Goal: Task Accomplishment & Management: Manage account settings

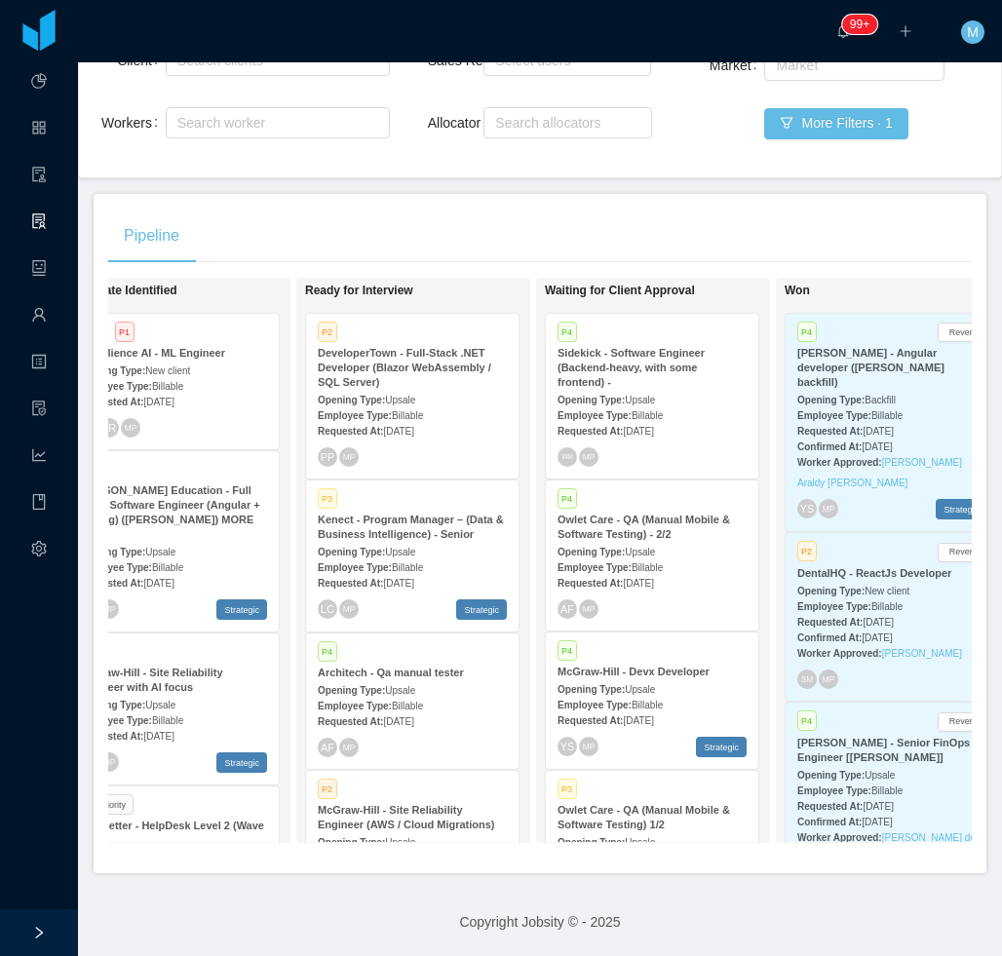
scroll to position [1333, 0]
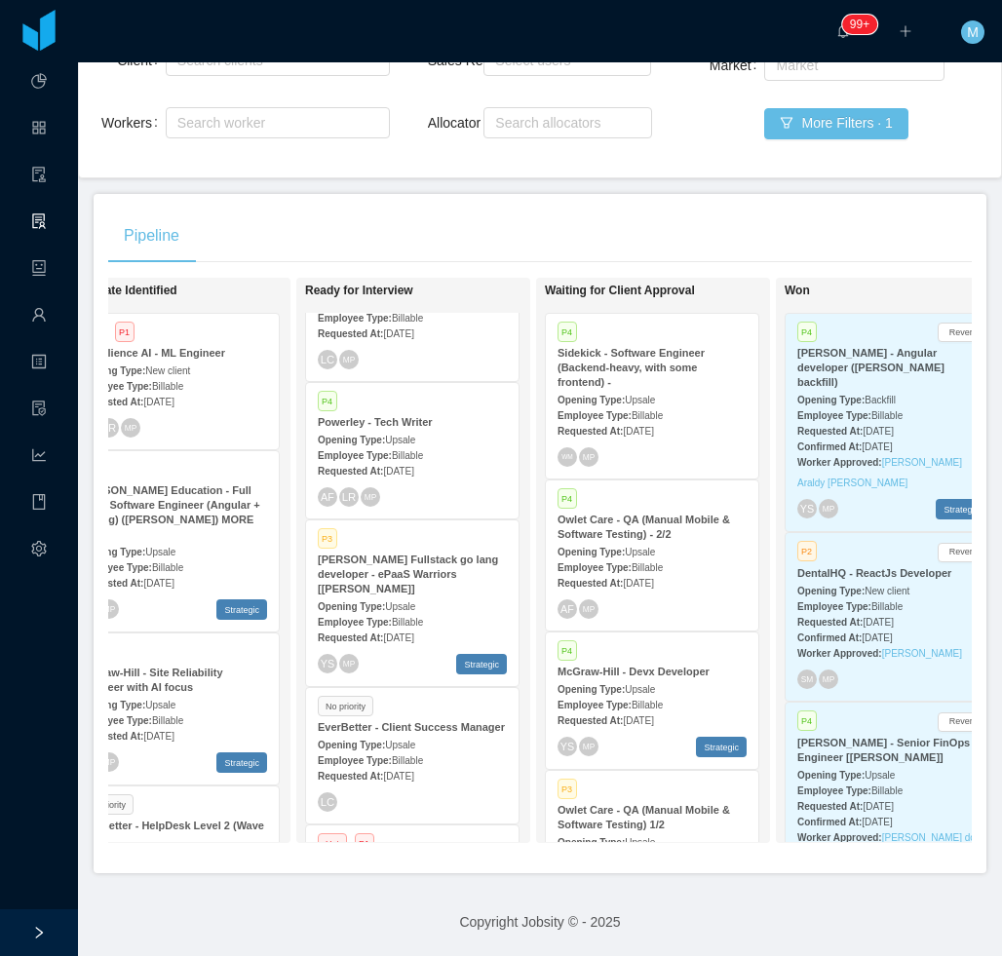
click at [446, 553] on strong "McGraw-Hill Fullstack go lang developer - ePaaS Warriors [Mohammed Zayeem]" at bounding box center [408, 573] width 180 height 41
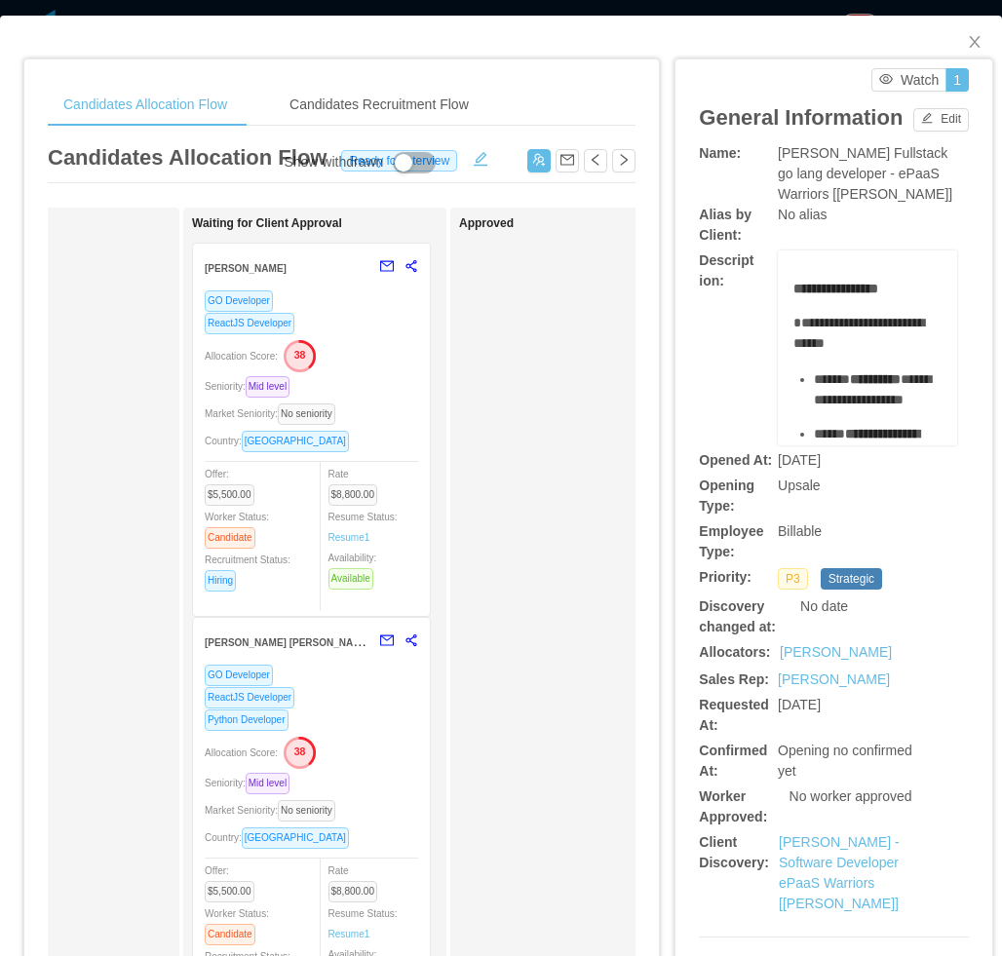
click at [322, 370] on div "GO Developer ReactJS Developer Allocation Score: 38 Seniority: Mid level Market…" at bounding box center [311, 446] width 213 height 315
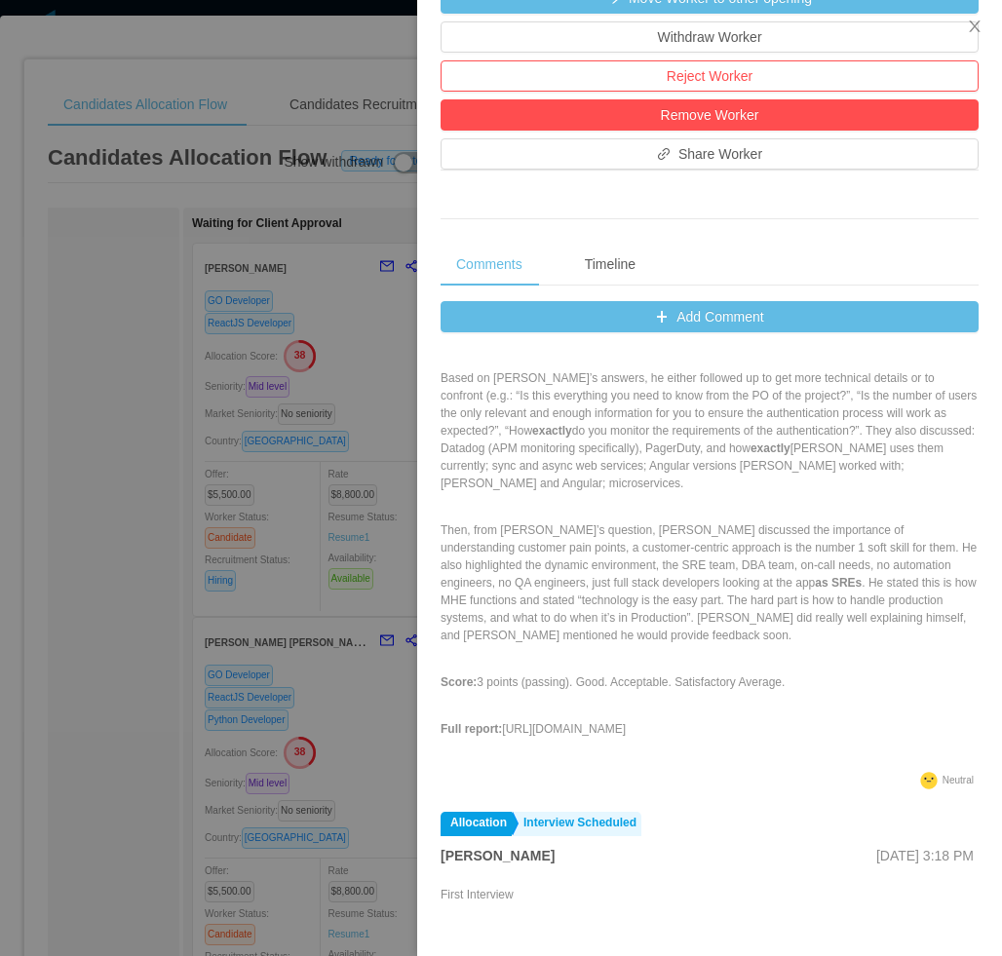
scroll to position [195, 0]
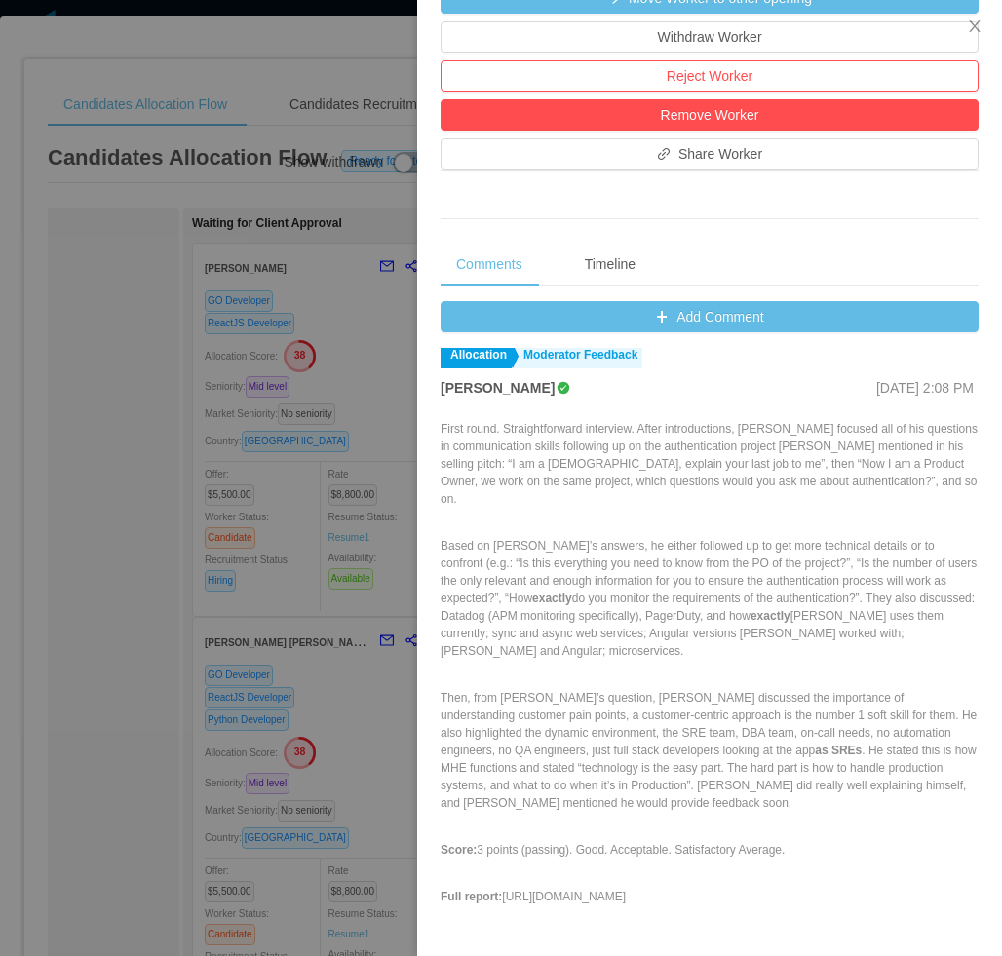
click at [247, 622] on div at bounding box center [501, 478] width 1002 height 956
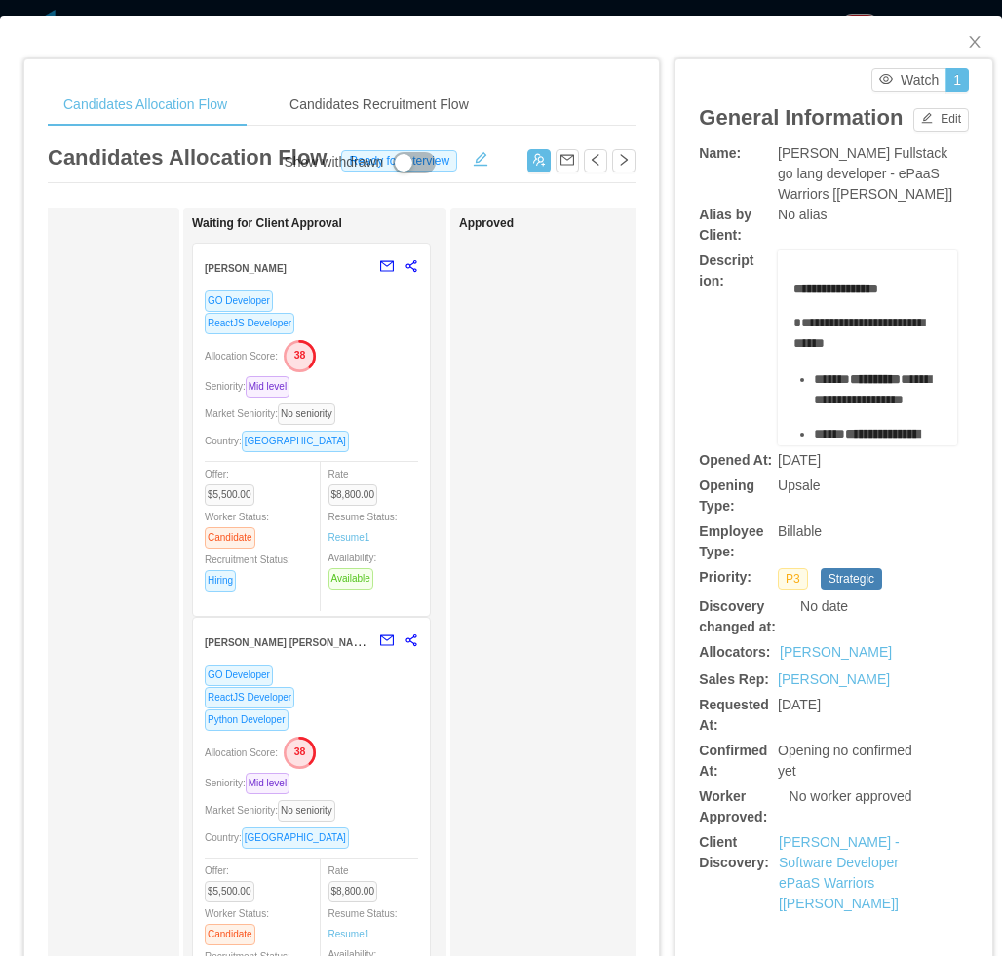
click at [381, 750] on div "Allocation Score: 38" at bounding box center [311, 751] width 213 height 31
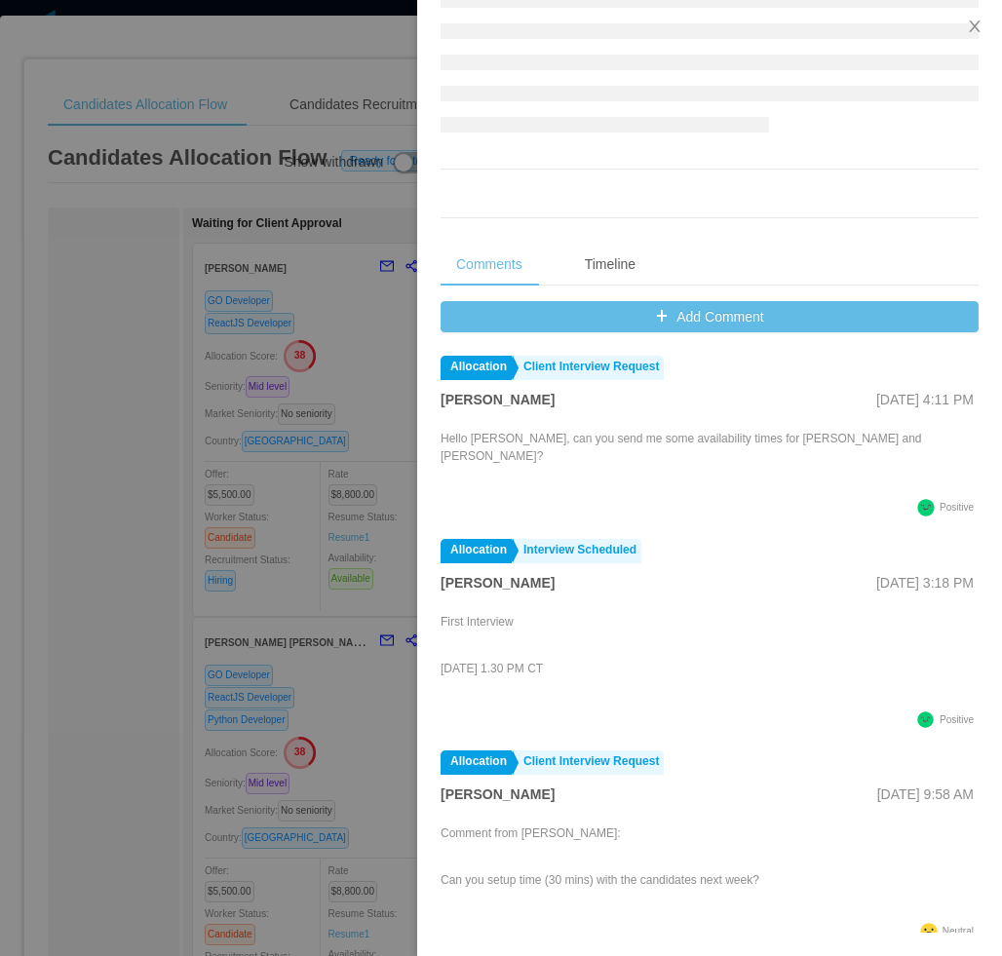
scroll to position [641, 0]
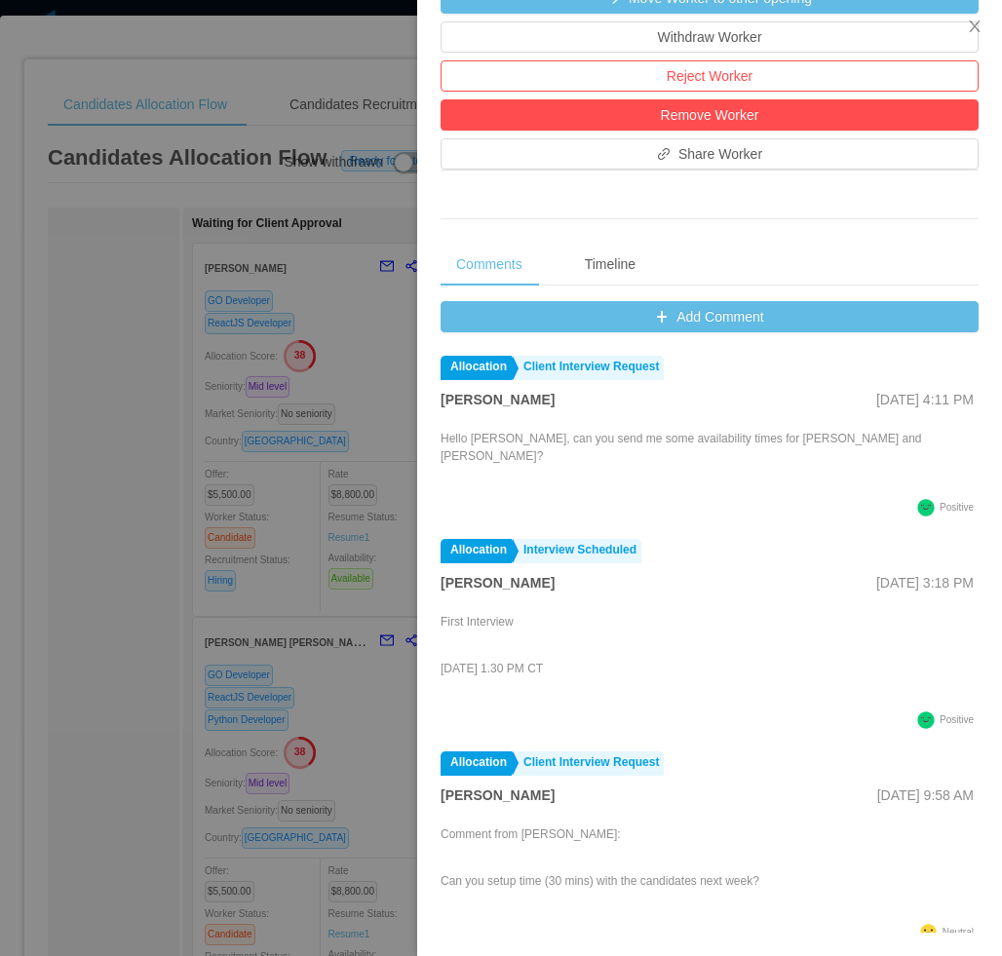
click at [166, 583] on div at bounding box center [501, 478] width 1002 height 956
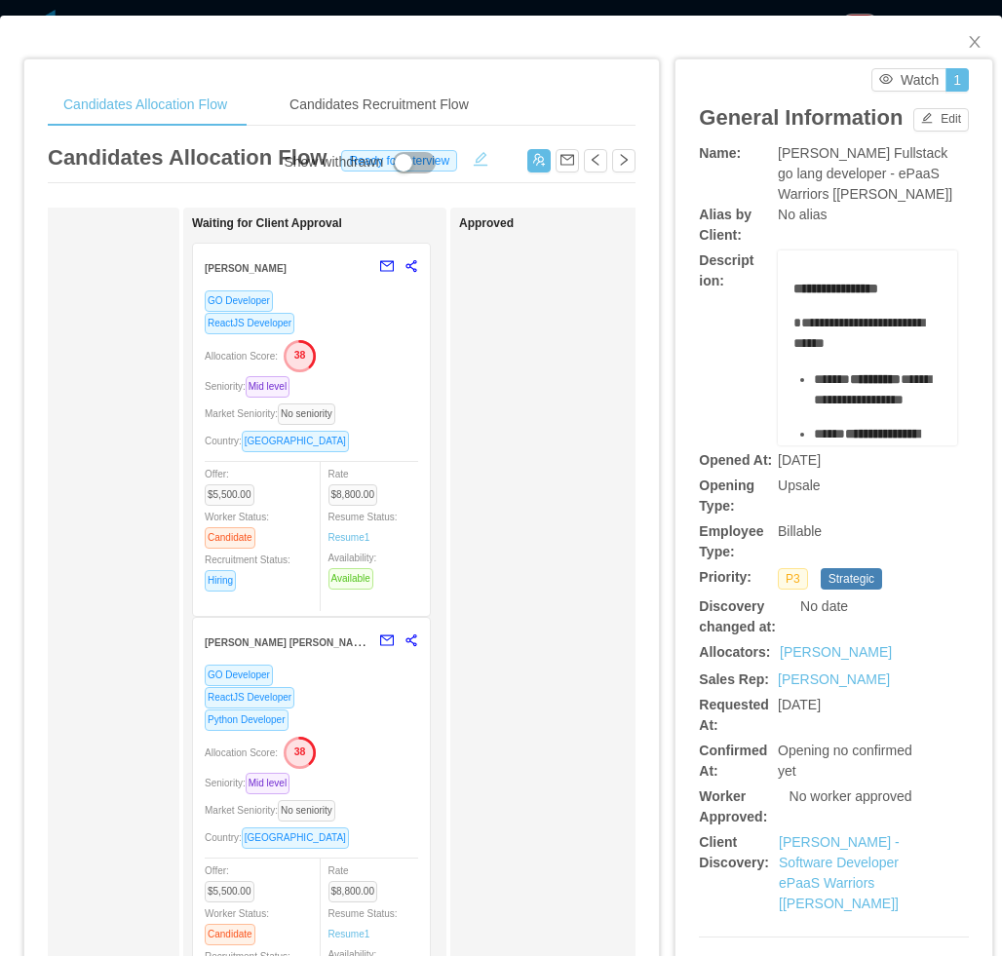
click at [473, 164] on button "button" at bounding box center [480, 156] width 31 height 19
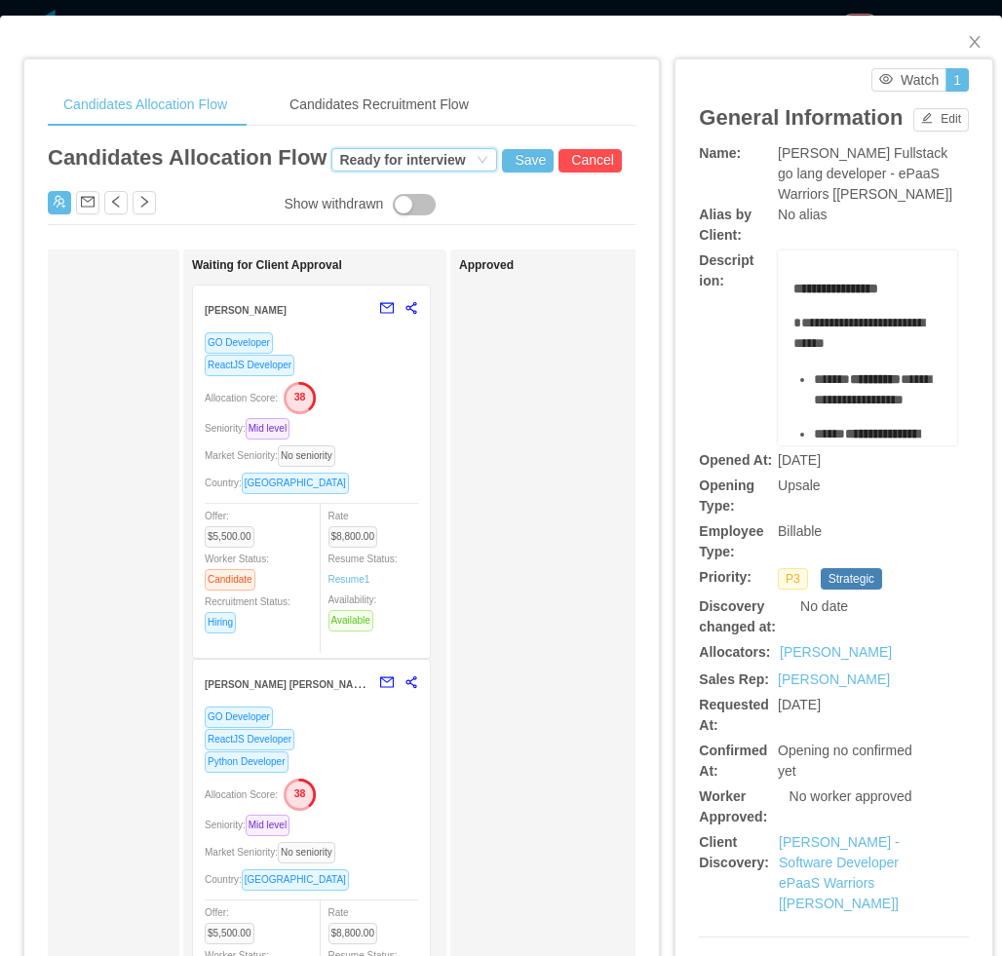
click at [362, 168] on div "Ready for interview" at bounding box center [402, 159] width 126 height 21
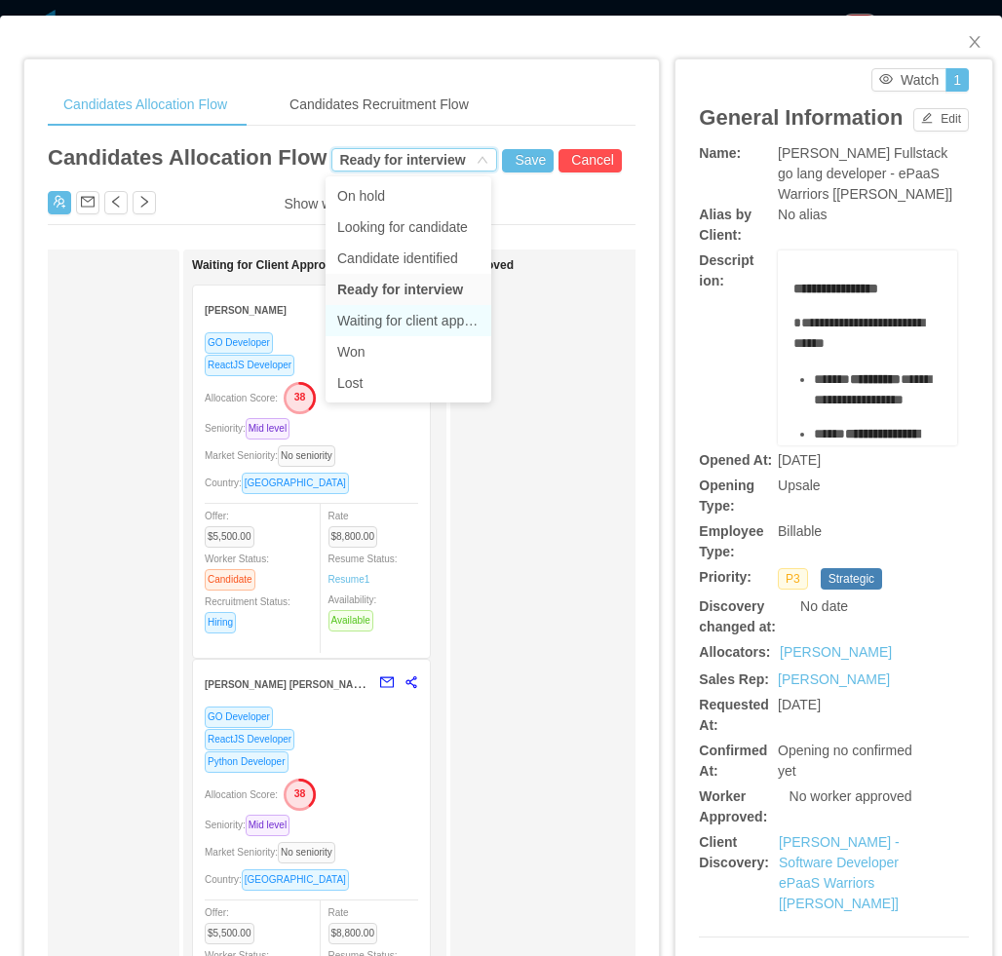
click at [387, 318] on li "Waiting for client approval" at bounding box center [408, 320] width 166 height 31
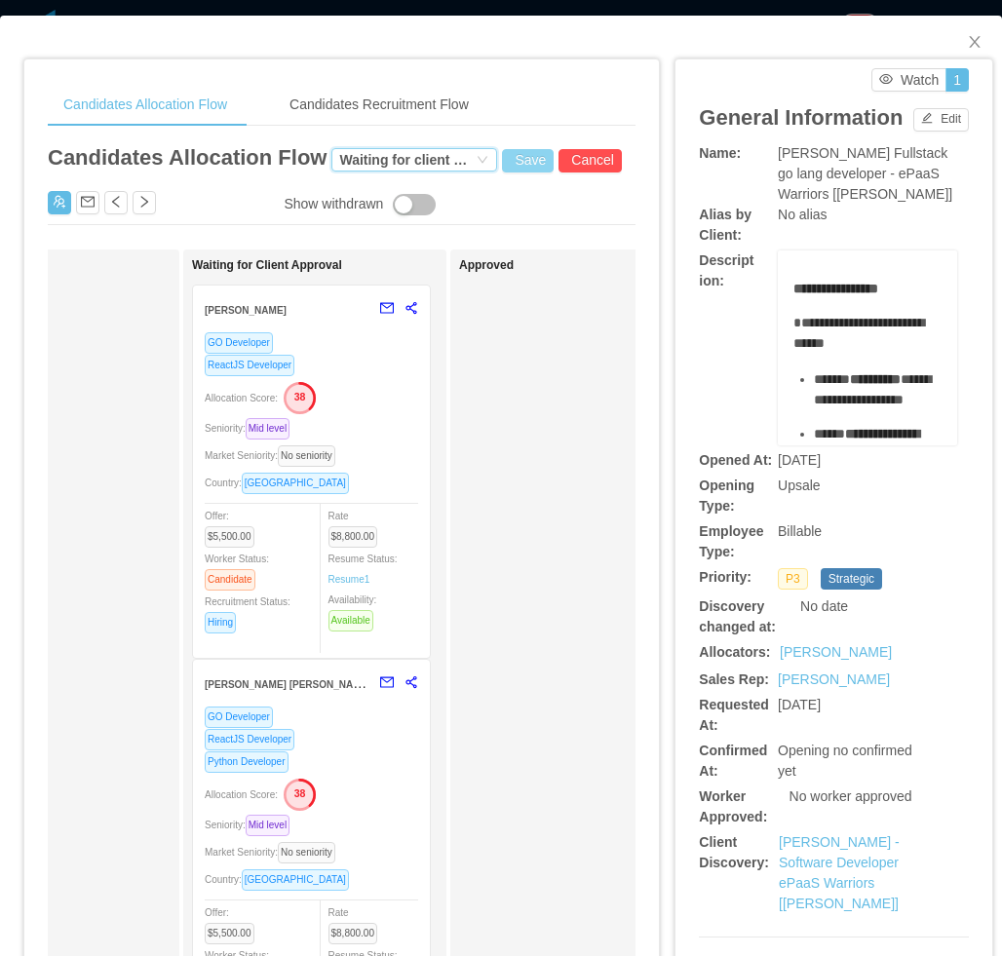
click at [517, 167] on button "Save" at bounding box center [528, 160] width 52 height 23
drag, startPoint x: 552, startPoint y: 103, endPoint x: 578, endPoint y: 494, distance: 391.5
click at [552, 105] on button "Update" at bounding box center [558, 107] width 59 height 23
click at [967, 46] on icon "icon: close" at bounding box center [975, 42] width 16 height 16
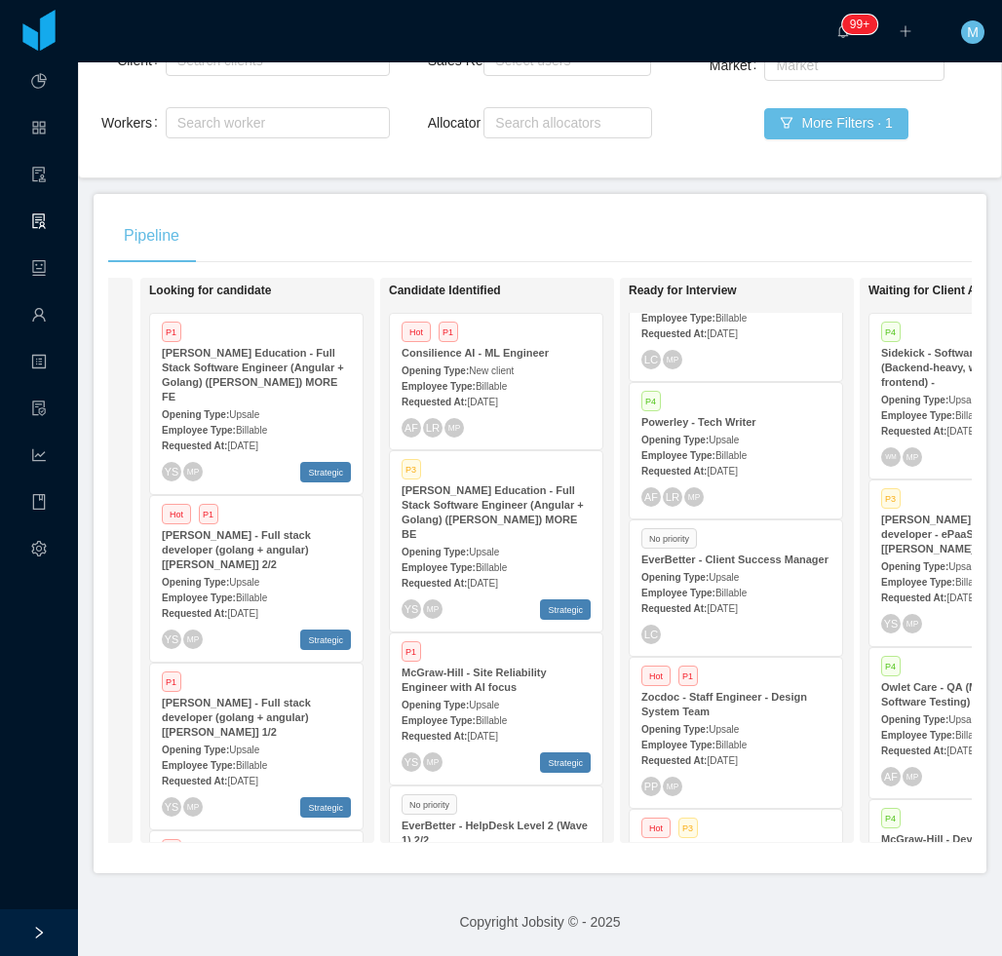
scroll to position [0, 234]
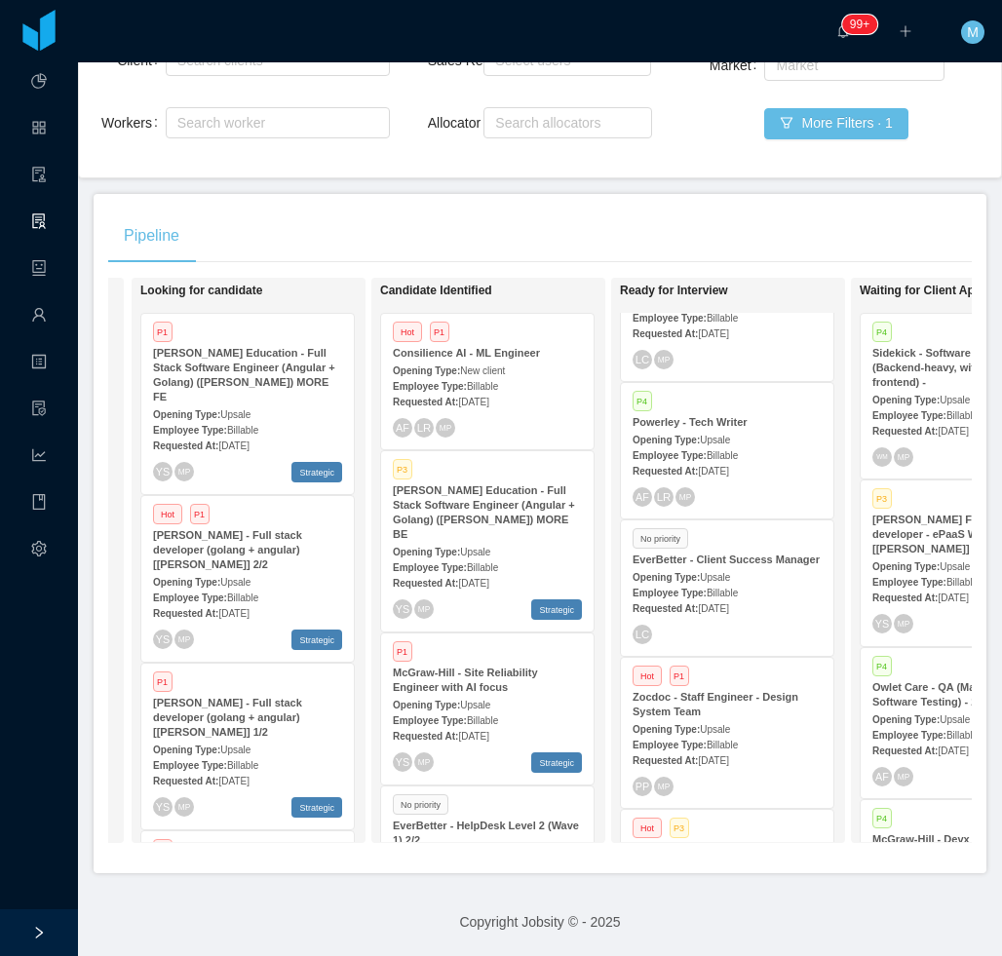
click at [508, 556] on div "Employee Type: Billable" at bounding box center [487, 566] width 189 height 20
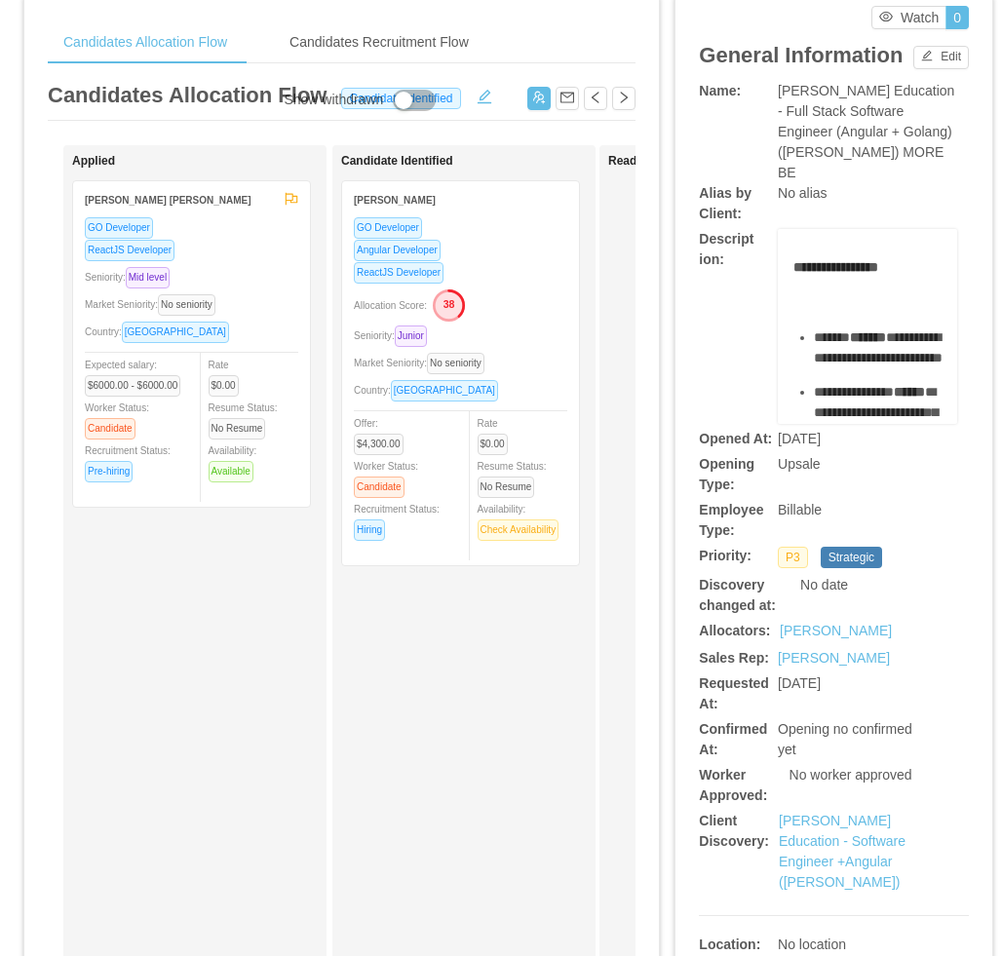
scroll to position [97, 0]
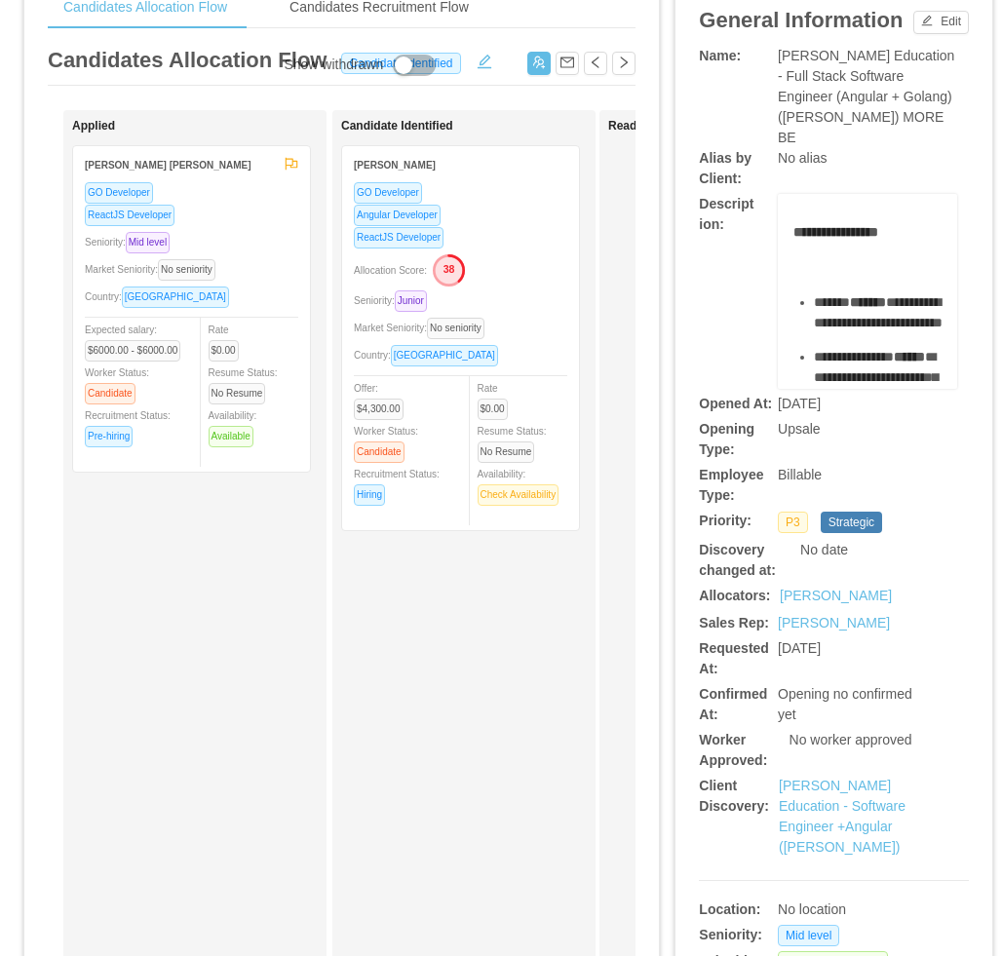
click at [226, 611] on div "Applied Marcos Eduardo Morelli GO Developer ReactJS Developer Seniority: Mid le…" at bounding box center [208, 597] width 273 height 957
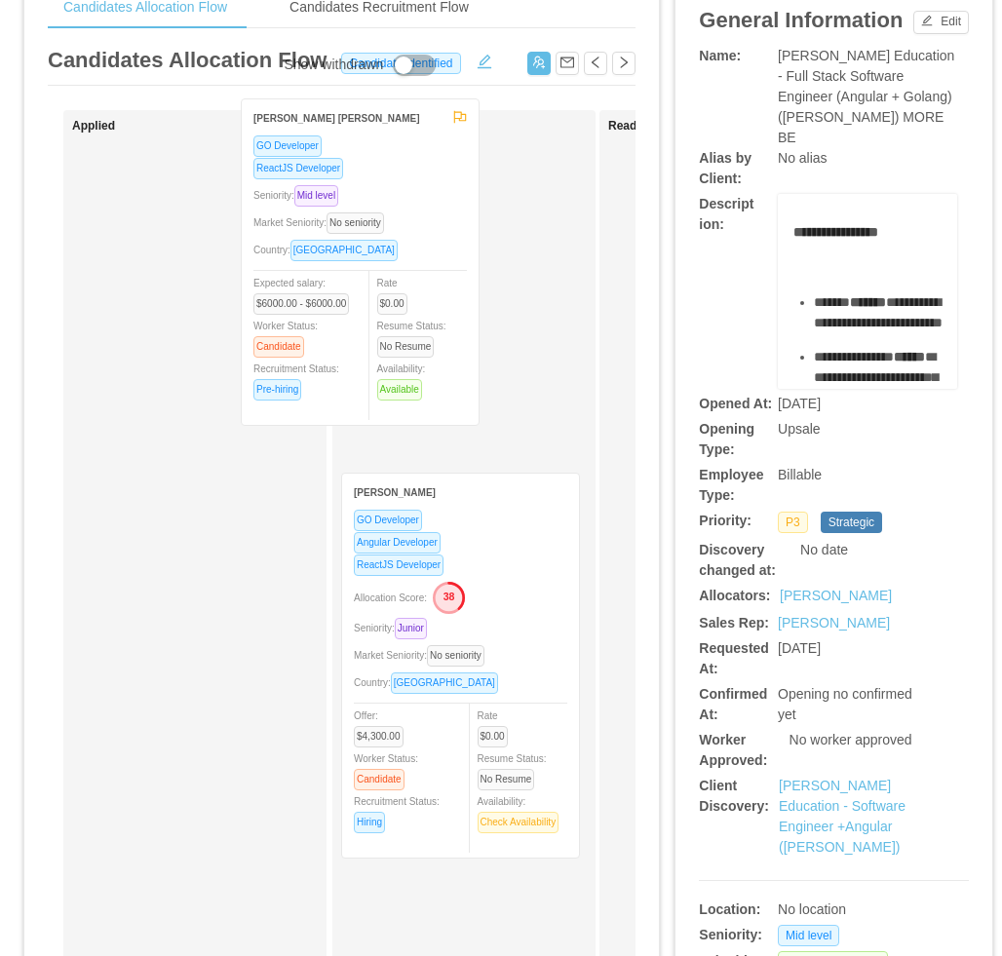
drag, startPoint x: 251, startPoint y: 415, endPoint x: 420, endPoint y: 368, distance: 174.9
click at [420, 368] on div "Applied Marcos Eduardo Morelli GO Developer ReactJS Developer Seniority: Mid le…" at bounding box center [342, 605] width 588 height 990
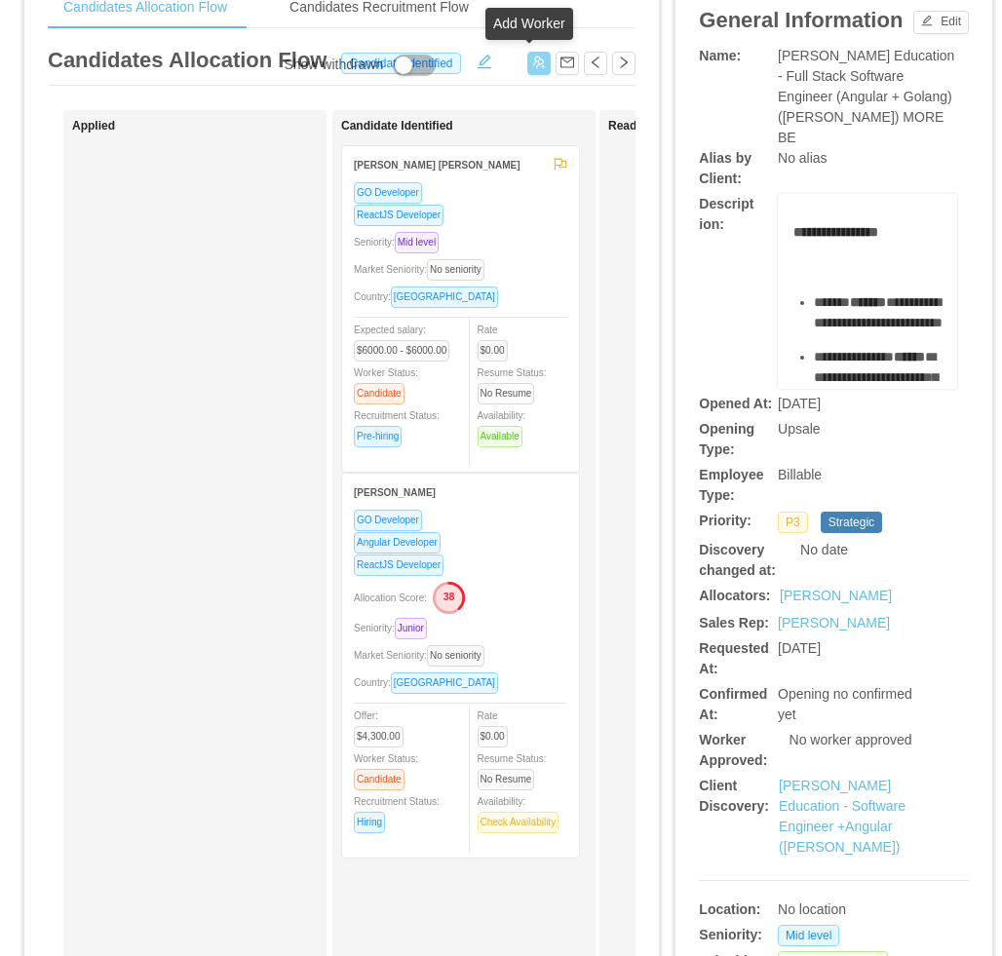
click at [527, 65] on button "button" at bounding box center [538, 63] width 23 height 23
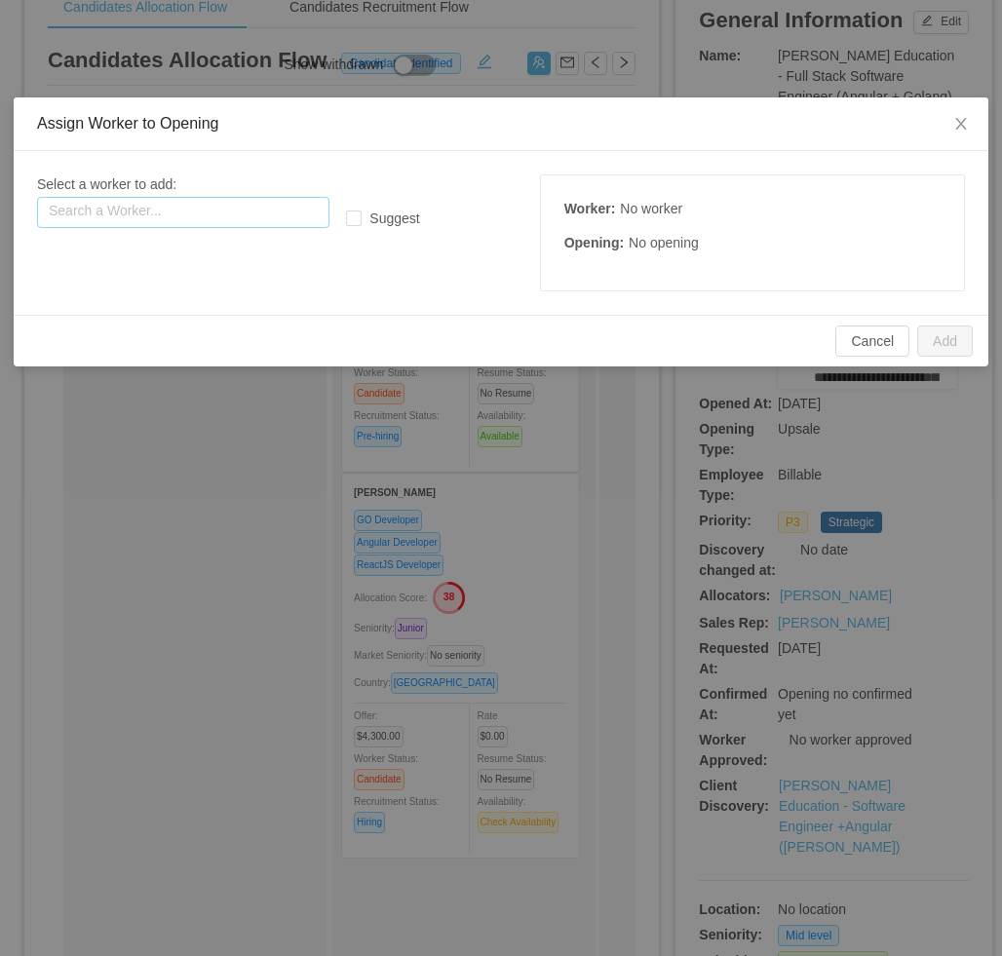
click at [209, 208] on input "text" at bounding box center [183, 212] width 292 height 31
paste input "**********"
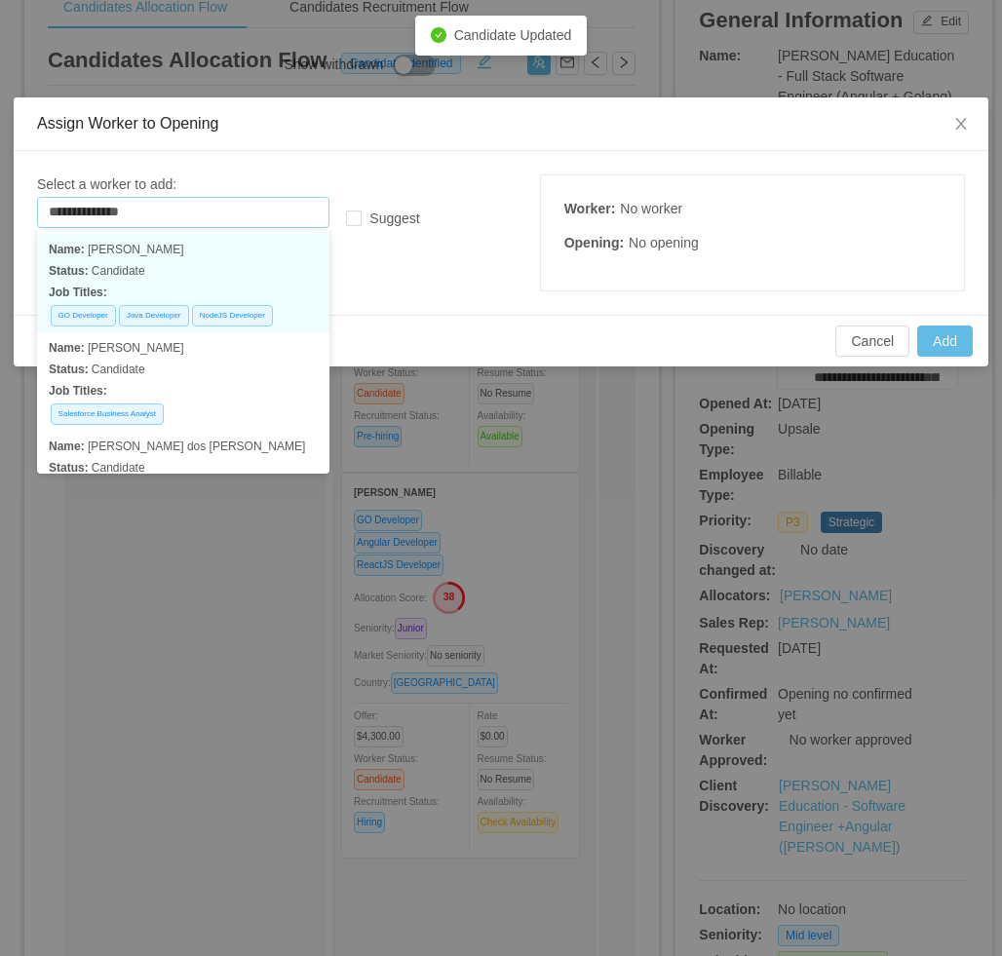
click at [188, 276] on p "Status: Candidate" at bounding box center [183, 270] width 269 height 21
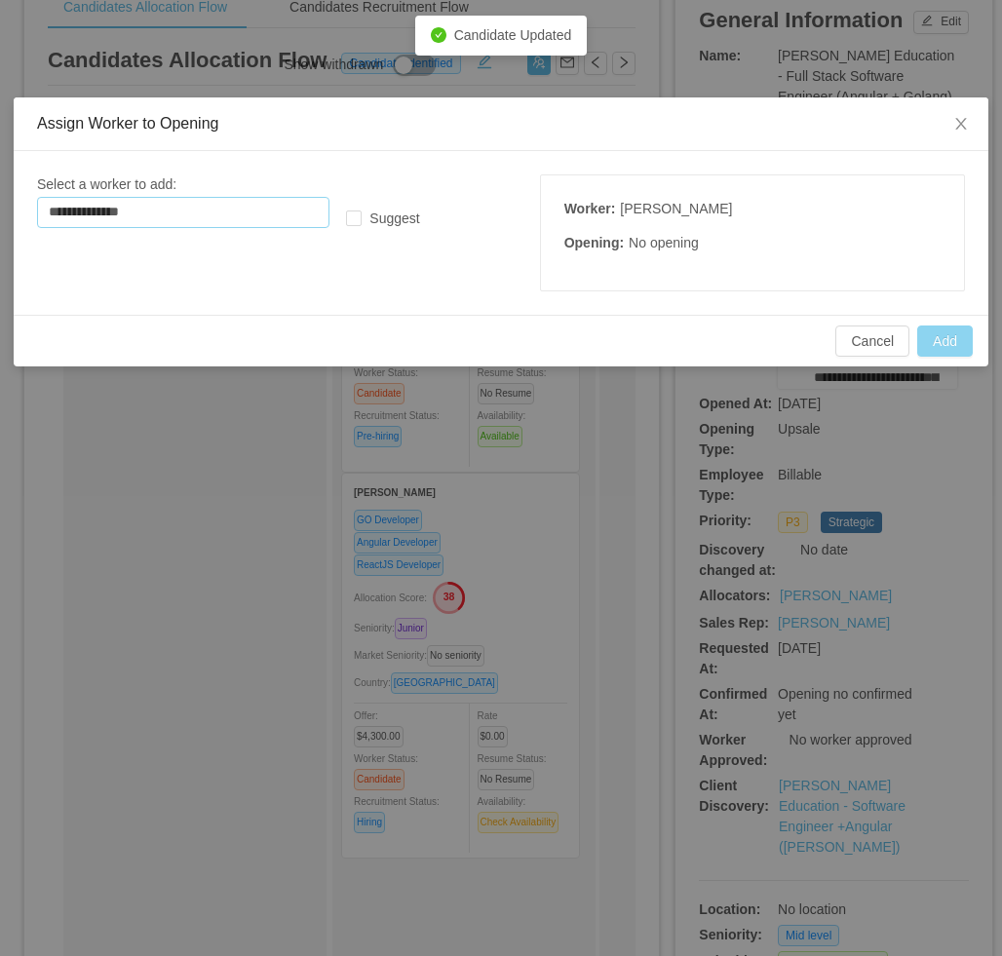
type input "**********"
click at [933, 337] on button "Add" at bounding box center [945, 340] width 56 height 31
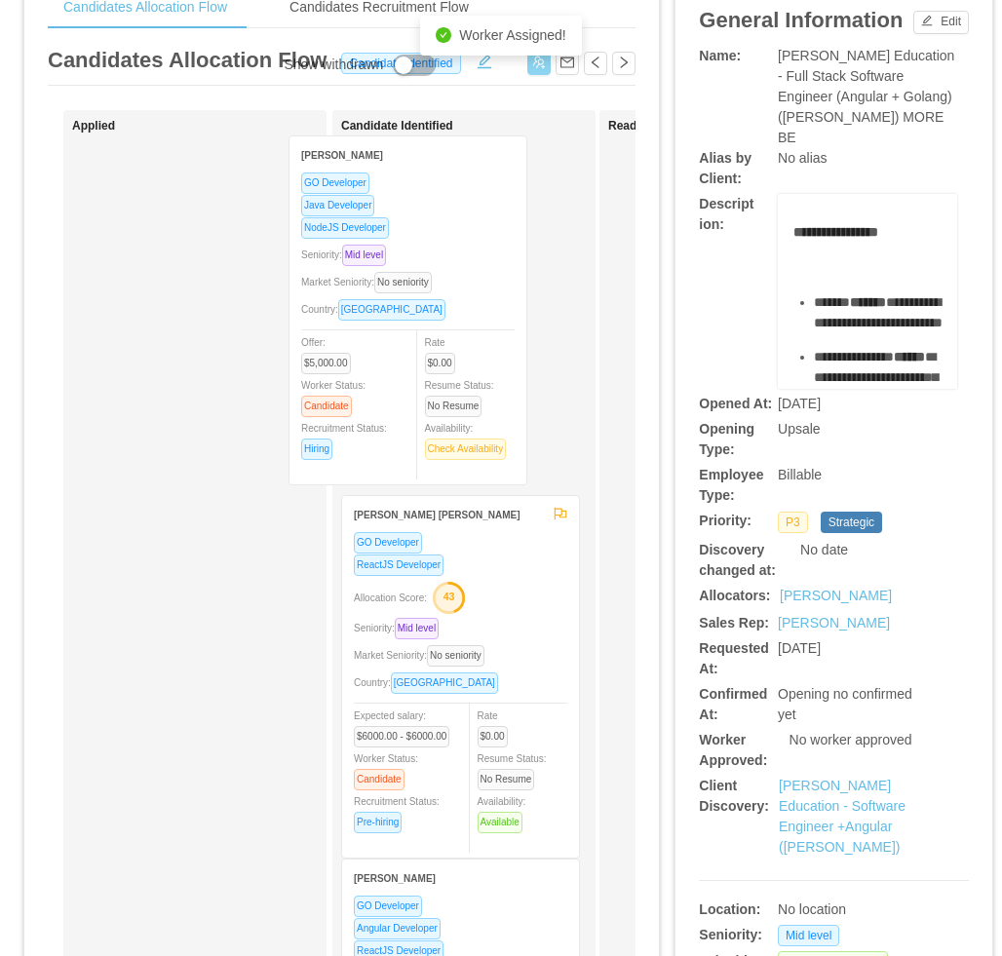
drag, startPoint x: 202, startPoint y: 421, endPoint x: 418, endPoint y: 411, distance: 216.5
click at [418, 411] on div "Applied Hernán Fiorini GO Developer Java Developer NodeJS Developer Seniority: …" at bounding box center [342, 605] width 588 height 990
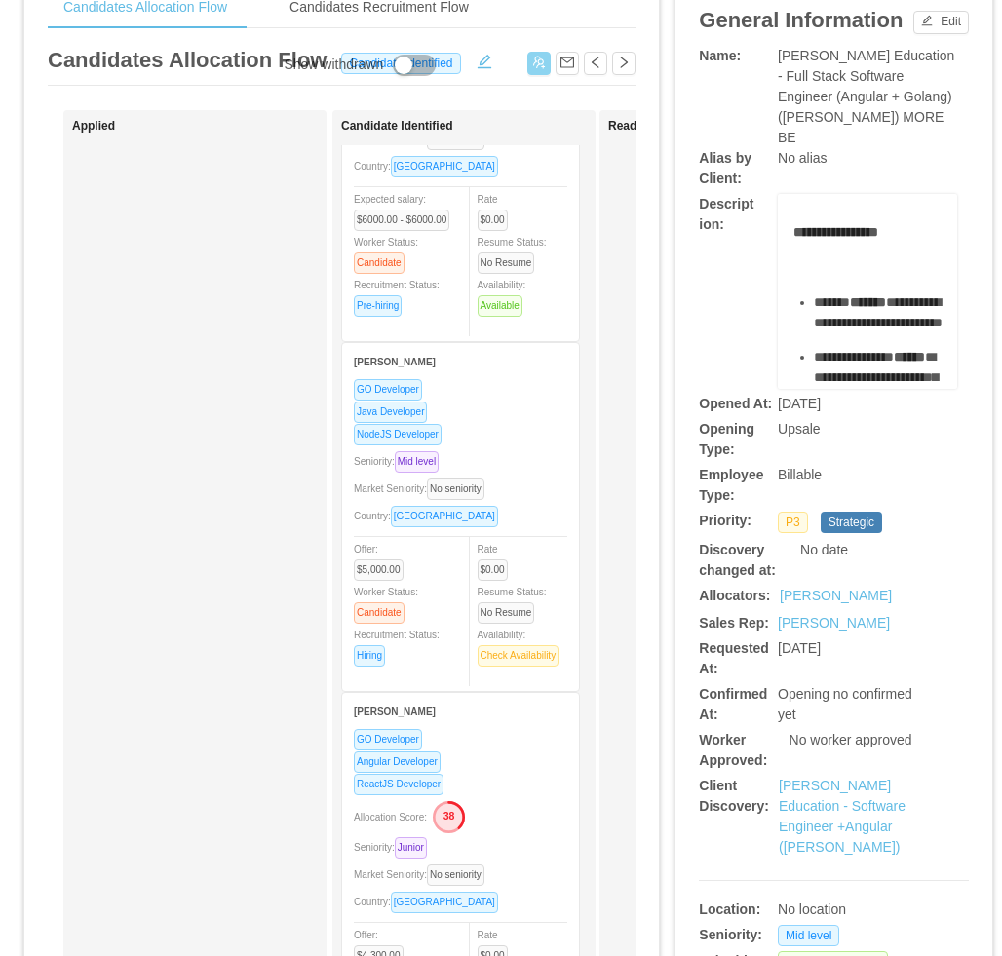
scroll to position [182, 0]
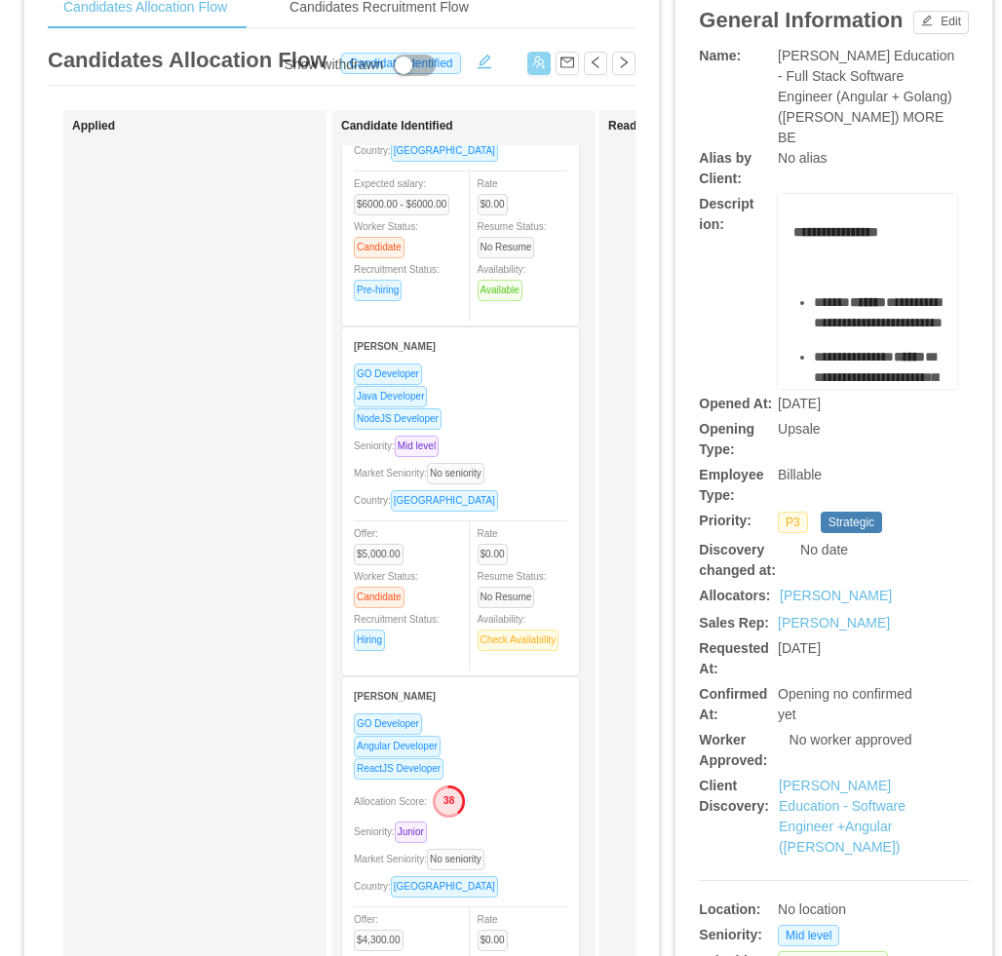
click at [513, 421] on div "NodeJS Developer" at bounding box center [460, 418] width 213 height 22
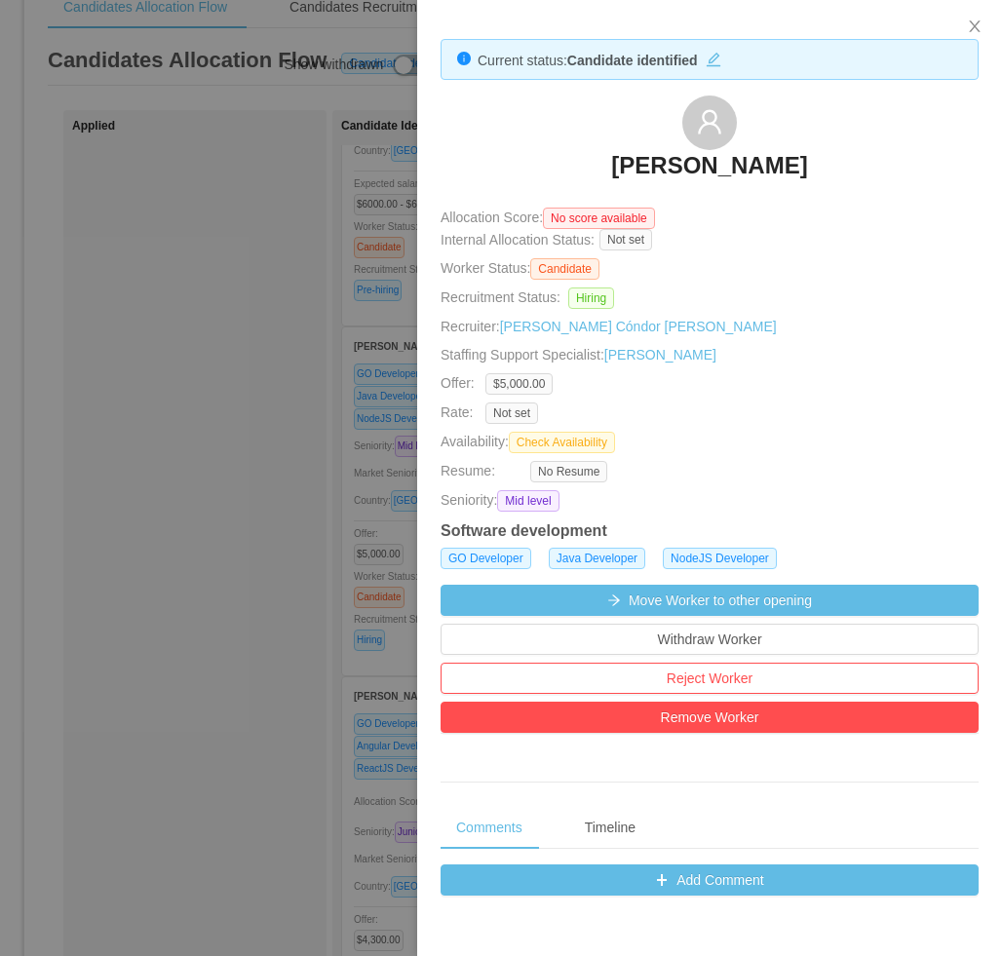
click at [288, 460] on div at bounding box center [501, 478] width 1002 height 956
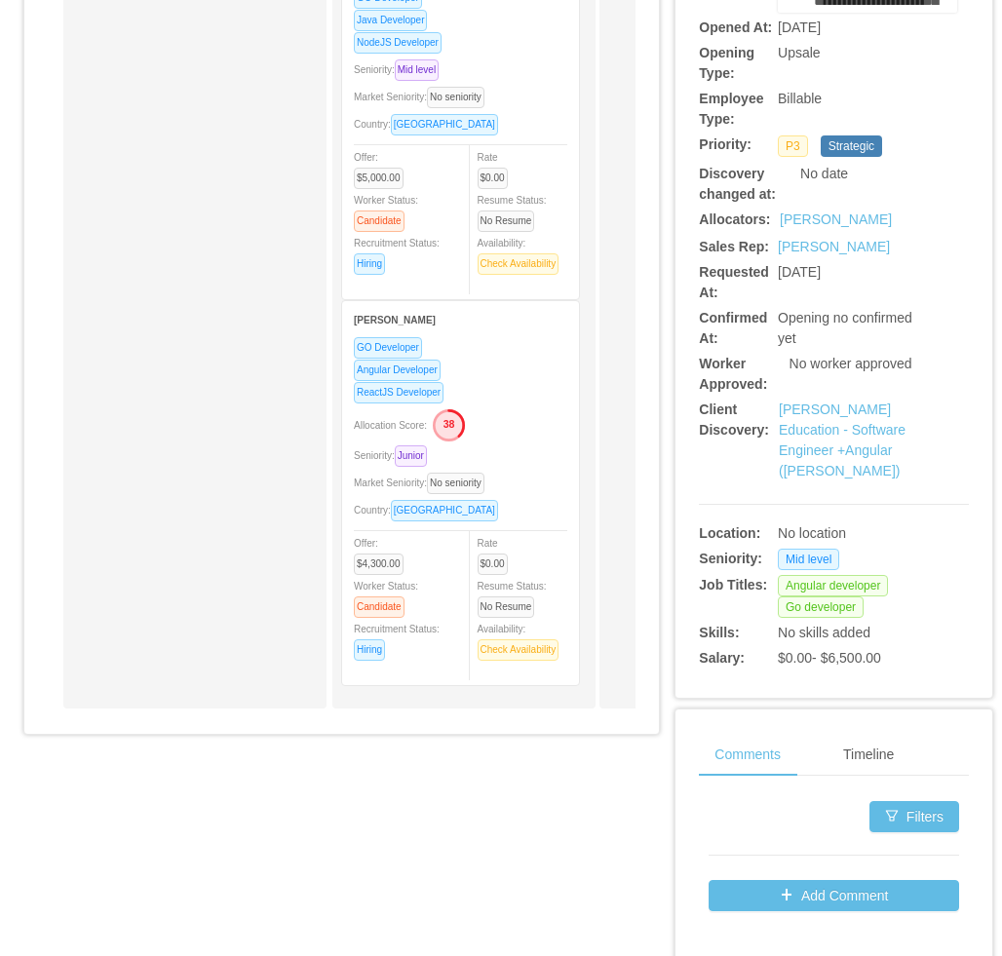
scroll to position [487, 0]
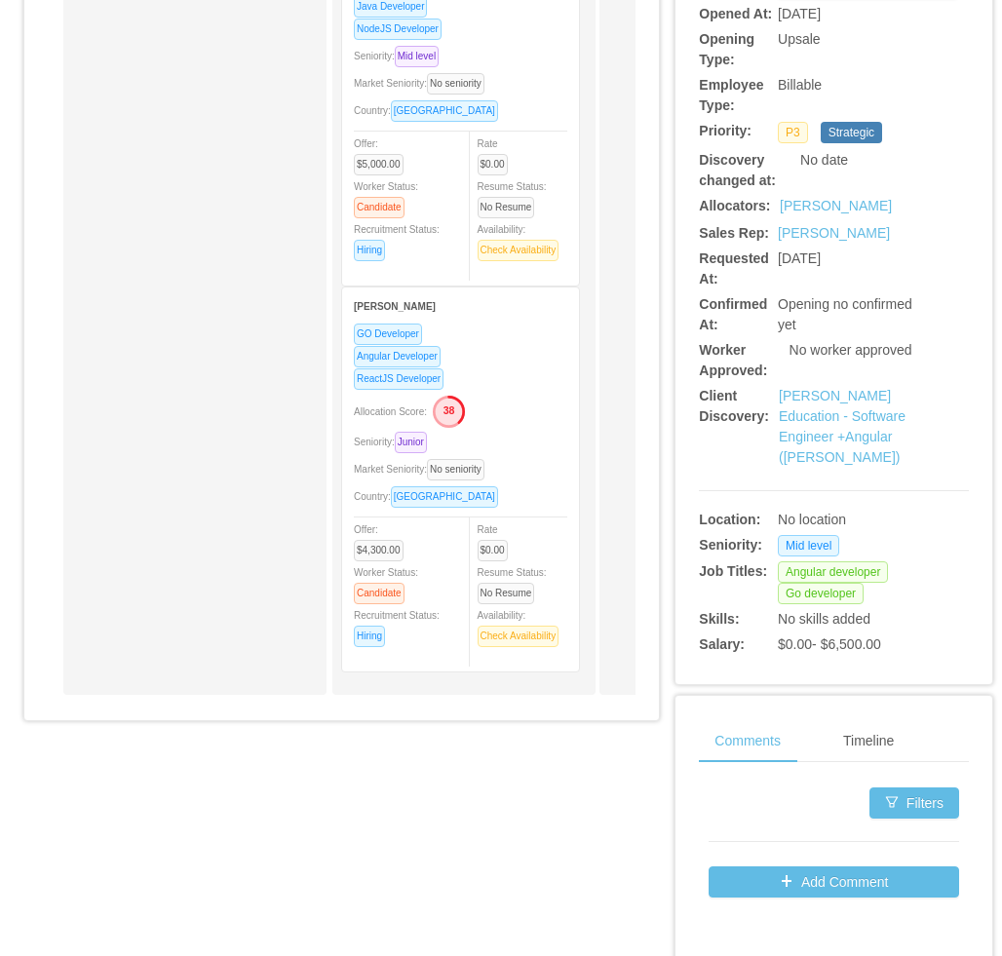
click at [517, 405] on div "Allocation Score: 38" at bounding box center [460, 410] width 213 height 31
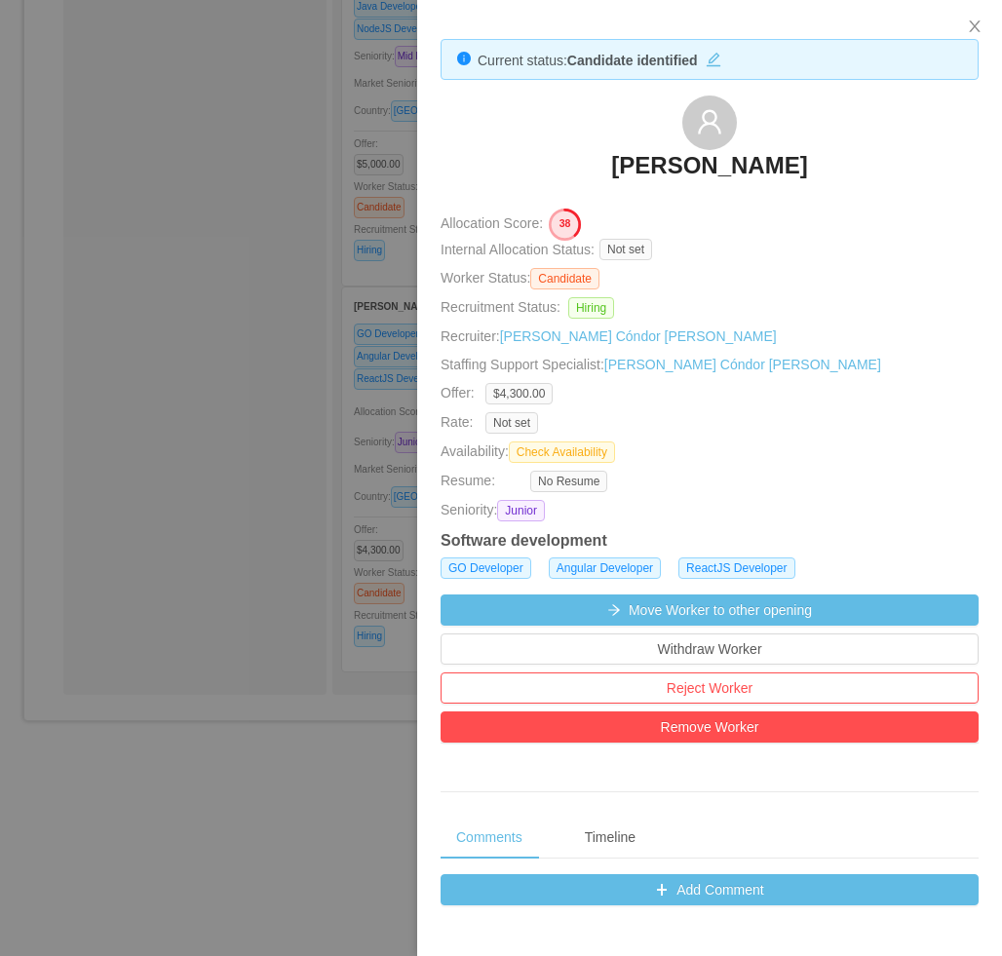
click at [287, 504] on div at bounding box center [501, 478] width 1002 height 956
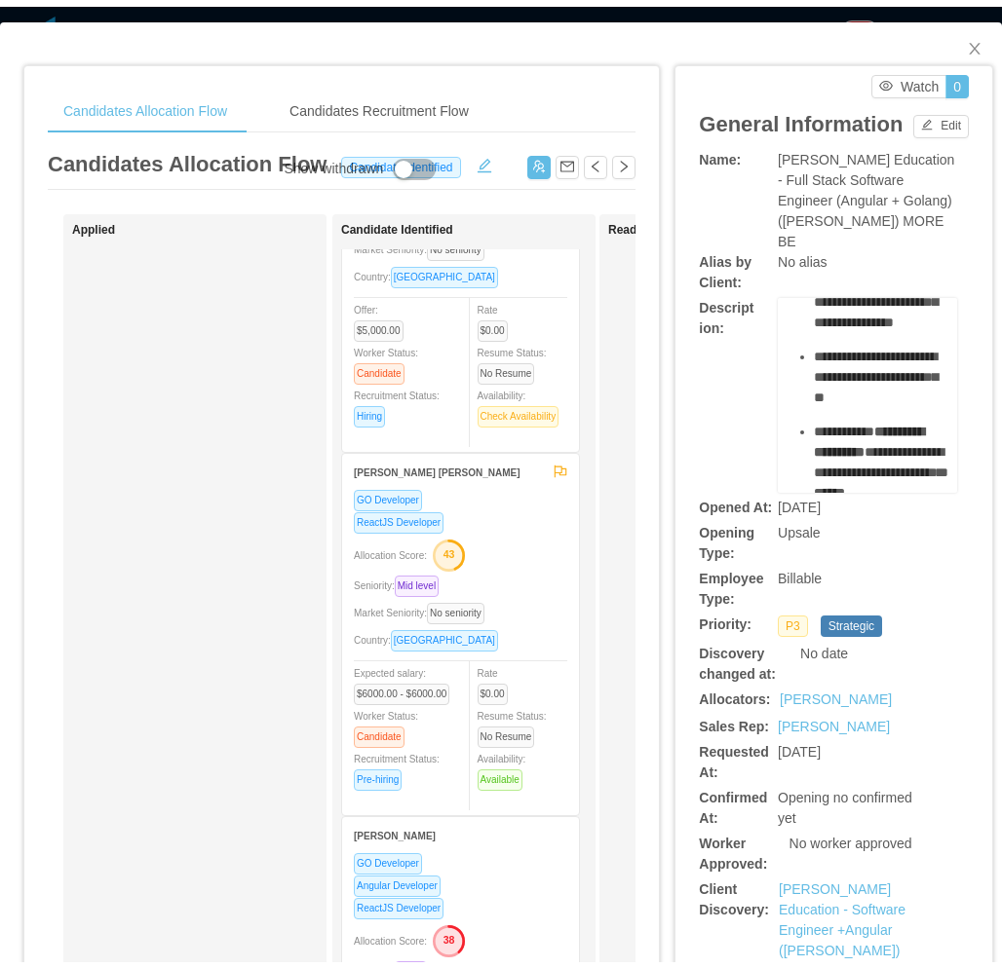
scroll to position [585, 0]
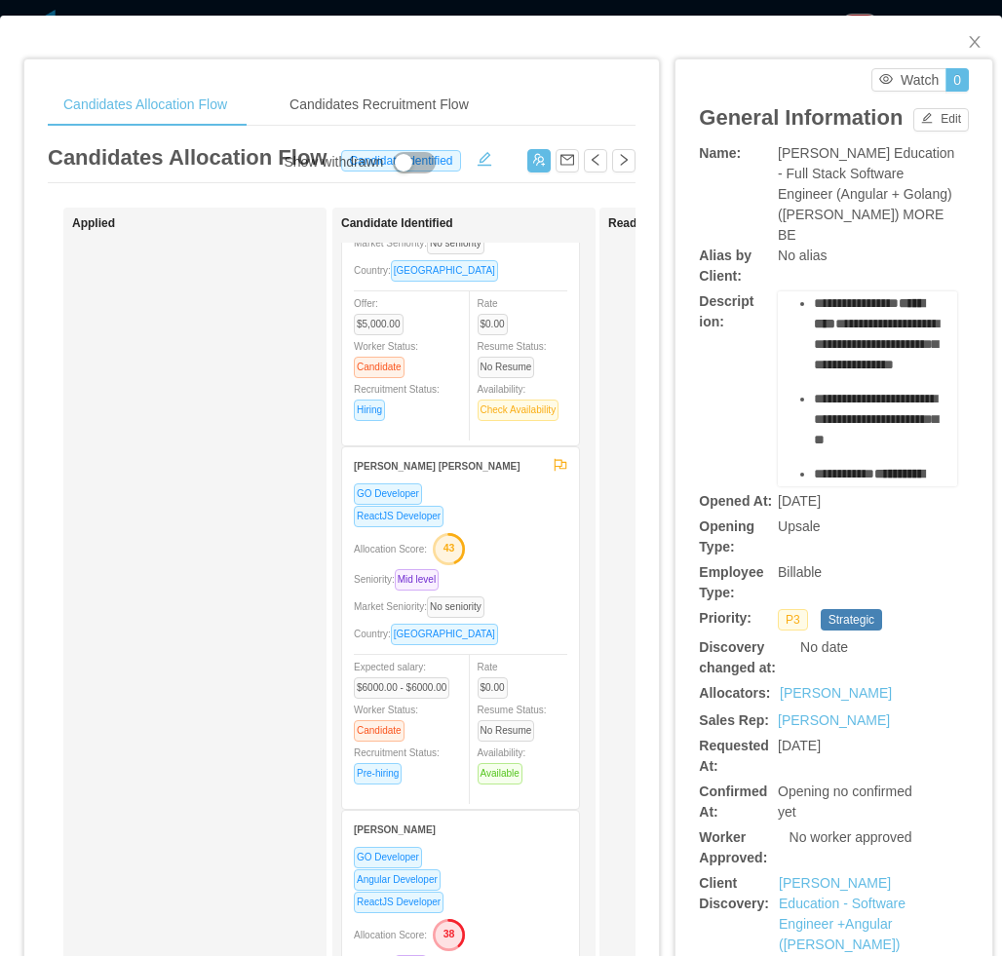
drag, startPoint x: 805, startPoint y: 344, endPoint x: 924, endPoint y: 376, distance: 123.1
click at [924, 376] on div "**********" at bounding box center [867, 388] width 179 height 195
copy div "**********"
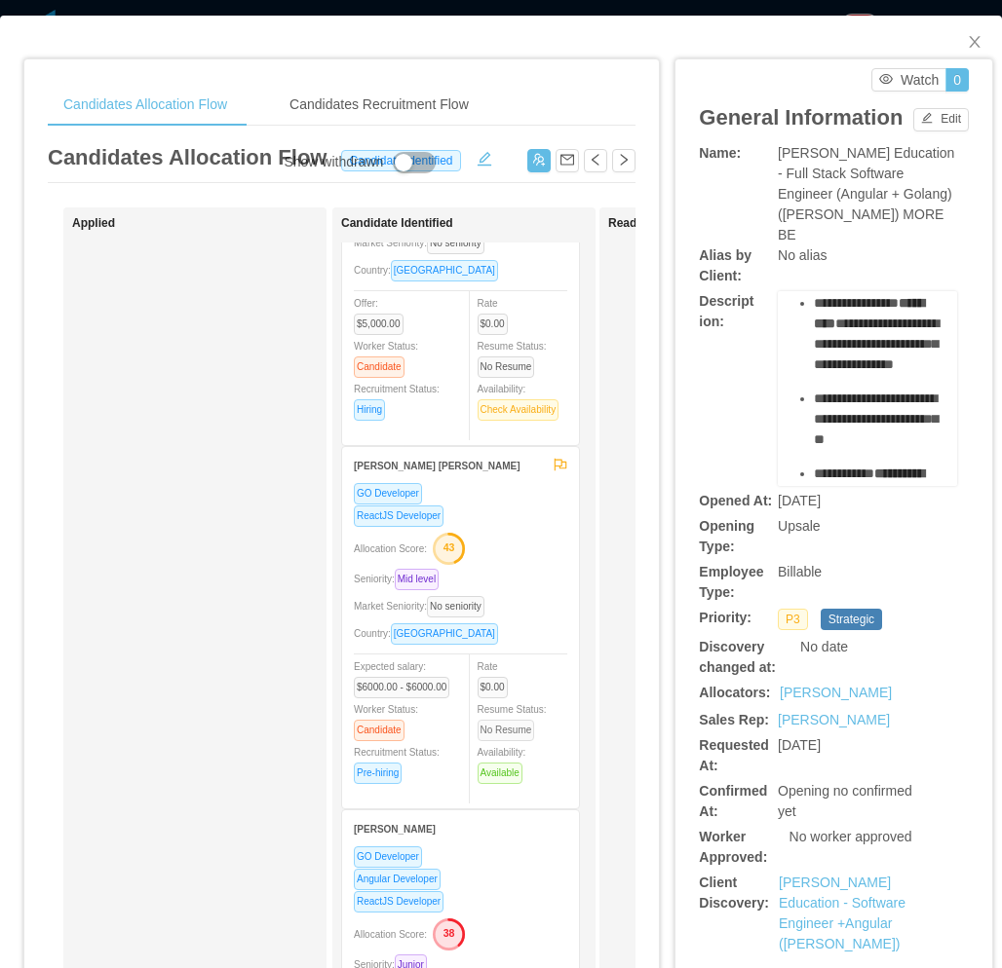
scroll to position [0, 0]
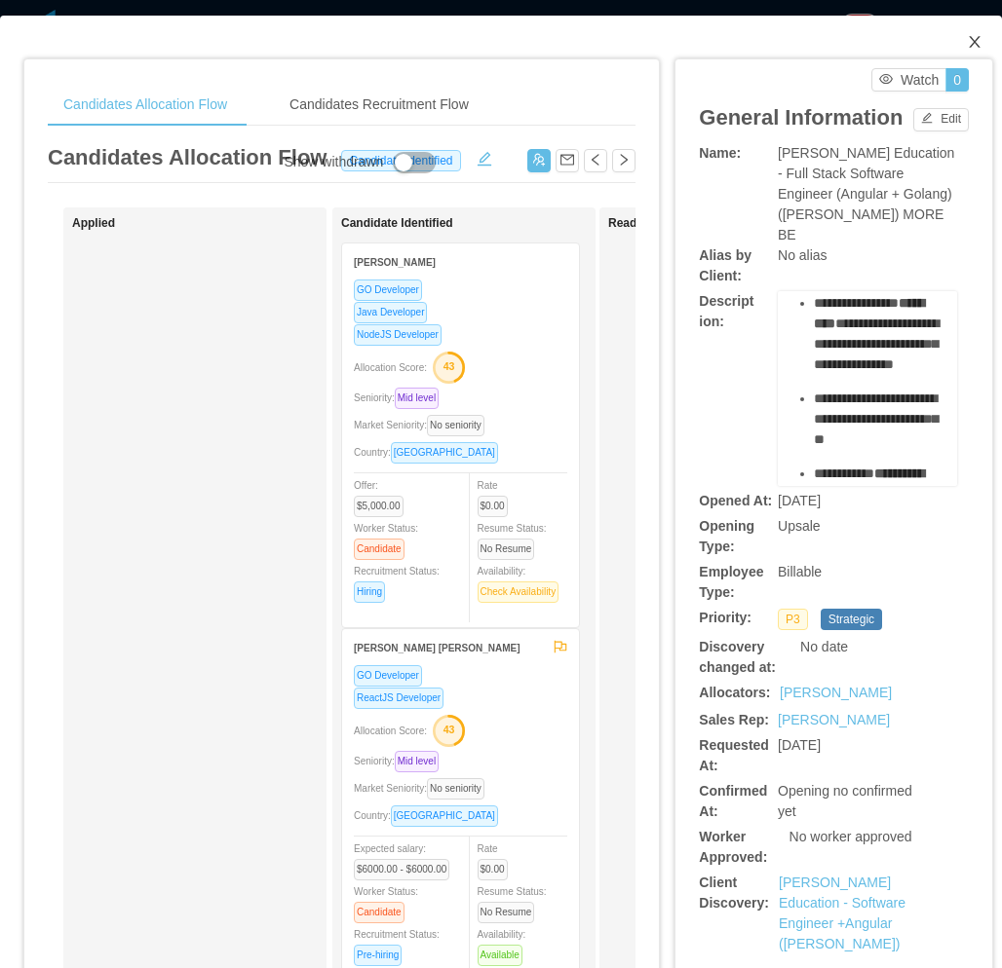
click at [966, 37] on span "Close" at bounding box center [974, 43] width 55 height 55
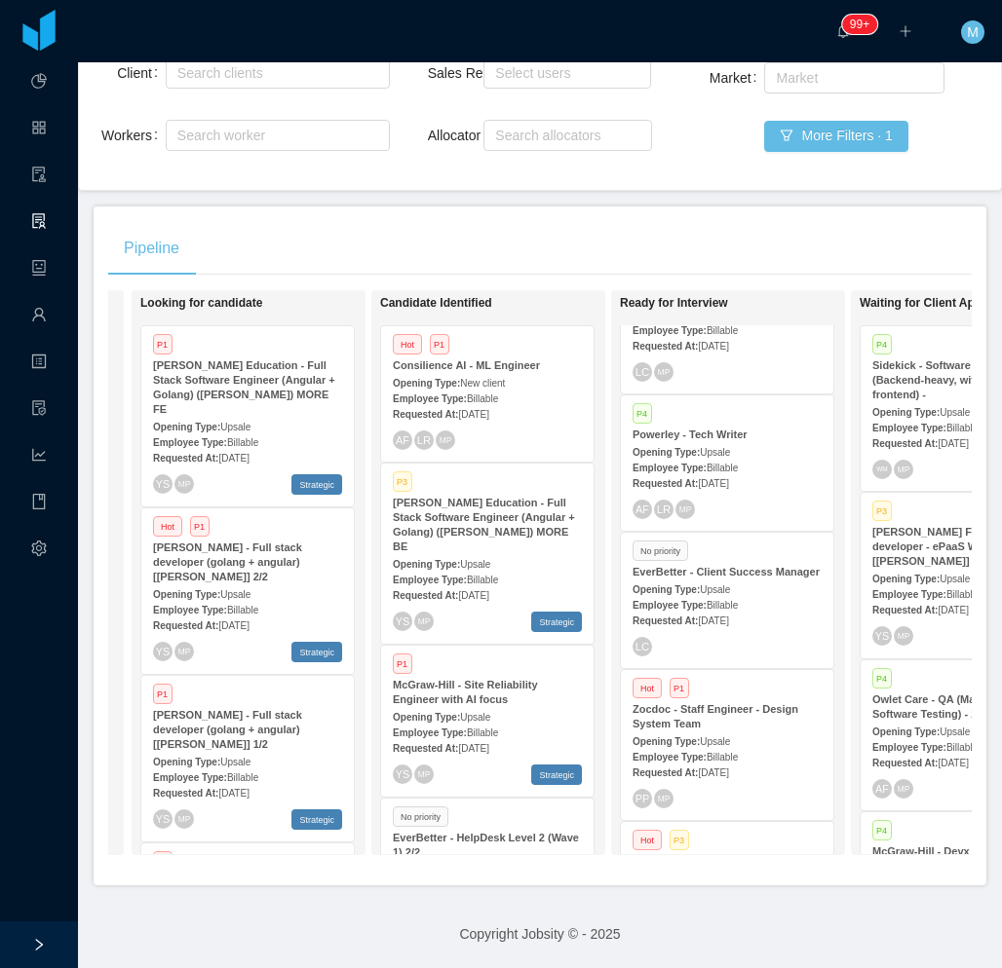
scroll to position [0, 675]
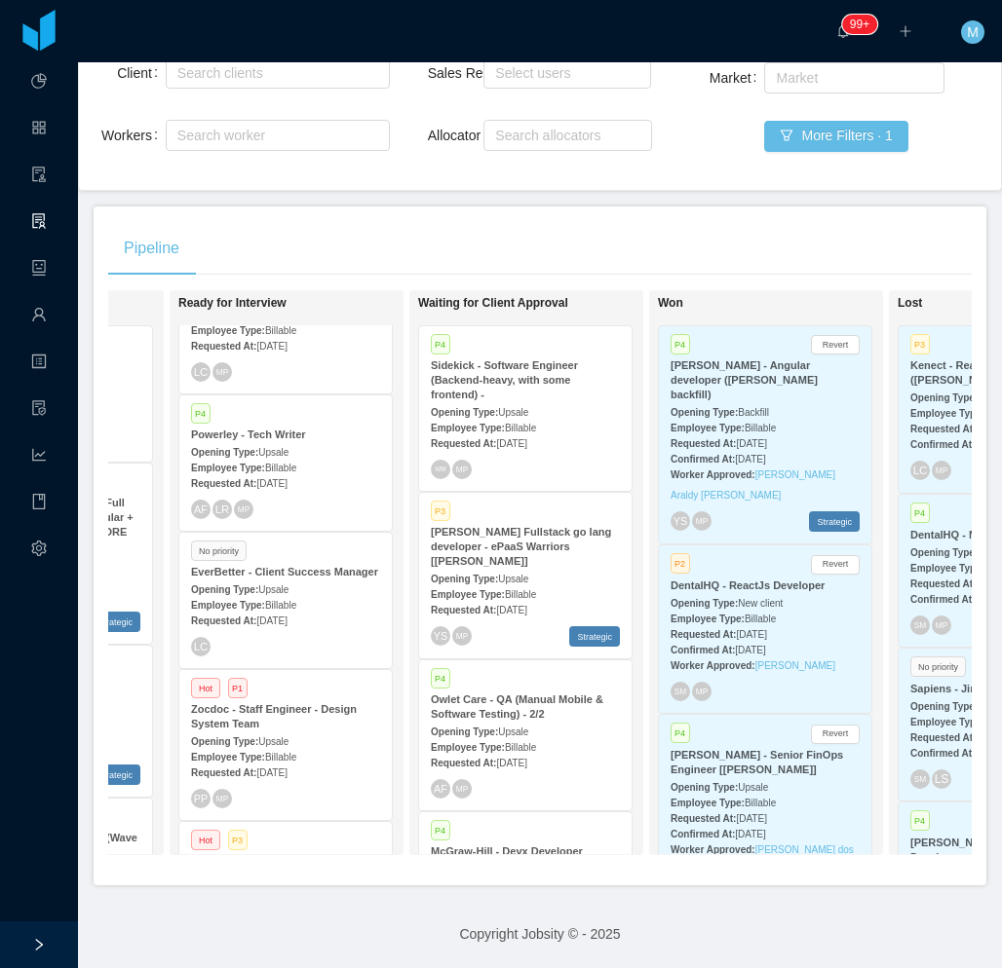
click at [572, 525] on div "McGraw-Hill Fullstack go lang developer - ePaaS Warriors [Mohammed Zayeem]" at bounding box center [525, 547] width 189 height 44
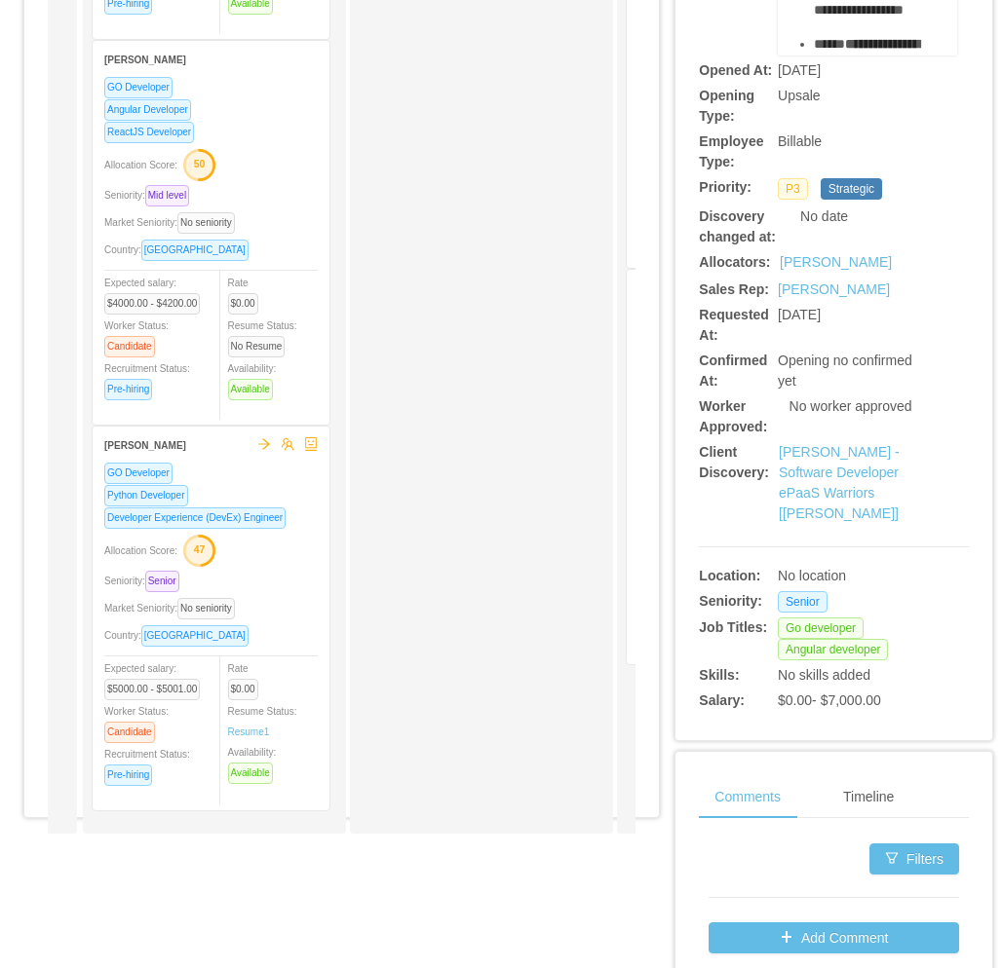
scroll to position [462, 0]
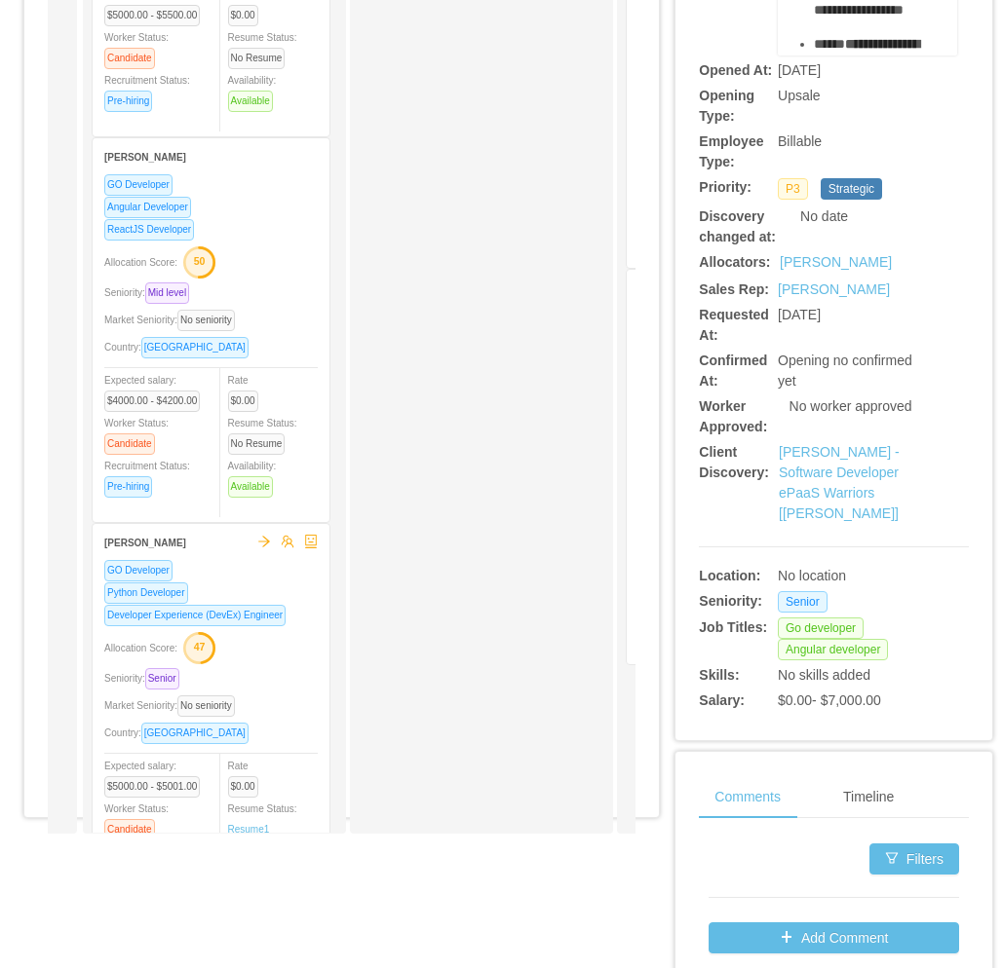
click at [269, 317] on div "Market Seniority: No seniority" at bounding box center [210, 320] width 213 height 22
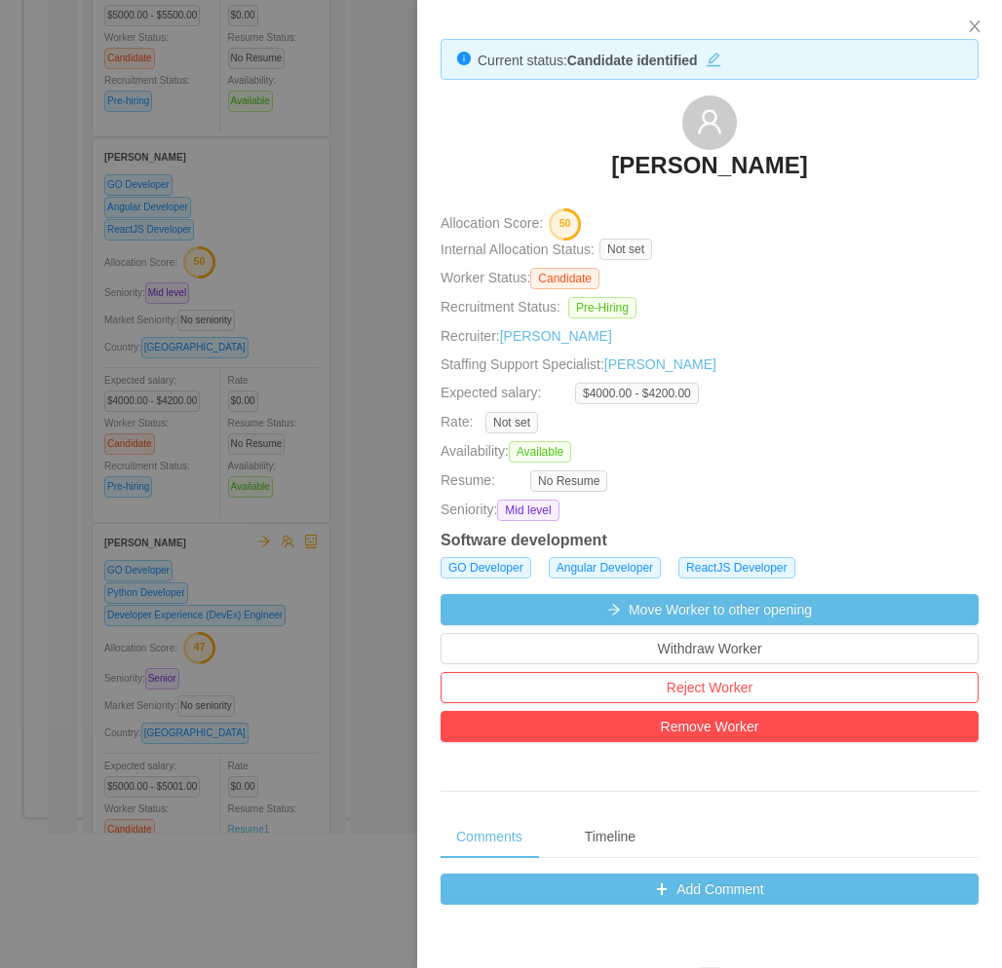
click at [378, 347] on div at bounding box center [501, 484] width 1002 height 968
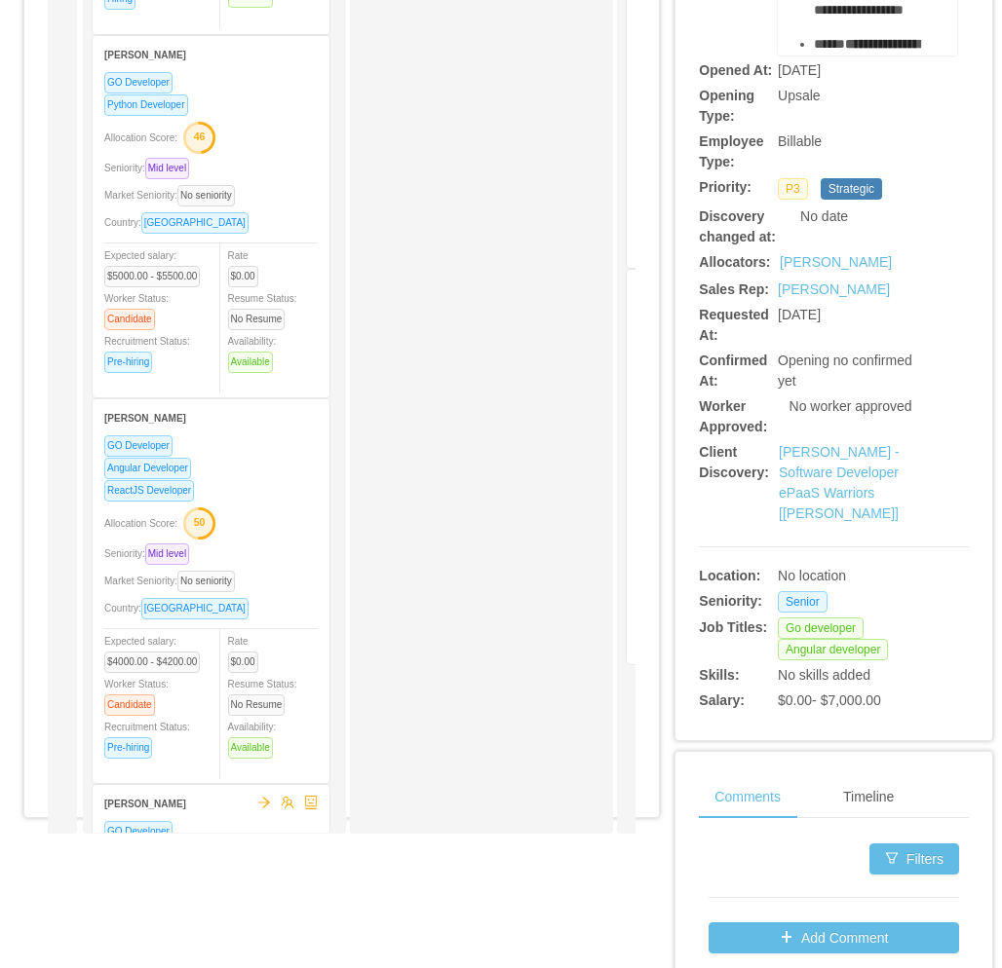
scroll to position [170, 0]
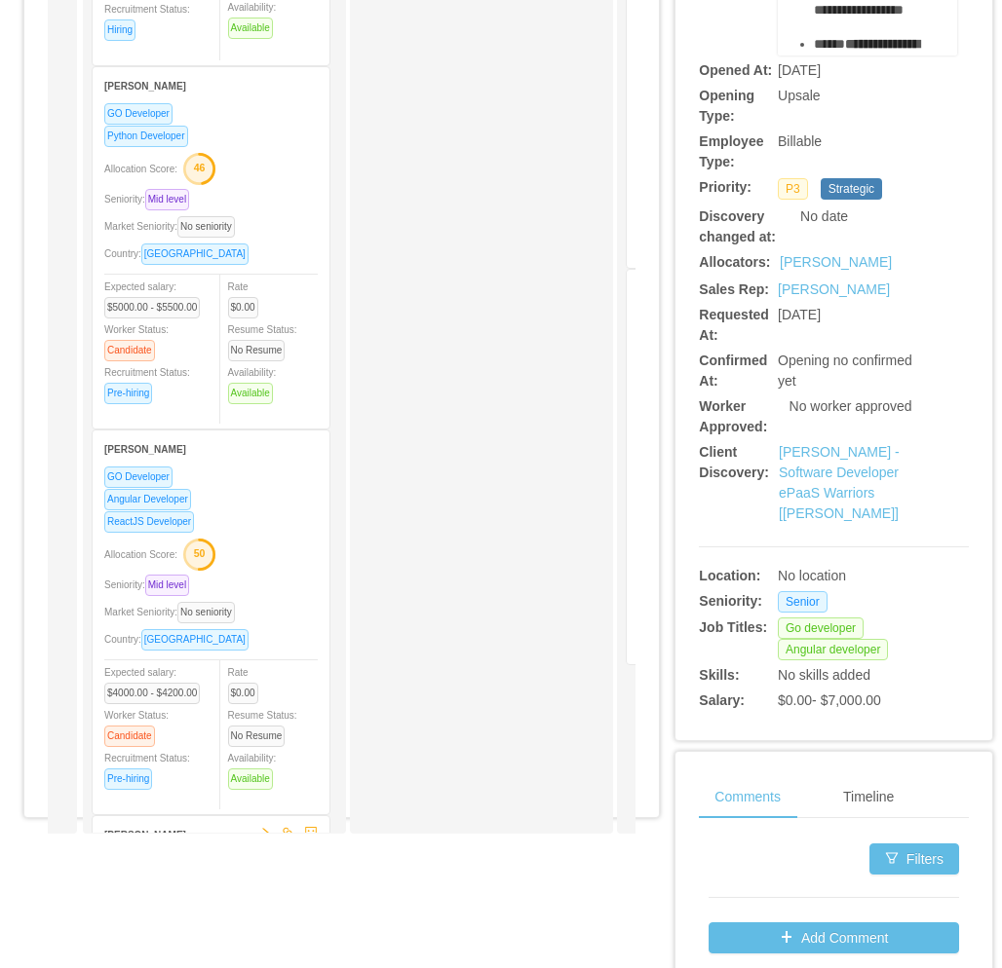
click at [312, 224] on div "Market Seniority: No seniority" at bounding box center [210, 226] width 213 height 22
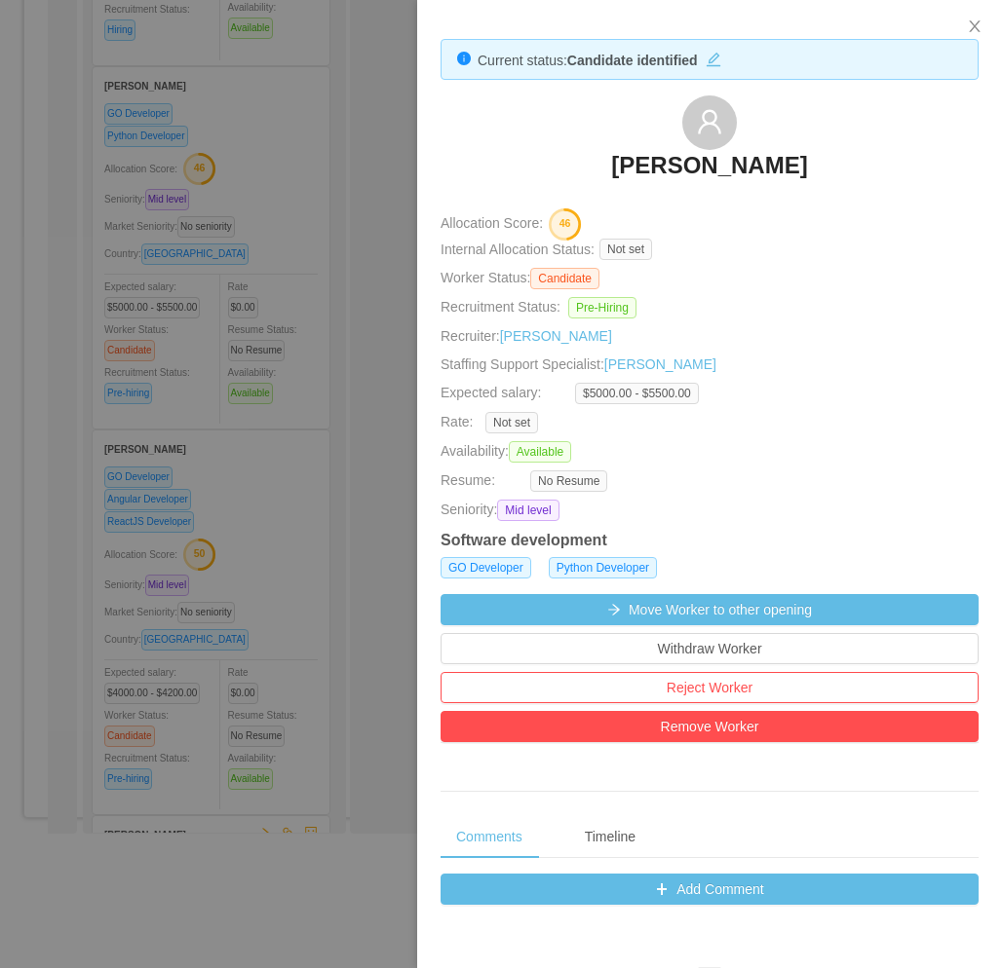
click at [392, 349] on div at bounding box center [501, 484] width 1002 height 968
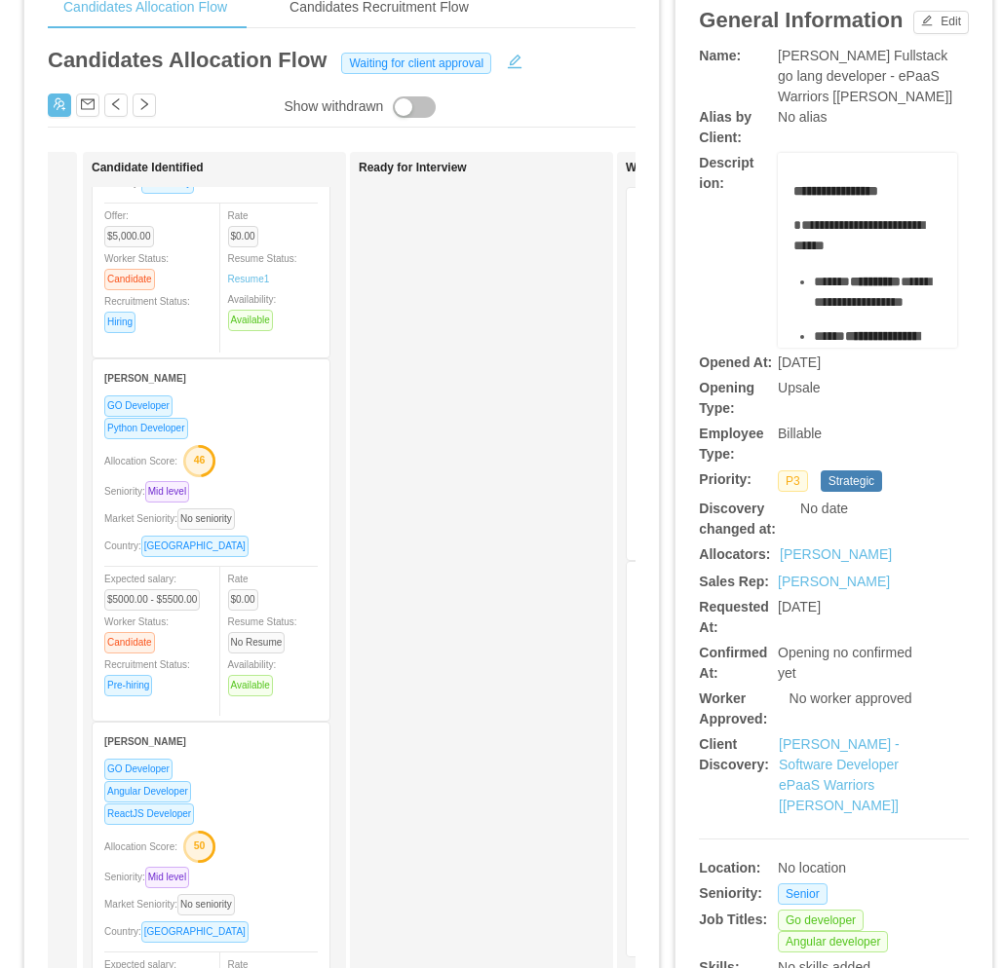
scroll to position [0, 0]
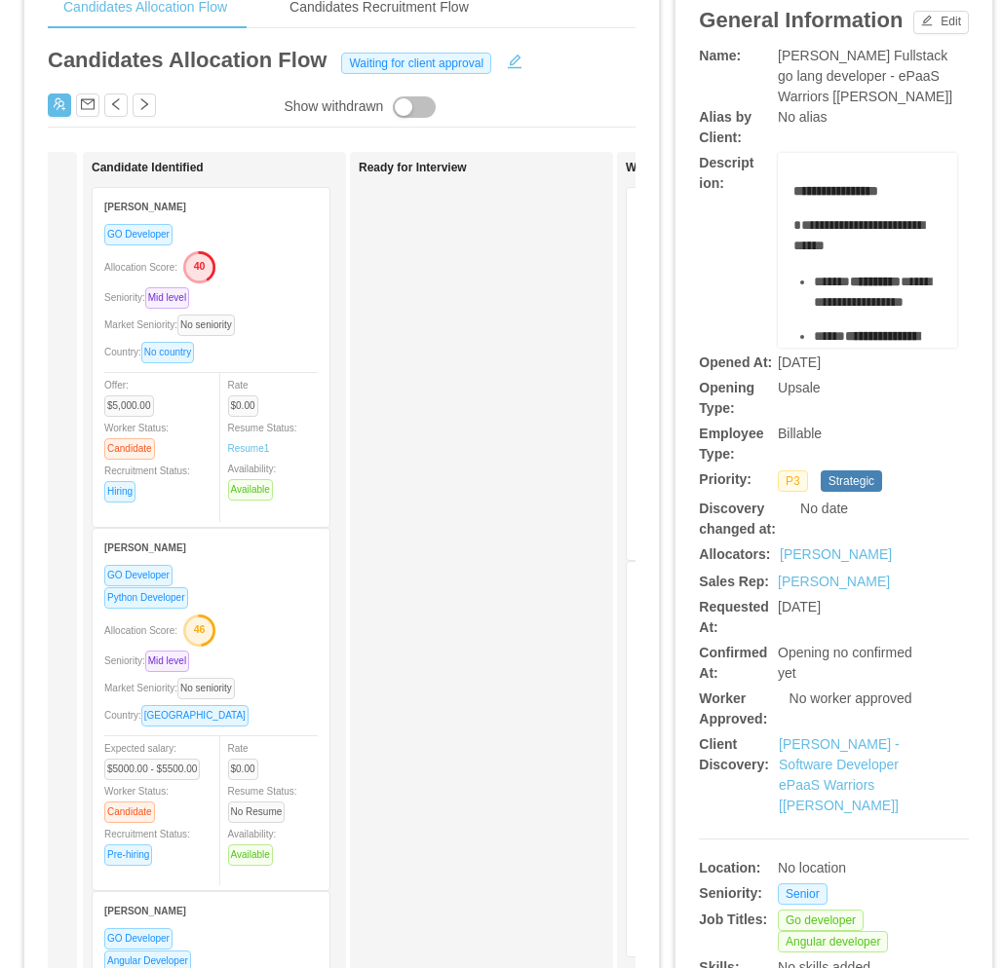
click at [283, 400] on div "Rate $0.00 Resume Status: Resume 1 Availability: Available" at bounding box center [281, 437] width 107 height 127
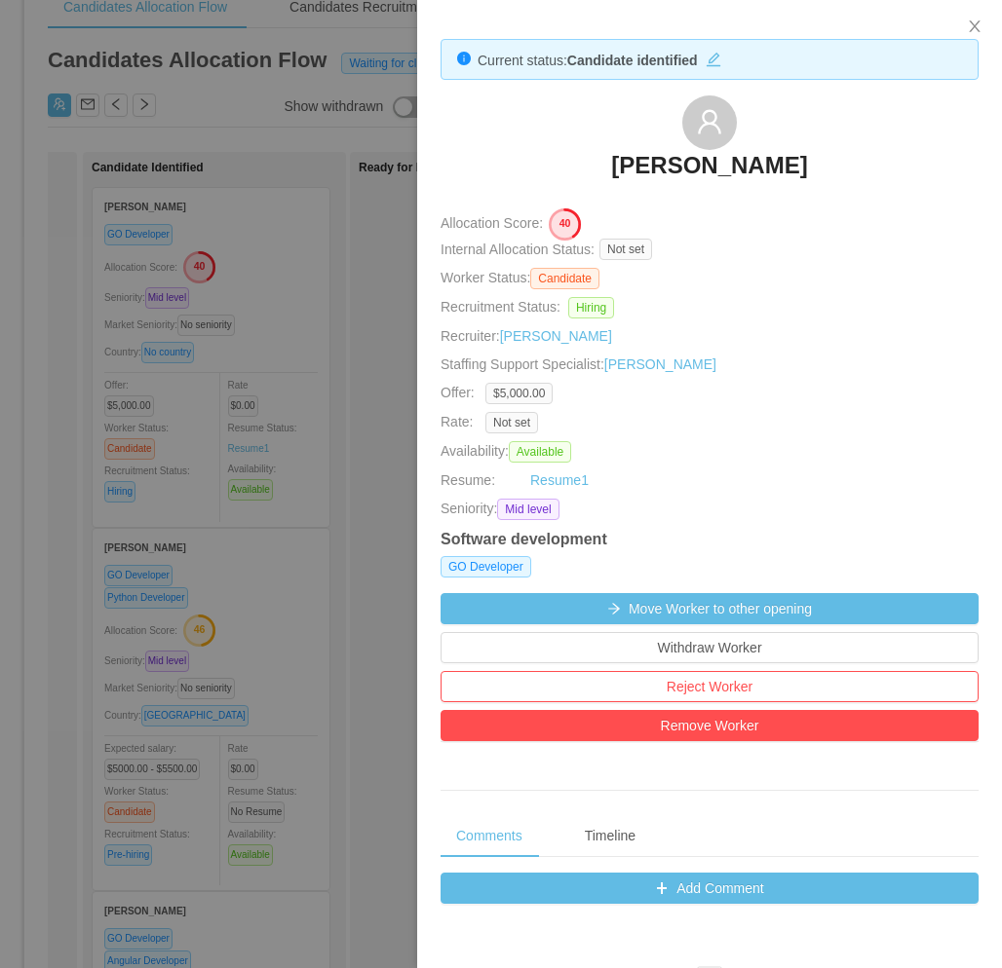
click at [324, 351] on div at bounding box center [501, 484] width 1002 height 968
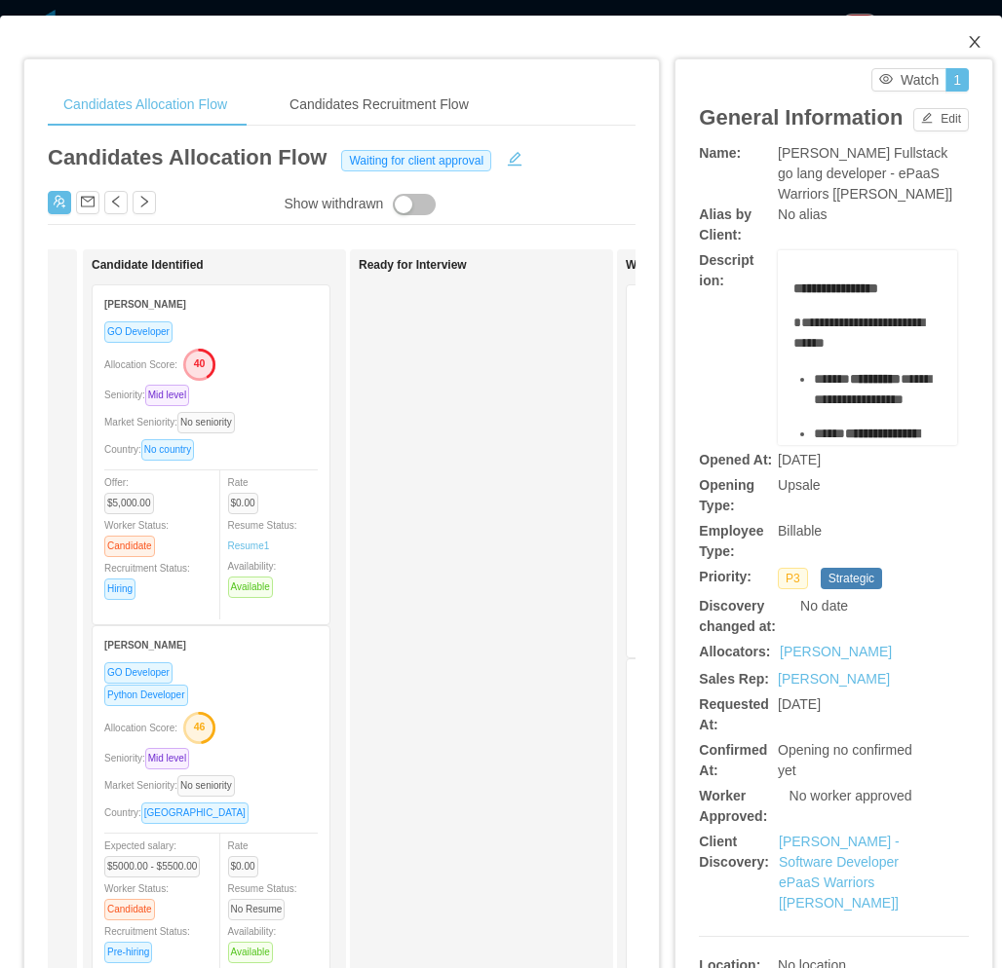
drag, startPoint x: 959, startPoint y: 42, endPoint x: 420, endPoint y: 532, distance: 728.3
click at [967, 43] on icon "icon: close" at bounding box center [975, 42] width 16 height 16
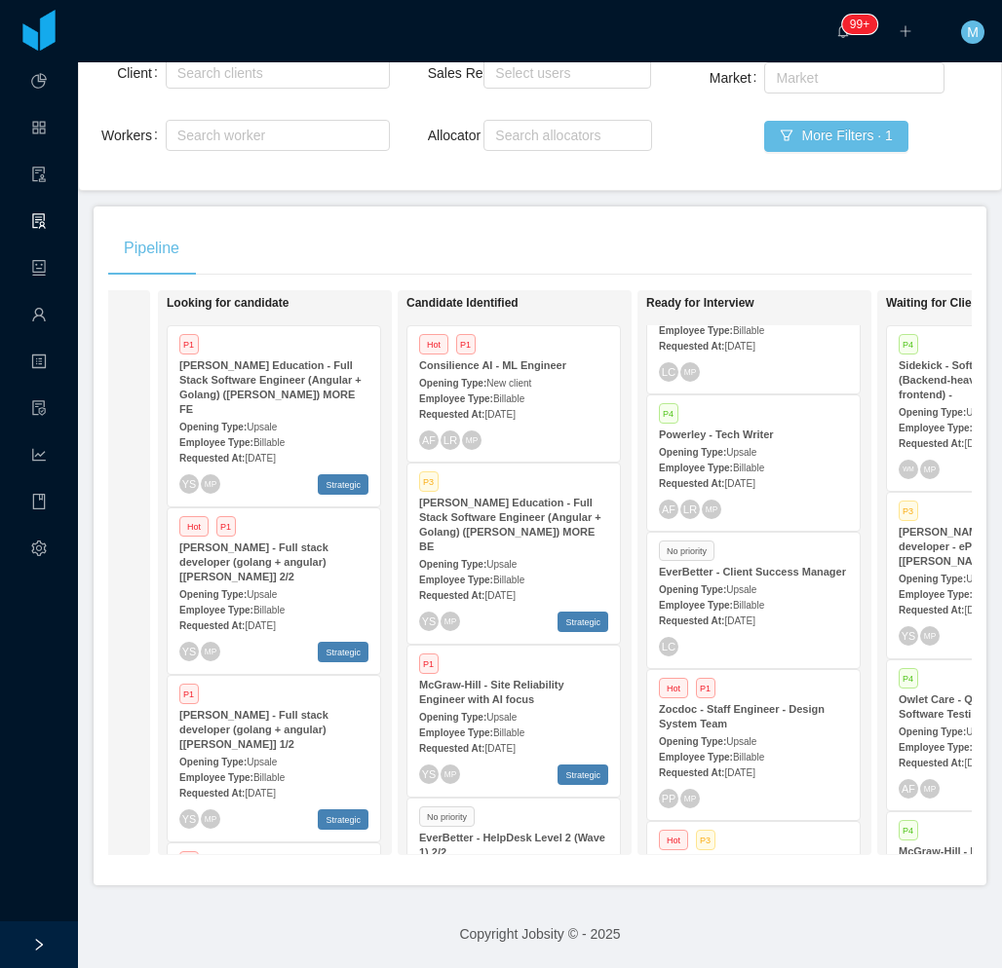
scroll to position [0, 211]
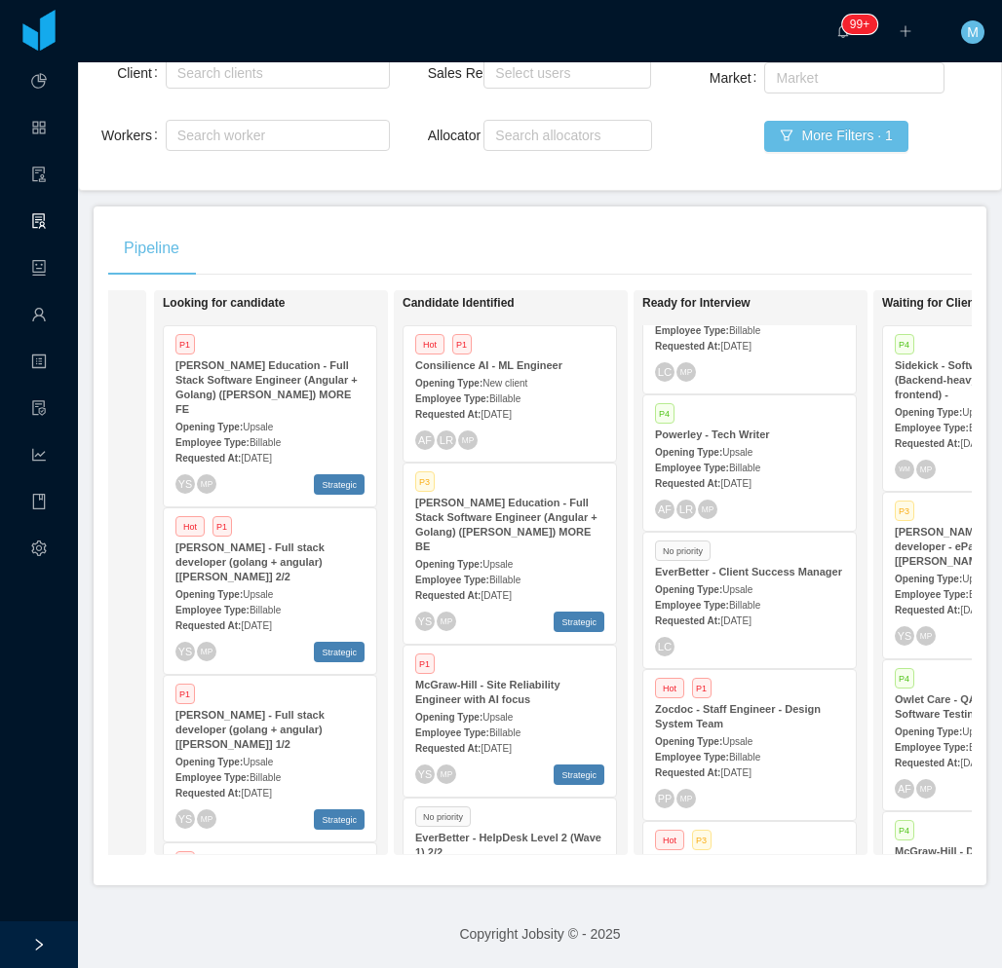
click at [507, 575] on span "Billable" at bounding box center [504, 580] width 31 height 11
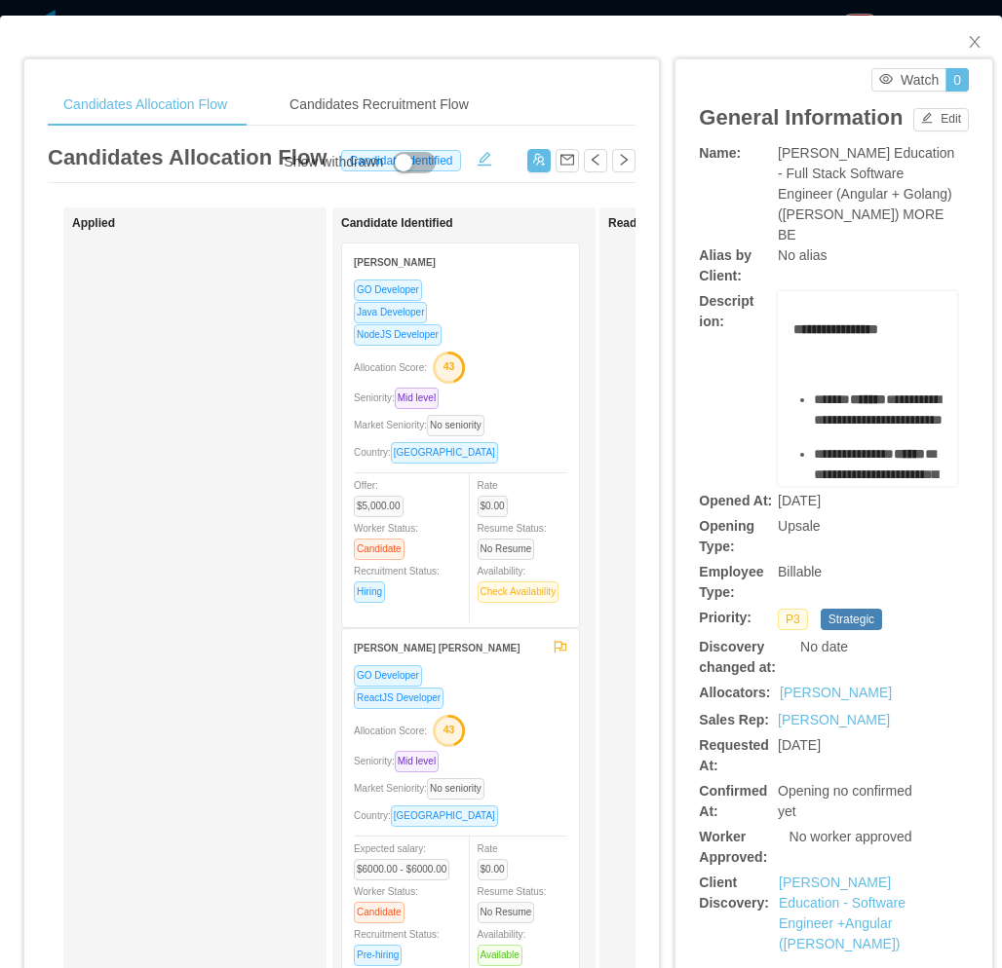
click at [228, 620] on div "Applied" at bounding box center [208, 694] width 273 height 957
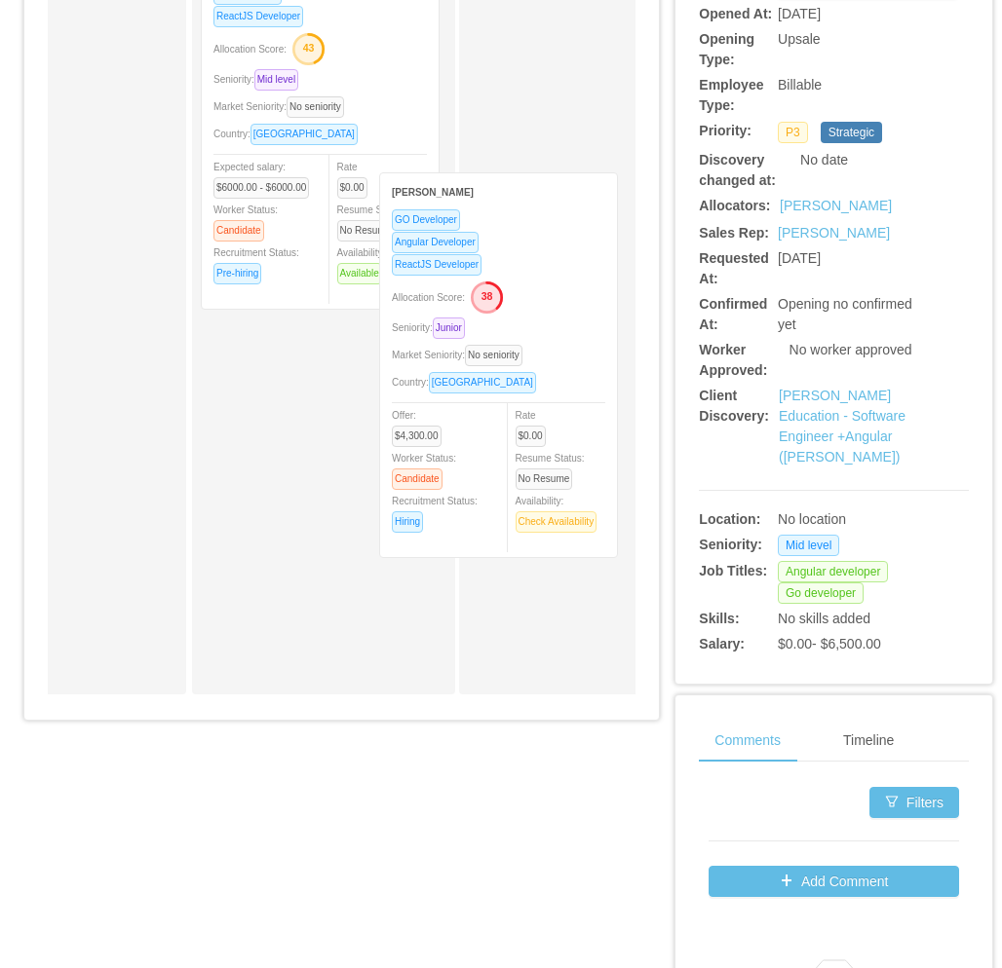
scroll to position [196, 0]
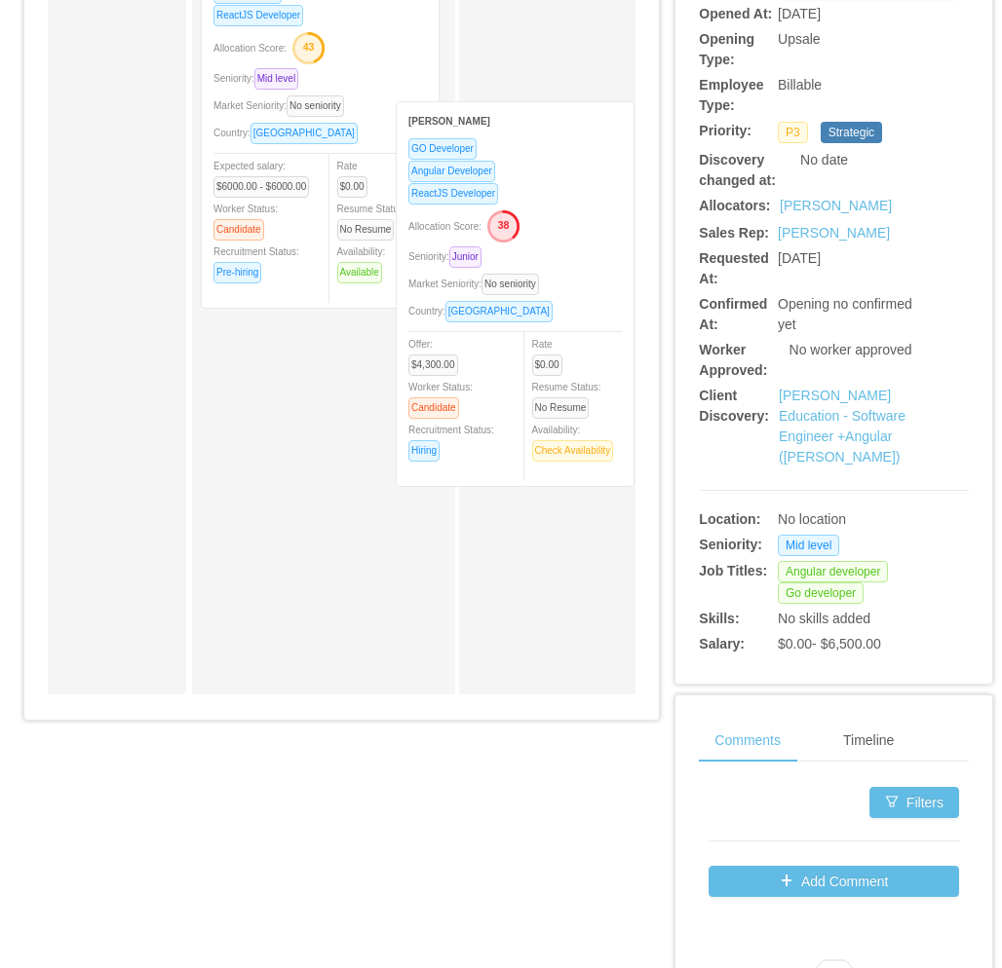
drag, startPoint x: 300, startPoint y: 485, endPoint x: 495, endPoint y: 277, distance: 285.4
click at [495, 277] on div "Applied Candidate Identified Hernán Fiorini GO Developer Java Developer NodeJS …" at bounding box center [342, 215] width 588 height 990
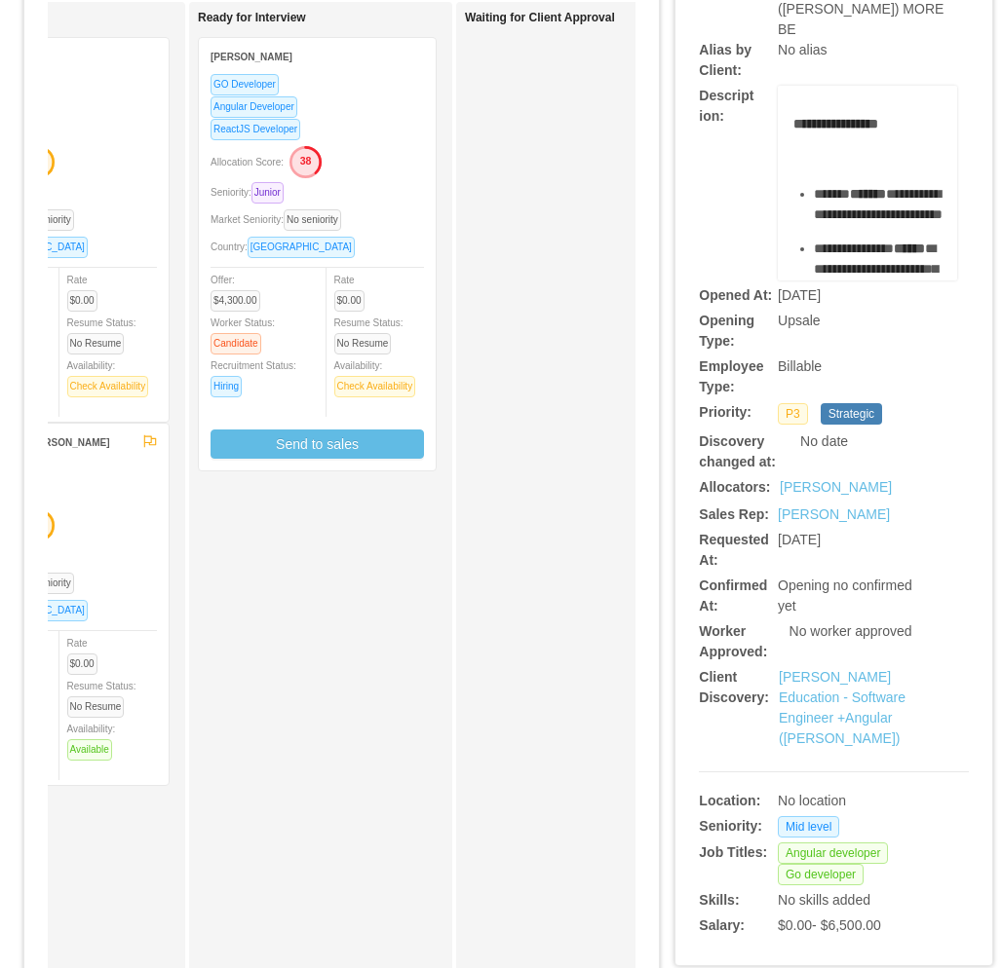
scroll to position [0, 0]
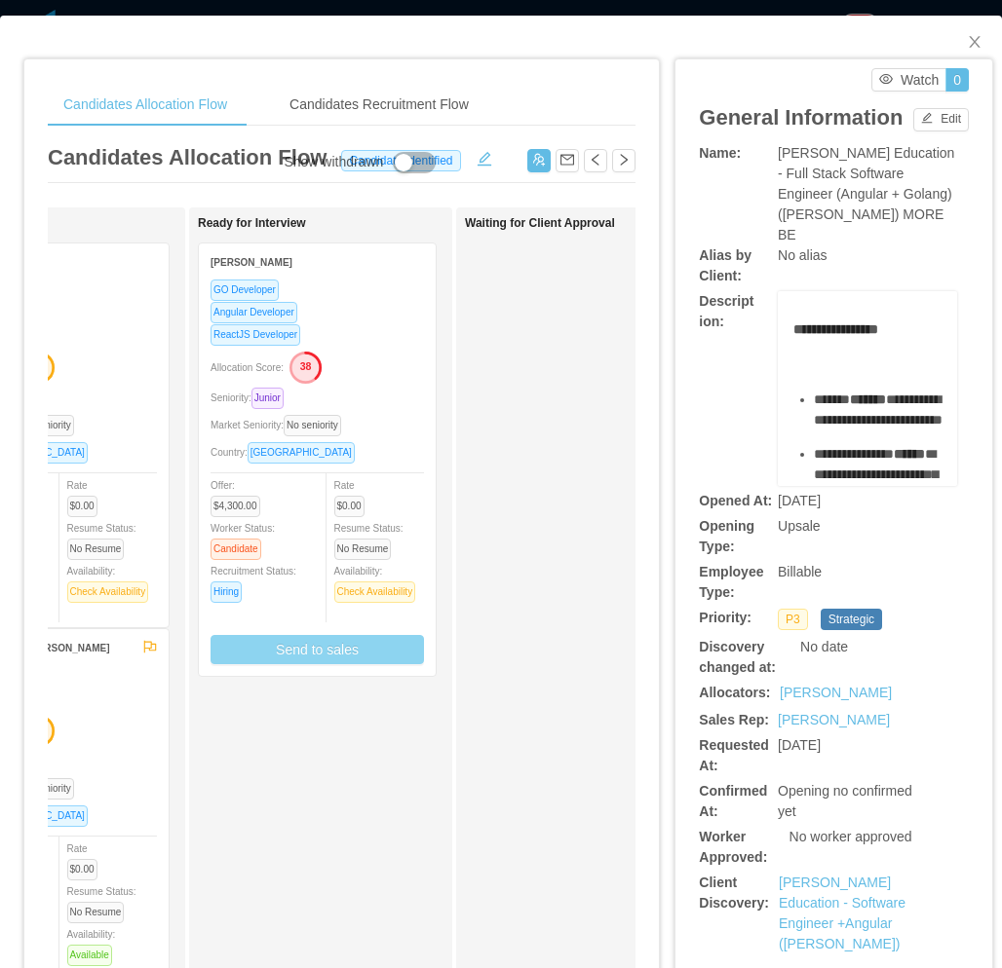
click at [341, 651] on button "Send to sales" at bounding box center [316, 649] width 213 height 29
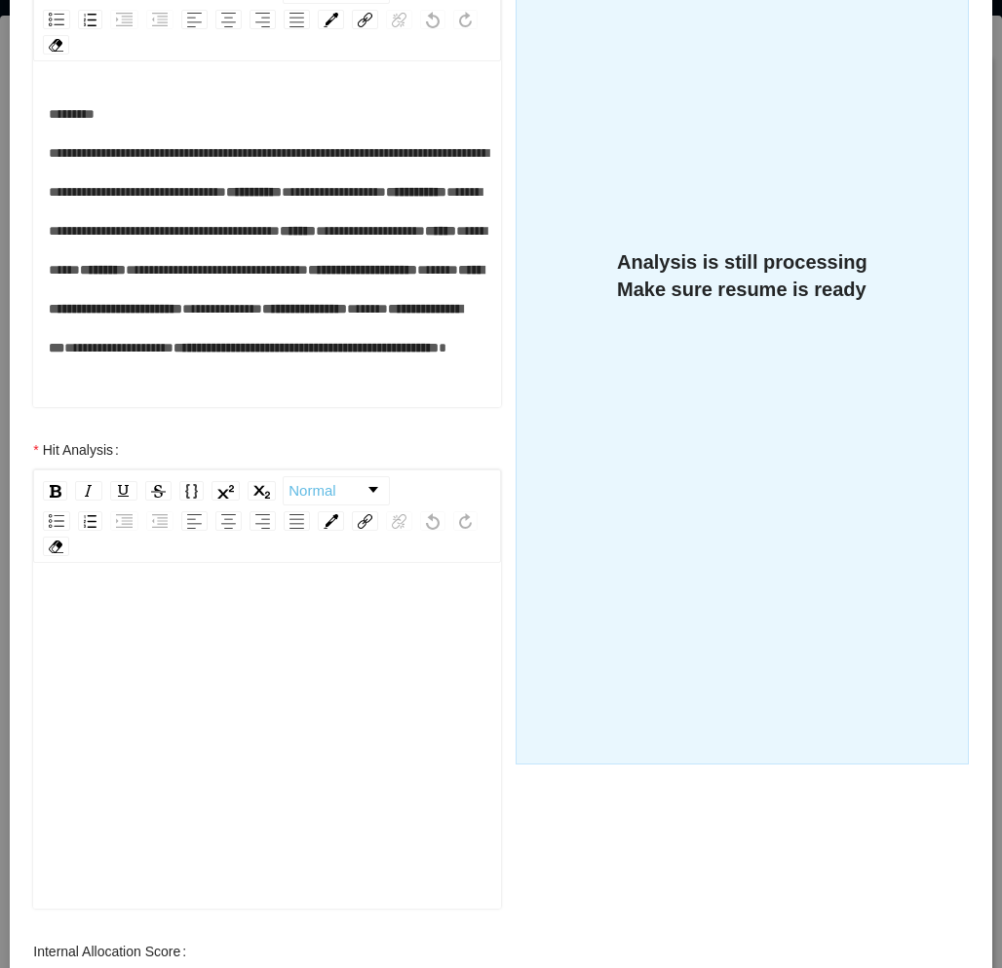
scroll to position [487, 0]
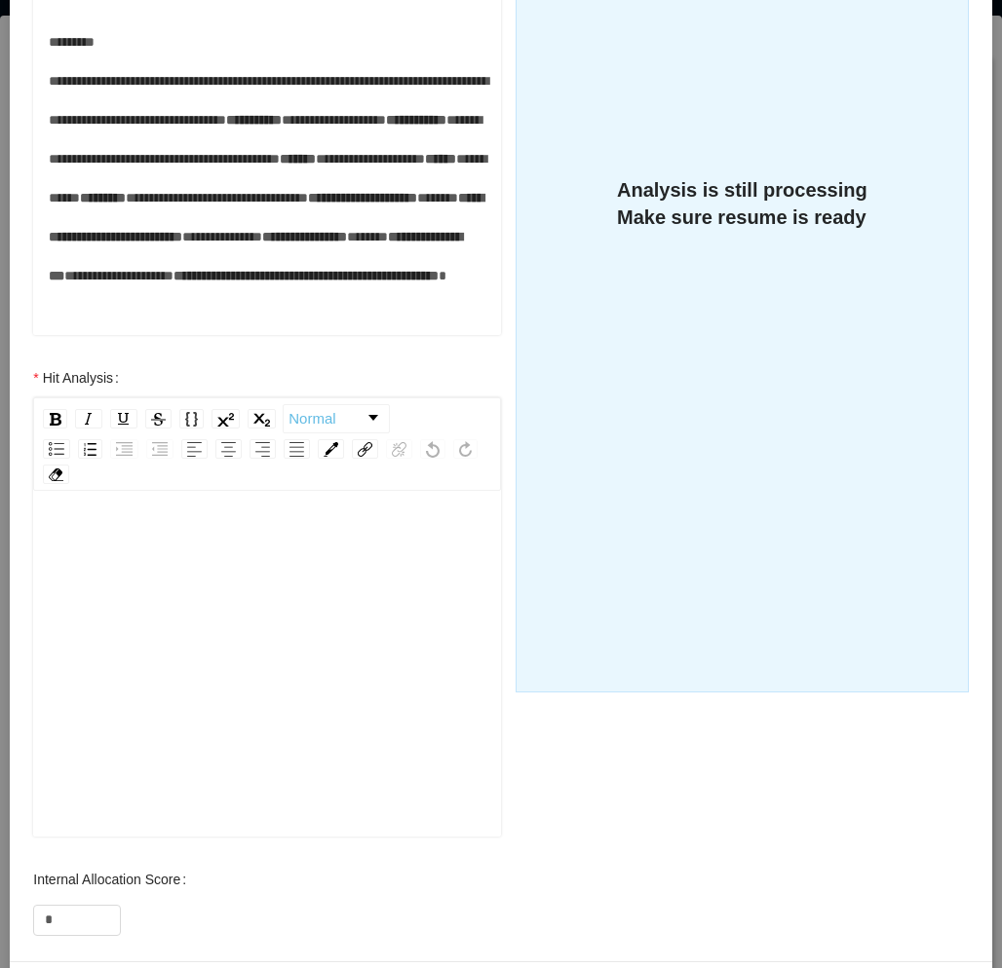
click at [277, 550] on div "rdw-editor" at bounding box center [267, 543] width 437 height 39
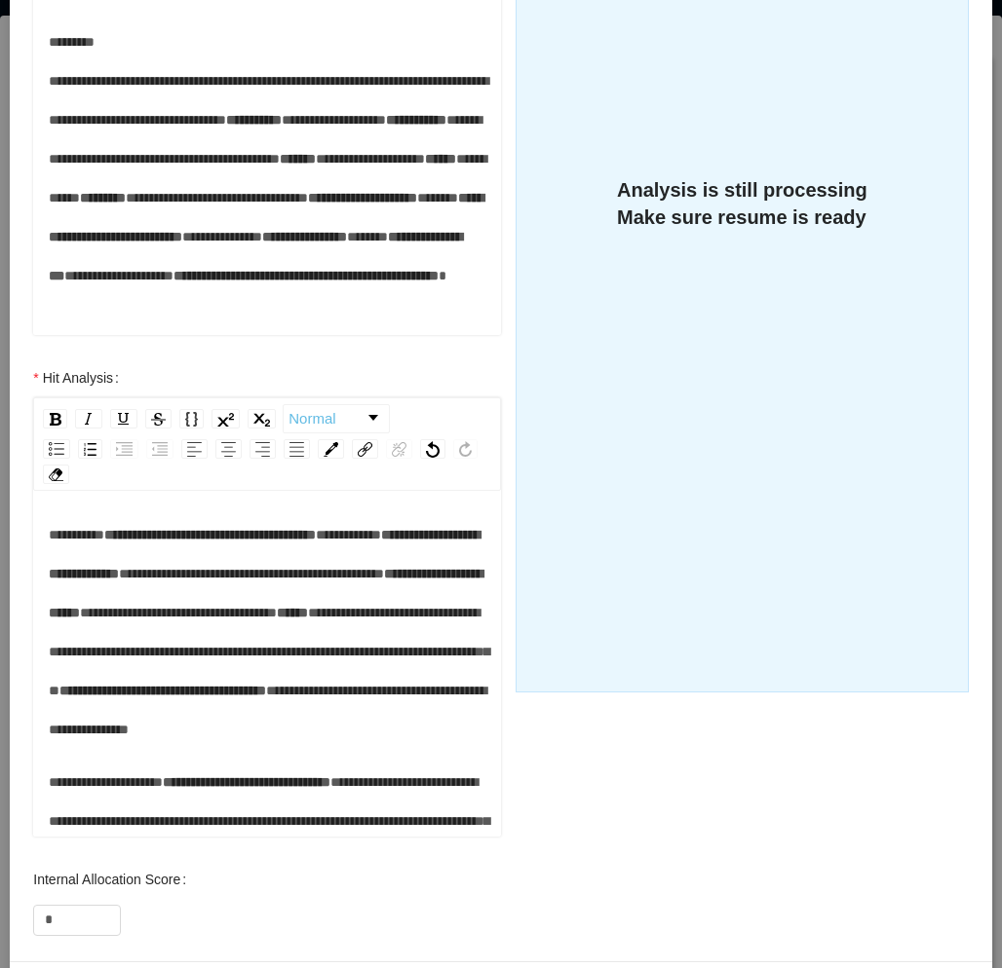
scroll to position [158, 0]
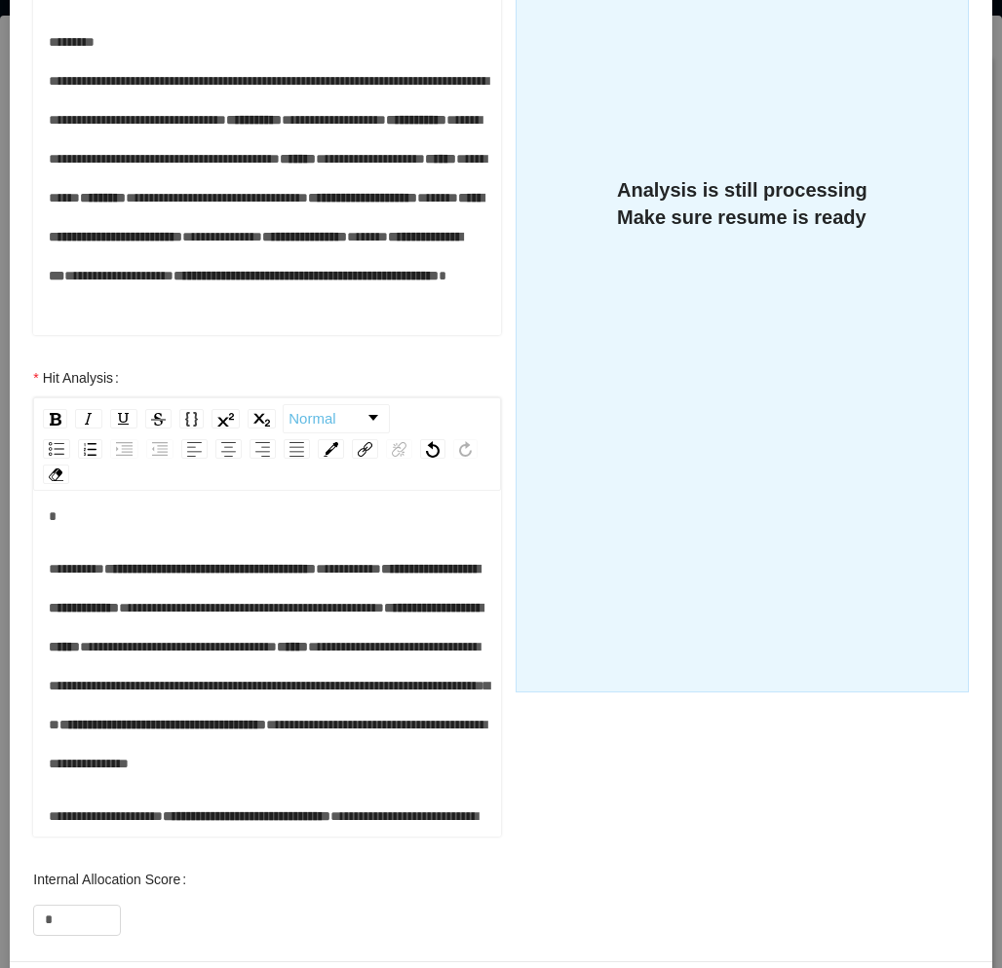
click at [130, 587] on div "**********" at bounding box center [267, 679] width 437 height 626
click at [138, 576] on span "**********" at bounding box center [209, 569] width 211 height 14
click at [44, 604] on div "**********" at bounding box center [267, 666] width 468 height 341
click at [50, 576] on span "**********" at bounding box center [77, 569] width 56 height 14
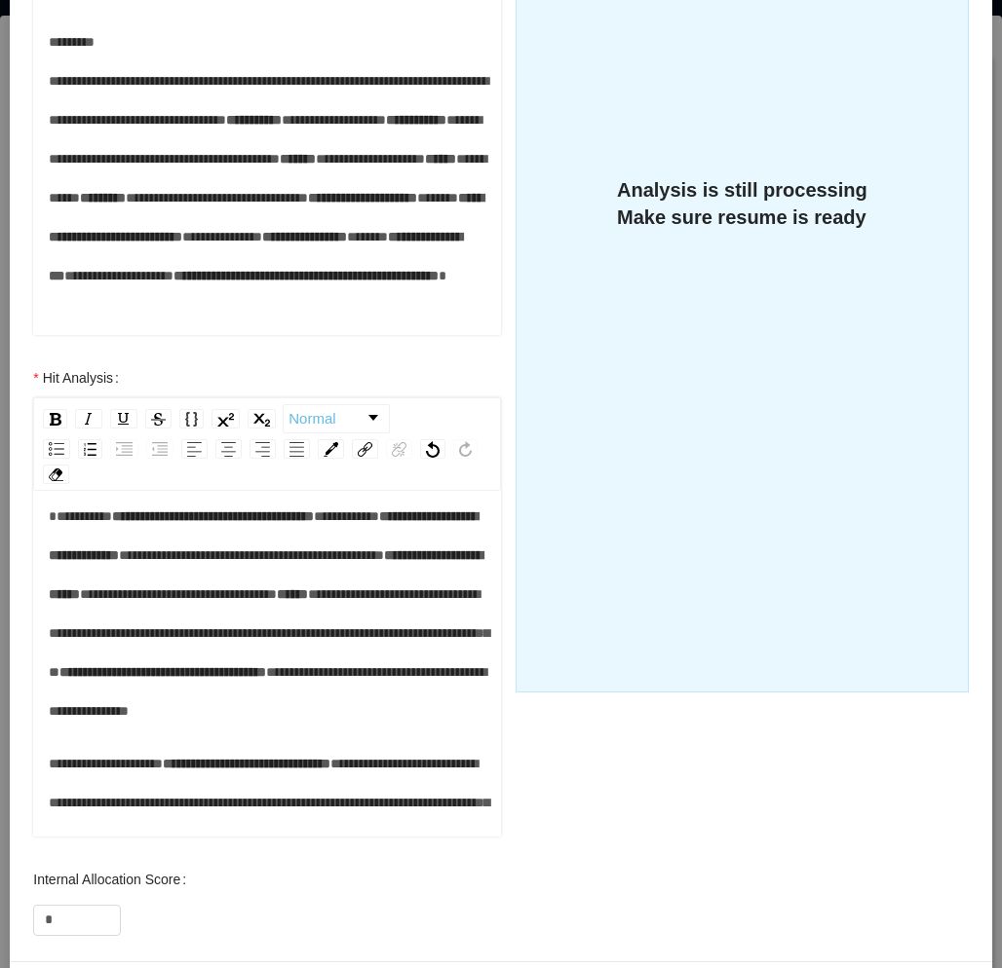
scroll to position [255, 0]
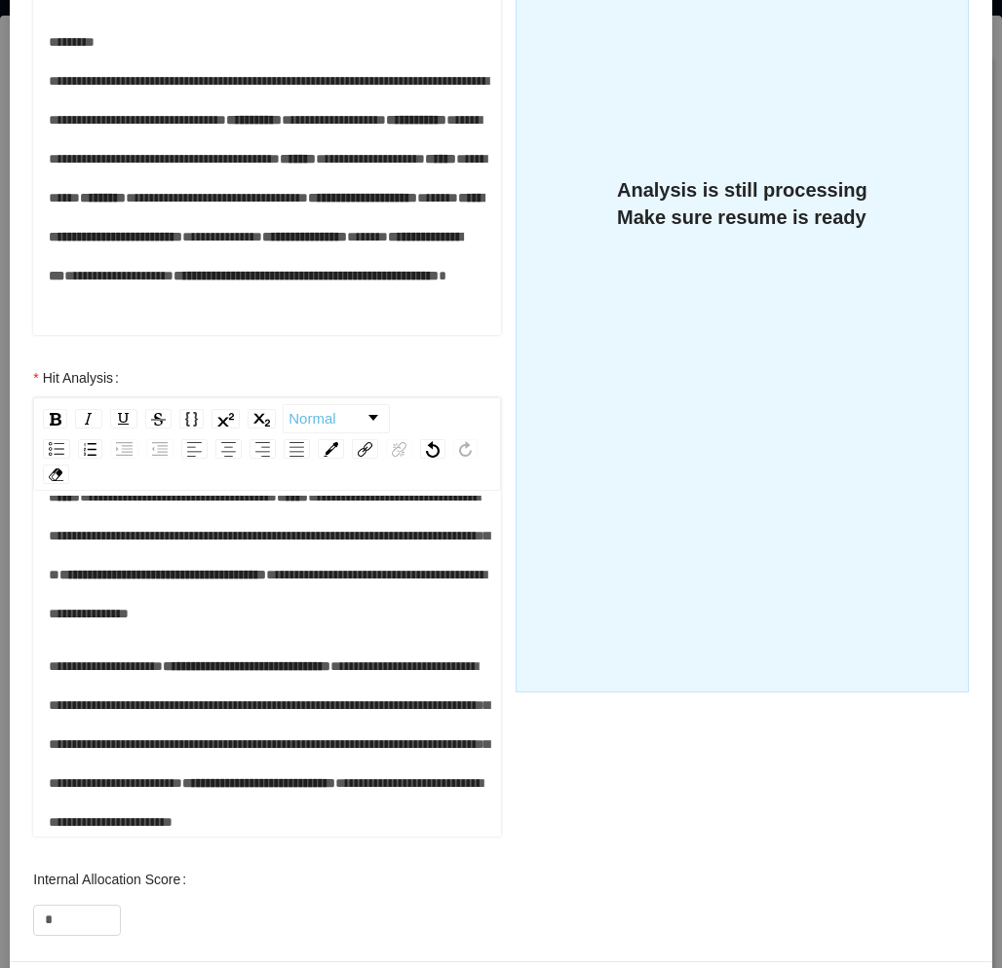
click at [214, 582] on span "**********" at bounding box center [269, 536] width 440 height 92
click at [247, 633] on div "**********" at bounding box center [267, 516] width 437 height 234
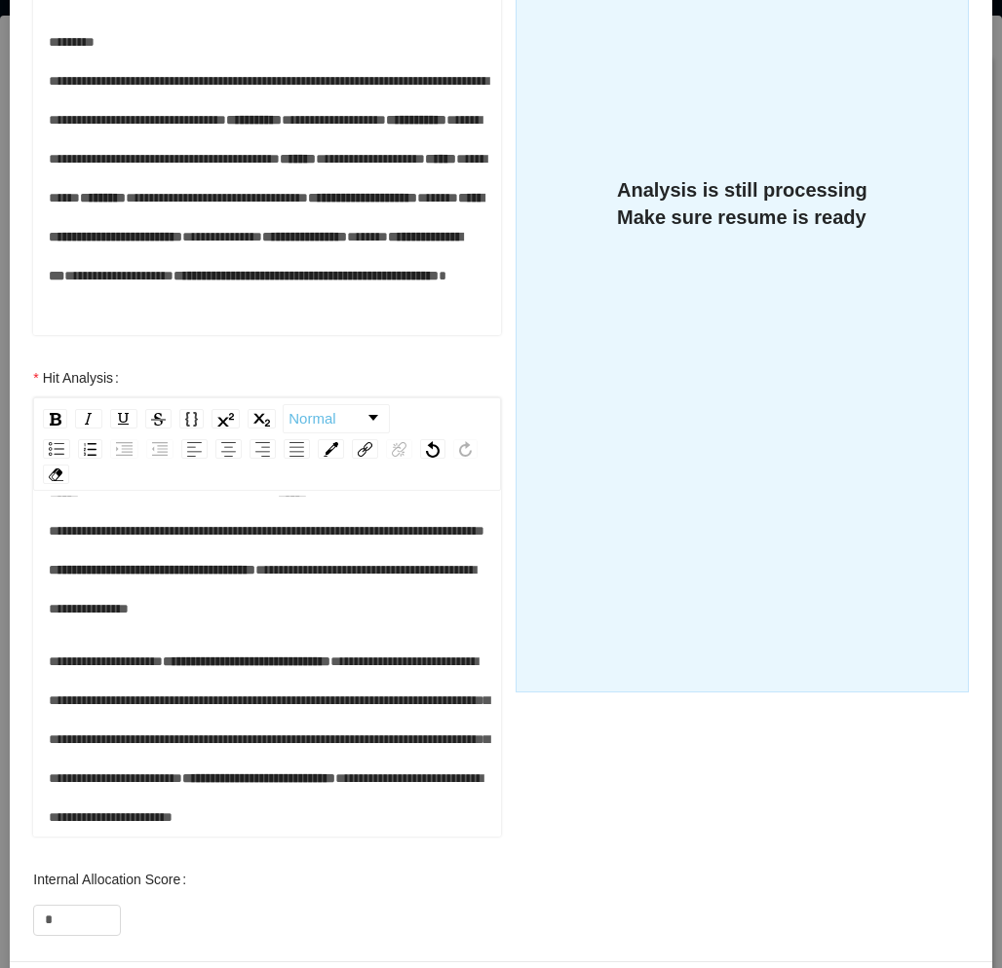
scroll to position [353, 0]
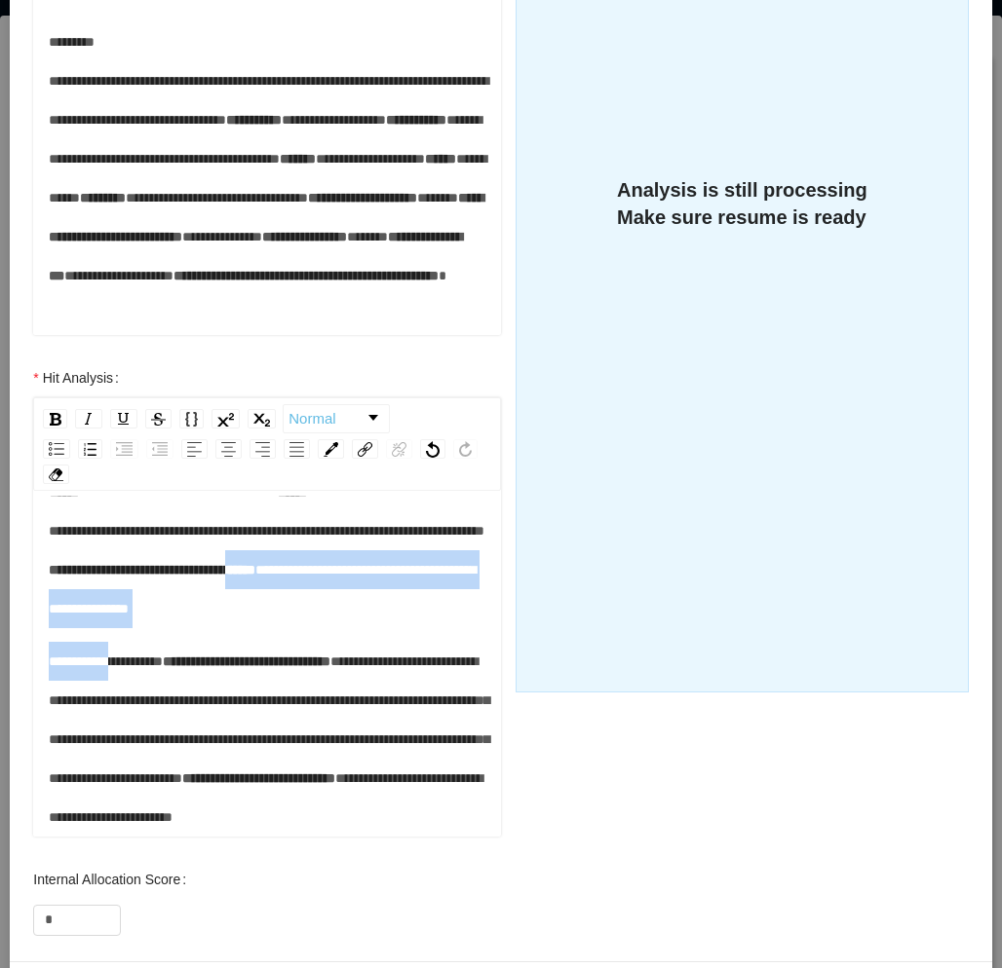
drag, startPoint x: 128, startPoint y: 659, endPoint x: 130, endPoint y: 604, distance: 54.6
click at [130, 604] on div "**********" at bounding box center [267, 550] width 437 height 573
click at [133, 620] on div "**********" at bounding box center [267, 512] width 437 height 234
click at [161, 628] on div "**********" at bounding box center [267, 512] width 437 height 234
click at [175, 628] on div "**********" at bounding box center [267, 512] width 437 height 234
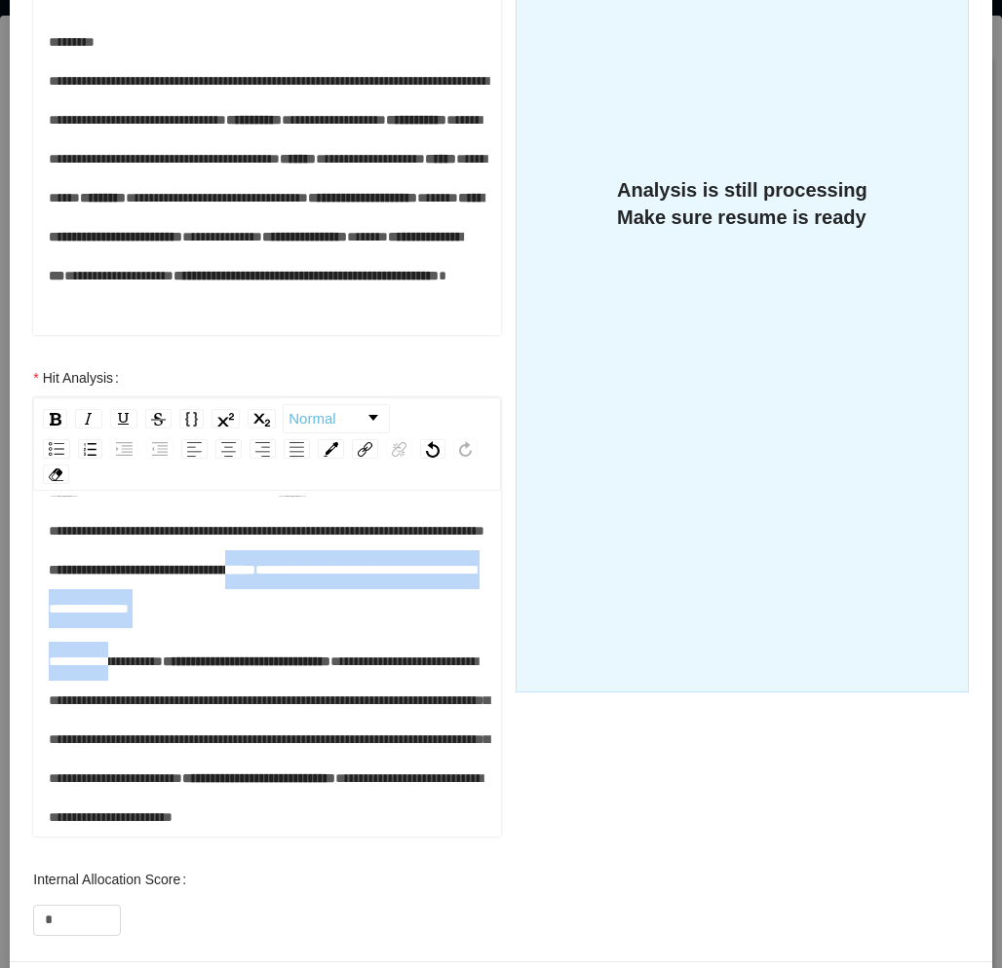
click at [177, 628] on div "**********" at bounding box center [267, 512] width 437 height 234
drag, startPoint x: 176, startPoint y: 626, endPoint x: 171, endPoint y: 601, distance: 25.8
click at [171, 601] on div "**********" at bounding box center [267, 512] width 437 height 234
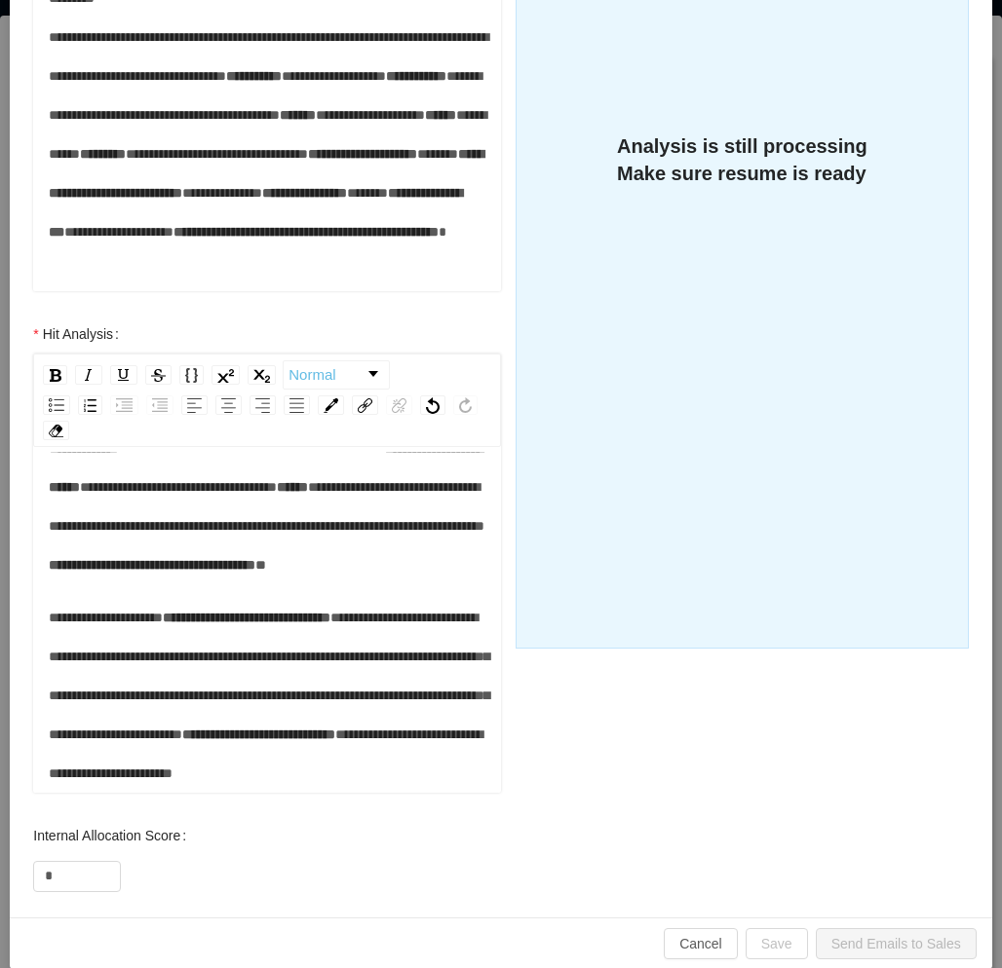
scroll to position [555, 0]
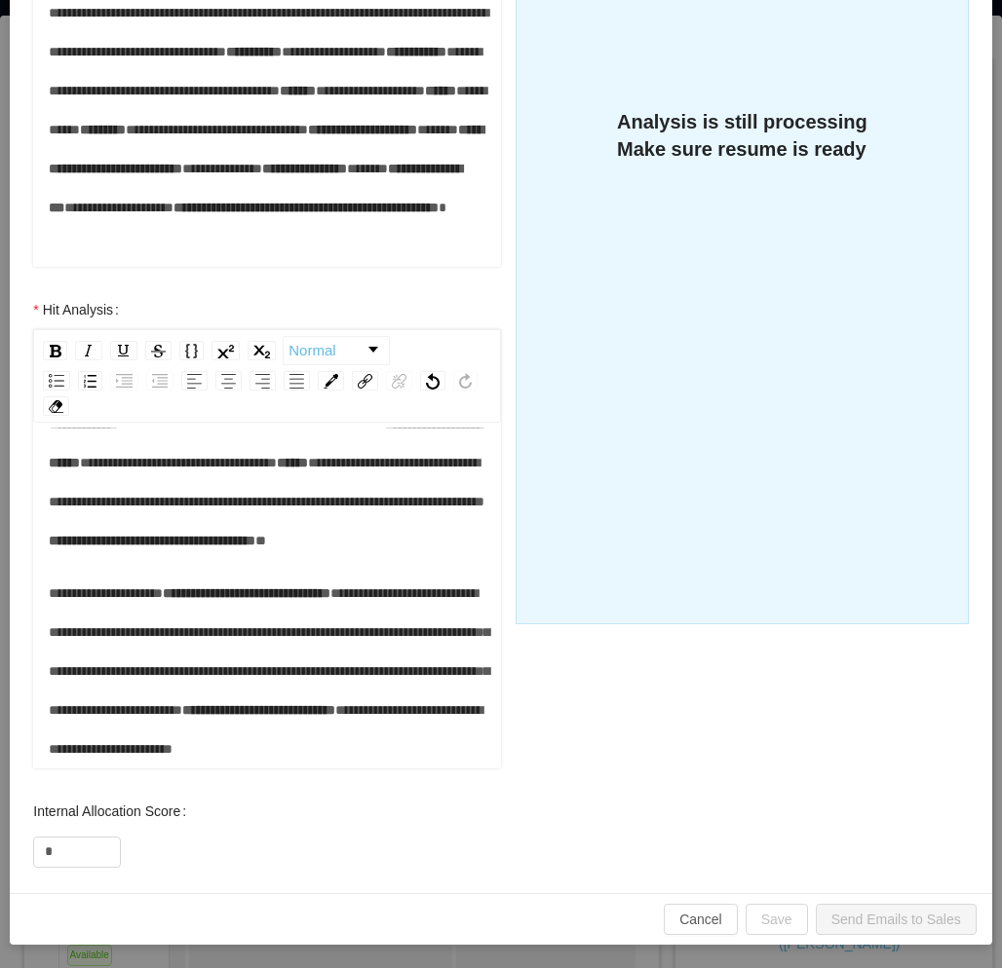
click at [209, 693] on div "**********" at bounding box center [267, 671] width 437 height 195
click at [231, 754] on span "**********" at bounding box center [266, 729] width 434 height 53
click at [88, 838] on input "*" at bounding box center [77, 852] width 86 height 29
type input "**"
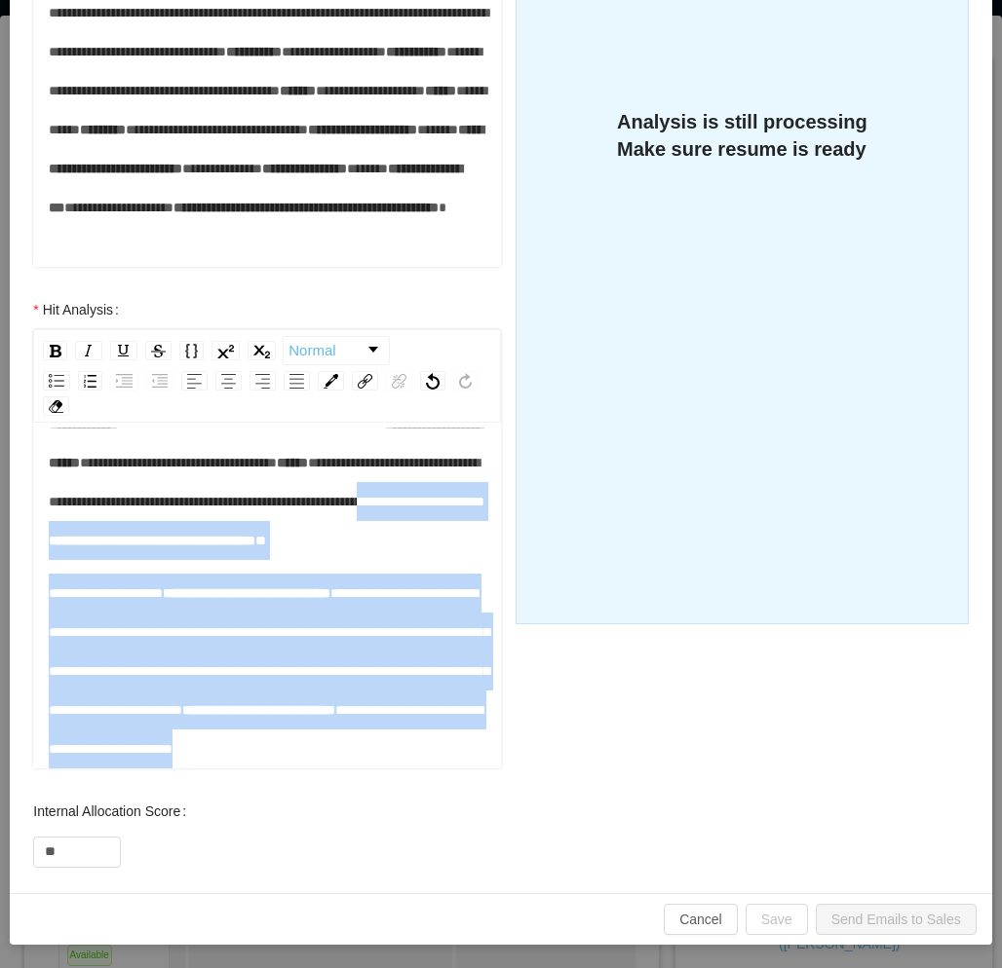
drag, startPoint x: 437, startPoint y: 755, endPoint x: 116, endPoint y: 475, distance: 426.1
click at [116, 475] on div "**********" at bounding box center [267, 502] width 437 height 534
click at [300, 696] on div "**********" at bounding box center [267, 671] width 437 height 195
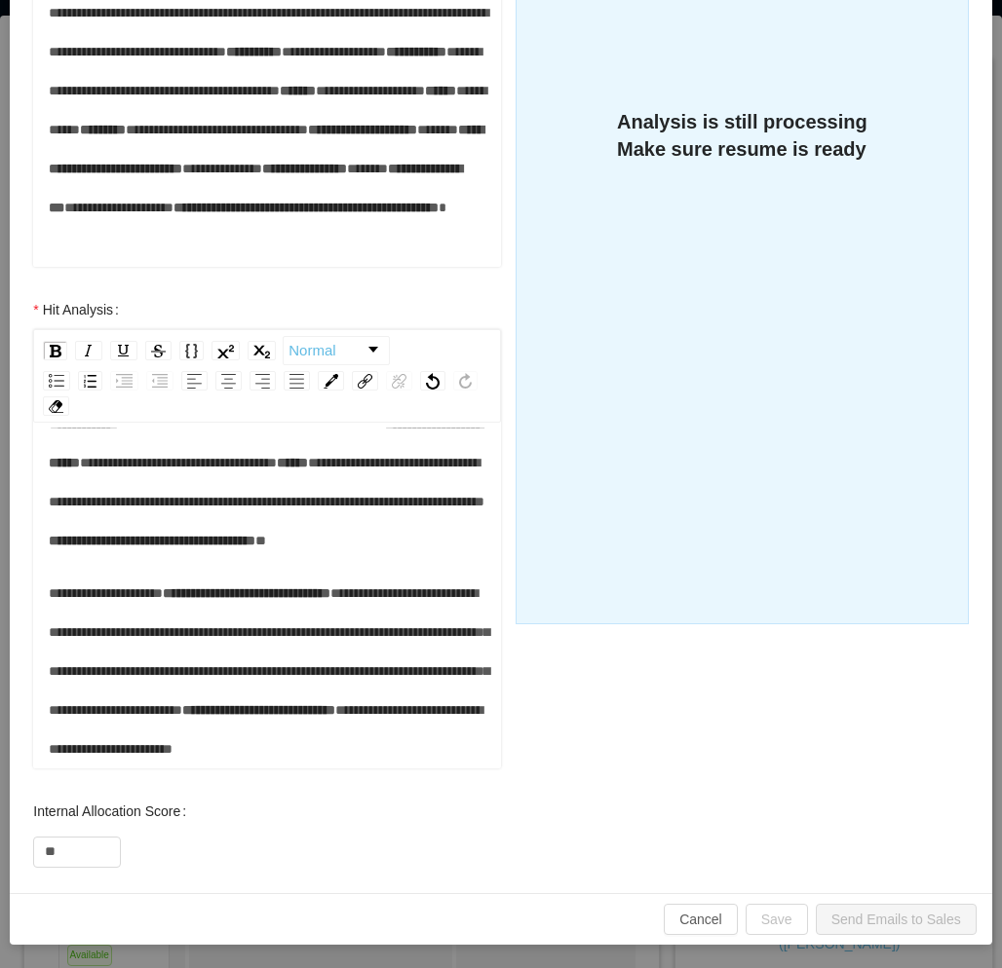
click at [441, 761] on div "**********" at bounding box center [267, 671] width 437 height 195
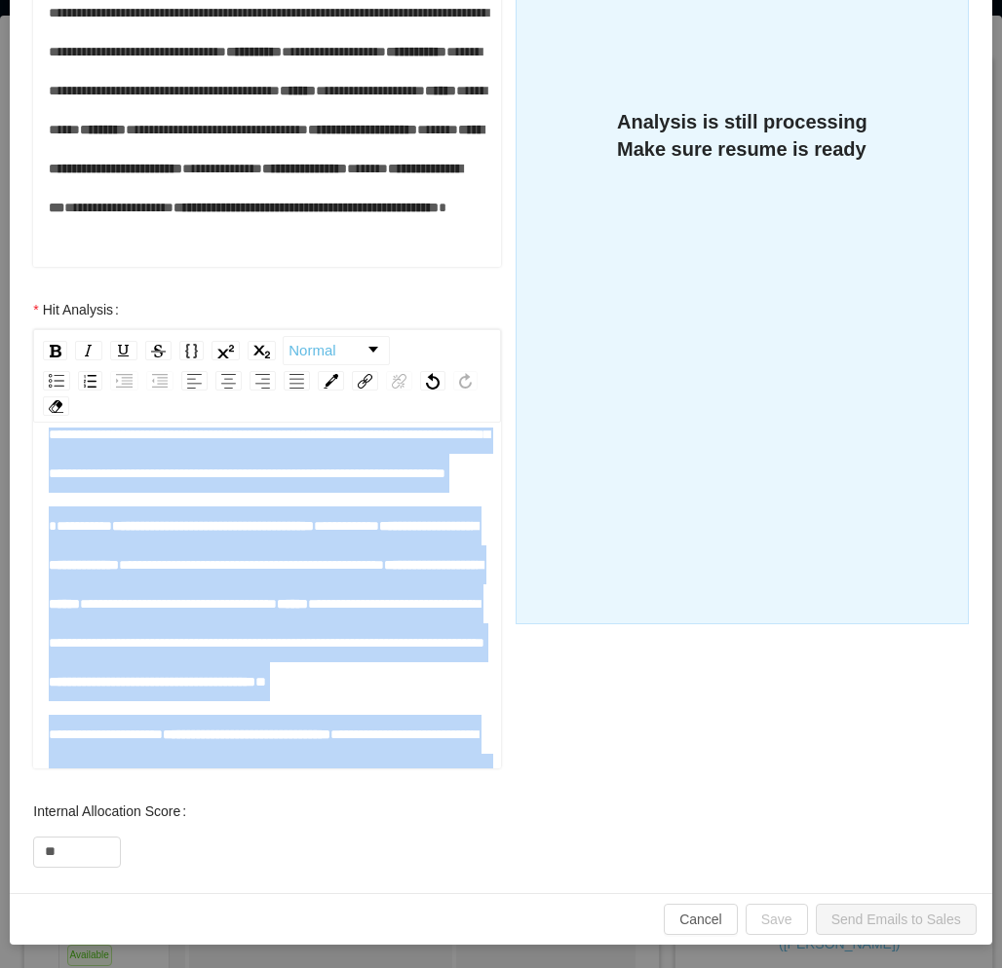
scroll to position [0, 0]
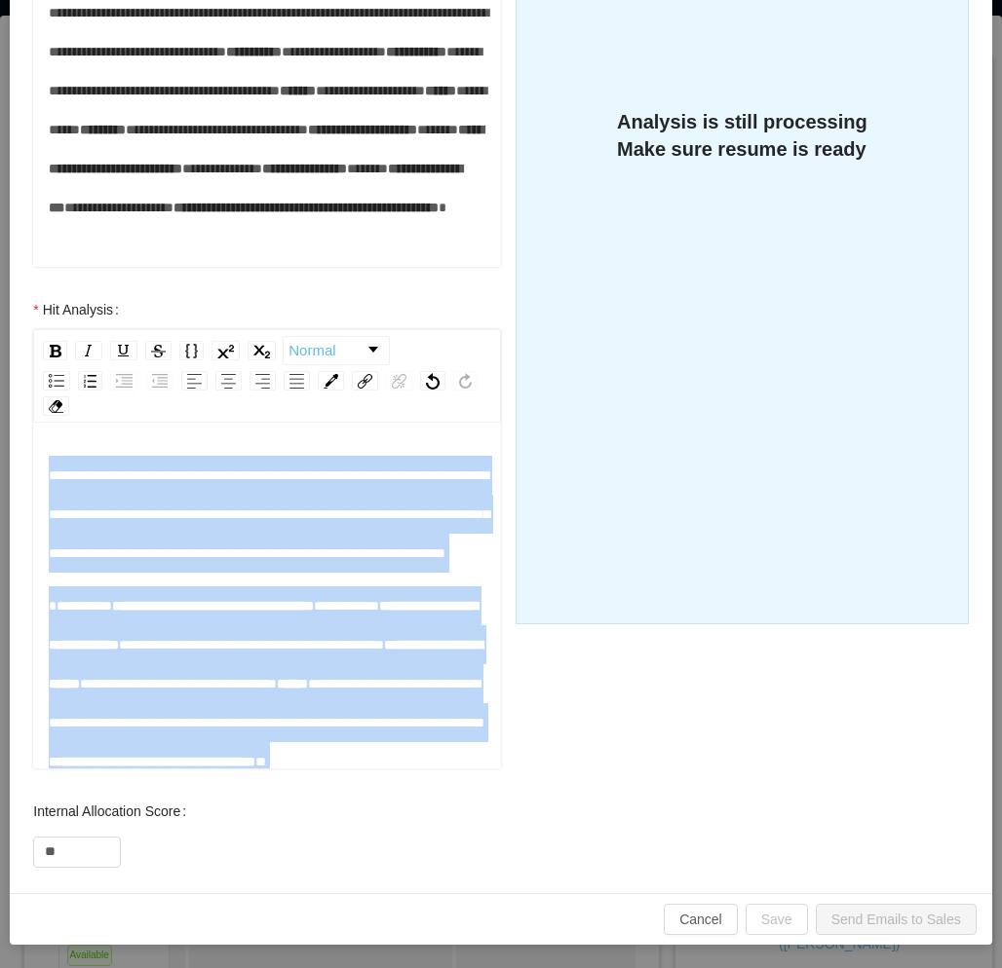
drag, startPoint x: 439, startPoint y: 752, endPoint x: 21, endPoint y: 411, distance: 539.4
click at [21, 411] on div "**********" at bounding box center [267, 541] width 507 height 502
copy div "**********"
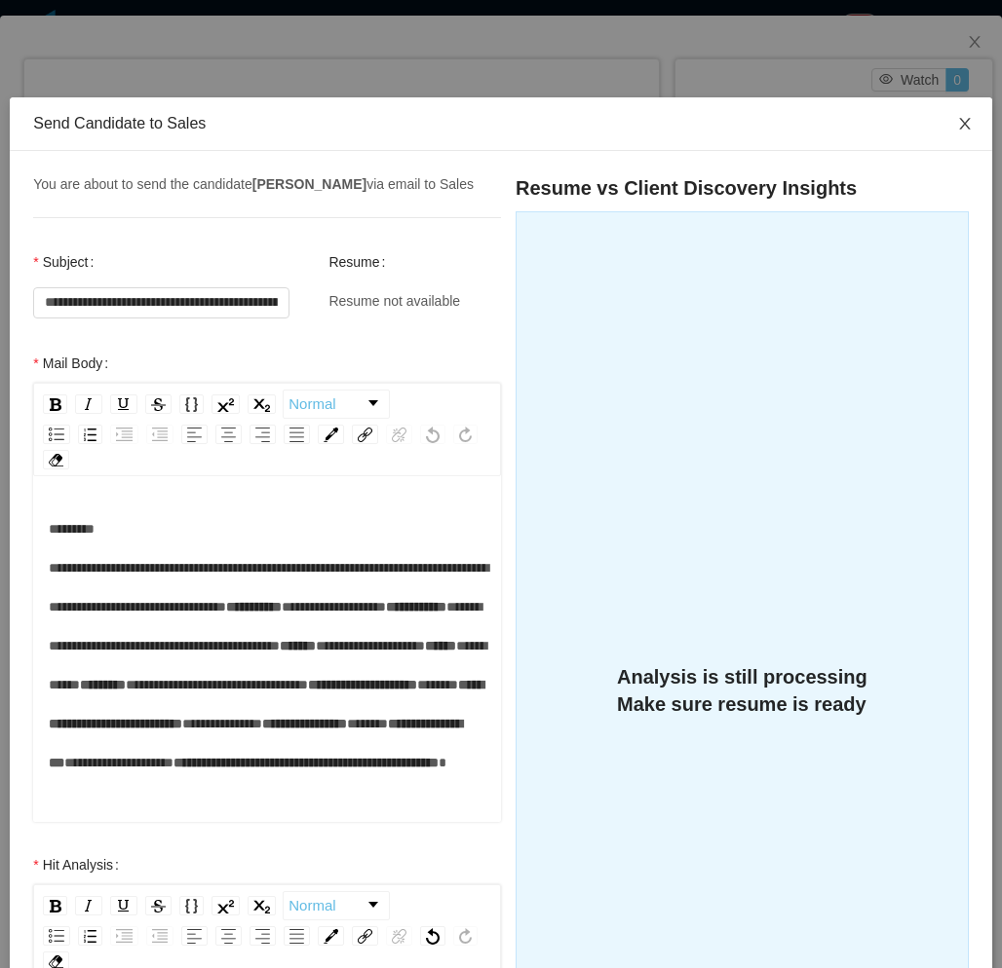
drag, startPoint x: 949, startPoint y: 125, endPoint x: 861, endPoint y: 95, distance: 92.7
click at [957, 129] on icon "icon: close" at bounding box center [965, 124] width 16 height 16
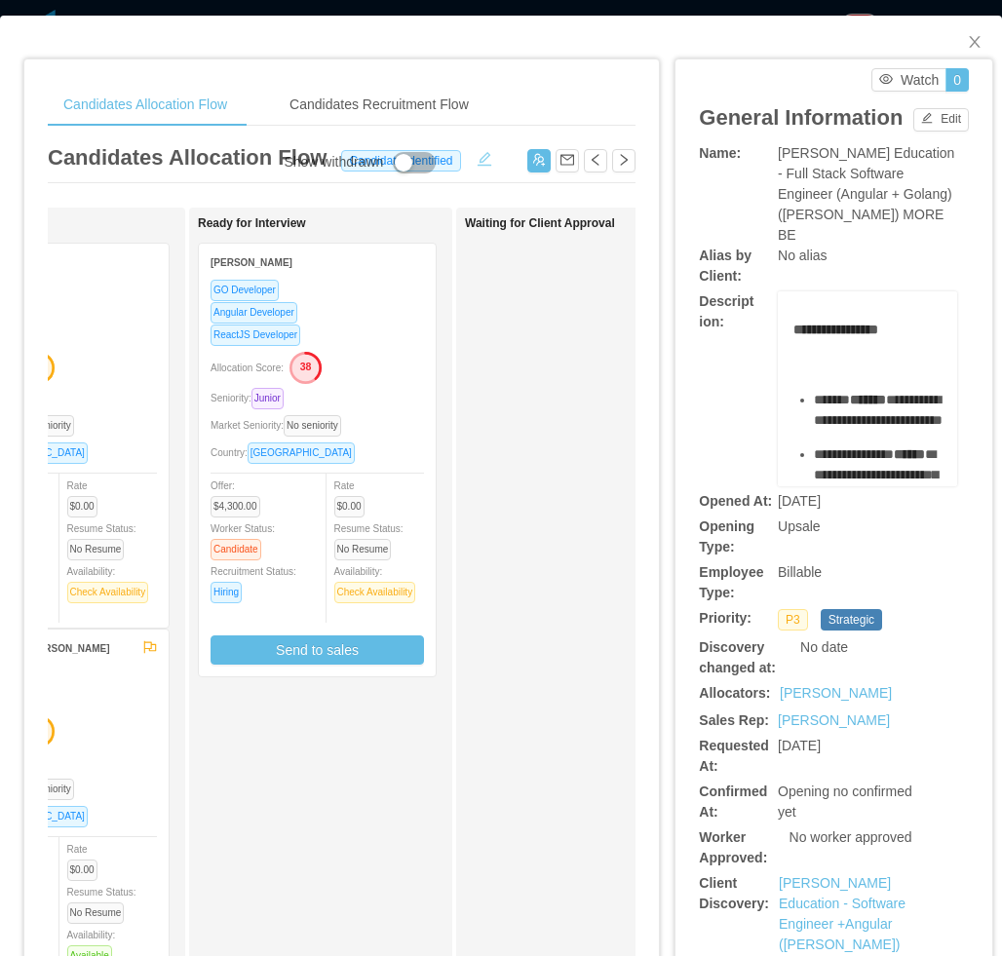
click at [479, 154] on button "button" at bounding box center [484, 156] width 31 height 19
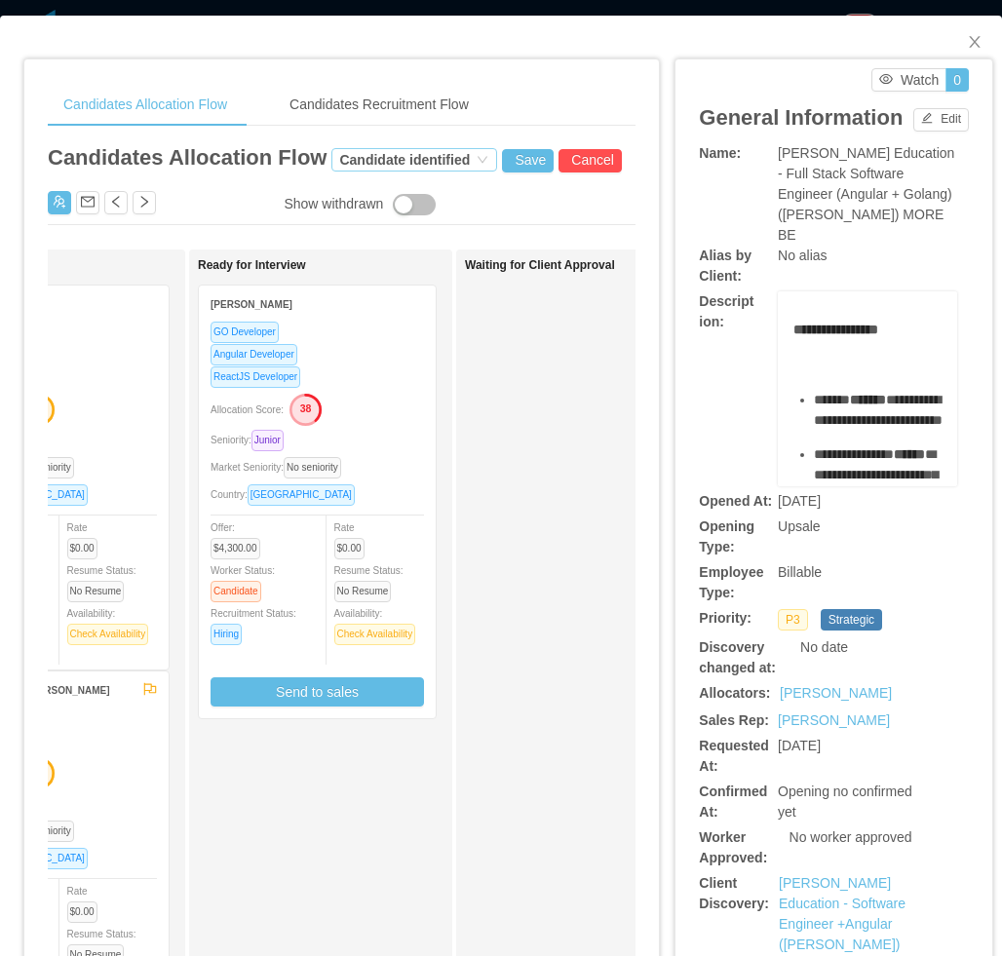
click at [414, 152] on span "Candidate identified Save Cancel" at bounding box center [476, 157] width 290 height 32
click at [411, 161] on div "Candidate identified" at bounding box center [404, 159] width 131 height 21
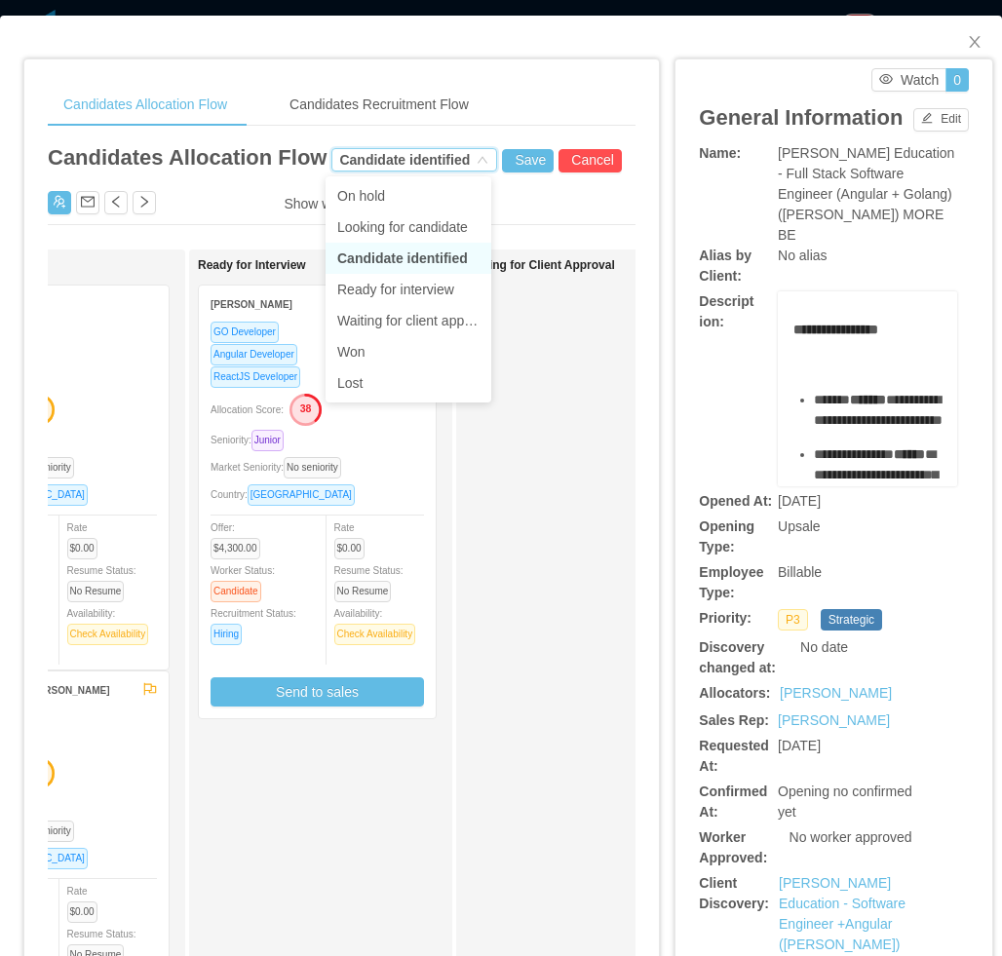
click at [418, 256] on li "Candidate identified" at bounding box center [408, 258] width 166 height 31
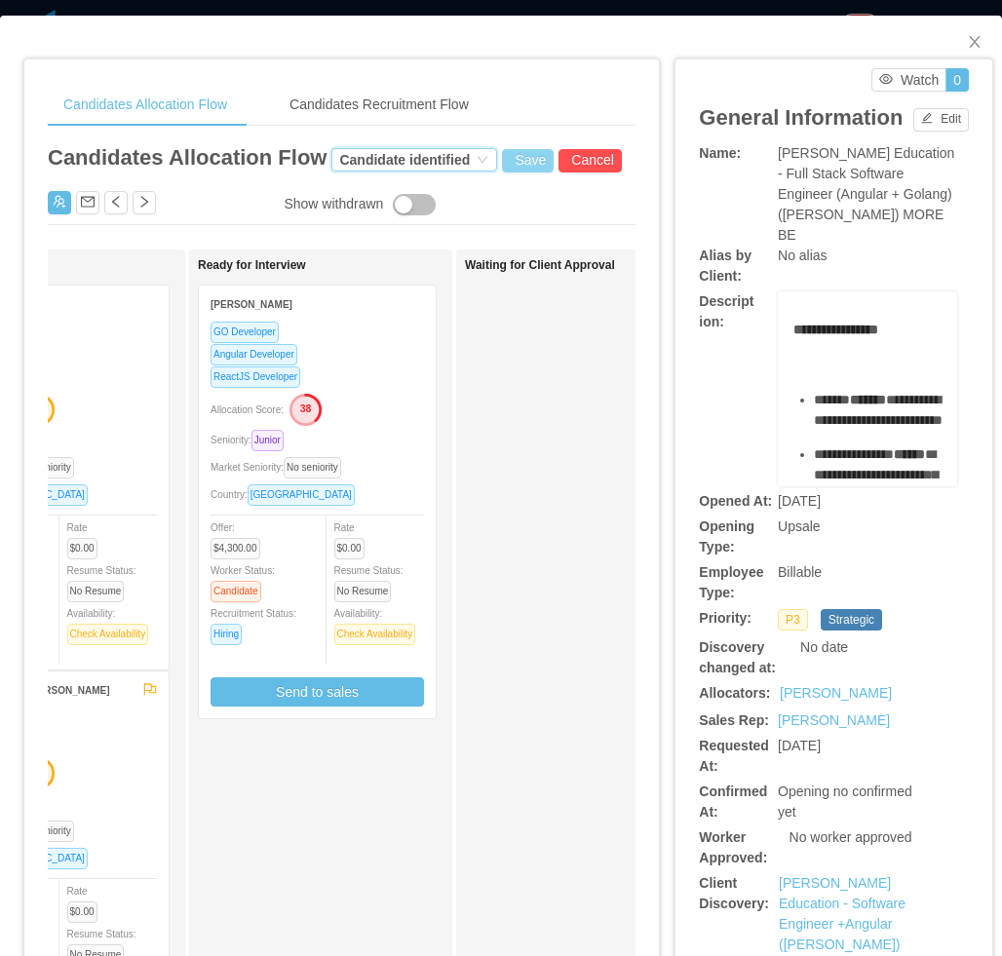
click at [513, 167] on button "Save" at bounding box center [528, 160] width 52 height 23
drag, startPoint x: 553, startPoint y: 101, endPoint x: 466, endPoint y: 399, distance: 310.8
click at [553, 103] on button "Update" at bounding box center [558, 107] width 59 height 23
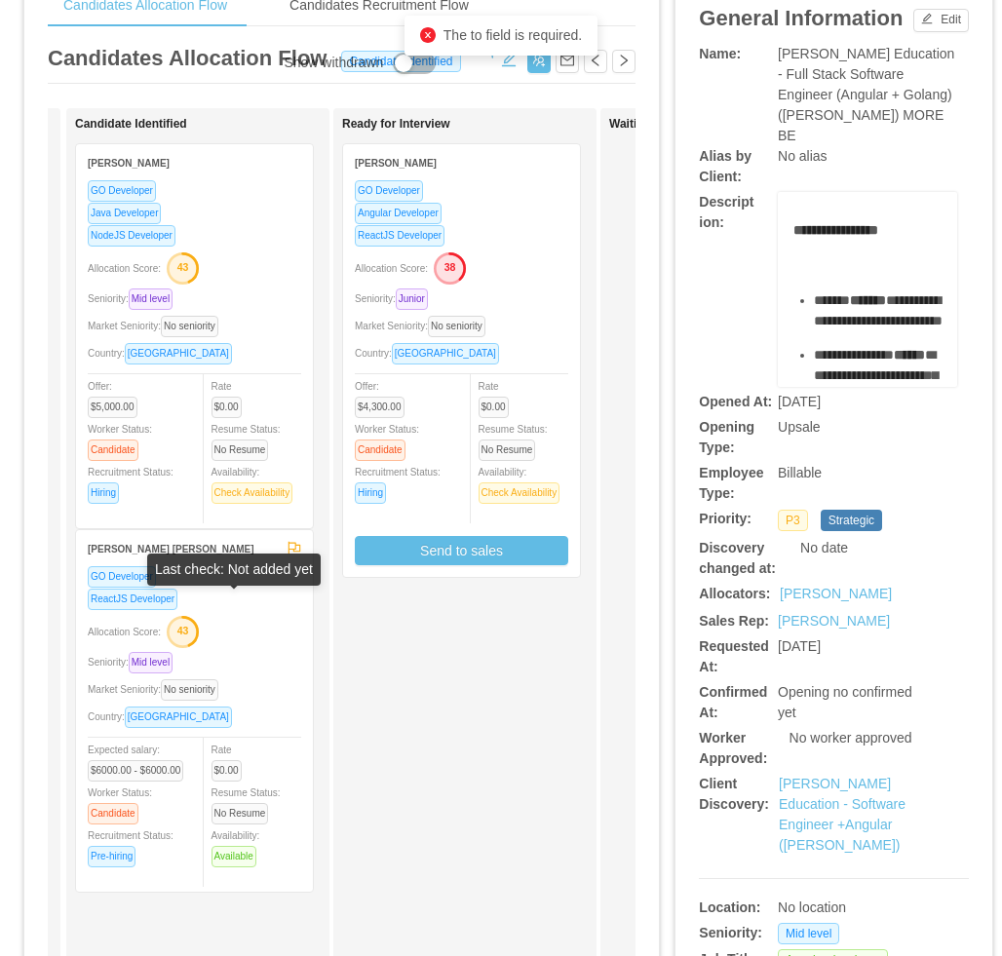
scroll to position [97, 0]
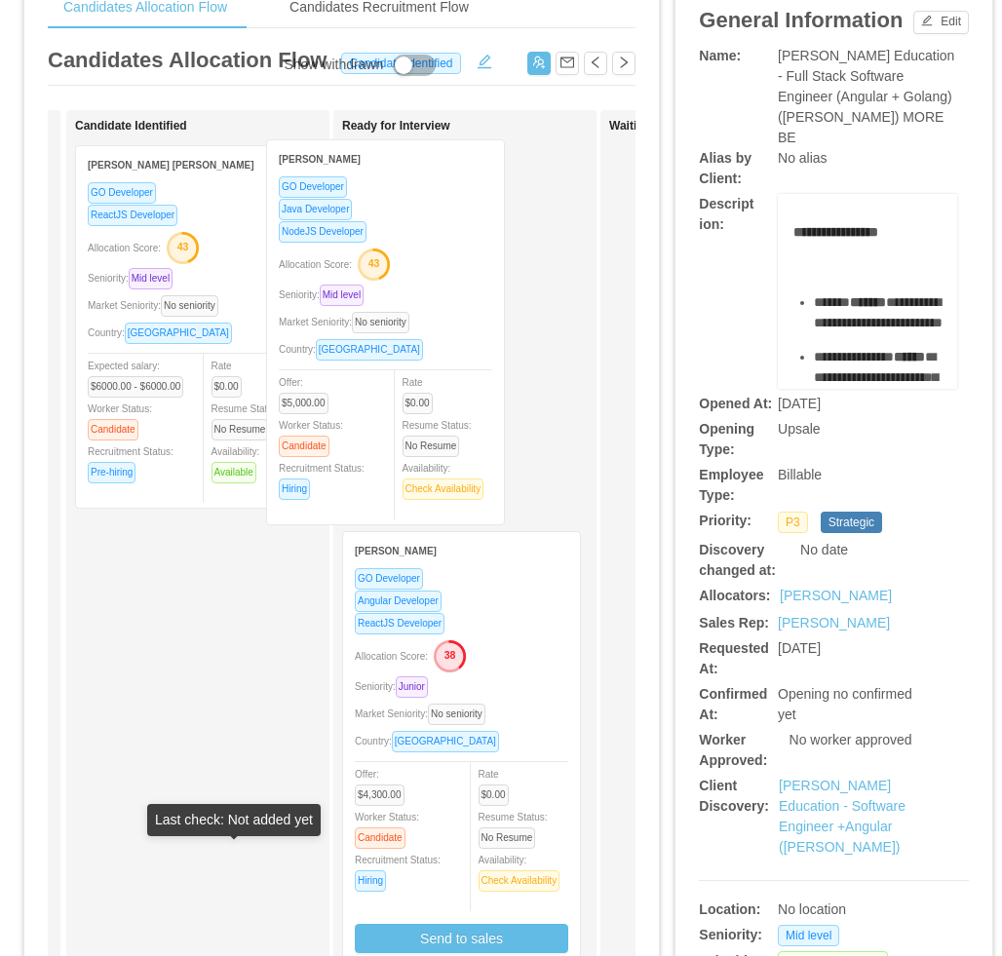
click at [379, 349] on div "Applied Candidate Identified Hernán Fiorini GO Developer Java Developer NodeJS …" at bounding box center [342, 605] width 588 height 990
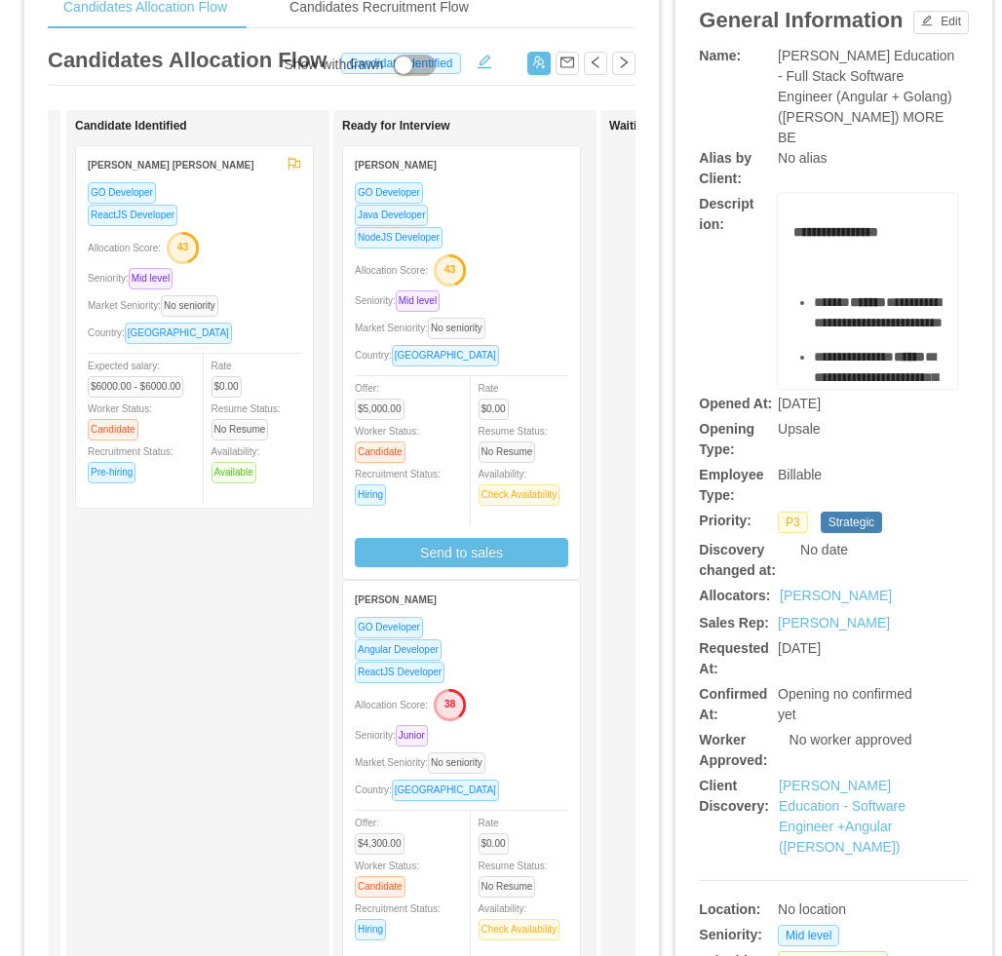
scroll to position [0, 0]
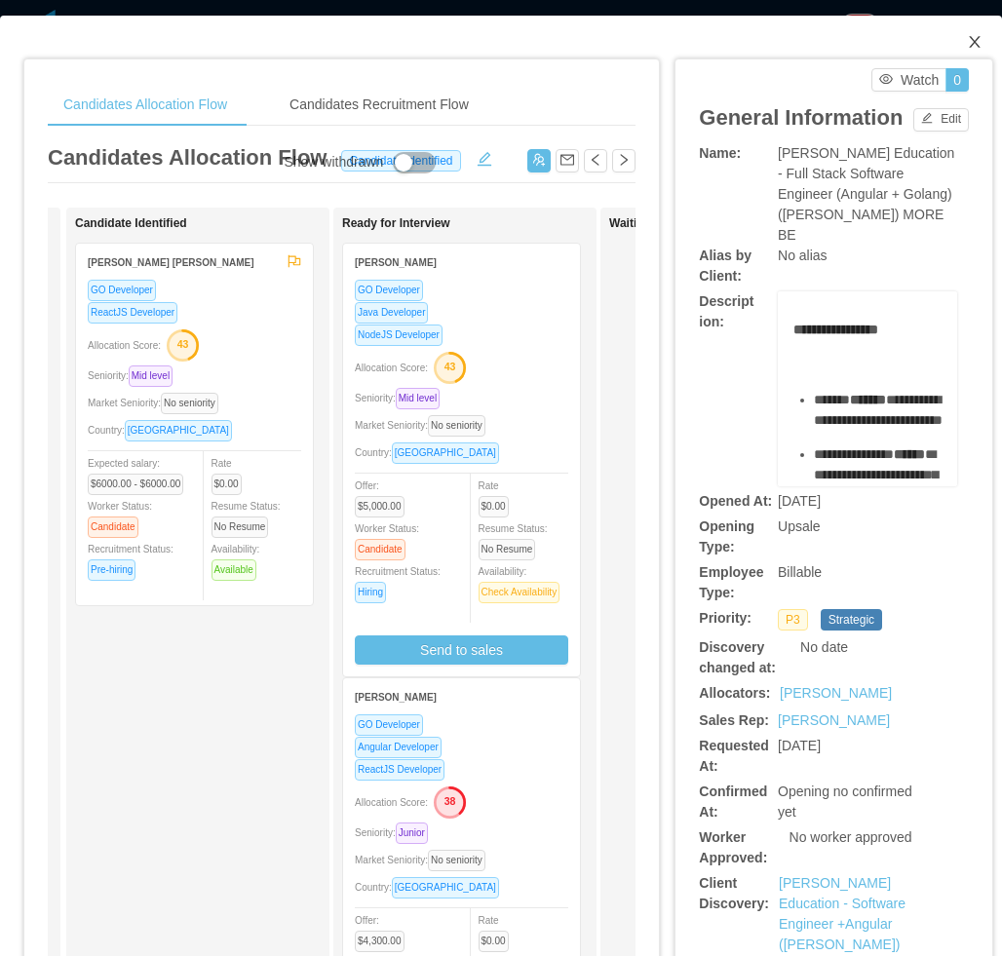
click at [967, 50] on icon "icon: close" at bounding box center [975, 42] width 16 height 16
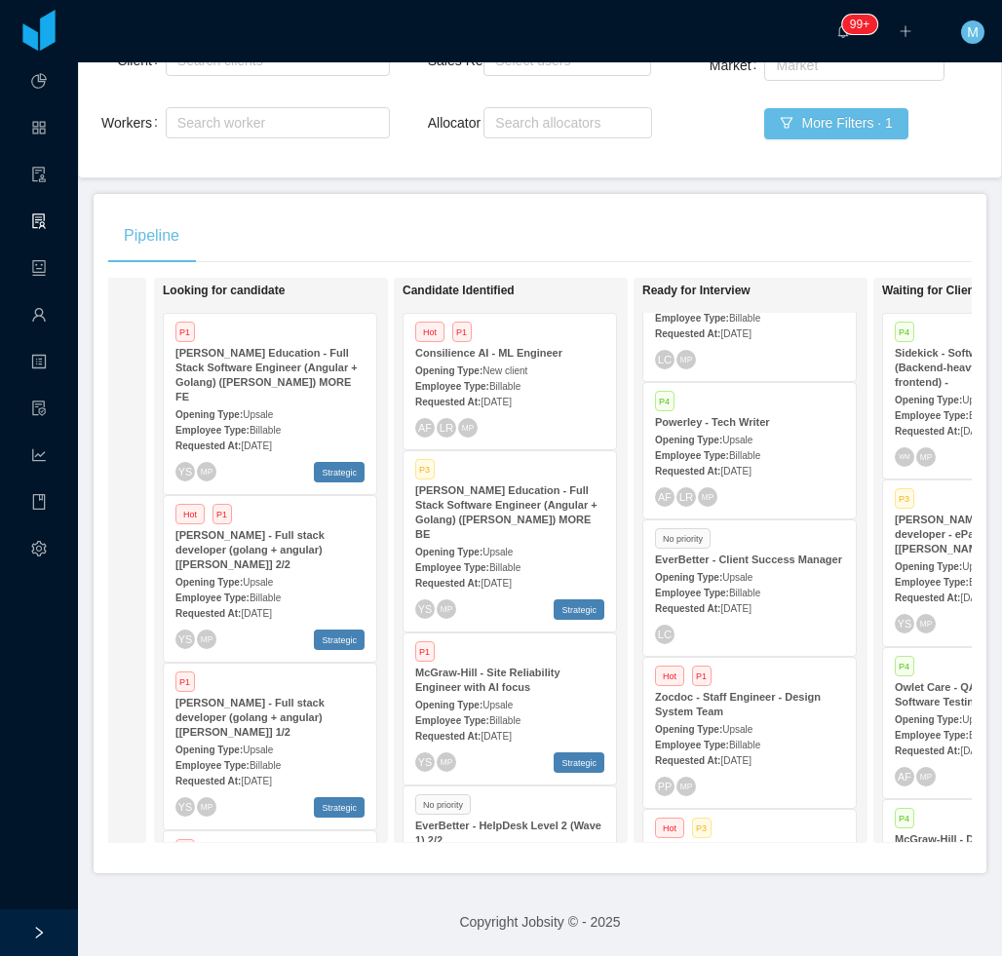
click at [656, 209] on div "Pipeline" at bounding box center [539, 236] width 863 height 55
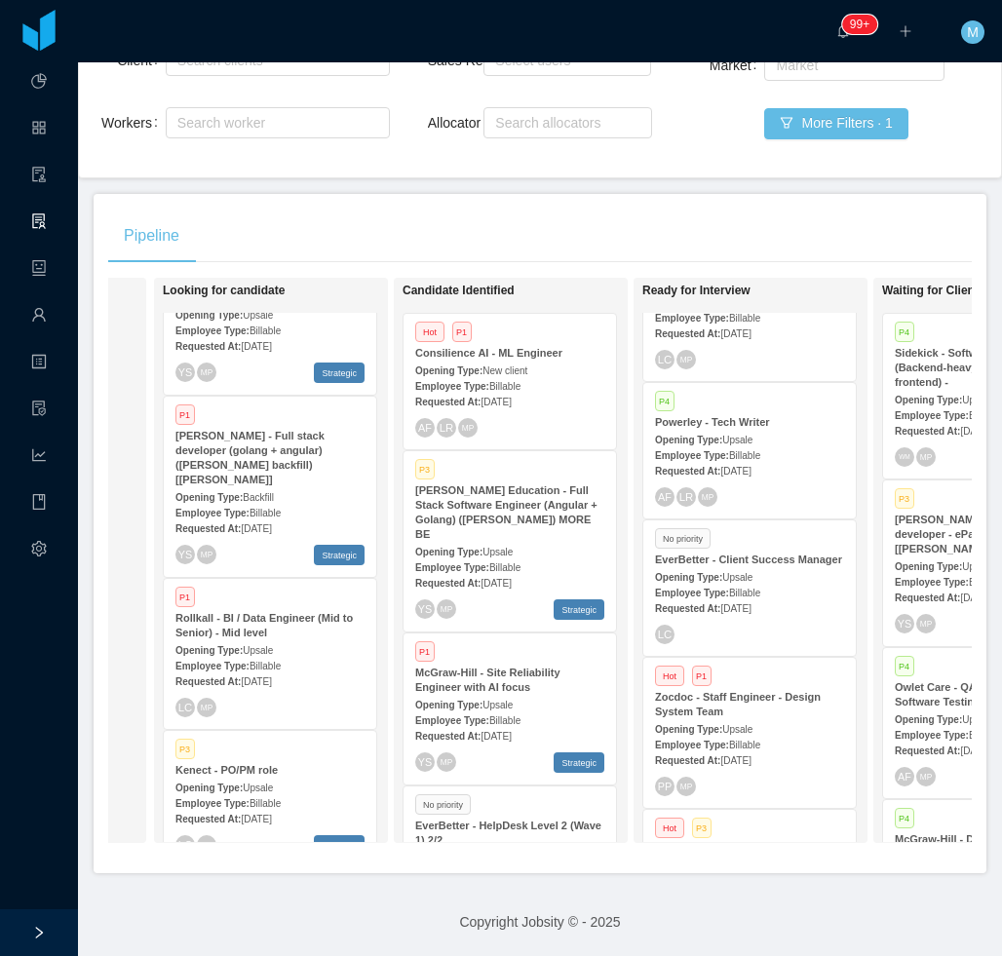
click at [312, 612] on strong "Rollkall - BI / Data Engineer (Mid to Senior) - Mid level" at bounding box center [263, 625] width 177 height 26
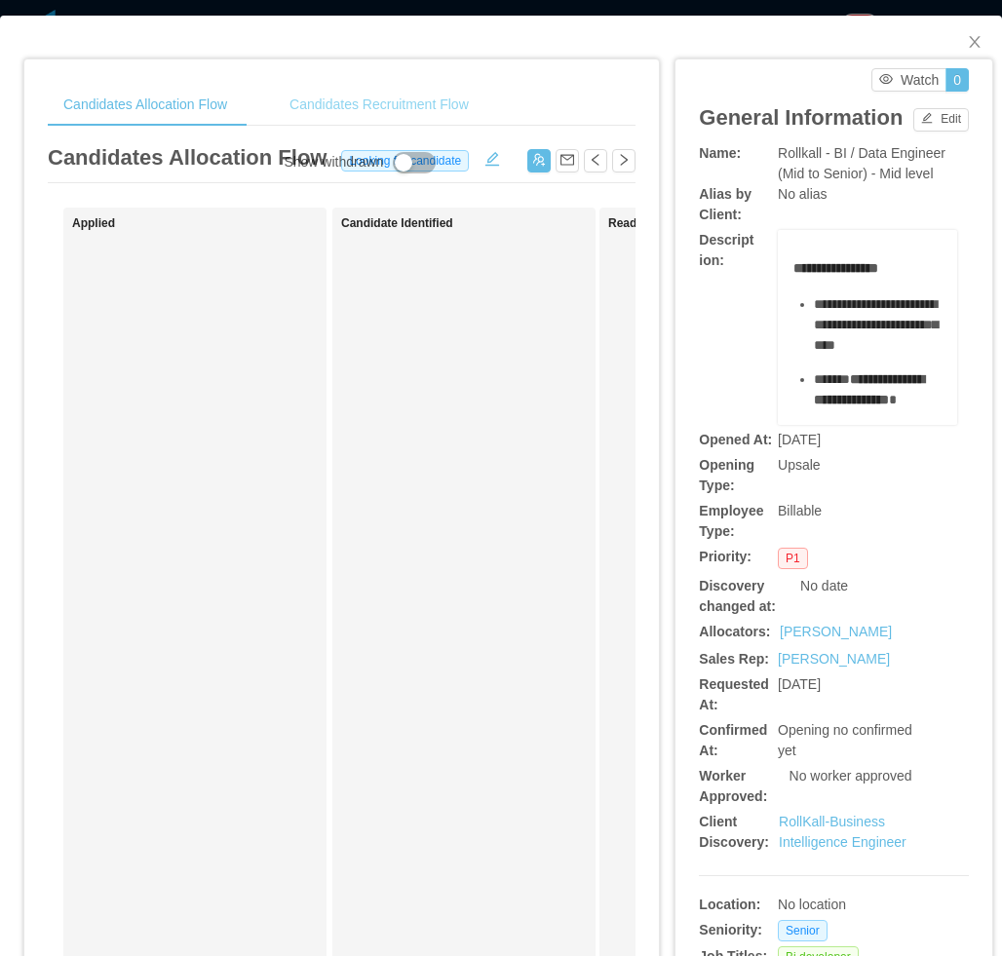
click at [437, 98] on div "Candidates Recruitment Flow" at bounding box center [379, 105] width 210 height 44
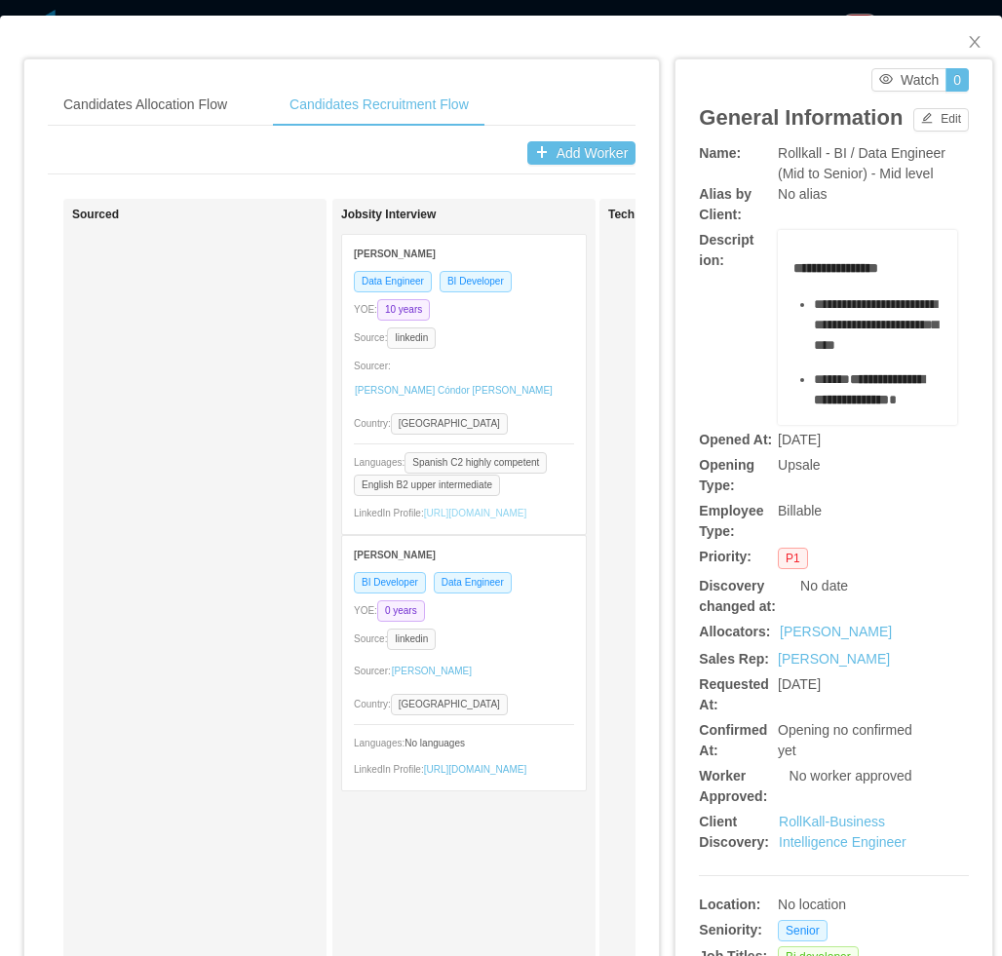
click at [450, 509] on link "https://www.linkedin.com/in/luislarream" at bounding box center [475, 513] width 103 height 11
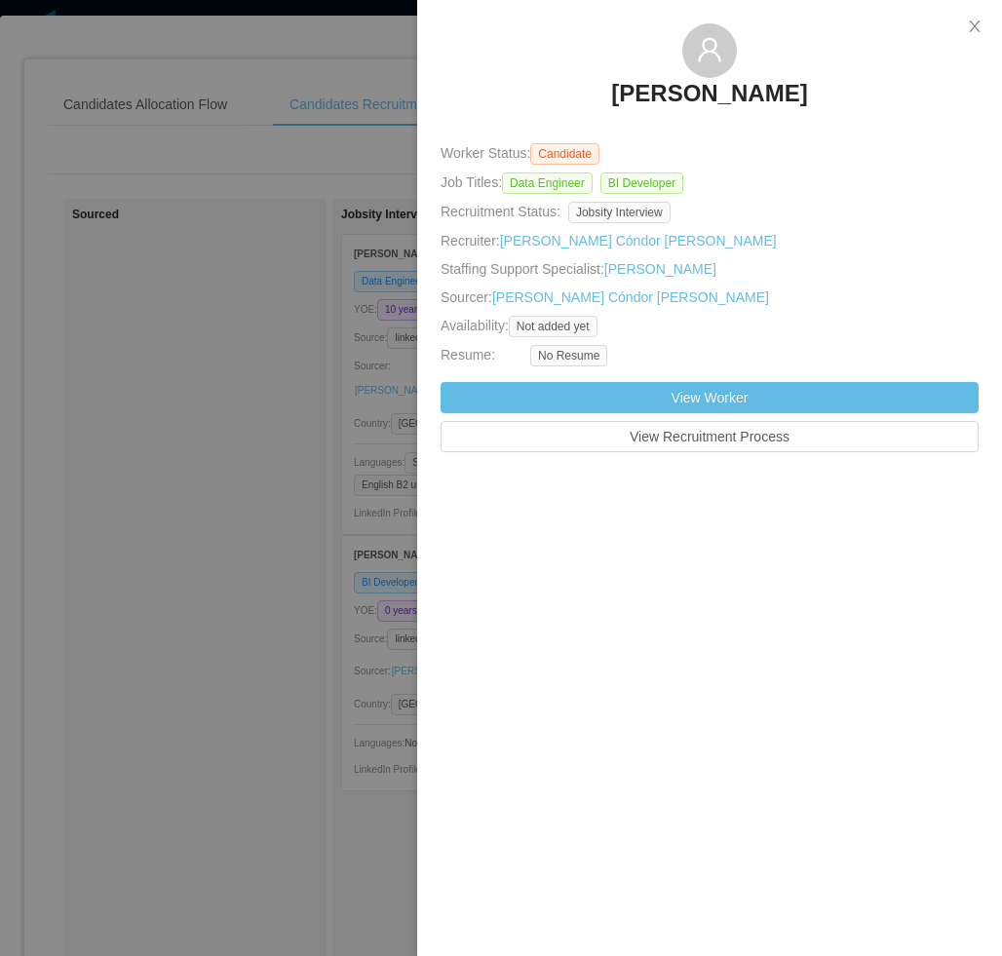
click at [307, 625] on div at bounding box center [501, 478] width 1002 height 956
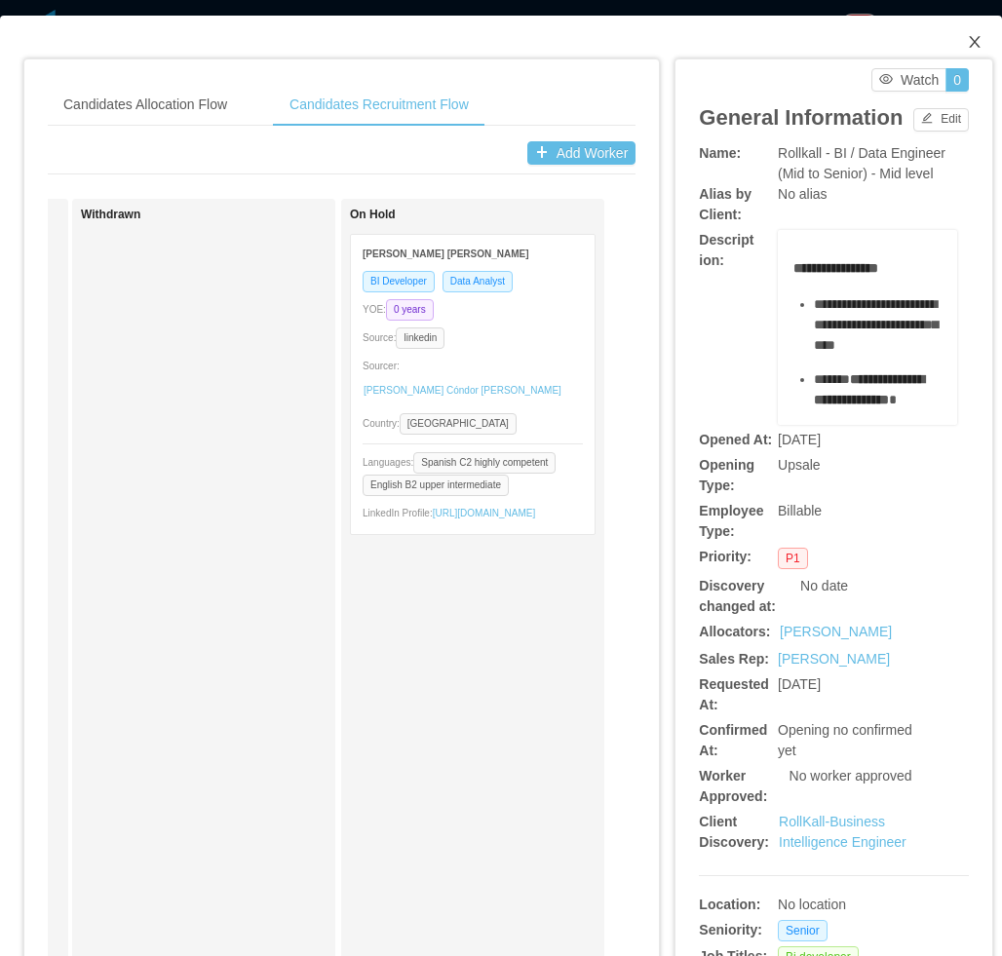
click at [967, 45] on span "Close" at bounding box center [974, 43] width 55 height 55
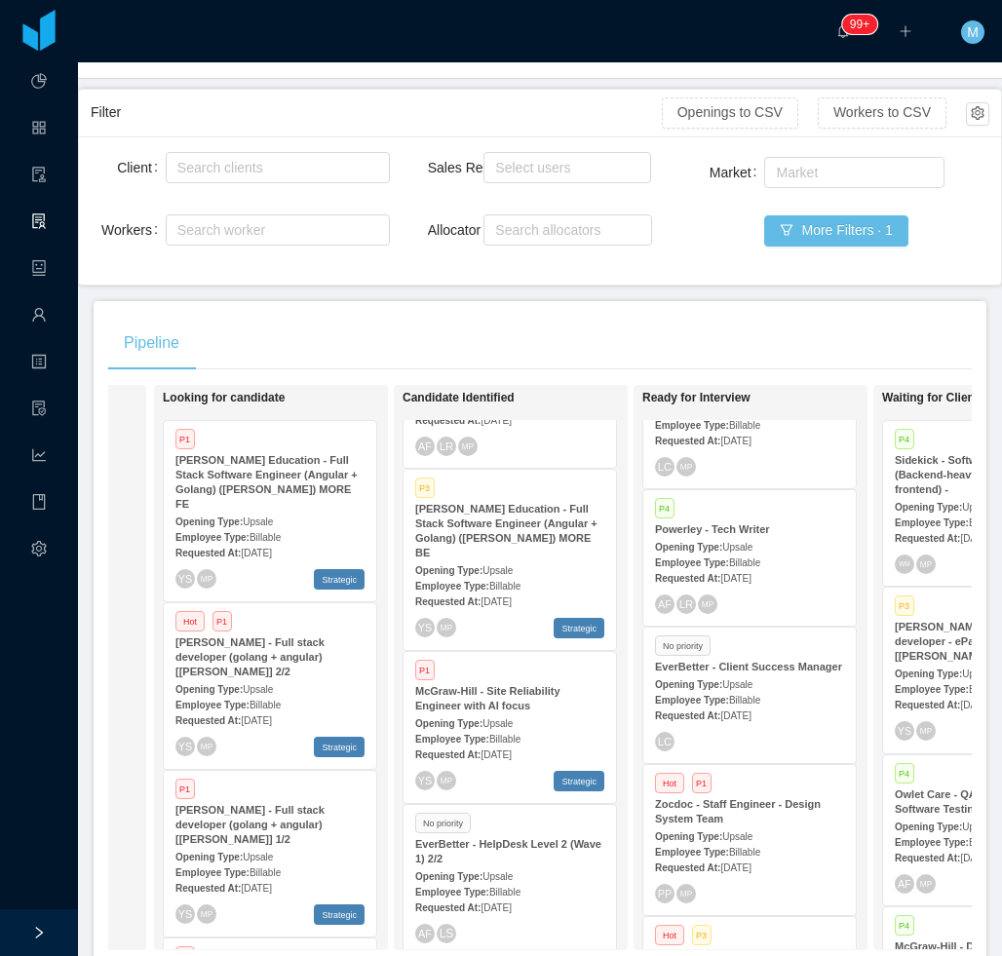
scroll to position [221, 0]
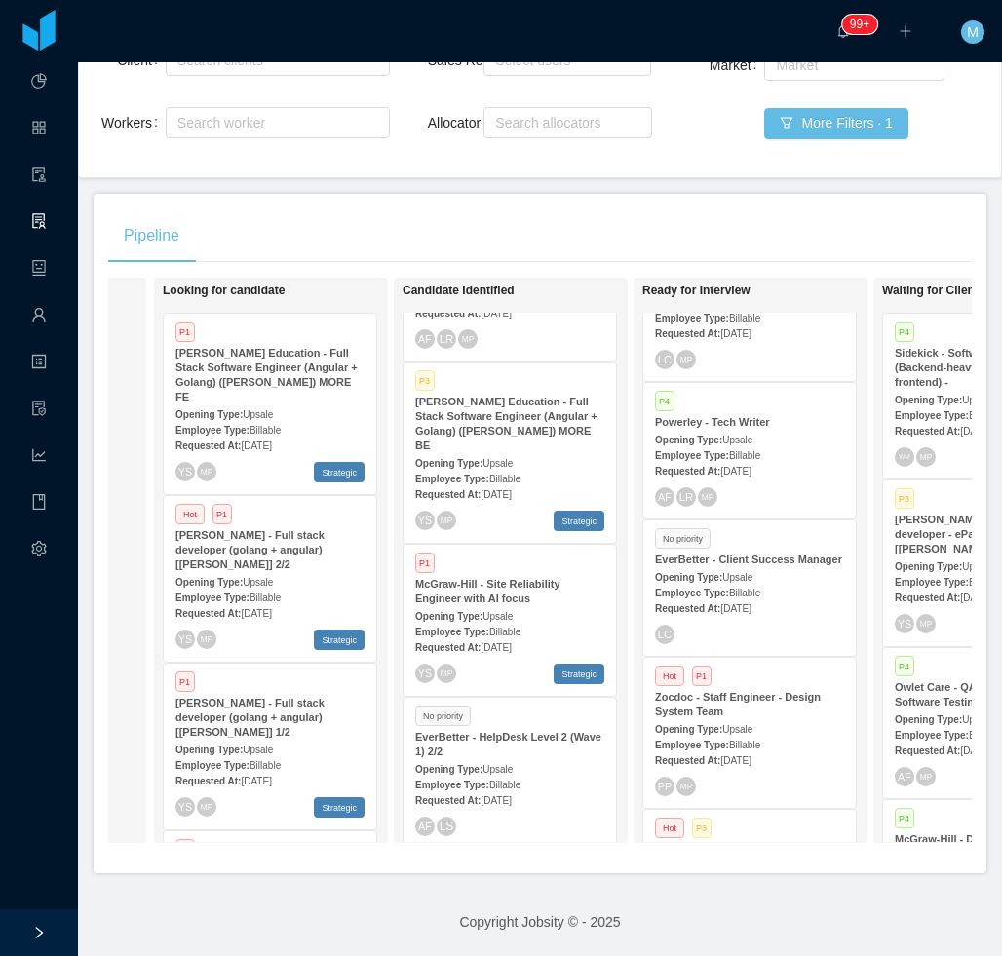
click at [378, 194] on div "Pipeline On Hold Looking for candidate P1 McGraw-Hill Education - Full Stack So…" at bounding box center [540, 533] width 892 height 679
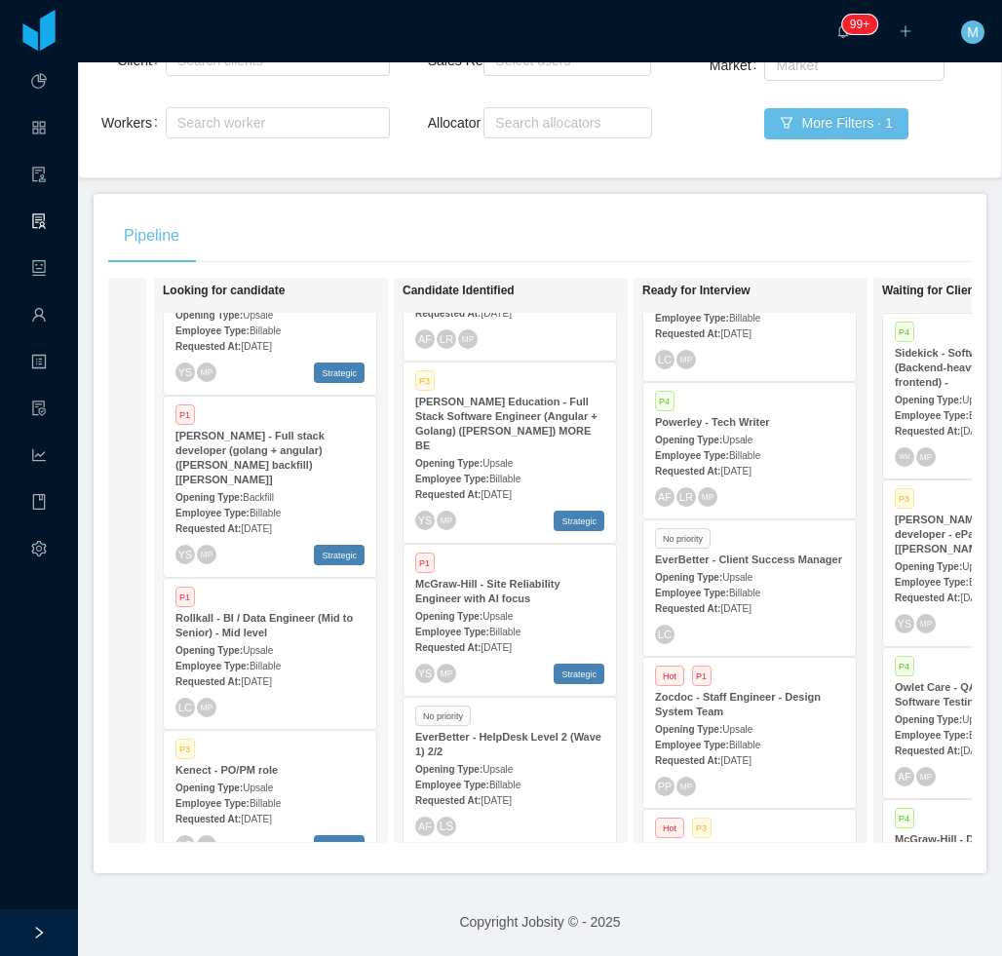
click at [290, 611] on div "Rollkall - BI / Data Engineer (Mid to Senior) - Mid level" at bounding box center [269, 625] width 189 height 29
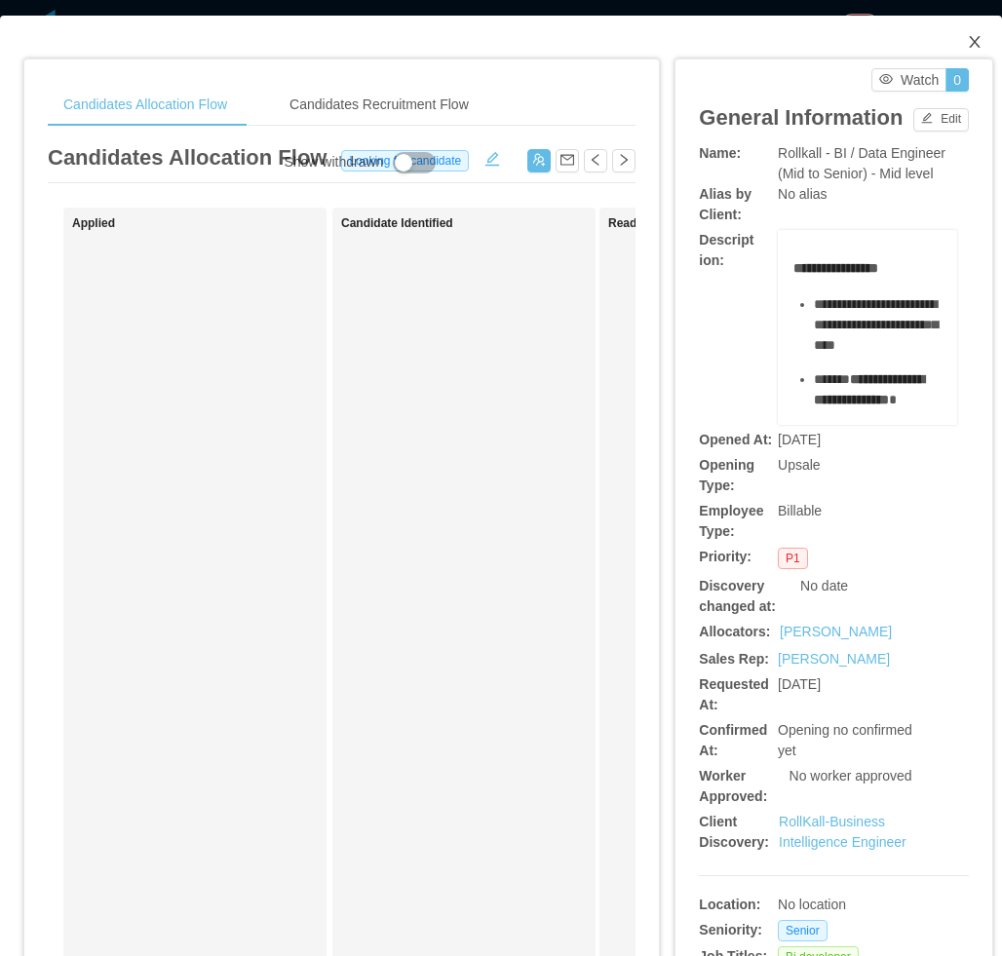
click at [968, 48] on icon "icon: close" at bounding box center [973, 42] width 11 height 12
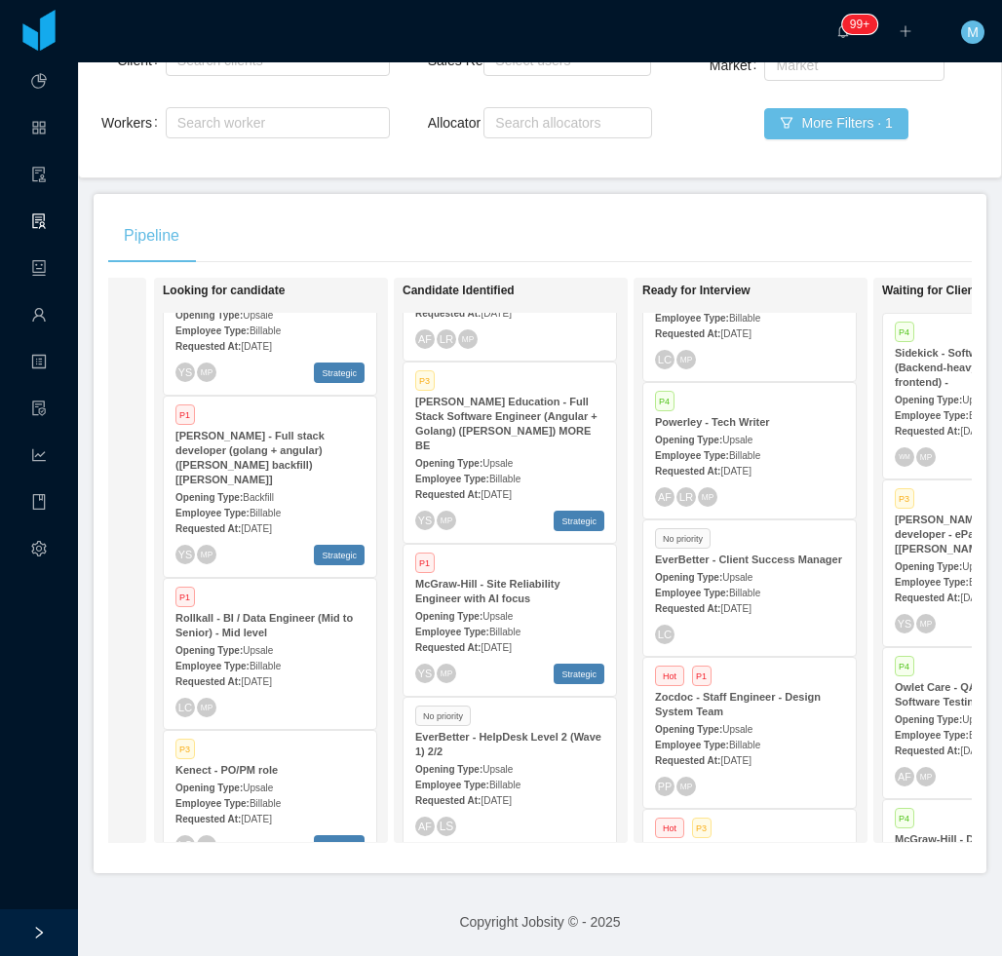
click at [573, 209] on div "Pipeline" at bounding box center [539, 236] width 863 height 55
click at [612, 171] on main "Home / Openings Flow / Openings Flow Add Comment New Opening Filter Openings to…" at bounding box center [540, 302] width 924 height 893
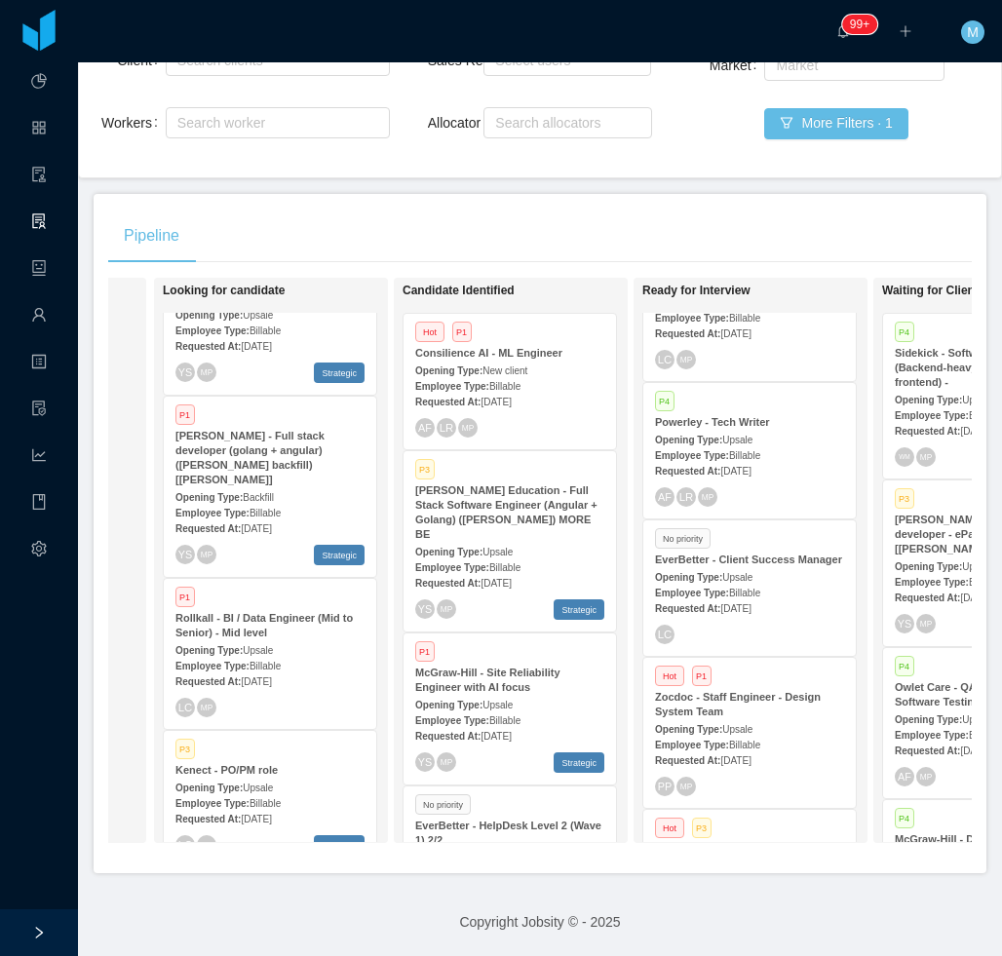
click at [542, 541] on div "Opening Type: Upsale" at bounding box center [509, 551] width 189 height 20
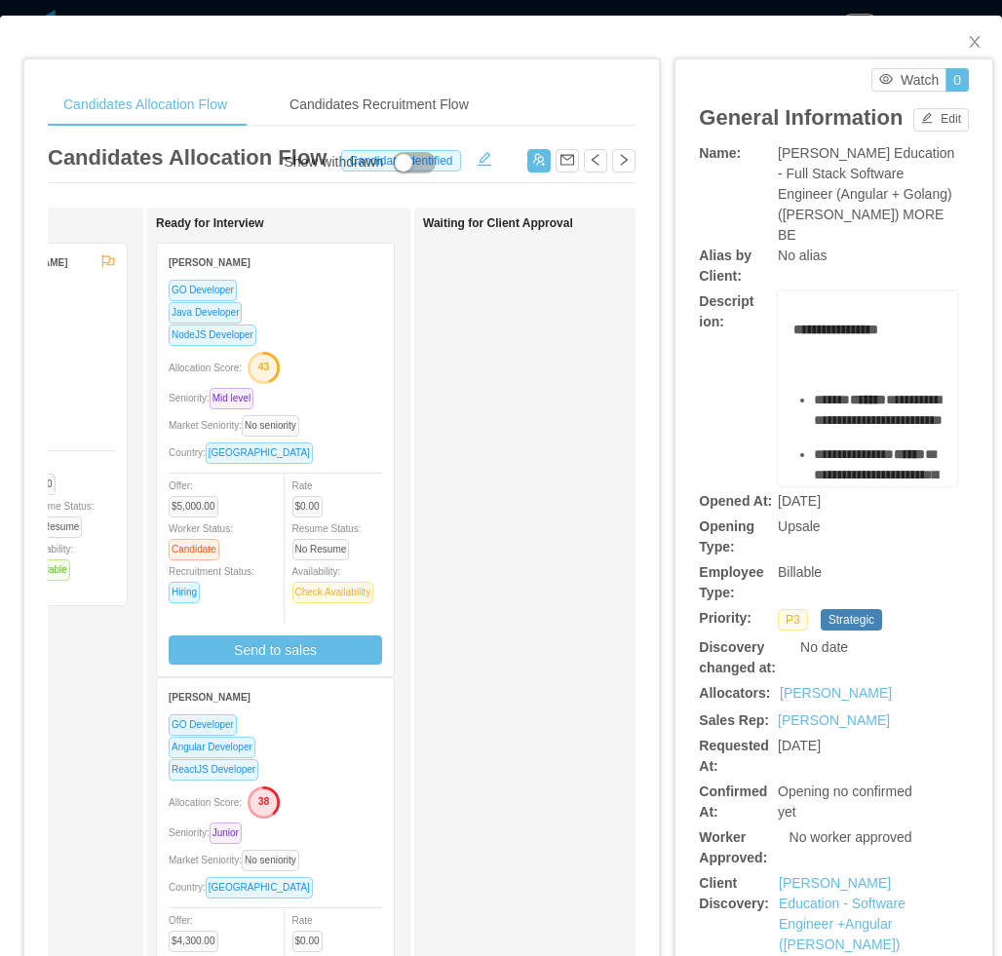
click at [321, 683] on div "Rayni Nuñez Espino" at bounding box center [275, 696] width 213 height 36
click at [334, 719] on div "GO Developer" at bounding box center [275, 724] width 213 height 22
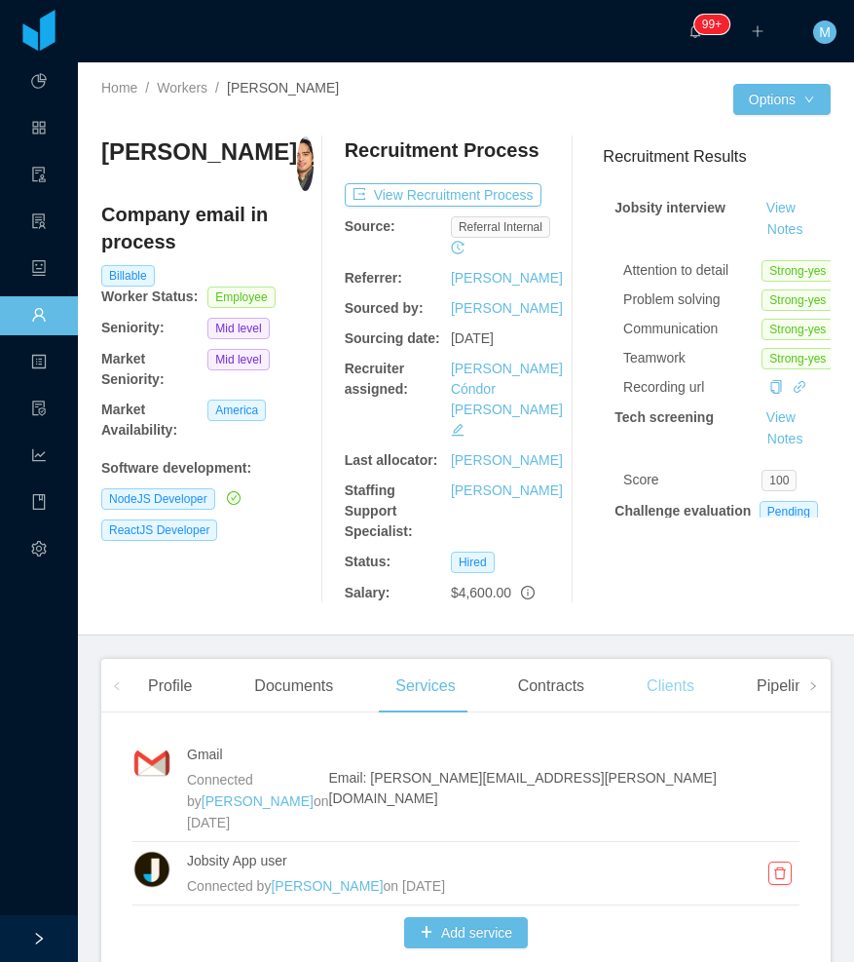
click at [658, 659] on div "Clients" at bounding box center [670, 686] width 79 height 55
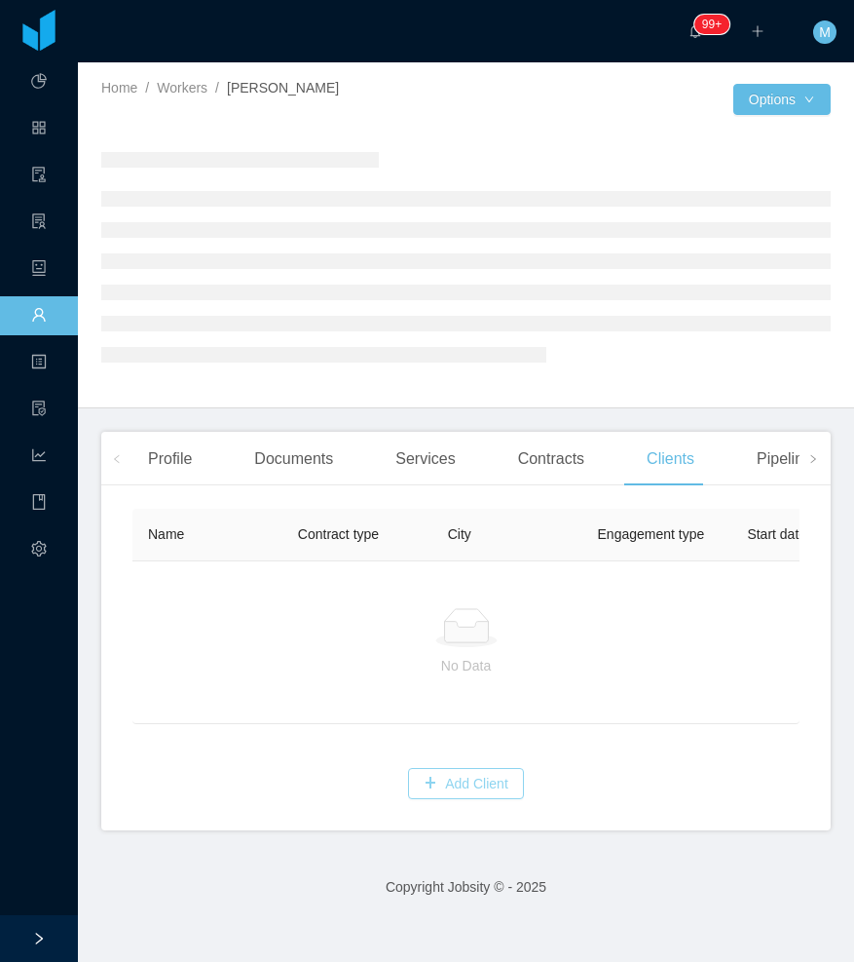
click at [462, 799] on button "Add Client" at bounding box center [466, 783] width 116 height 31
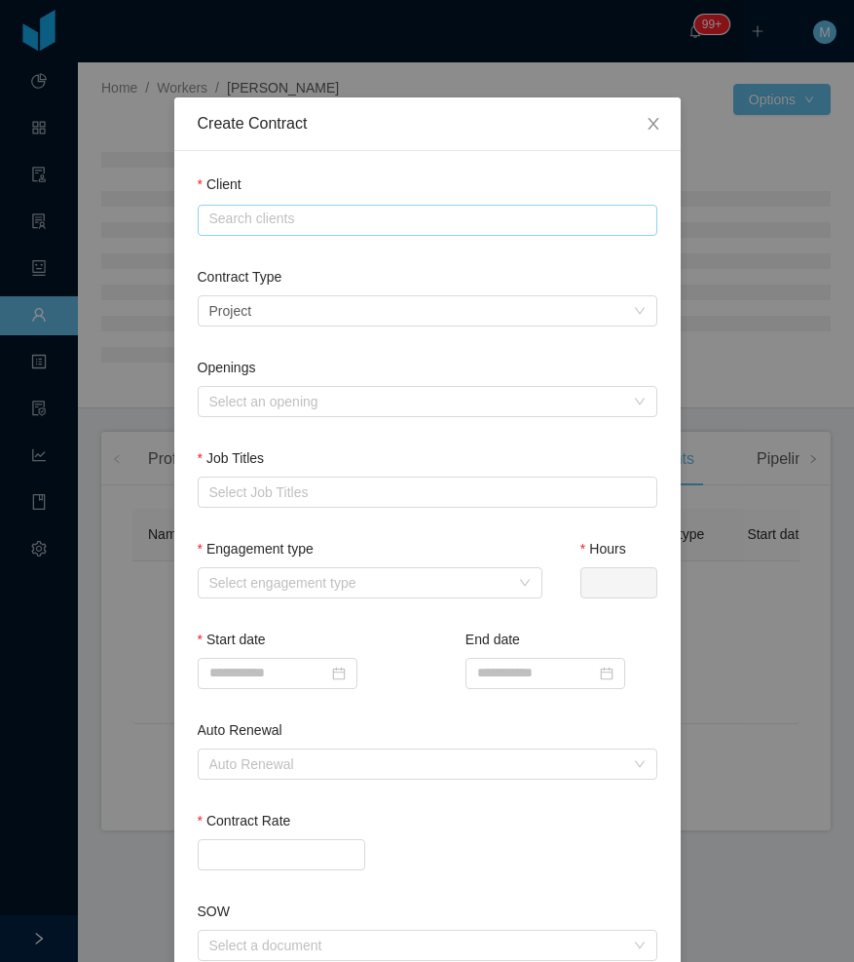
click at [348, 225] on input "text" at bounding box center [428, 220] width 460 height 31
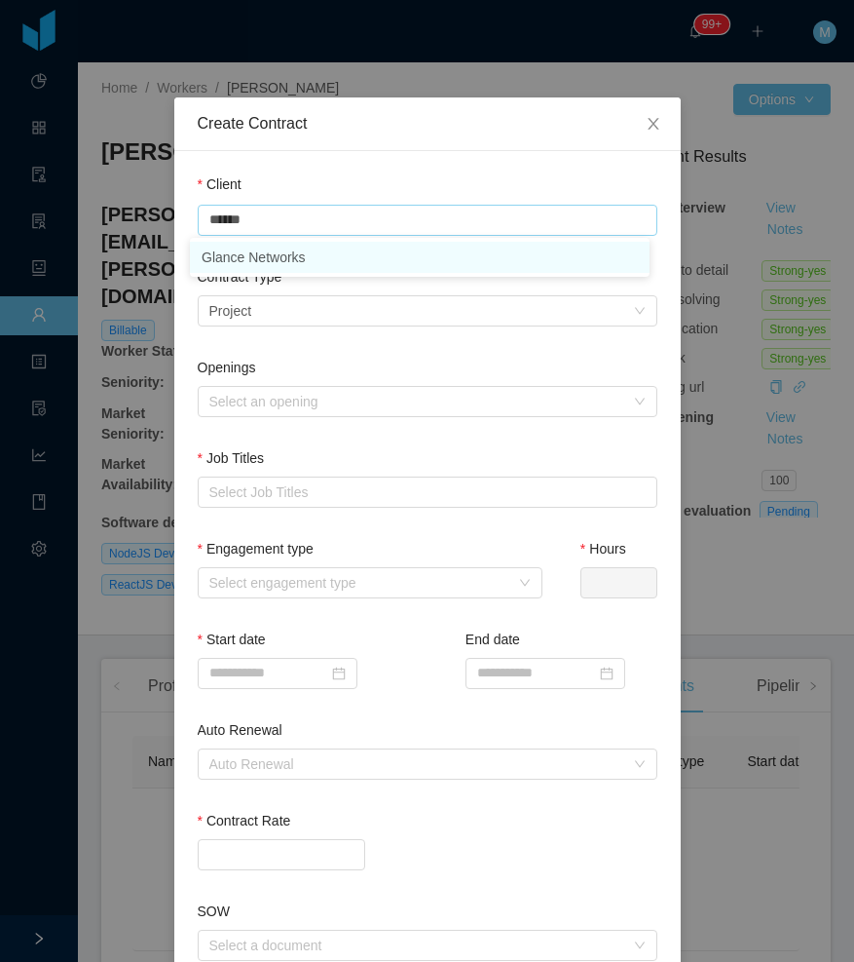
drag, startPoint x: 283, startPoint y: 258, endPoint x: 267, endPoint y: 252, distance: 16.6
click at [267, 252] on li "Glance Networks" at bounding box center [420, 257] width 460 height 31
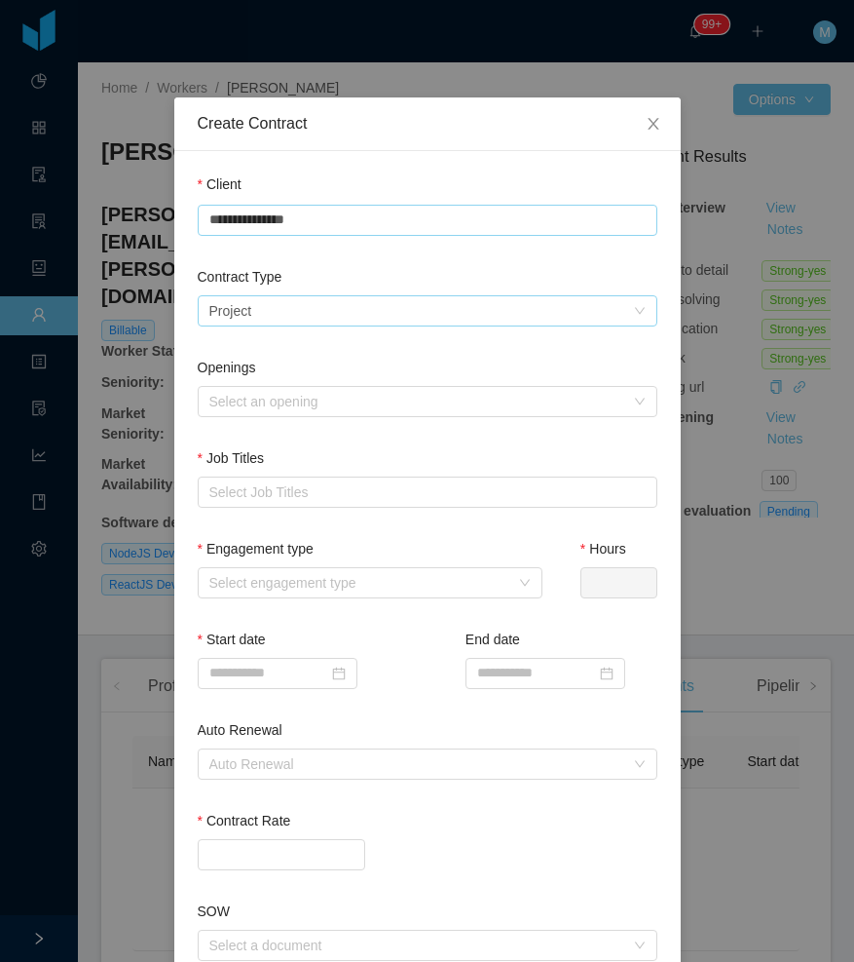
type input "**********"
click at [275, 306] on div "Select a contract type Project" at bounding box center [421, 310] width 424 height 29
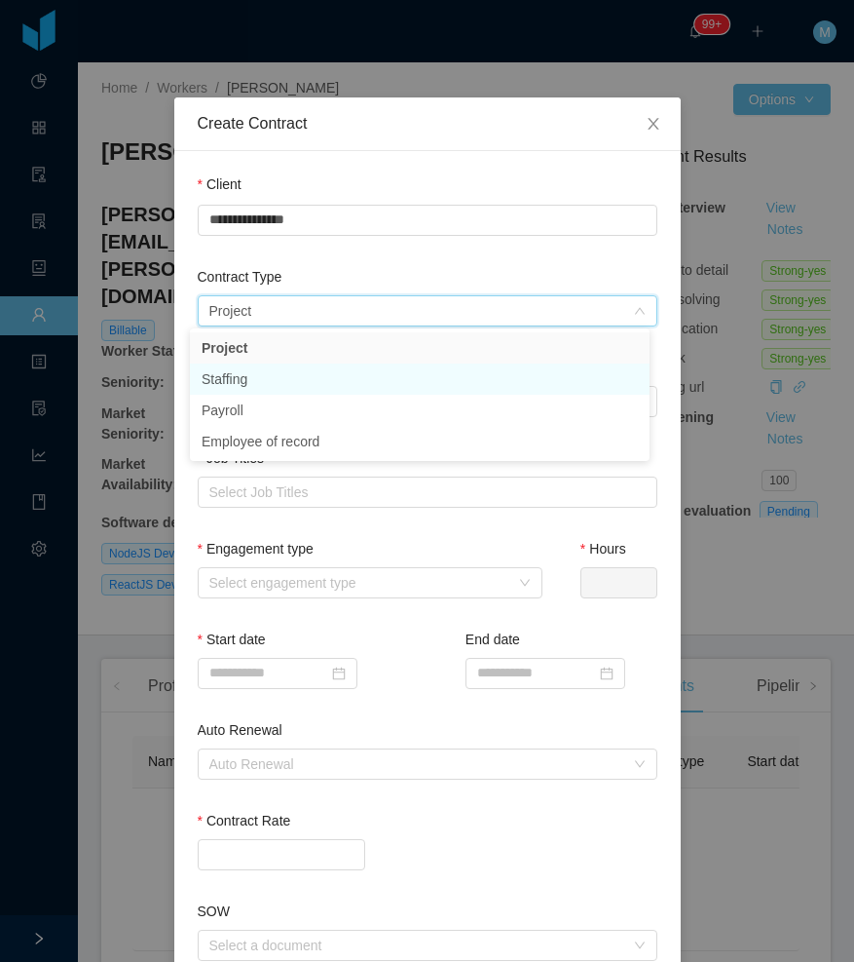
click at [262, 376] on li "Staffing" at bounding box center [420, 378] width 460 height 31
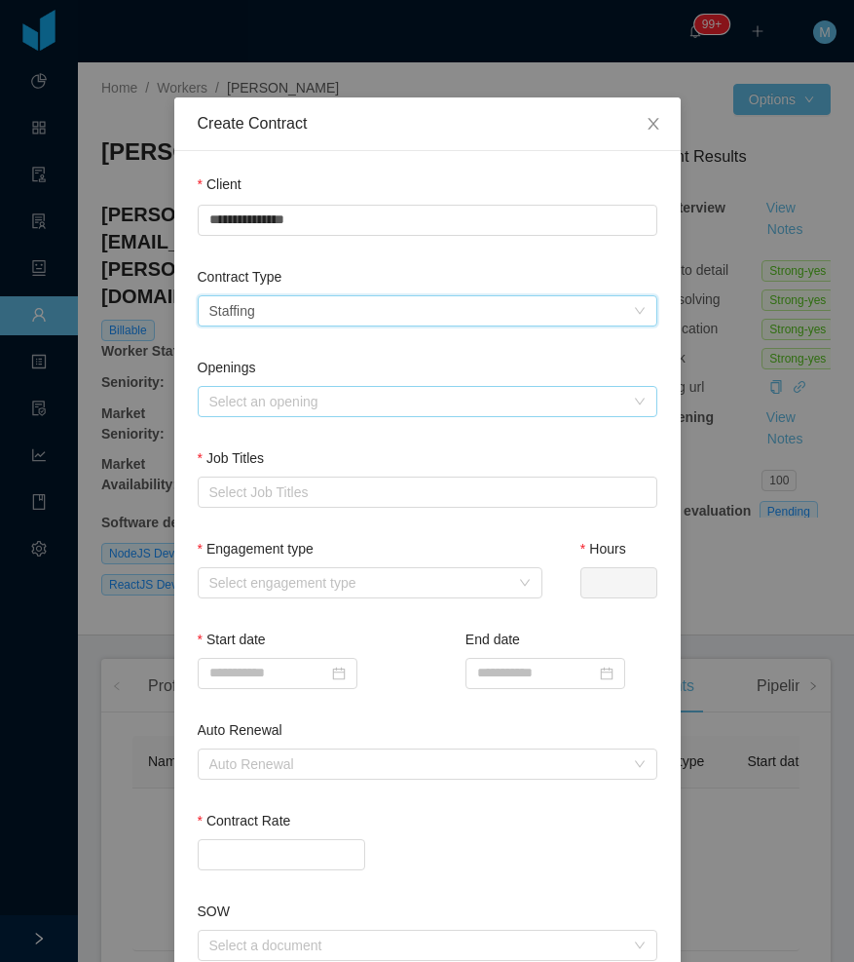
click at [296, 407] on div "Select an opening" at bounding box center [416, 401] width 415 height 19
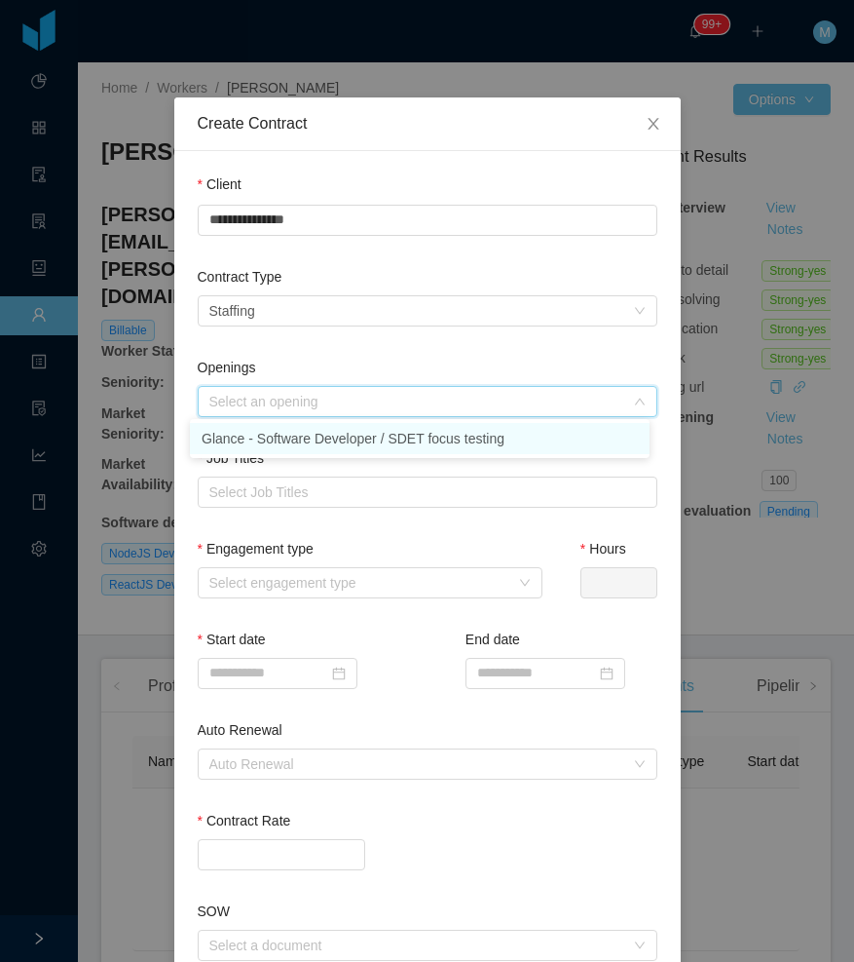
click at [271, 446] on li "Glance - Software Developer / SDET focus testing" at bounding box center [420, 438] width 460 height 31
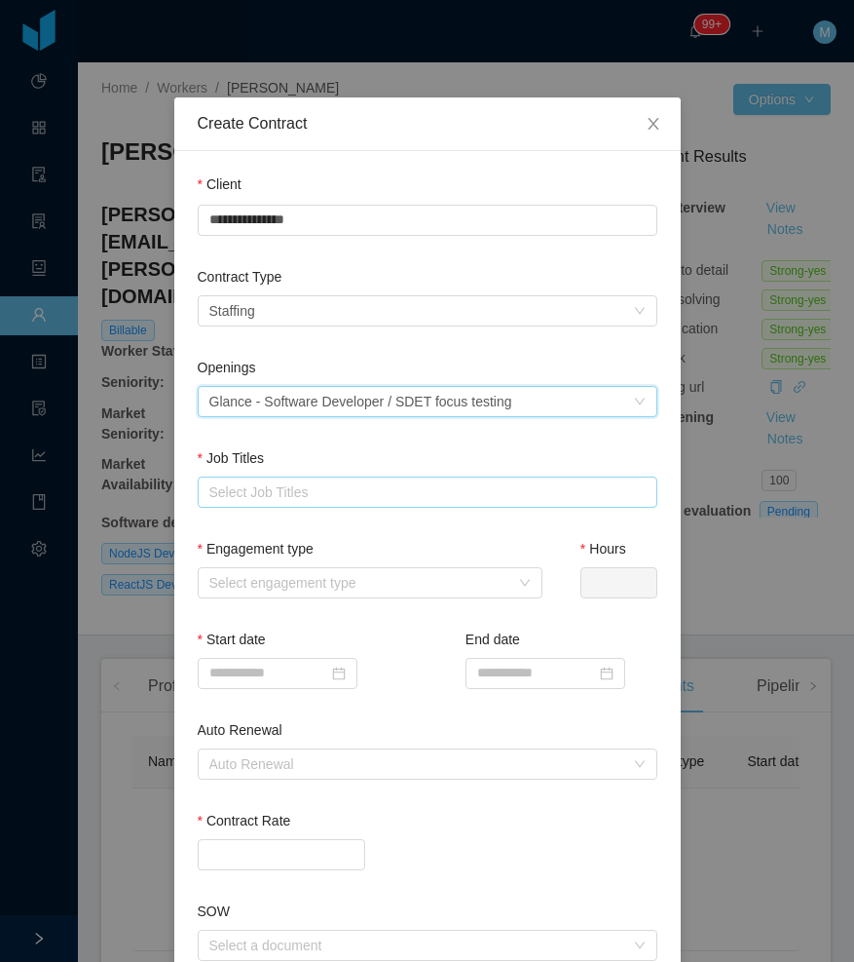
click at [258, 494] on div "Select Job Titles" at bounding box center [423, 491] width 428 height 19
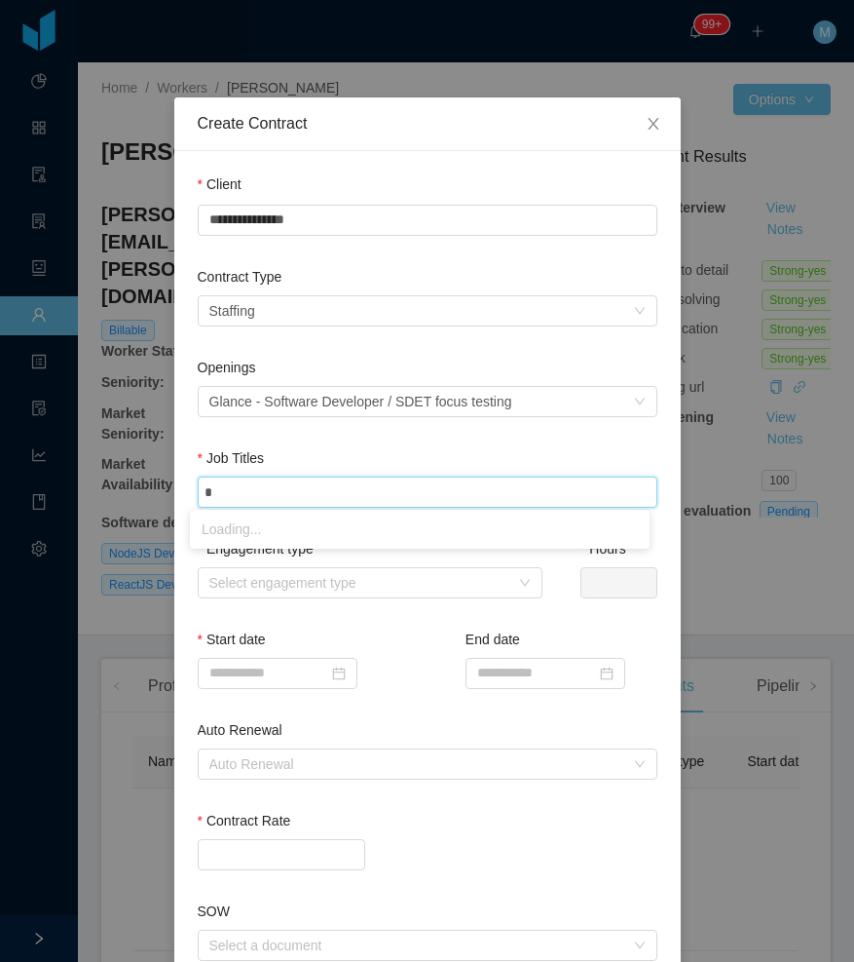
type input "**"
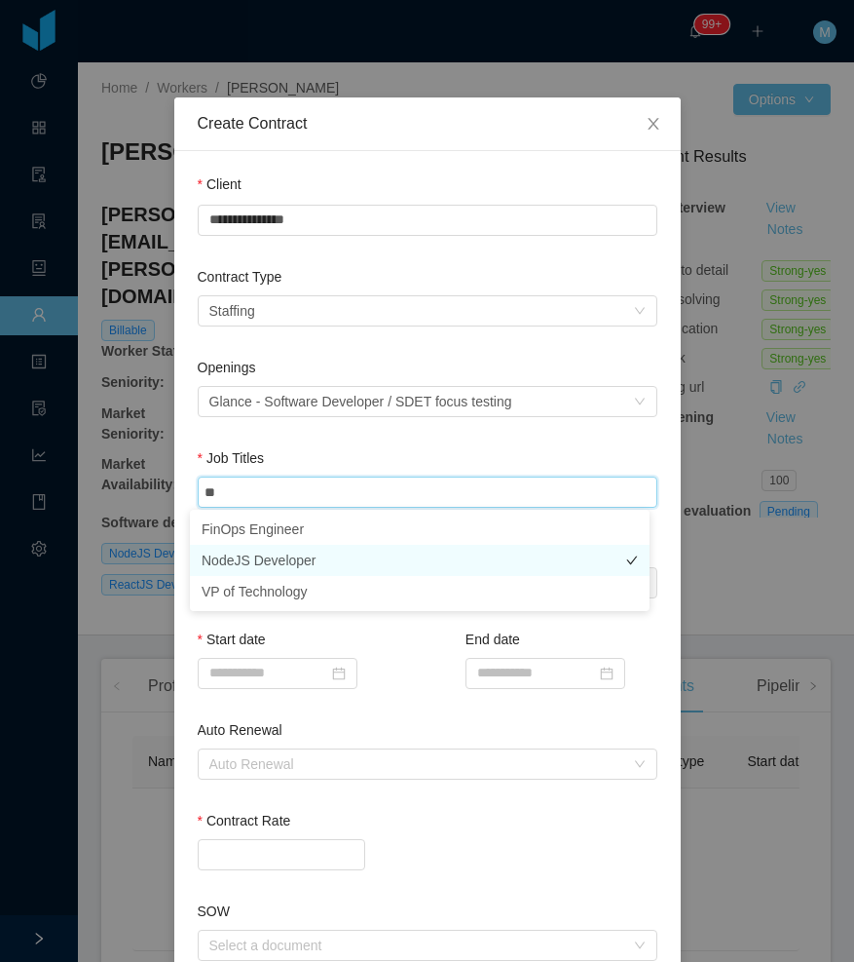
click at [266, 554] on li "NodeJS Developer" at bounding box center [420, 560] width 460 height 31
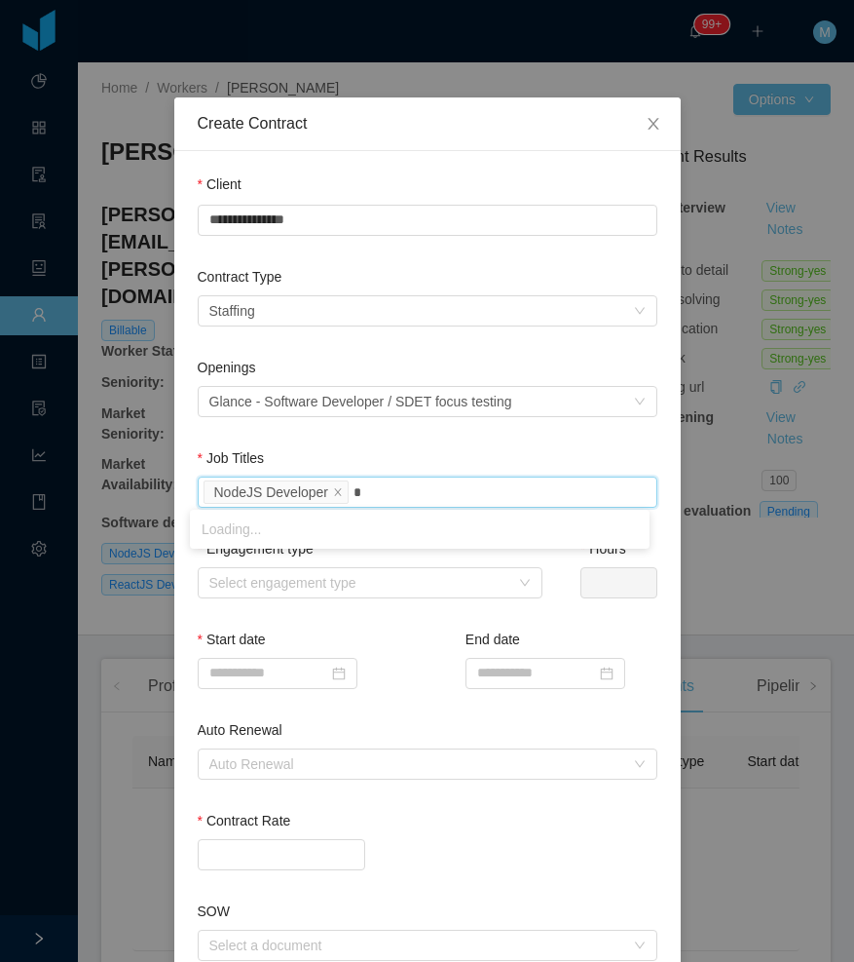
type input "**"
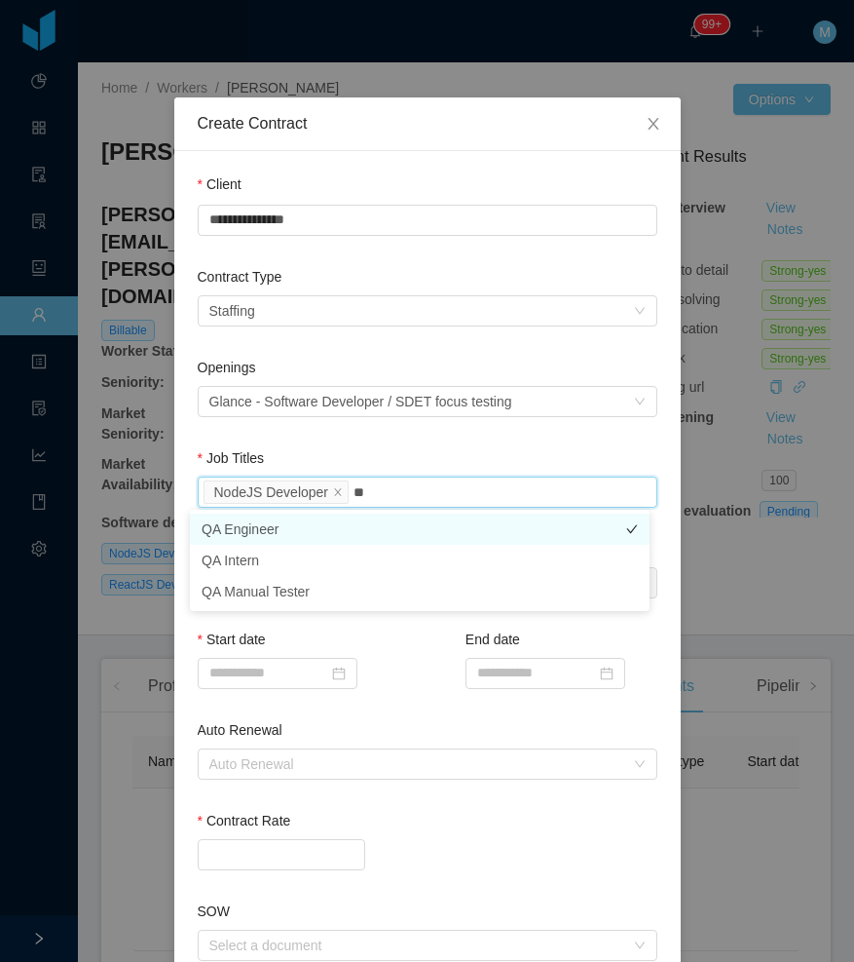
click at [259, 532] on li "QA Engineer" at bounding box center [420, 528] width 460 height 31
click at [426, 452] on div "Job Titles" at bounding box center [428, 462] width 460 height 28
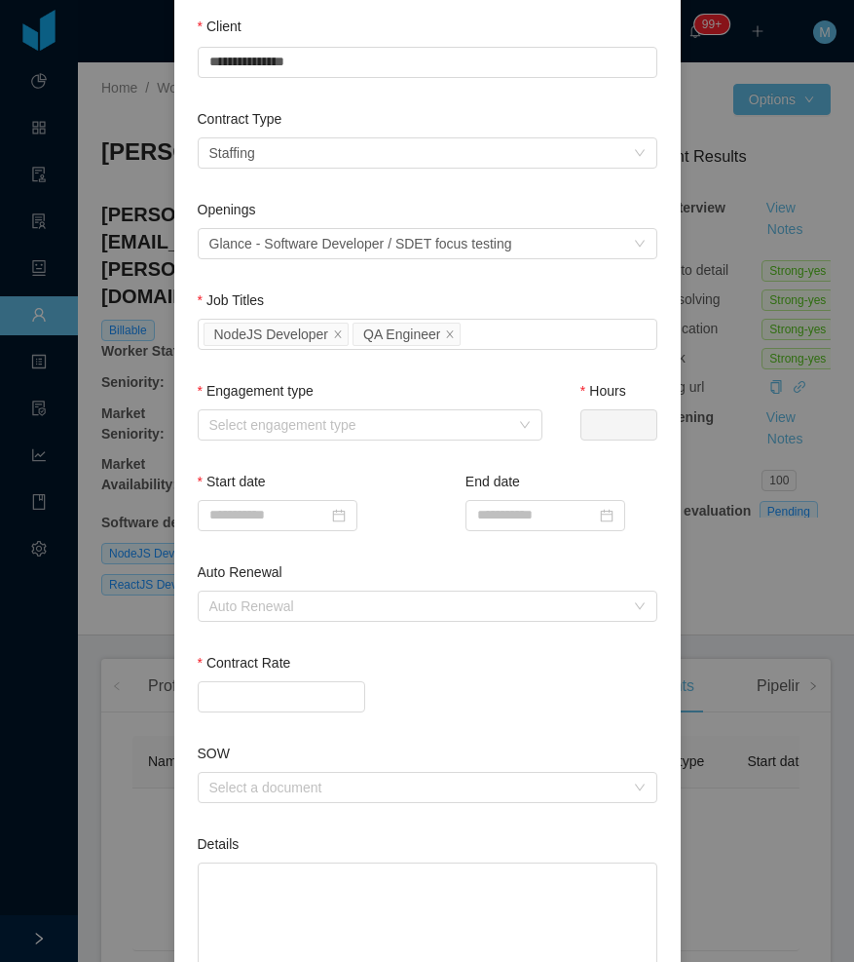
scroll to position [195, 0]
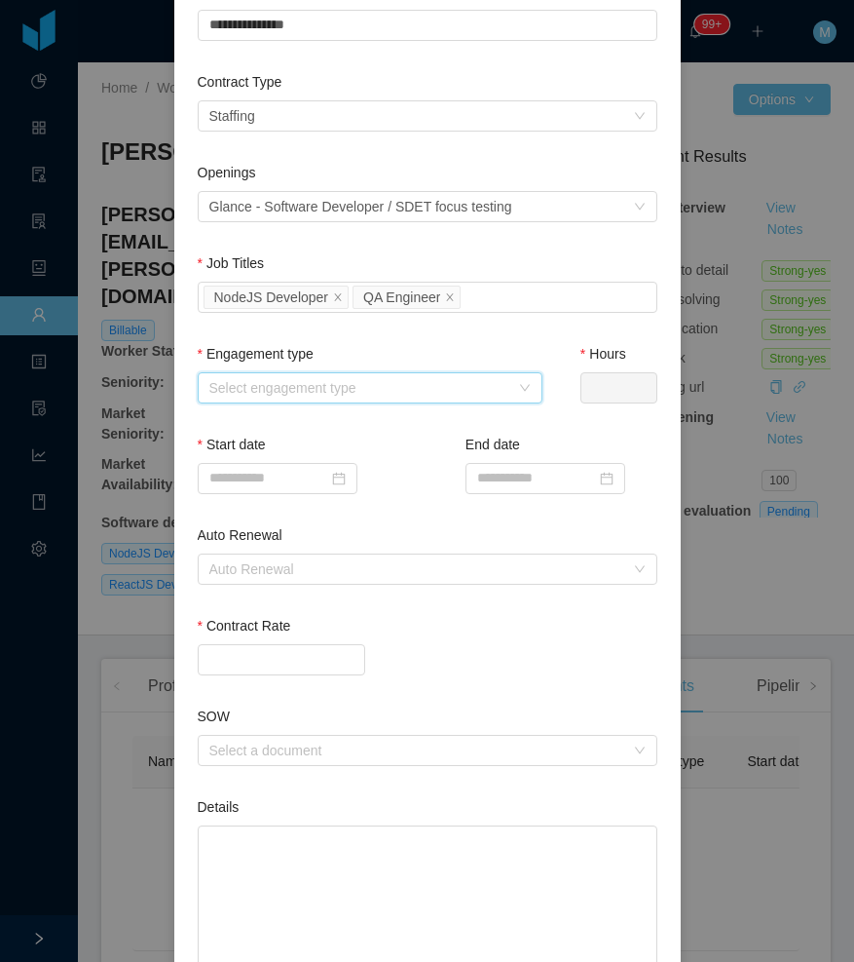
click at [357, 401] on div "Select engagement type" at bounding box center [370, 387] width 345 height 31
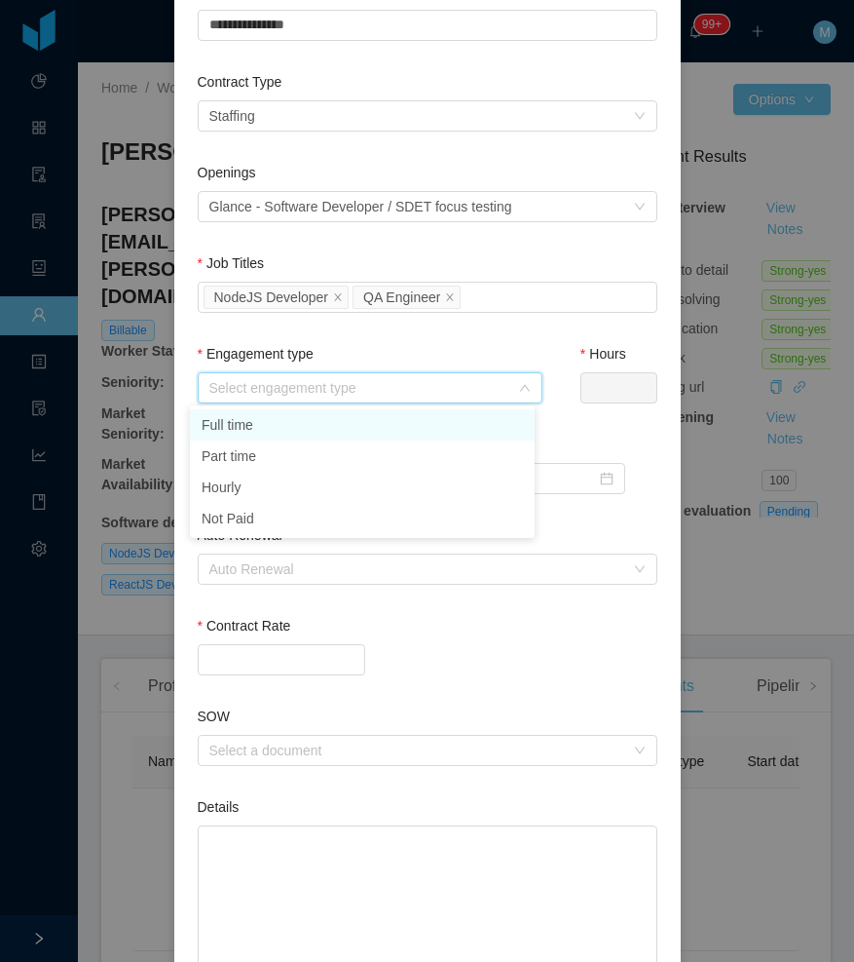
click at [284, 433] on li "Full time" at bounding box center [362, 424] width 345 height 31
type input "*"
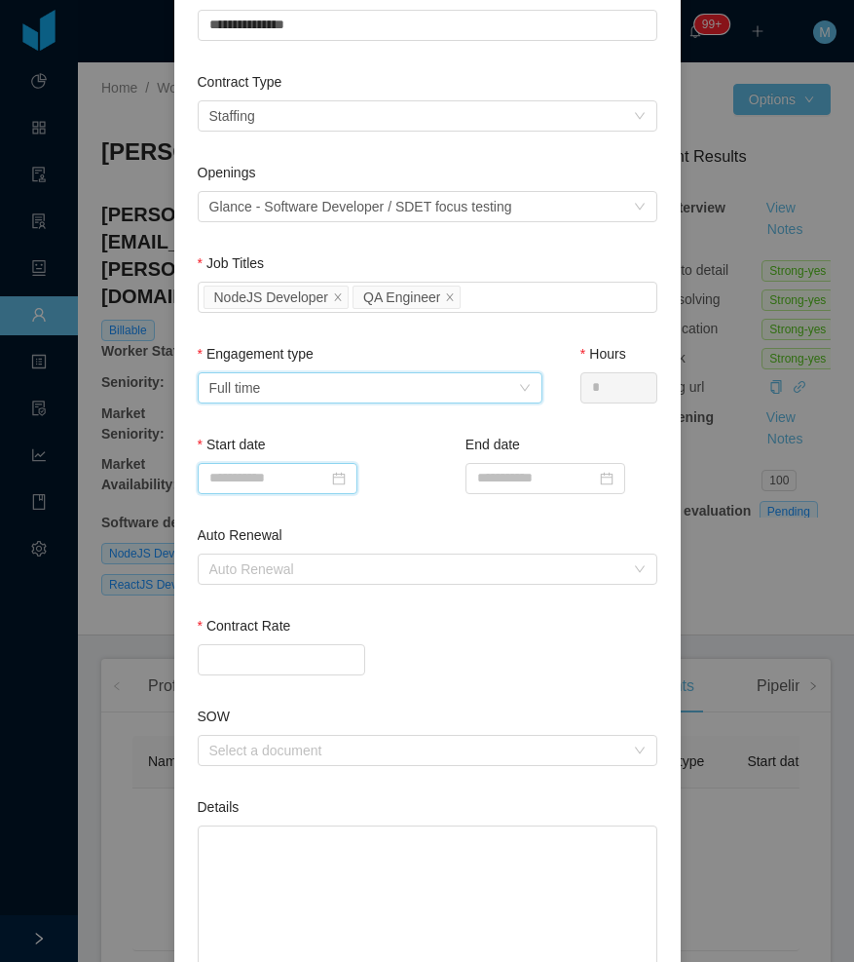
click at [272, 477] on input at bounding box center [278, 478] width 160 height 31
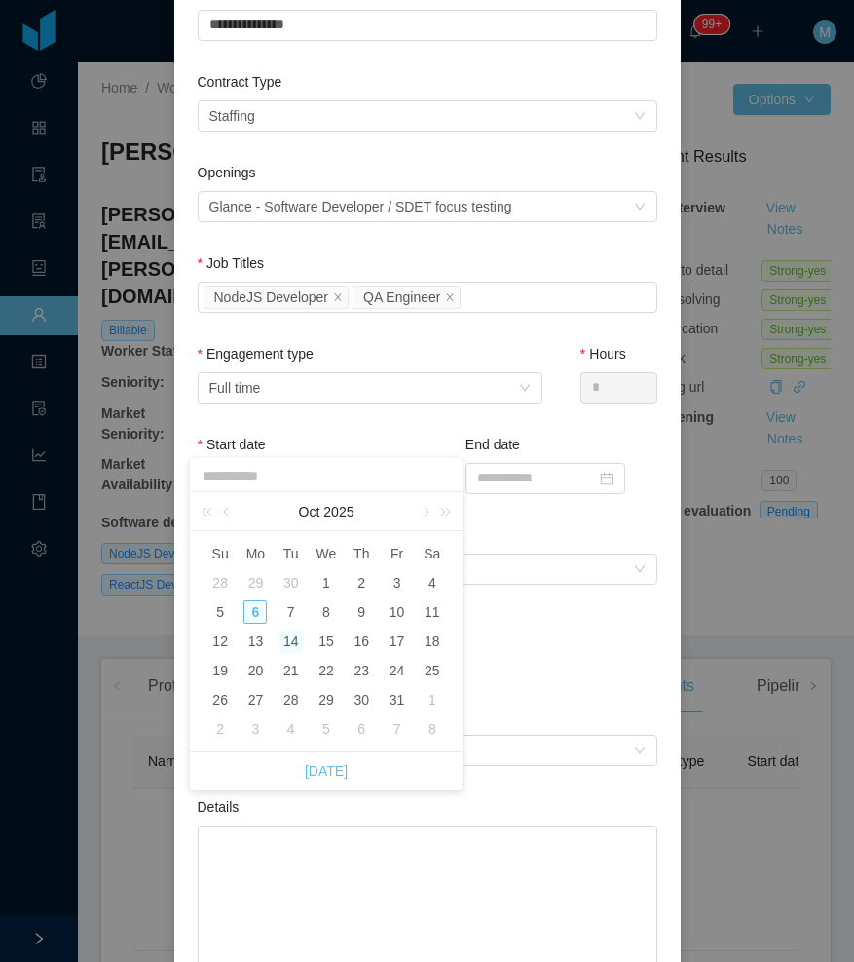
click at [298, 642] on div "14" at bounding box center [291, 640] width 23 height 23
type input "**********"
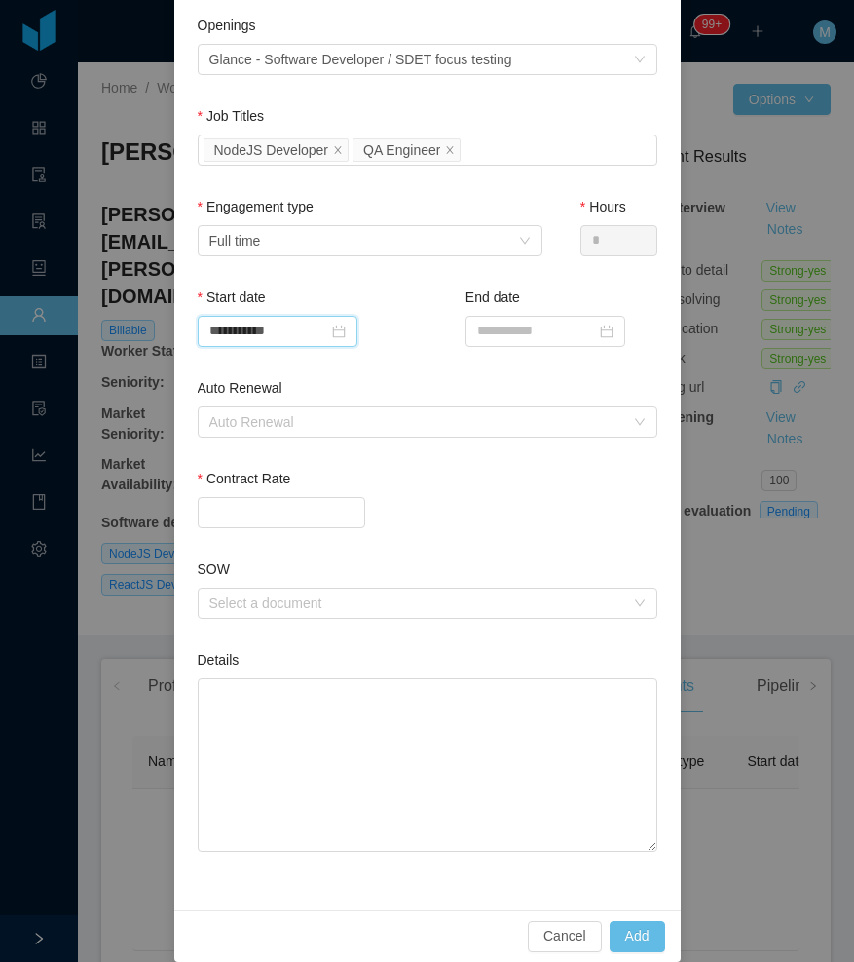
scroll to position [364, 0]
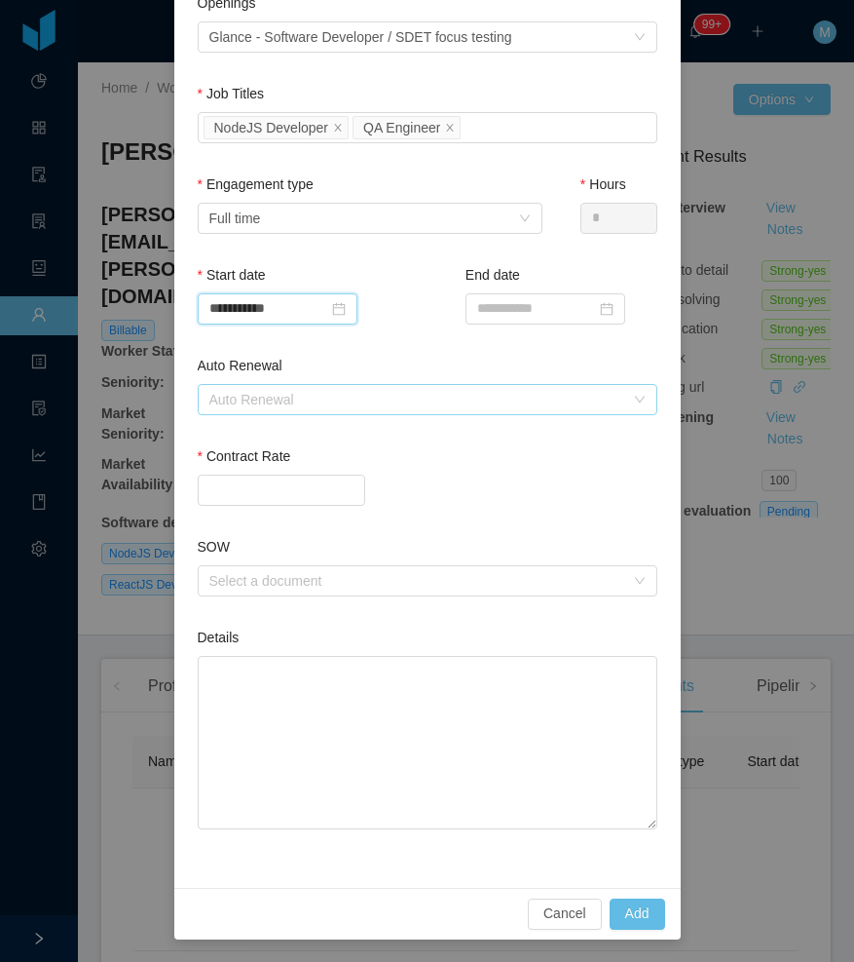
click at [325, 397] on div "Auto Renewal" at bounding box center [416, 399] width 415 height 19
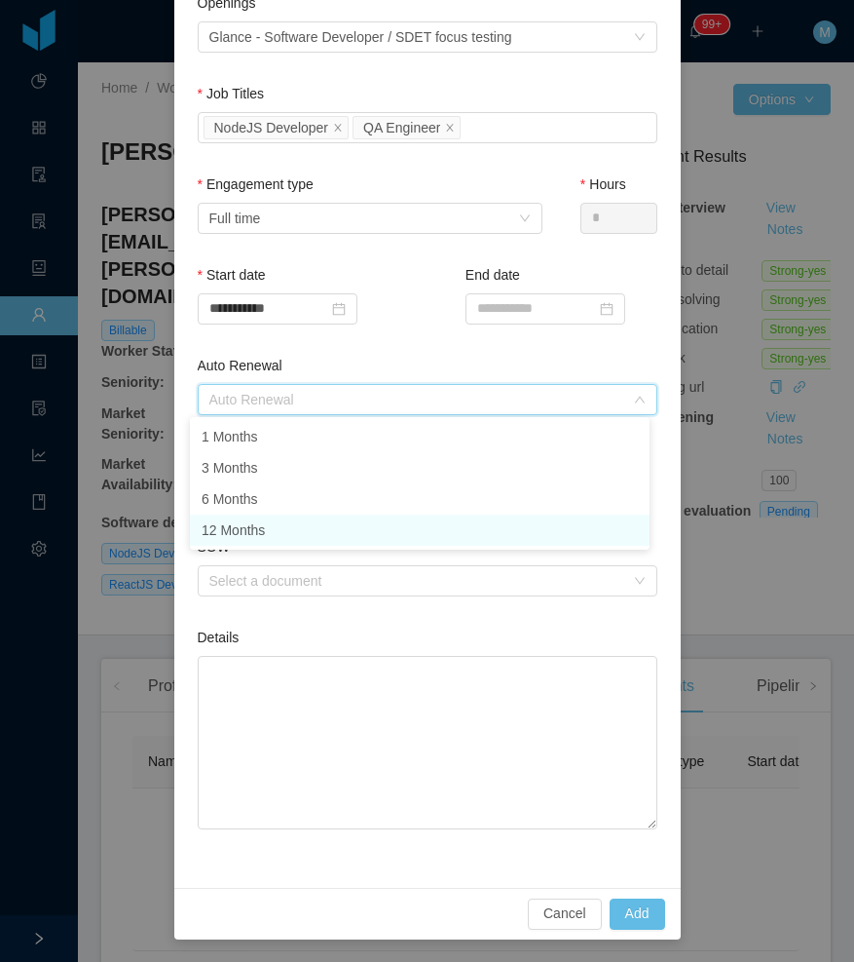
click at [260, 525] on li "12 Months" at bounding box center [420, 529] width 460 height 31
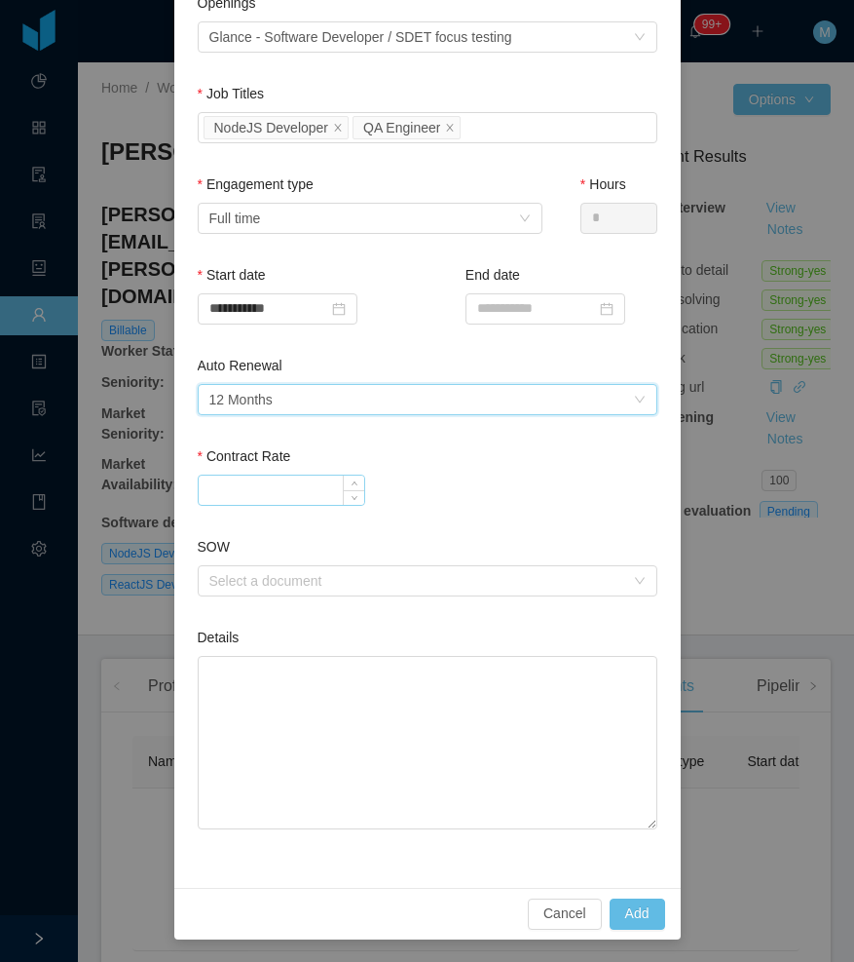
click at [250, 486] on input "Contract Rate" at bounding box center [282, 489] width 166 height 29
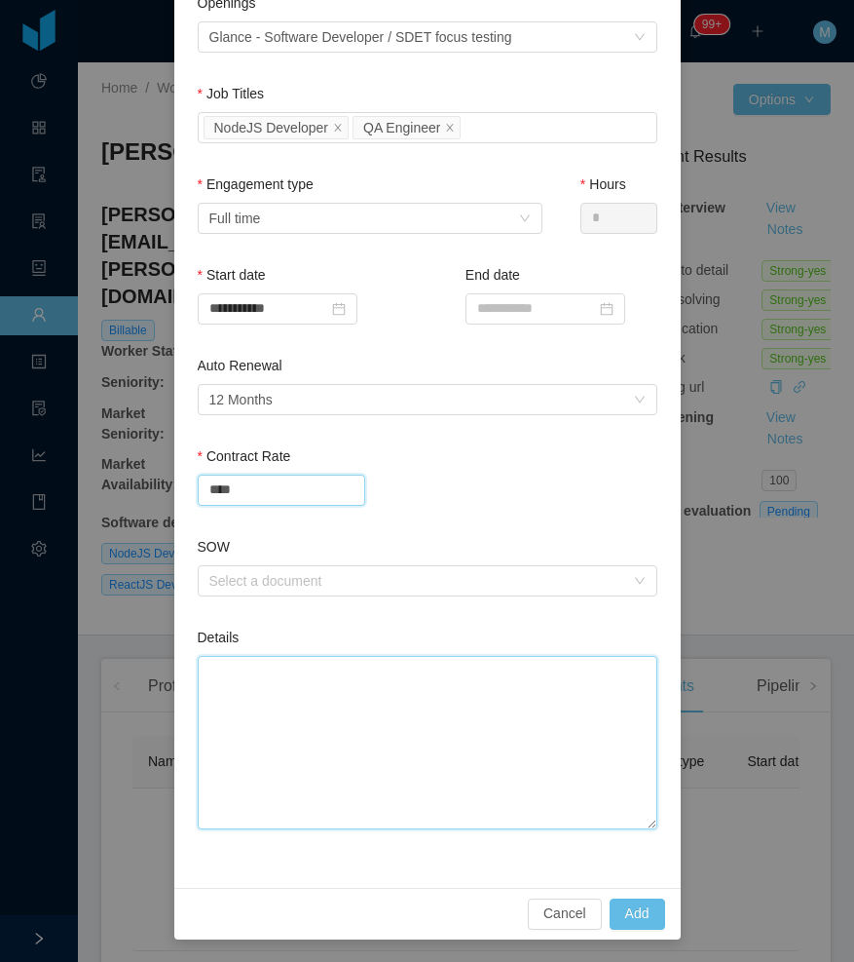
type input "*******"
click at [298, 660] on textarea "Details" at bounding box center [428, 742] width 460 height 173
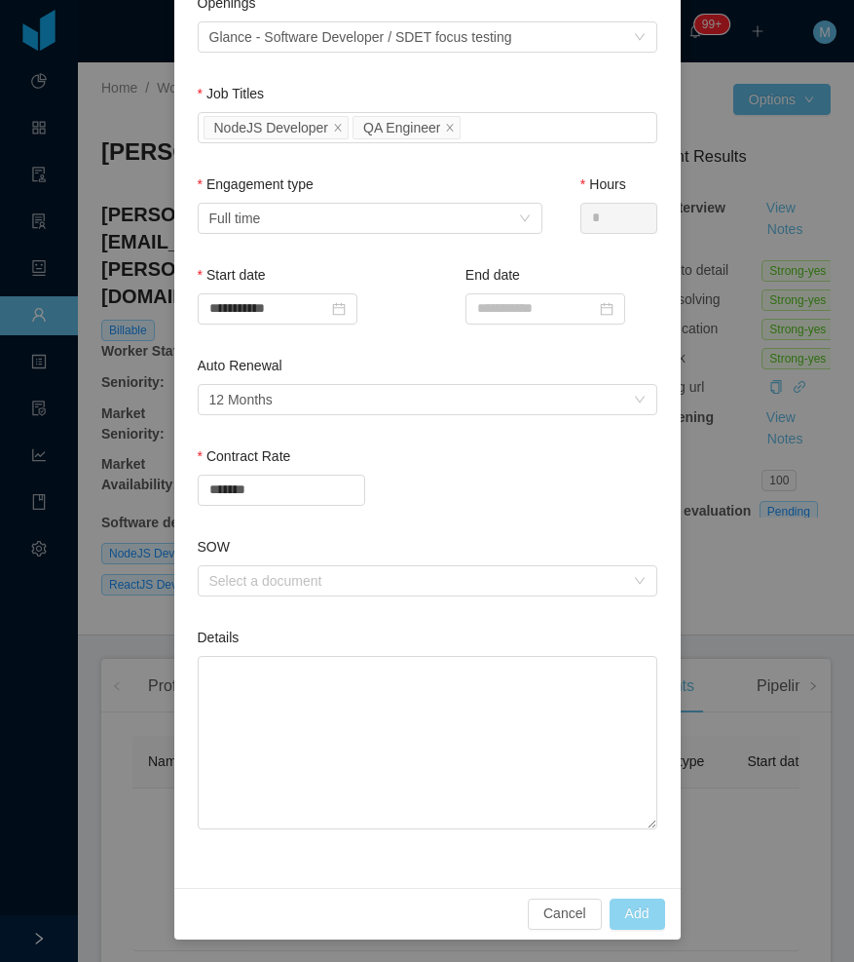
click at [628, 901] on button "Add" at bounding box center [638, 913] width 56 height 31
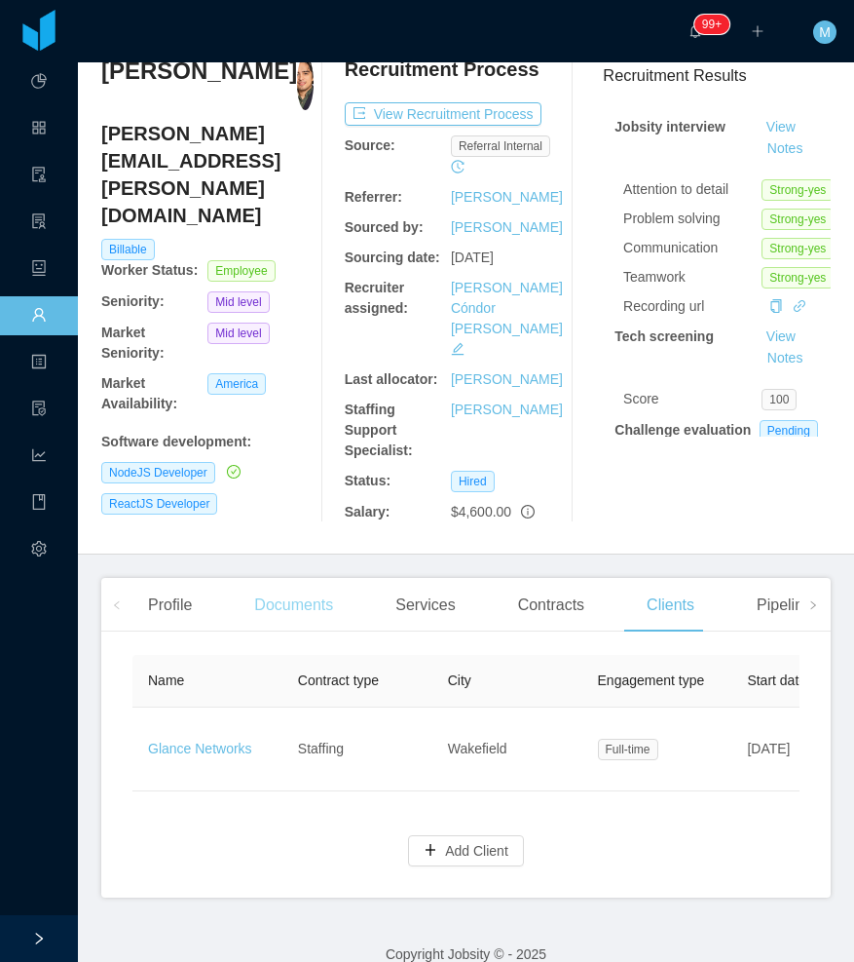
scroll to position [0, 0]
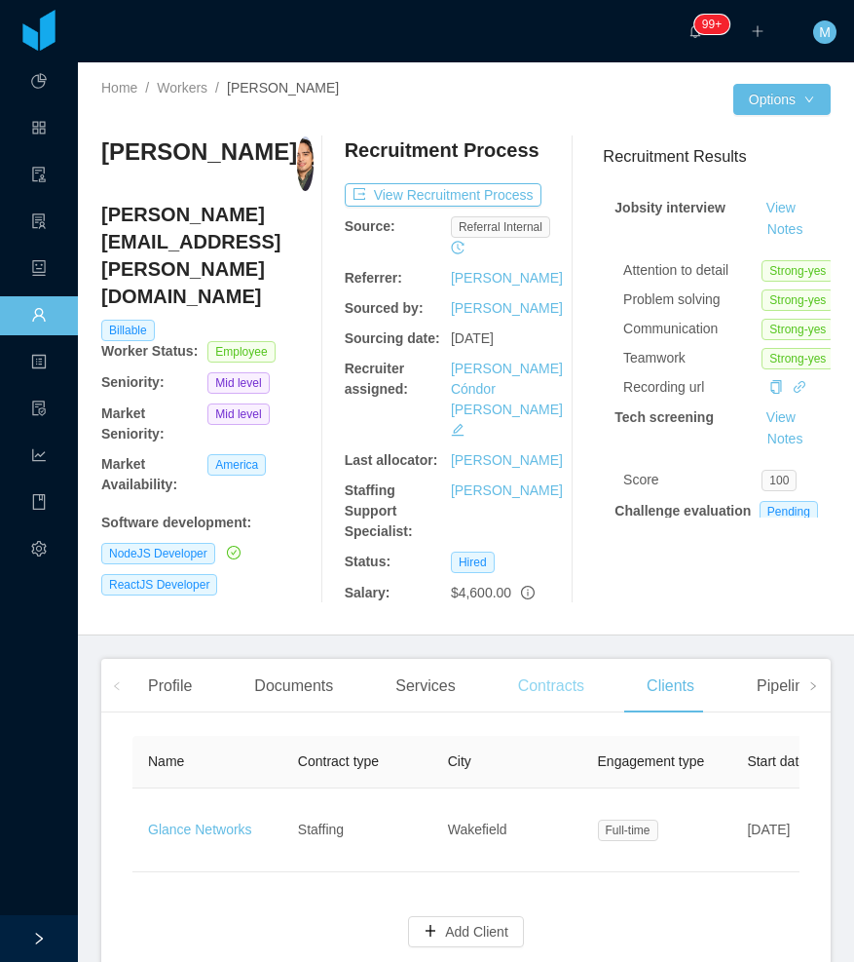
click at [567, 659] on div "Contracts" at bounding box center [551, 686] width 97 height 55
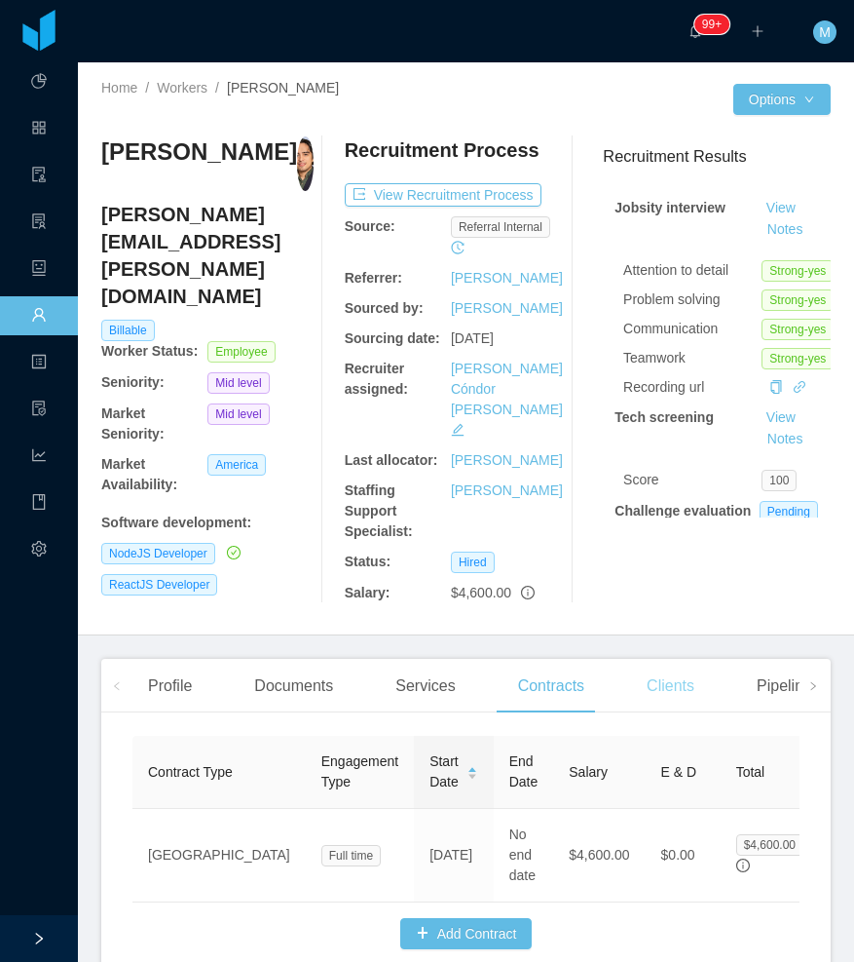
click at [673, 659] on div "Clients" at bounding box center [670, 686] width 79 height 55
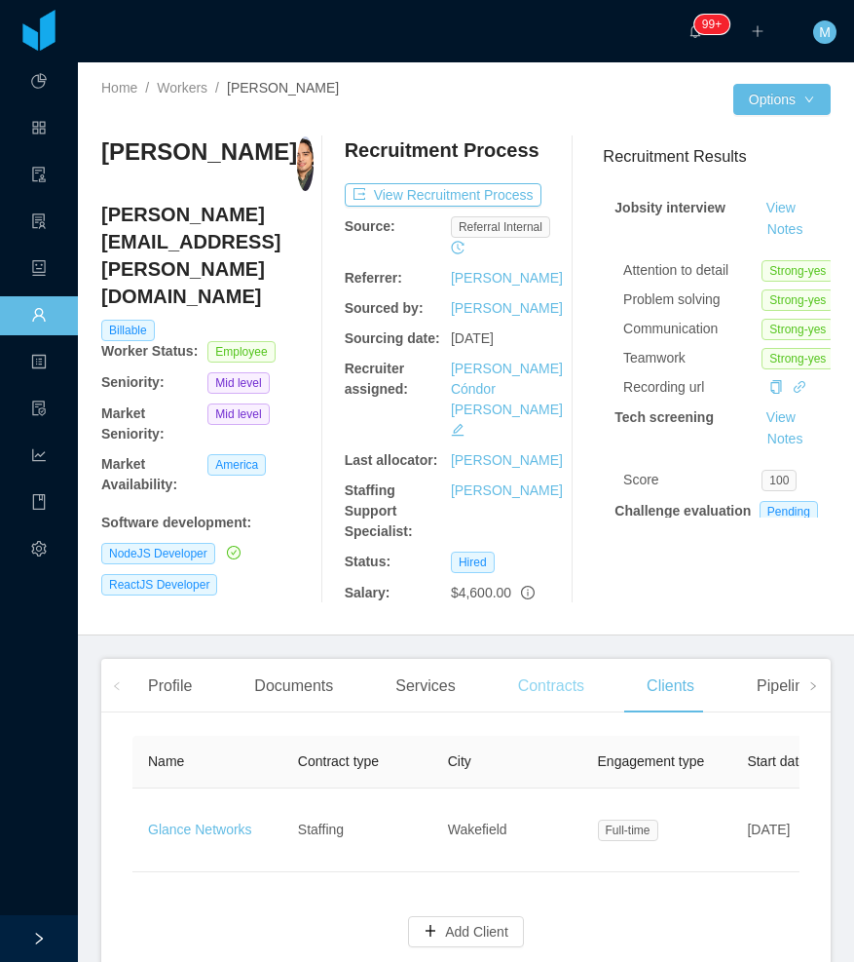
click at [550, 659] on div "Contracts" at bounding box center [551, 686] width 97 height 55
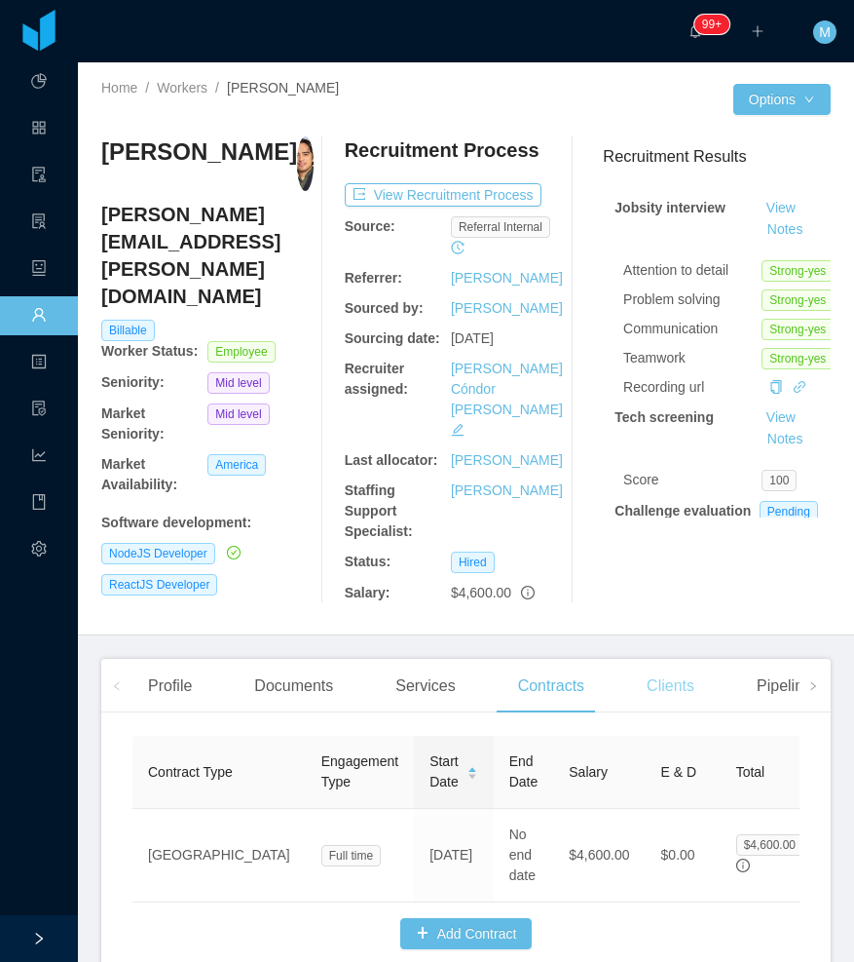
click at [649, 659] on div "Clients" at bounding box center [670, 686] width 79 height 55
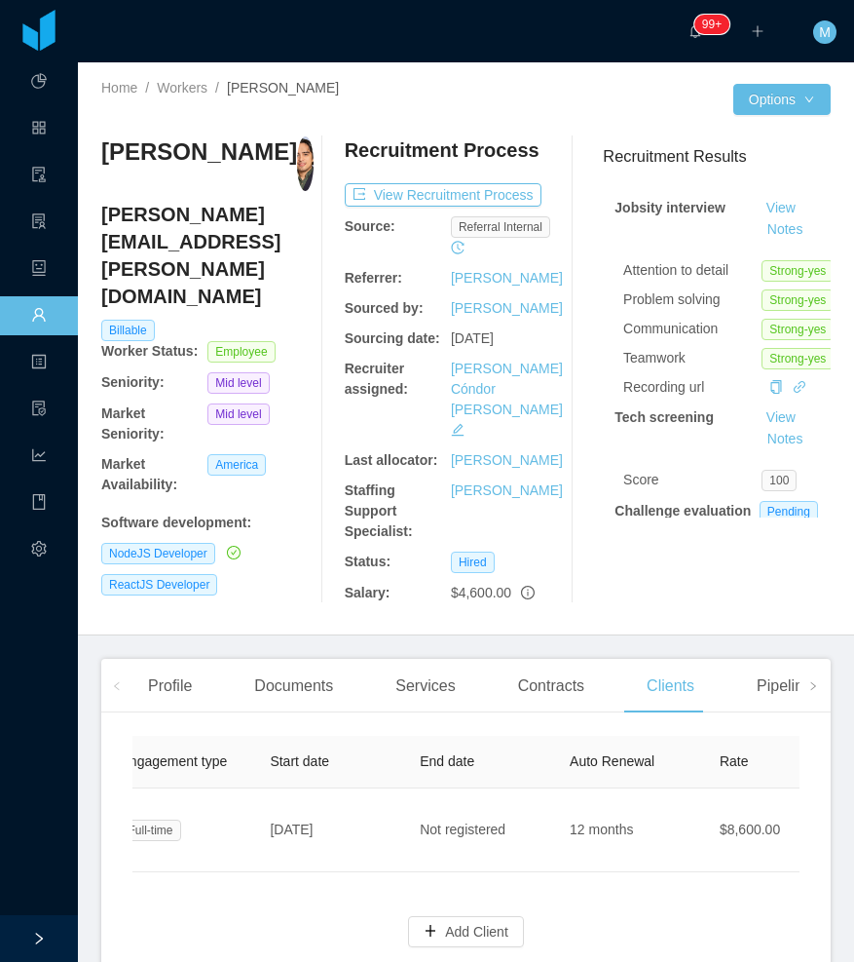
scroll to position [0, 503]
drag, startPoint x: 219, startPoint y: 538, endPoint x: 213, endPoint y: 556, distance: 19.4
click at [213, 551] on div "Jose Mejia jose.mejia@jobsity.com Billable Worker Status: Employee Seniority: M…" at bounding box center [207, 369] width 212 height 467
click at [385, 659] on div "Services" at bounding box center [425, 686] width 91 height 55
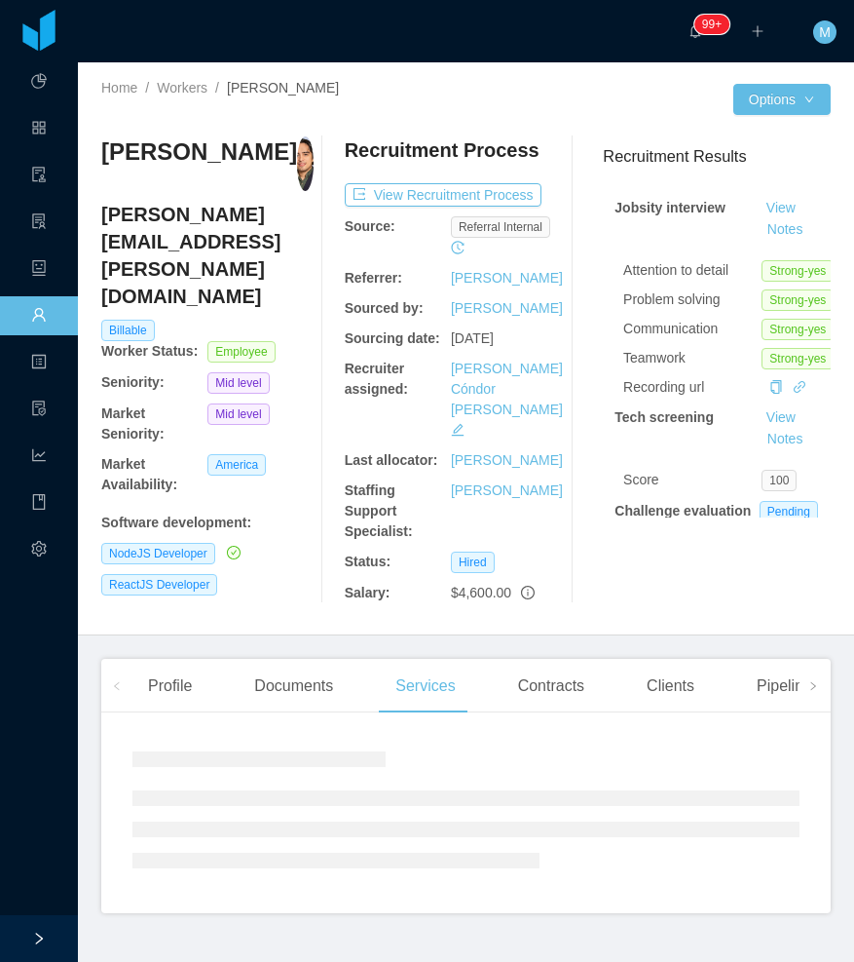
scroll to position [1, 0]
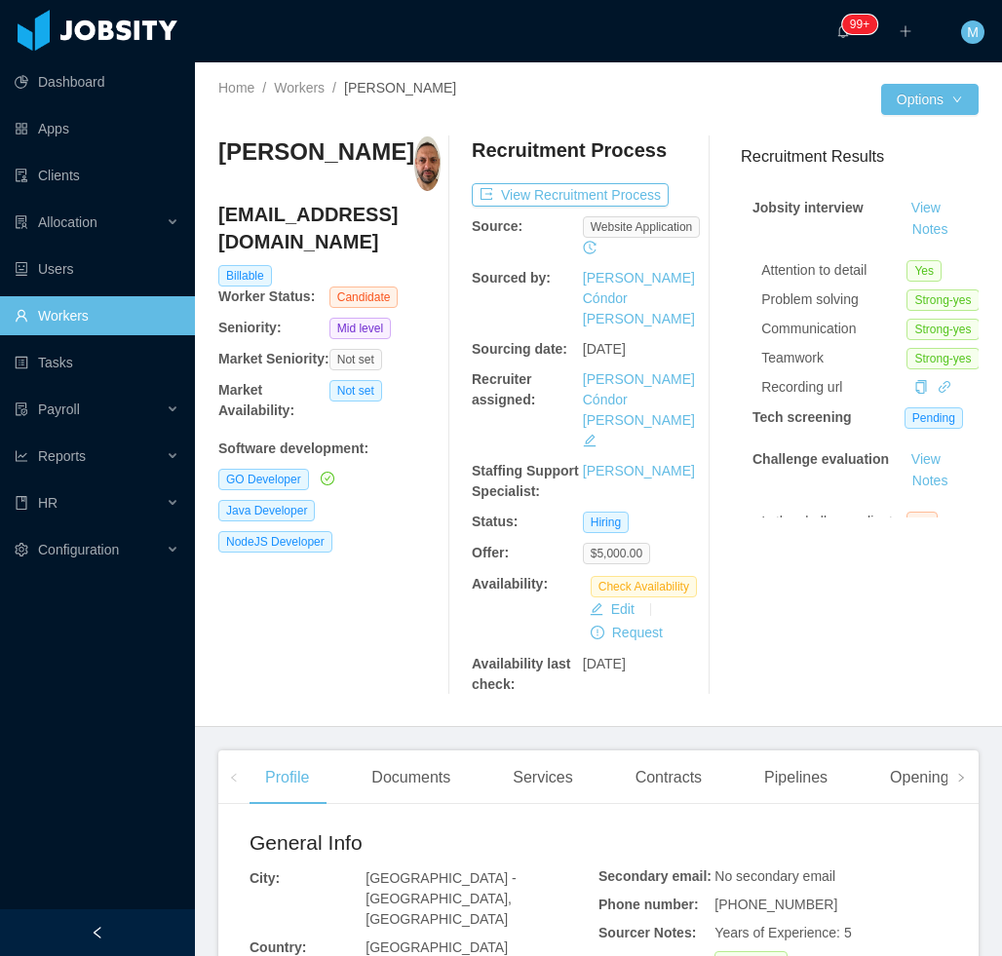
click at [104, 933] on div at bounding box center [97, 932] width 195 height 47
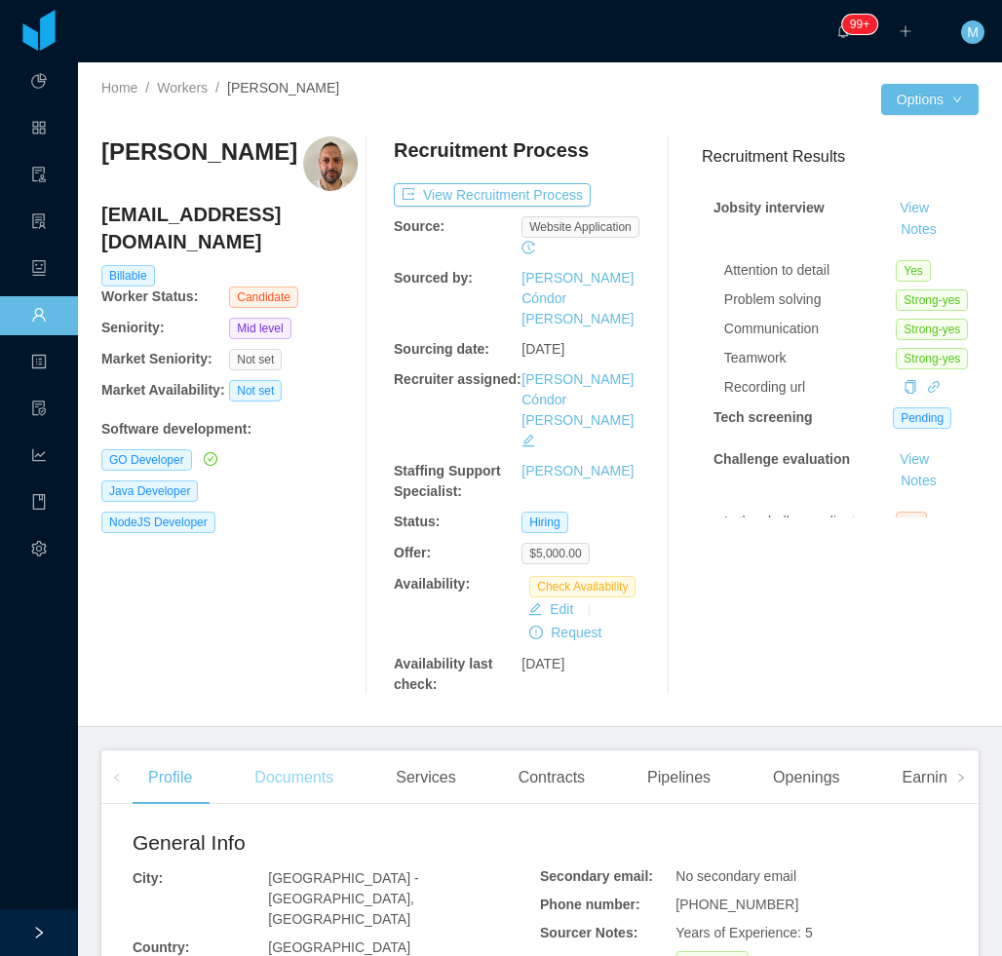
click at [288, 750] on div "Documents" at bounding box center [294, 777] width 110 height 55
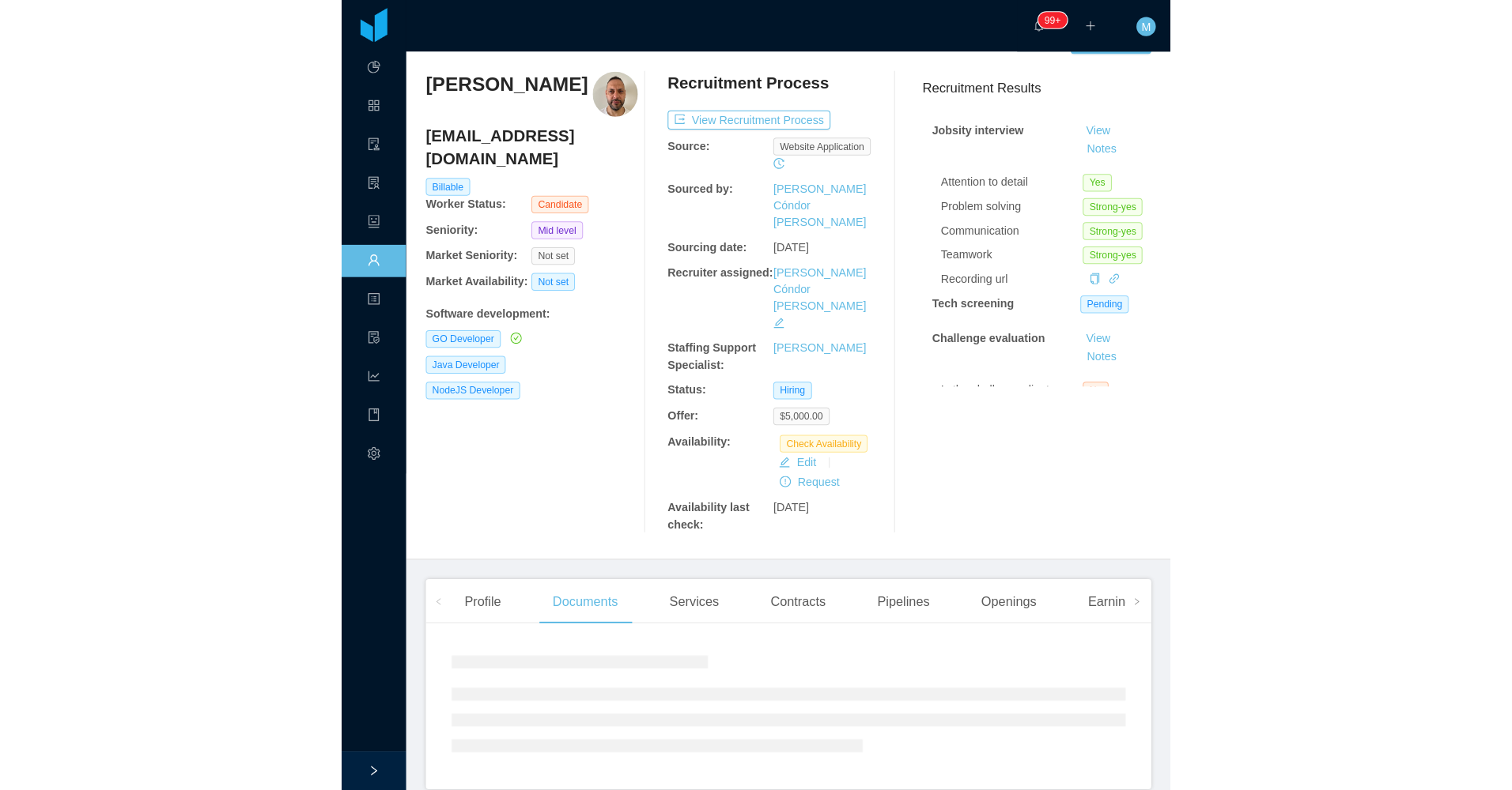
scroll to position [63, 0]
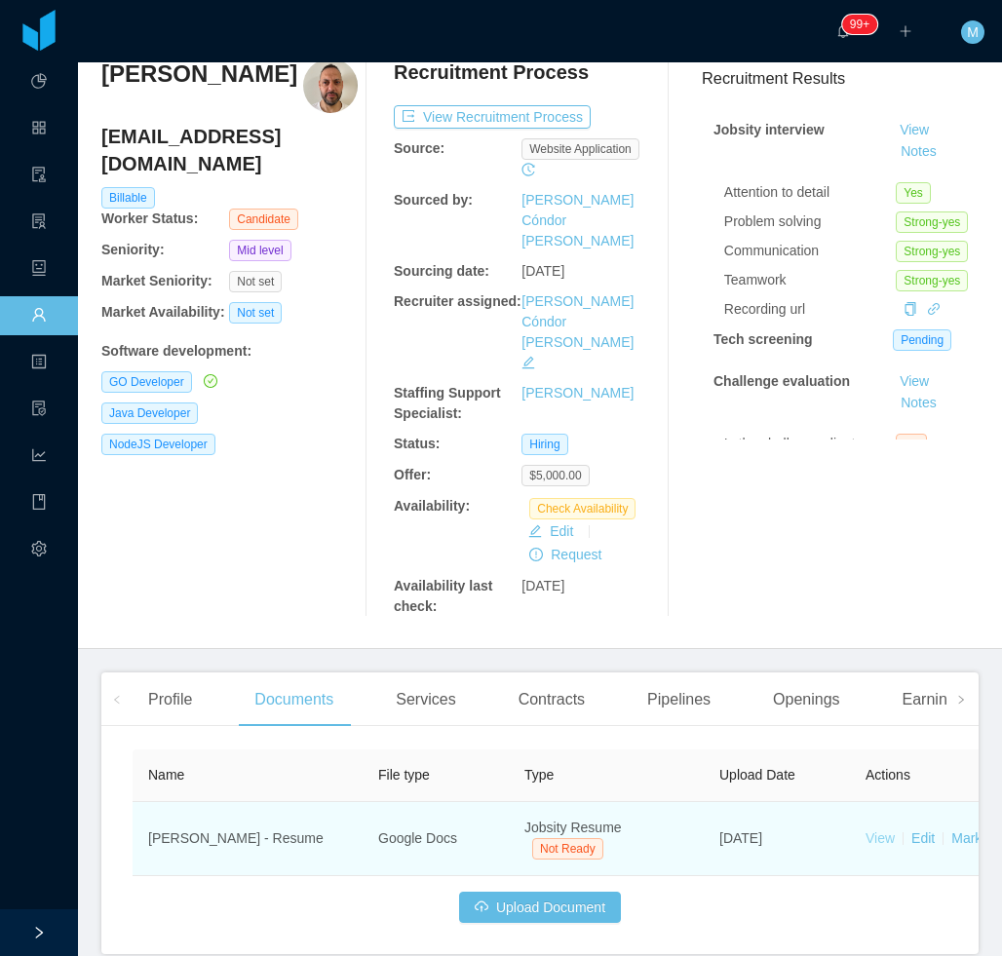
click at [874, 830] on link "View" at bounding box center [879, 838] width 29 height 16
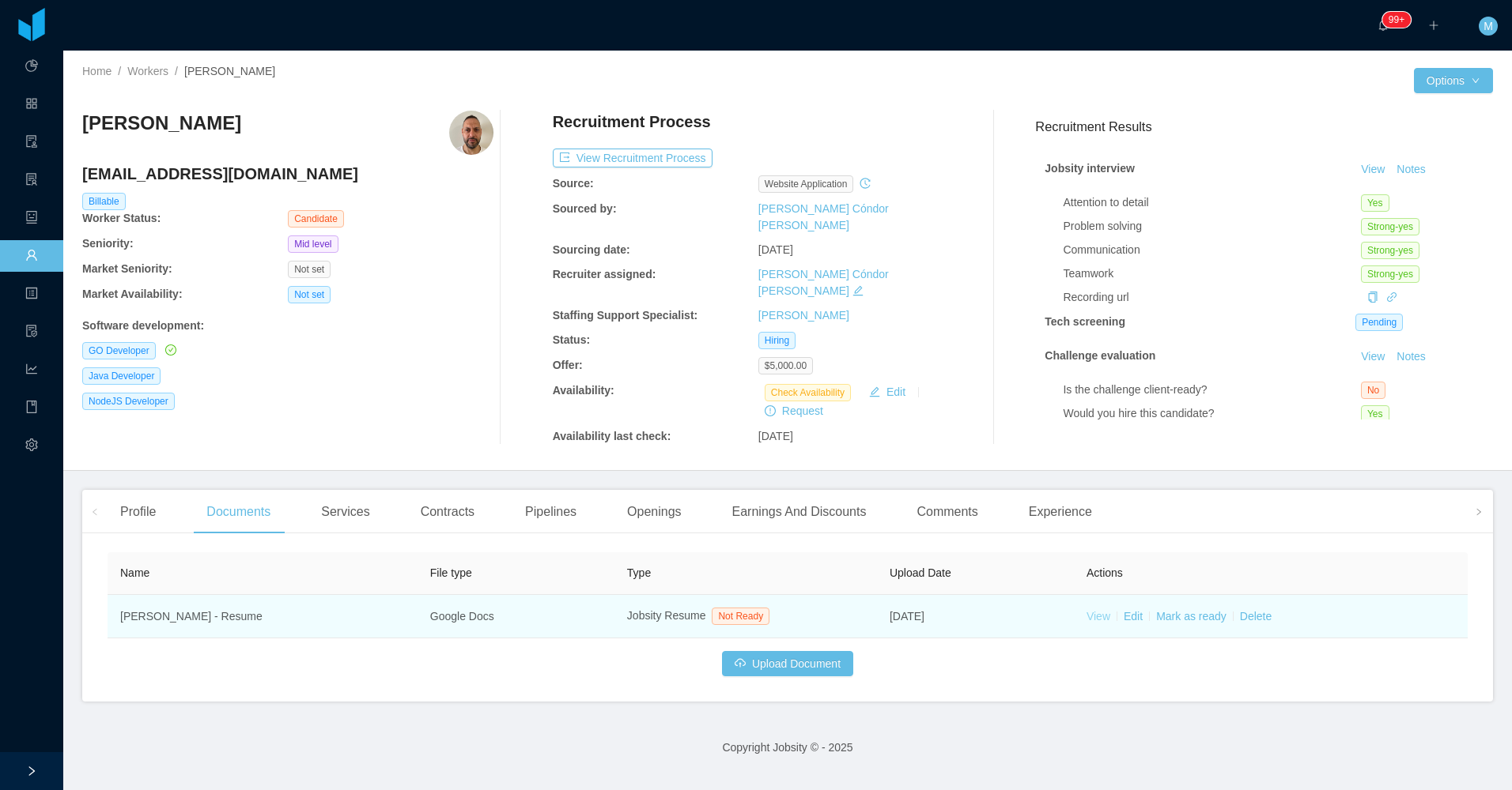
scroll to position [0, 0]
click at [812, 610] on link "Mark as ready" at bounding box center [1191, 616] width 71 height 13
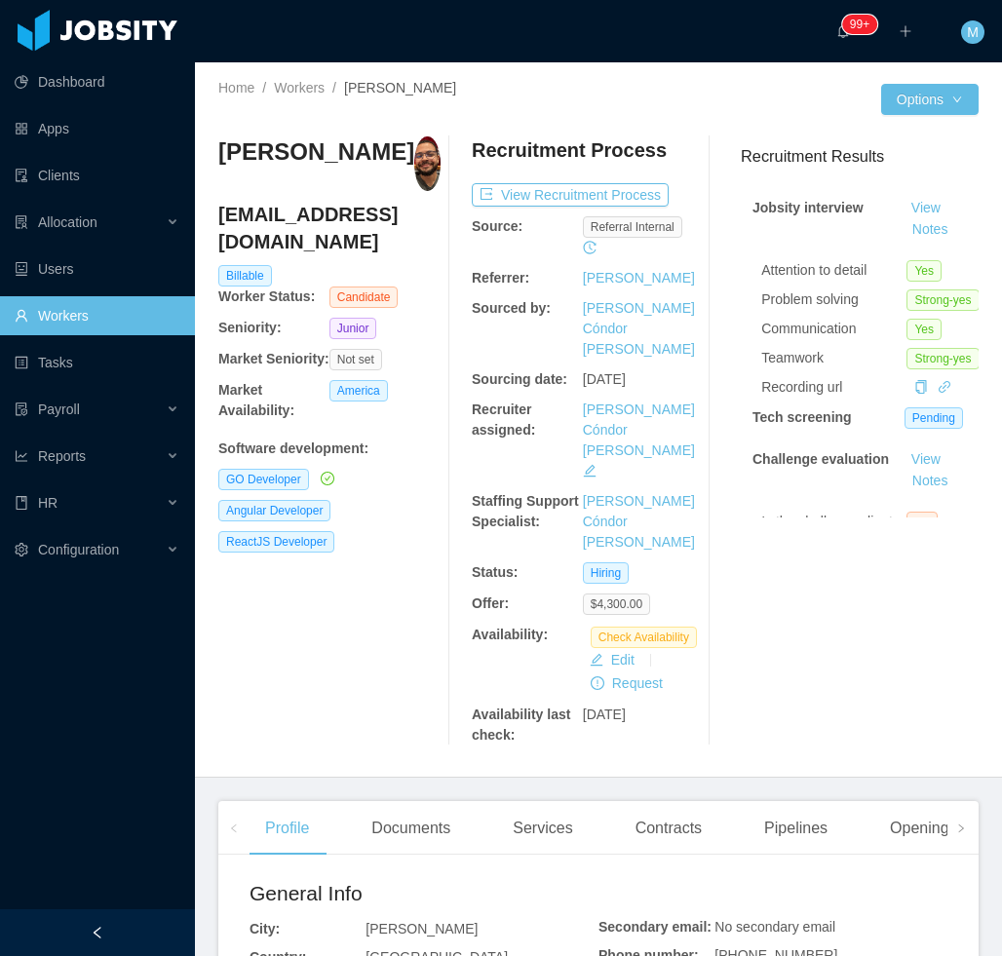
drag, startPoint x: 412, startPoint y: 770, endPoint x: 412, endPoint y: 711, distance: 58.5
click at [412, 801] on div "Documents" at bounding box center [411, 828] width 110 height 55
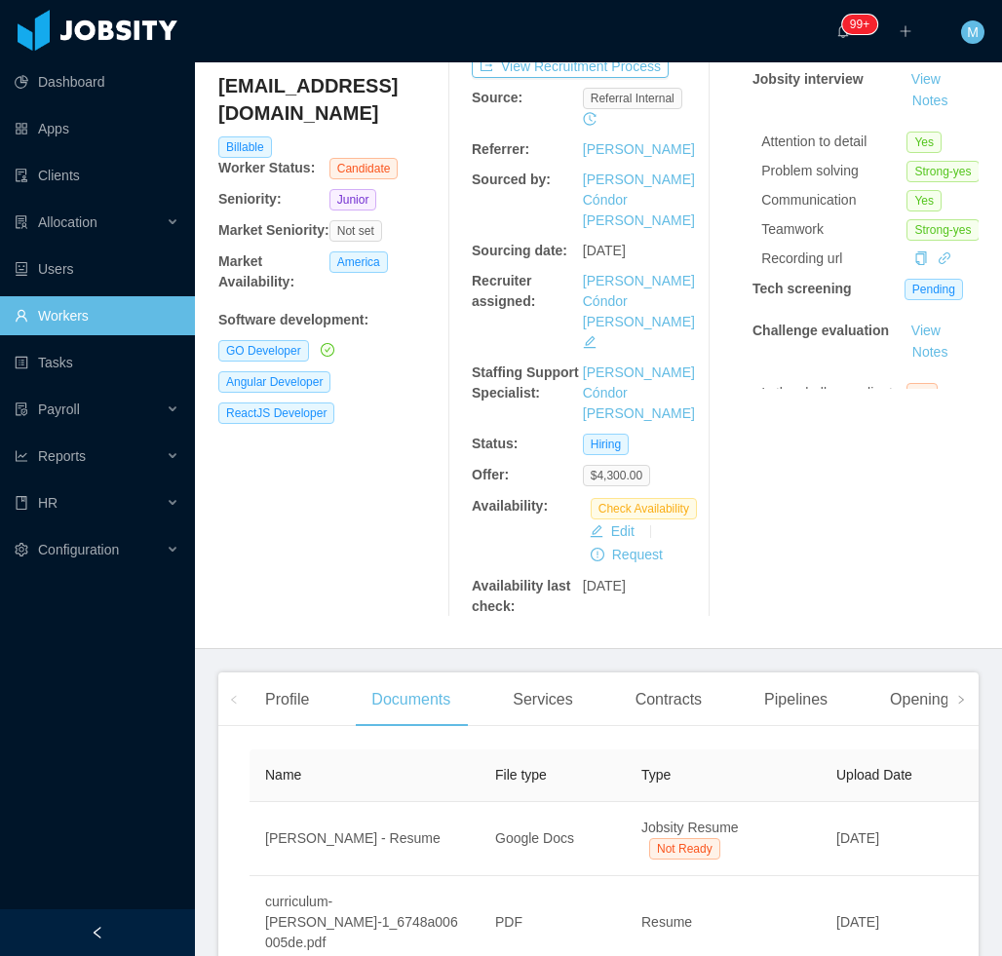
click at [141, 914] on div at bounding box center [97, 932] width 195 height 47
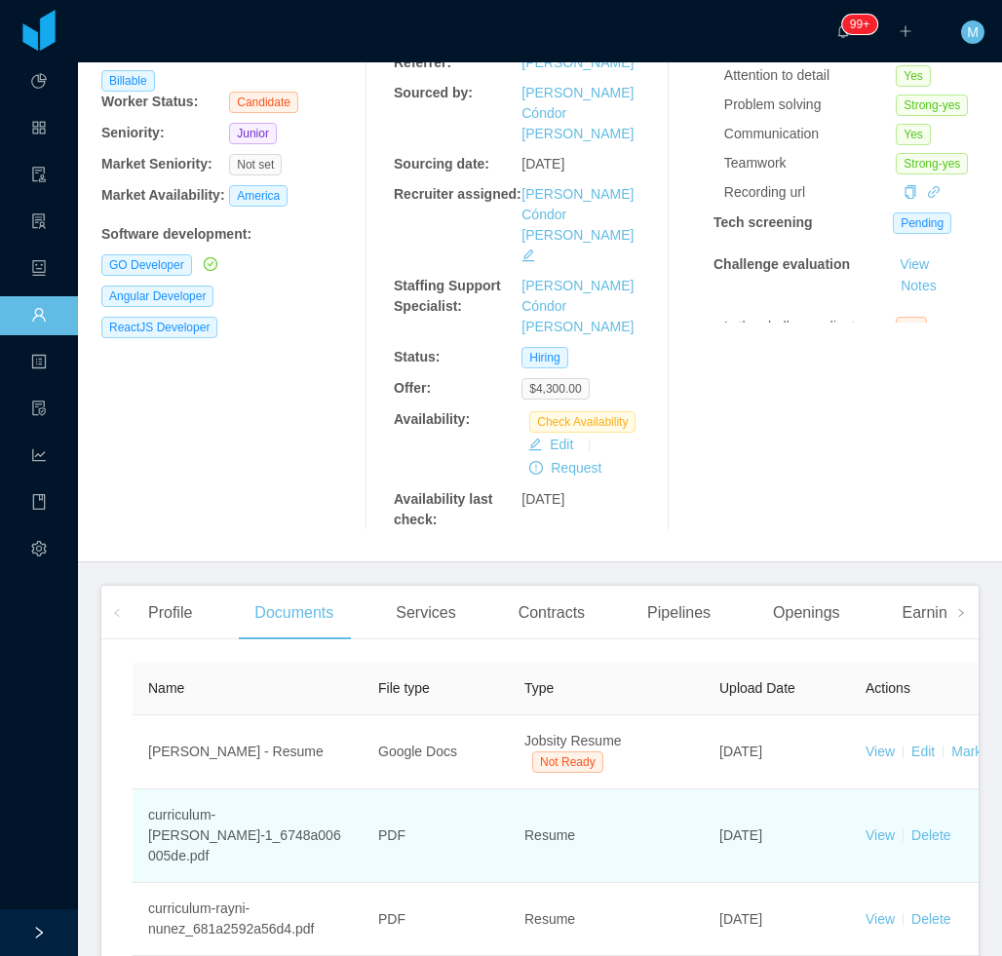
scroll to position [282, 0]
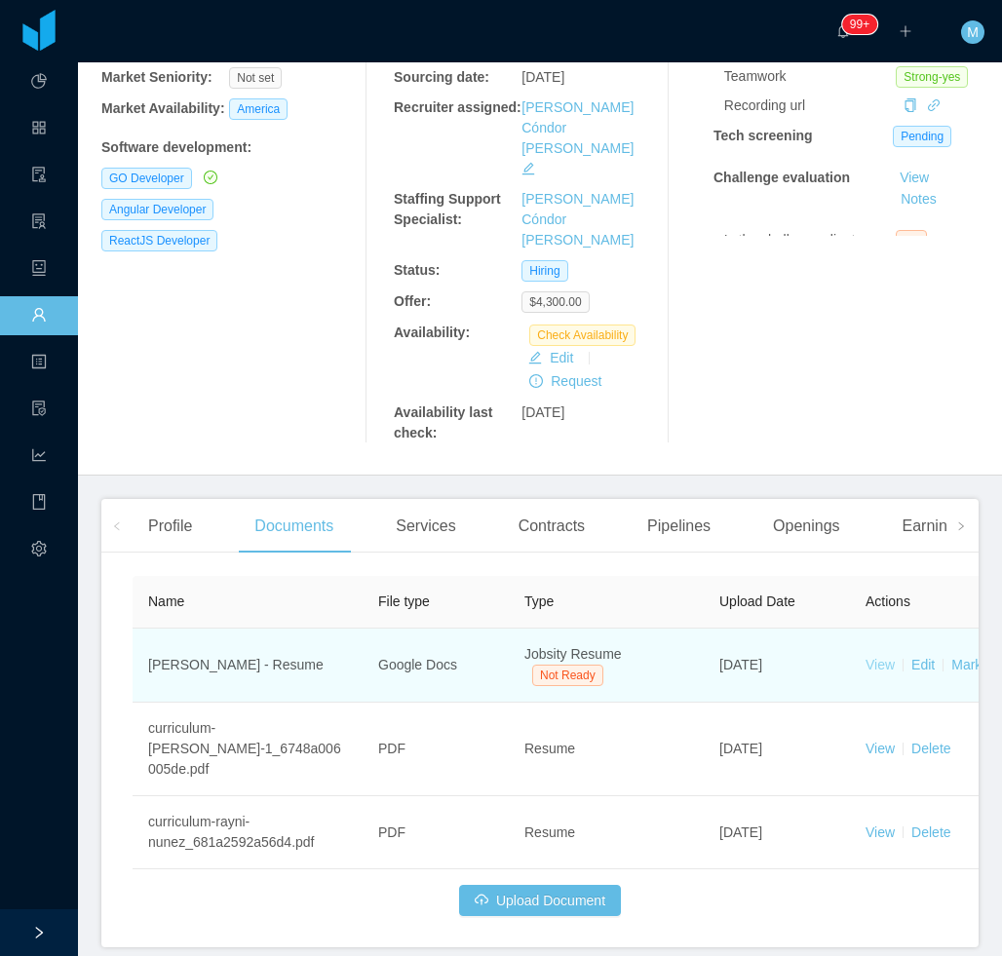
click at [880, 657] on link "View" at bounding box center [879, 665] width 29 height 16
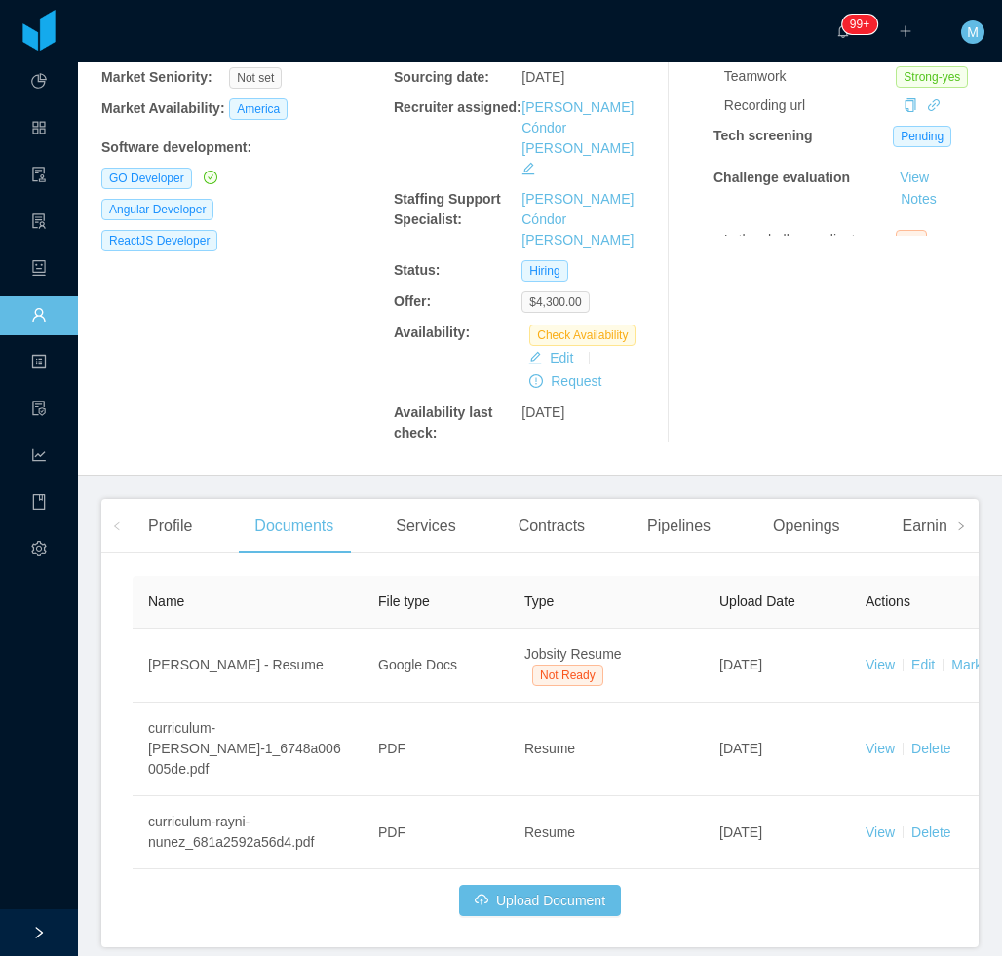
scroll to position [0, 0]
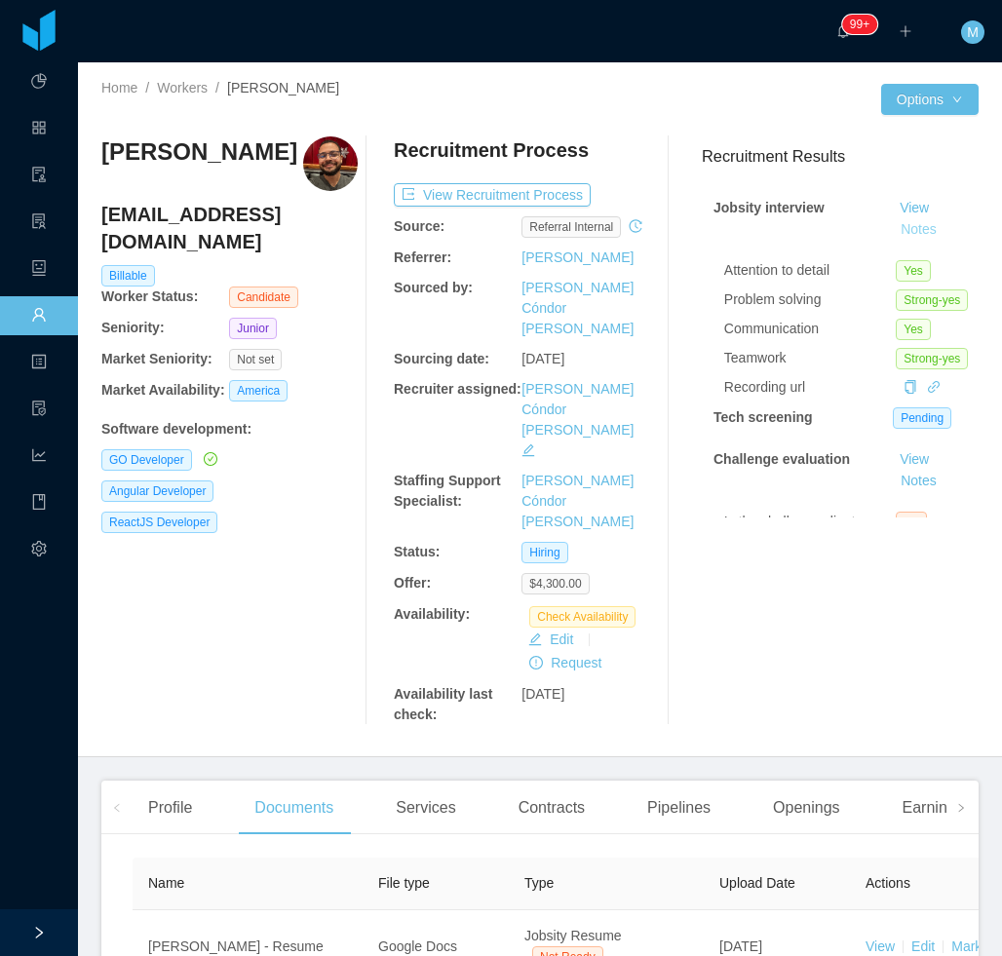
click at [894, 228] on button "Notes" at bounding box center [918, 229] width 52 height 23
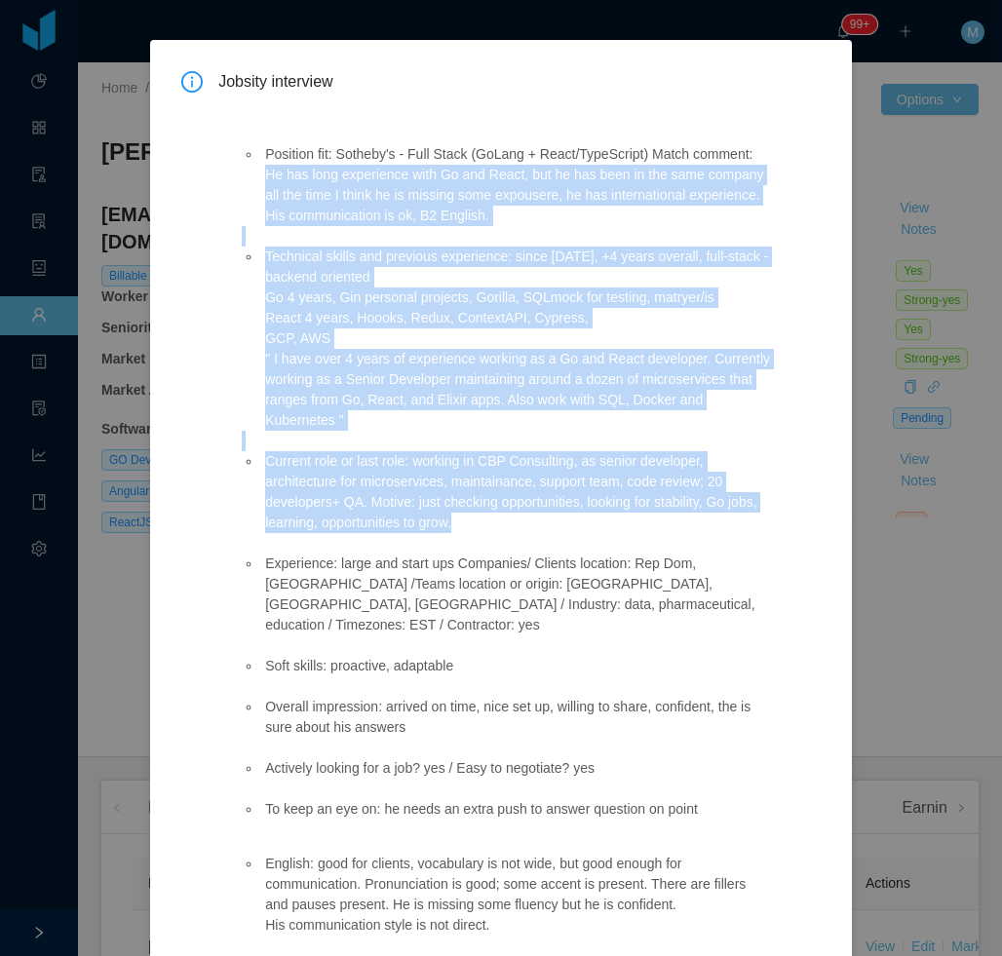
drag, startPoint x: 260, startPoint y: 181, endPoint x: 499, endPoint y: 520, distance: 414.7
click at [499, 520] on ul "Position fit: Sotheby's - Full Stack (GoLang + React/TypeScript) Match comment:…" at bounding box center [507, 482] width 530 height 716
copy ul "He has long experience with Go and React, but he has been in the same company a…"
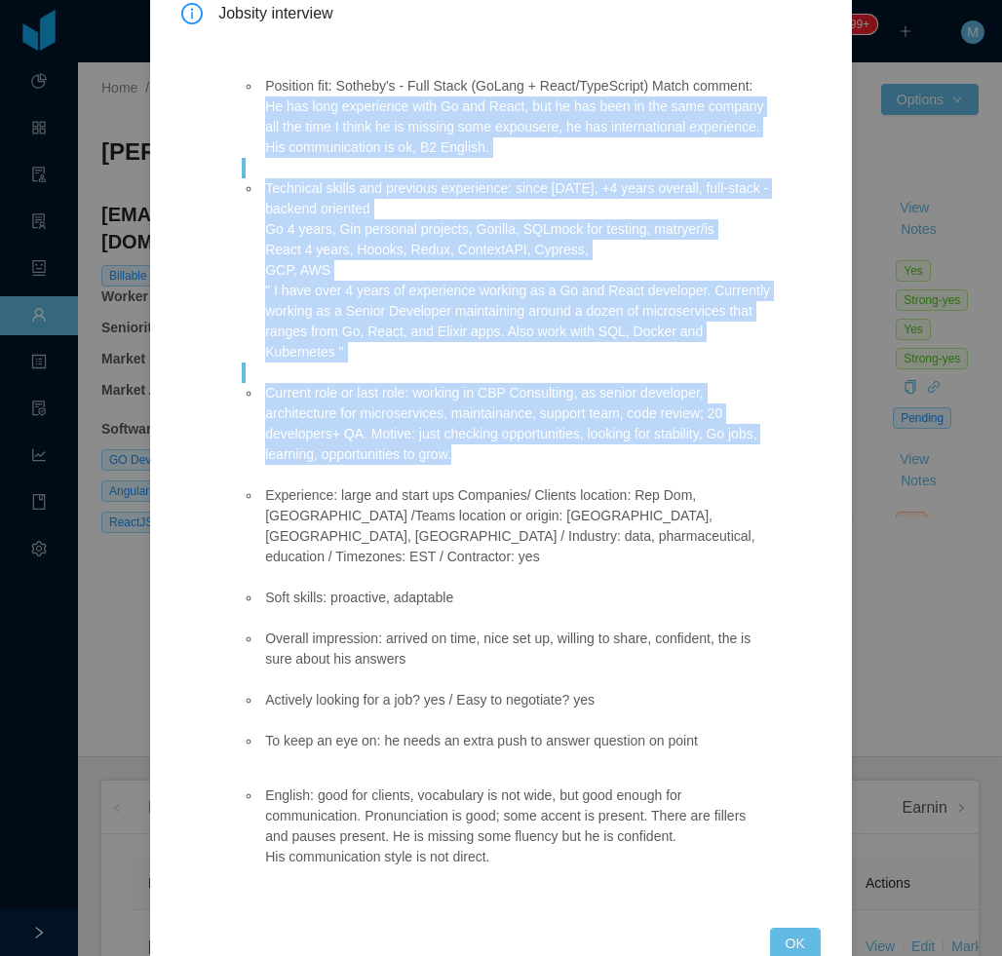
scroll to position [155, 0]
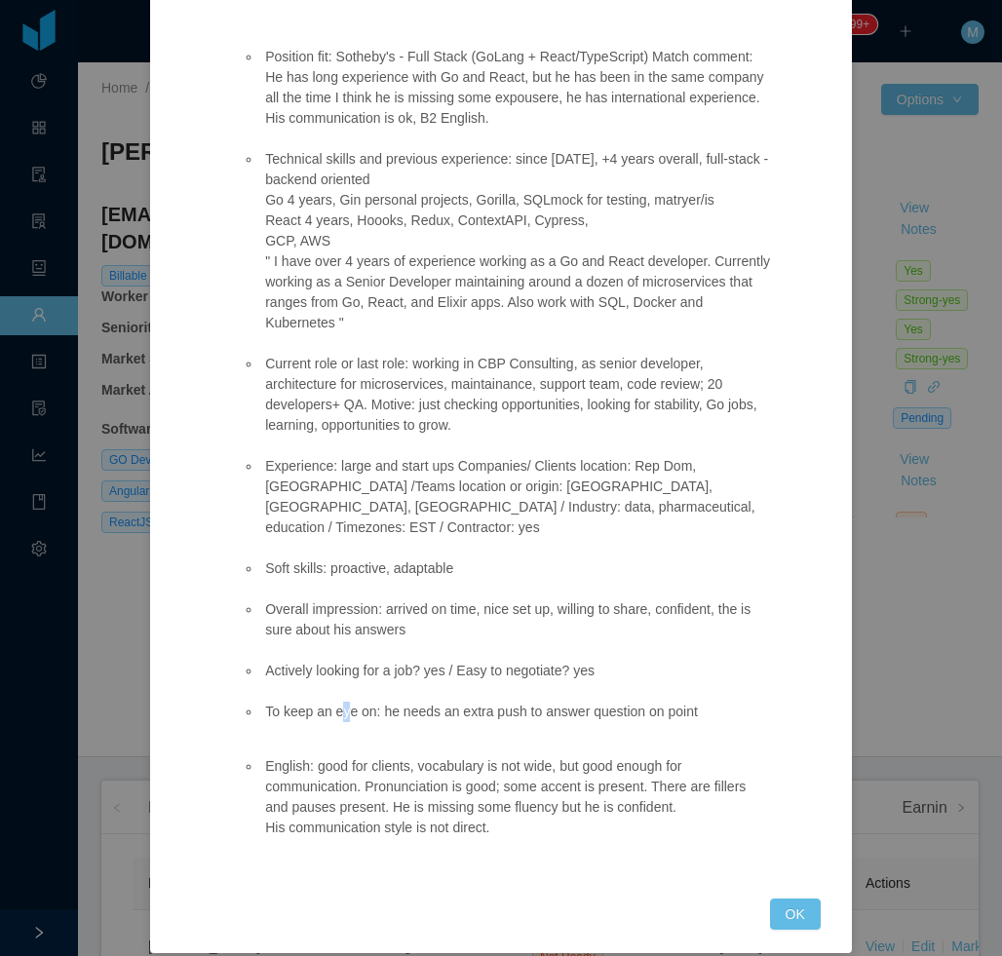
click at [344, 702] on li "To keep an eye on: he needs an extra push to answer question on point" at bounding box center [516, 712] width 511 height 20
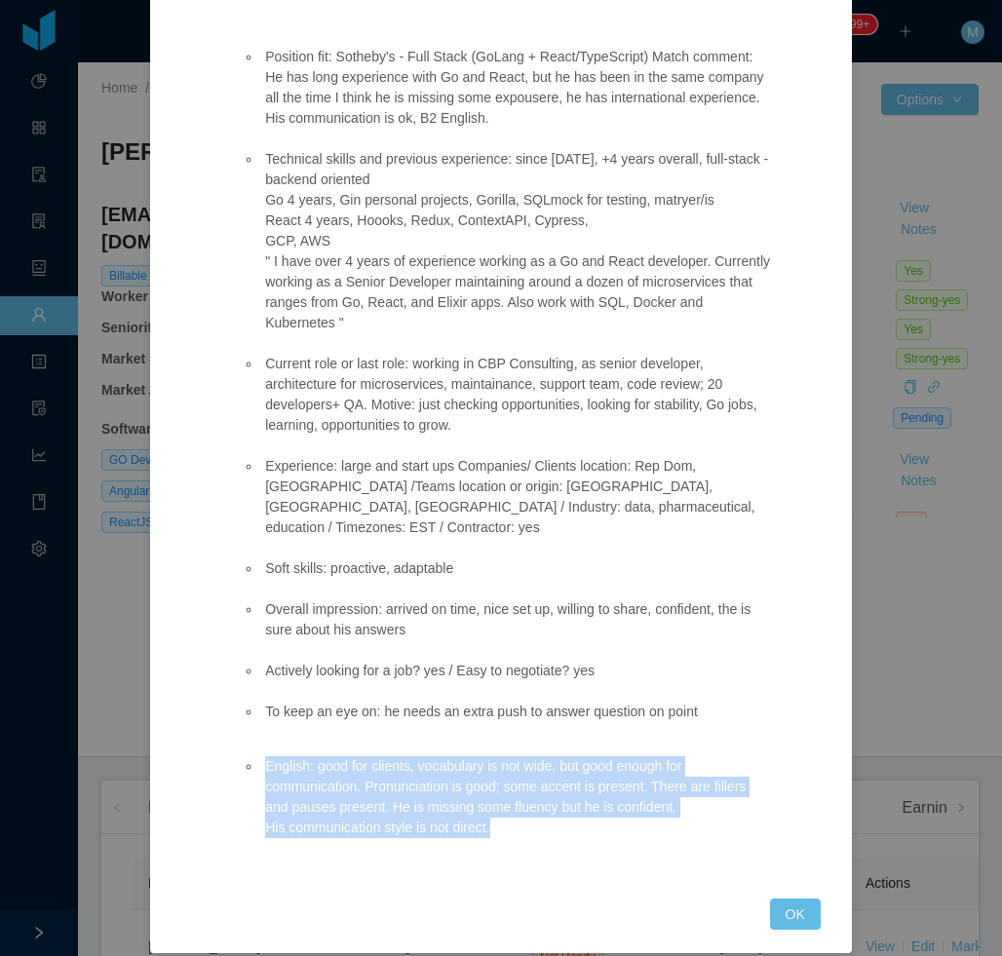
drag, startPoint x: 344, startPoint y: 698, endPoint x: 517, endPoint y: 819, distance: 211.9
click at [517, 819] on div "Position fit: Sotheby's - Full Stack (GoLang + React/TypeScript) Match comment:…" at bounding box center [506, 439] width 577 height 872
copy li "English: good for clients, vocabulary is not wide, but good enough for communic…"
click at [771, 898] on button "OK" at bounding box center [795, 913] width 51 height 31
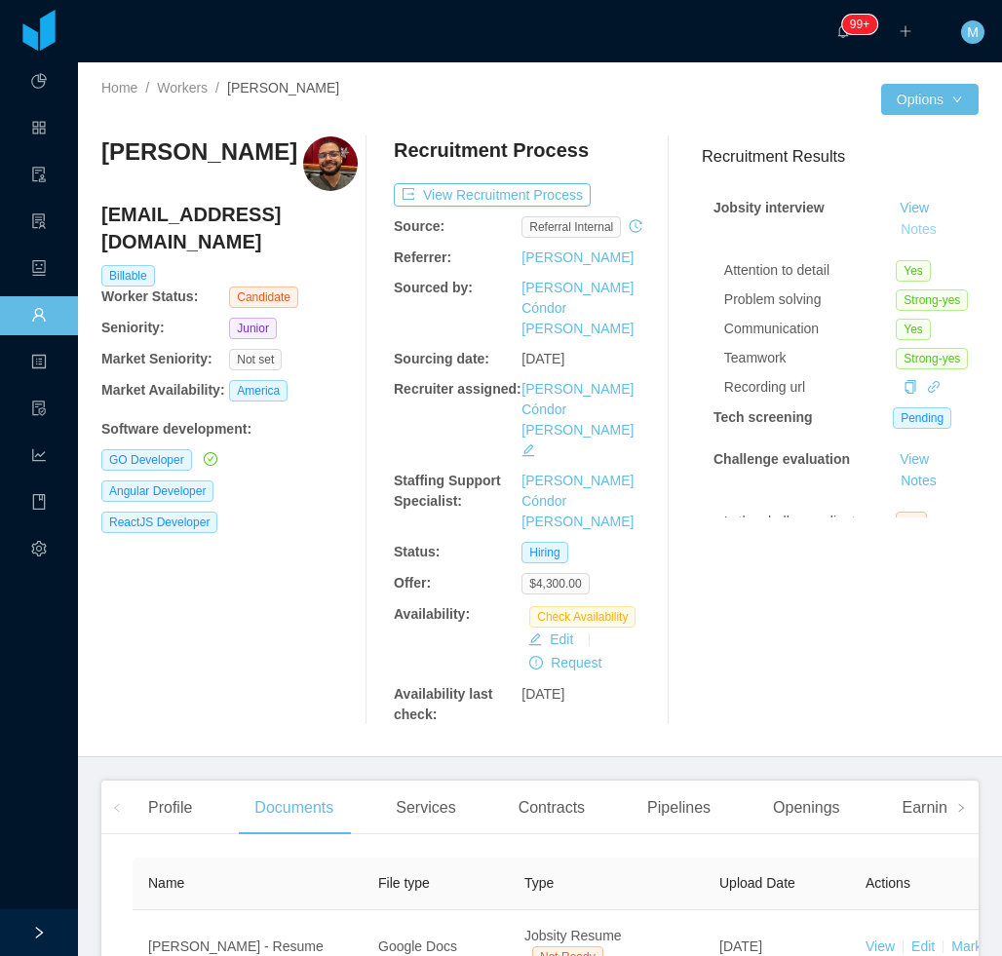
scroll to position [57, 0]
click at [492, 200] on button "View Recruitment Process" at bounding box center [492, 194] width 197 height 23
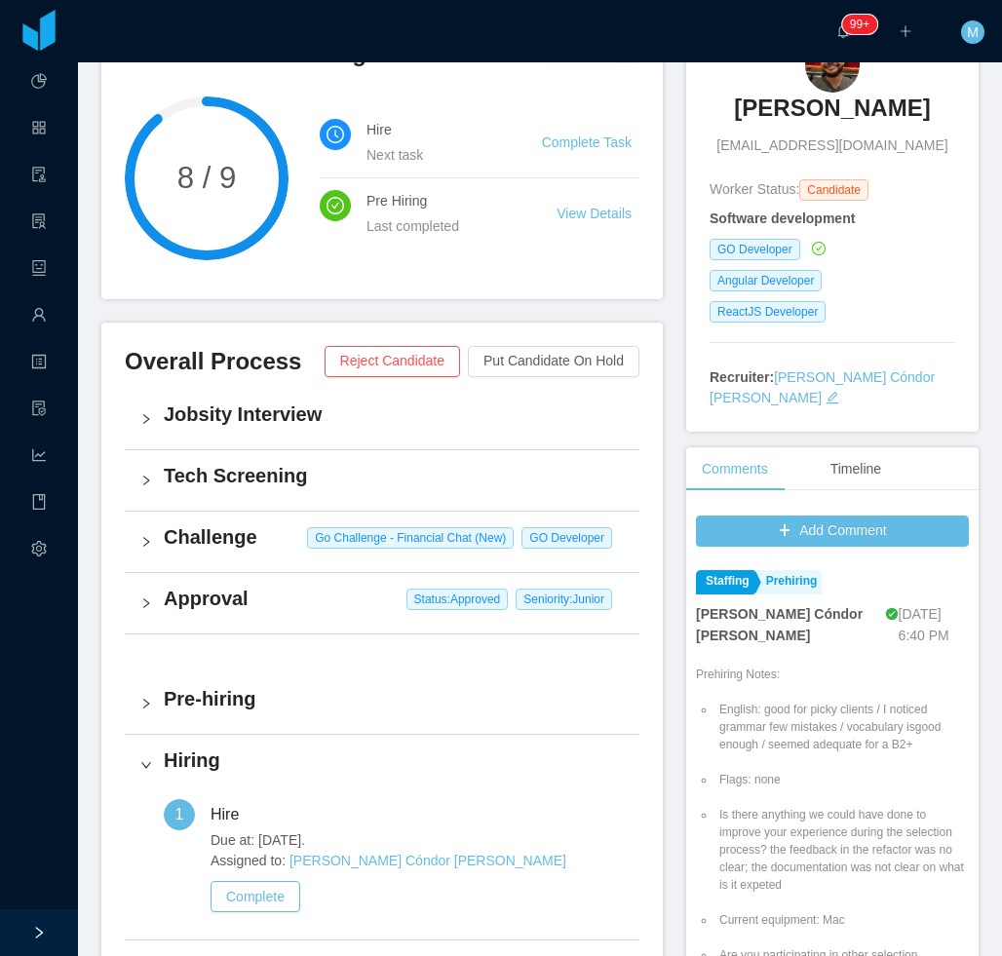
scroll to position [195, 0]
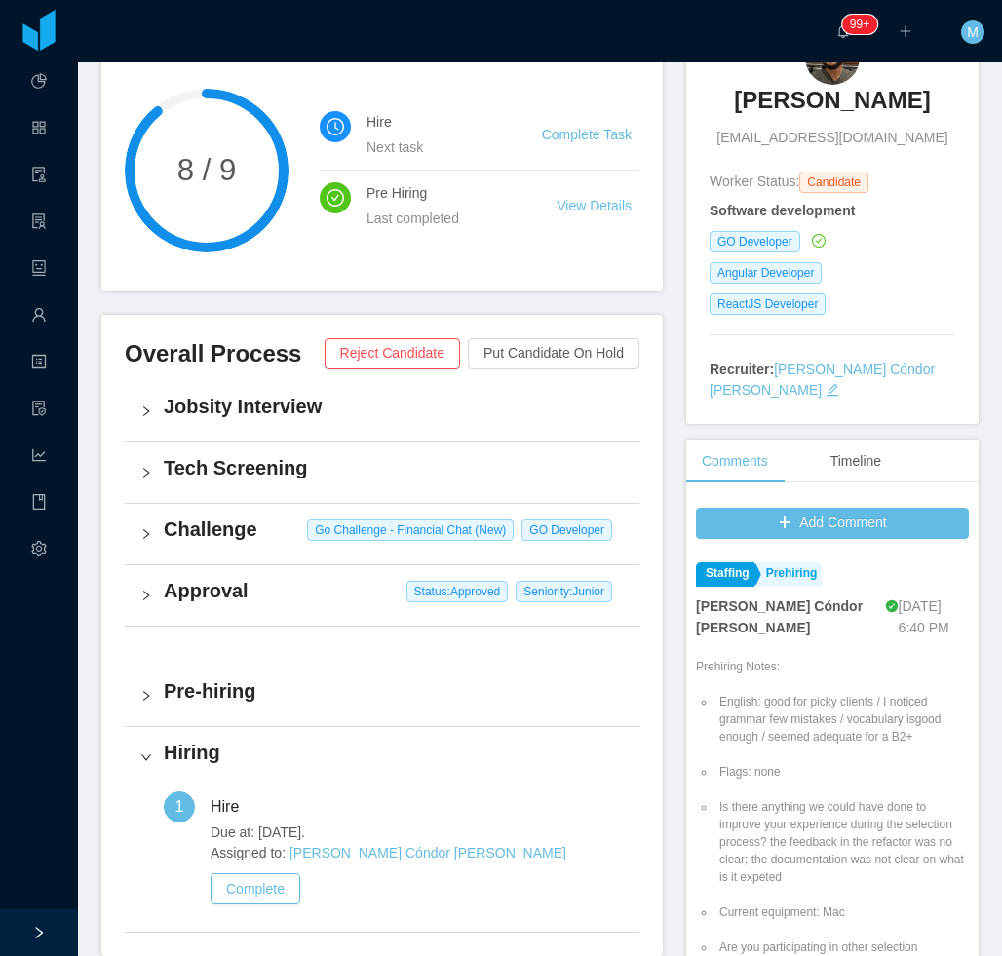
click at [201, 537] on h4 "Challenge" at bounding box center [394, 528] width 460 height 27
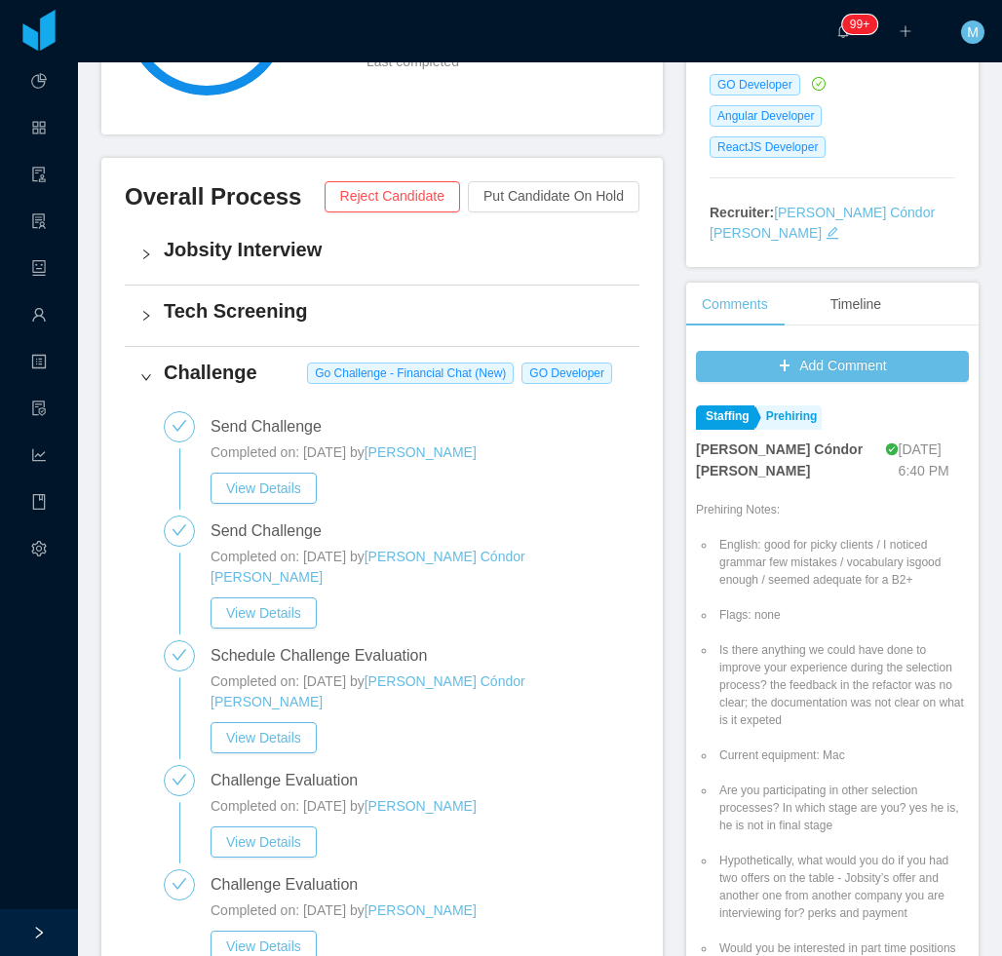
scroll to position [390, 0]
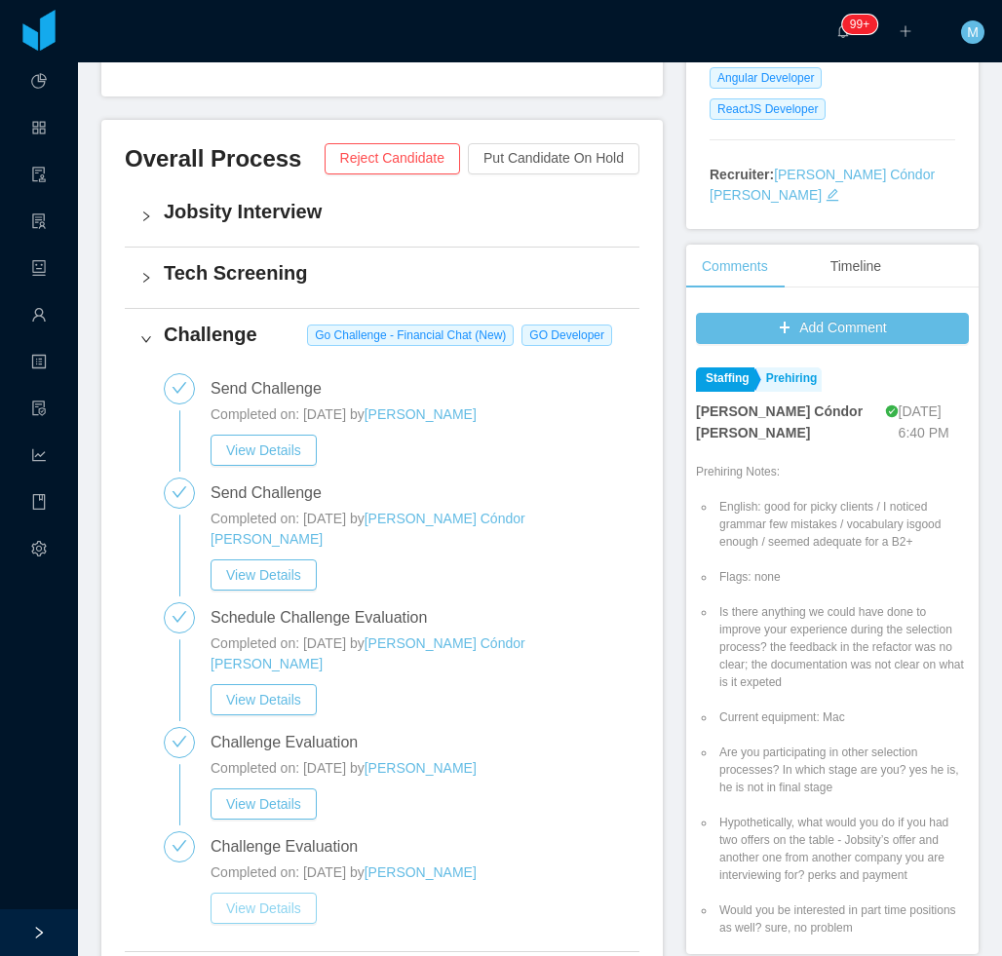
click at [272, 892] on button "View Details" at bounding box center [263, 907] width 106 height 31
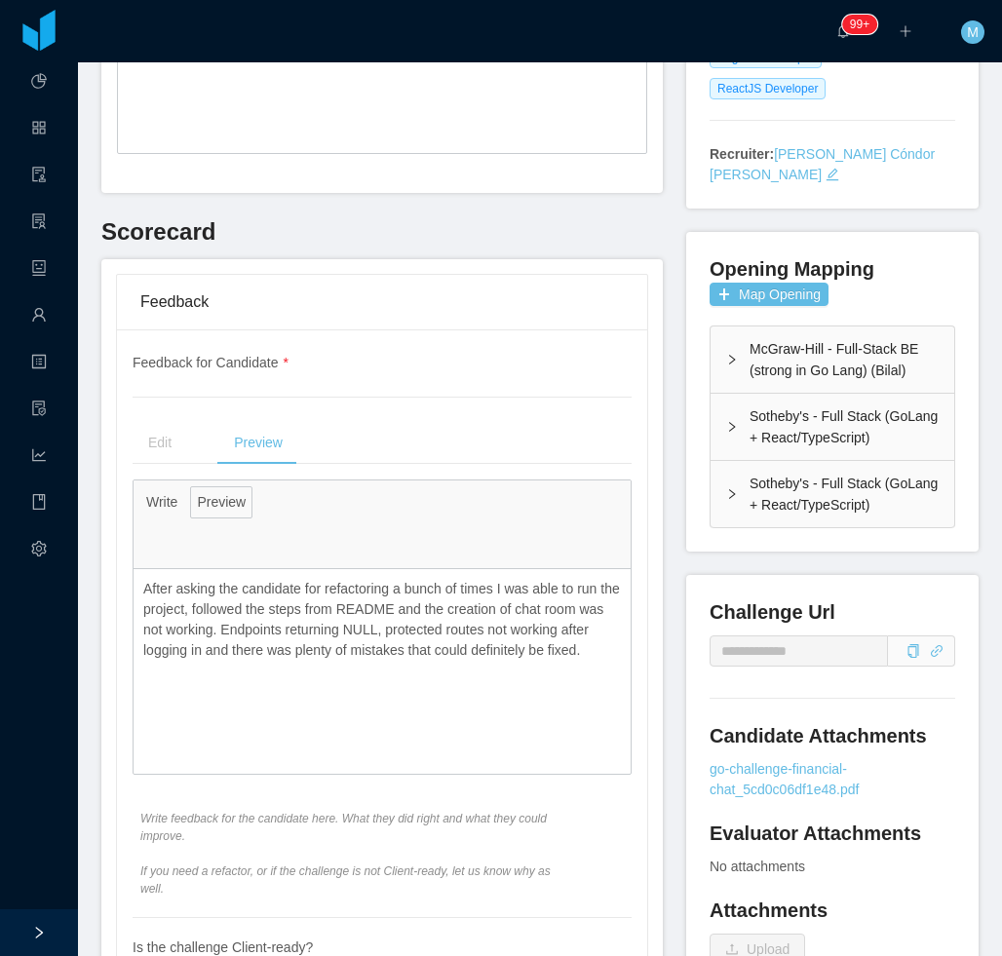
scroll to position [487, 0]
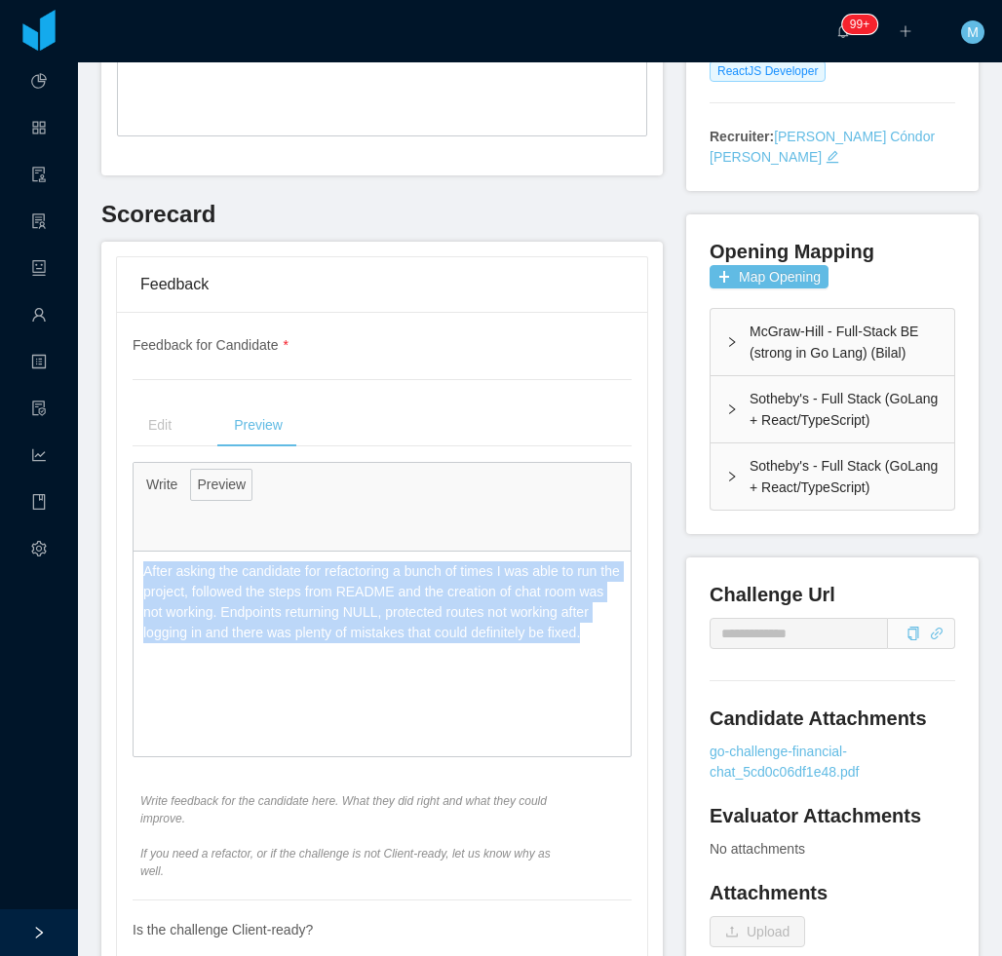
drag, startPoint x: 218, startPoint y: 683, endPoint x: 131, endPoint y: 562, distance: 149.3
click at [131, 562] on div "**********" at bounding box center [382, 725] width 530 height 826
copy p "After asking the candidate for refactoring a bunch of times I was able to run t…"
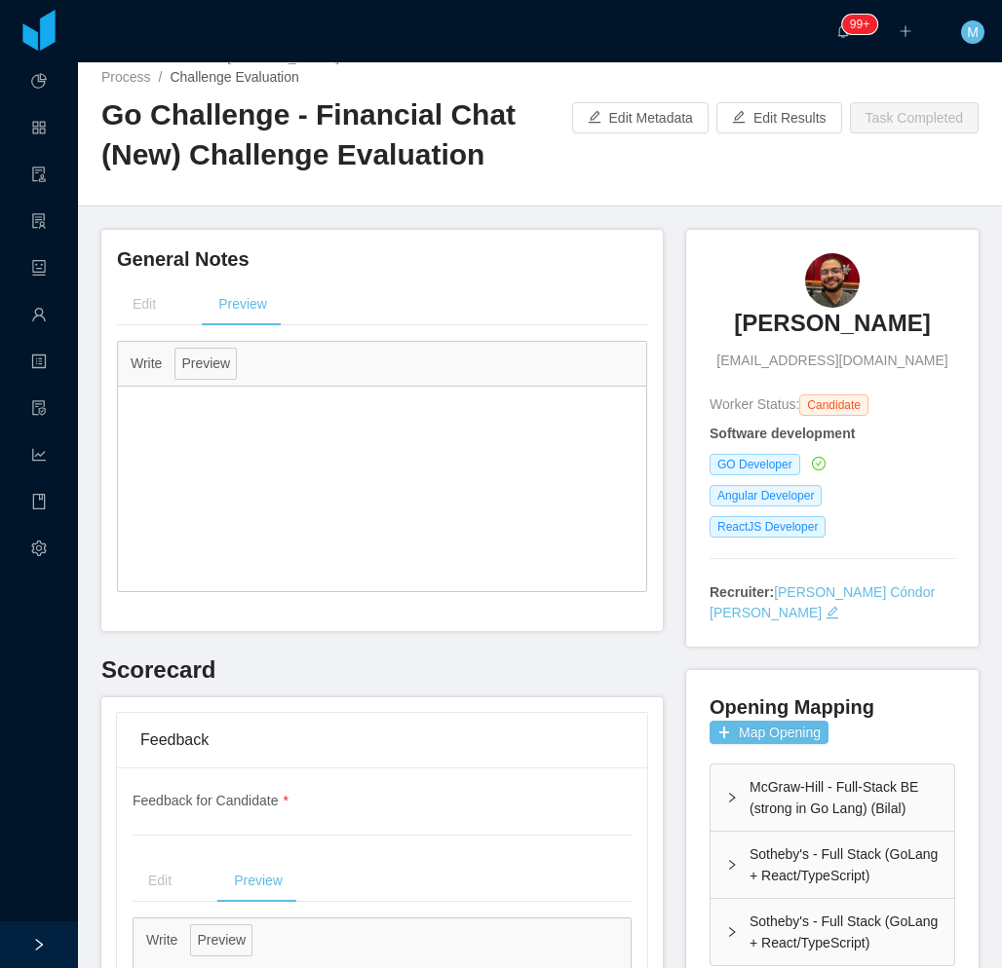
scroll to position [0, 0]
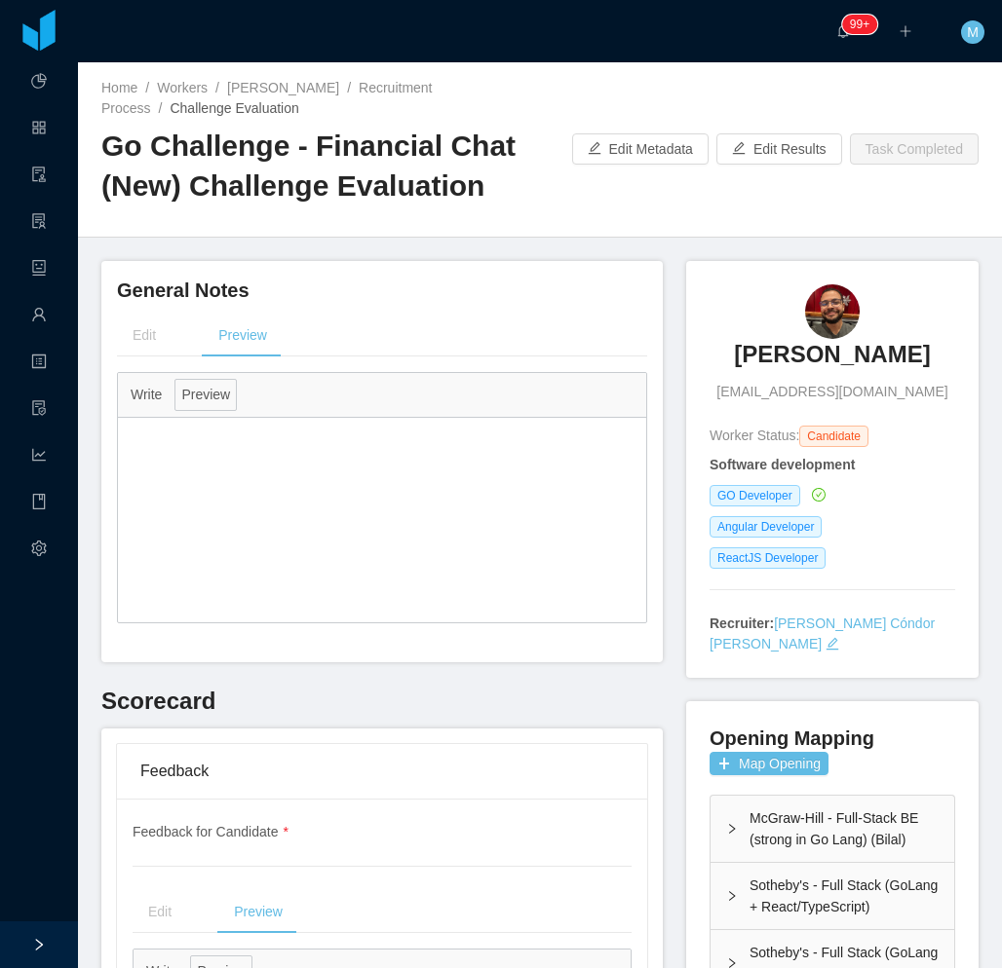
click at [761, 341] on h3 "Rayni Nuñez Espino" at bounding box center [832, 354] width 196 height 31
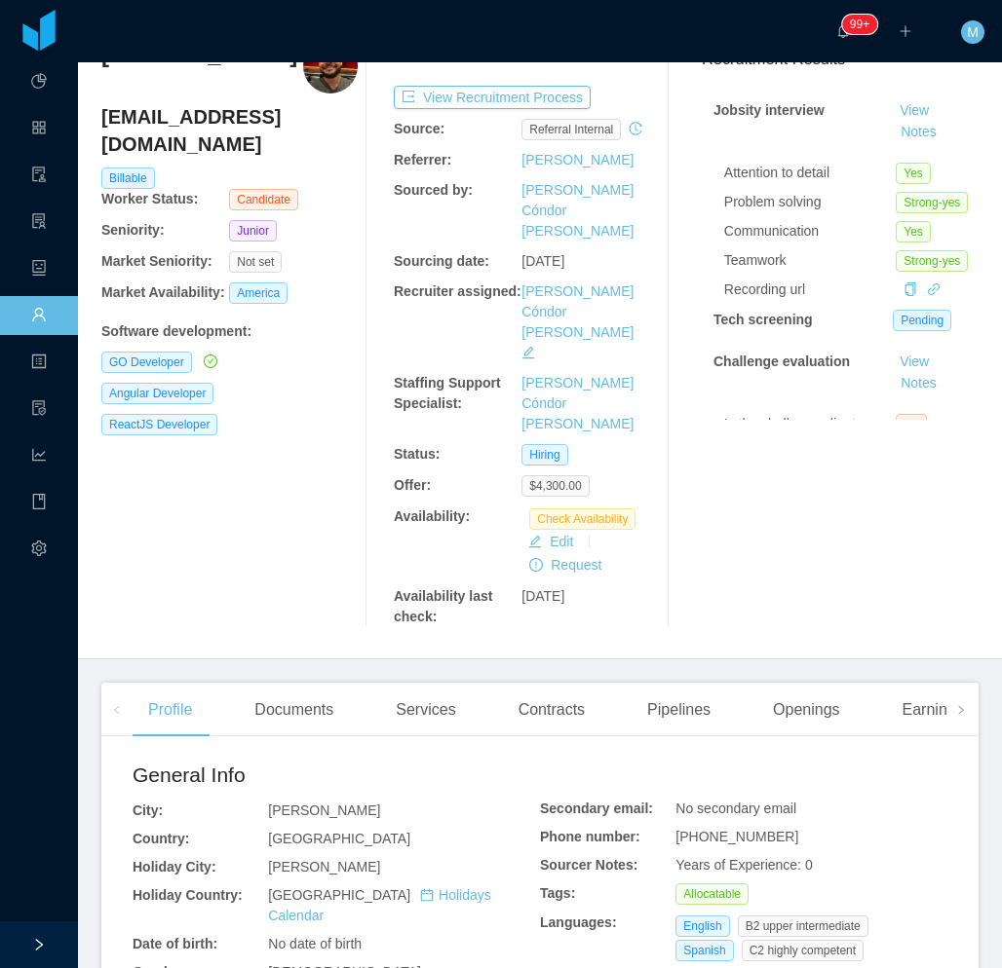
click at [316, 683] on div "Documents" at bounding box center [294, 710] width 110 height 55
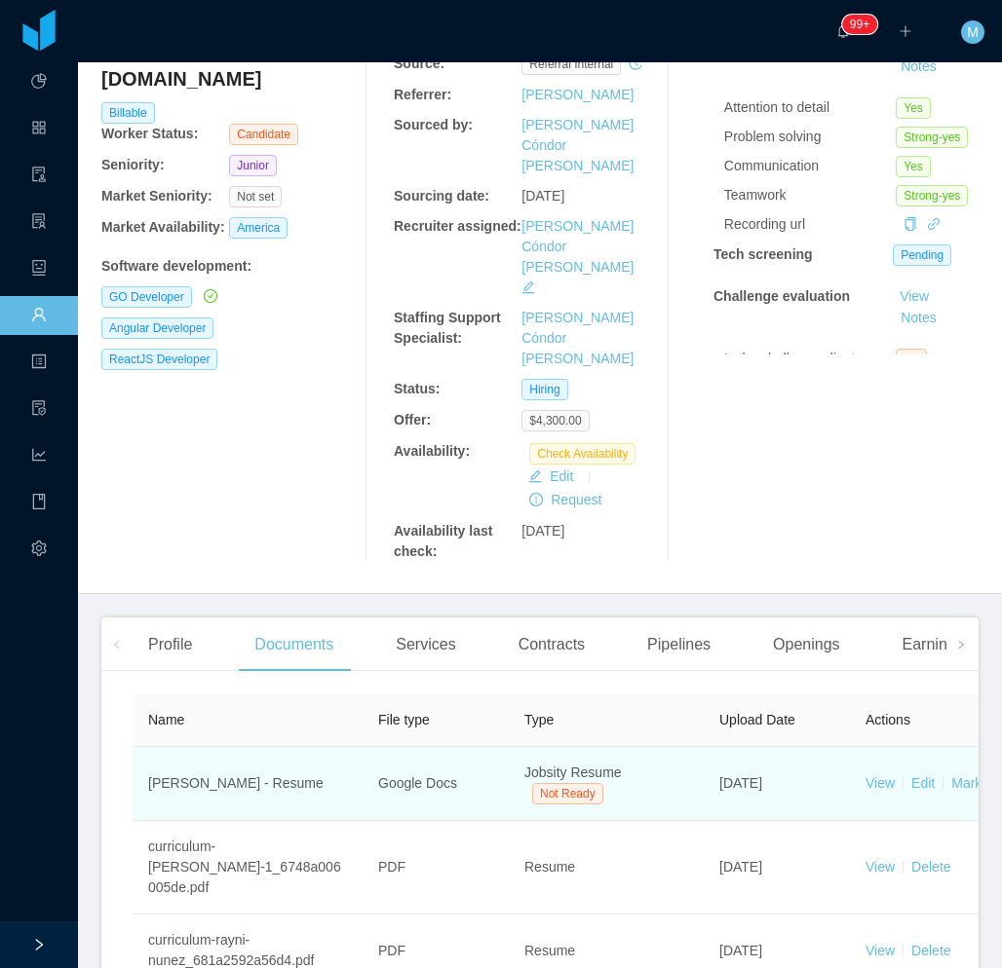
scroll to position [195, 0]
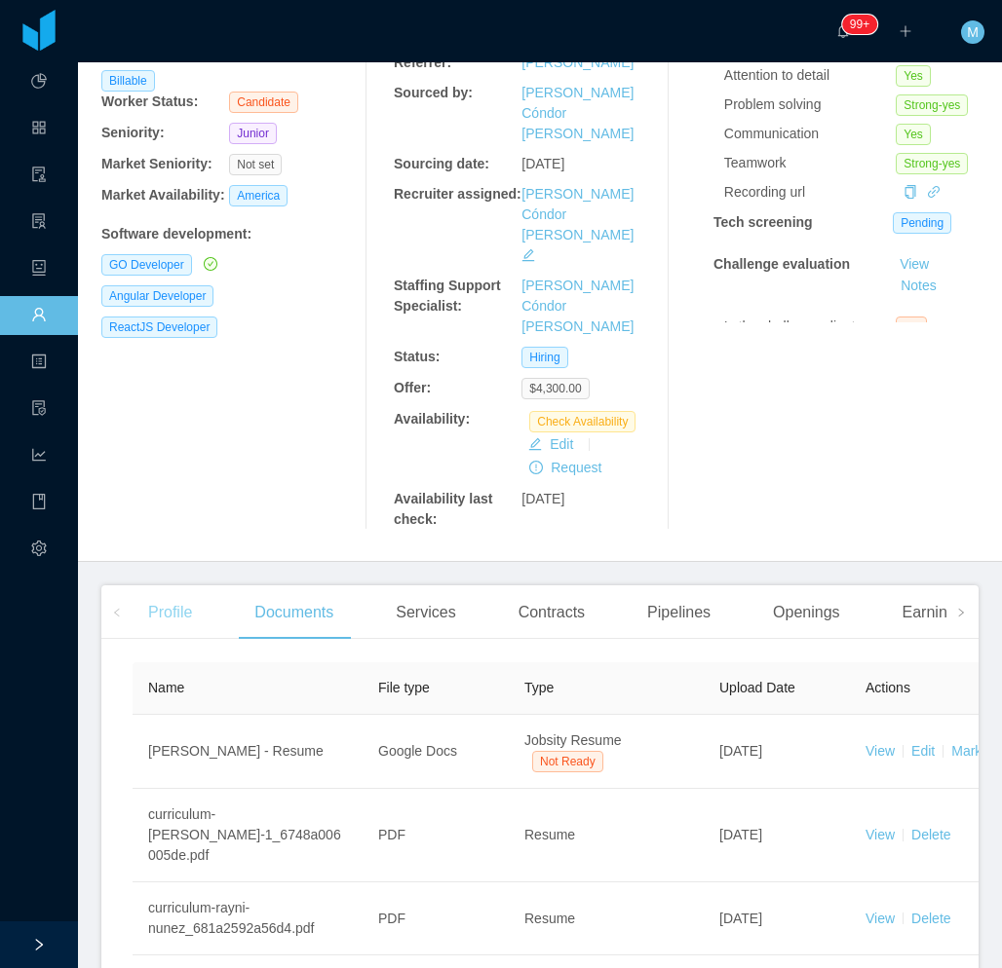
drag, startPoint x: 132, startPoint y: 554, endPoint x: 142, endPoint y: 550, distance: 11.4
click at [138, 586] on div "Profile Documents Services Contracts Pipelines Openings Earnings And Discounts …" at bounding box center [539, 613] width 877 height 54
click at [143, 586] on div "Profile" at bounding box center [170, 613] width 75 height 55
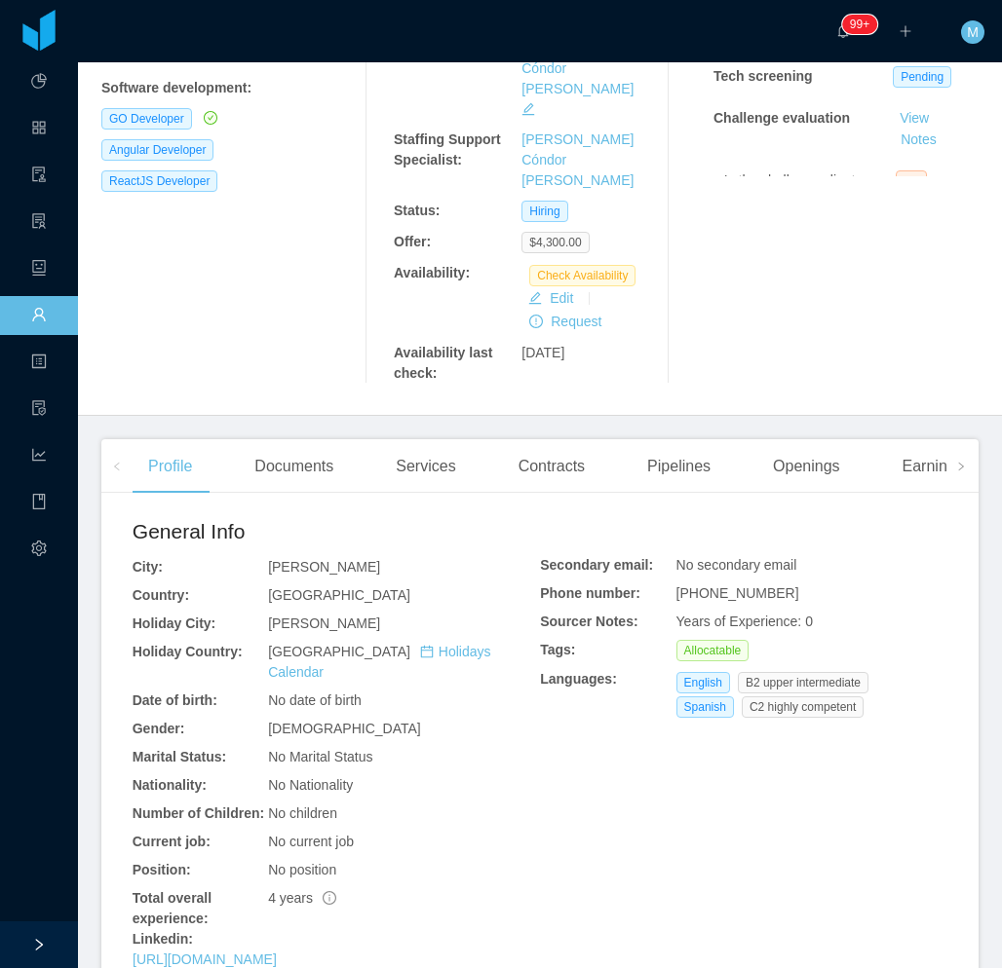
scroll to position [97, 0]
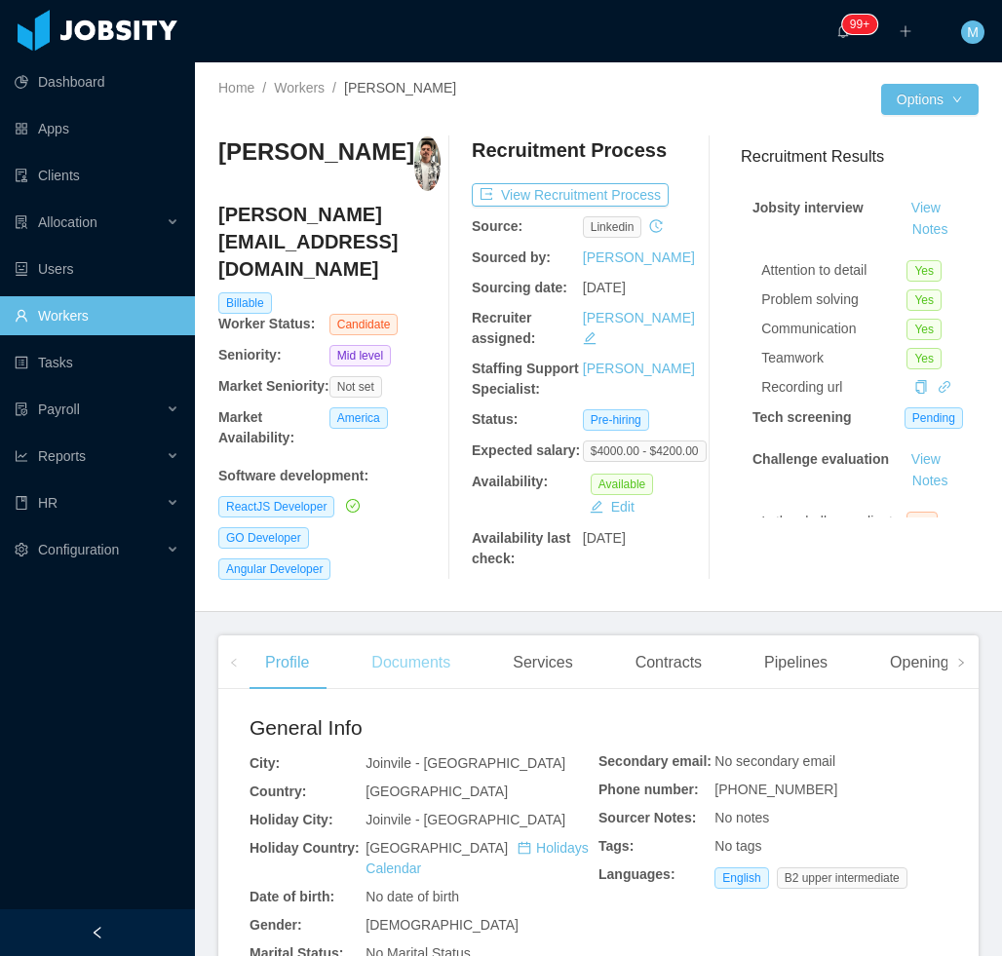
click at [371, 649] on div "Documents" at bounding box center [411, 662] width 110 height 55
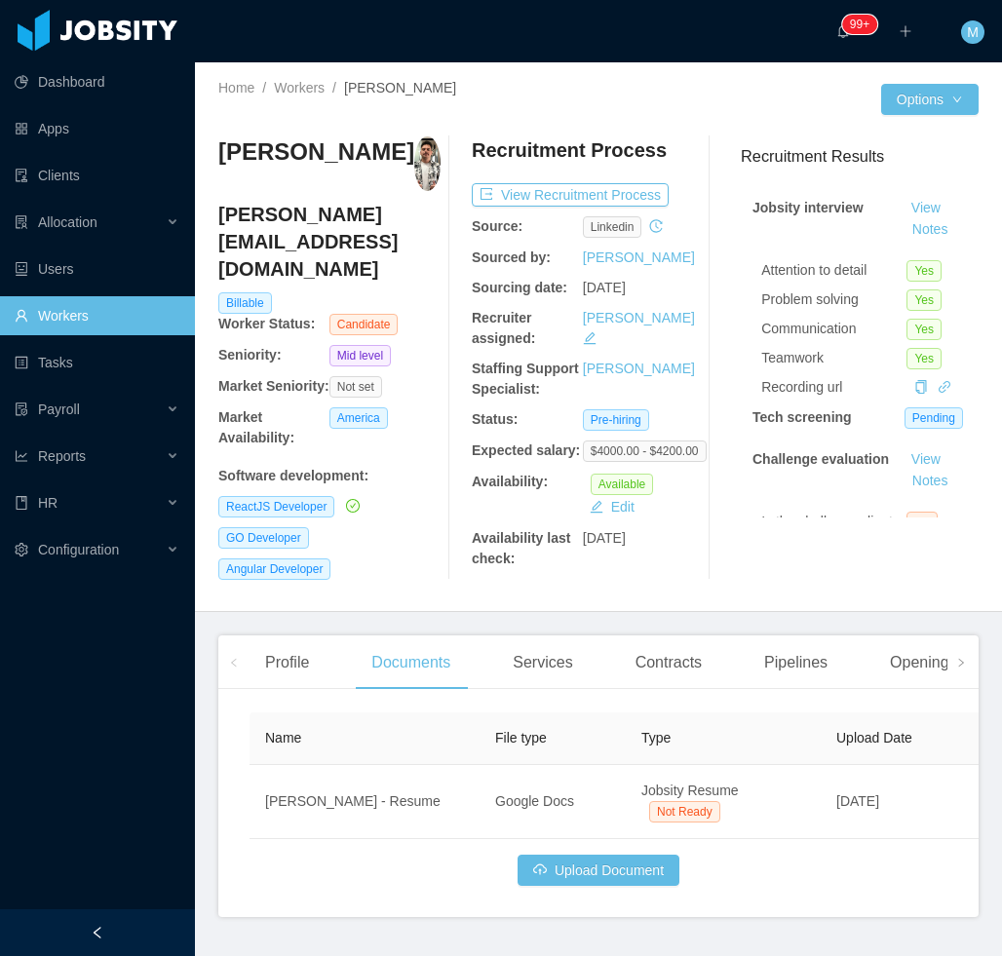
click at [153, 928] on div at bounding box center [97, 932] width 195 height 47
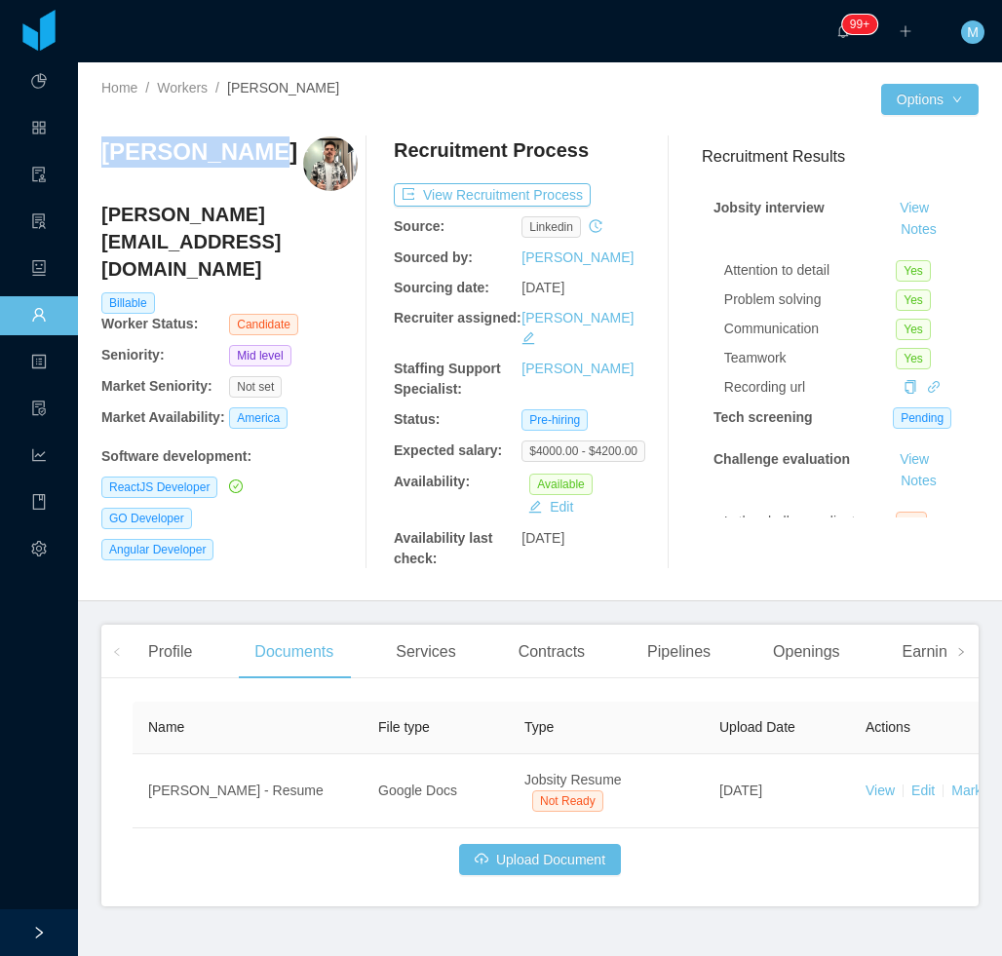
drag, startPoint x: 194, startPoint y: 162, endPoint x: 102, endPoint y: 157, distance: 91.7
click at [102, 157] on div "Pablo Servin" at bounding box center [229, 163] width 256 height 55
copy h3 "Pablo Servin"
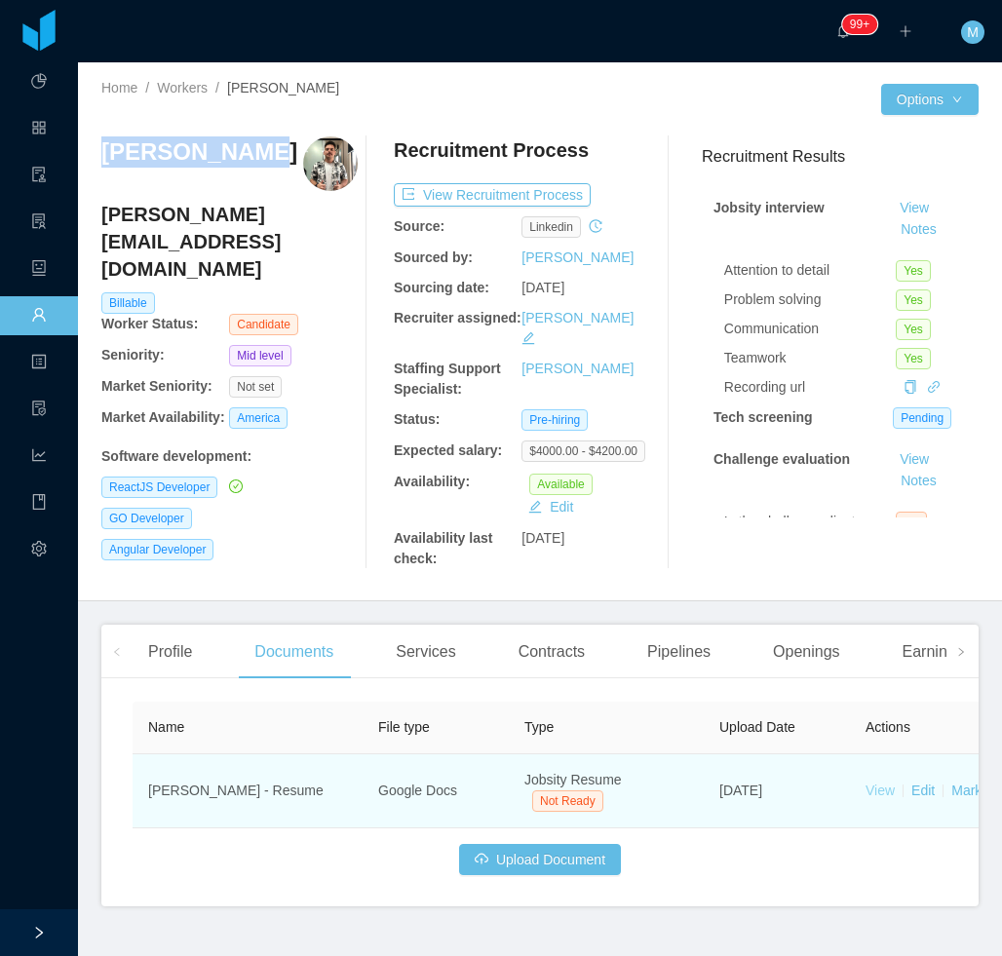
click at [879, 782] on link "View" at bounding box center [879, 790] width 29 height 16
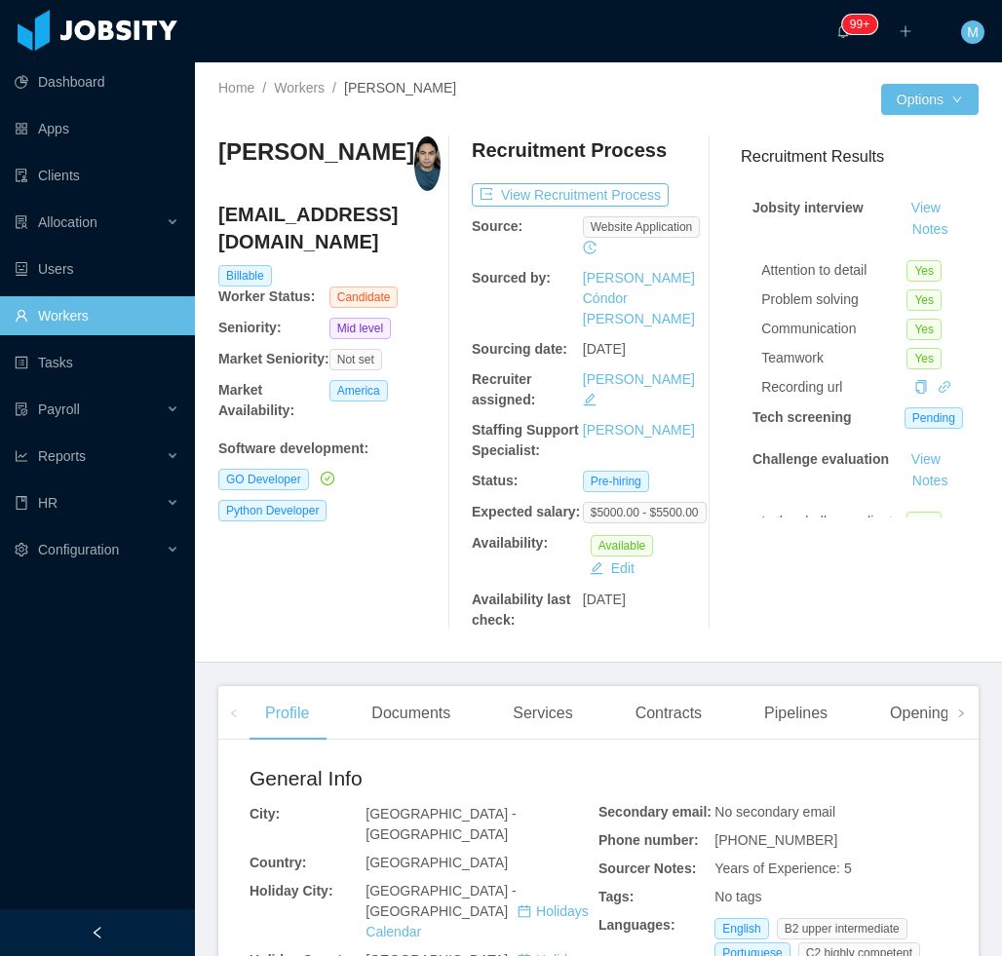
click at [171, 929] on div at bounding box center [97, 932] width 195 height 47
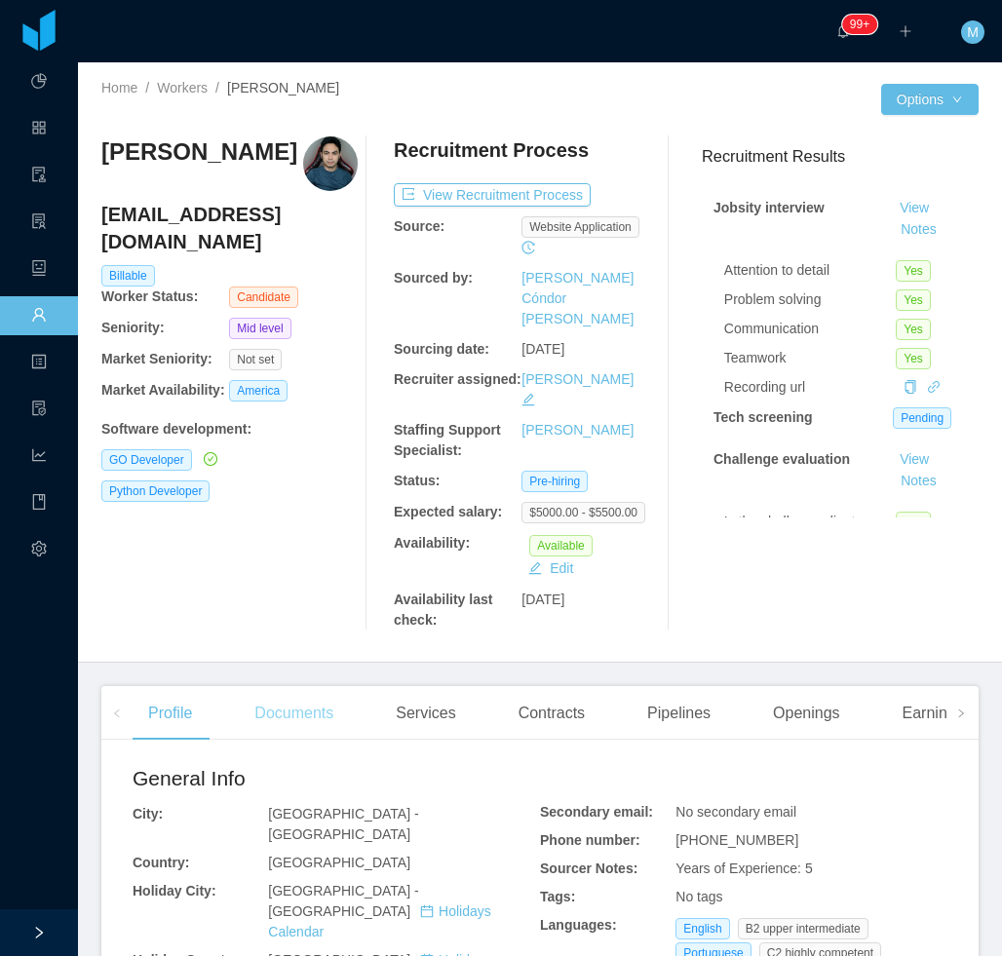
click at [307, 686] on div "Documents" at bounding box center [294, 713] width 110 height 55
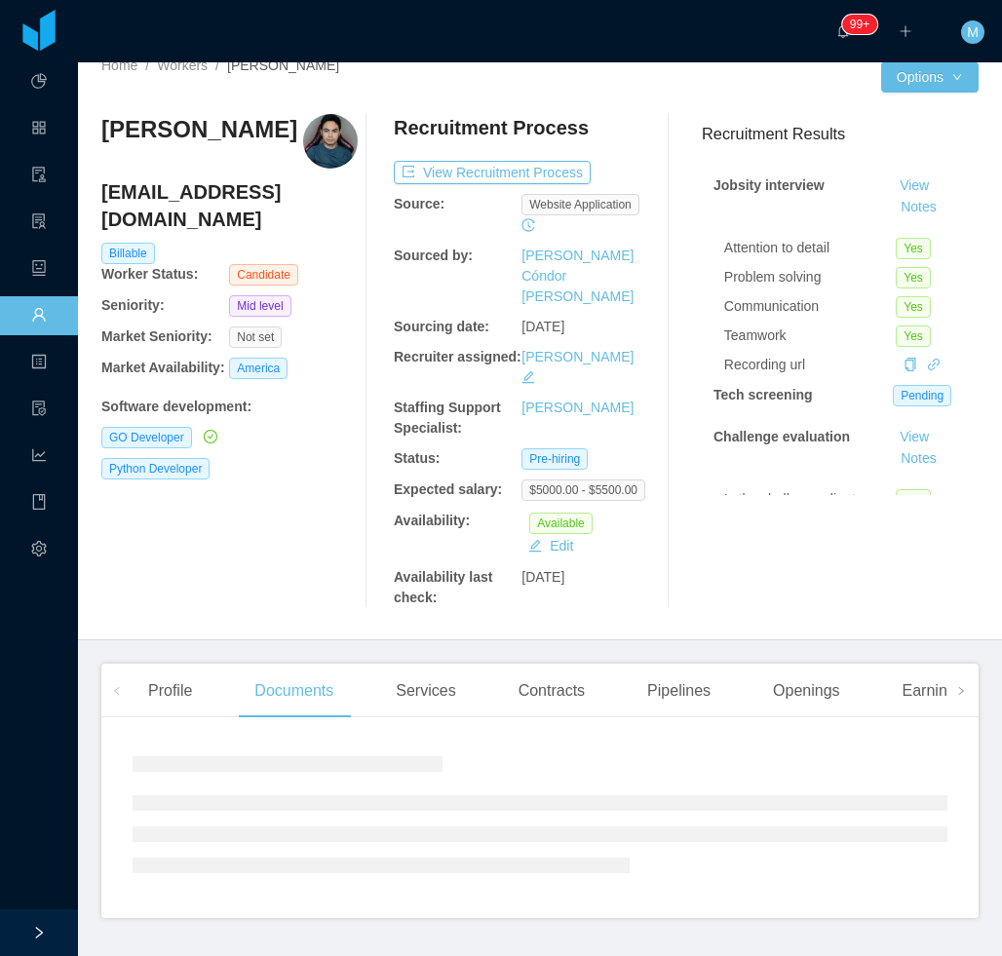
scroll to position [34, 0]
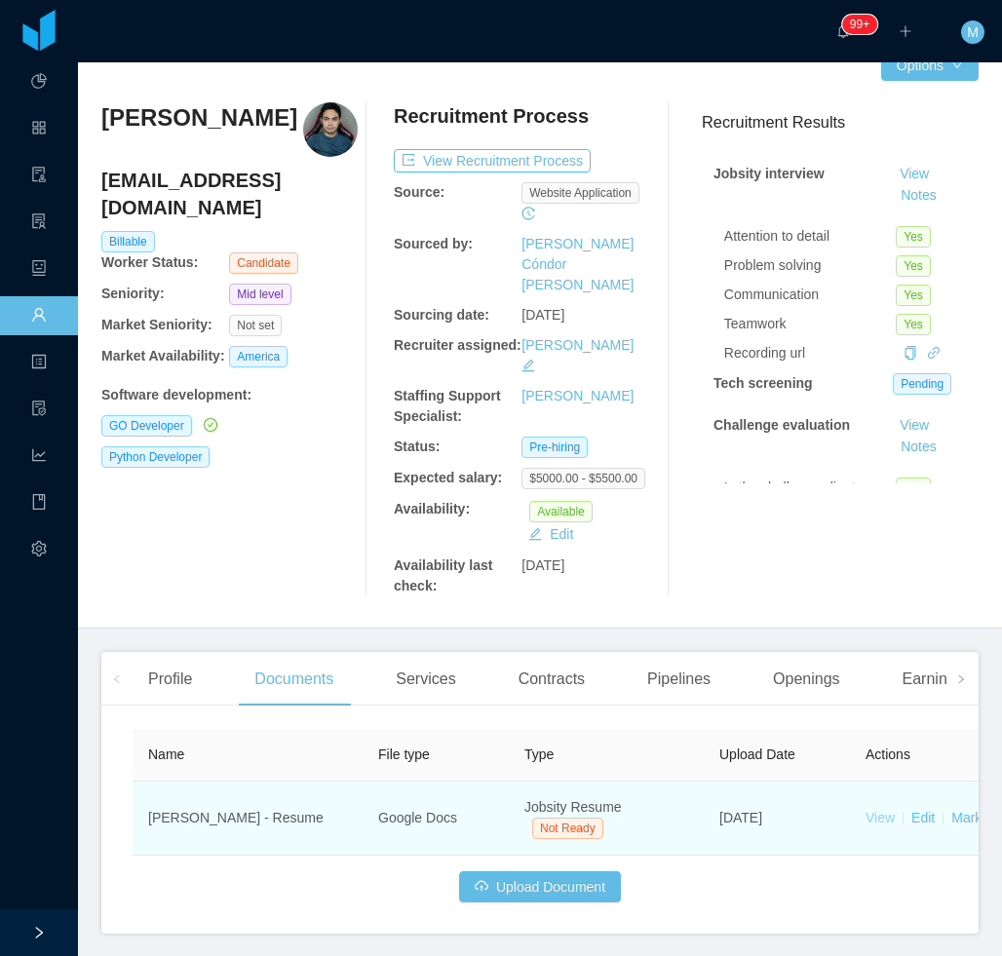
click at [879, 810] on link "View" at bounding box center [879, 818] width 29 height 16
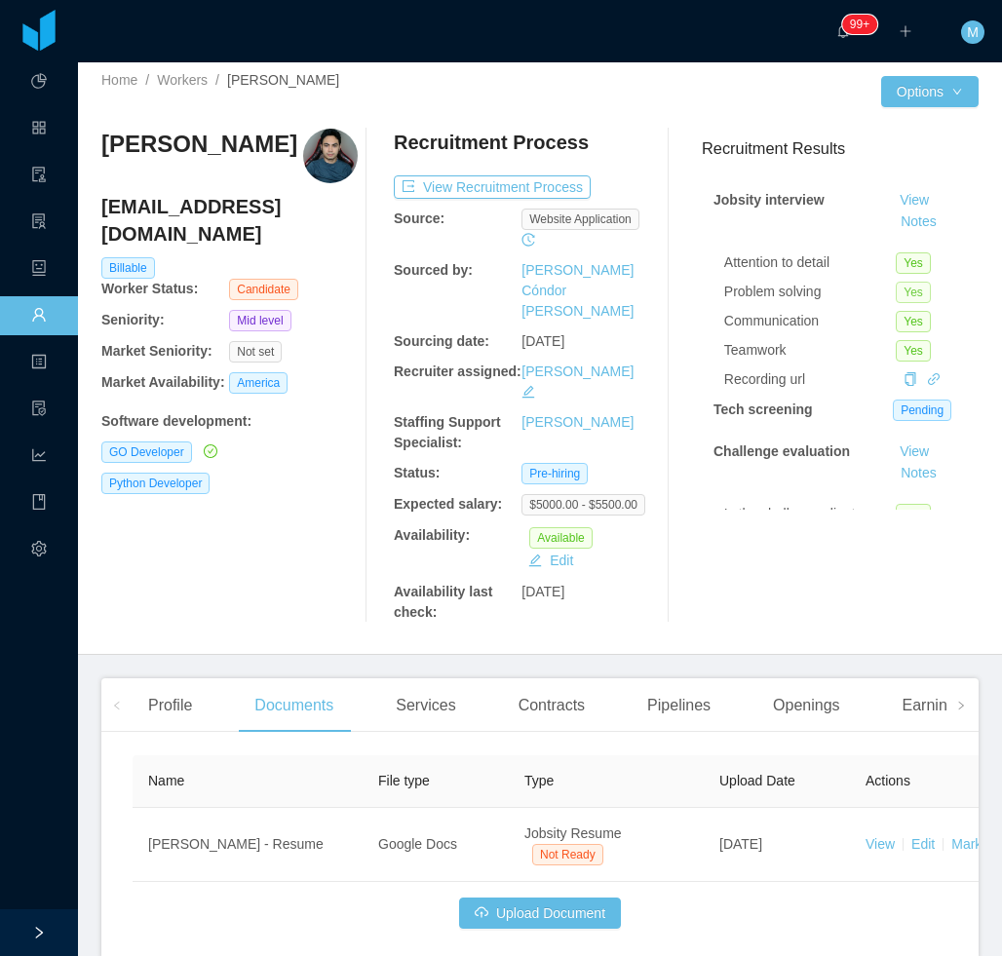
scroll to position [0, 0]
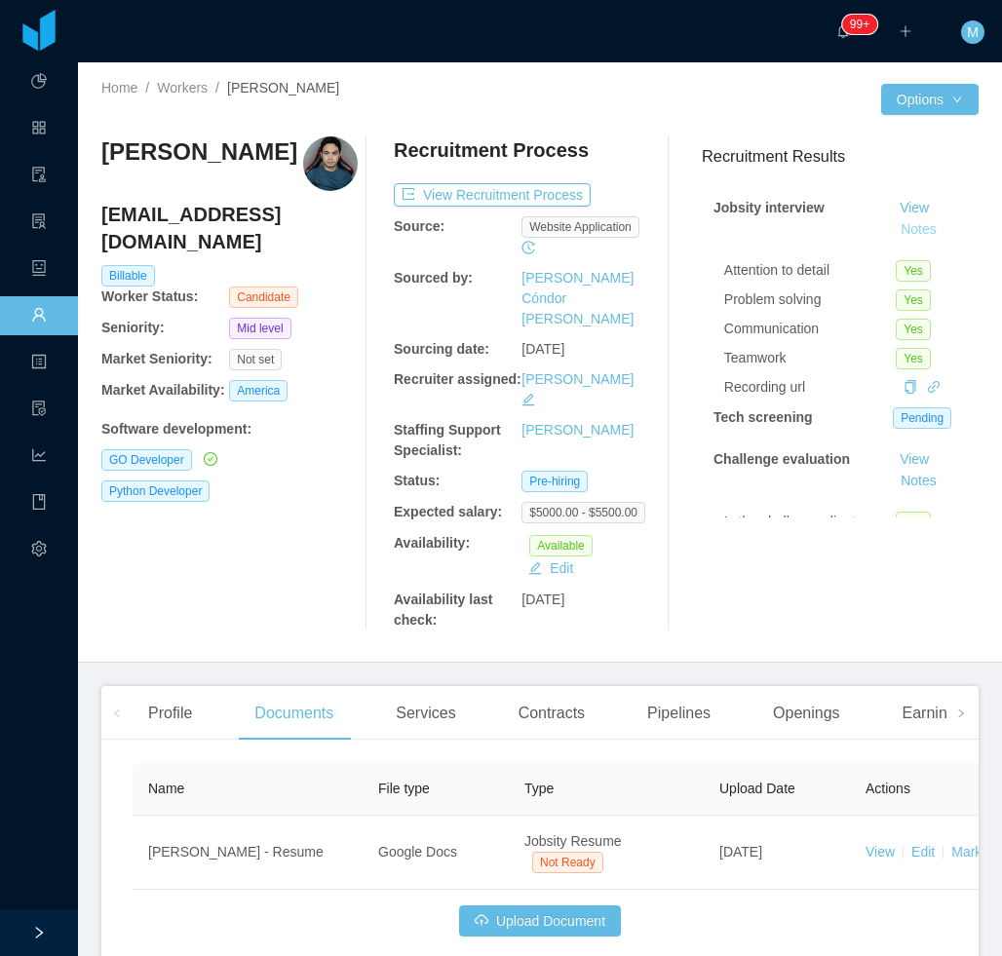
click at [893, 233] on button "Notes" at bounding box center [918, 229] width 52 height 23
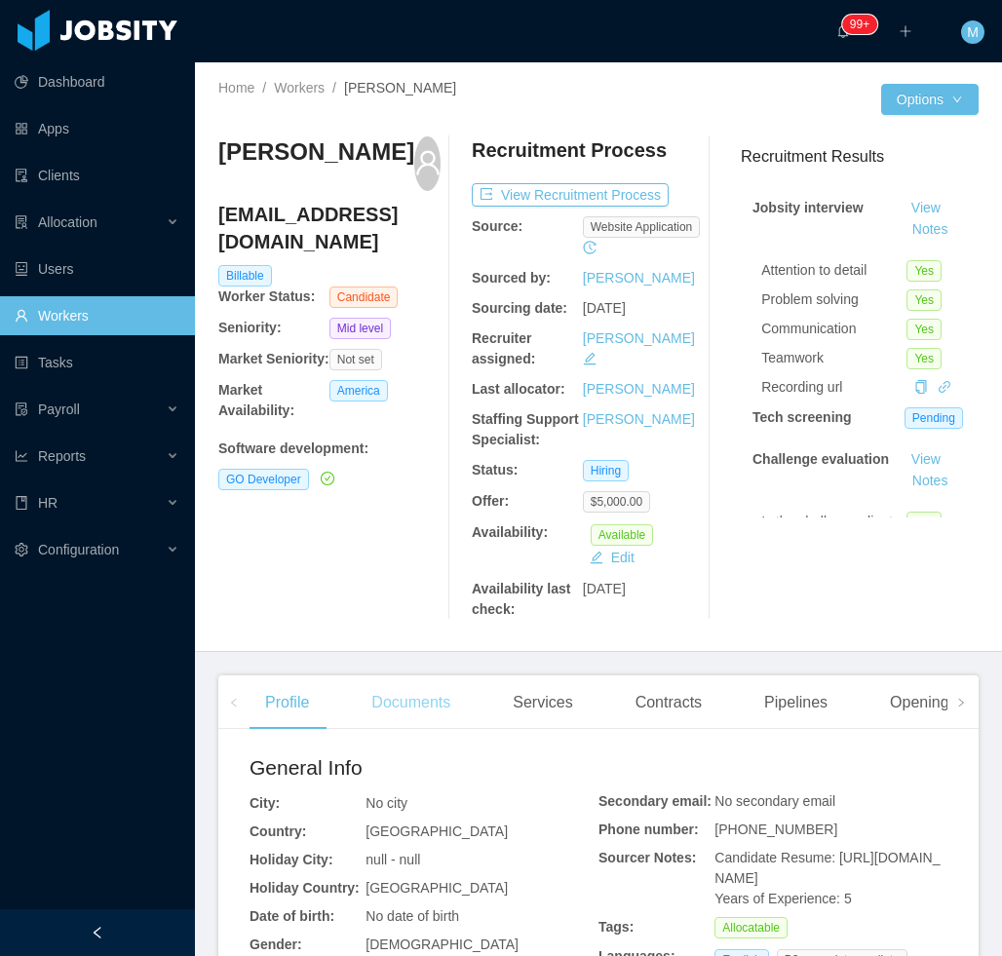
click at [412, 686] on div "Documents" at bounding box center [411, 702] width 110 height 55
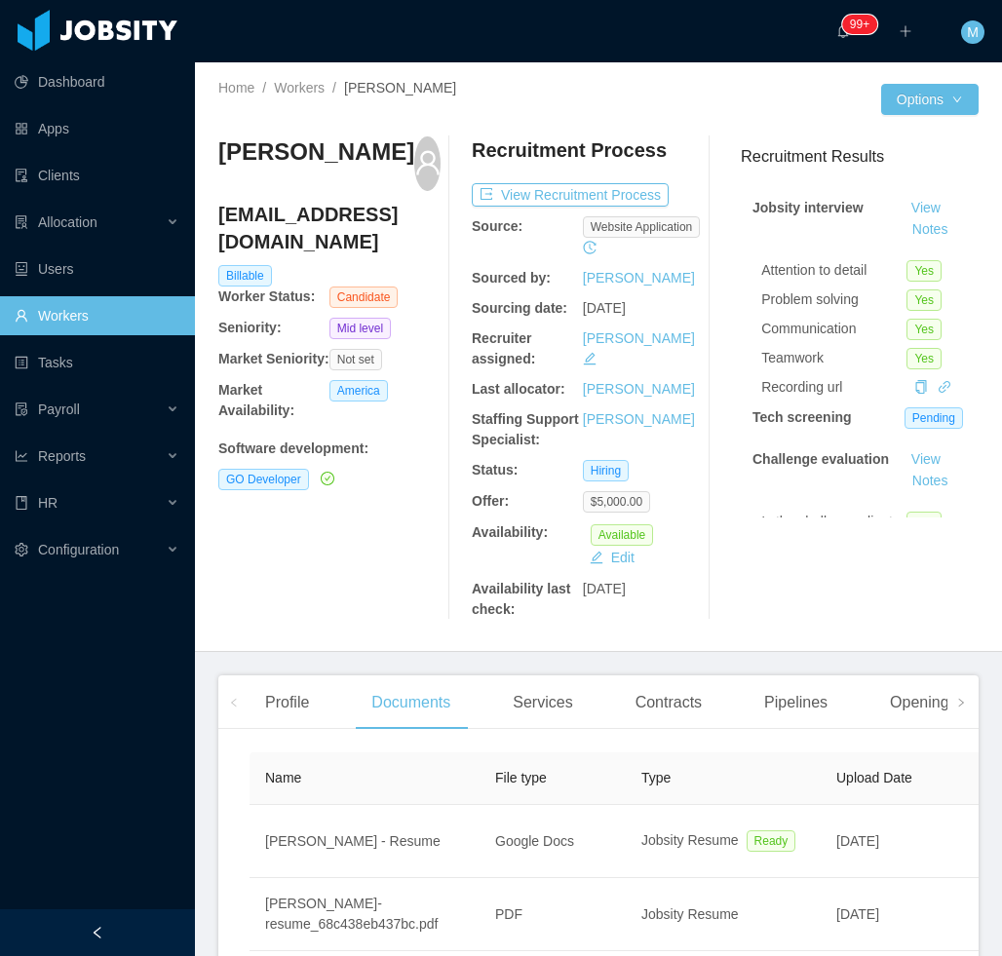
click at [130, 927] on div at bounding box center [97, 932] width 195 height 47
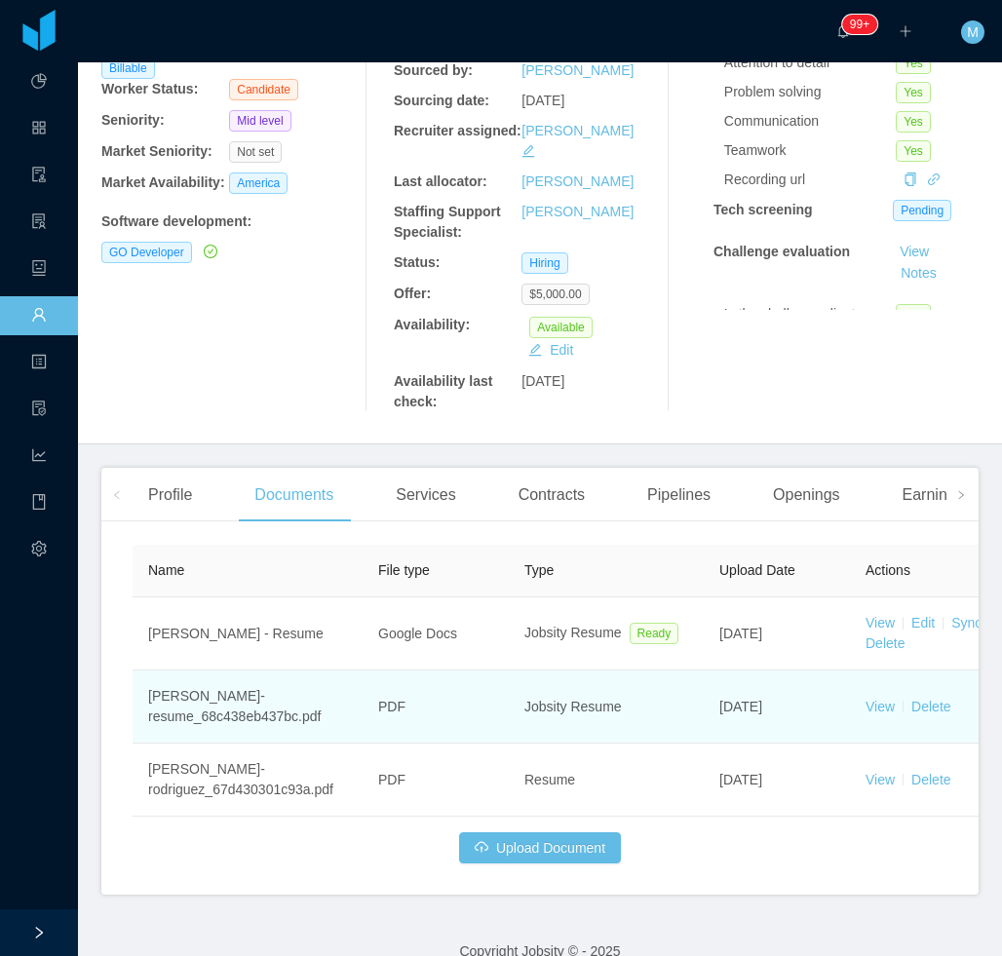
scroll to position [216, 0]
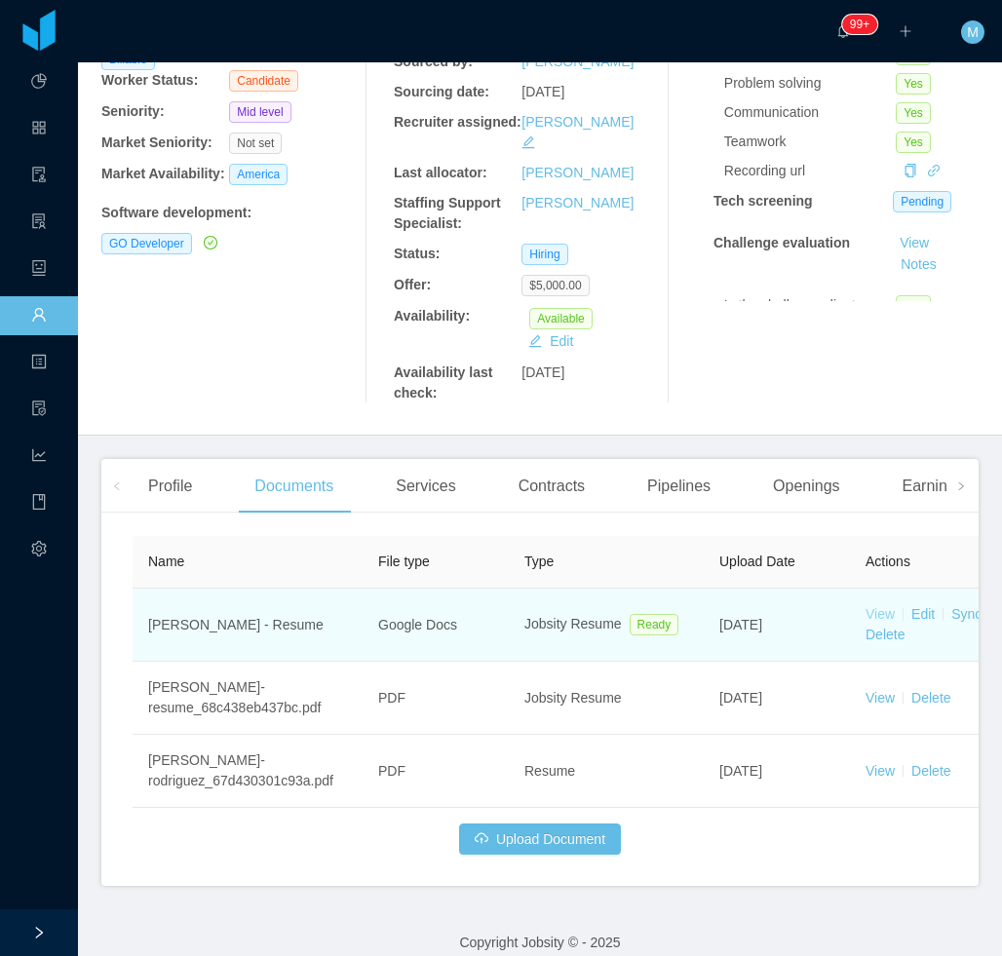
click at [886, 606] on link "View" at bounding box center [879, 614] width 29 height 16
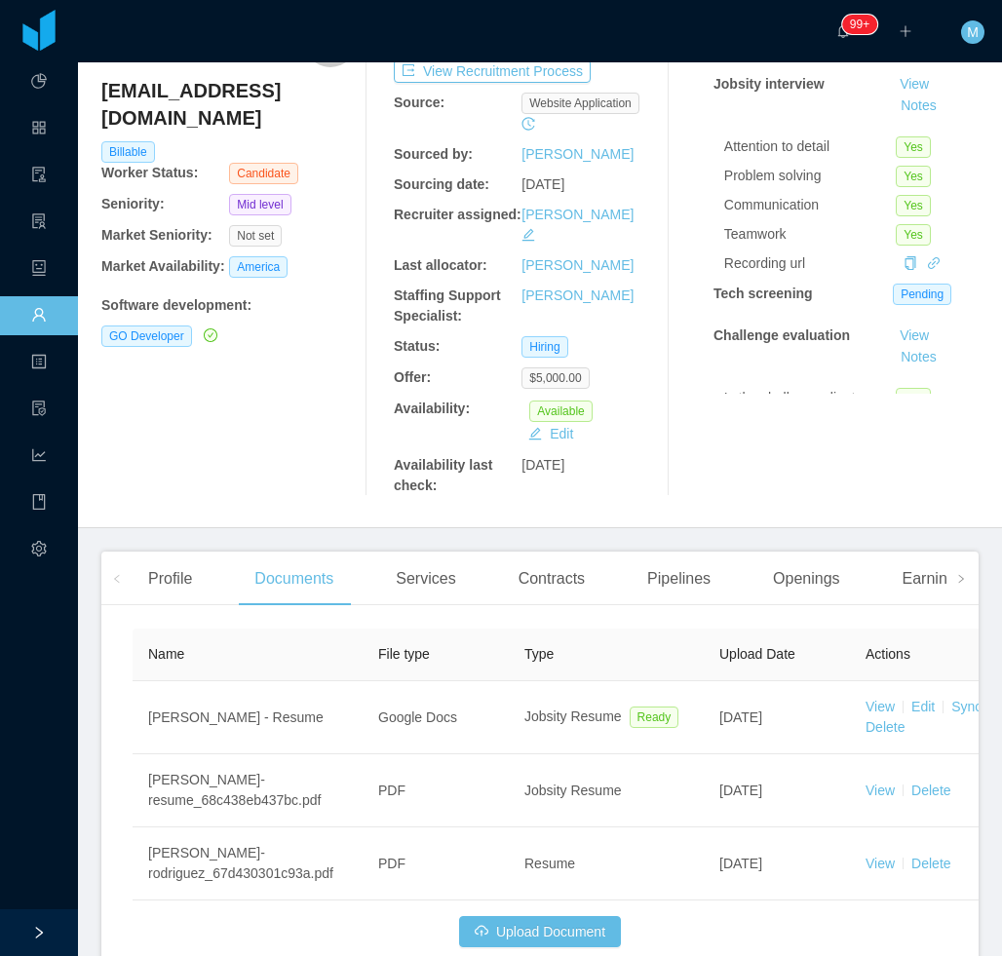
scroll to position [0, 0]
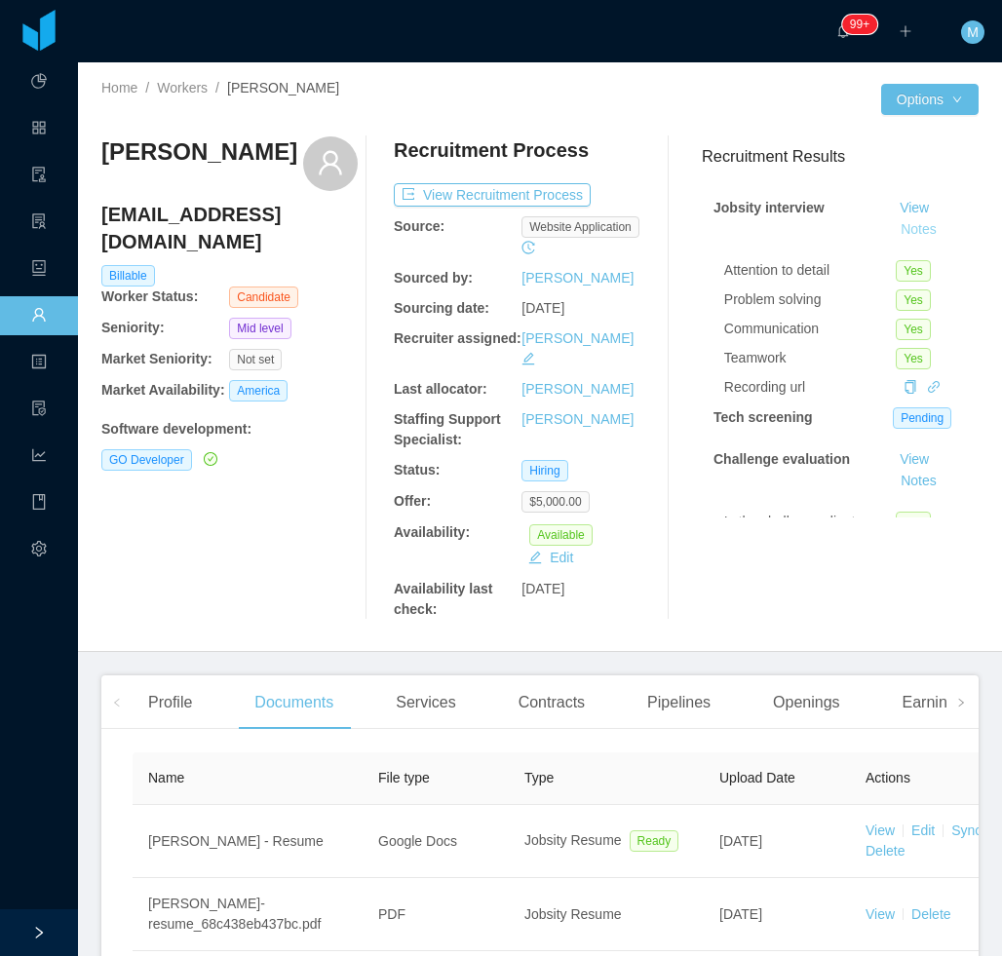
click at [892, 229] on button "Notes" at bounding box center [918, 229] width 52 height 23
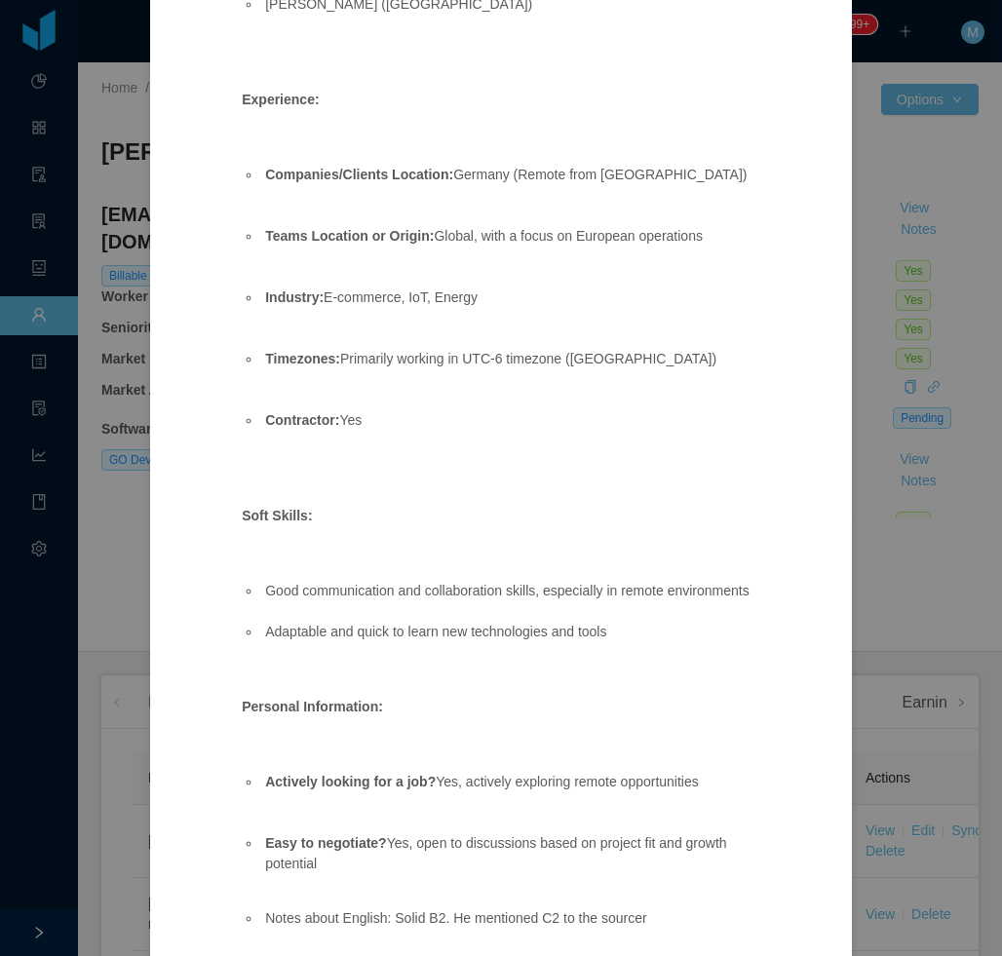
scroll to position [1754, 0]
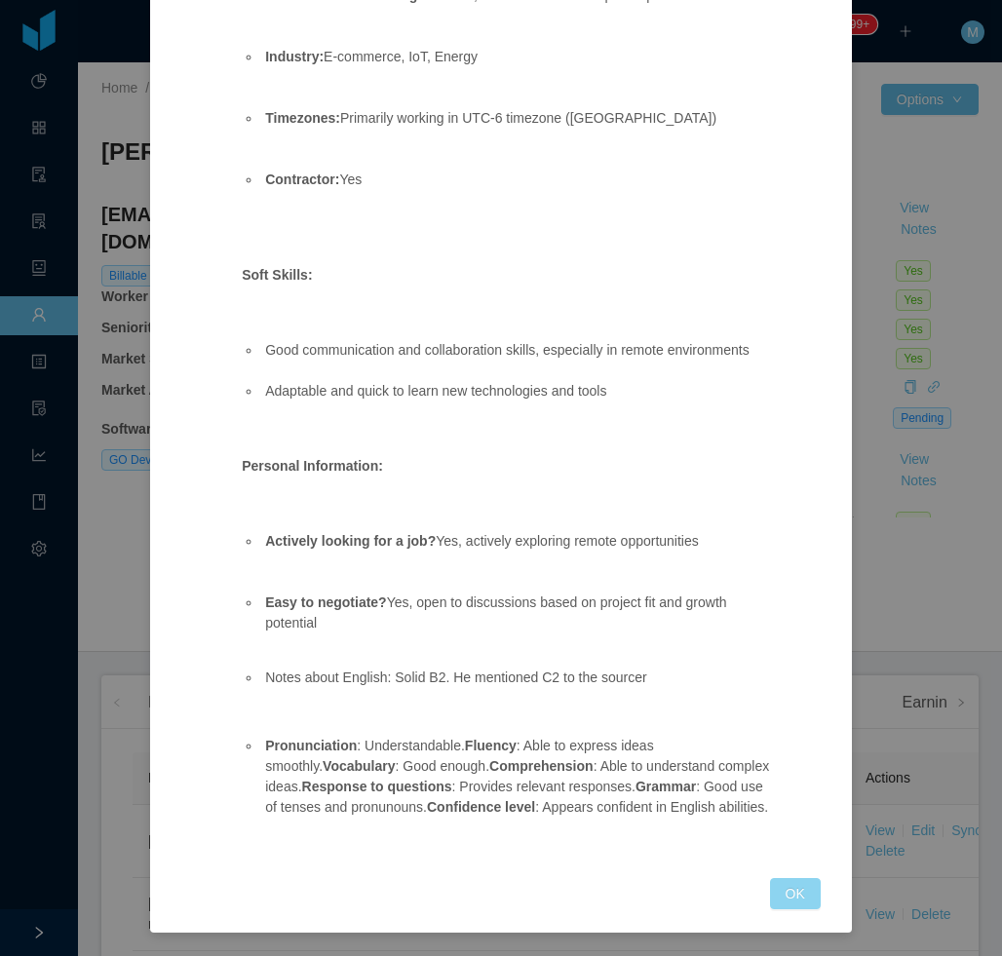
click at [773, 907] on button "OK" at bounding box center [795, 893] width 51 height 31
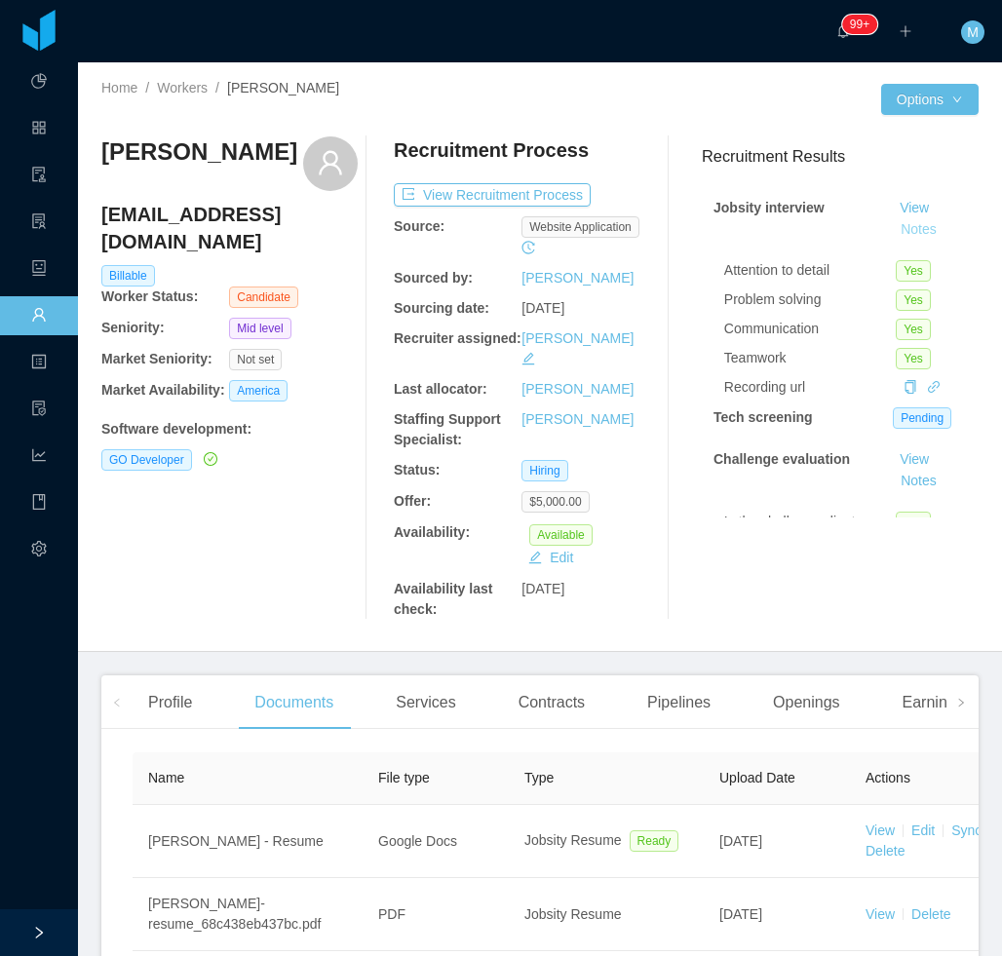
scroll to position [1660, 0]
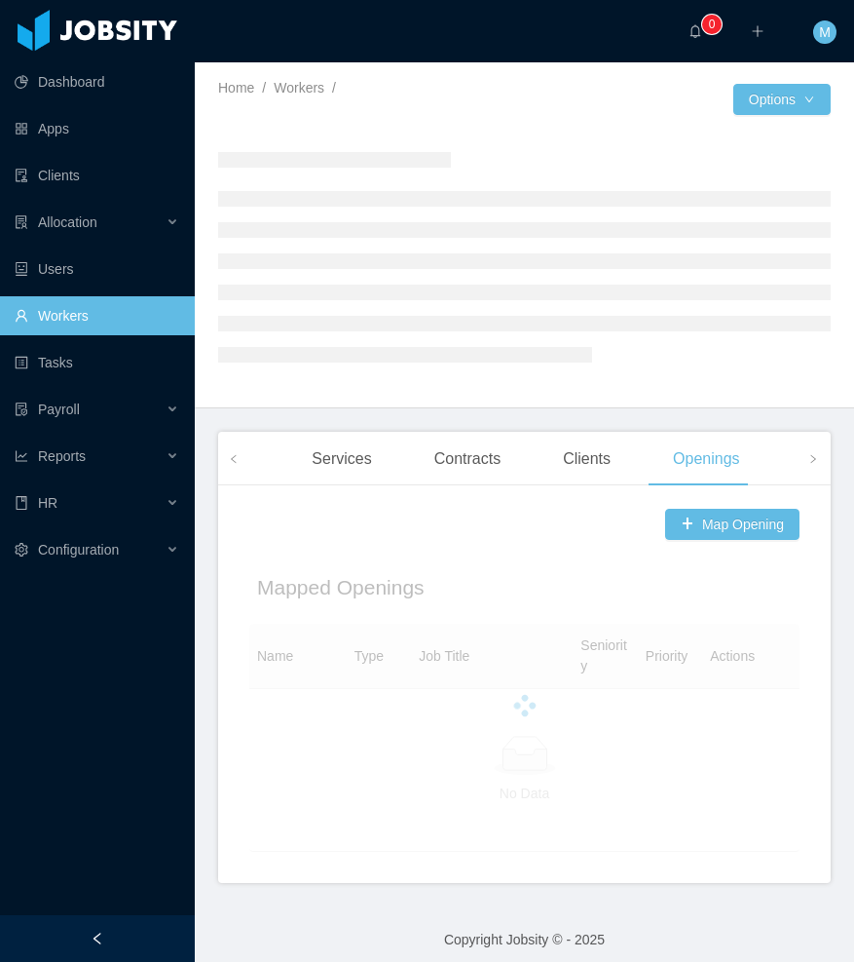
click at [104, 940] on div at bounding box center [97, 938] width 195 height 47
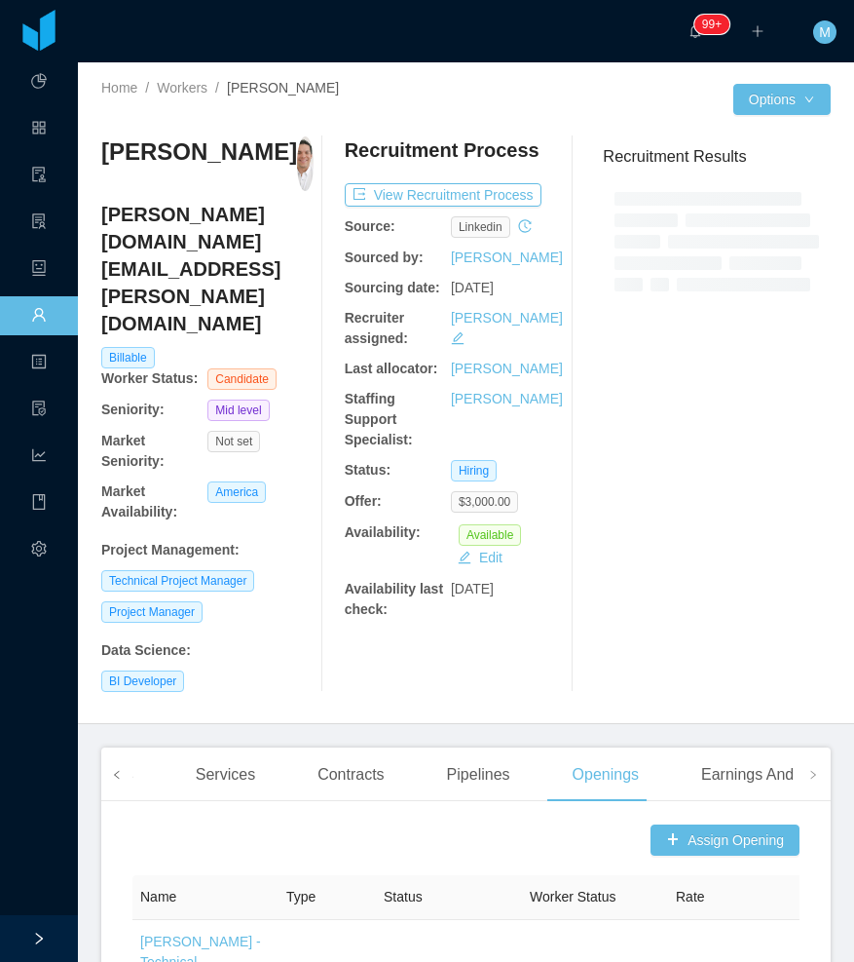
click at [118, 770] on icon "icon: left" at bounding box center [117, 775] width 10 height 10
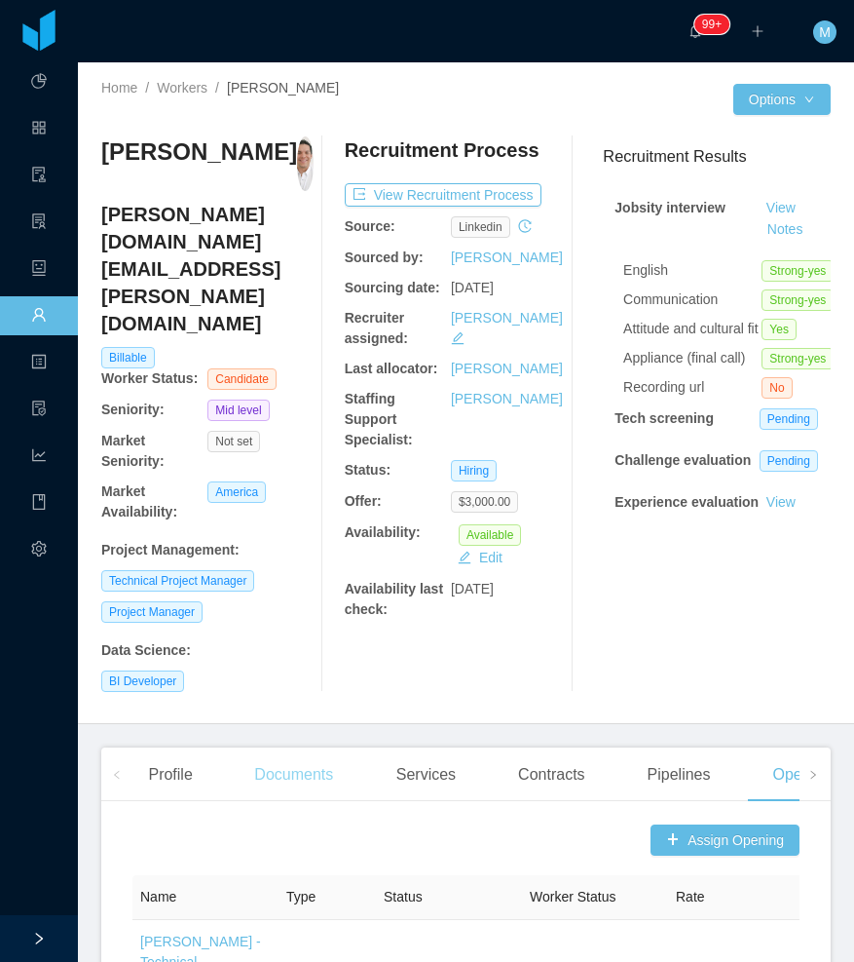
click at [295, 747] on div "Documents" at bounding box center [294, 774] width 110 height 55
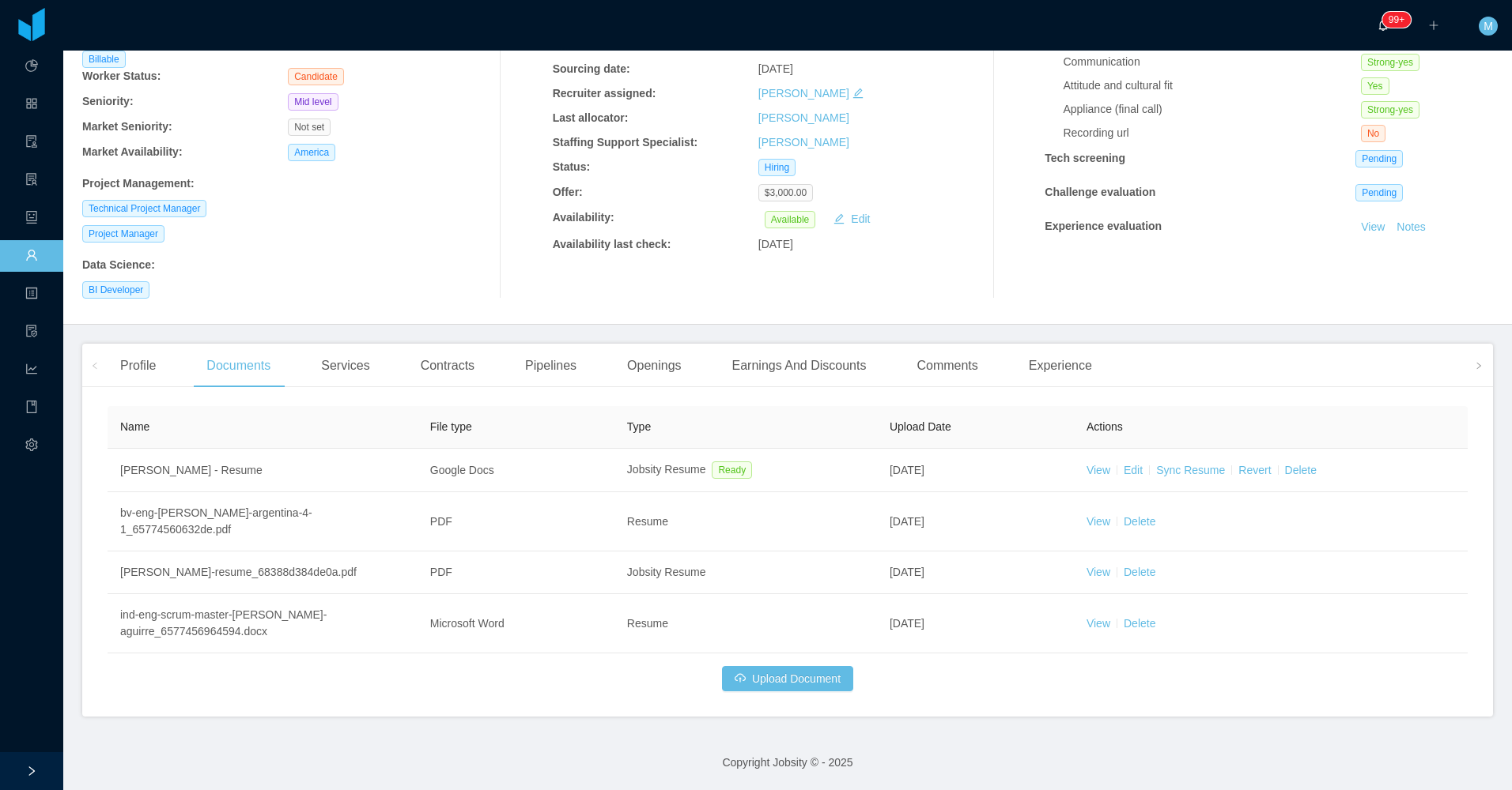
scroll to position [142, 0]
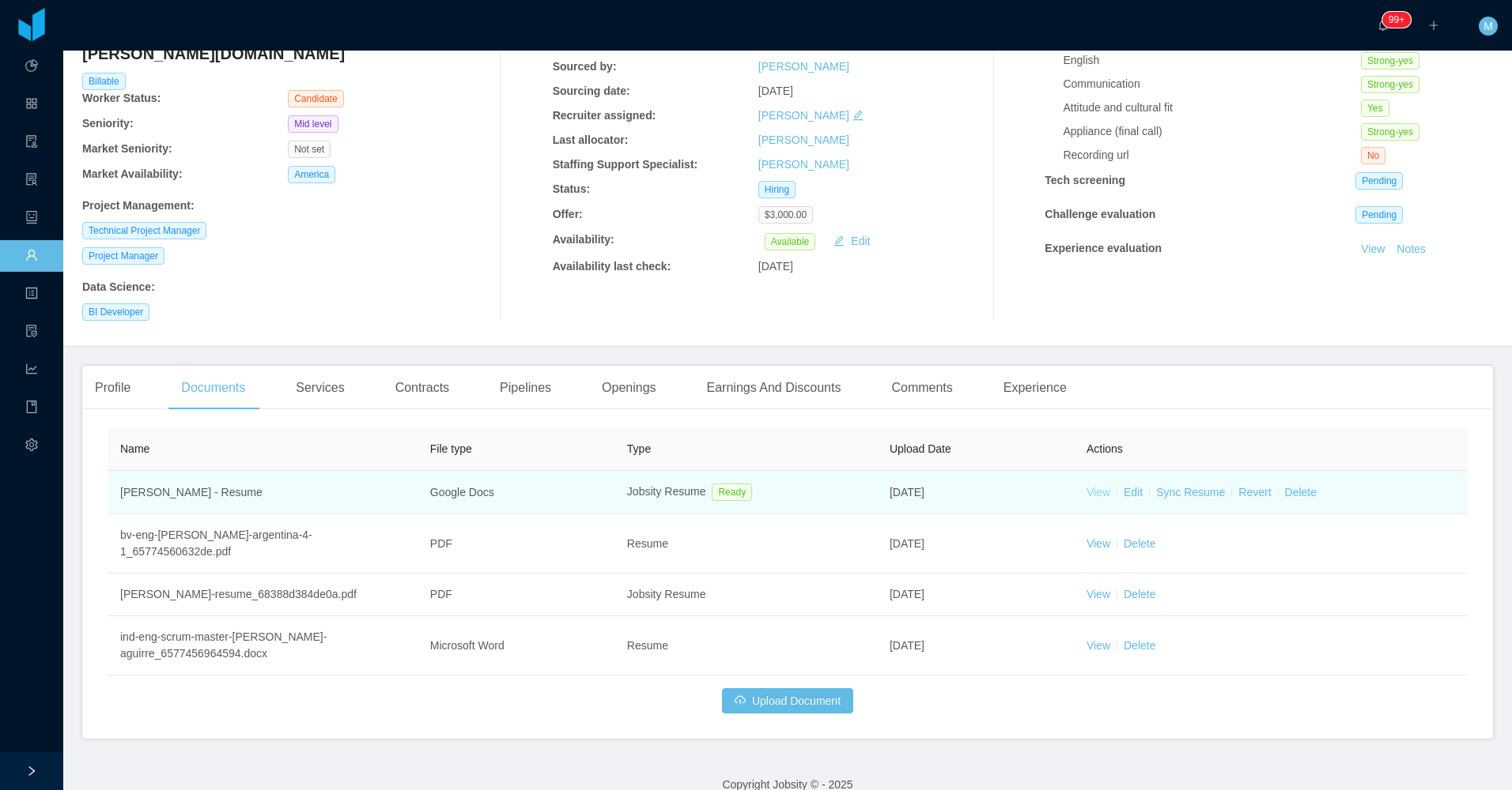
click at [692, 486] on link "View" at bounding box center [1098, 492] width 24 height 13
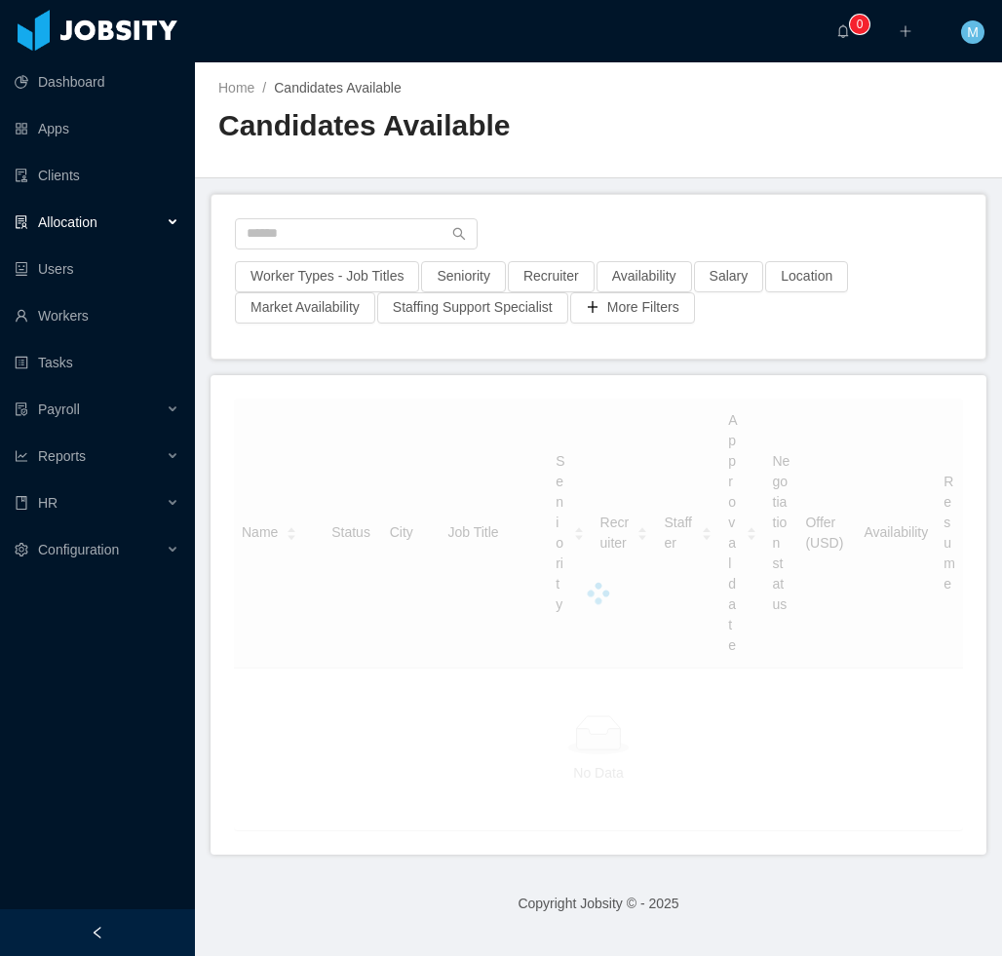
click at [114, 909] on div at bounding box center [97, 932] width 195 height 47
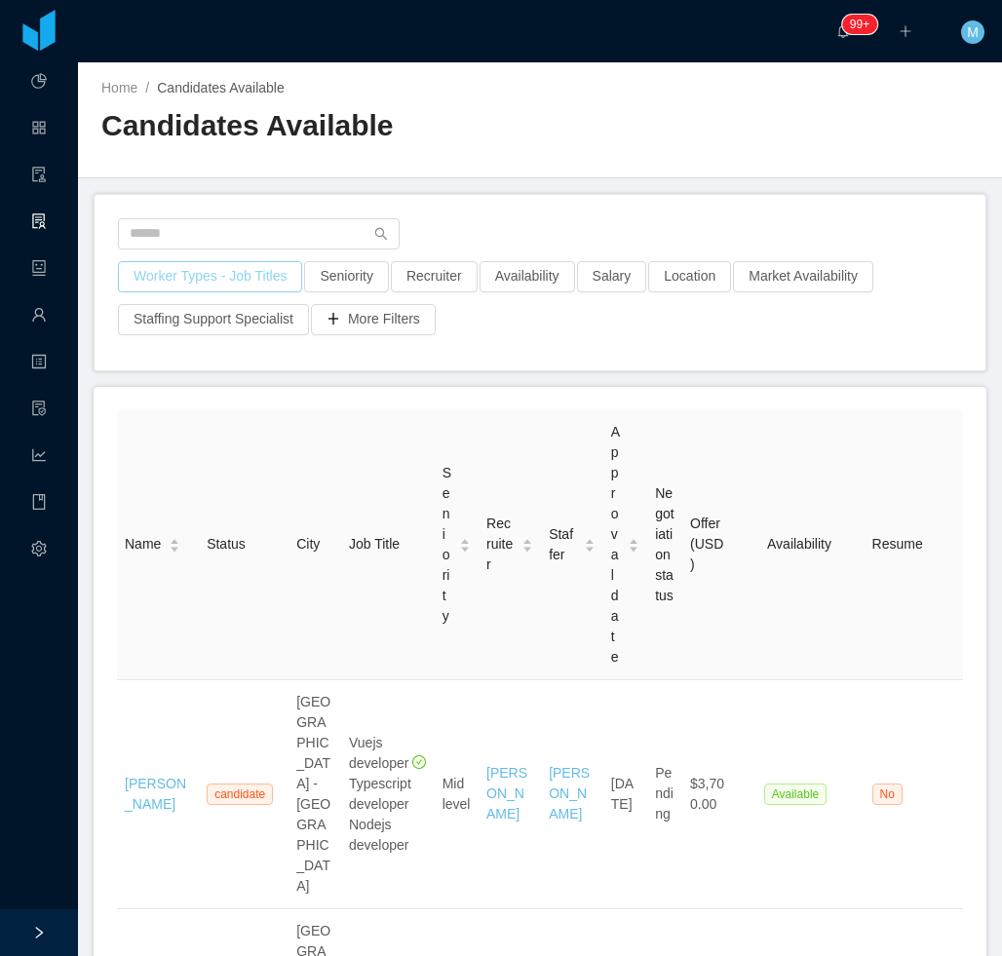
click at [253, 282] on button "Worker Types - Job Titles" at bounding box center [210, 276] width 184 height 31
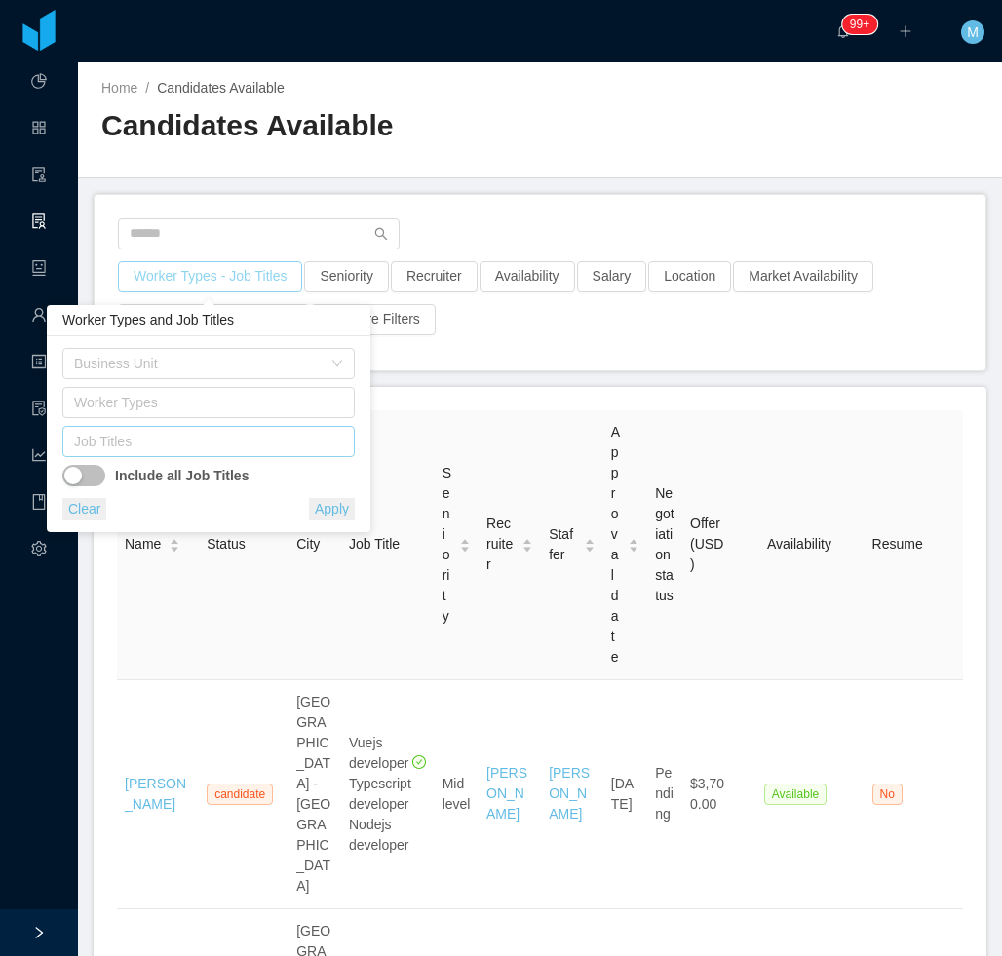
click at [210, 439] on div "Job Titles" at bounding box center [204, 441] width 260 height 19
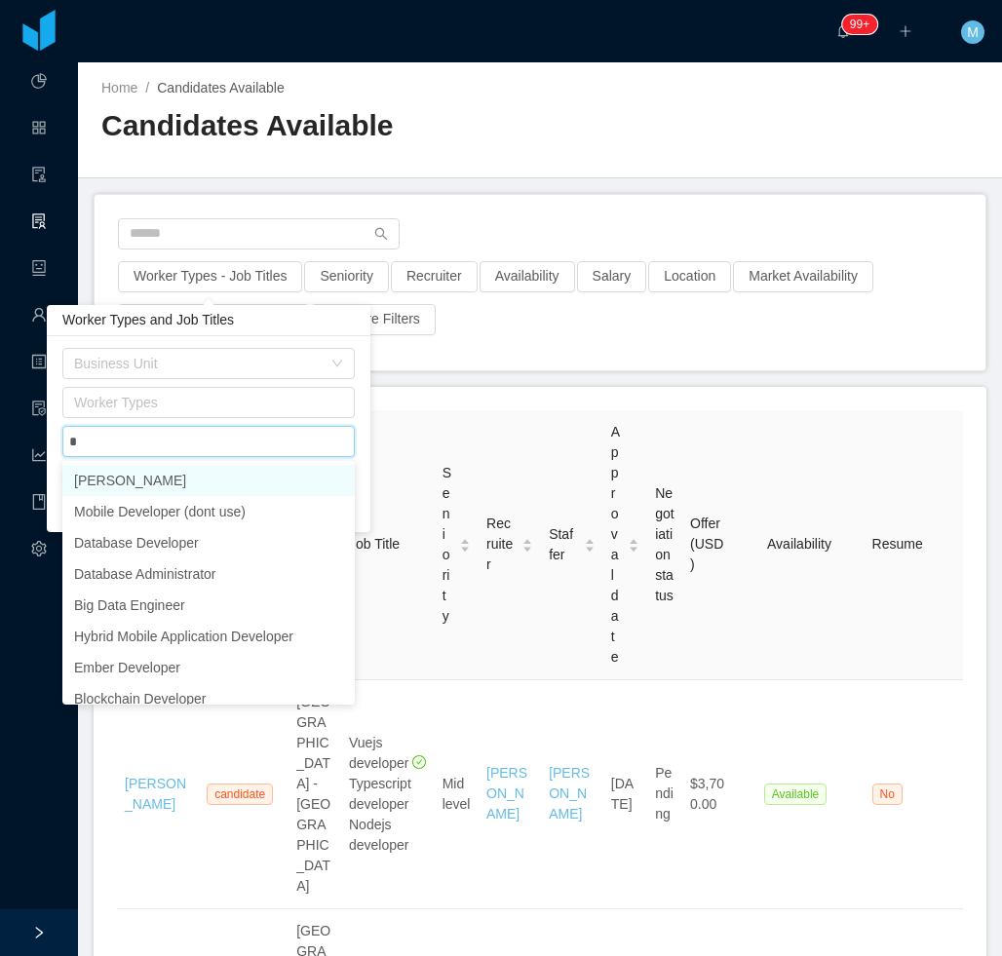
type input "**"
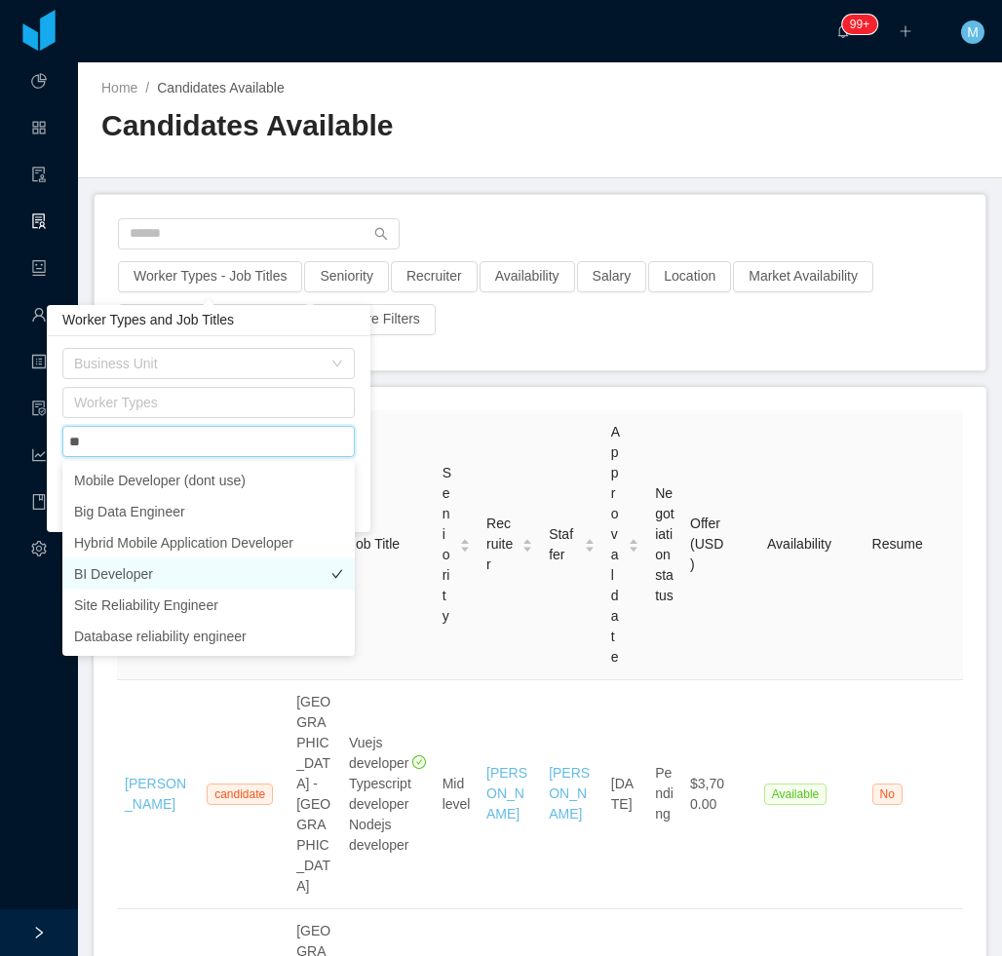
click at [170, 570] on li "BI Developer" at bounding box center [208, 573] width 292 height 31
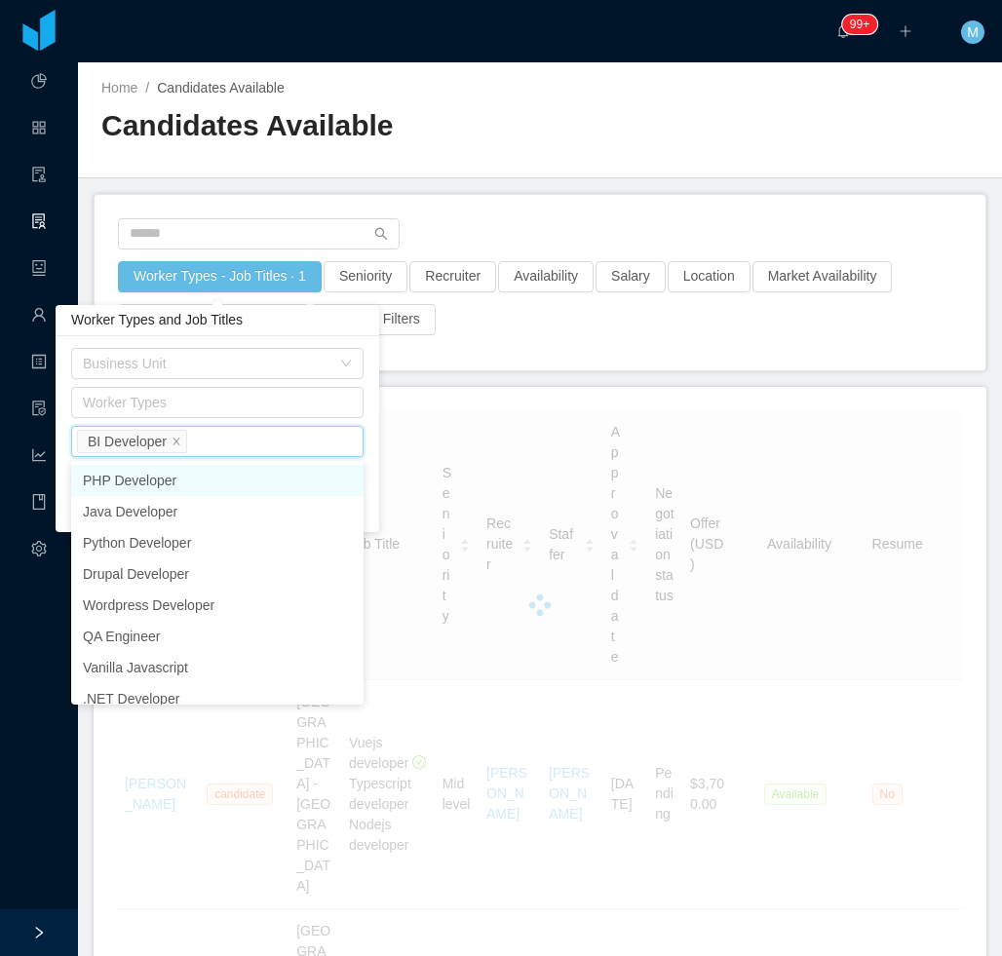
click at [564, 327] on div "Worker Types - Job Titles · 1 Seniority Recruiter Availability Salary Location …" at bounding box center [540, 304] width 846 height 86
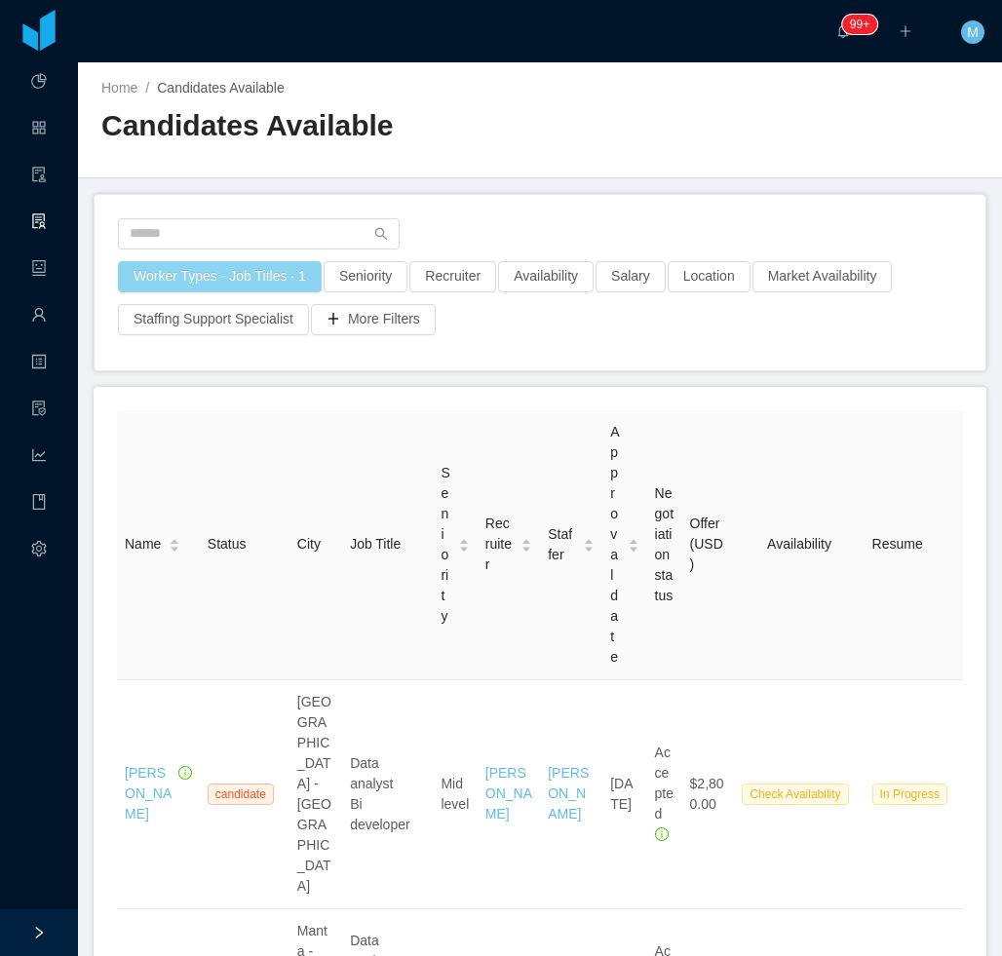
click at [278, 283] on button "Worker Types - Job Titles · 1" at bounding box center [220, 276] width 204 height 31
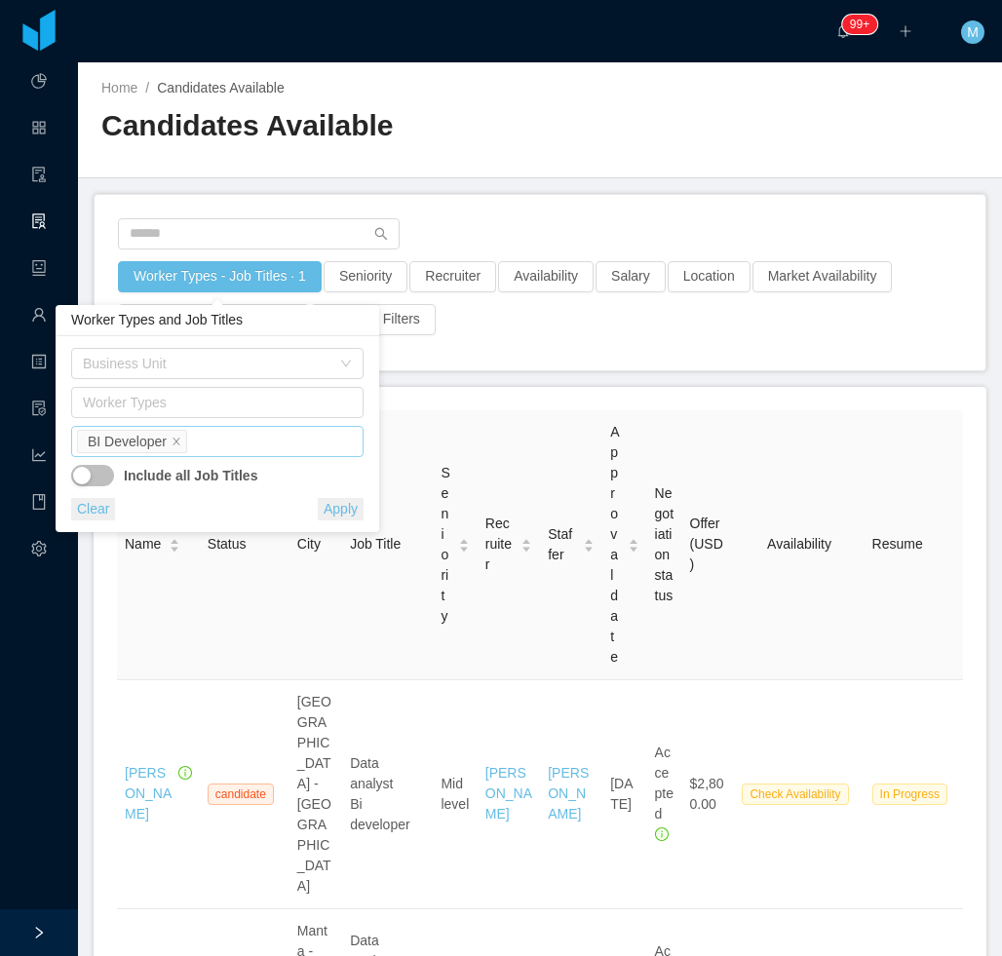
click at [232, 453] on div "Job Titles BI Developer" at bounding box center [214, 441] width 275 height 29
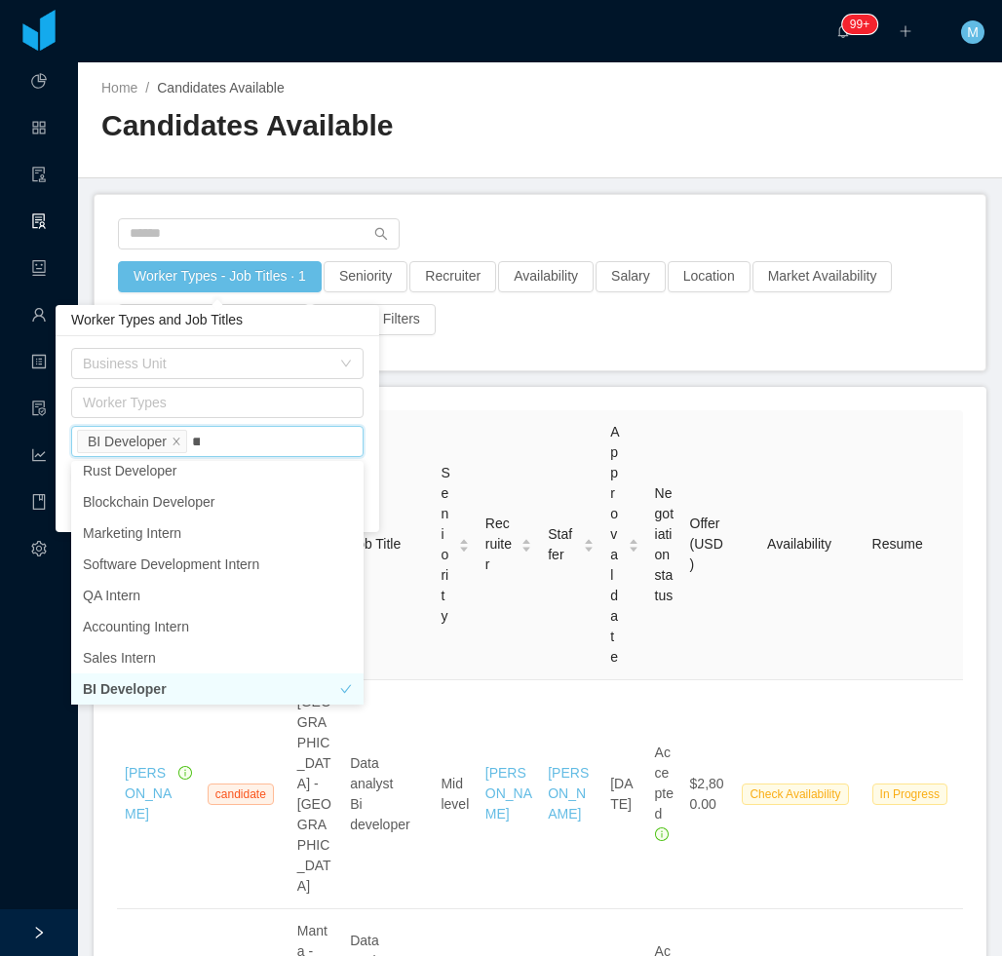
scroll to position [4, 0]
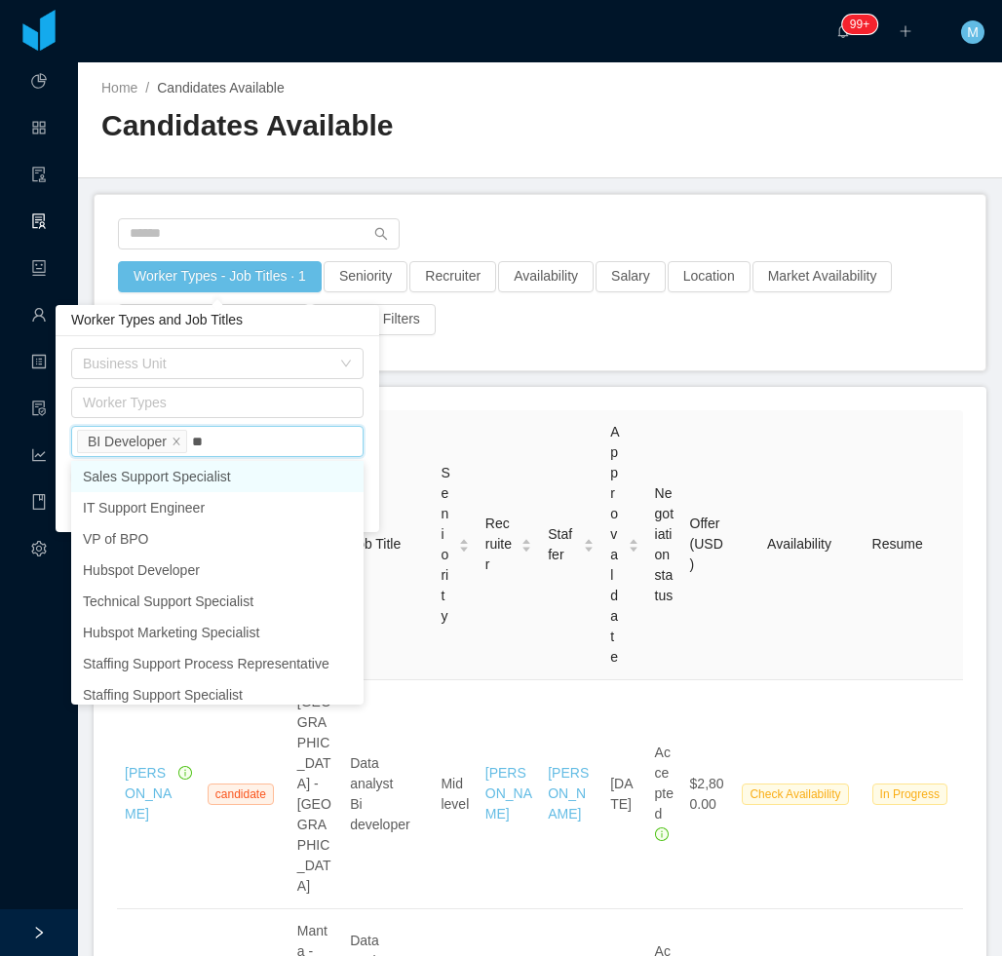
type input "*"
type input "**"
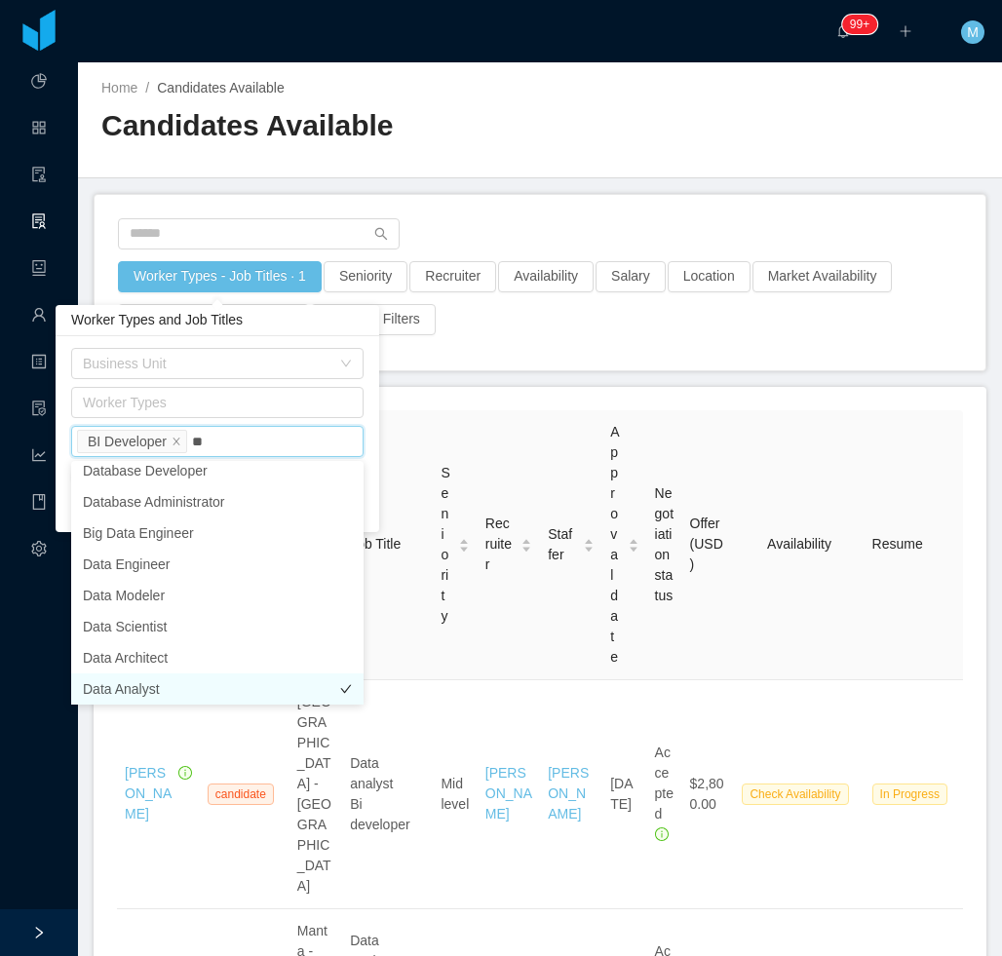
click at [139, 682] on li "Data Analyst" at bounding box center [217, 688] width 292 height 31
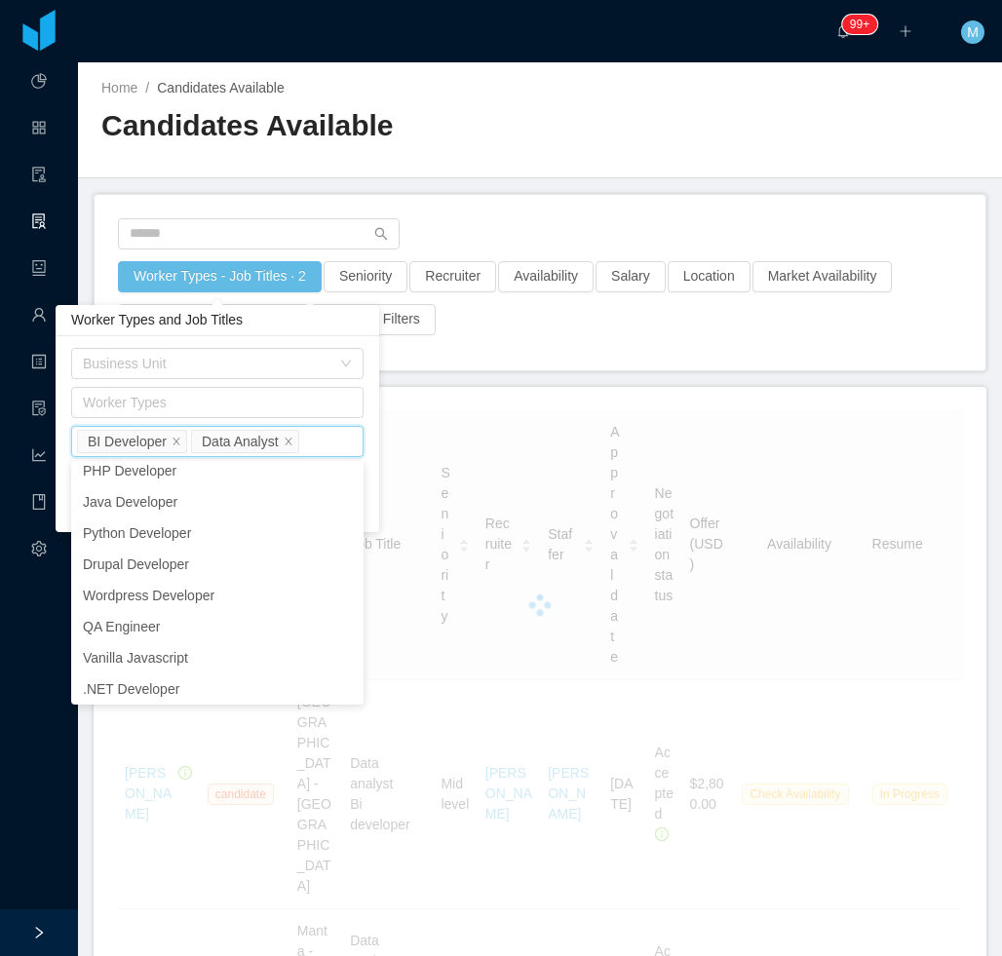
scroll to position [4, 0]
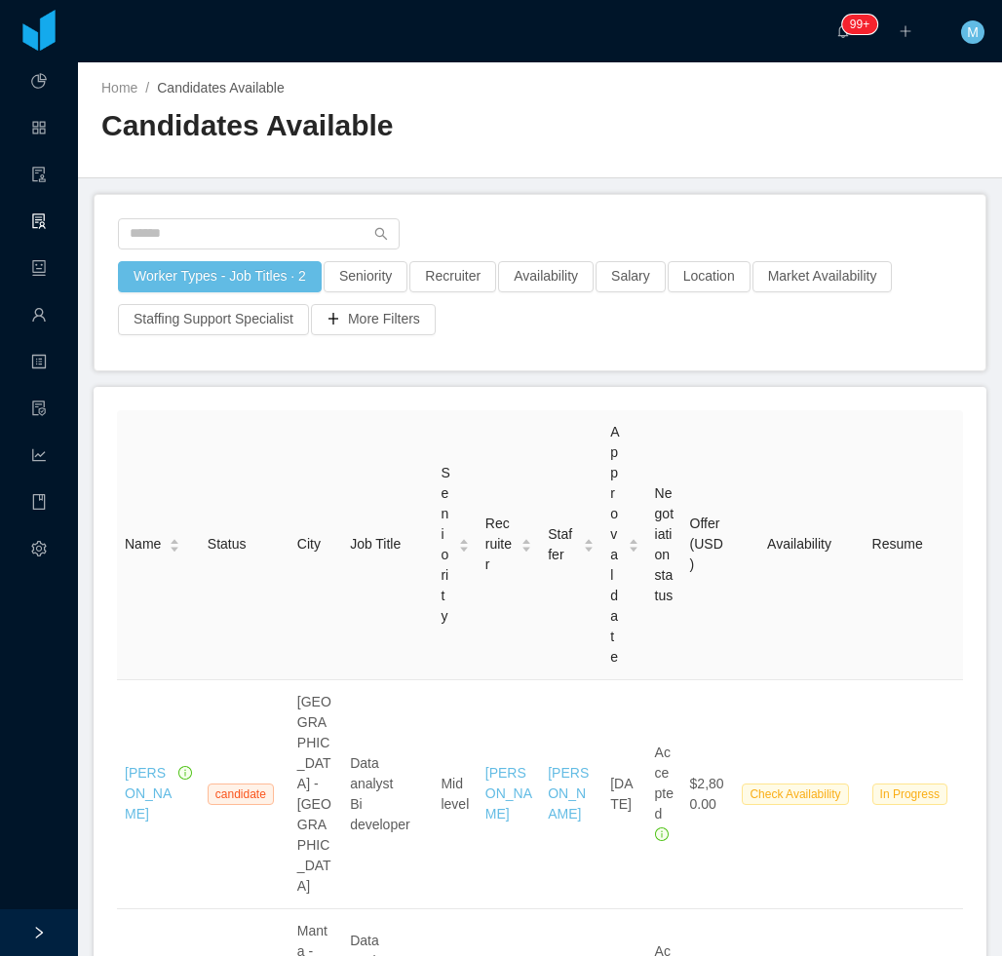
click at [555, 358] on div "Worker Types - Job Titles · 2 Seniority Recruiter Availability Salary Location …" at bounding box center [540, 282] width 891 height 175
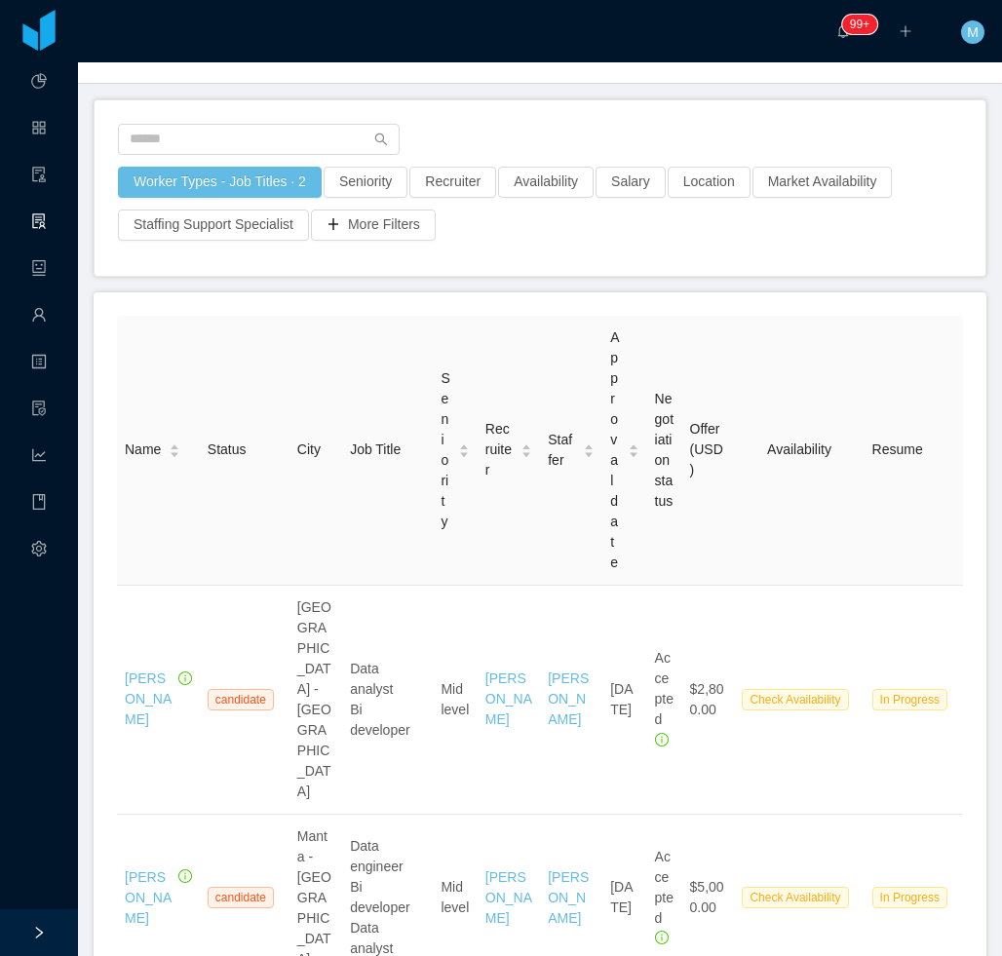
scroll to position [0, 0]
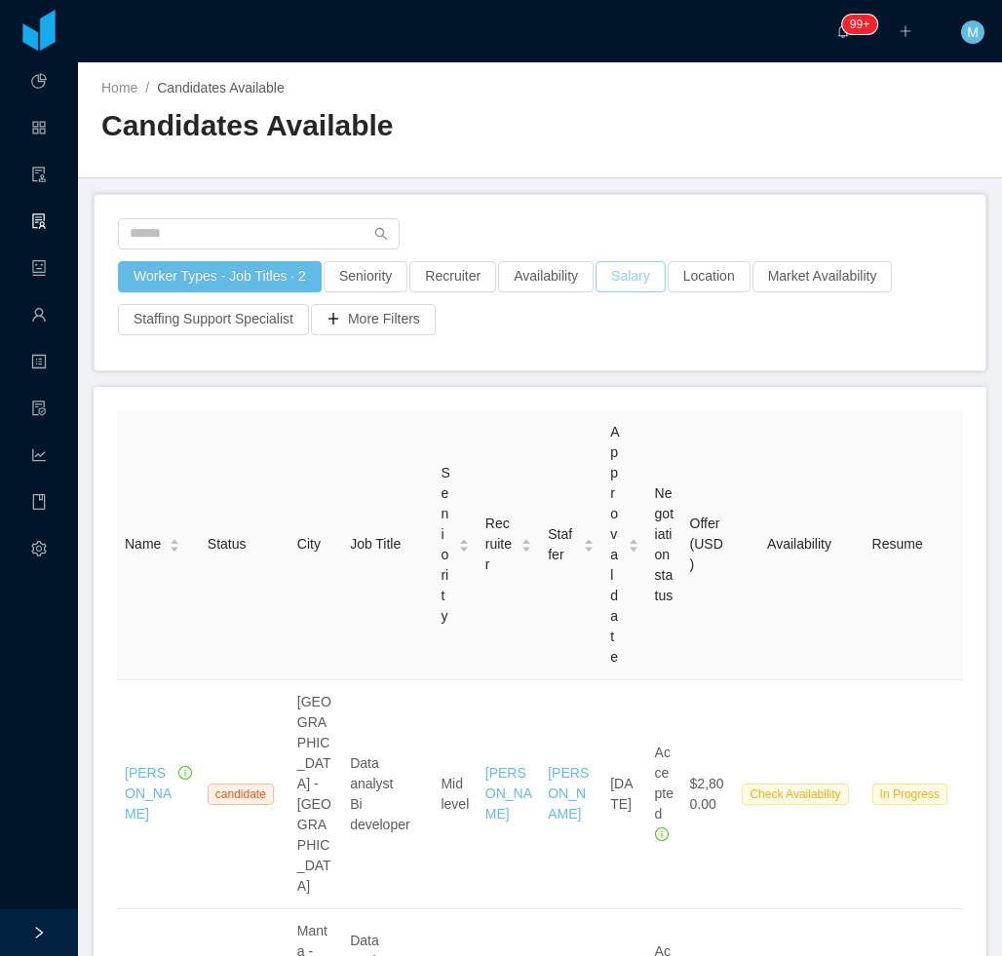
click at [614, 284] on button "Salary" at bounding box center [630, 276] width 70 height 31
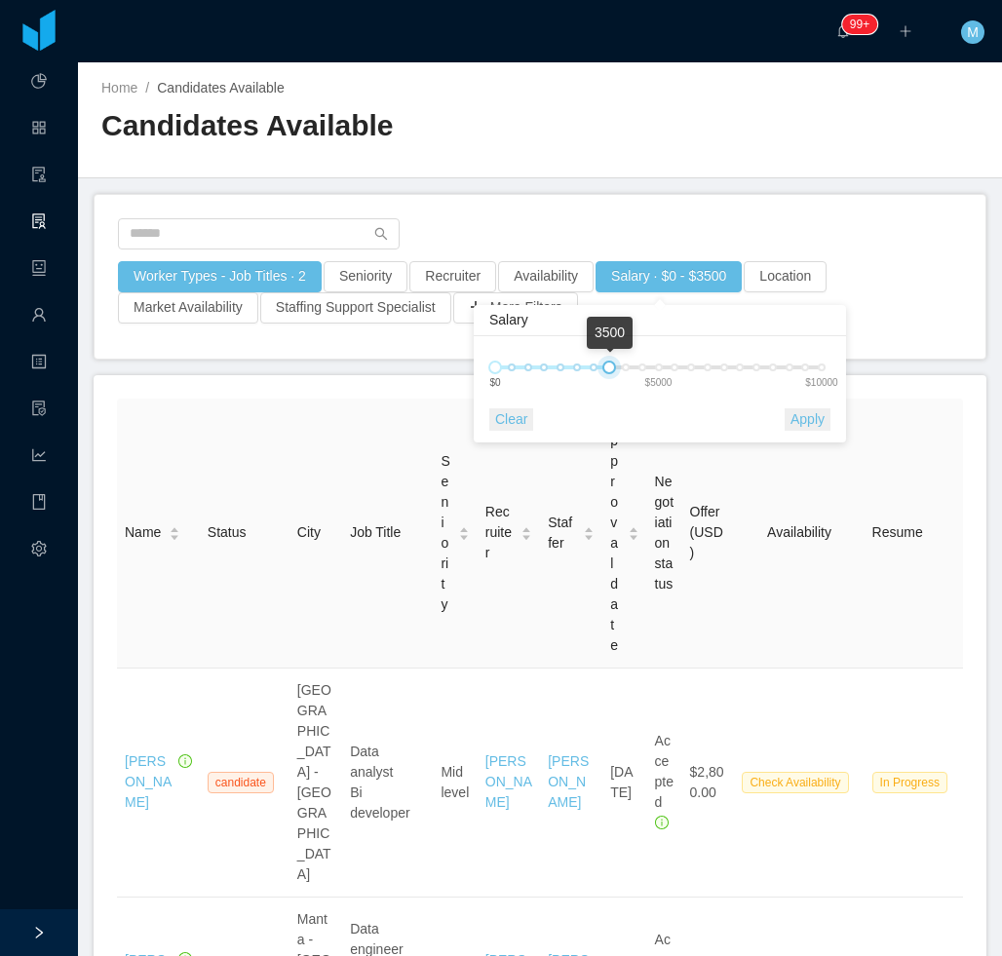
drag, startPoint x: 783, startPoint y: 367, endPoint x: 612, endPoint y: 366, distance: 171.5
click at [612, 366] on div at bounding box center [609, 367] width 14 height 14
click at [815, 421] on button "Apply" at bounding box center [807, 419] width 46 height 22
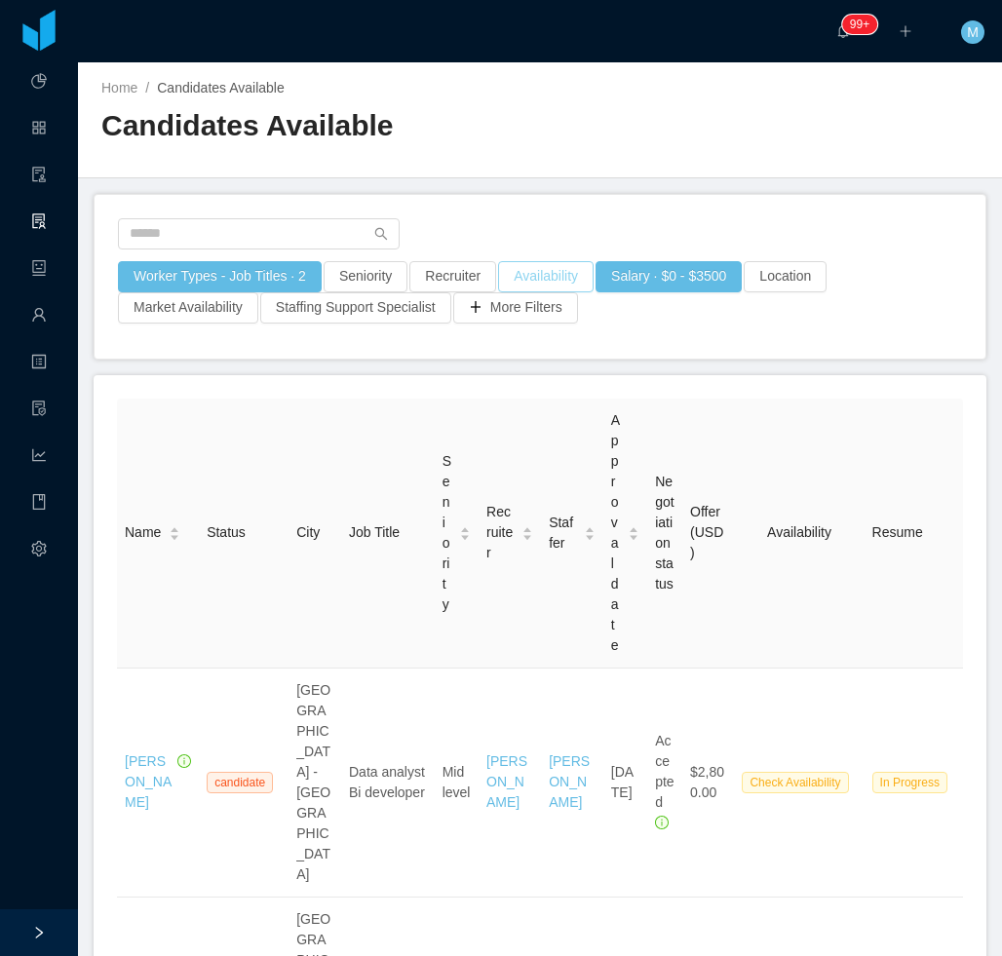
click at [551, 276] on button "Availability" at bounding box center [545, 276] width 95 height 31
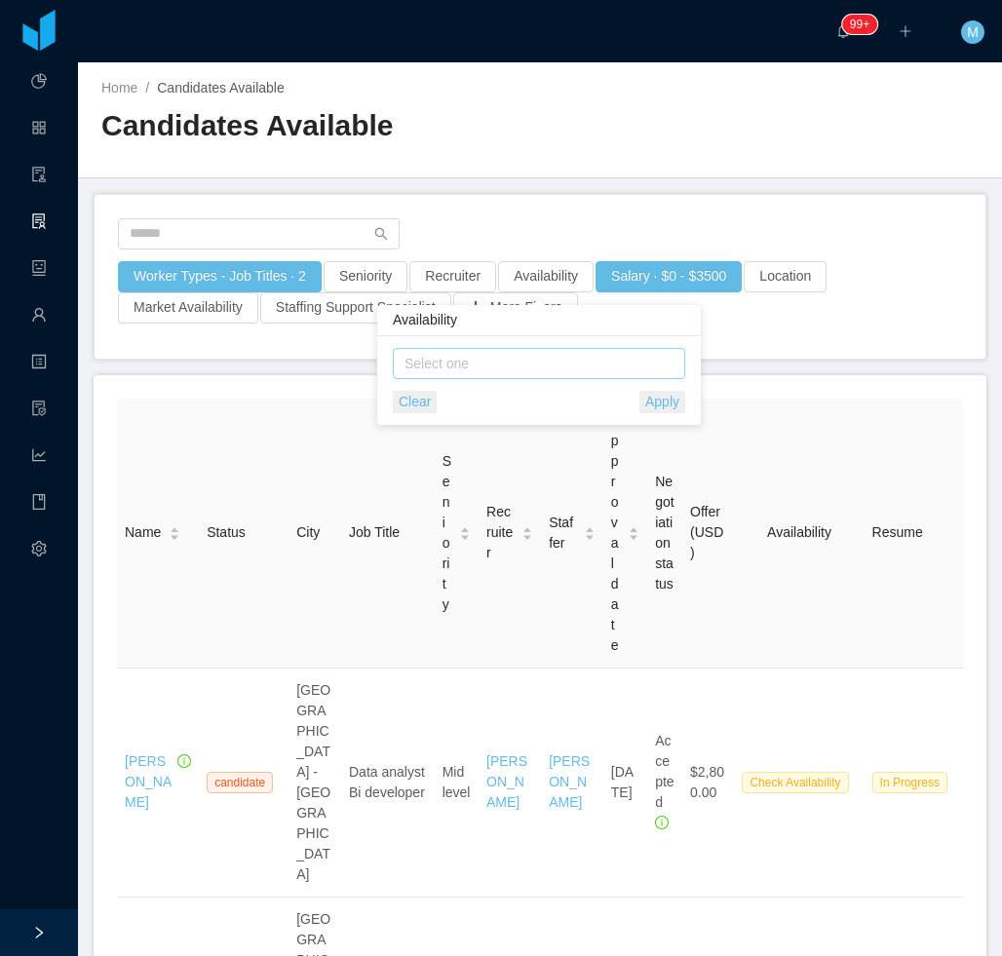
click at [513, 374] on div "Select one" at bounding box center [535, 363] width 275 height 29
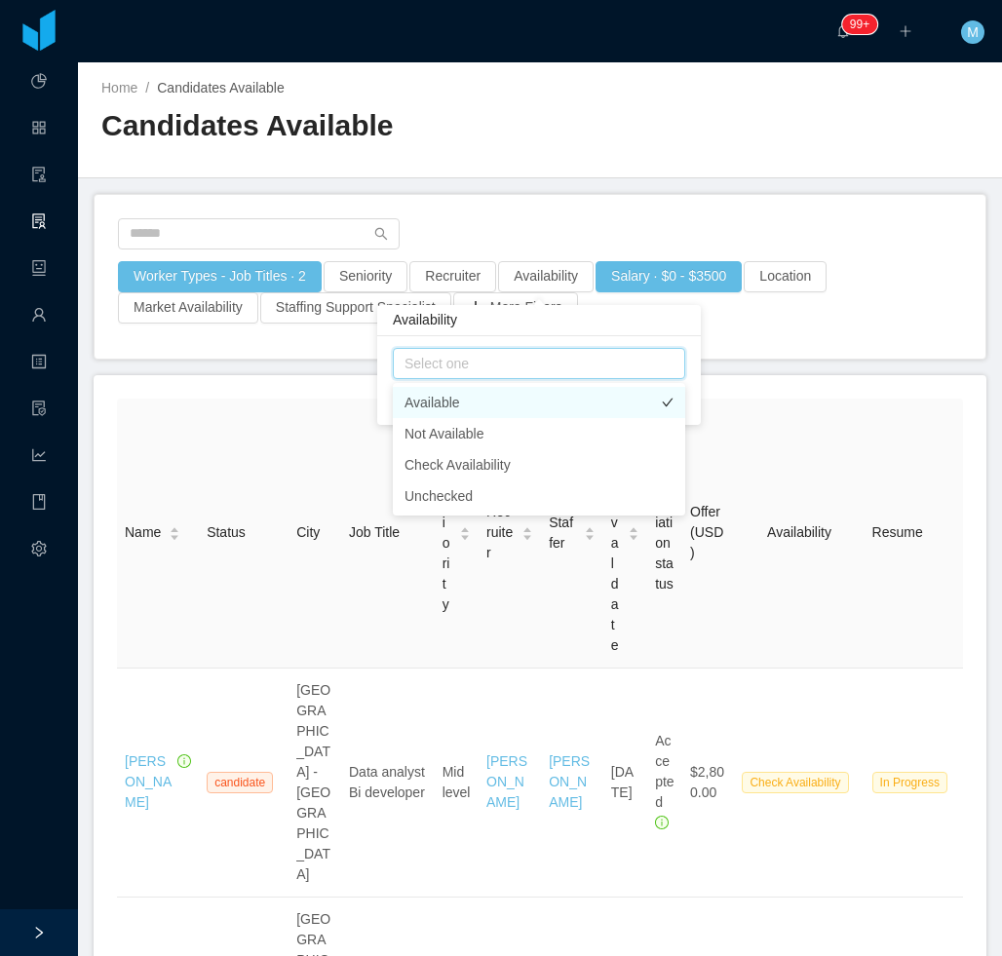
click at [447, 404] on li "Available" at bounding box center [539, 402] width 292 height 31
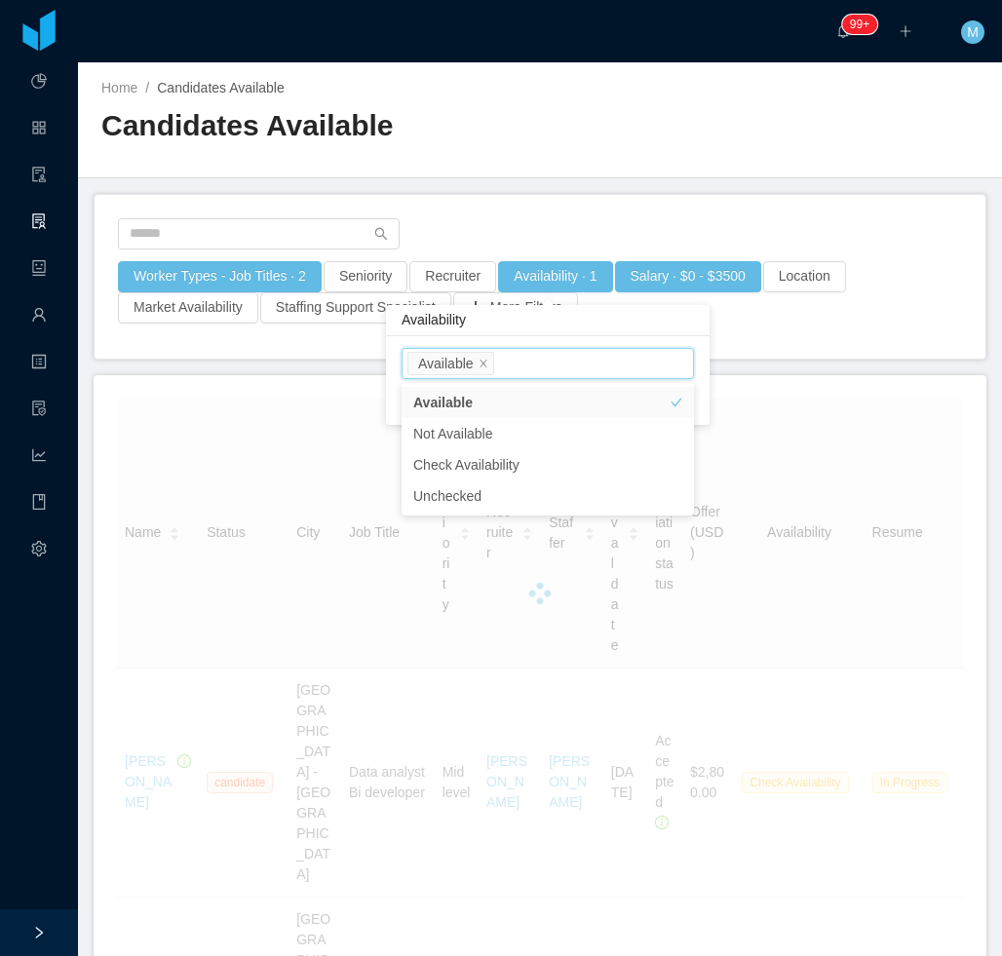
click at [547, 203] on div "Worker Types - Job Titles · 2 Seniority Recruiter Availability · 1 Salary · $0 …" at bounding box center [540, 277] width 891 height 164
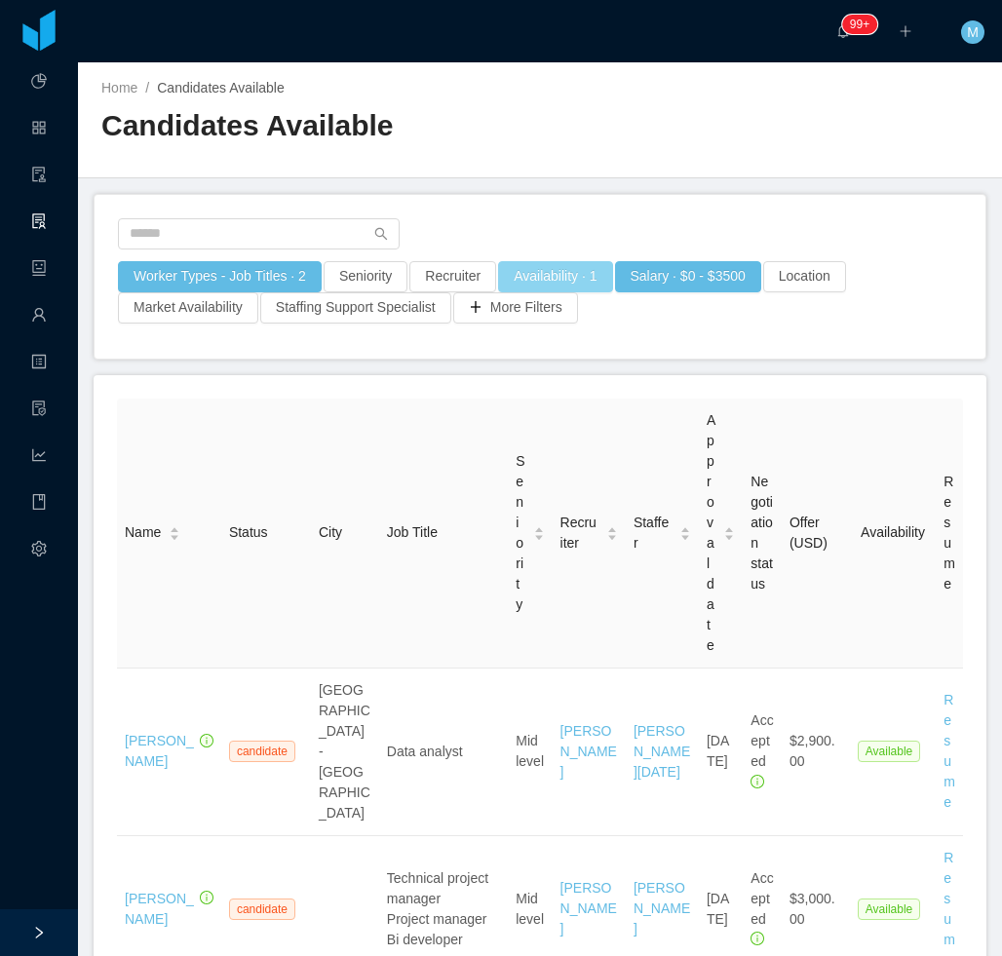
click at [551, 282] on button "Availability · 1" at bounding box center [555, 276] width 114 height 31
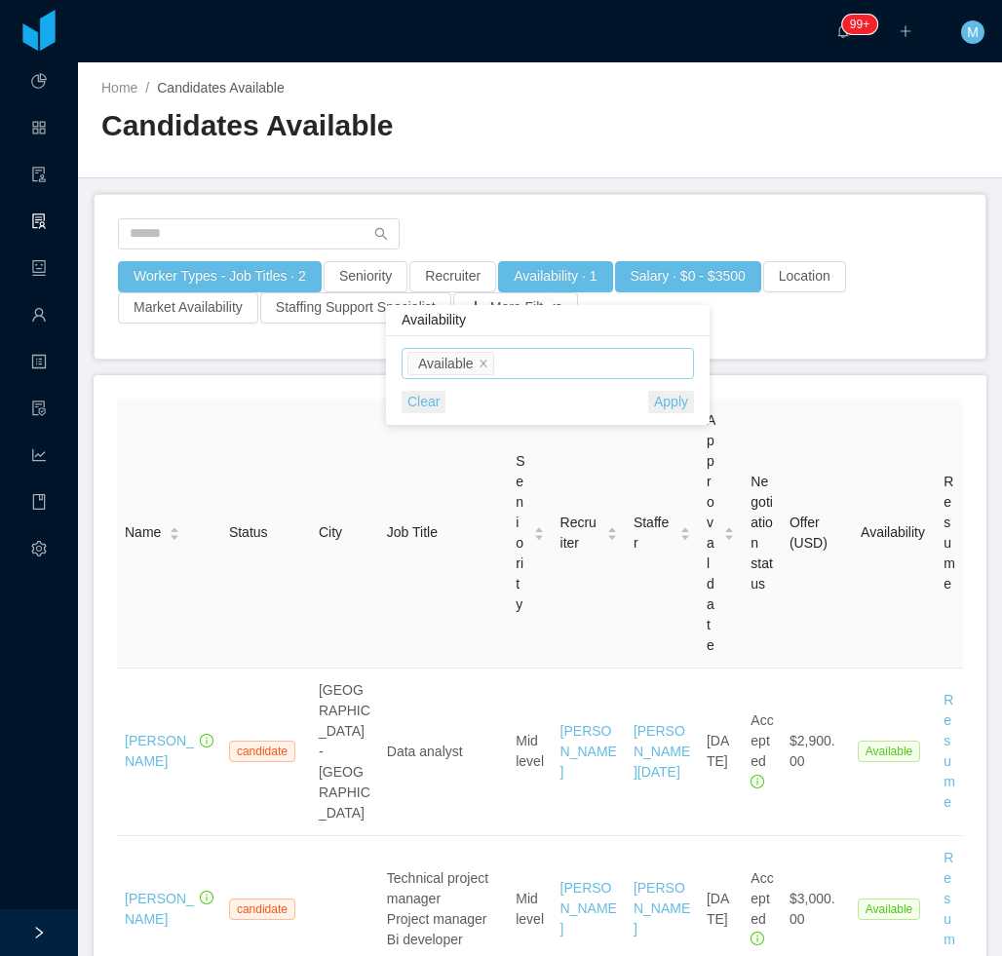
click at [530, 374] on div "Select one Available" at bounding box center [544, 363] width 275 height 29
click at [506, 456] on li "Check Availability" at bounding box center [547, 464] width 292 height 31
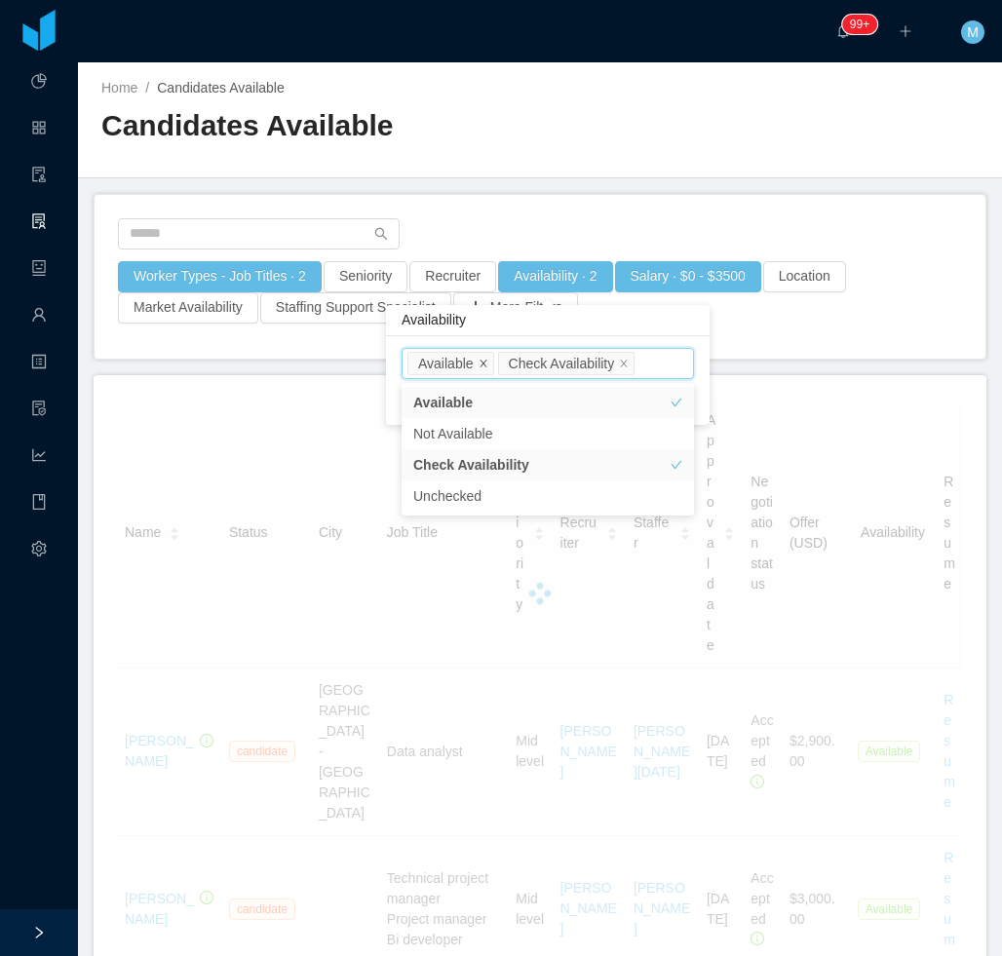
click at [482, 362] on icon "icon: close" at bounding box center [482, 363] width 7 height 7
click at [526, 202] on div "Worker Types - Job Titles · 2 Seniority Recruiter Availability · 1 Salary · $0 …" at bounding box center [540, 277] width 891 height 164
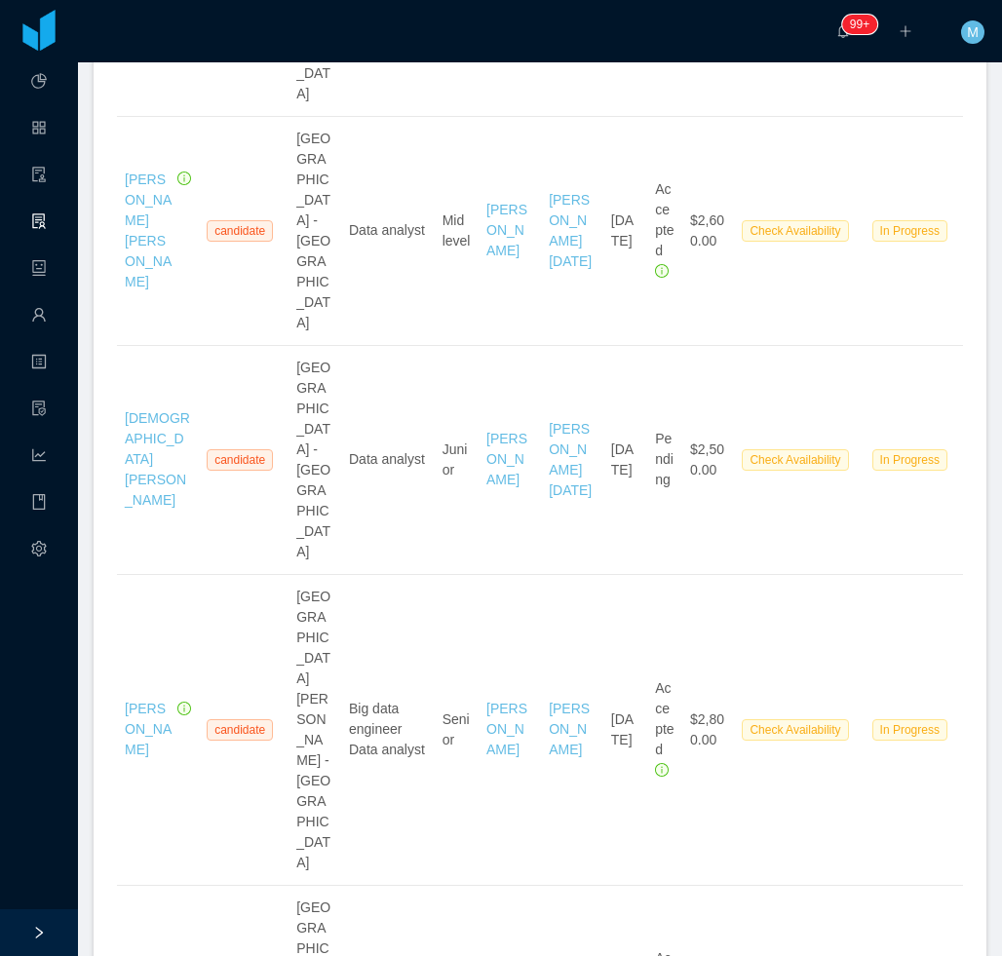
scroll to position [974, 0]
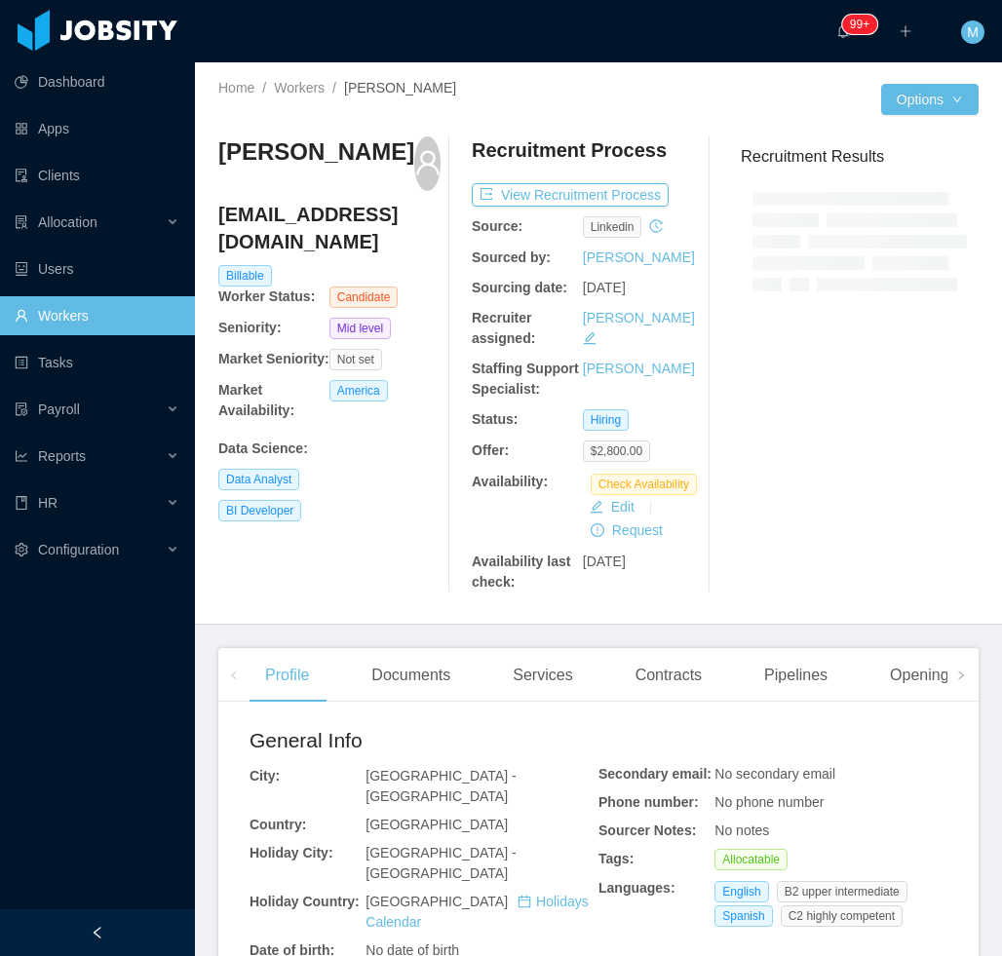
drag, startPoint x: 159, startPoint y: 925, endPoint x: 162, endPoint y: 902, distance: 22.6
click at [159, 924] on div at bounding box center [97, 932] width 195 height 47
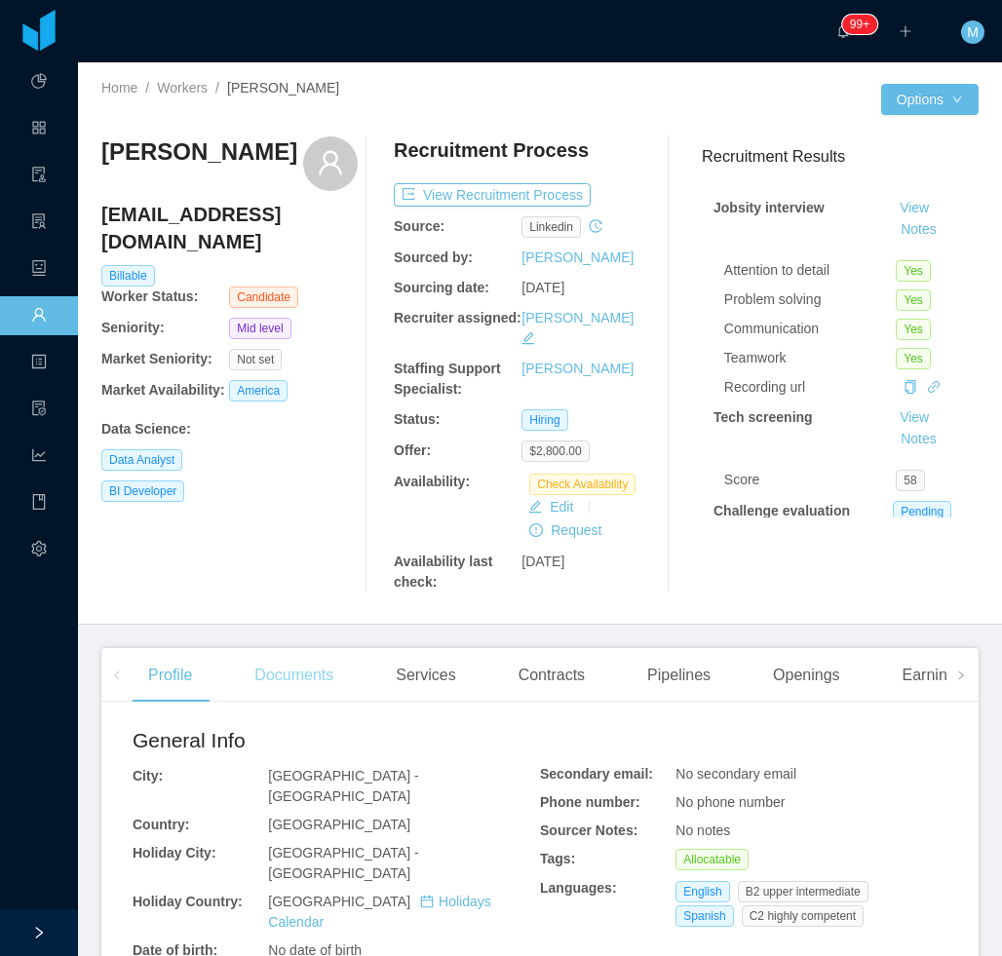
click at [276, 652] on div "Documents" at bounding box center [294, 675] width 110 height 55
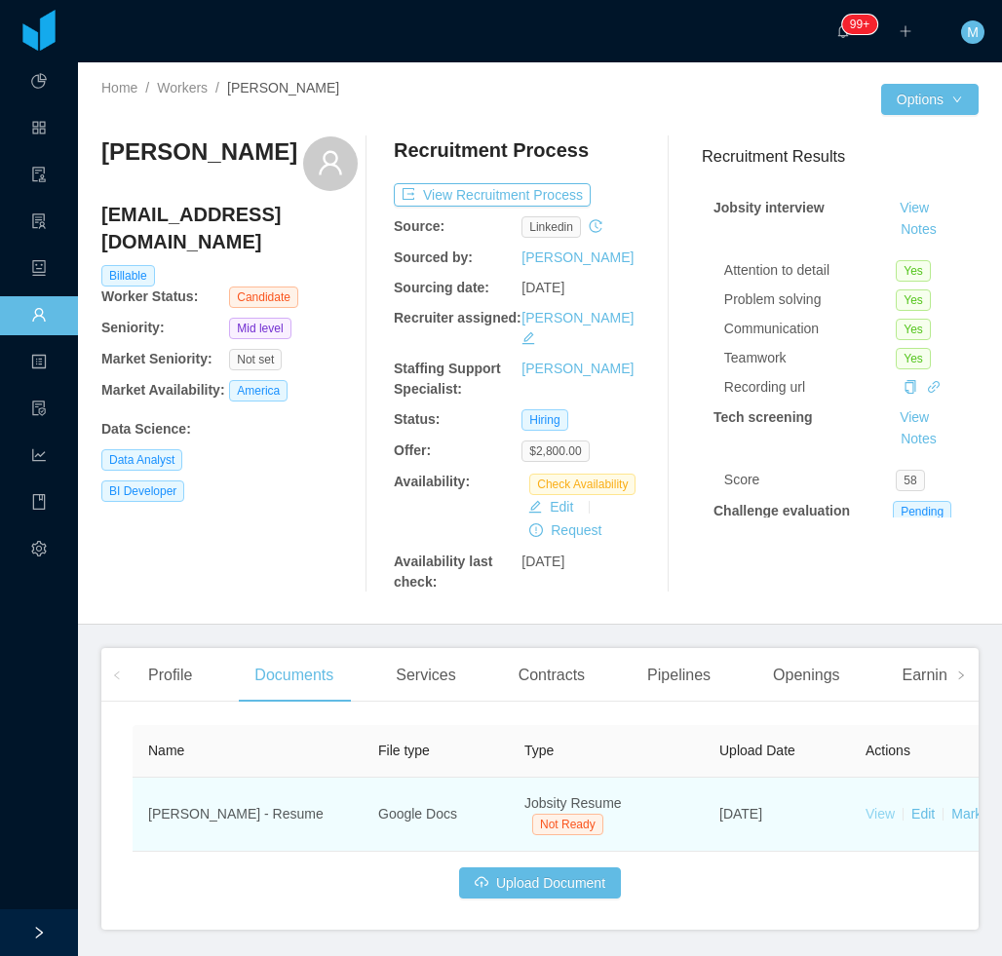
click at [879, 806] on link "View" at bounding box center [879, 814] width 29 height 16
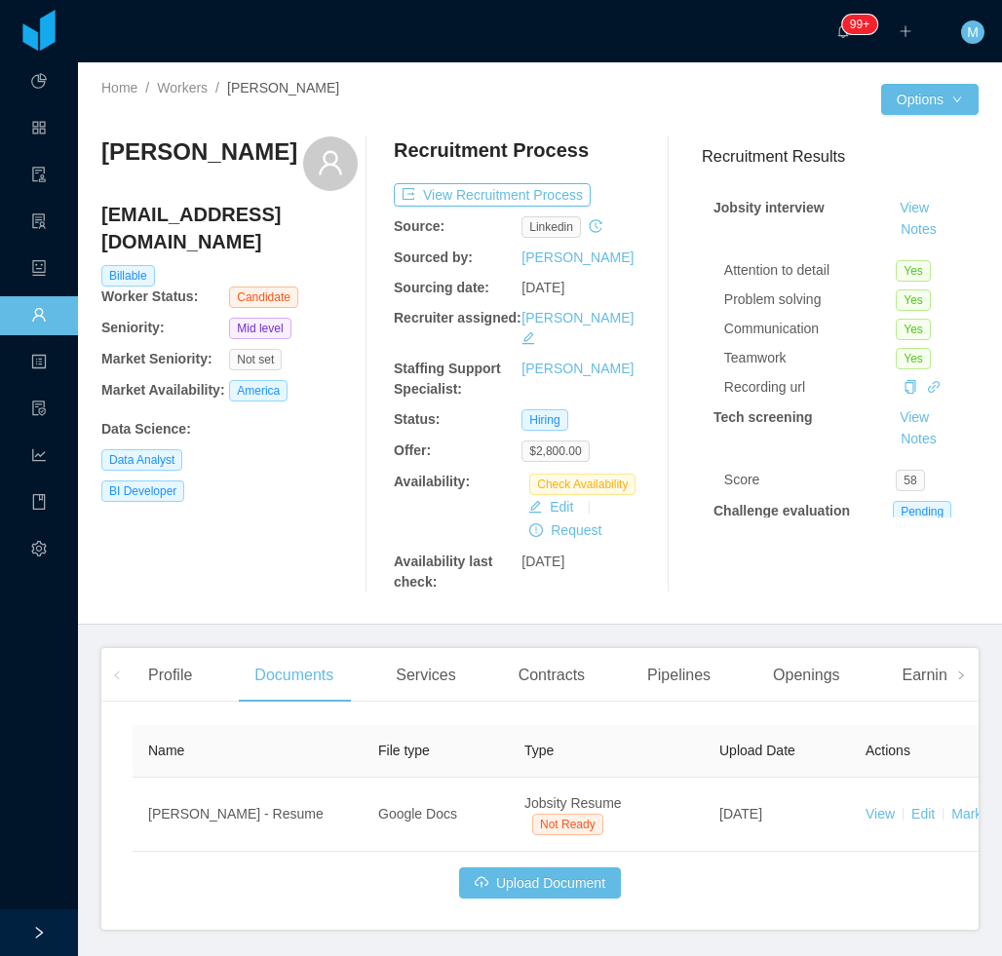
drag, startPoint x: 248, startPoint y: 187, endPoint x: 106, endPoint y: 154, distance: 146.1
click at [106, 154] on h3 "[PERSON_NAME]" at bounding box center [199, 151] width 196 height 31
copy h3 "[PERSON_NAME]"
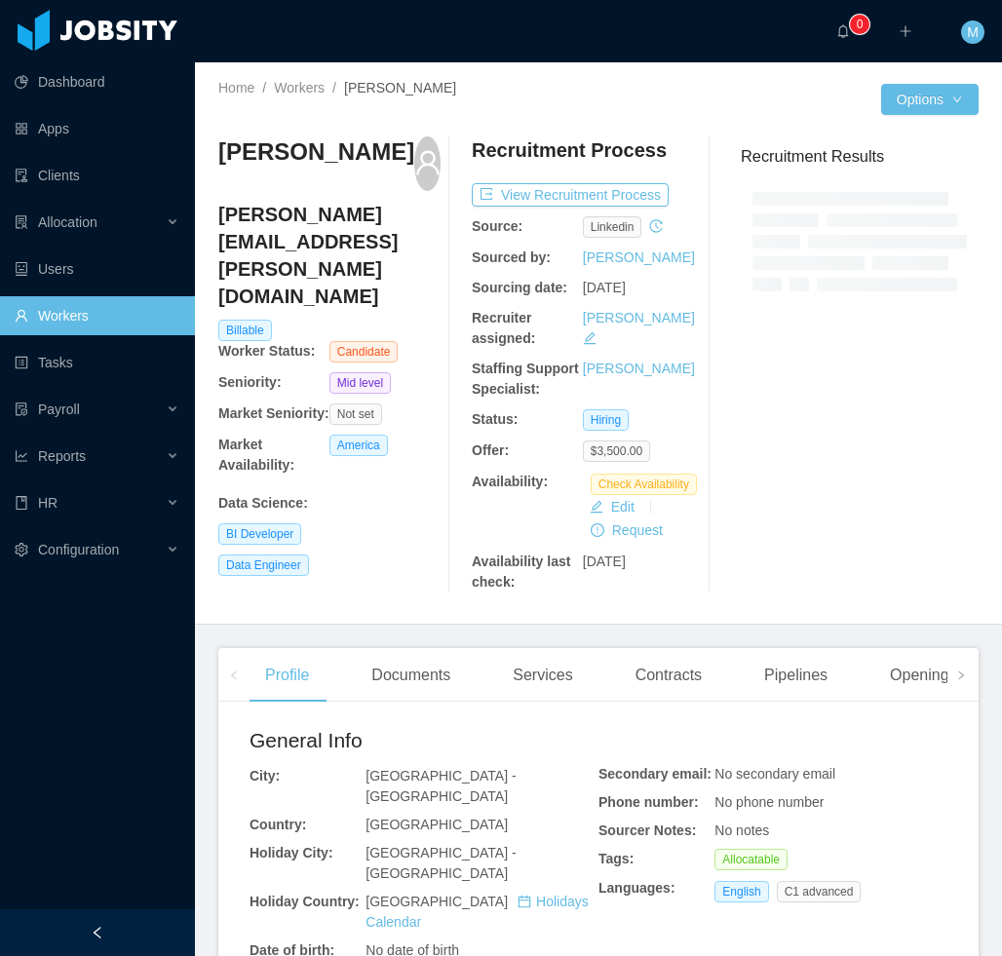
click at [131, 902] on aside "Dashboard Apps Clients Allocation Users Workers Tasks Payroll Reports HR Config…" at bounding box center [97, 454] width 195 height 909
drag, startPoint x: 121, startPoint y: 918, endPoint x: 124, endPoint y: 906, distance: 12.1
click at [122, 917] on div at bounding box center [97, 932] width 195 height 47
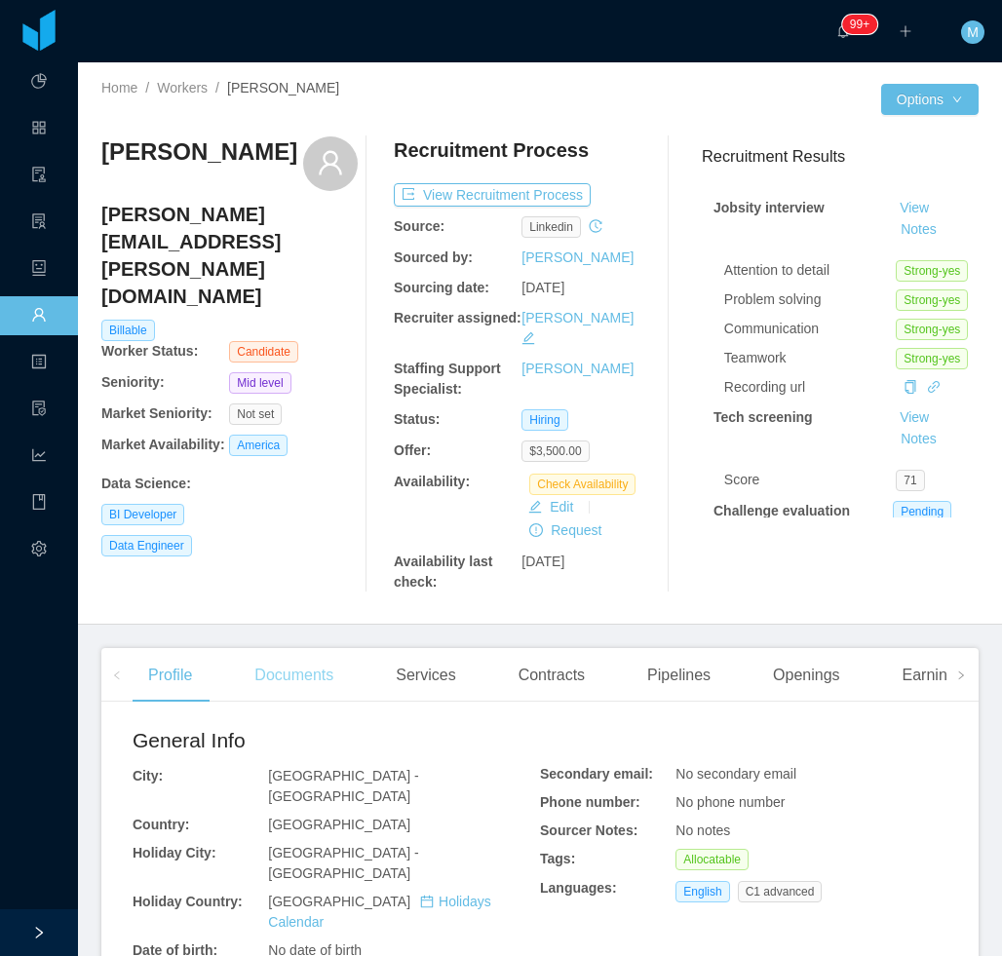
click at [307, 658] on div "Documents" at bounding box center [294, 675] width 110 height 55
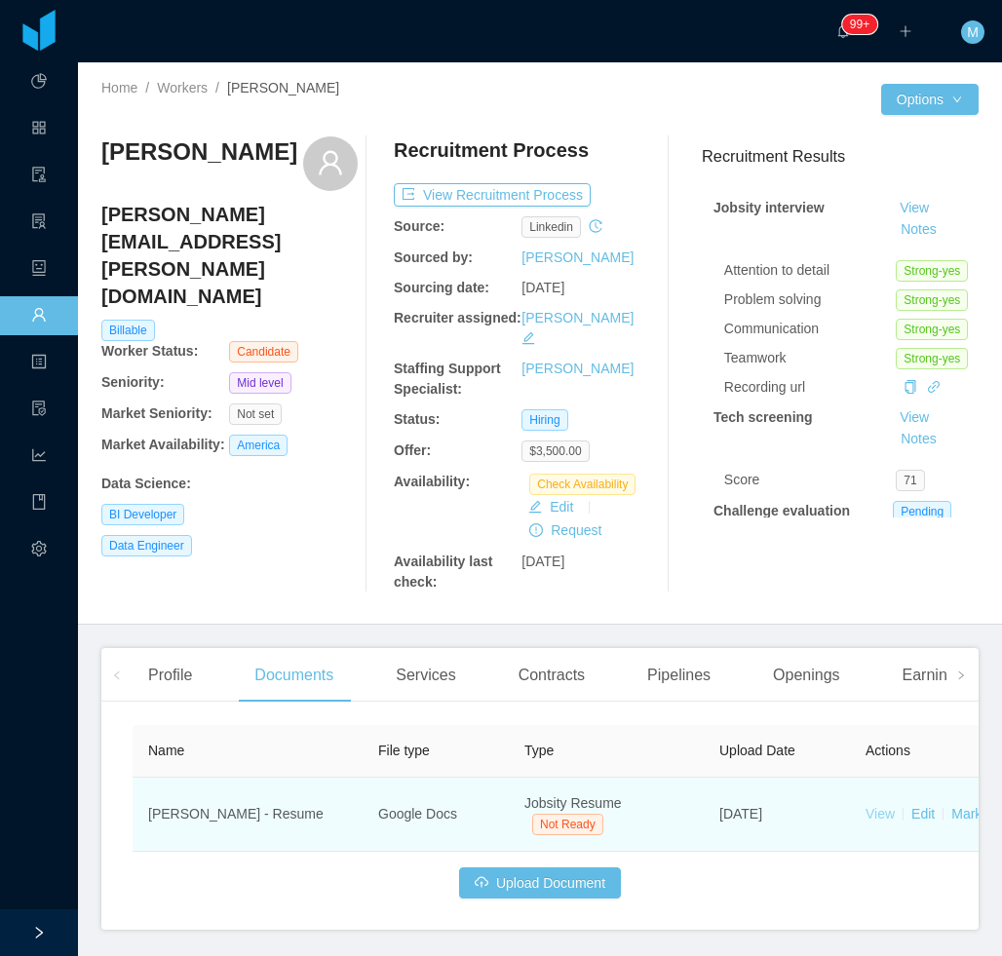
click at [878, 806] on link "View" at bounding box center [879, 814] width 29 height 16
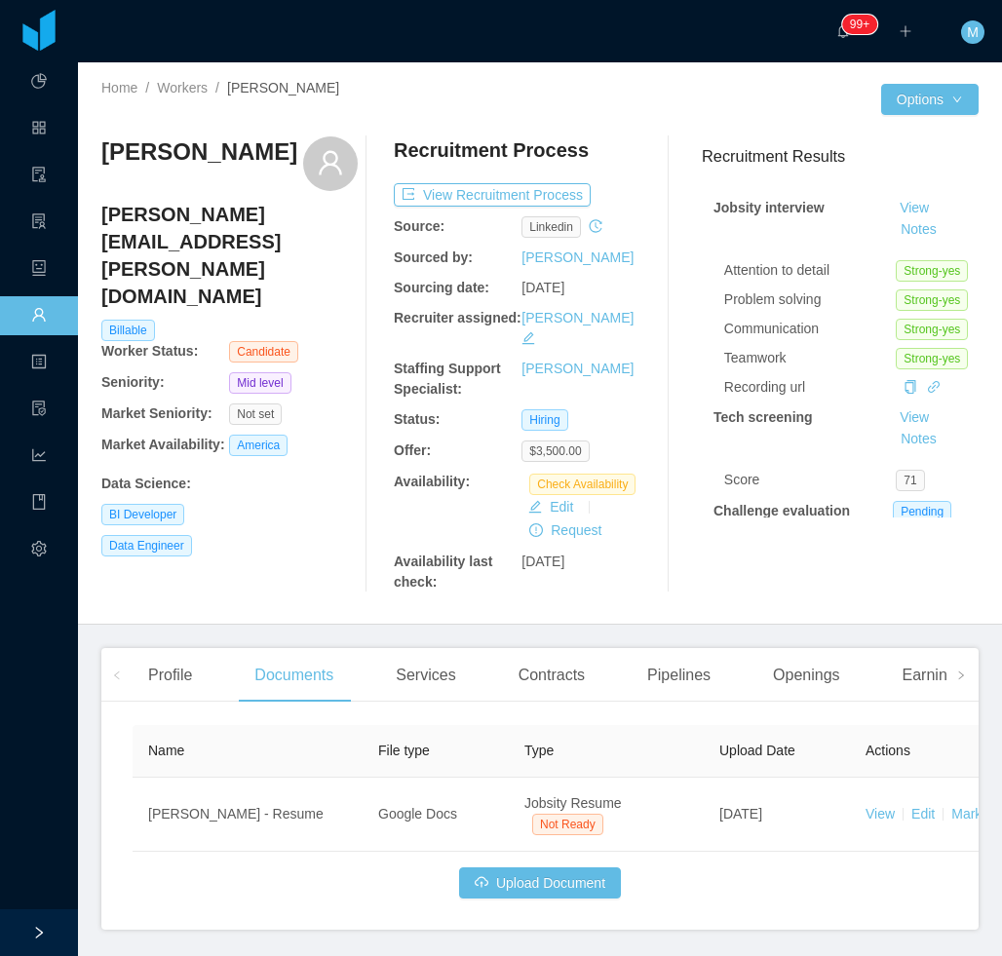
drag, startPoint x: 241, startPoint y: 201, endPoint x: 99, endPoint y: 161, distance: 146.8
click at [99, 161] on div "Home / Workers / [PERSON_NAME] / Options [PERSON_NAME] Saldarriaga [EMAIL_ADDRE…" at bounding box center [540, 343] width 924 height 562
copy h3 "[PERSON_NAME]"
click at [394, 370] on b "Staffing Support Specialist:" at bounding box center [447, 378] width 107 height 36
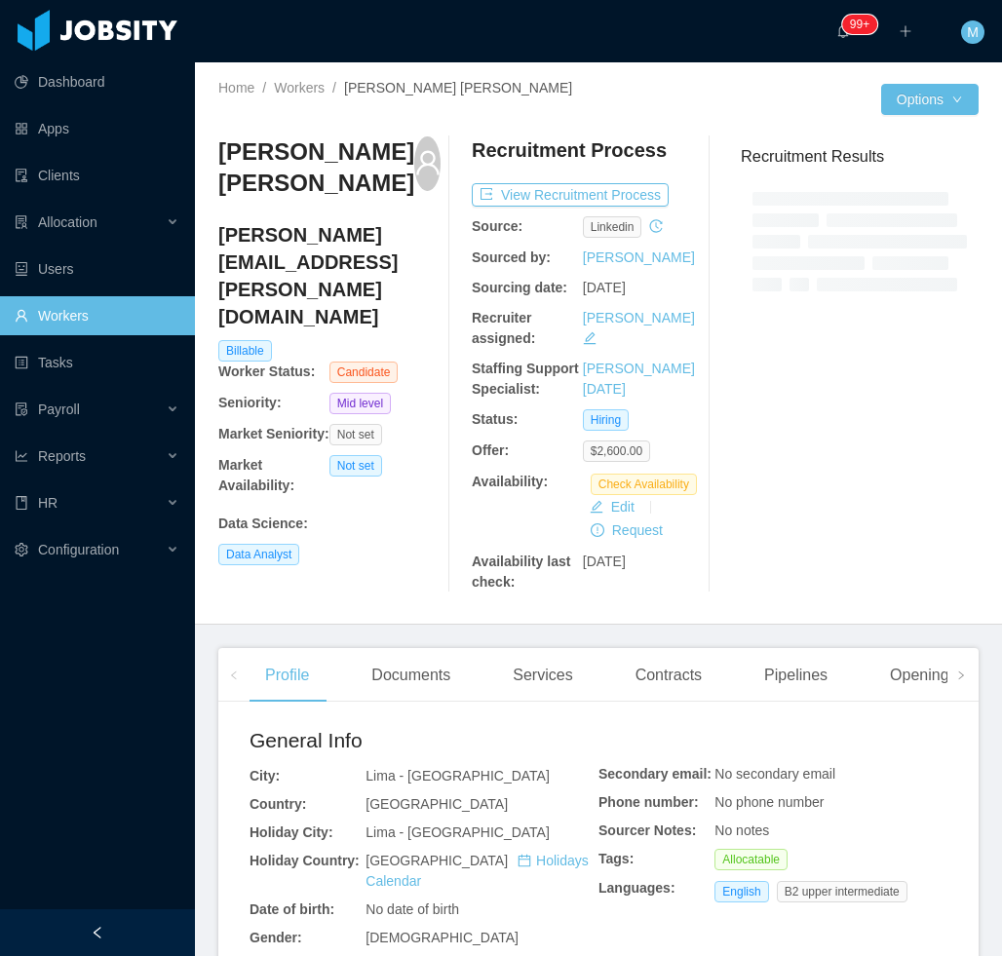
click at [98, 929] on icon "icon: left" at bounding box center [98, 933] width 14 height 14
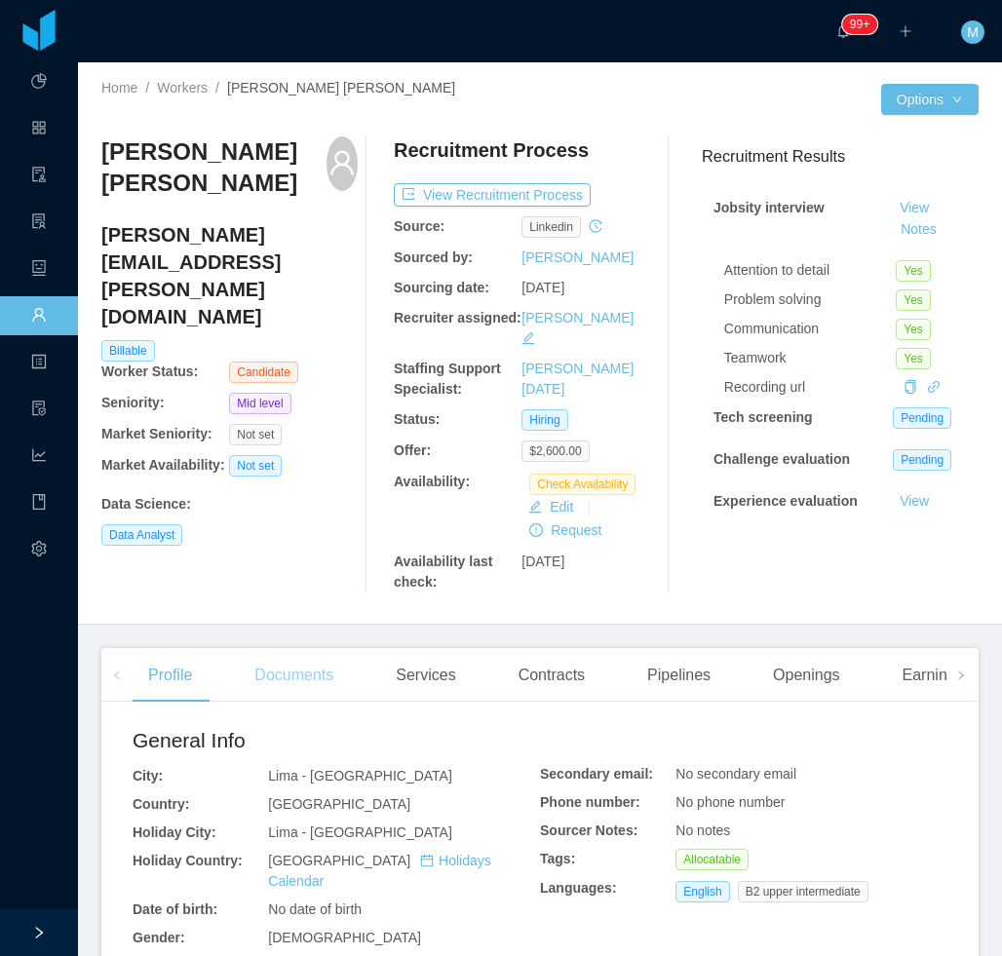
click at [314, 679] on div "Documents" at bounding box center [294, 675] width 110 height 55
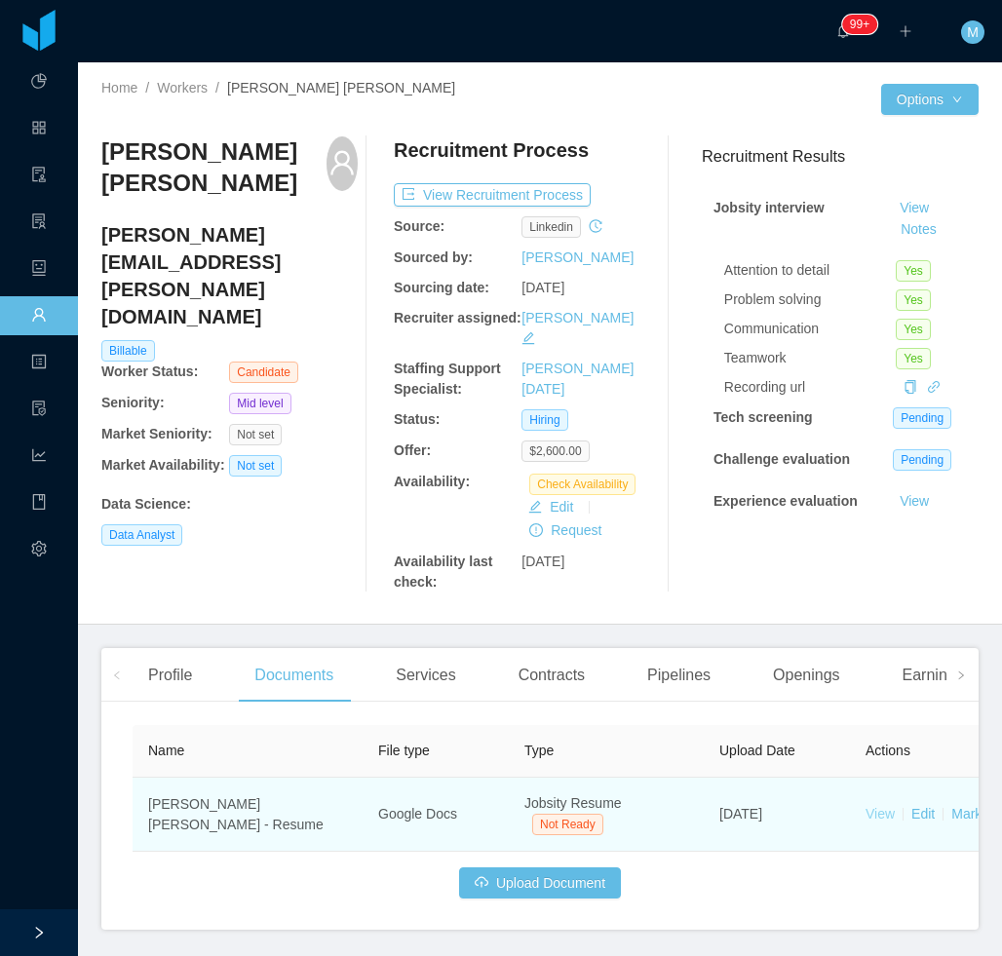
click at [878, 806] on link "View" at bounding box center [879, 814] width 29 height 16
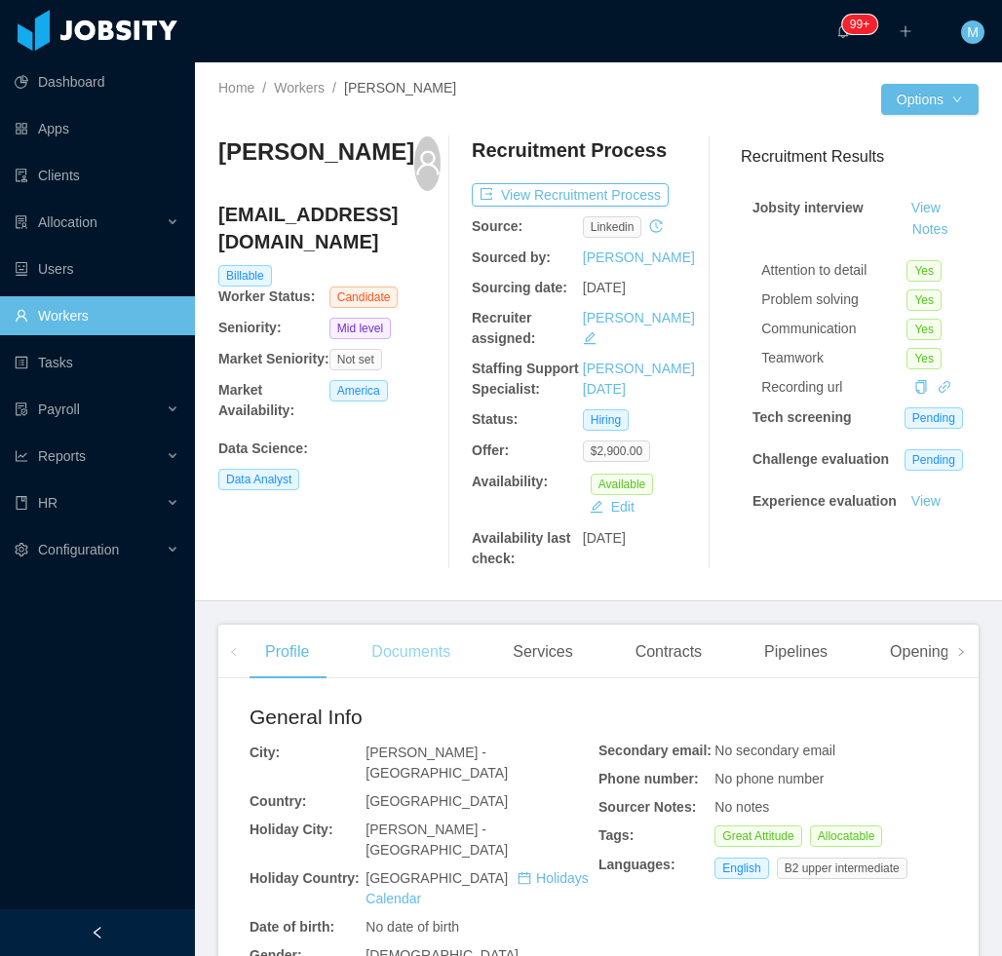
click at [405, 660] on div "Documents" at bounding box center [411, 652] width 110 height 55
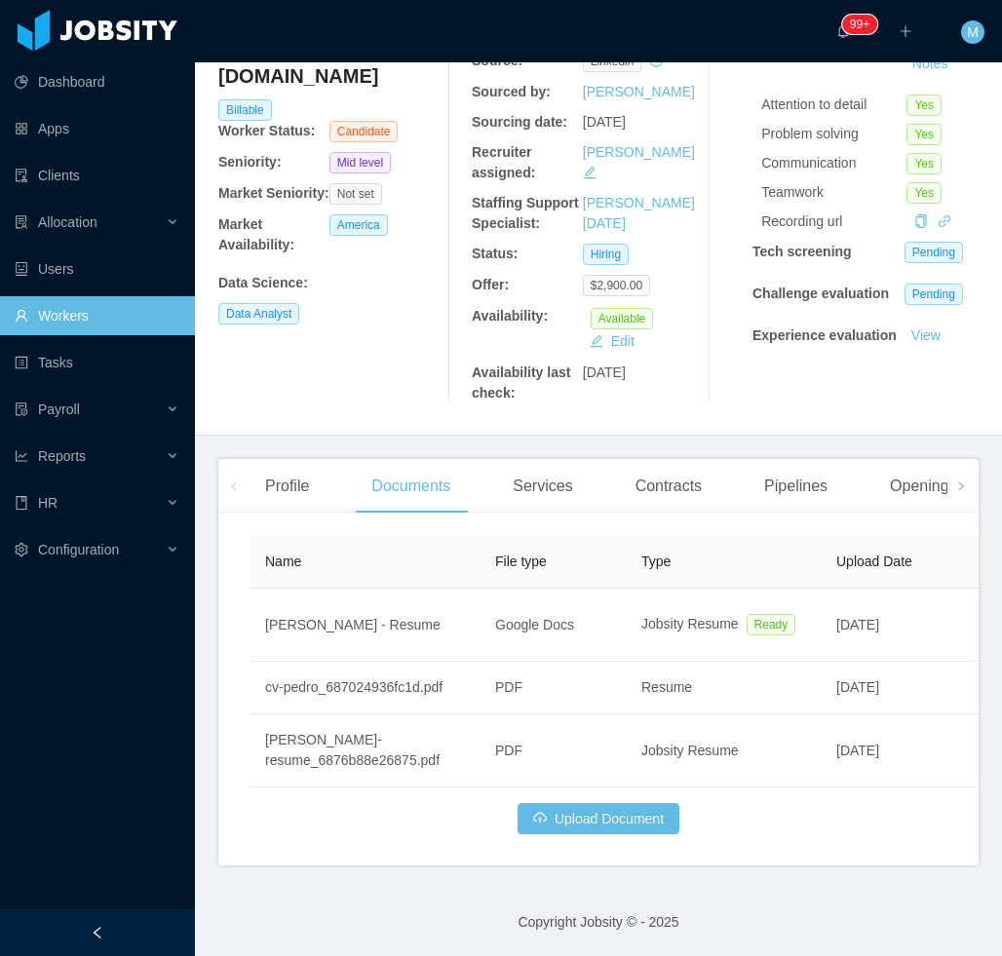
drag, startPoint x: 147, startPoint y: 933, endPoint x: 369, endPoint y: 837, distance: 242.2
click at [149, 933] on div at bounding box center [97, 932] width 195 height 47
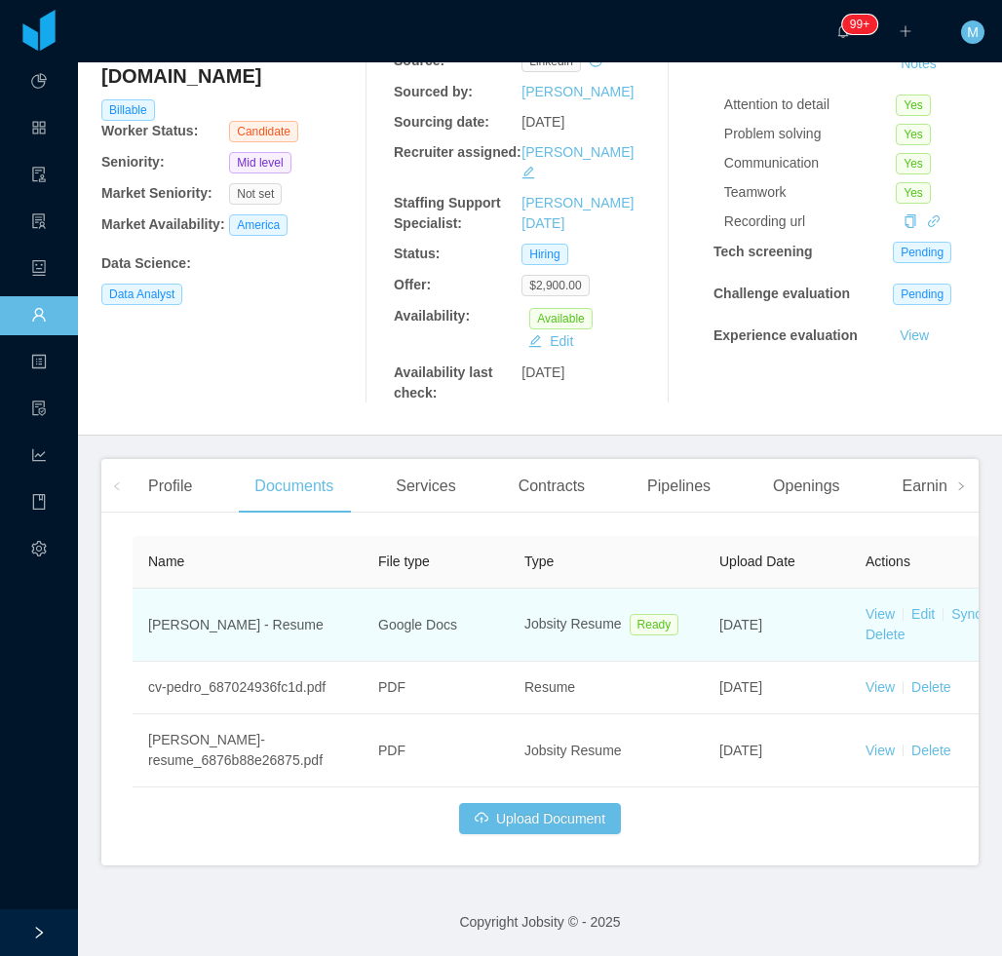
scroll to position [145, 0]
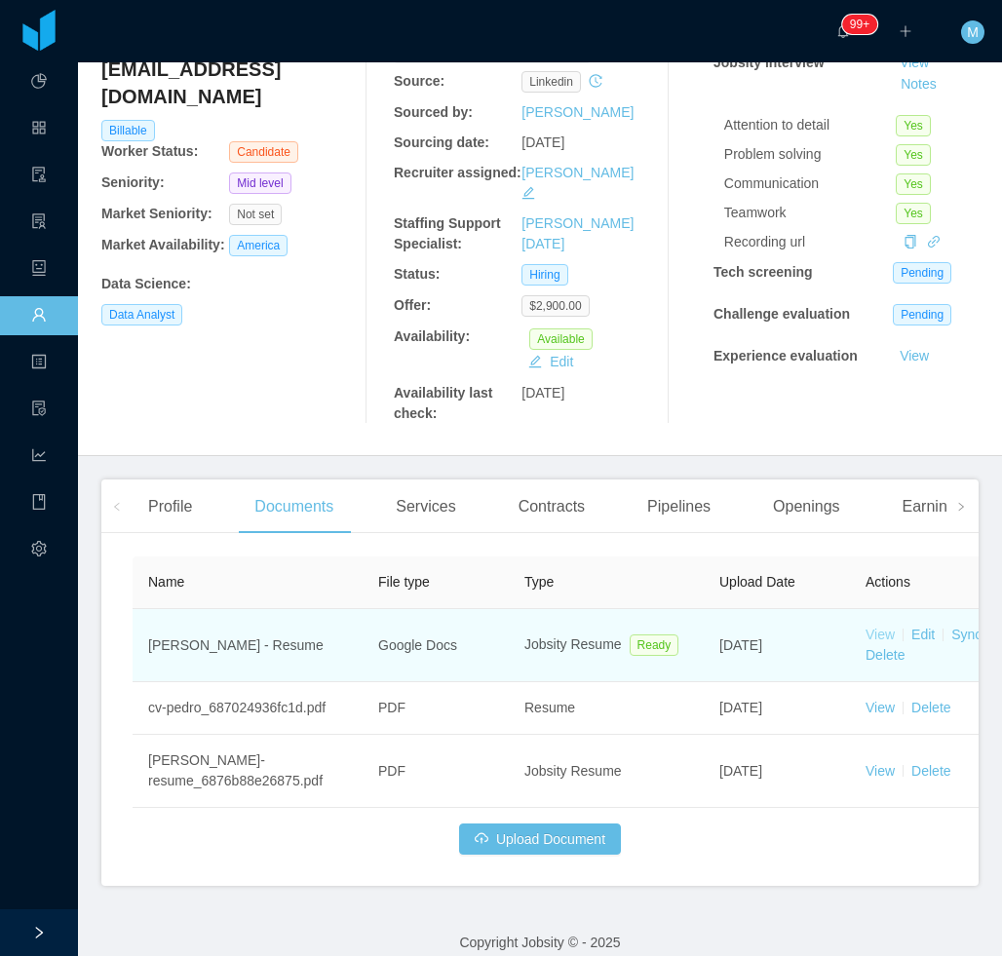
click at [881, 626] on link "View" at bounding box center [879, 634] width 29 height 16
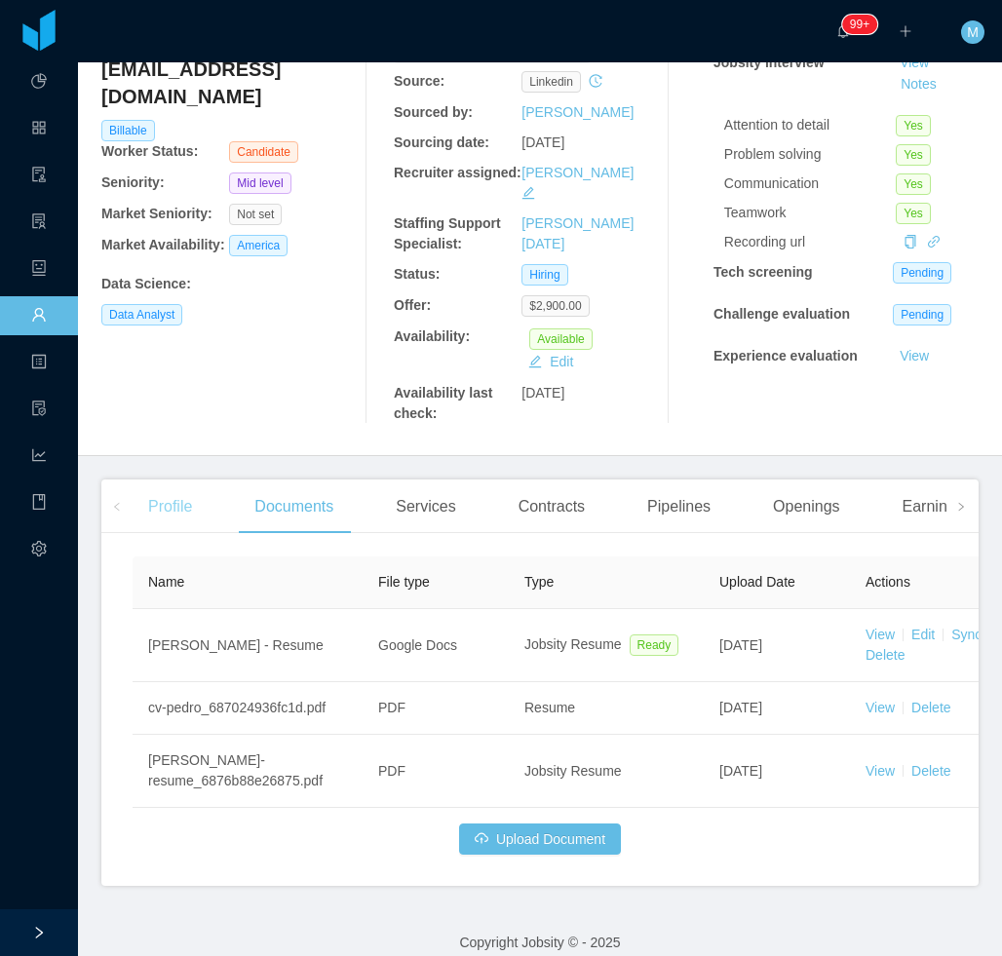
click at [161, 479] on div "Profile" at bounding box center [170, 506] width 75 height 55
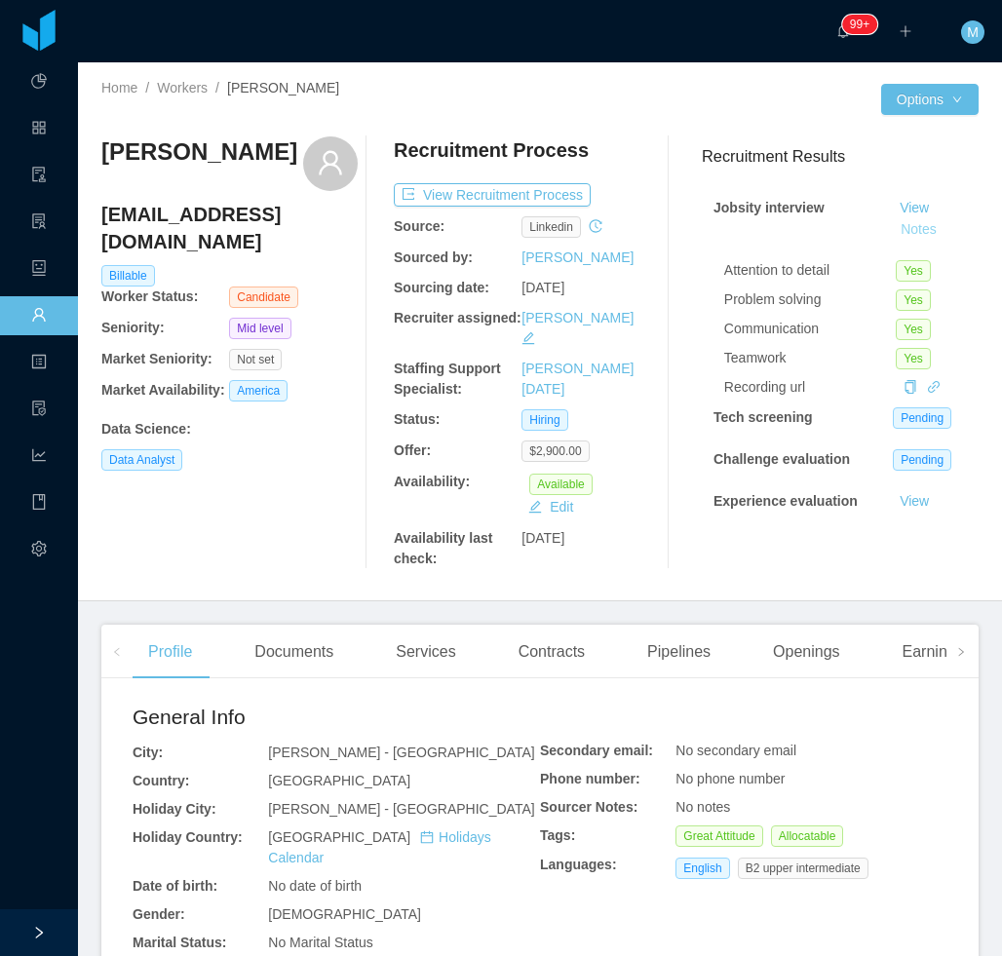
click at [892, 233] on button "Notes" at bounding box center [918, 229] width 52 height 23
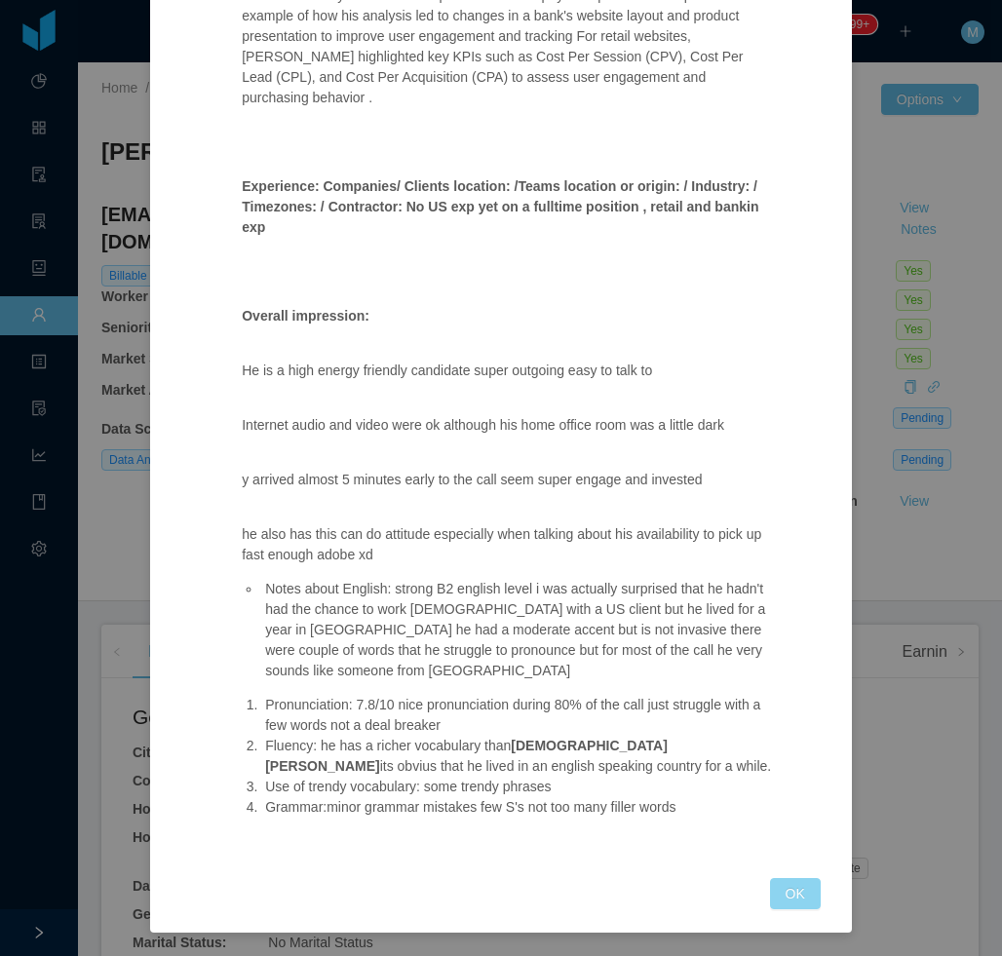
click at [781, 895] on button "OK" at bounding box center [795, 893] width 51 height 31
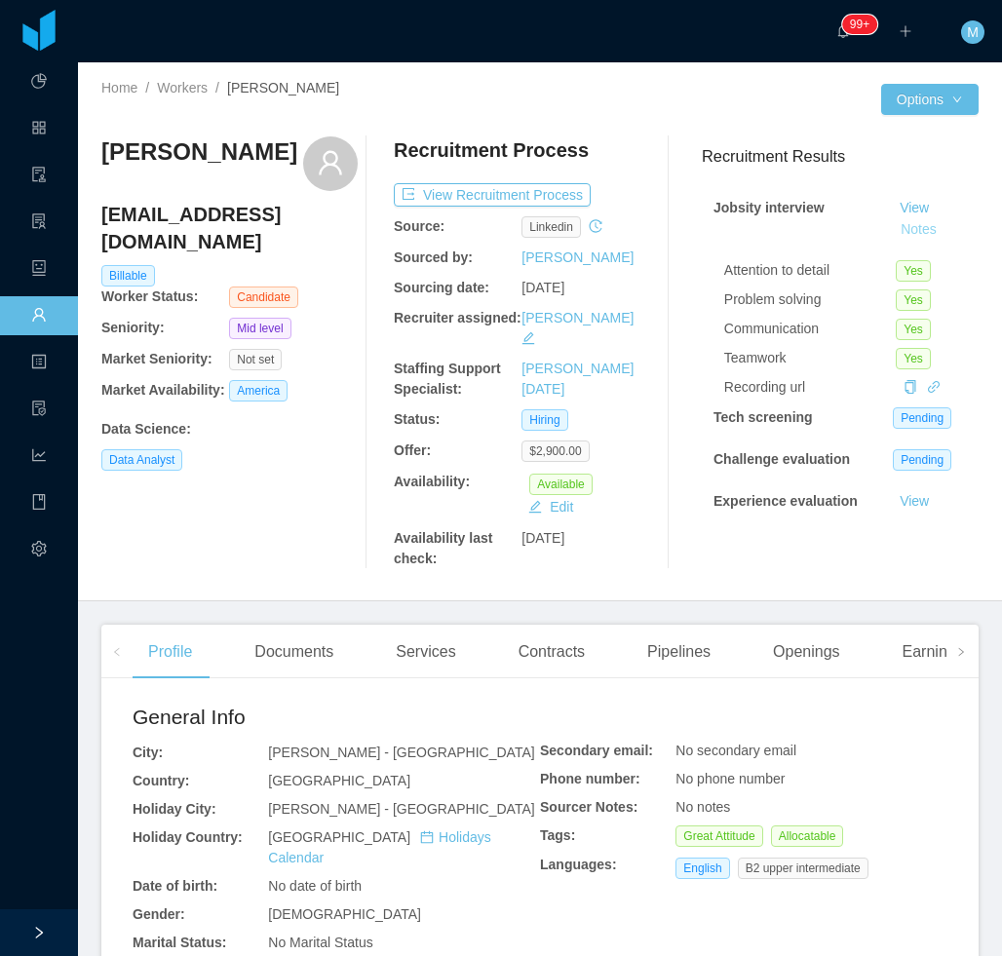
scroll to position [685, 0]
drag, startPoint x: 283, startPoint y: 156, endPoint x: 99, endPoint y: 160, distance: 183.2
click at [99, 160] on div "Home / Workers / Pedro Mendonça / Options Pedro Mendonça pedromendonca1998@gmai…" at bounding box center [540, 331] width 924 height 539
copy h3 "Pedro Mendonça"
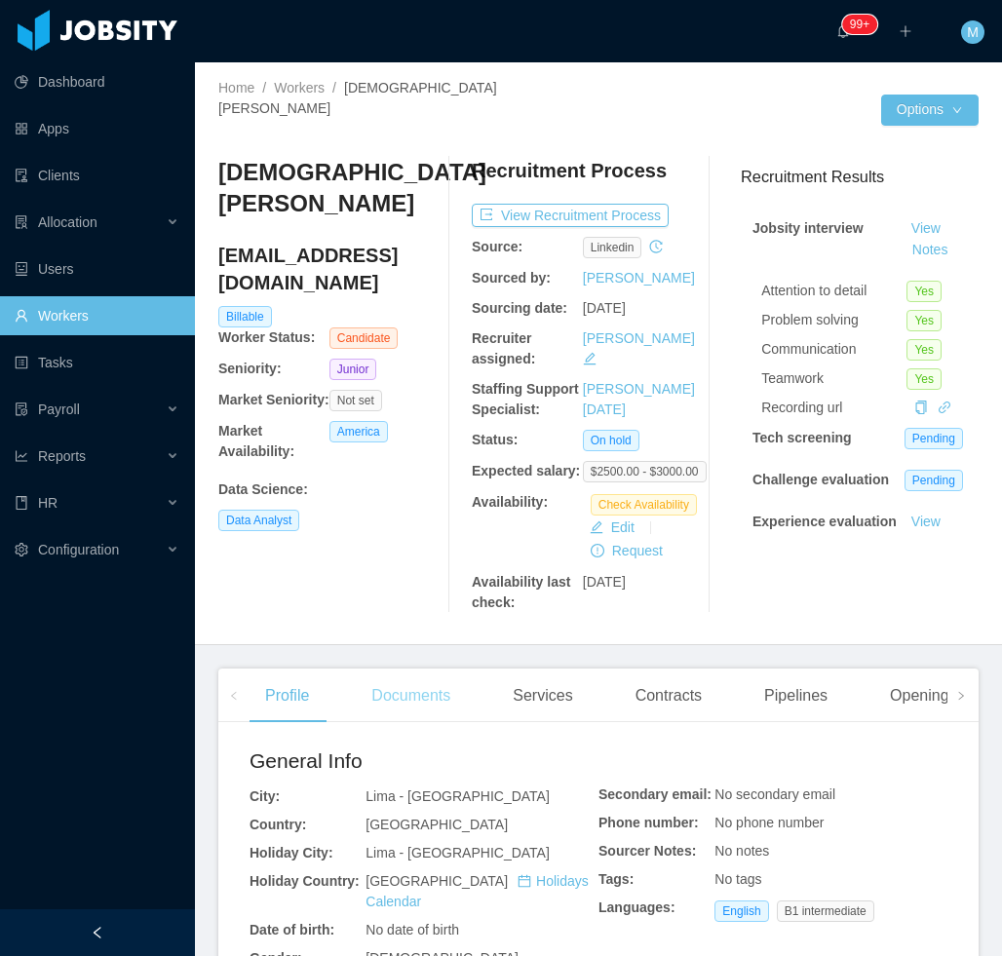
click at [424, 684] on div "Documents" at bounding box center [411, 695] width 110 height 55
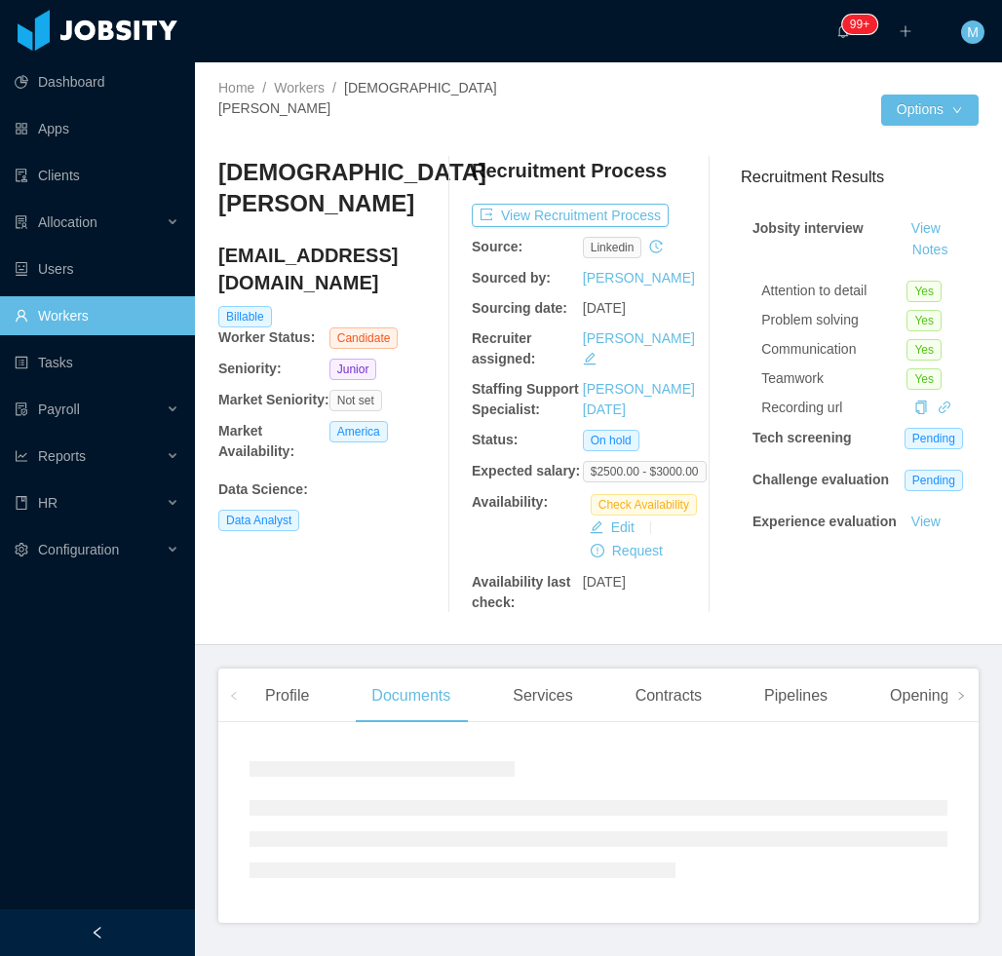
drag, startPoint x: 141, startPoint y: 926, endPoint x: 163, endPoint y: 895, distance: 37.0
click at [139, 925] on div at bounding box center [97, 932] width 195 height 47
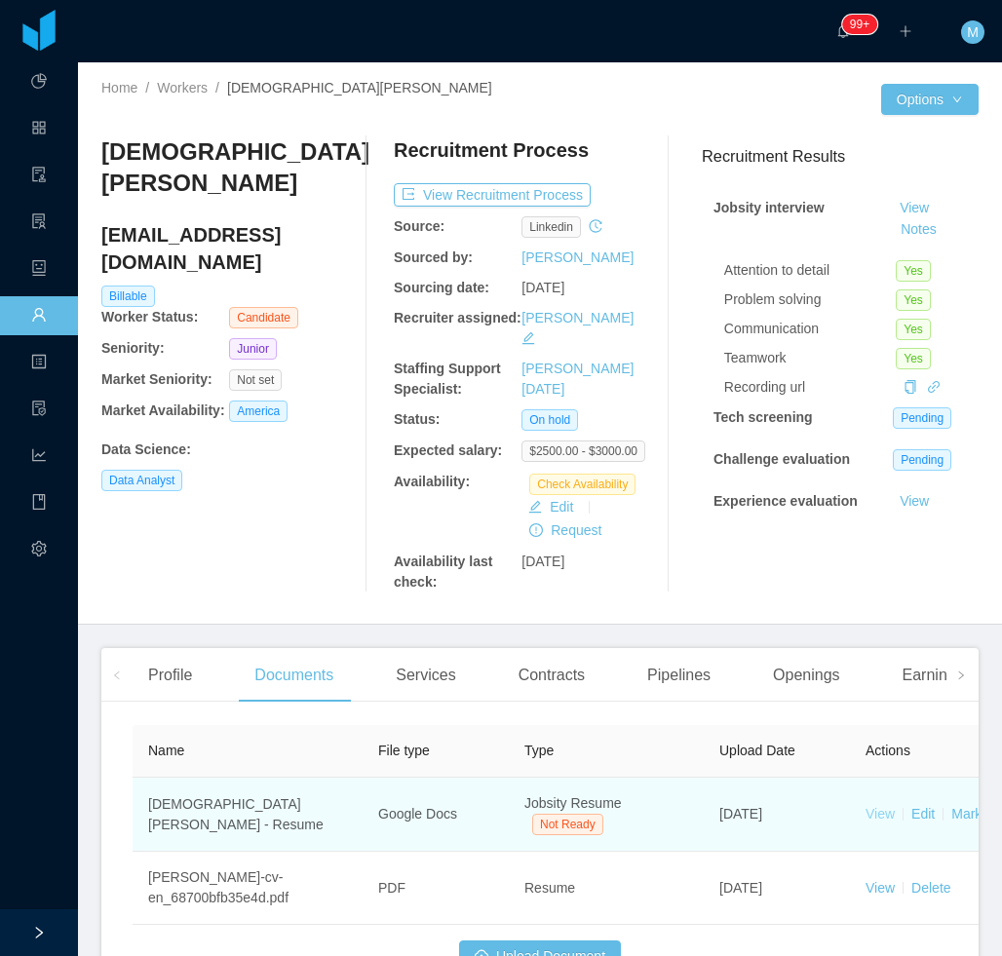
click at [880, 806] on link "View" at bounding box center [879, 814] width 29 height 16
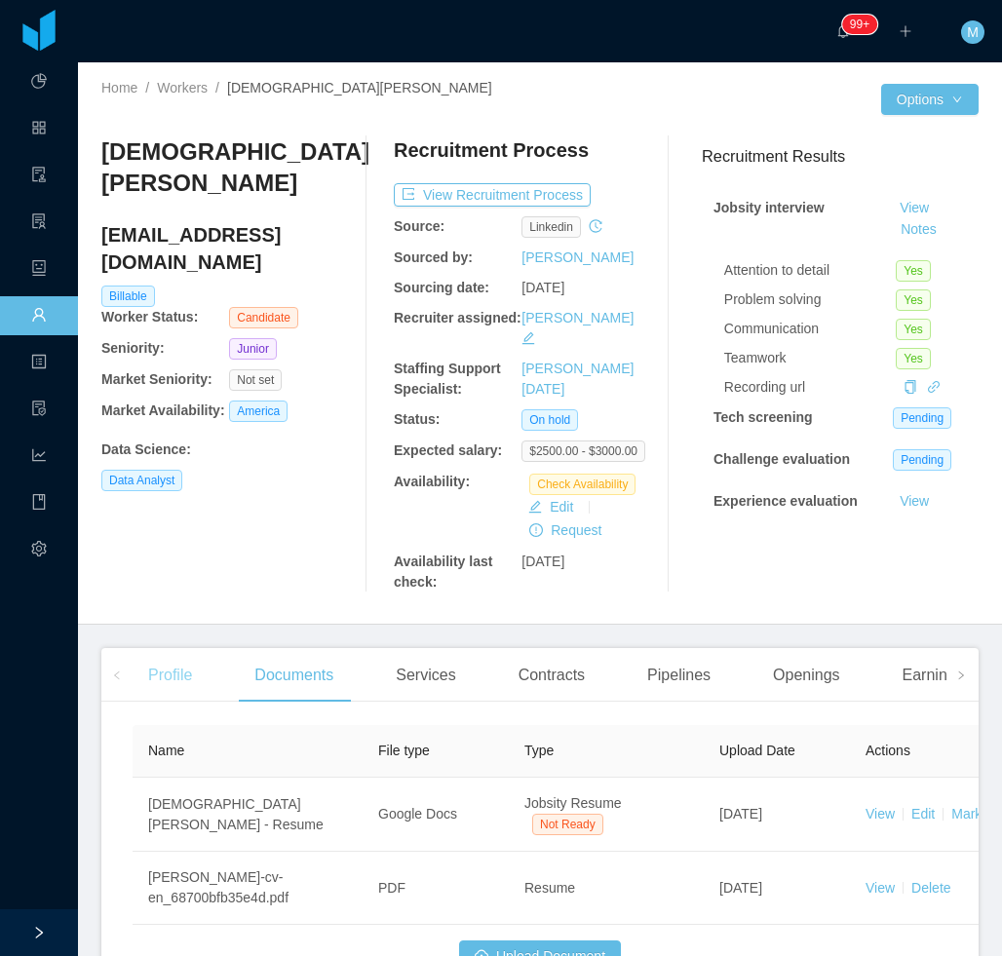
click at [173, 654] on div "Profile" at bounding box center [170, 675] width 75 height 55
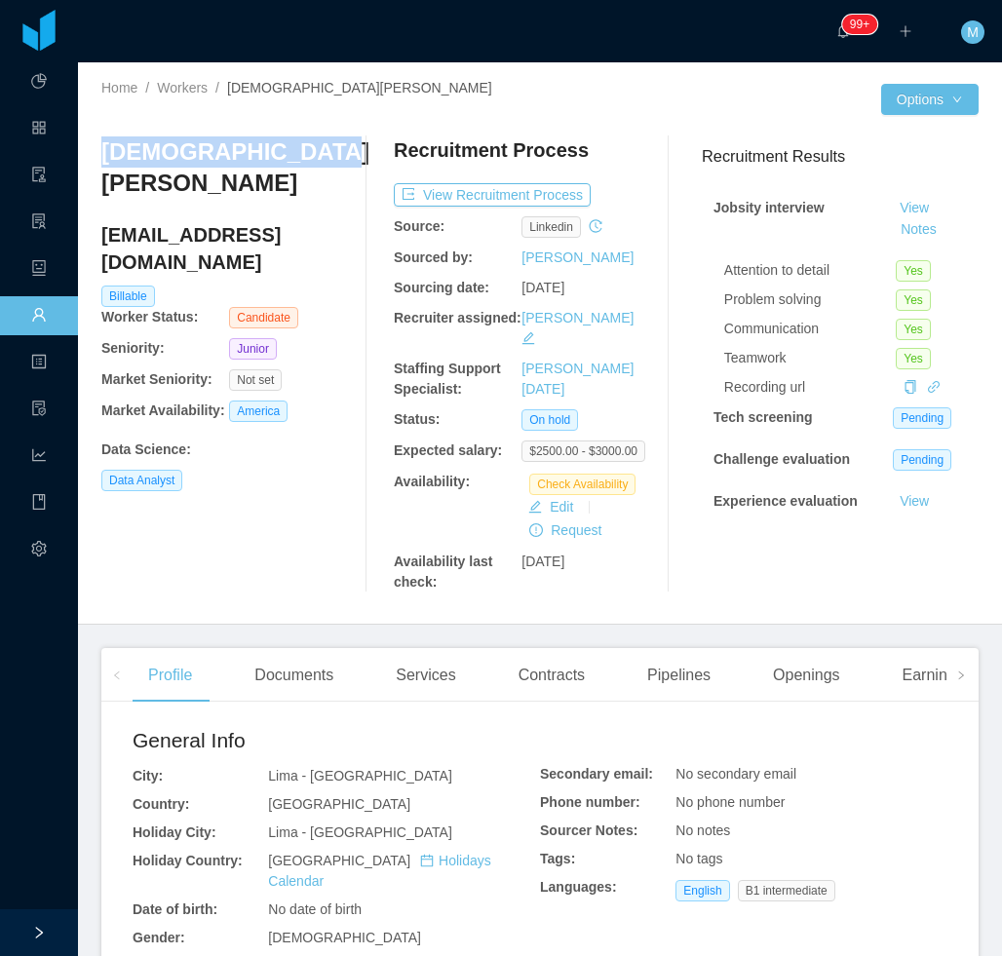
drag, startPoint x: 277, startPoint y: 160, endPoint x: 97, endPoint y: 165, distance: 179.3
click at [97, 165] on div "Home / Workers / Christian Aguirre / Options Christian Aguirre christianagbr@gm…" at bounding box center [540, 343] width 924 height 562
copy h3 "Christian Aguirre"
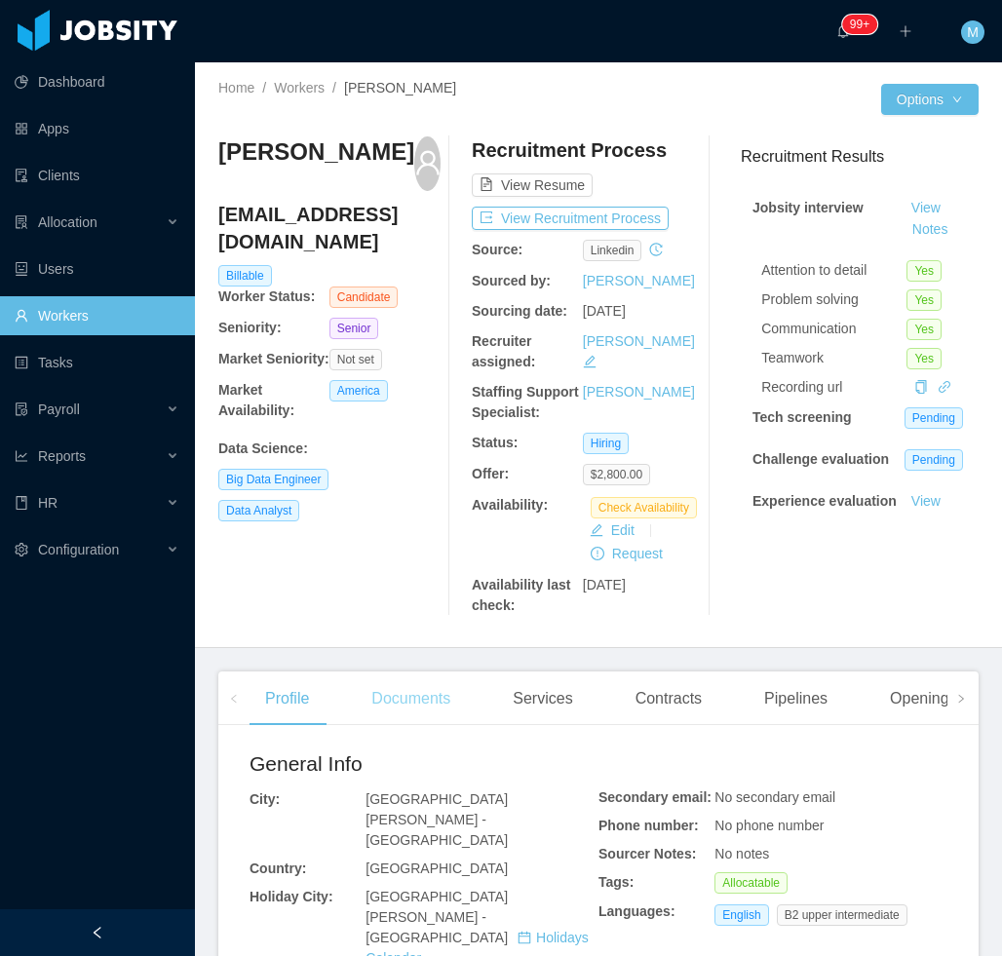
click at [402, 695] on div "Documents" at bounding box center [411, 698] width 110 height 55
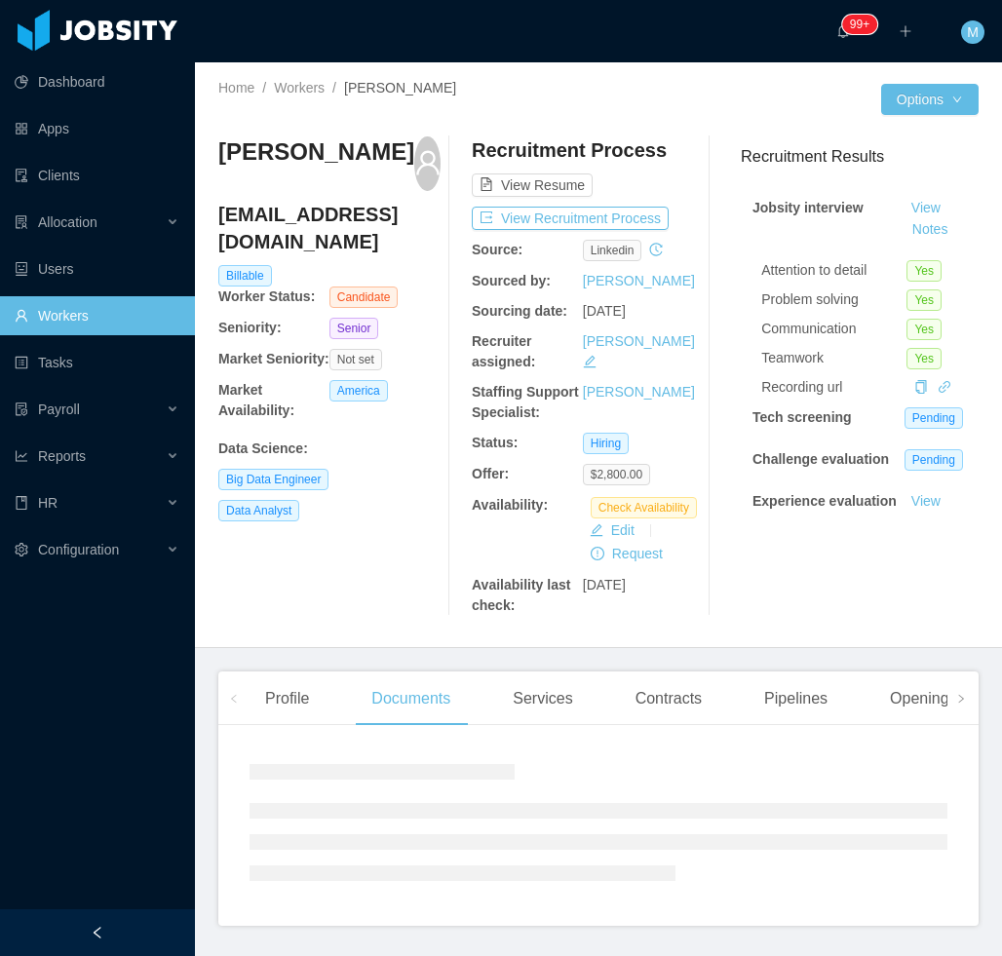
drag, startPoint x: 141, startPoint y: 922, endPoint x: 209, endPoint y: 879, distance: 79.7
click at [139, 922] on div at bounding box center [97, 932] width 195 height 47
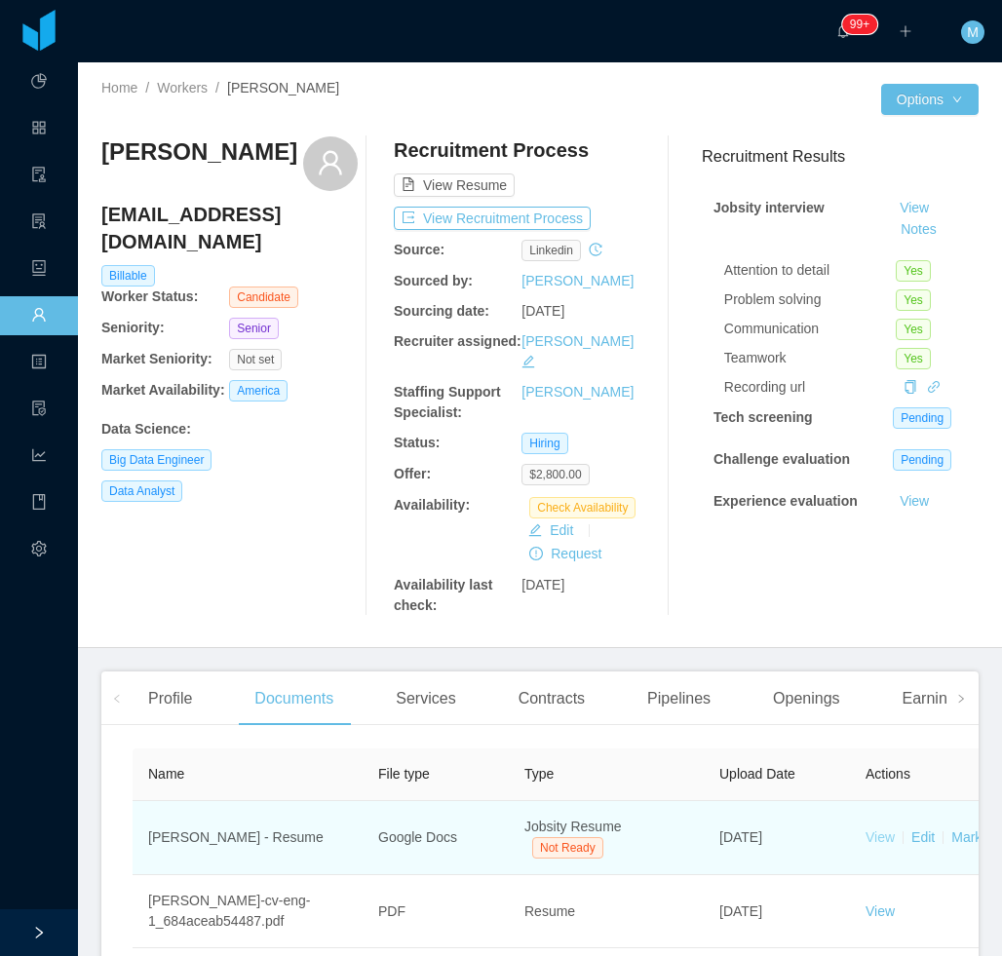
click at [877, 829] on link "View" at bounding box center [879, 837] width 29 height 16
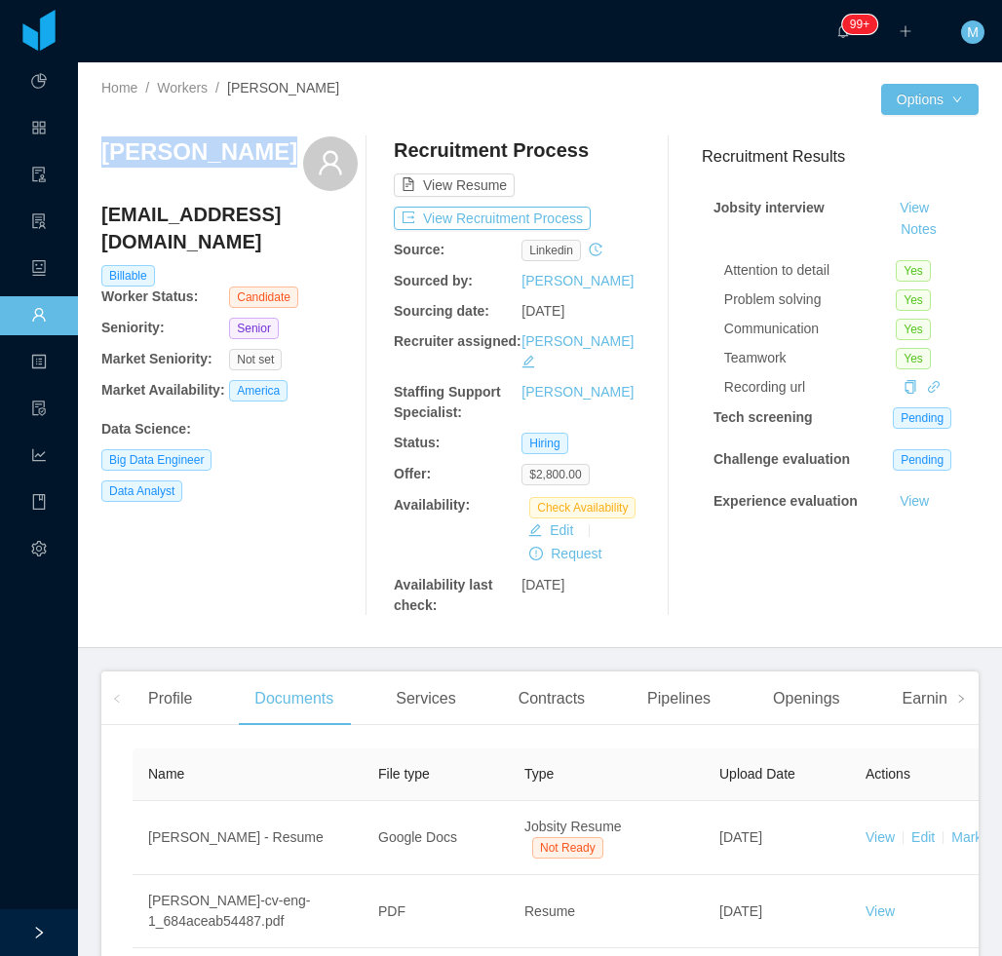
drag, startPoint x: 271, startPoint y: 176, endPoint x: 95, endPoint y: 161, distance: 176.1
click at [95, 161] on div "Home / Workers / [PERSON_NAME] / Options [PERSON_NAME] [EMAIL_ADDRESS][DOMAIN_N…" at bounding box center [540, 355] width 924 height 586
copy h3 "[PERSON_NAME]"
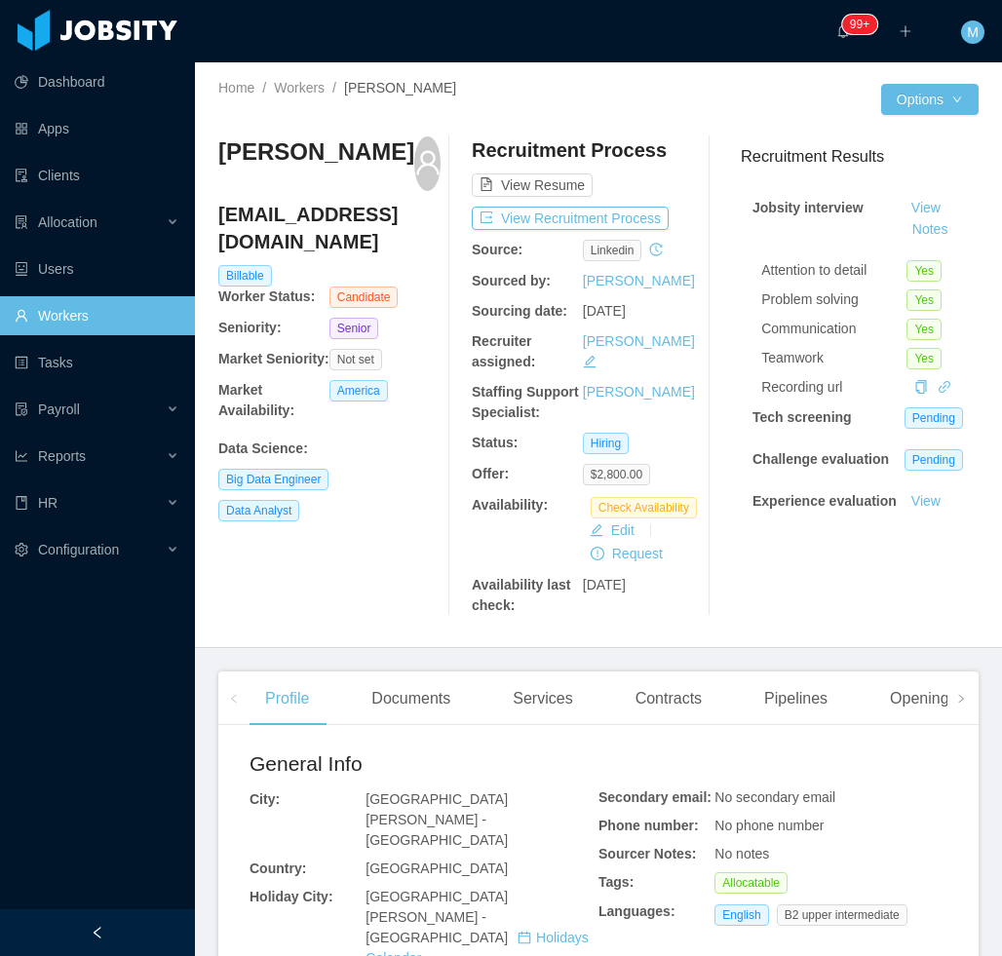
drag, startPoint x: 118, startPoint y: 923, endPoint x: 171, endPoint y: 750, distance: 180.6
click at [119, 923] on div at bounding box center [97, 932] width 195 height 47
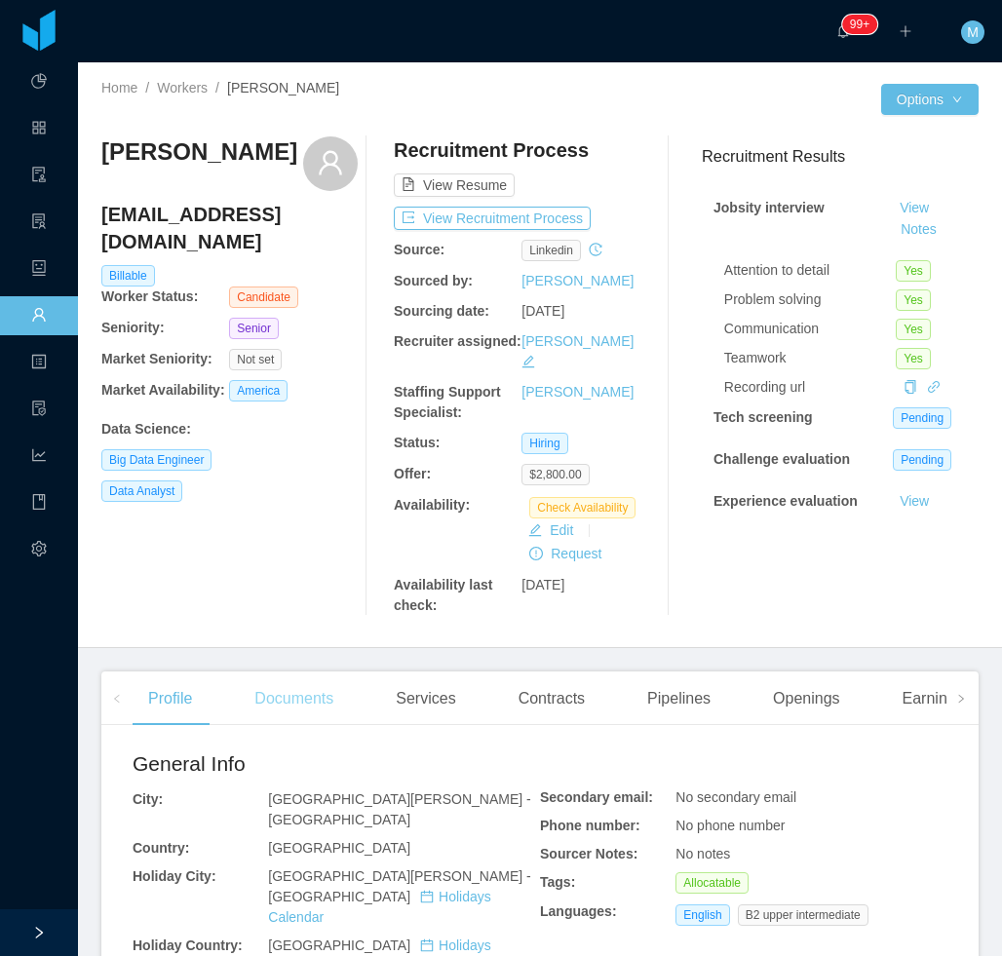
click at [289, 696] on div "Documents" at bounding box center [294, 698] width 110 height 55
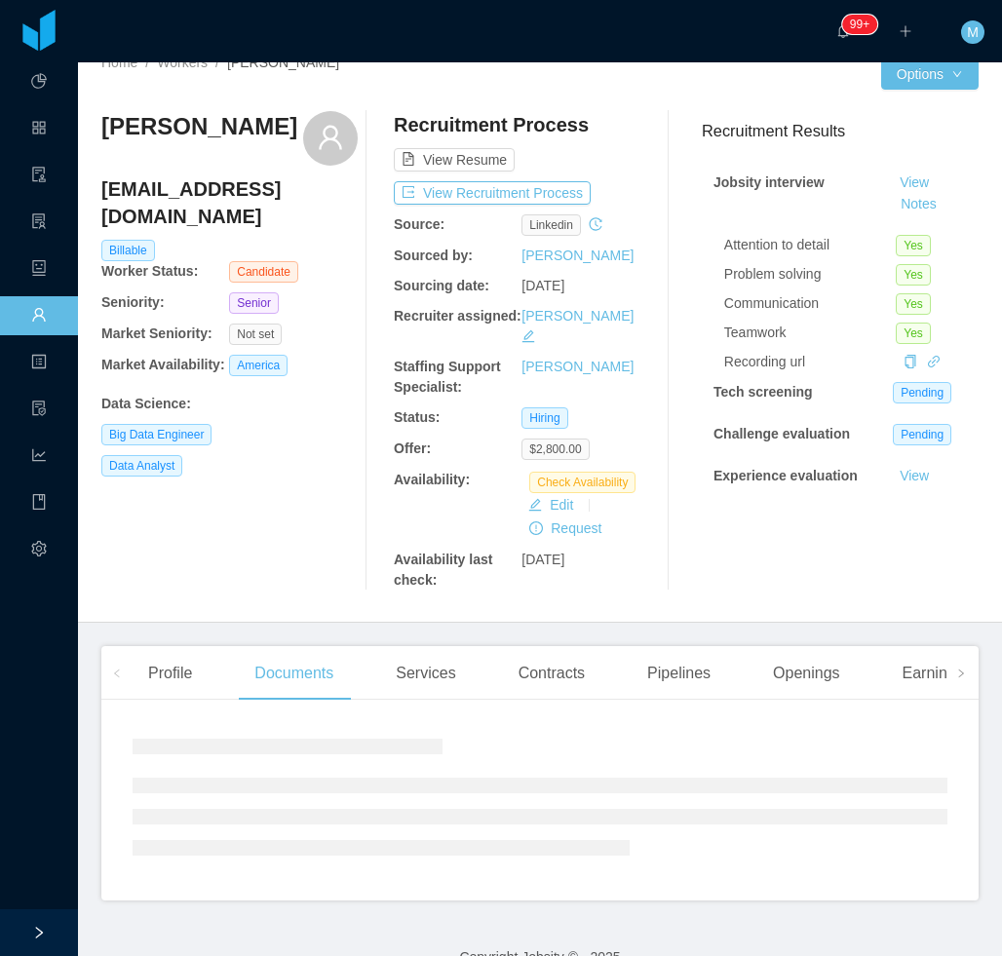
scroll to position [40, 0]
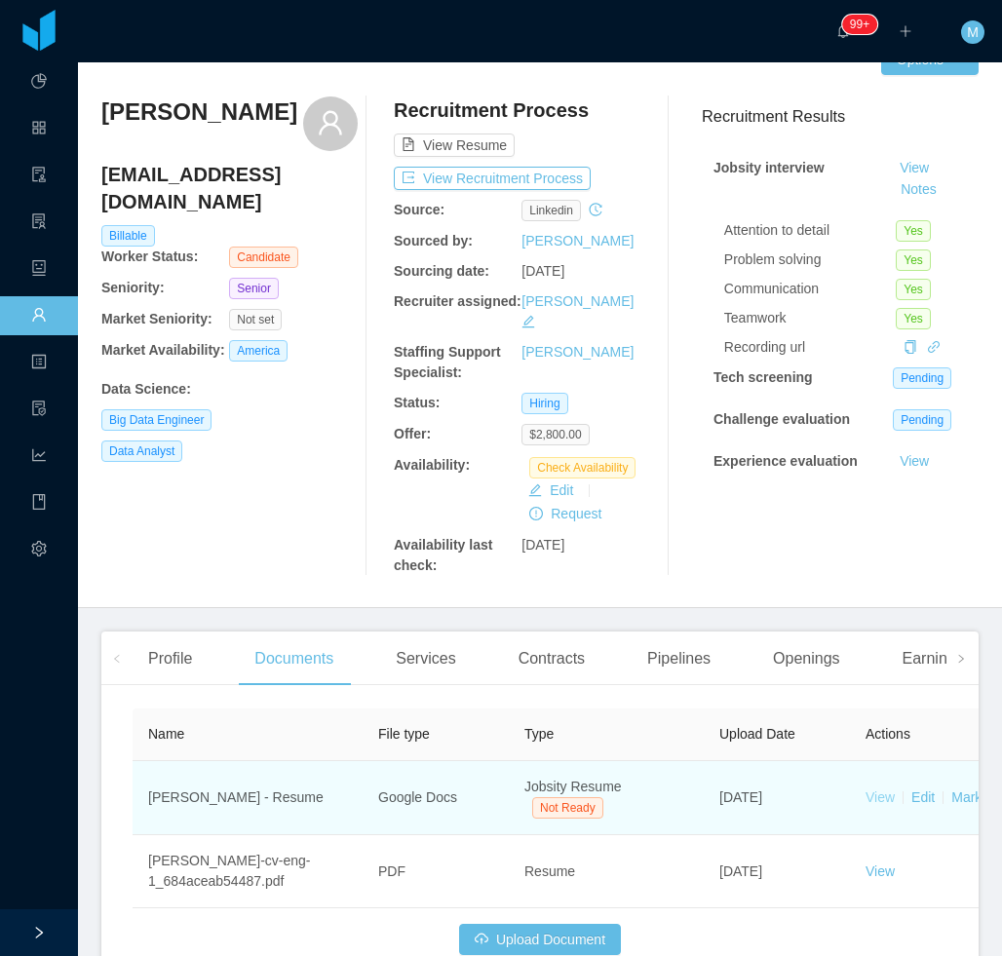
click at [884, 789] on link "View" at bounding box center [879, 797] width 29 height 16
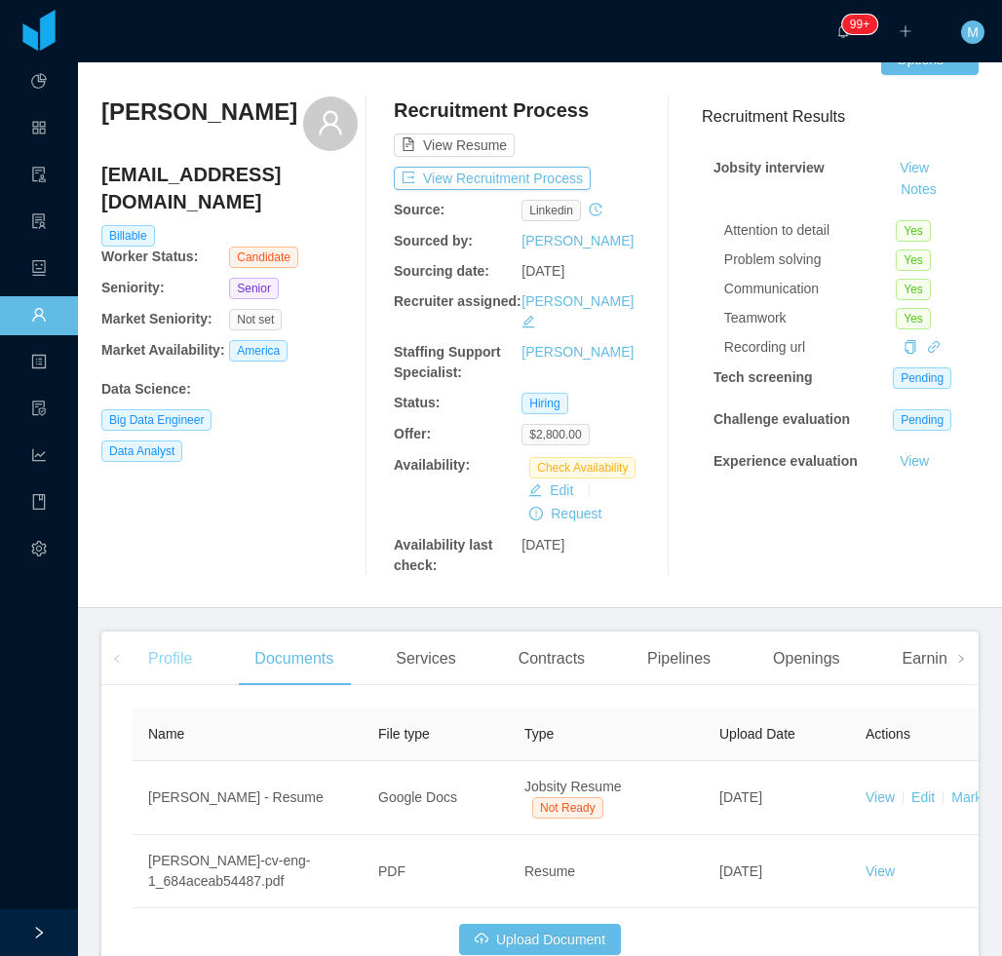
click at [138, 647] on div "Profile" at bounding box center [170, 658] width 75 height 55
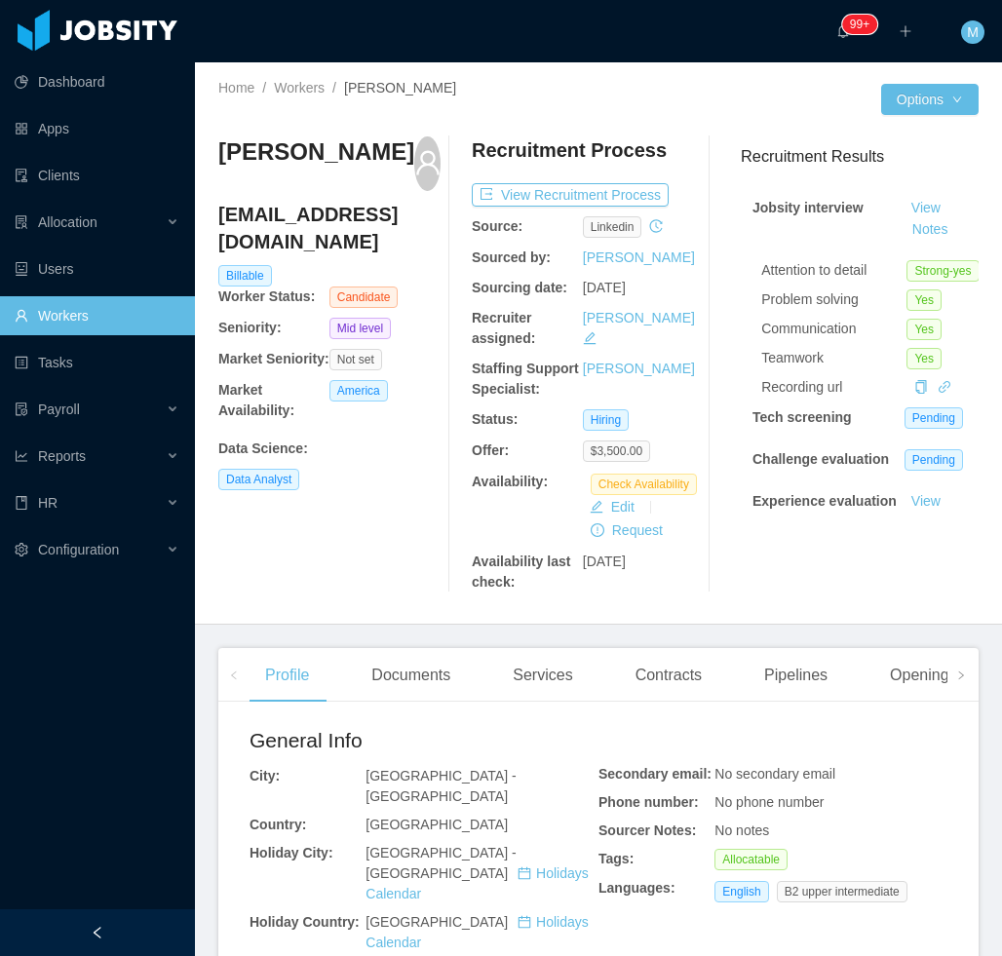
drag, startPoint x: 149, startPoint y: 911, endPoint x: 210, endPoint y: 828, distance: 103.1
click at [148, 916] on div at bounding box center [97, 932] width 195 height 47
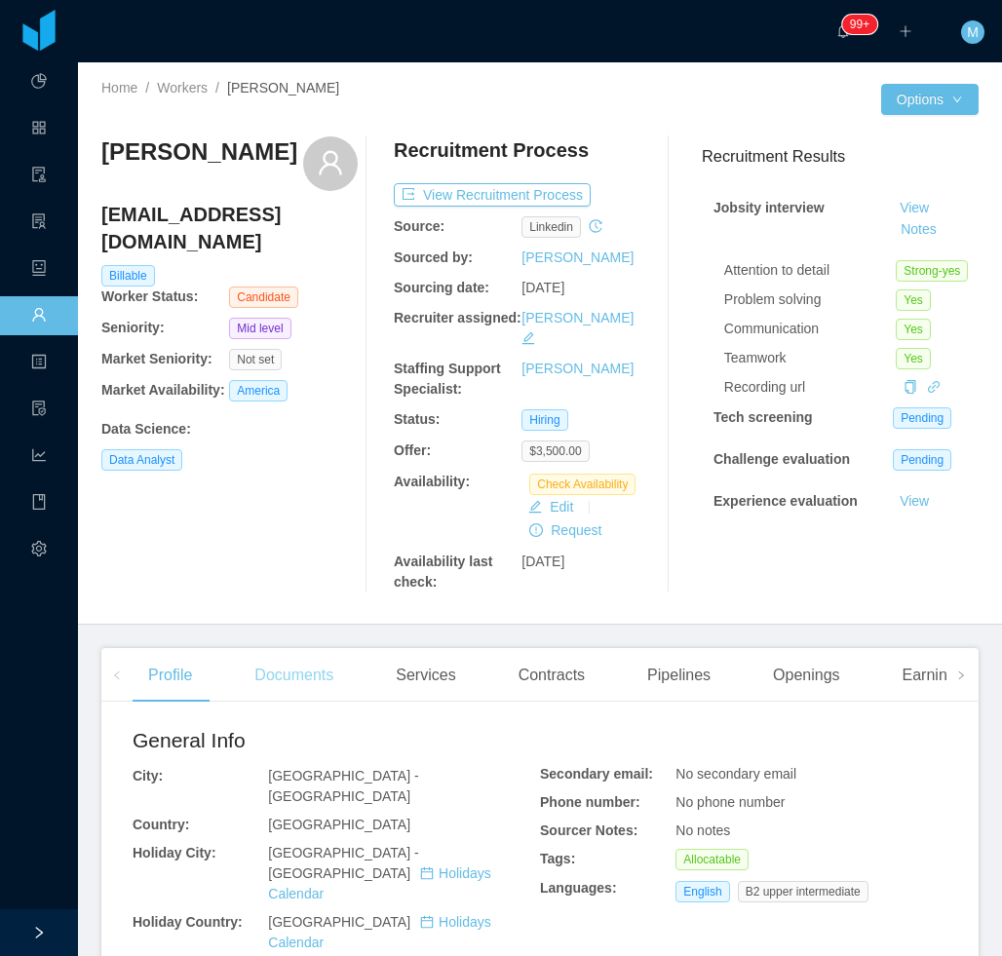
click at [322, 648] on div "Documents" at bounding box center [294, 675] width 110 height 55
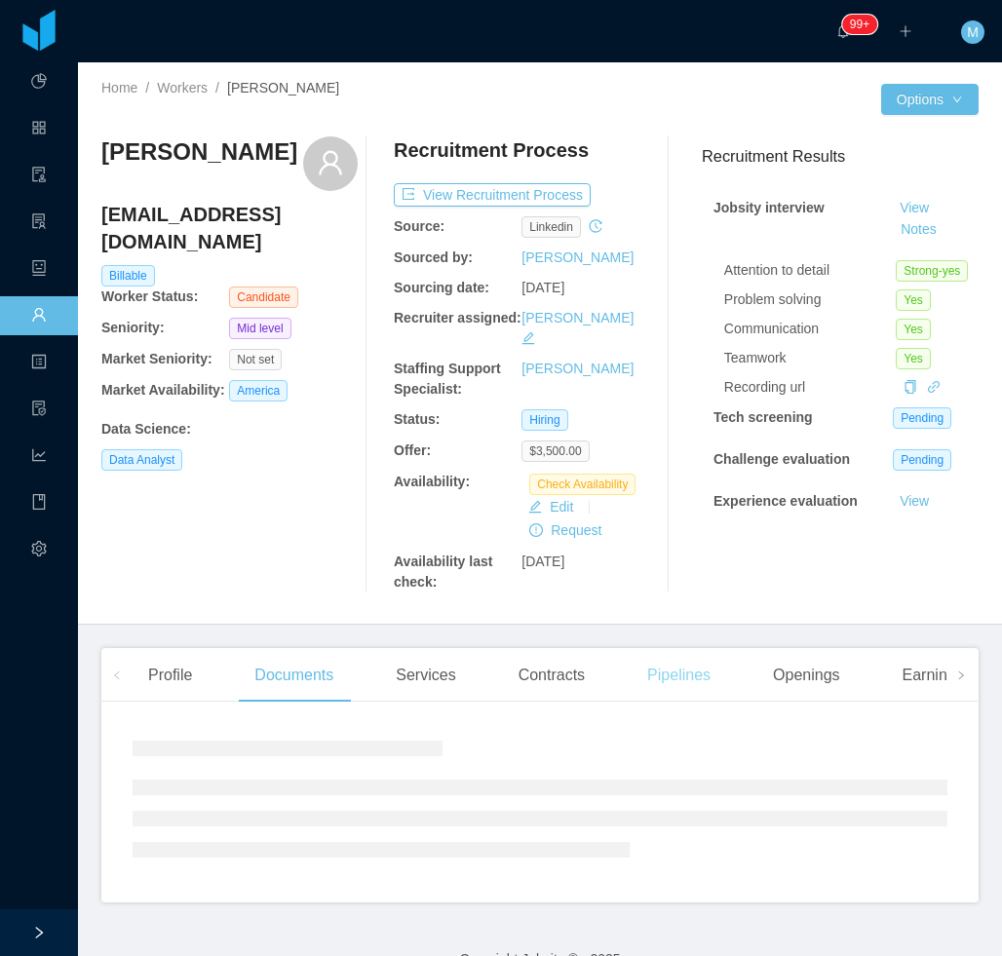
scroll to position [17, 0]
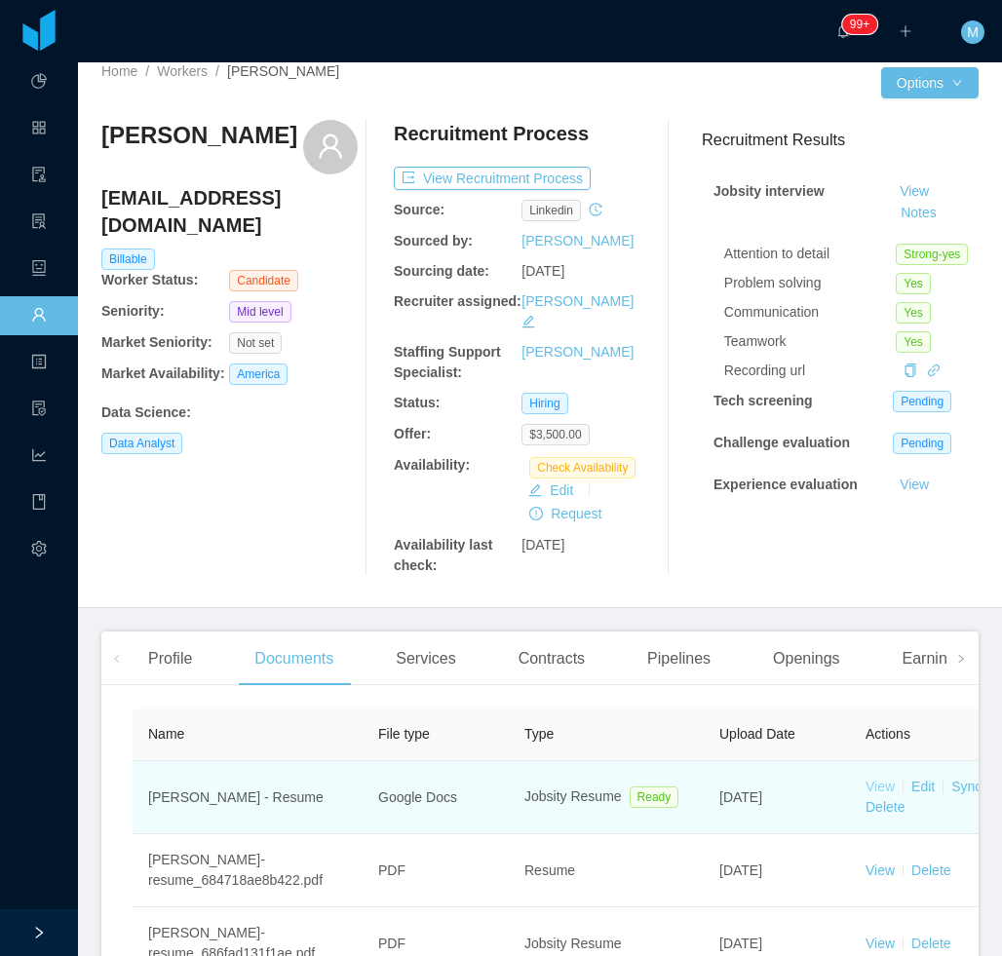
click at [885, 778] on link "View" at bounding box center [879, 786] width 29 height 16
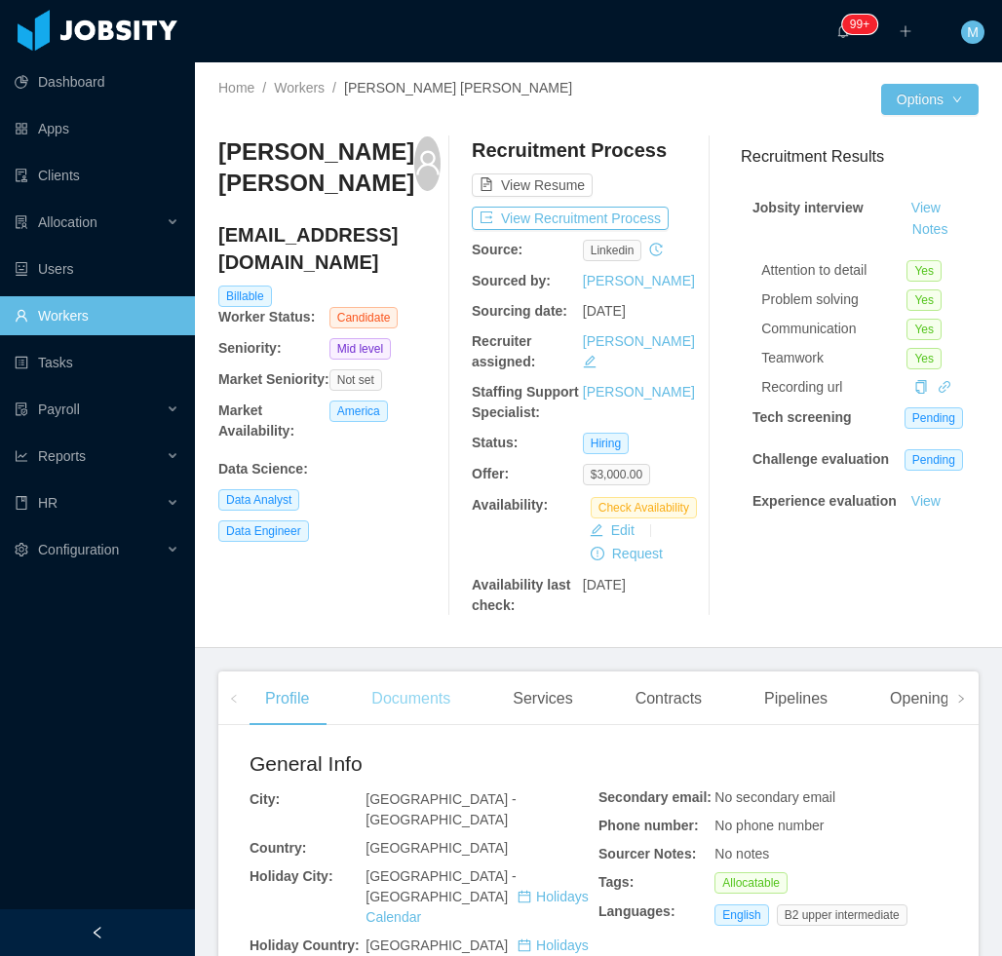
drag, startPoint x: 442, startPoint y: 706, endPoint x: 437, endPoint y: 690, distance: 17.3
click at [442, 706] on div "Documents" at bounding box center [411, 698] width 110 height 55
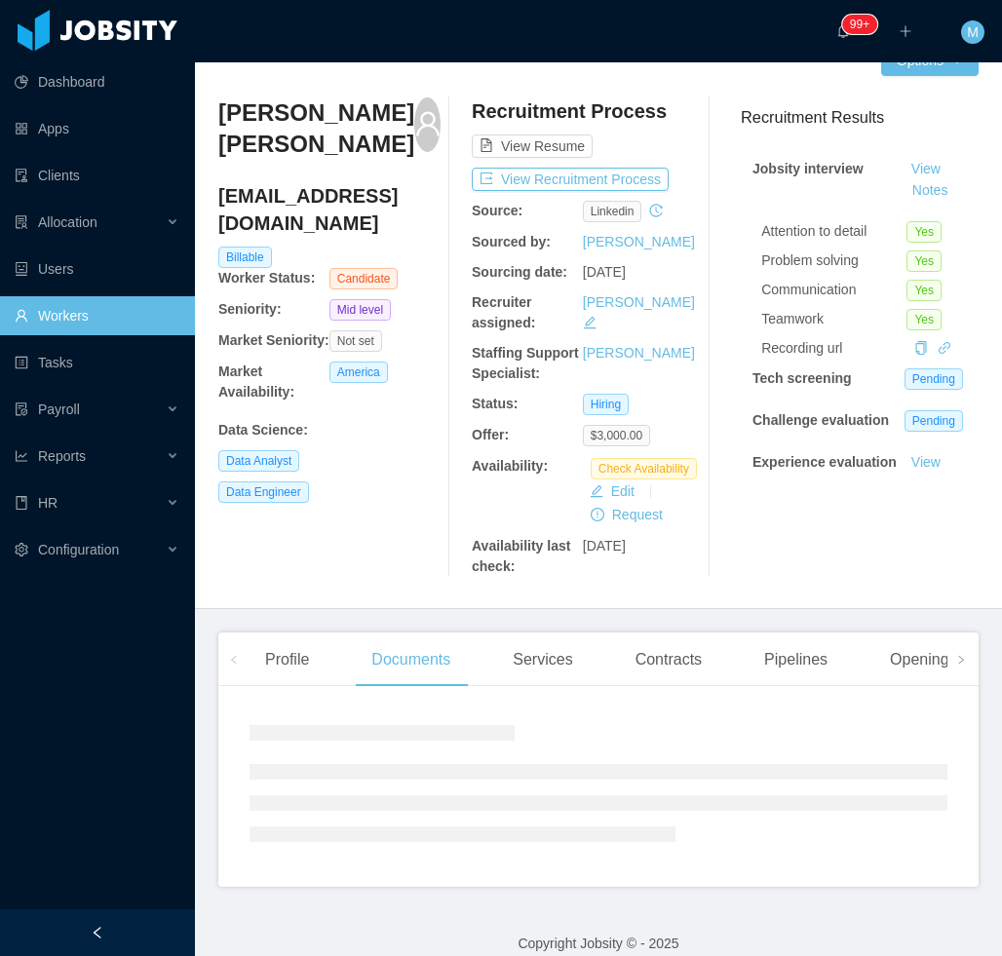
scroll to position [60, 0]
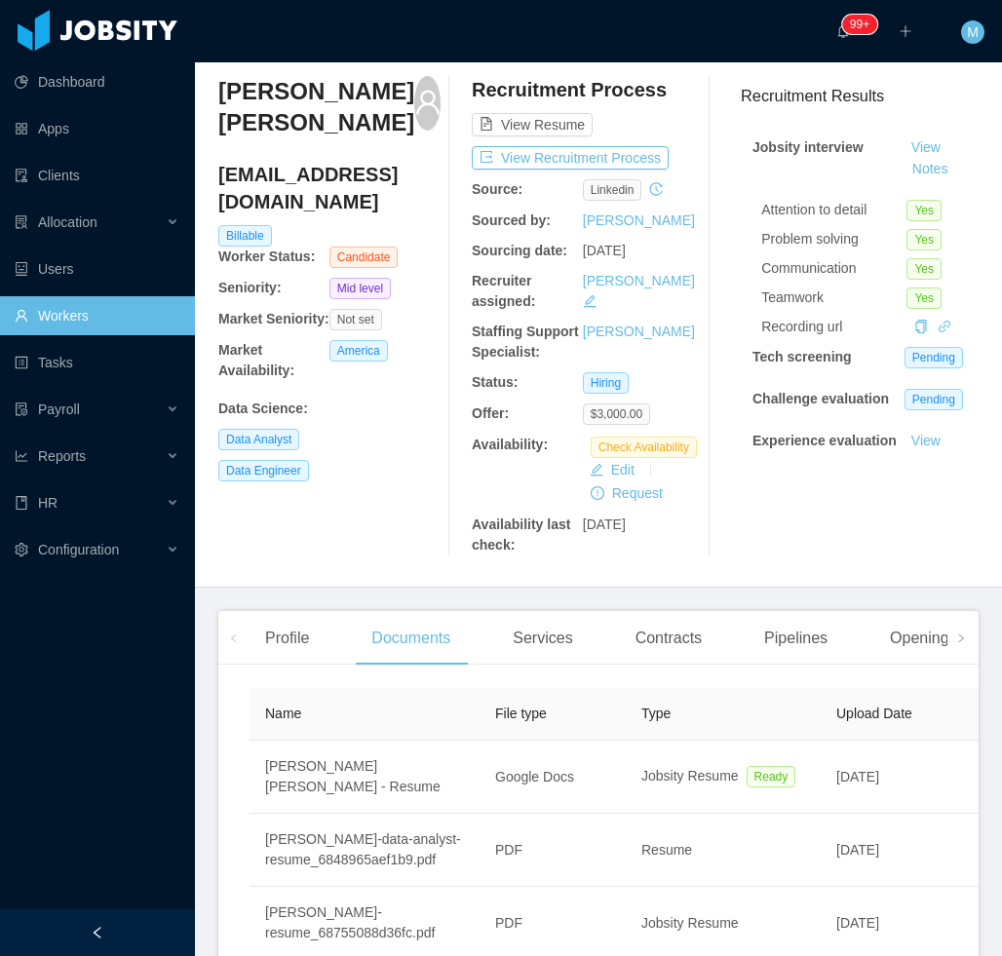
click at [112, 929] on div at bounding box center [97, 932] width 195 height 47
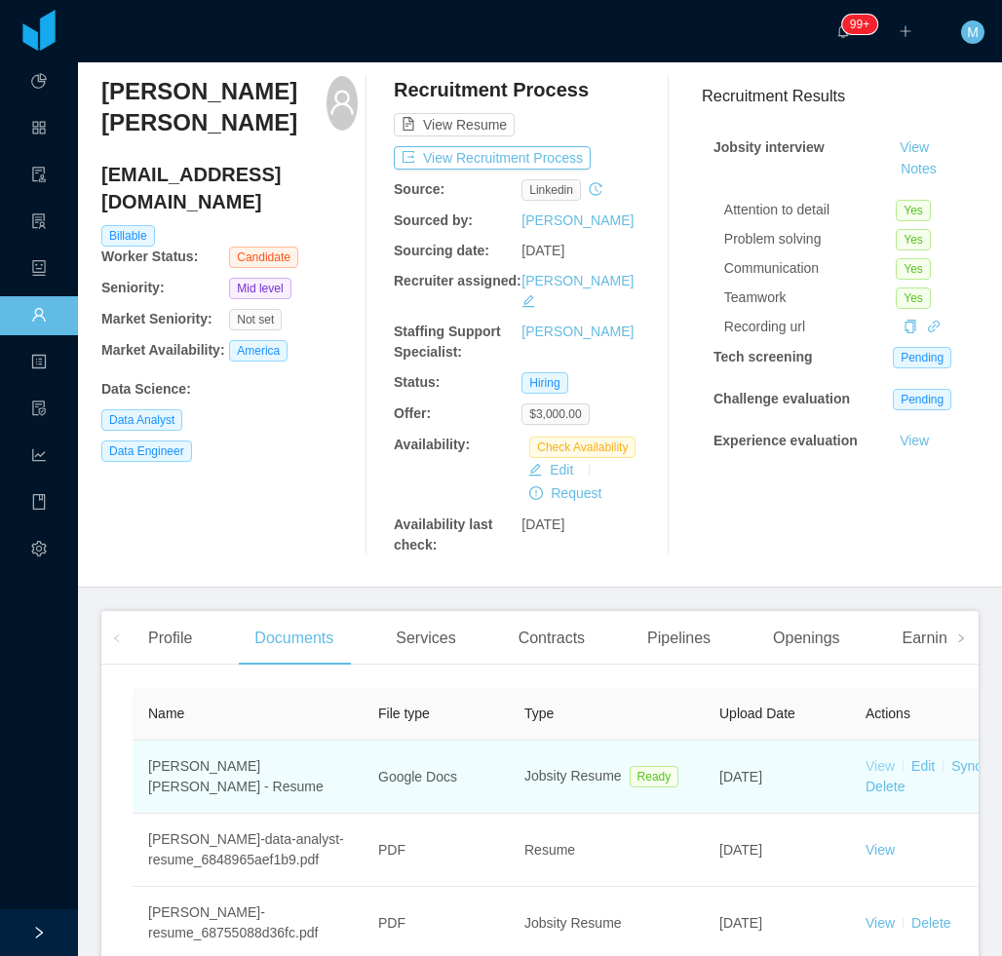
click at [882, 758] on link "View" at bounding box center [879, 766] width 29 height 16
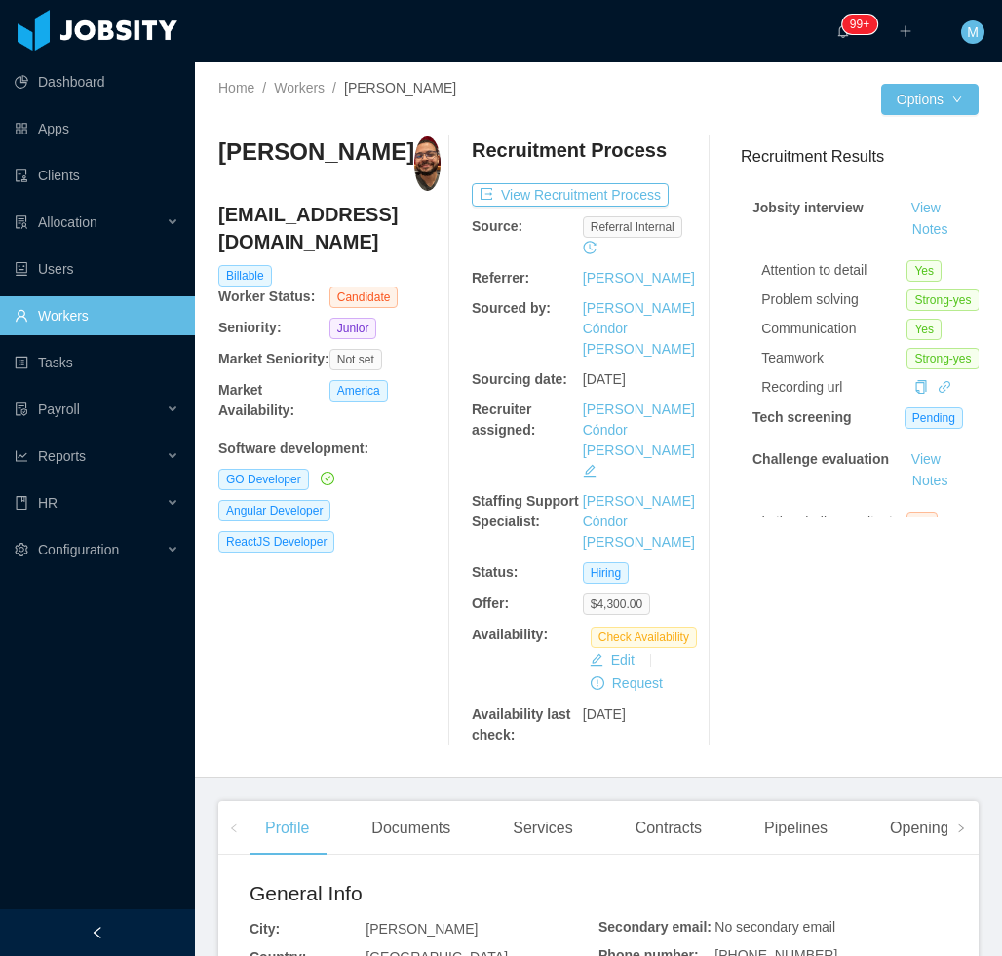
click at [502, 633] on div "Recruitment Process View Recruitment Process Source: Referral internal Referrer…" at bounding box center [583, 440] width 222 height 609
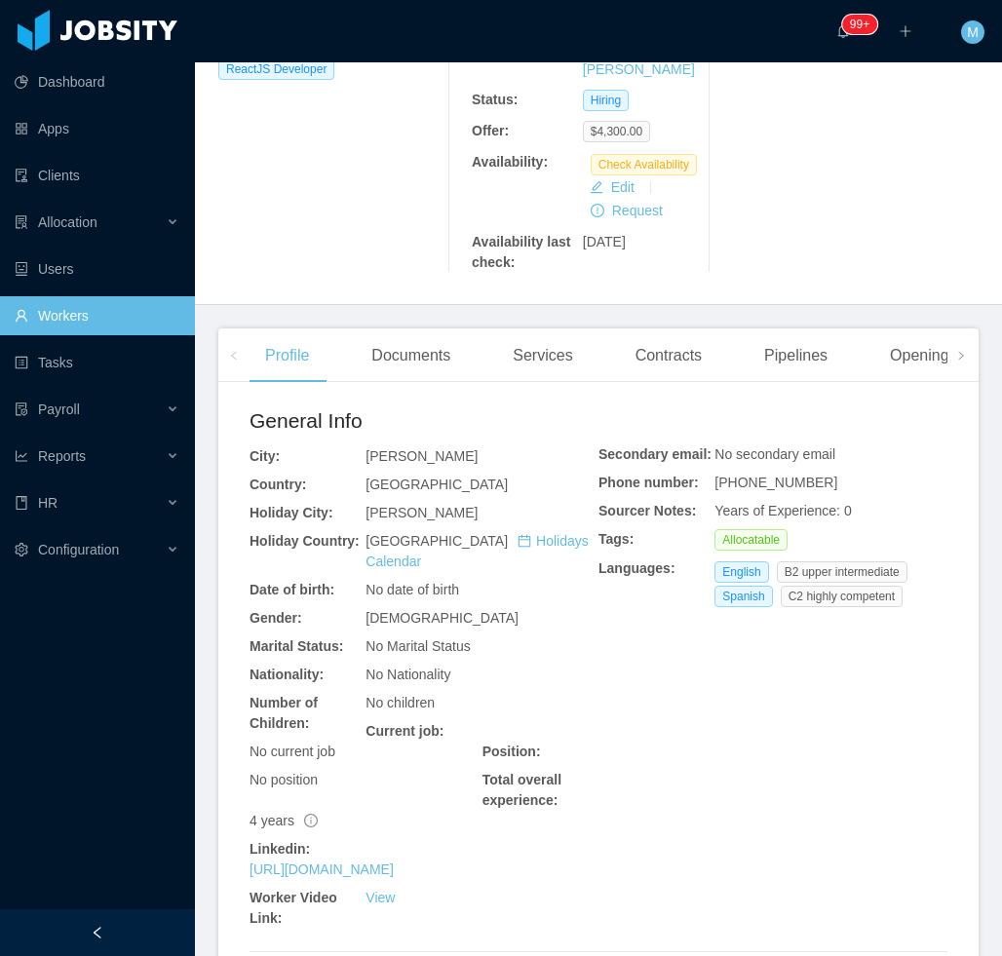
scroll to position [585, 0]
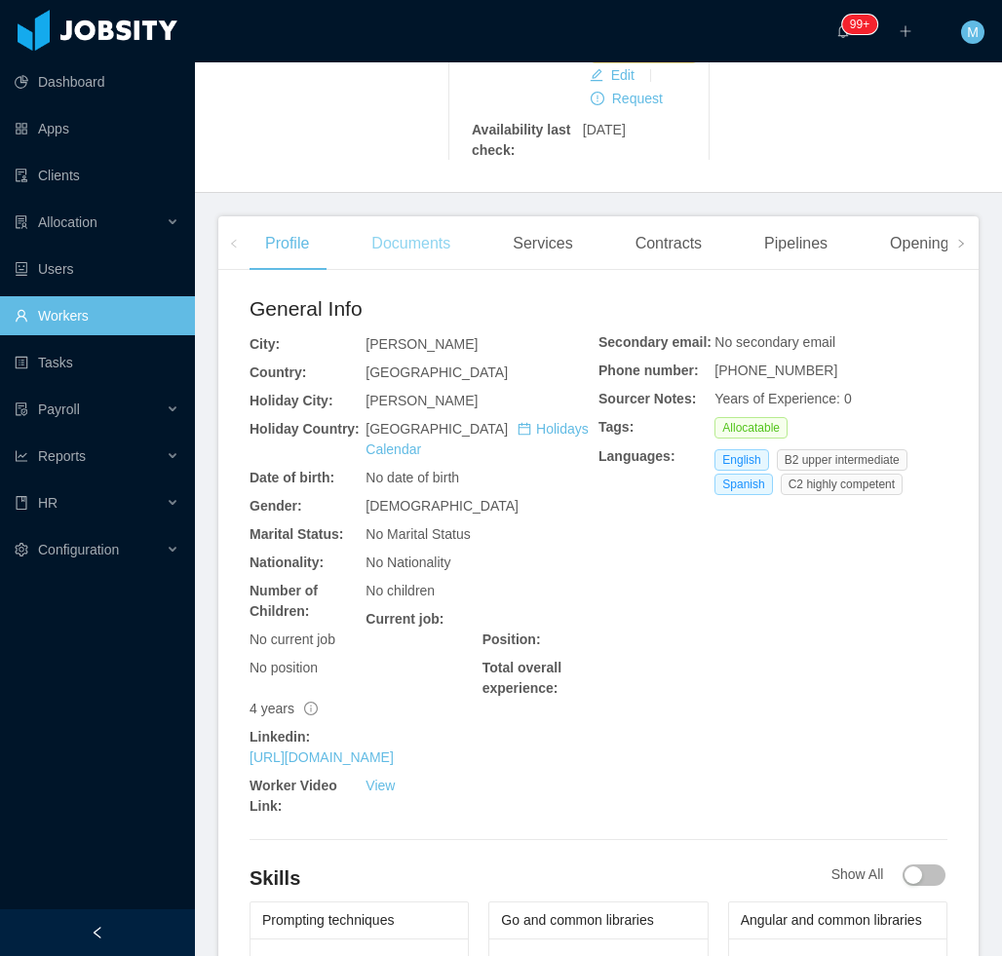
click at [390, 216] on div "Documents" at bounding box center [411, 243] width 110 height 55
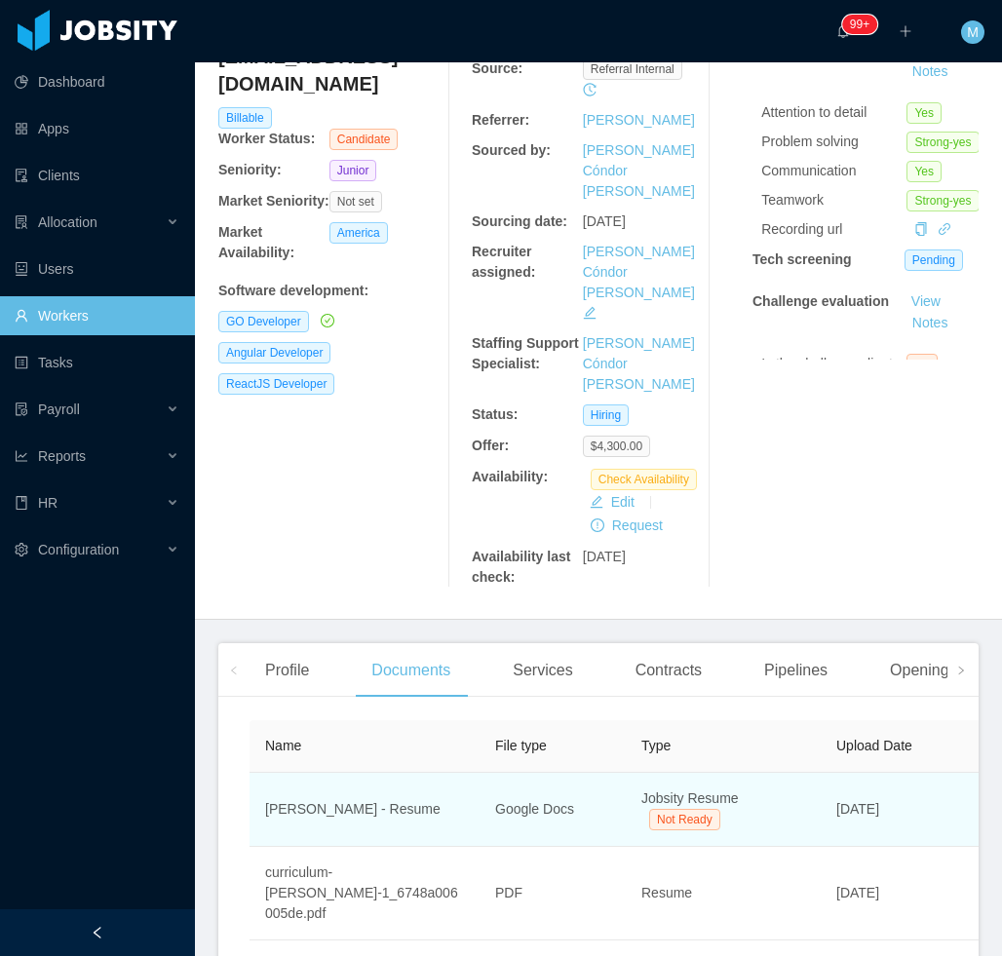
scroll to position [226, 0]
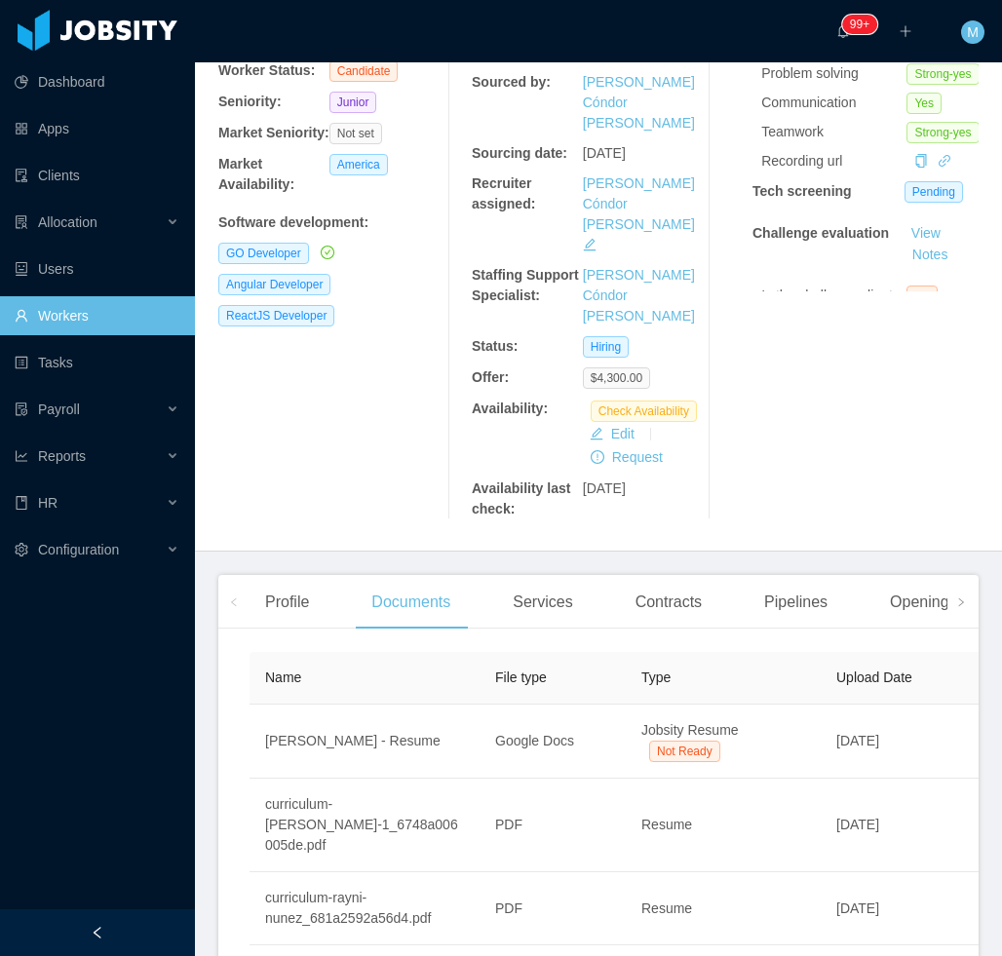
drag, startPoint x: 142, startPoint y: 910, endPoint x: 173, endPoint y: 912, distance: 31.2
click at [147, 912] on div at bounding box center [97, 932] width 195 height 47
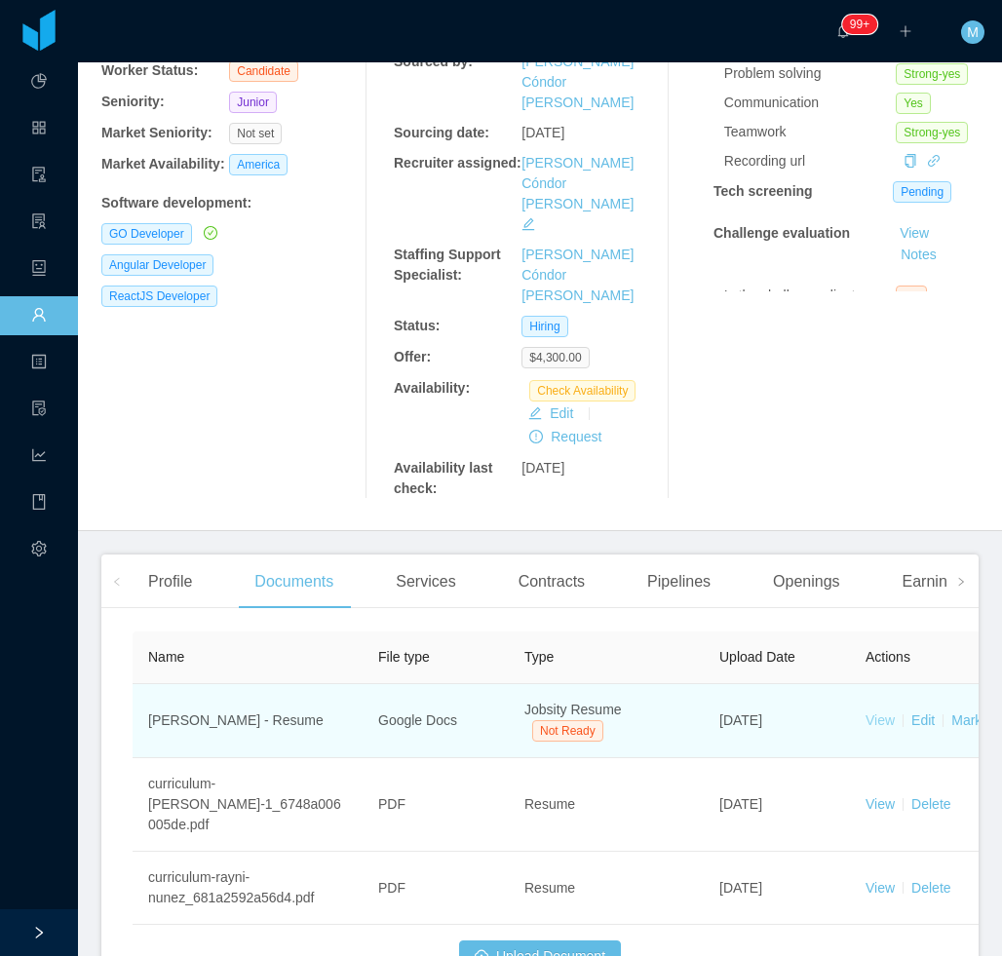
drag, startPoint x: 895, startPoint y: 655, endPoint x: 885, endPoint y: 656, distance: 10.8
click at [895, 684] on td "View Edit Mark as ready Delete" at bounding box center [996, 721] width 292 height 74
click at [872, 712] on link "View" at bounding box center [879, 720] width 29 height 16
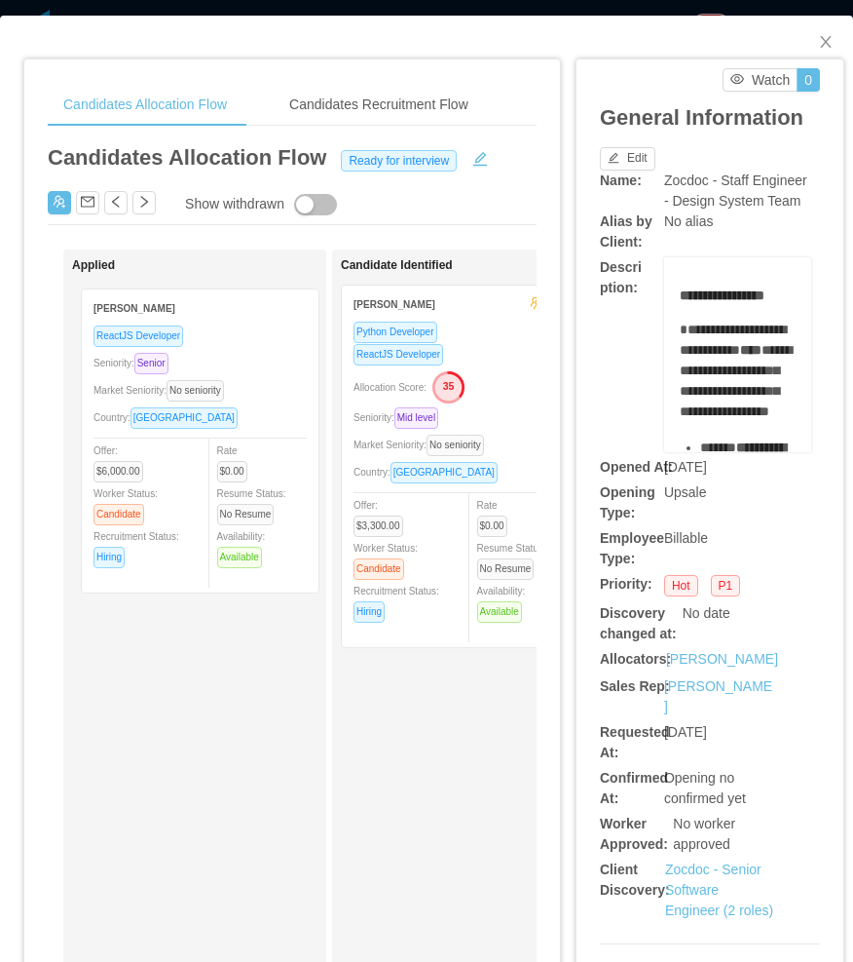
click at [238, 533] on div "Applied [PERSON_NAME] ReactJS Developer Seniority: Senior Market Seniority: No …" at bounding box center [208, 736] width 273 height 957
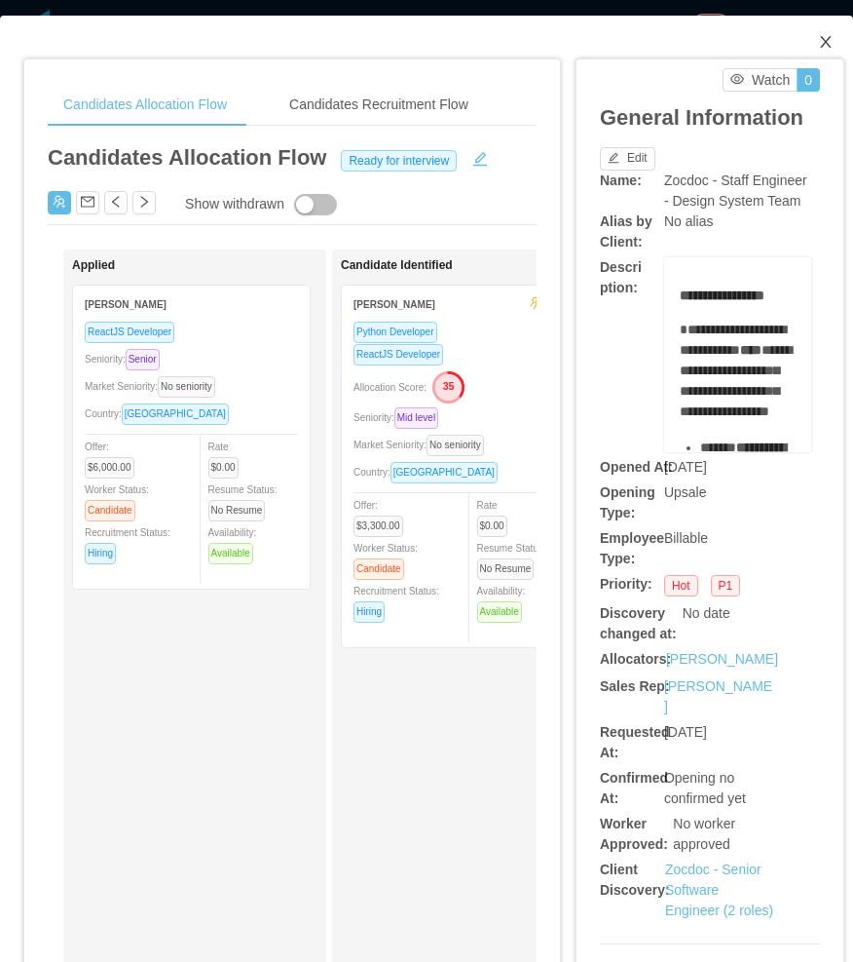
click at [818, 44] on icon "icon: close" at bounding box center [826, 42] width 16 height 16
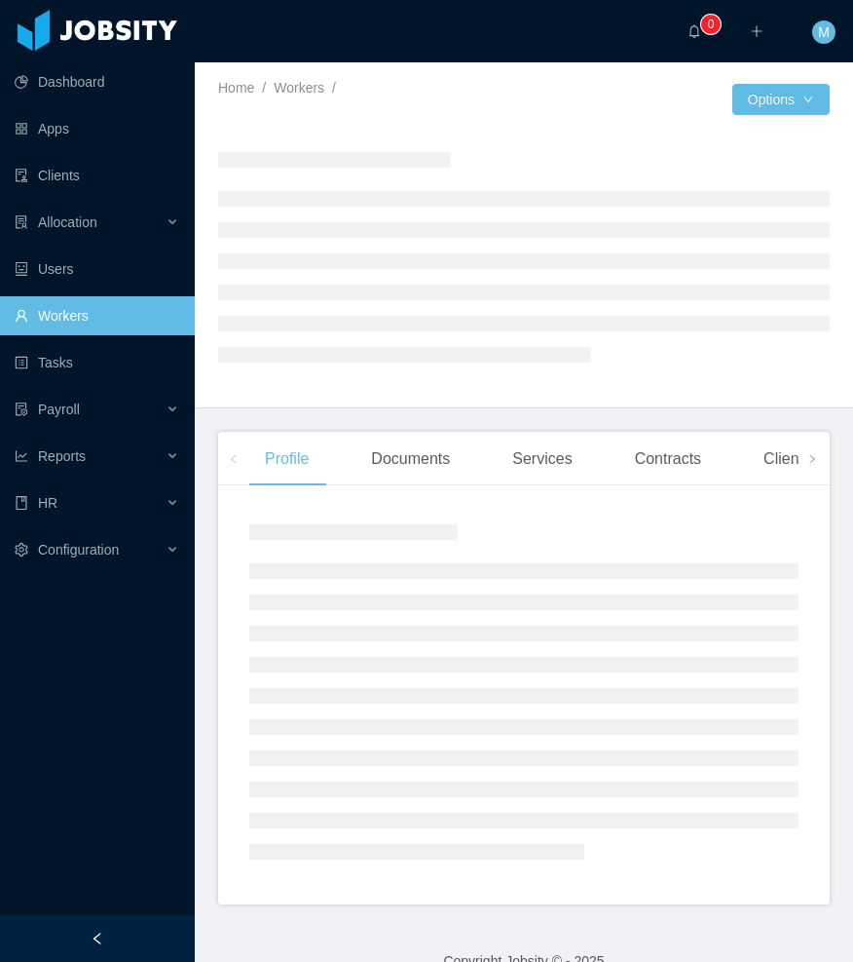
click at [123, 932] on div at bounding box center [97, 938] width 195 height 47
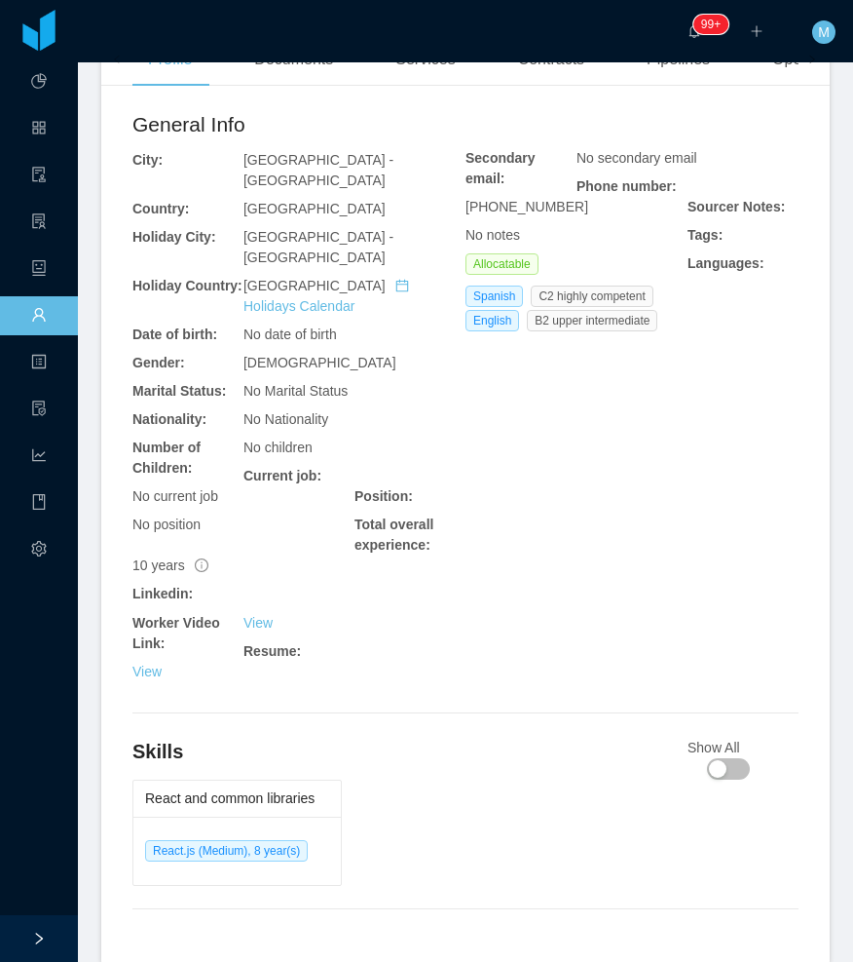
scroll to position [682, 0]
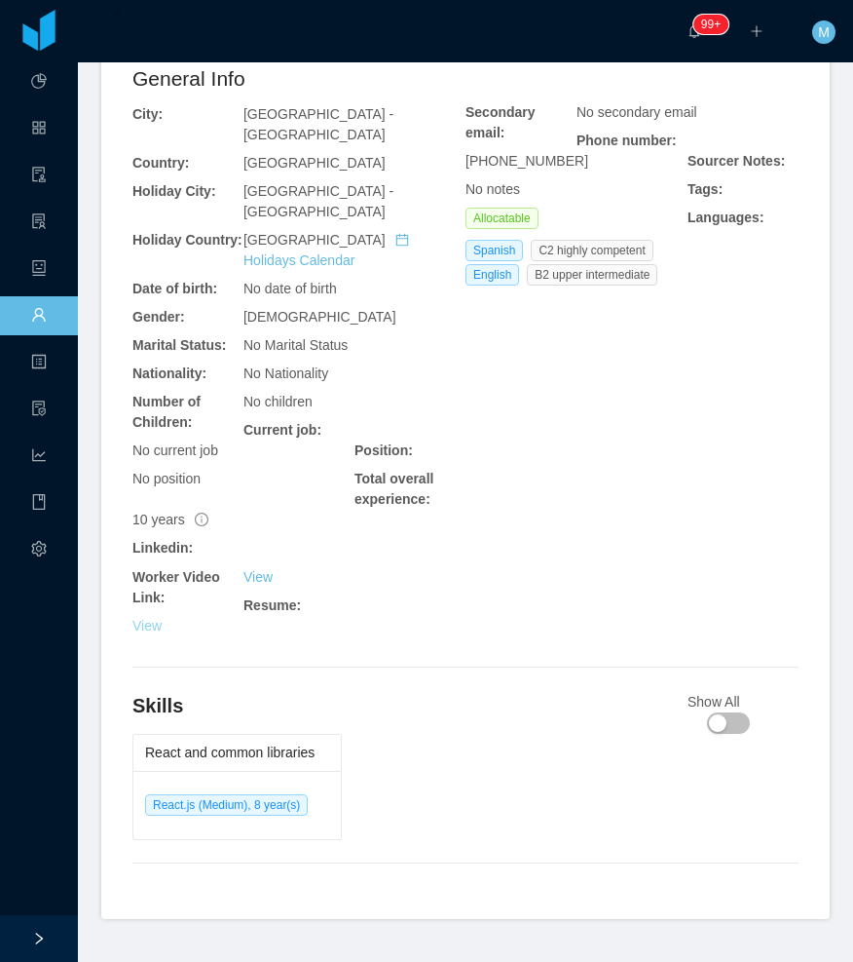
click at [150, 618] on link "View" at bounding box center [147, 626] width 29 height 16
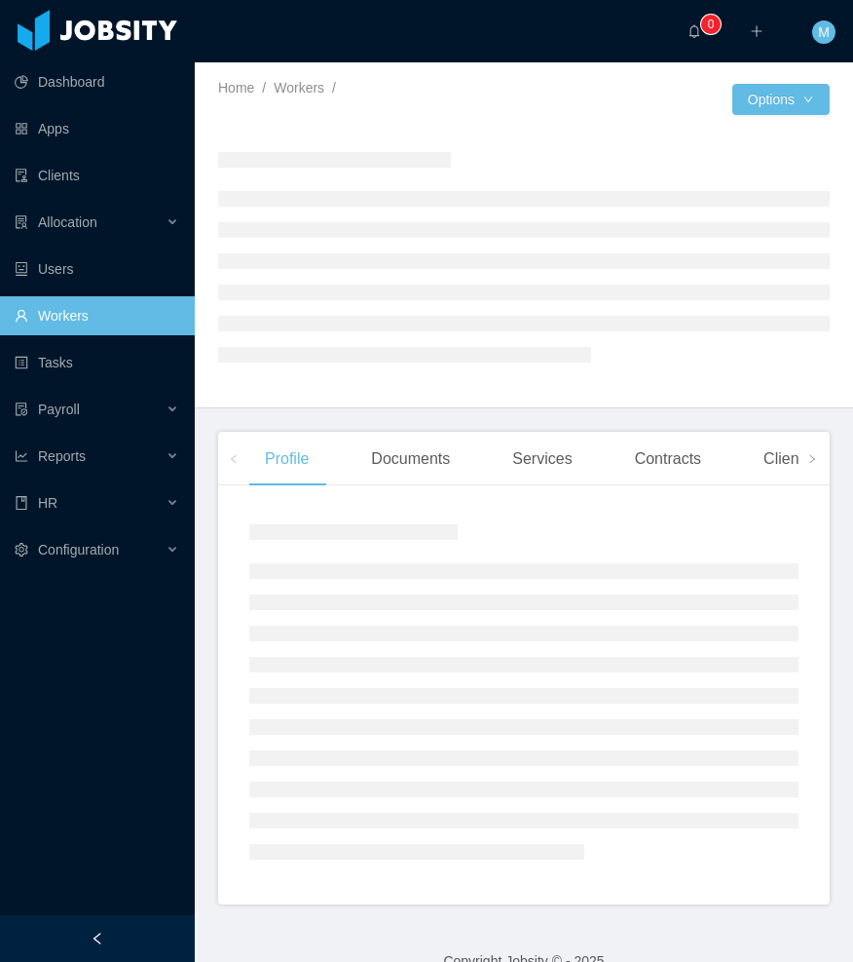
drag, startPoint x: 151, startPoint y: 940, endPoint x: 190, endPoint y: 908, distance: 50.5
click at [153, 936] on div at bounding box center [97, 938] width 195 height 47
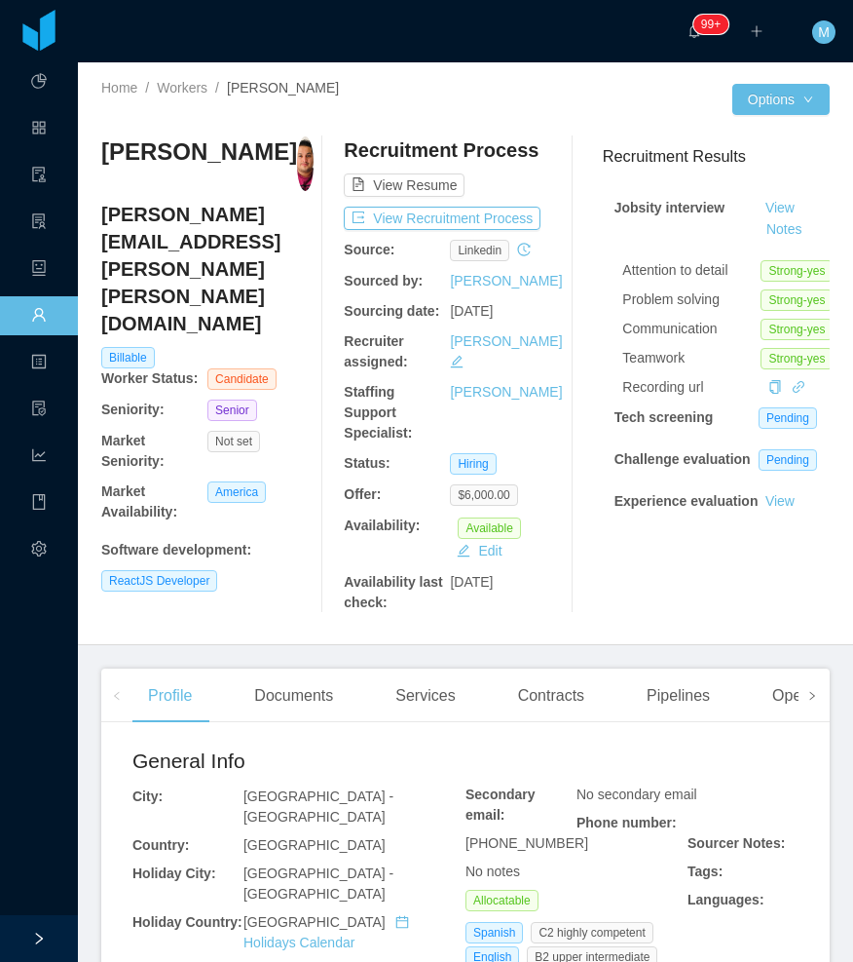
drag, startPoint x: 783, startPoint y: 695, endPoint x: 767, endPoint y: 698, distance: 16.8
click at [797, 696] on span at bounding box center [812, 695] width 31 height 54
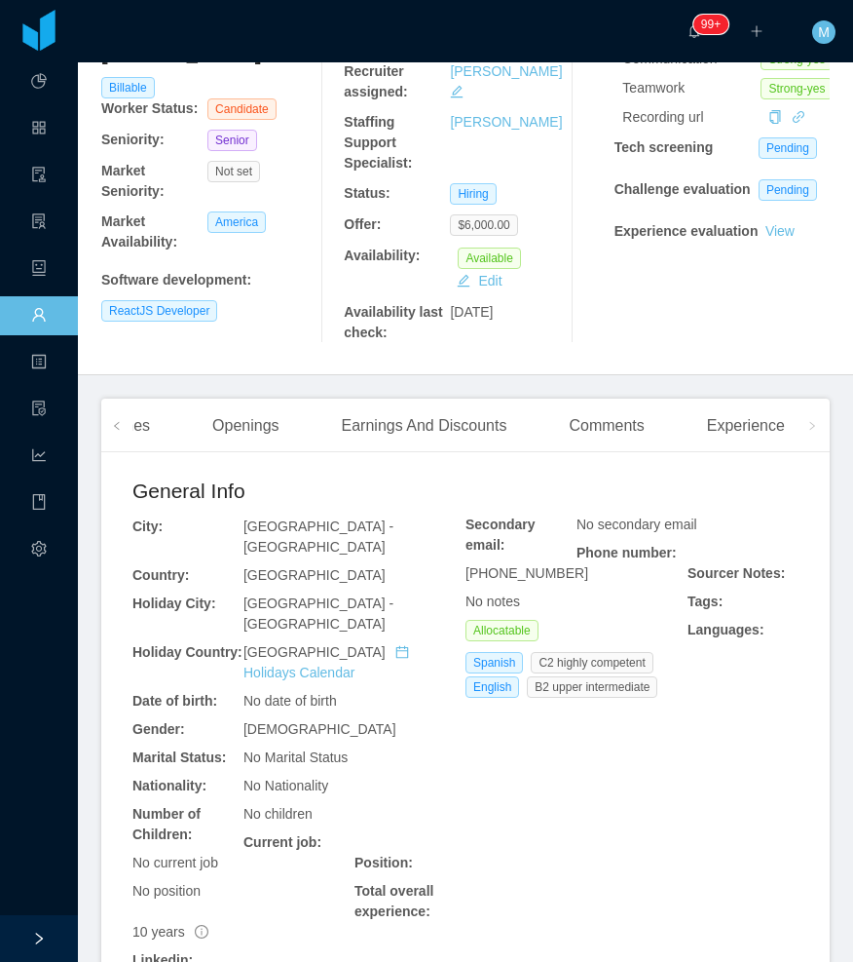
scroll to position [292, 0]
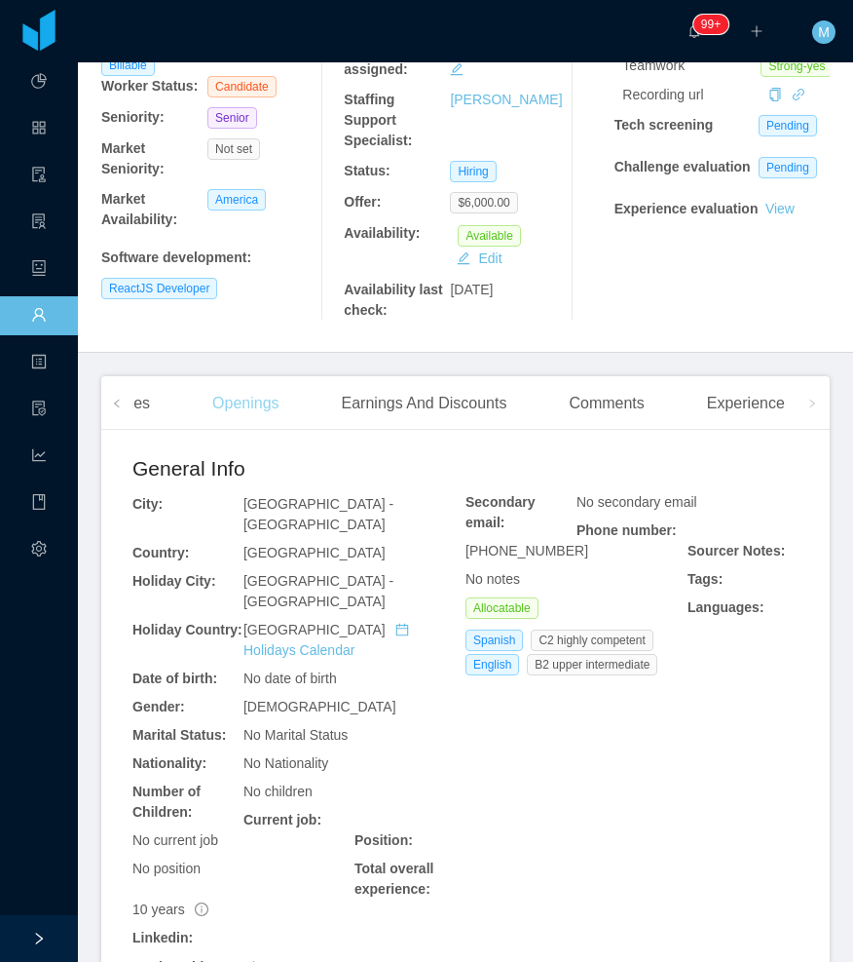
click at [248, 401] on div "Openings" at bounding box center [246, 403] width 98 height 55
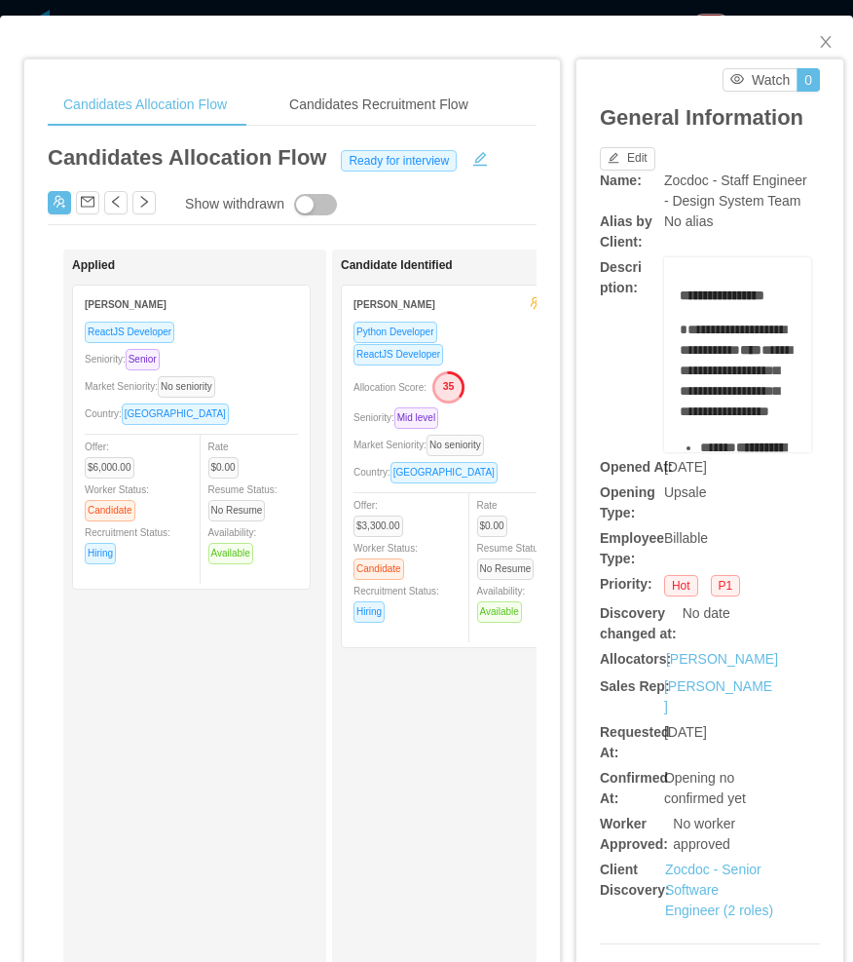
click at [505, 372] on div "Allocation Score: 35" at bounding box center [460, 385] width 213 height 31
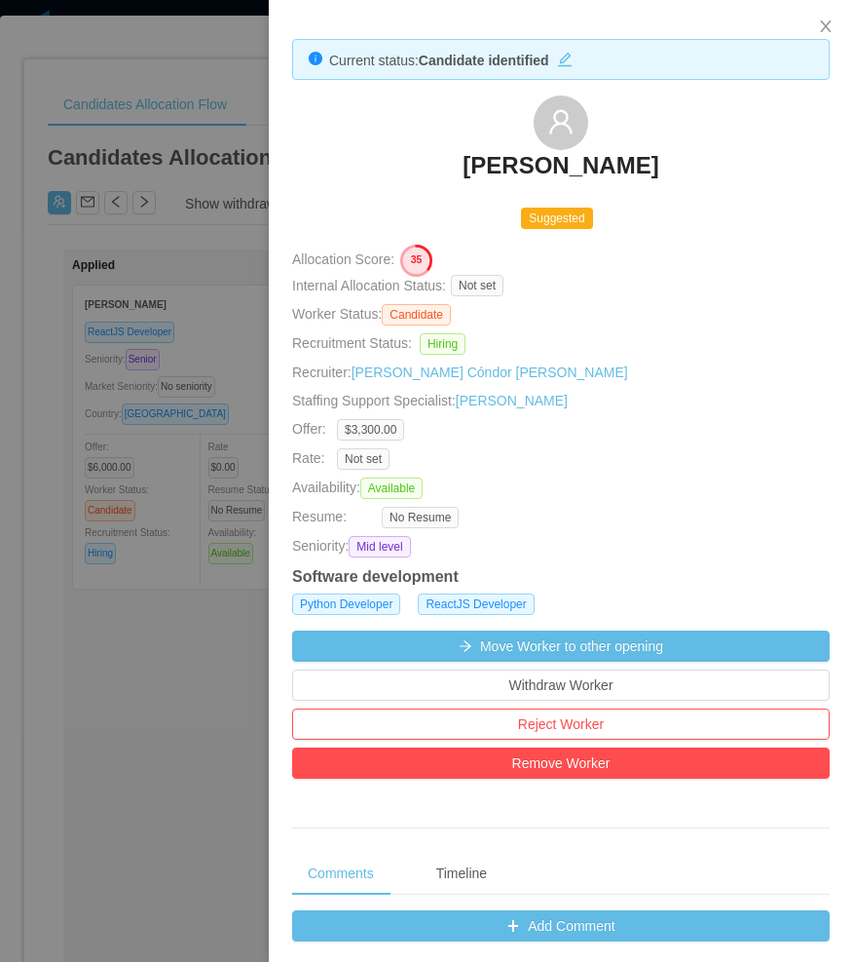
click at [172, 695] on div at bounding box center [426, 481] width 853 height 962
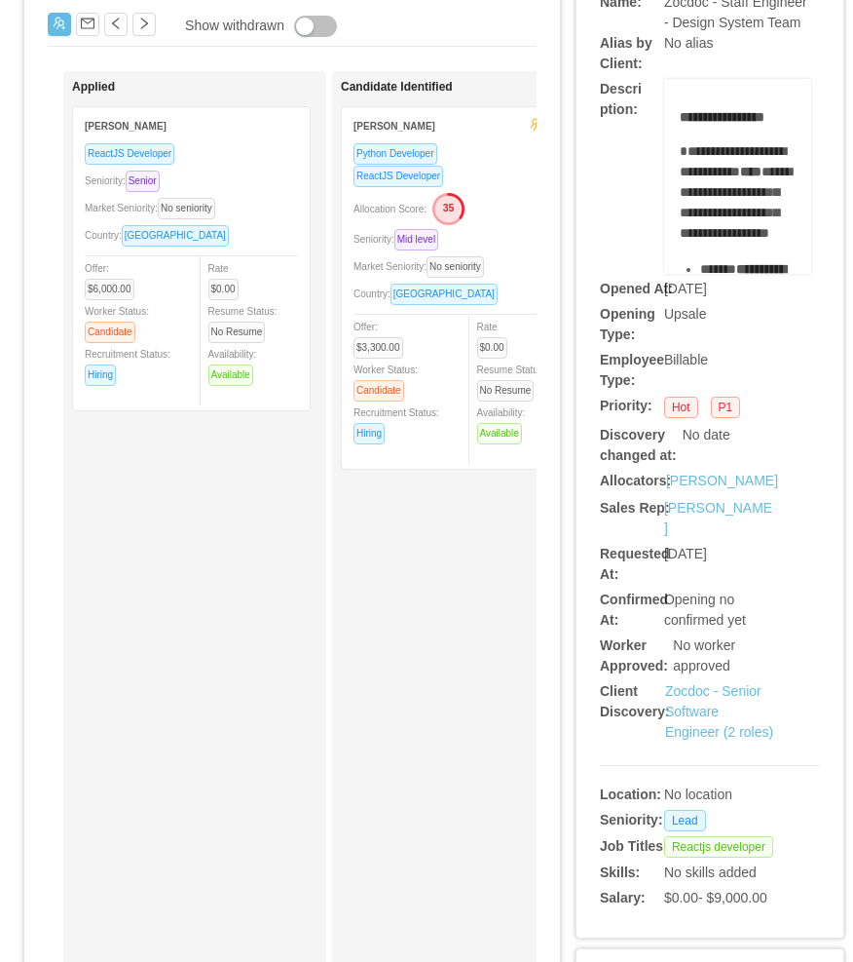
scroll to position [195, 0]
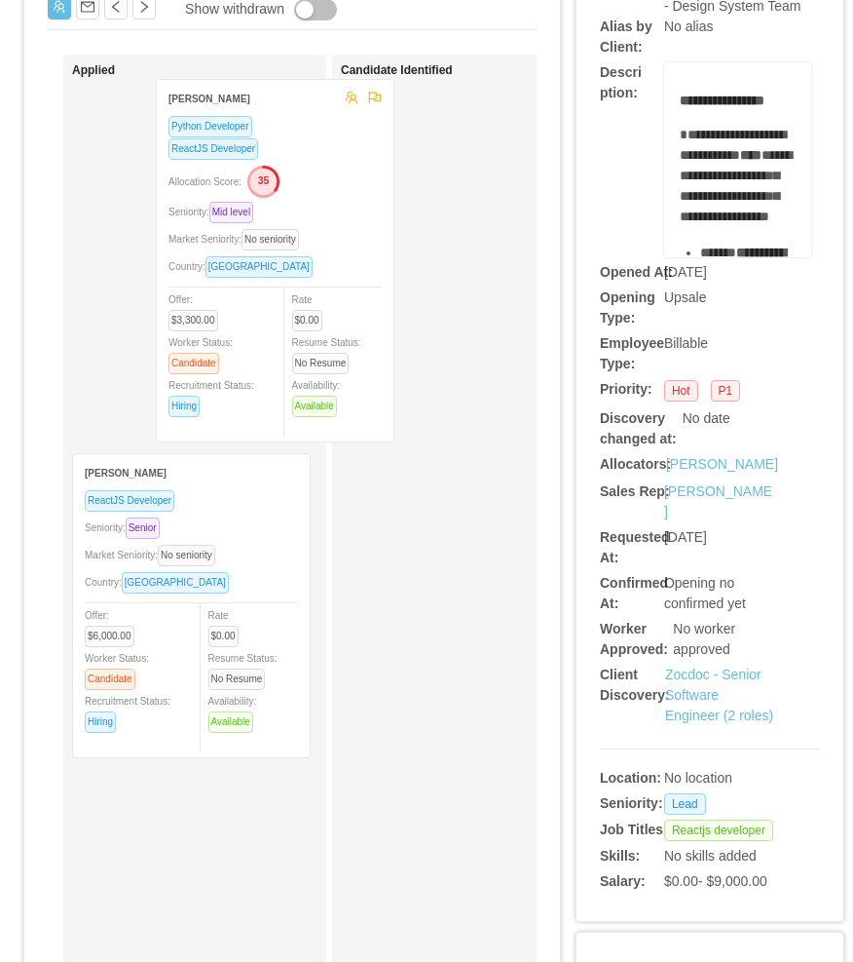
drag, startPoint x: 381, startPoint y: 392, endPoint x: 196, endPoint y: 381, distance: 185.4
click at [196, 381] on div "Applied [PERSON_NAME] ReactJS Developer Seniority: Senior Market Seniority: No …" at bounding box center [292, 550] width 489 height 990
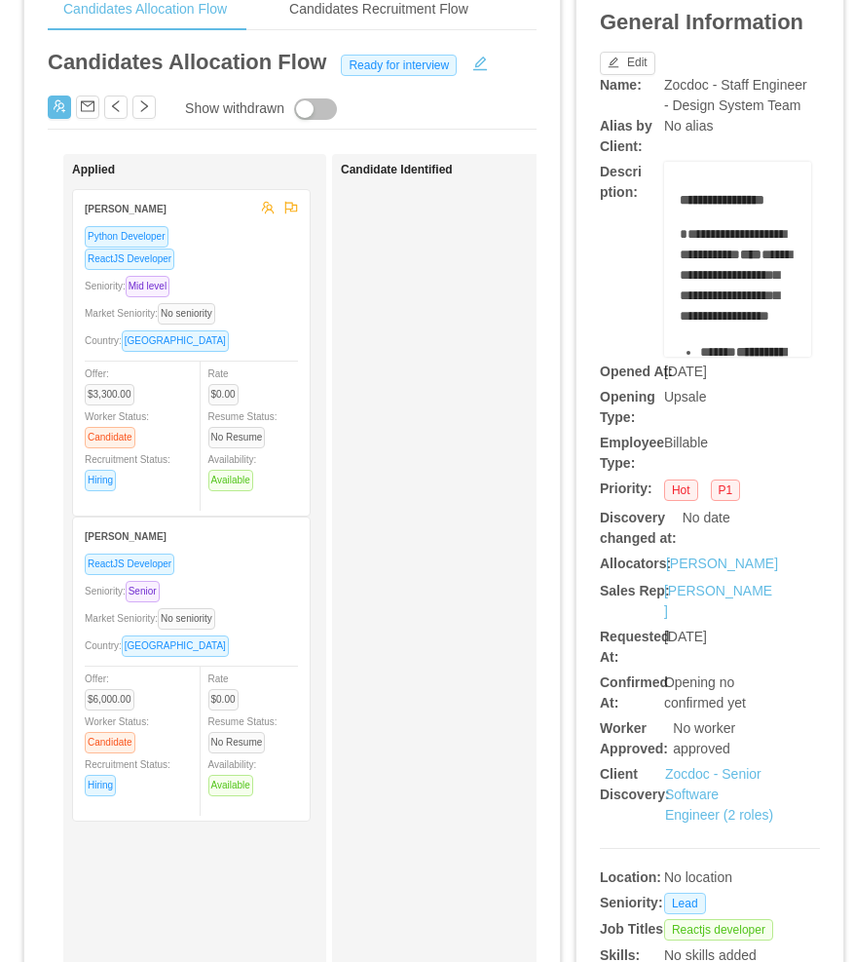
scroll to position [0, 0]
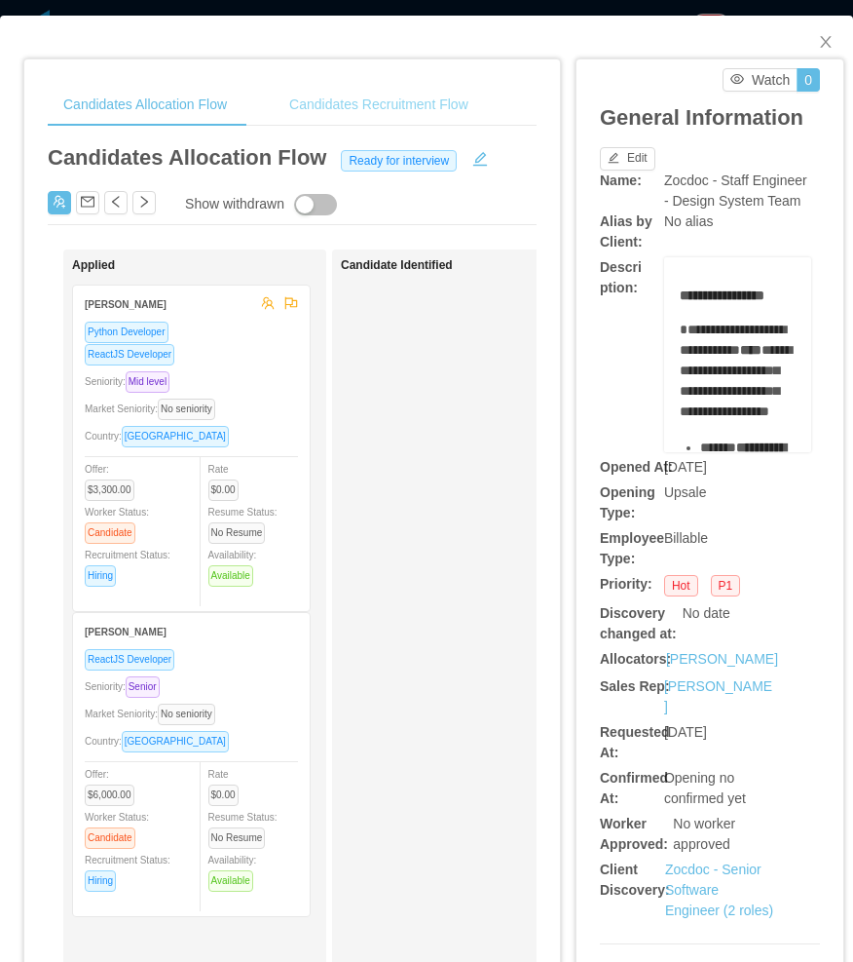
click at [385, 107] on div "Candidates Recruitment Flow" at bounding box center [379, 105] width 210 height 44
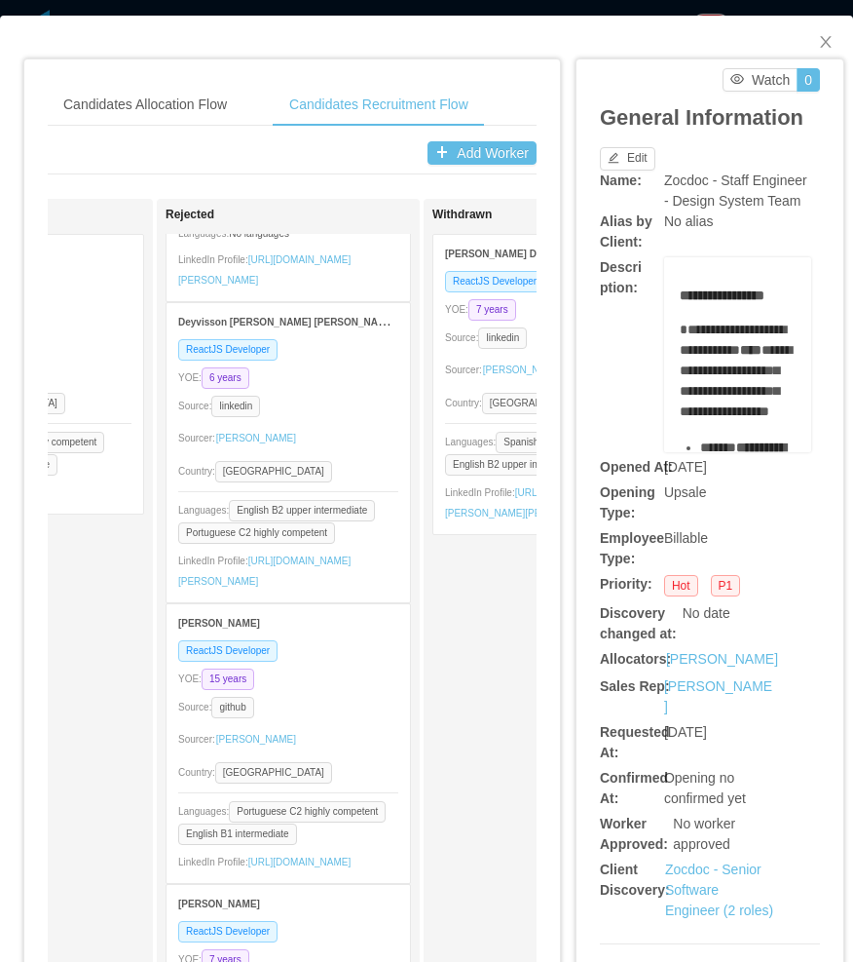
scroll to position [390, 0]
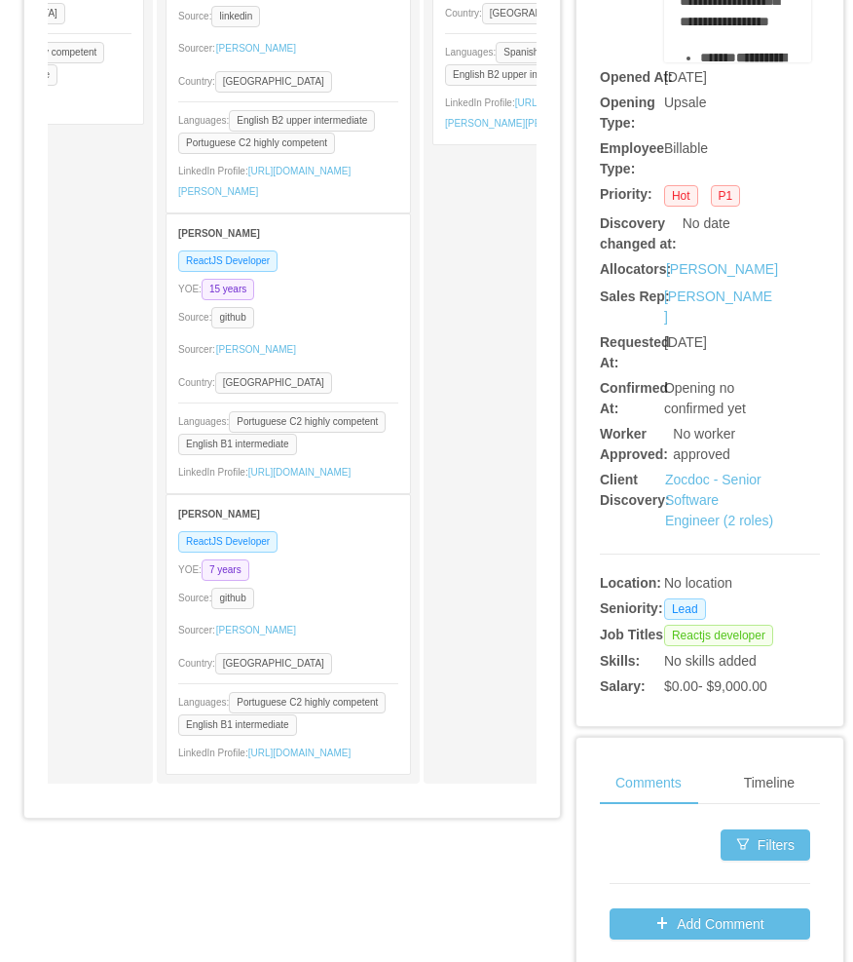
drag, startPoint x: 424, startPoint y: 815, endPoint x: 332, endPoint y: 820, distance: 91.8
click at [332, 820] on div "Candidates Allocation Flow Candidates Recruitment Flow Candidates Allocation Fl…" at bounding box center [292, 246] width 536 height 1153
click at [108, 707] on div "Hiring Alonso Vazquez Urquiza ReactJS Developer YOE: 10 years Source: linkedin …" at bounding box center [22, 296] width 246 height 957
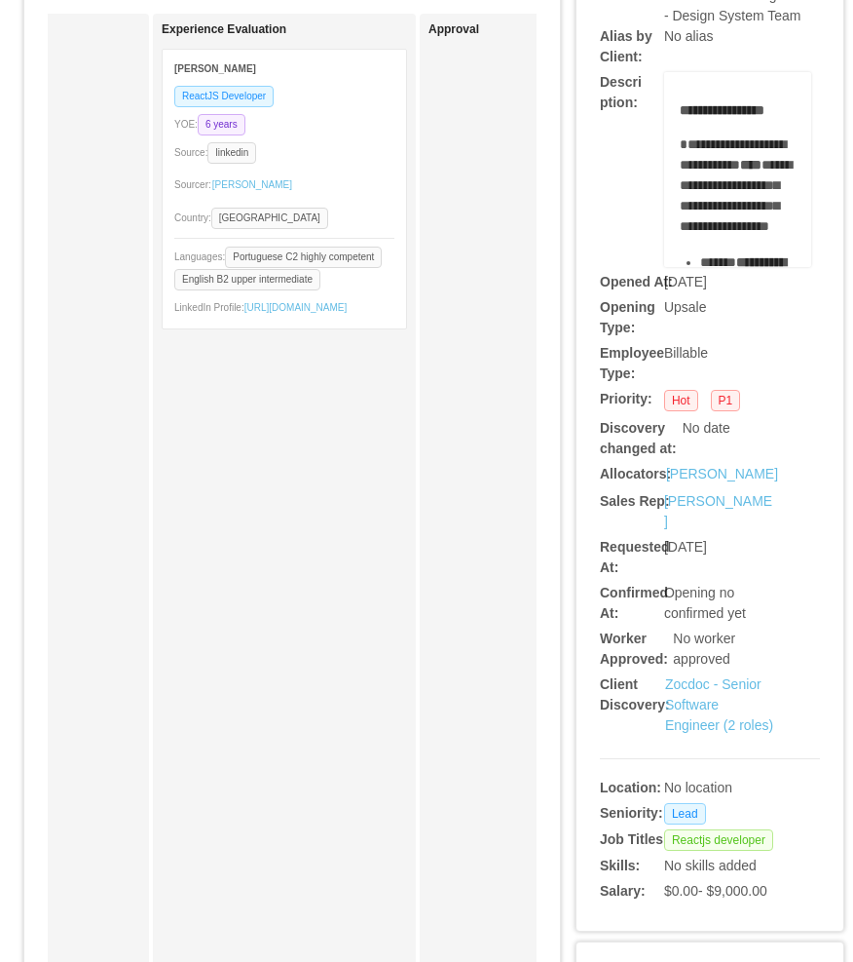
scroll to position [0, 0]
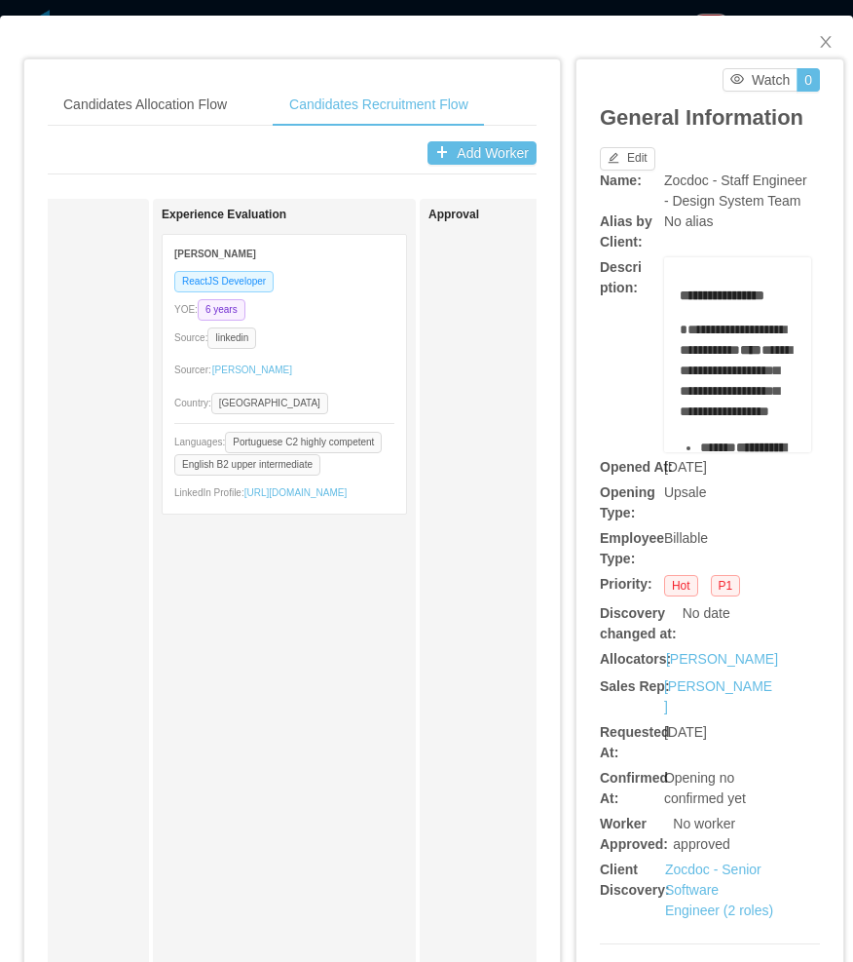
drag, startPoint x: 317, startPoint y: 782, endPoint x: 330, endPoint y: 778, distance: 14.2
click at [330, 778] on div "Experience Evaluation Vicente Mattos ReactJS Developer YOE: 6 years Source: lin…" at bounding box center [285, 686] width 246 height 957
drag, startPoint x: 801, startPoint y: 32, endPoint x: 517, endPoint y: 19, distance: 283.9
click at [801, 34] on span "Close" at bounding box center [826, 43] width 55 height 55
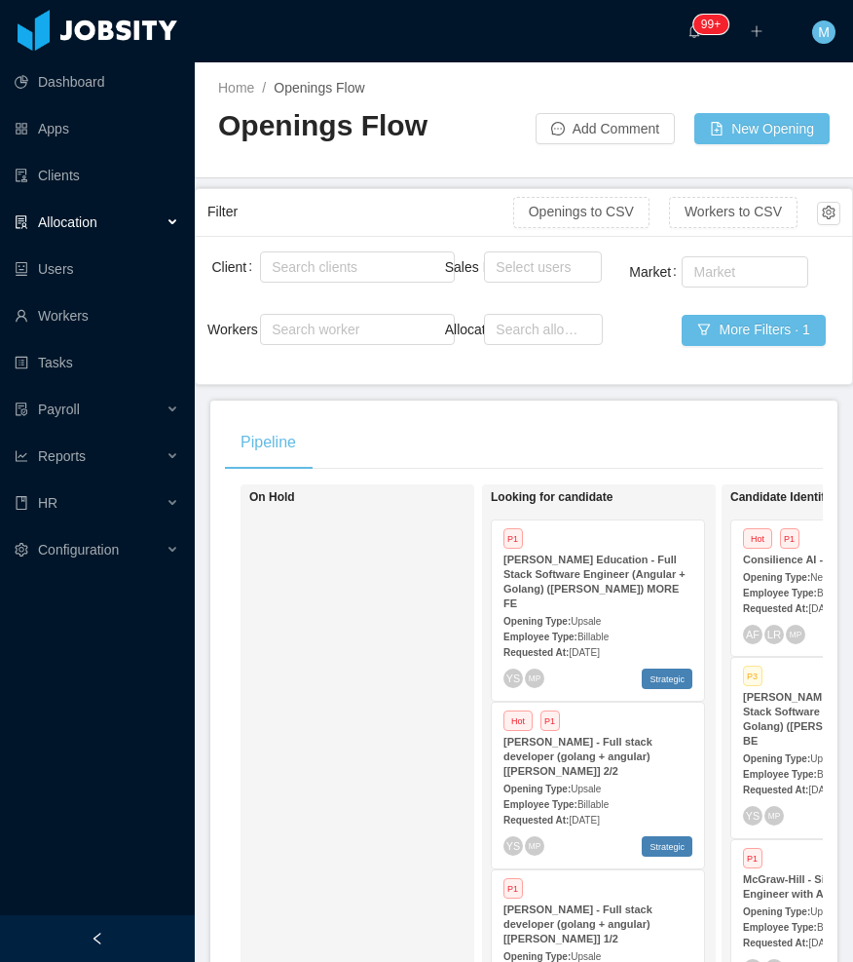
drag, startPoint x: 137, startPoint y: 946, endPoint x: 243, endPoint y: 775, distance: 201.2
click at [140, 944] on div at bounding box center [97, 938] width 195 height 47
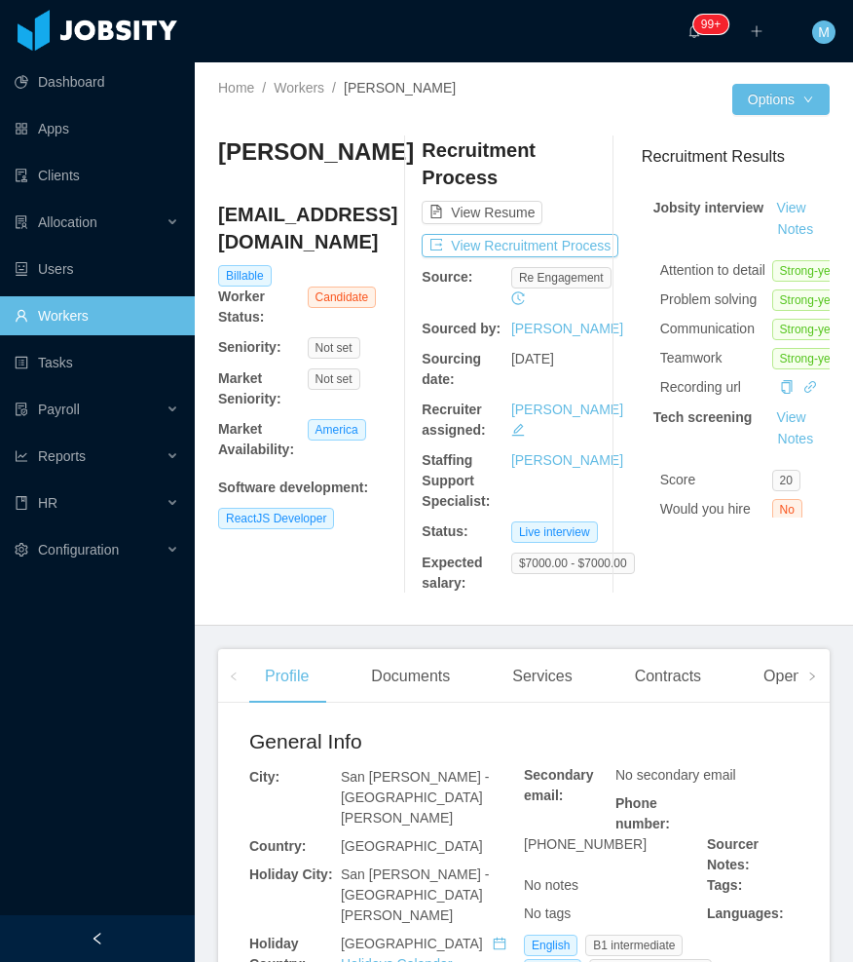
click at [163, 924] on div at bounding box center [97, 938] width 195 height 47
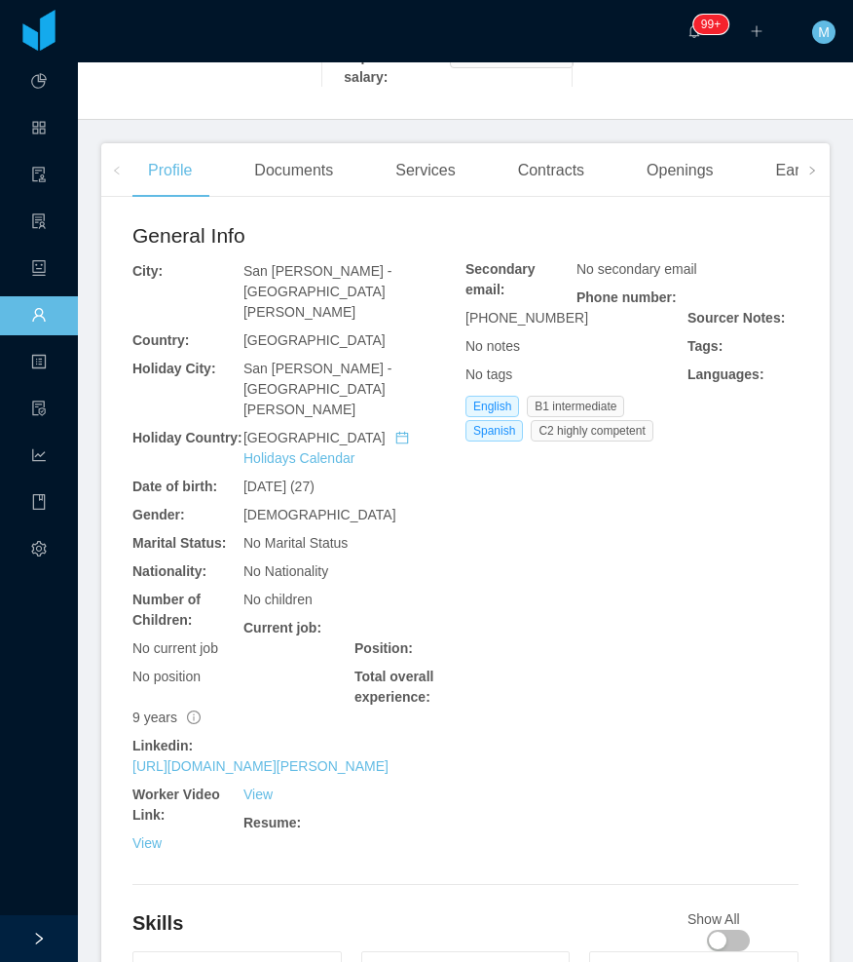
scroll to position [487, 0]
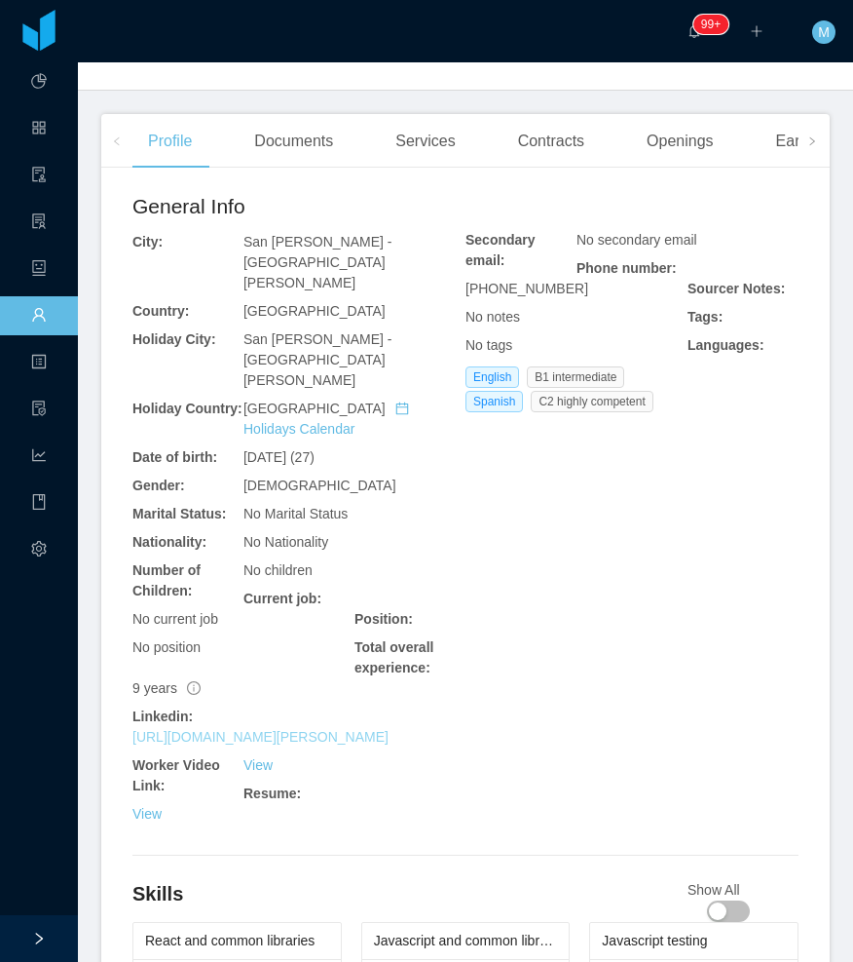
click at [283, 729] on link "[URL][DOMAIN_NAME][PERSON_NAME]" at bounding box center [261, 737] width 256 height 16
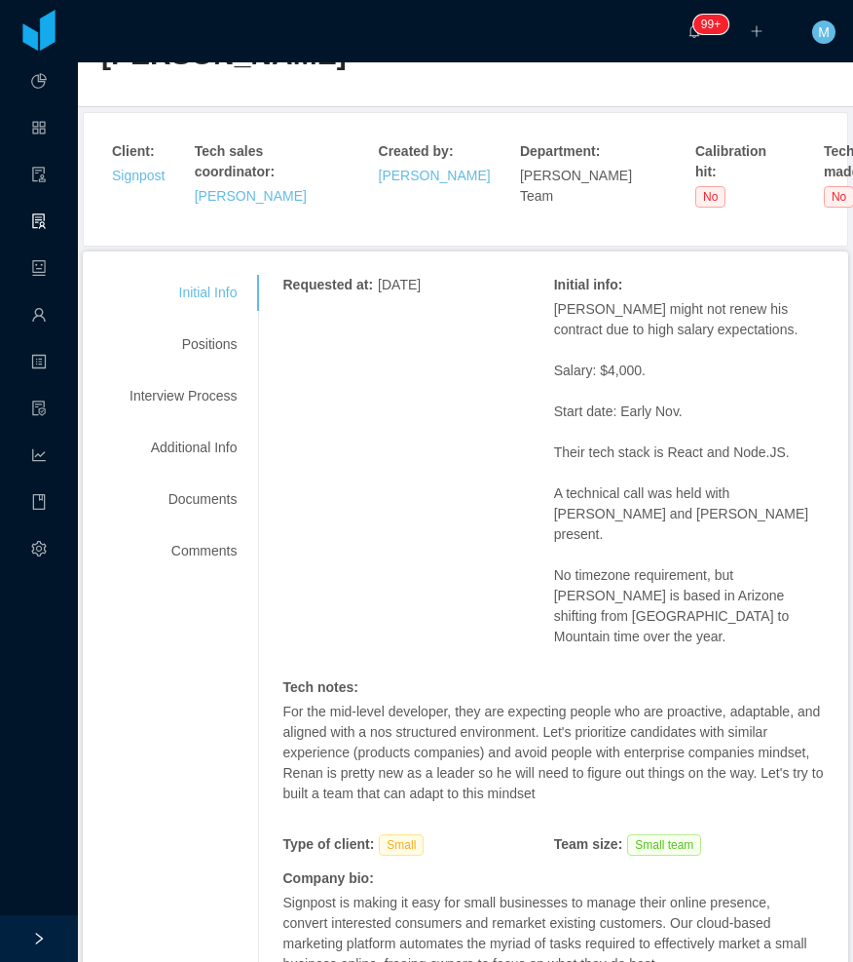
scroll to position [40, 0]
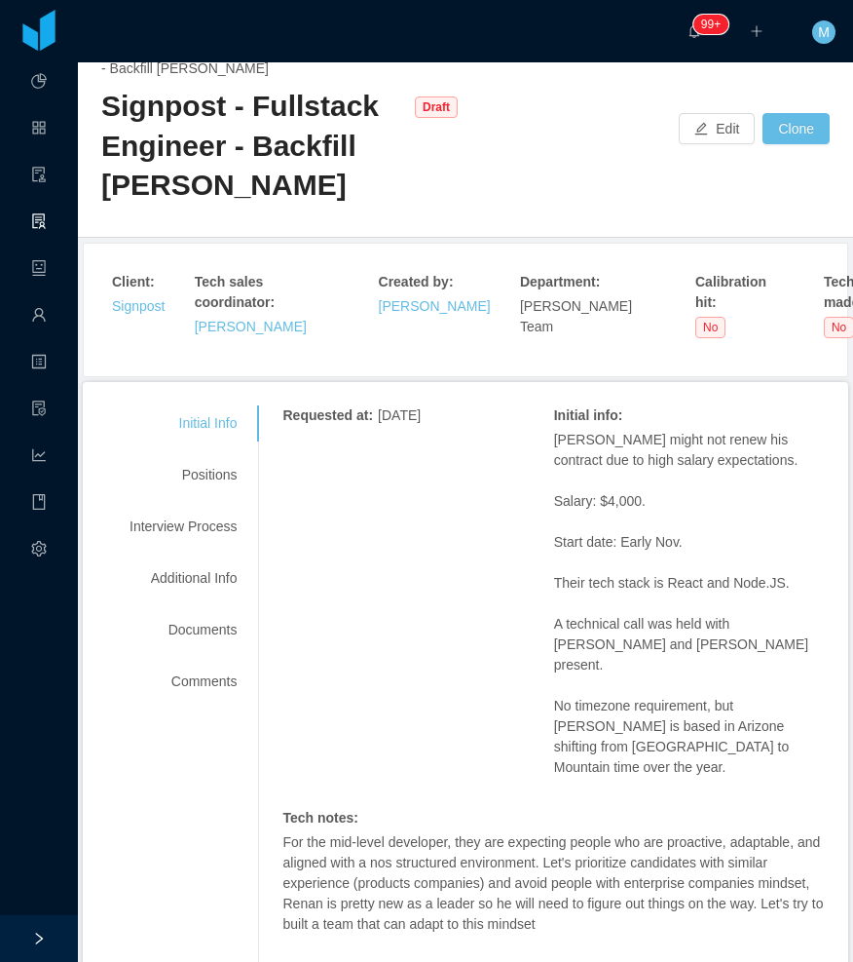
drag, startPoint x: 401, startPoint y: 499, endPoint x: 398, endPoint y: 454, distance: 45.0
click at [403, 495] on div "Requested at : [DATE] Initial info : [PERSON_NAME] might not renew his contract…" at bounding box center [554, 909] width 543 height 1009
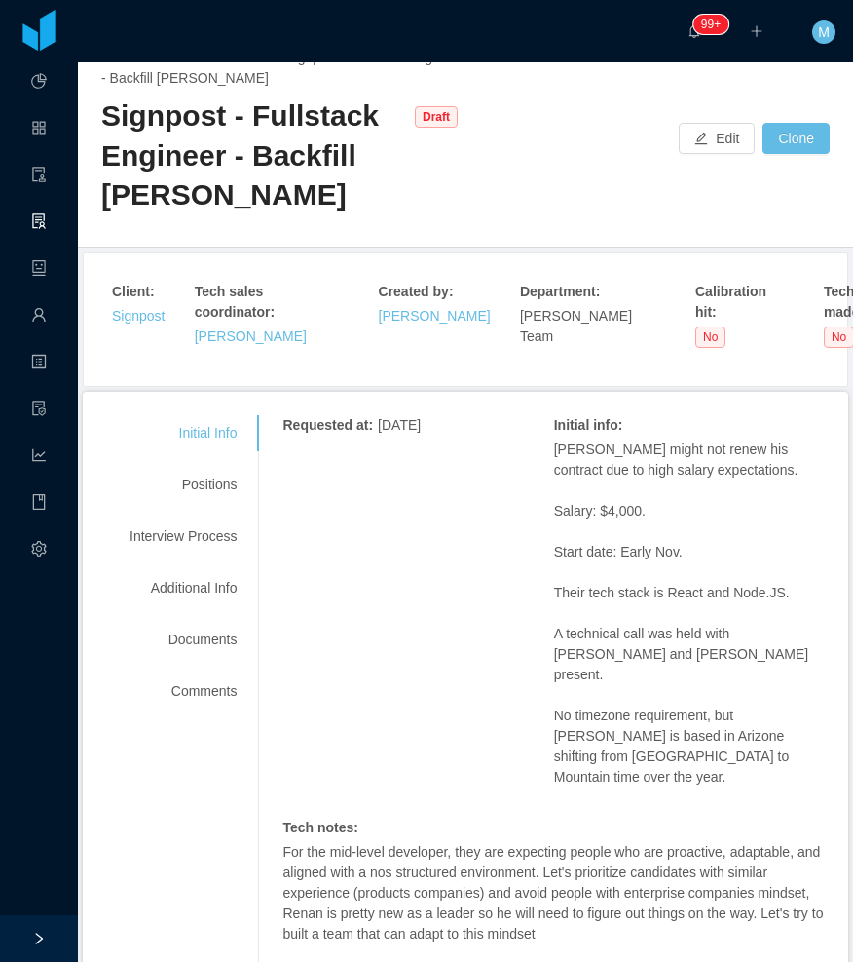
scroll to position [0, 0]
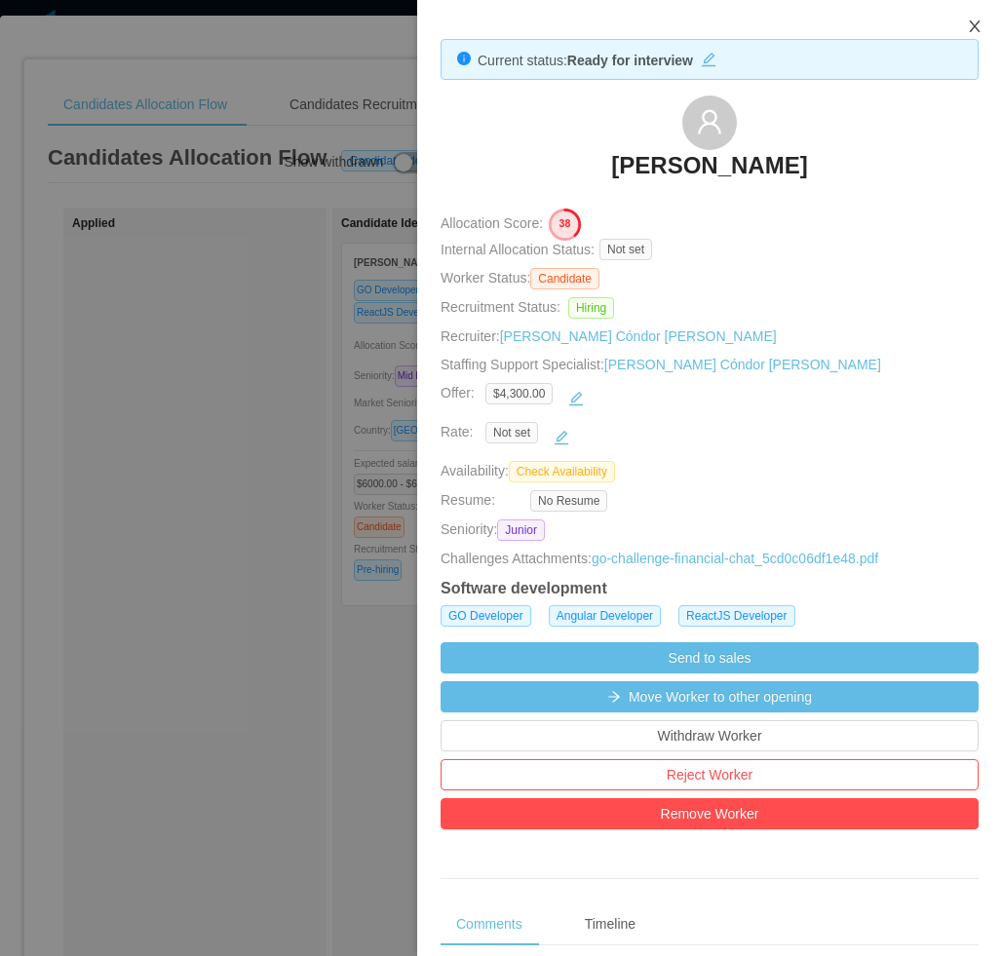
scroll to position [0, 452]
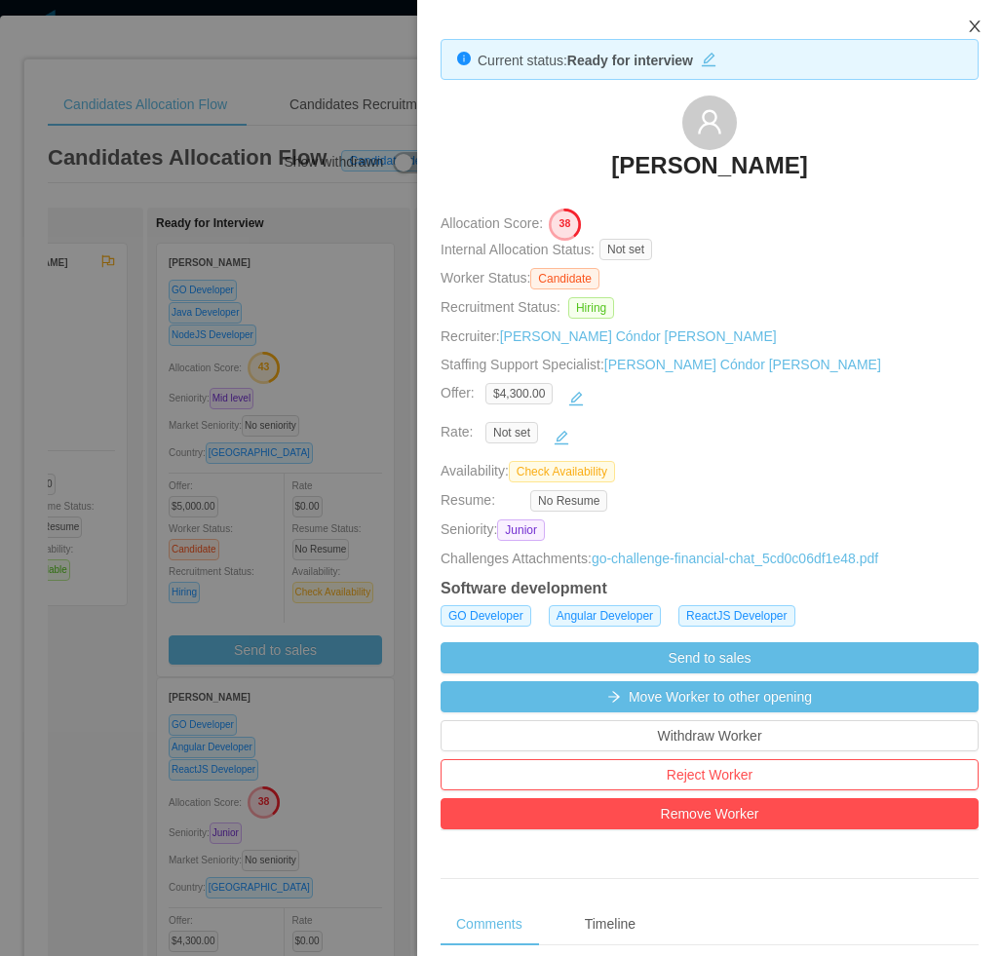
click at [979, 30] on icon "icon: close" at bounding box center [975, 27] width 16 height 16
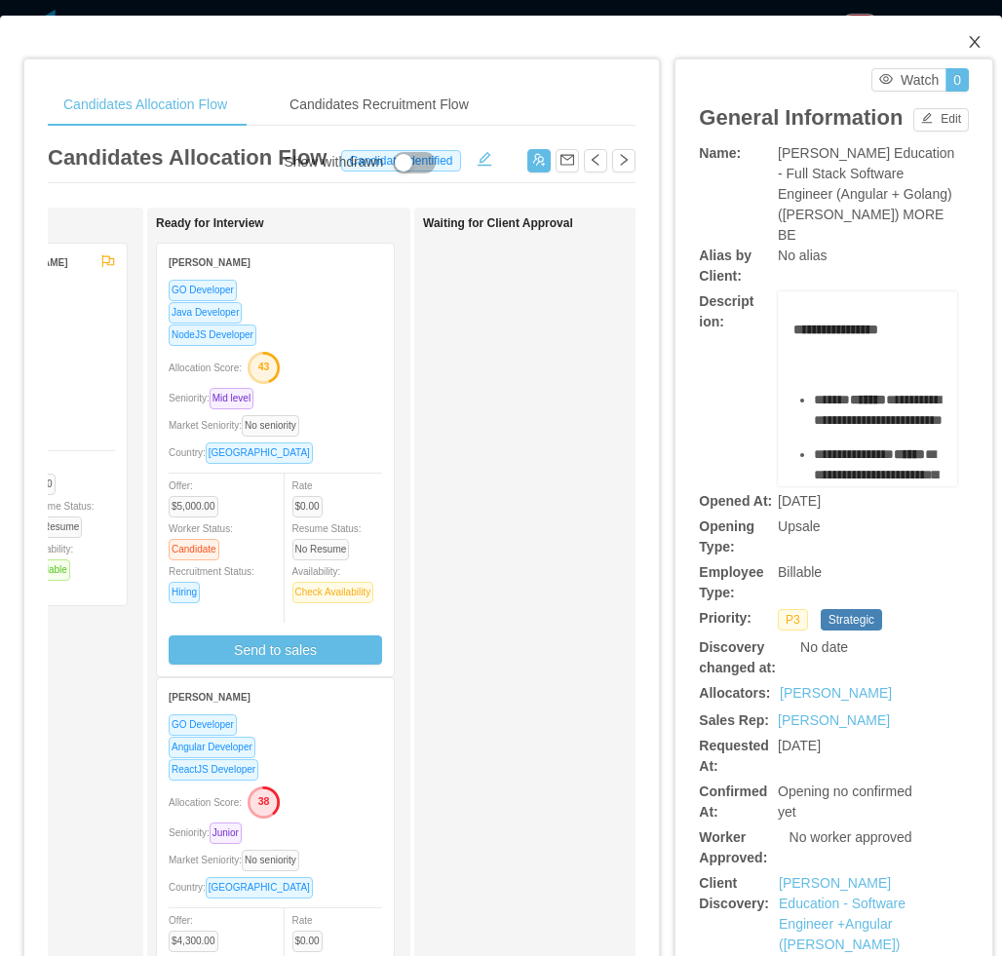
drag, startPoint x: 965, startPoint y: 40, endPoint x: 549, endPoint y: 489, distance: 612.2
click at [967, 43] on icon "icon: close" at bounding box center [975, 42] width 16 height 16
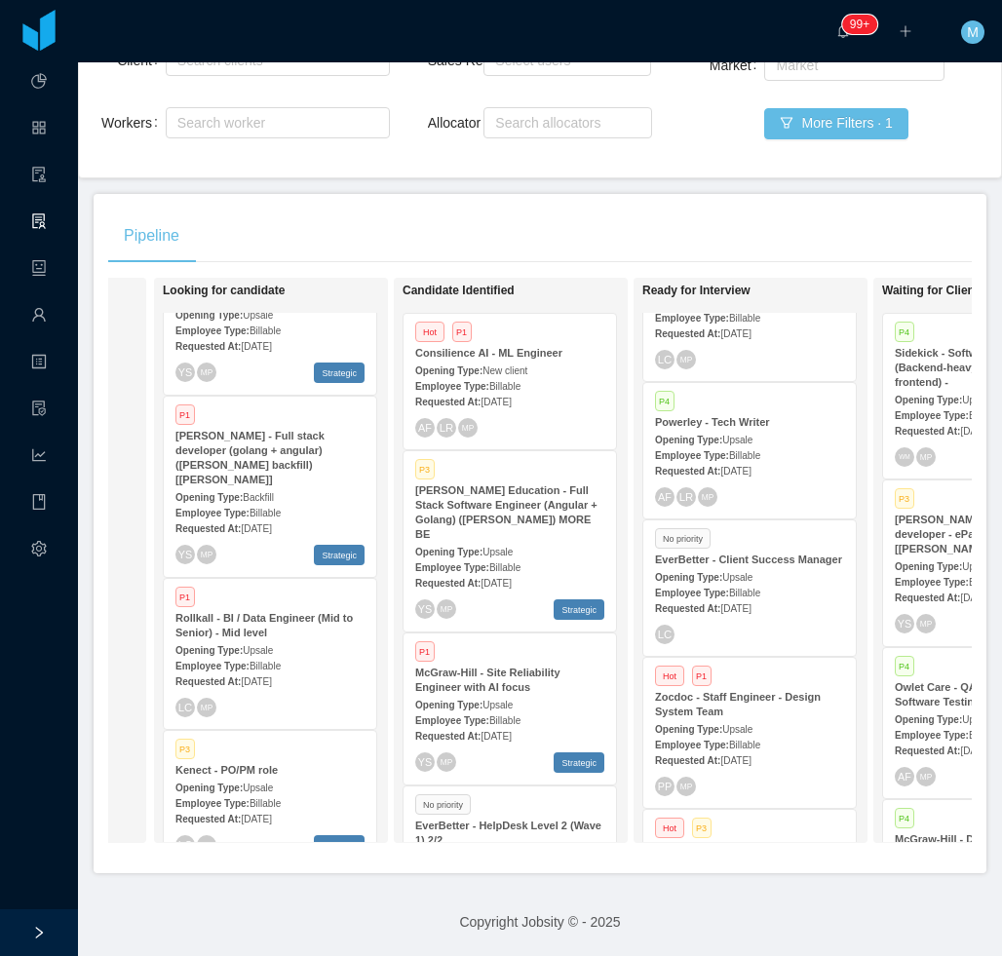
scroll to position [1760, 0]
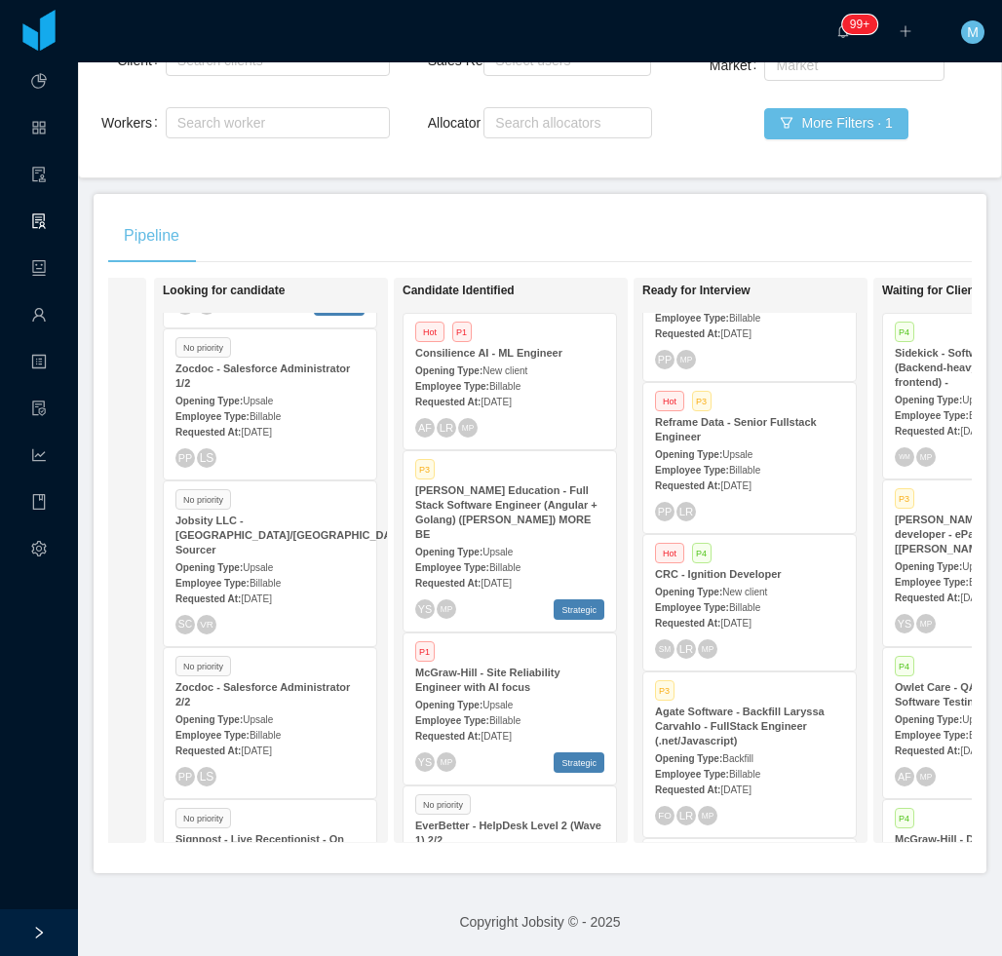
click at [763, 612] on div "Requested At: Sep 16th, 2025" at bounding box center [749, 622] width 189 height 20
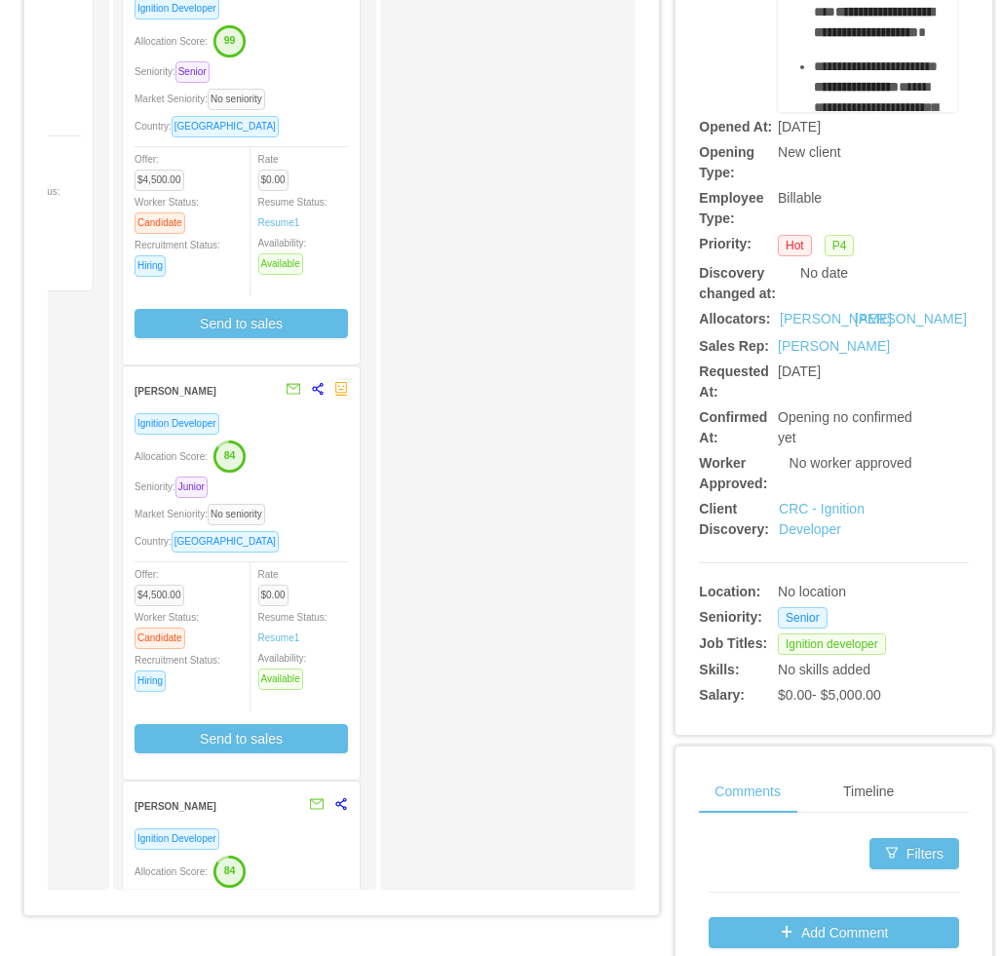
scroll to position [0, 494]
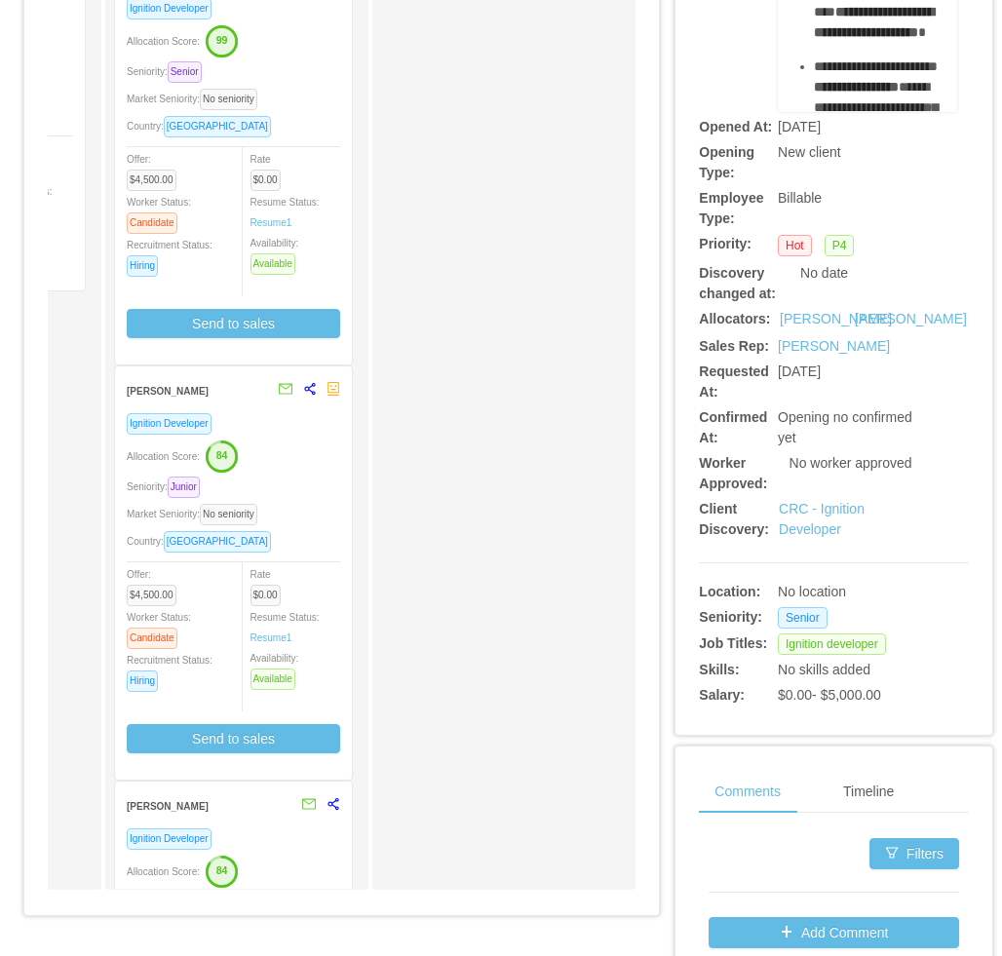
click at [299, 486] on div "Seniority: Junior" at bounding box center [233, 486] width 213 height 22
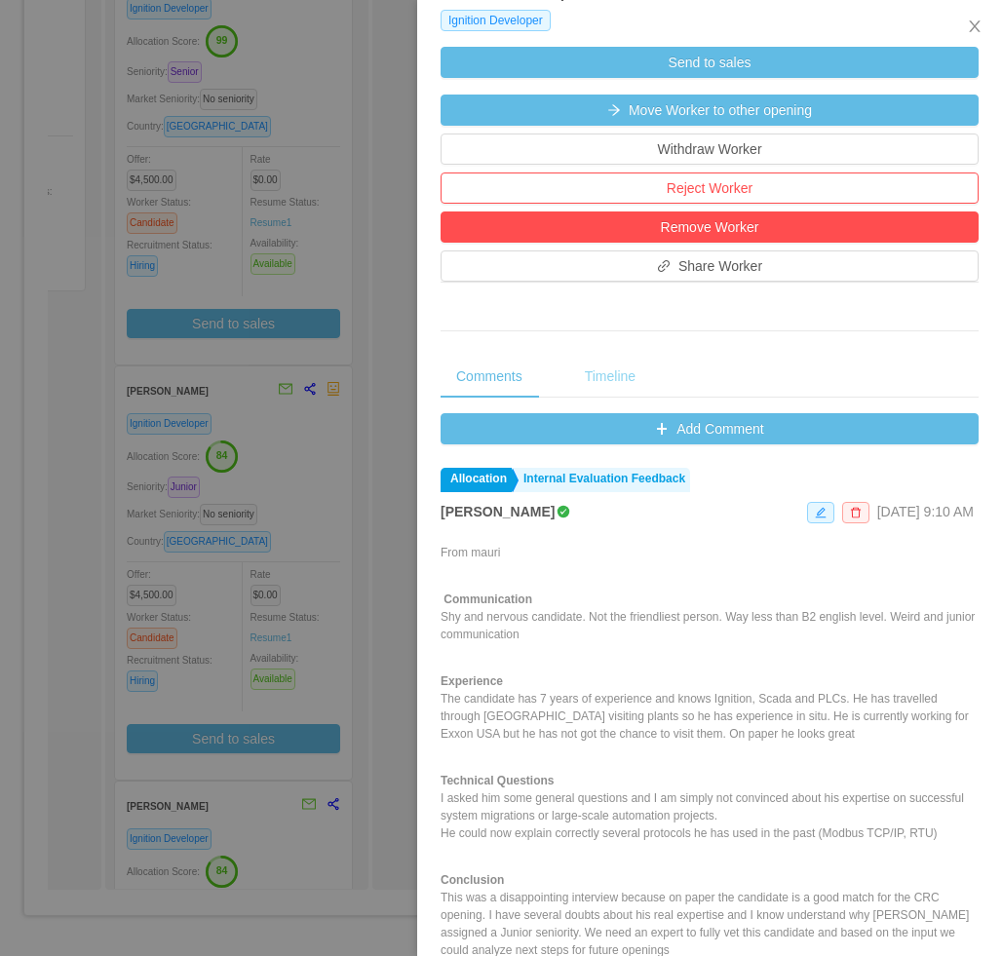
scroll to position [585, 0]
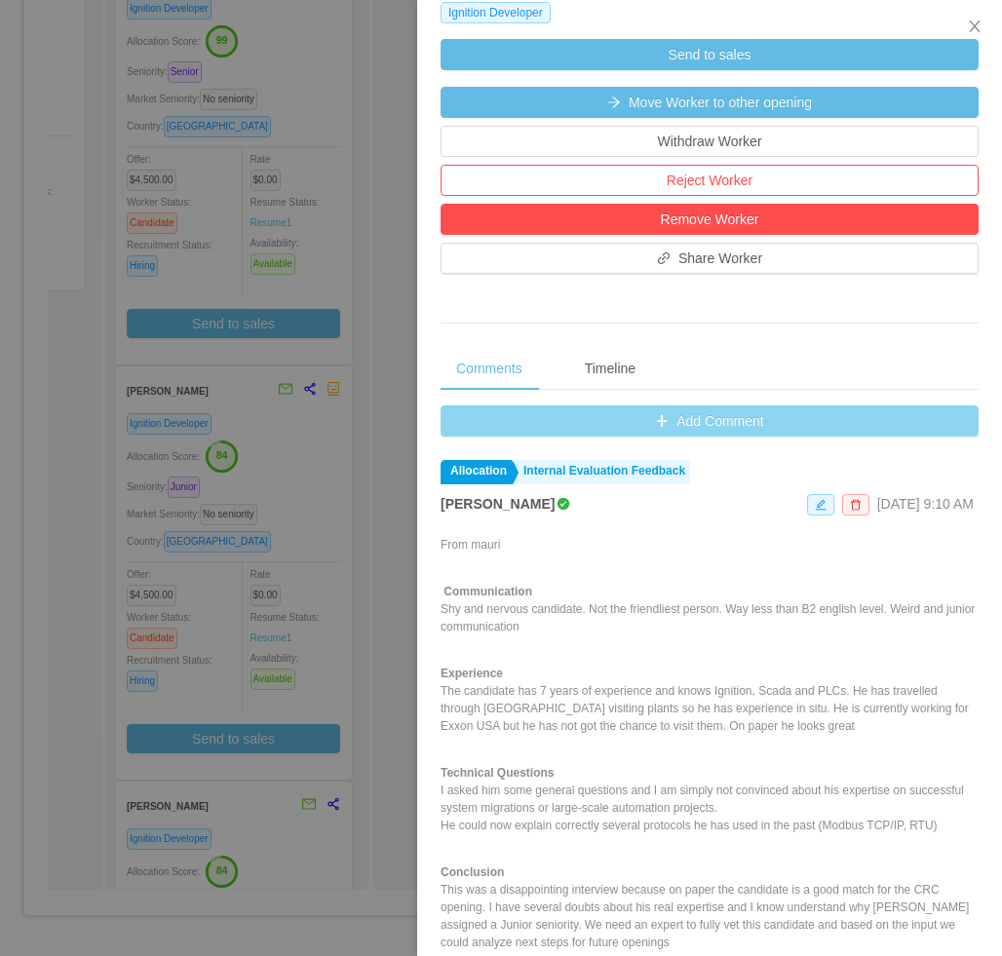
click at [619, 425] on button "Add Comment" at bounding box center [709, 420] width 538 height 31
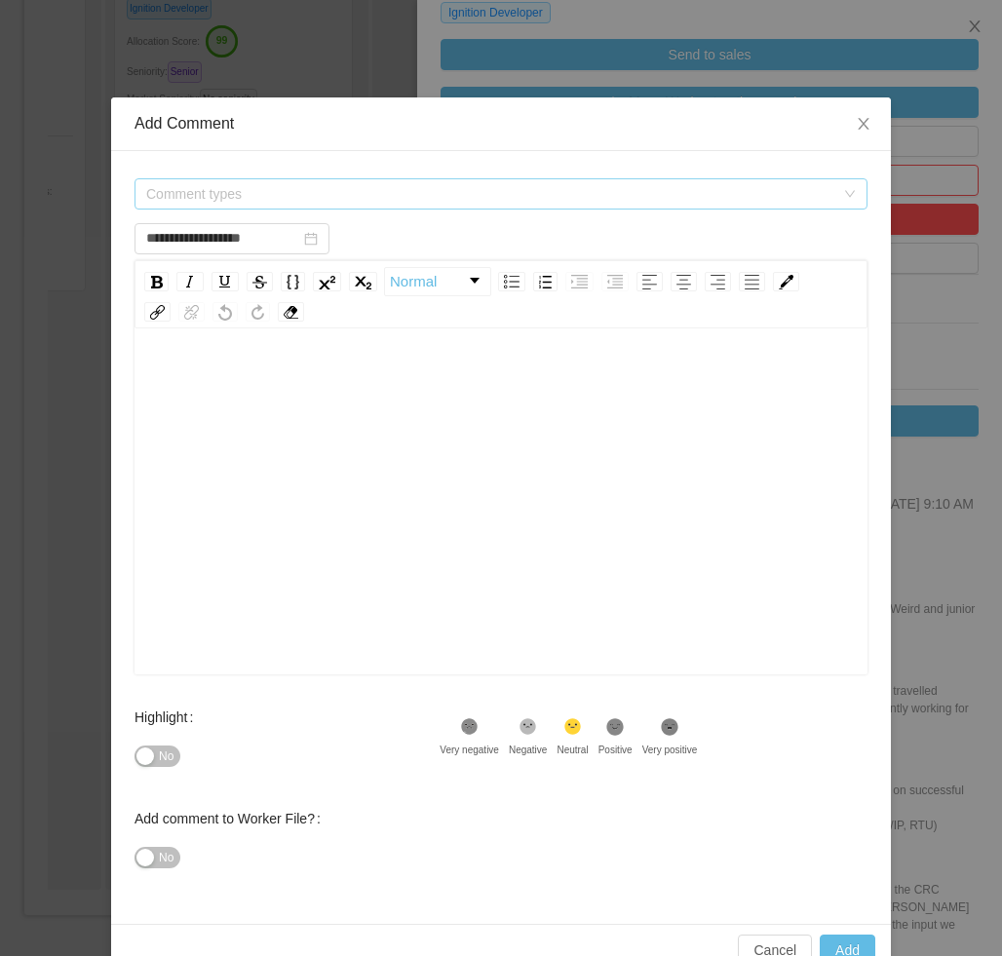
click at [362, 195] on span "Comment types" at bounding box center [490, 193] width 688 height 19
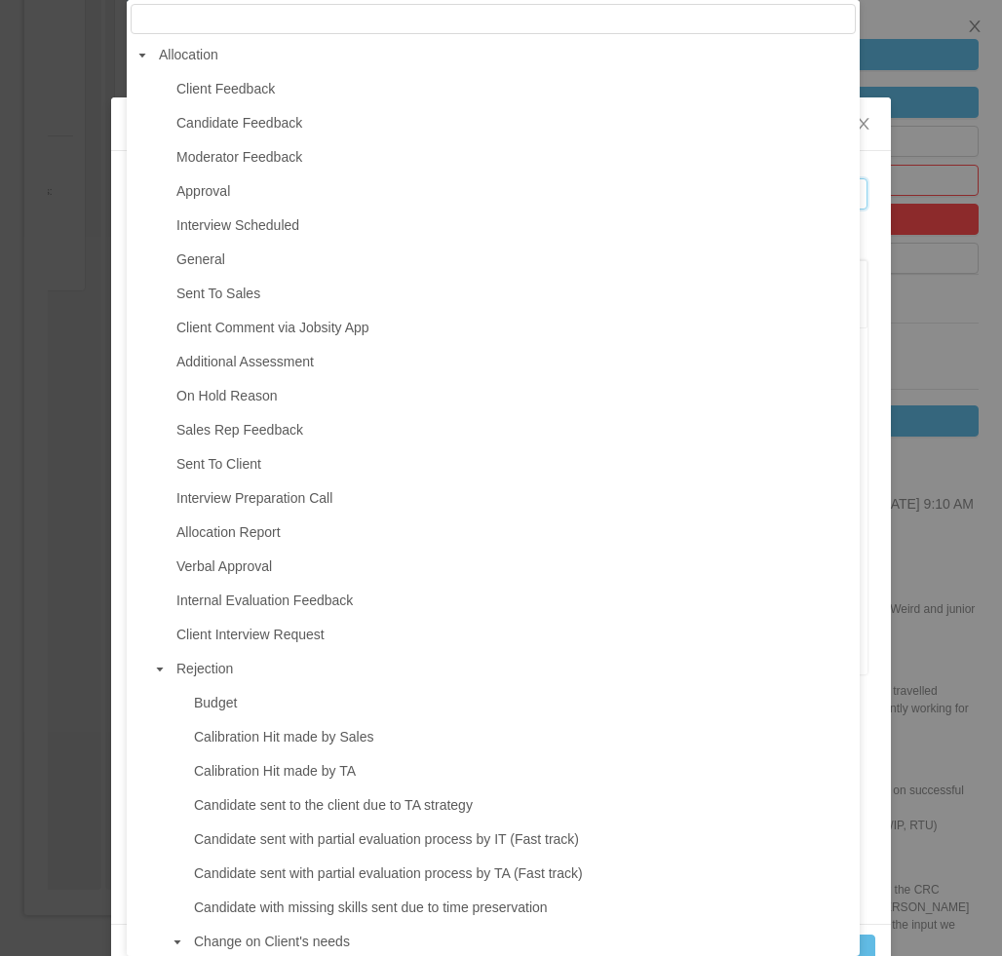
type input "**********"
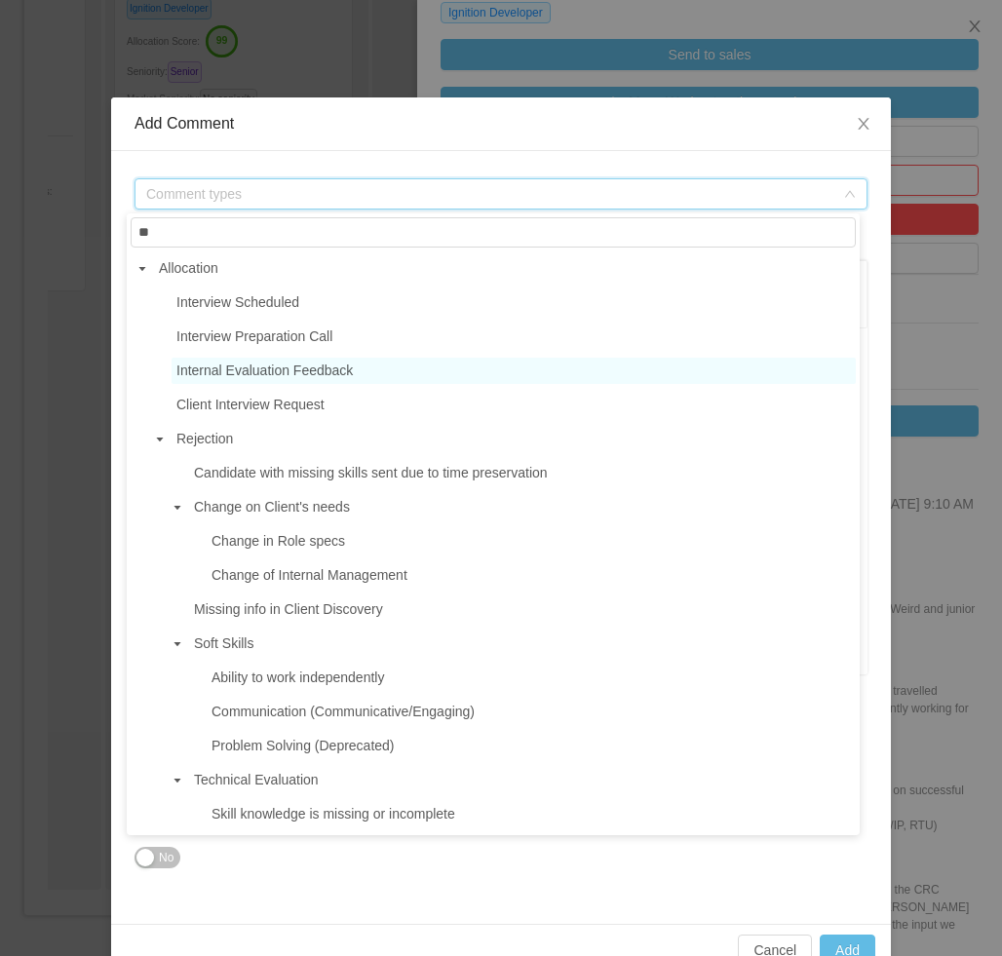
type input "**"
click at [303, 374] on span "Internal Evaluation Feedback" at bounding box center [264, 370] width 176 height 16
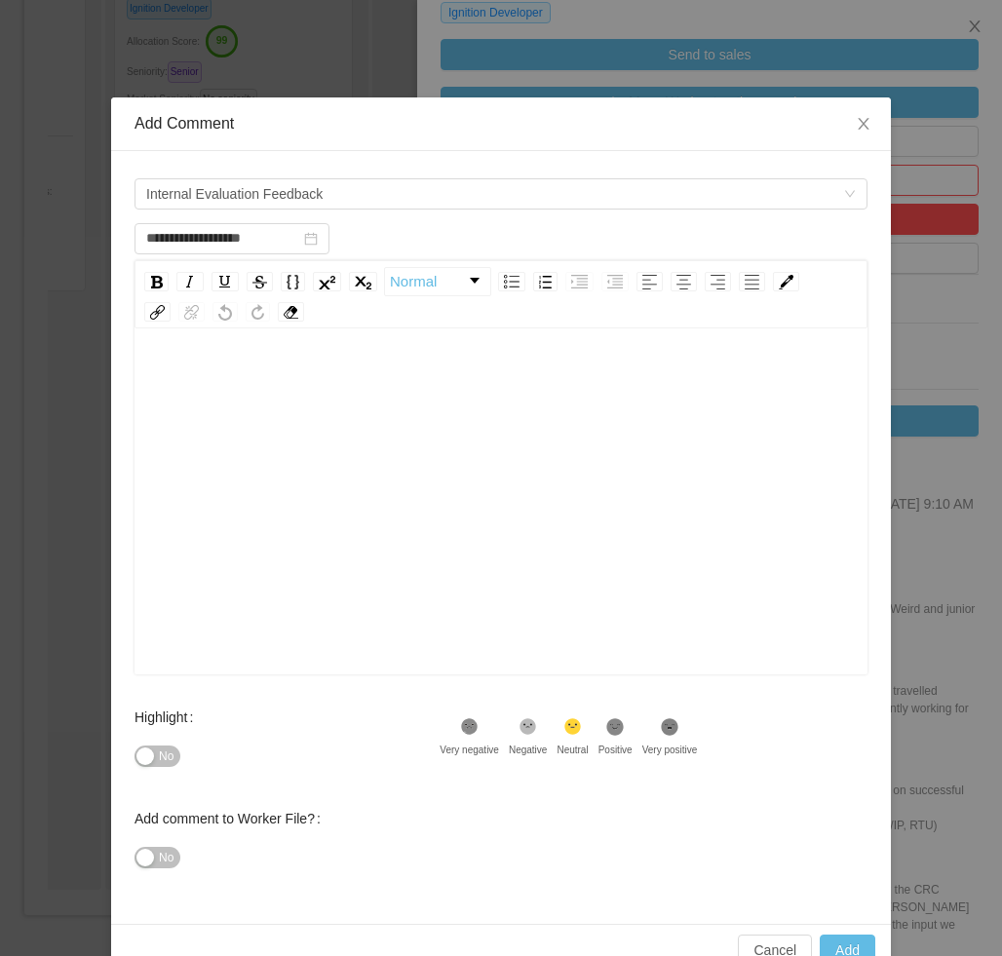
click at [385, 497] on div "rdw-editor" at bounding box center [501, 531] width 702 height 341
click at [554, 450] on div "rdw-editor" at bounding box center [501, 531] width 702 height 341
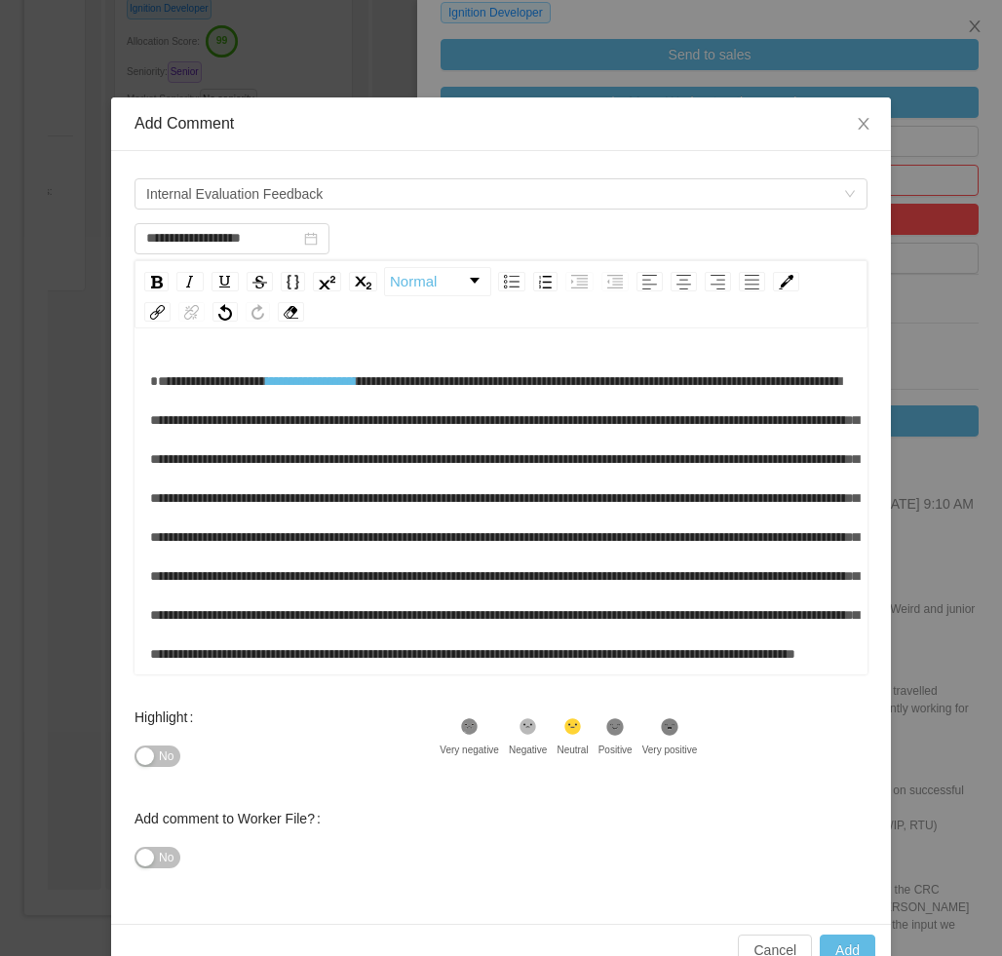
scroll to position [116, 0]
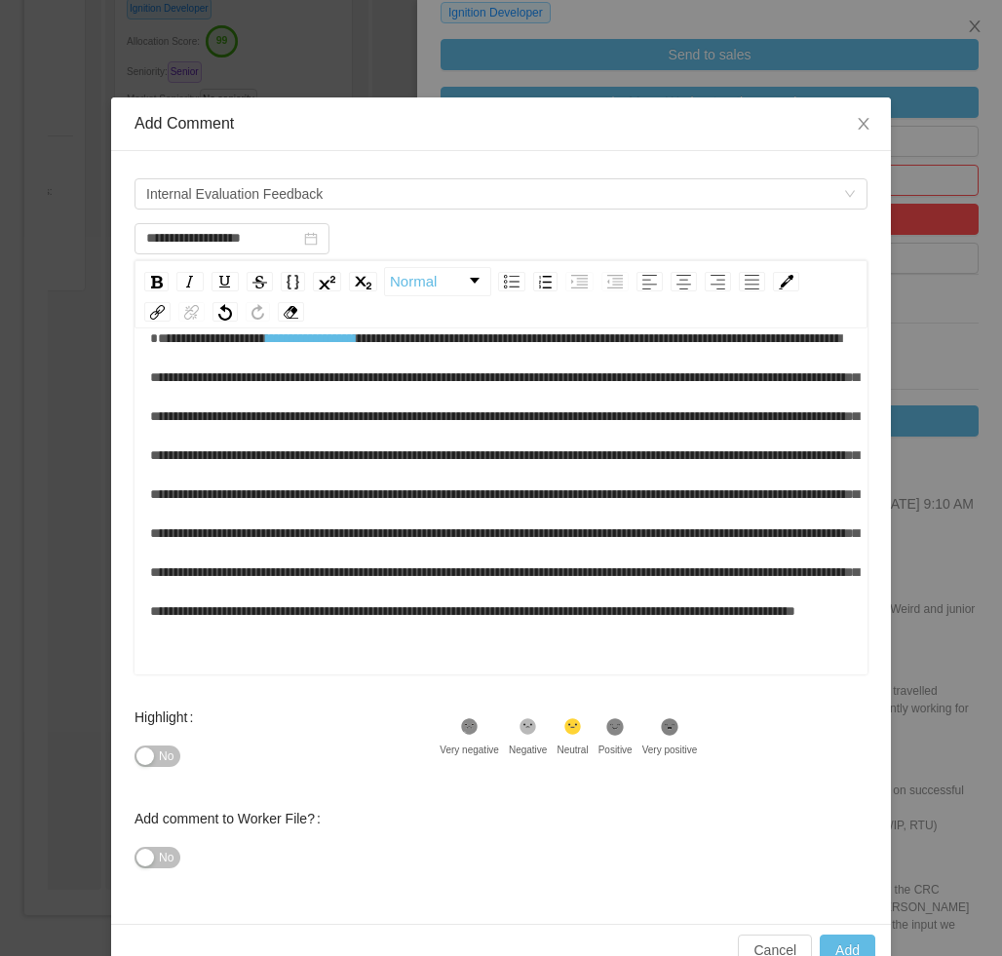
click at [141, 771] on div "No" at bounding box center [286, 756] width 305 height 39
click at [159, 865] on span "No" at bounding box center [166, 857] width 15 height 19
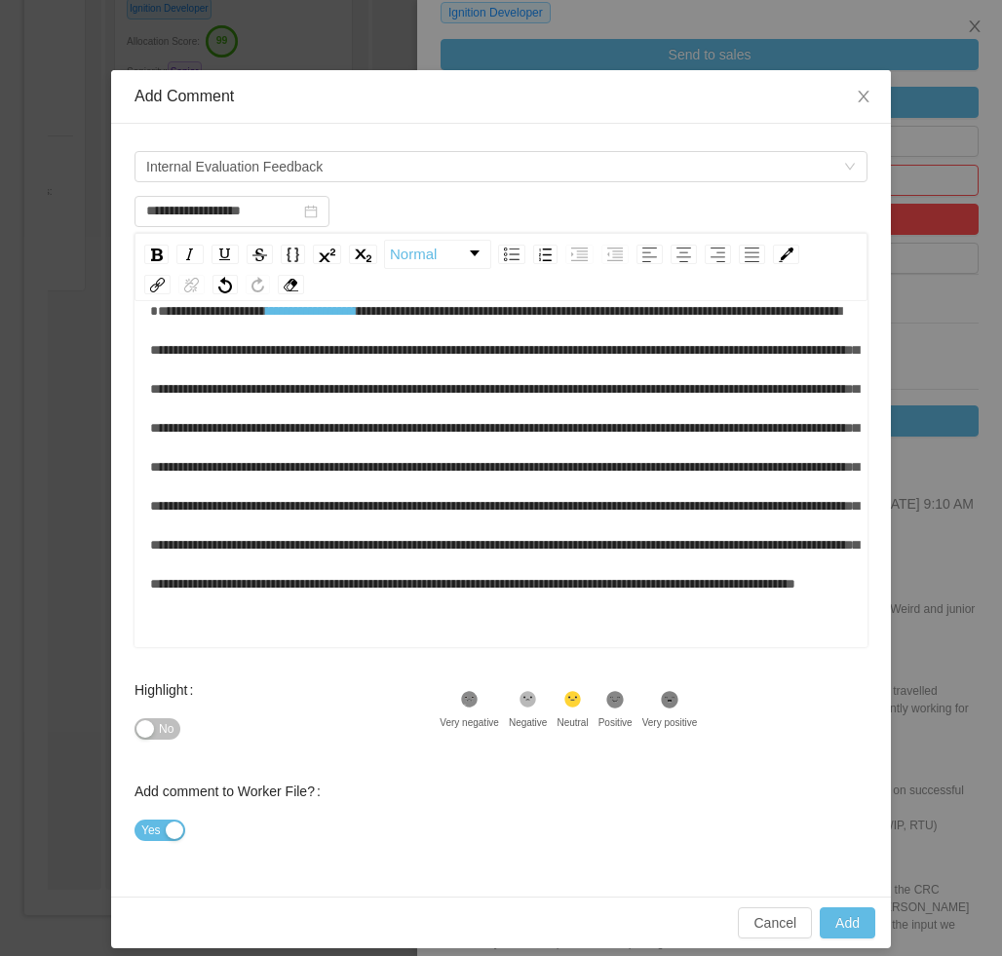
scroll to position [43, 0]
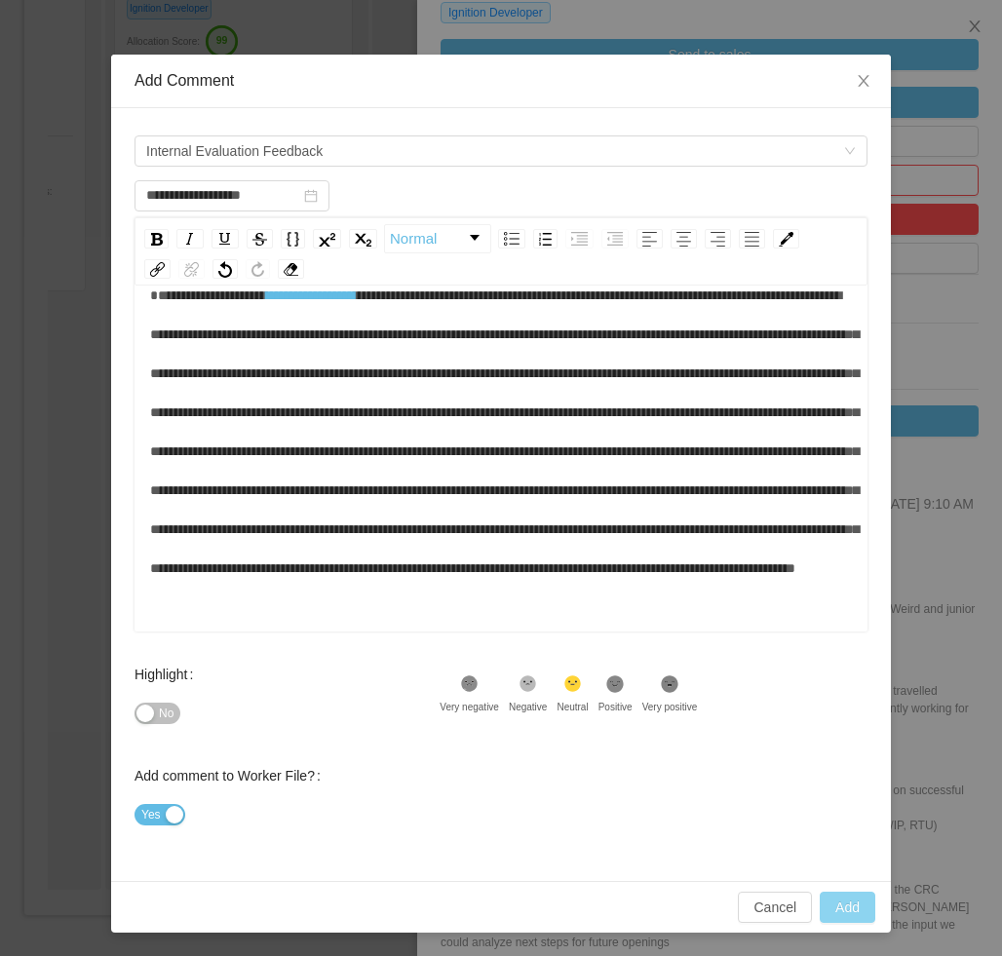
click at [846, 907] on button "Add" at bounding box center [847, 906] width 56 height 31
type input "**********"
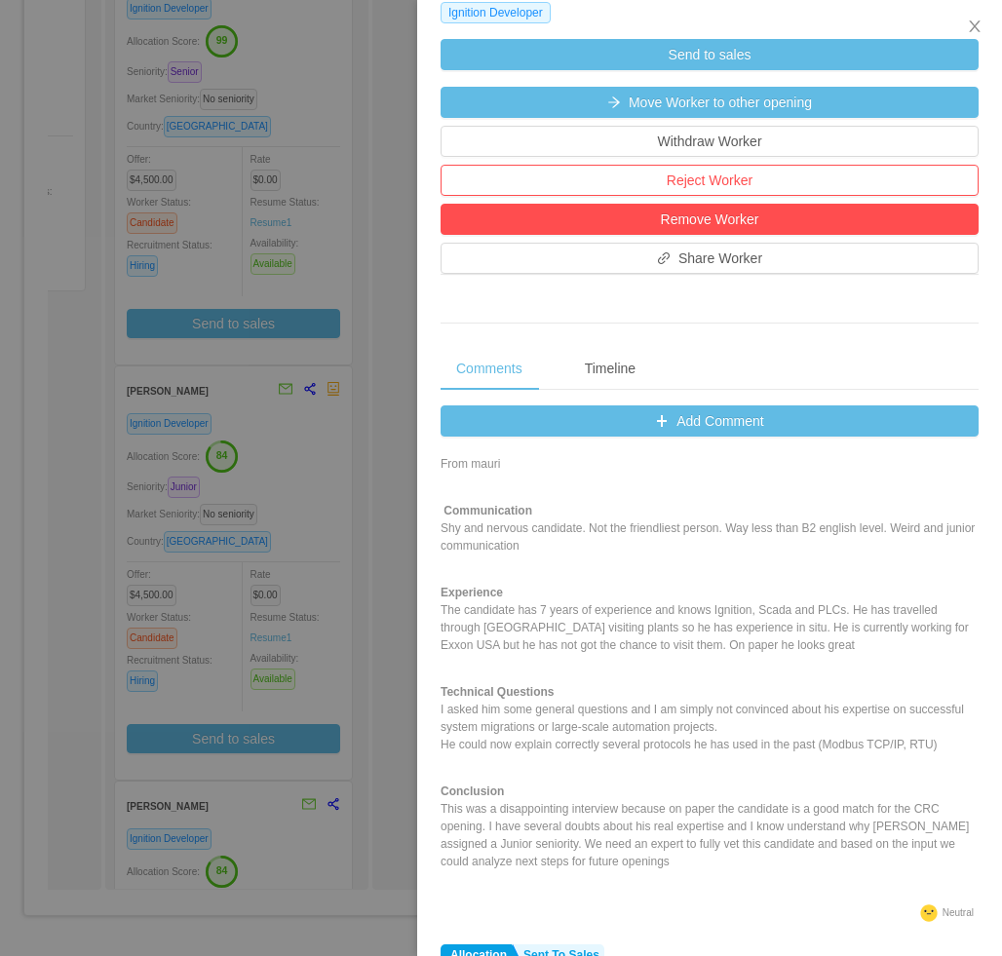
scroll to position [467, 0]
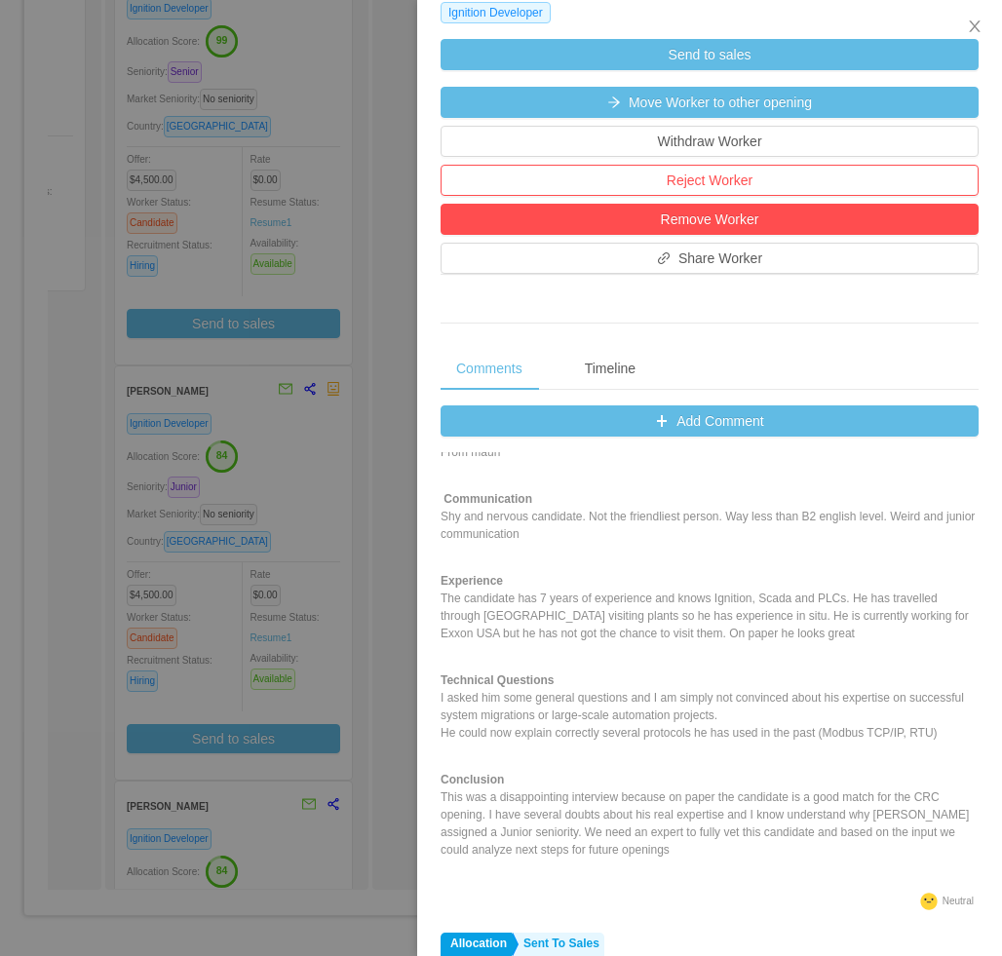
drag, startPoint x: 318, startPoint y: 544, endPoint x: 432, endPoint y: 514, distance: 117.7
click at [318, 544] on div at bounding box center [501, 478] width 1002 height 956
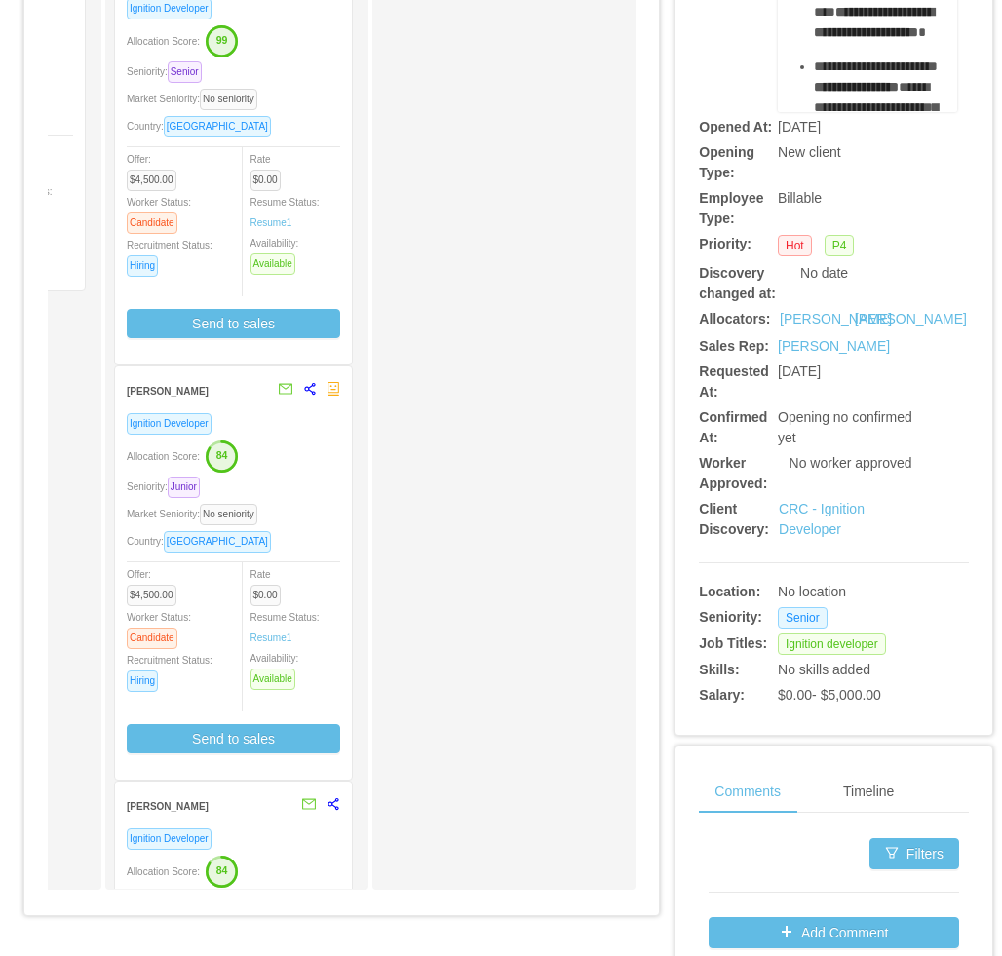
click at [425, 512] on div "Waiting for Client Approval" at bounding box center [517, 402] width 273 height 957
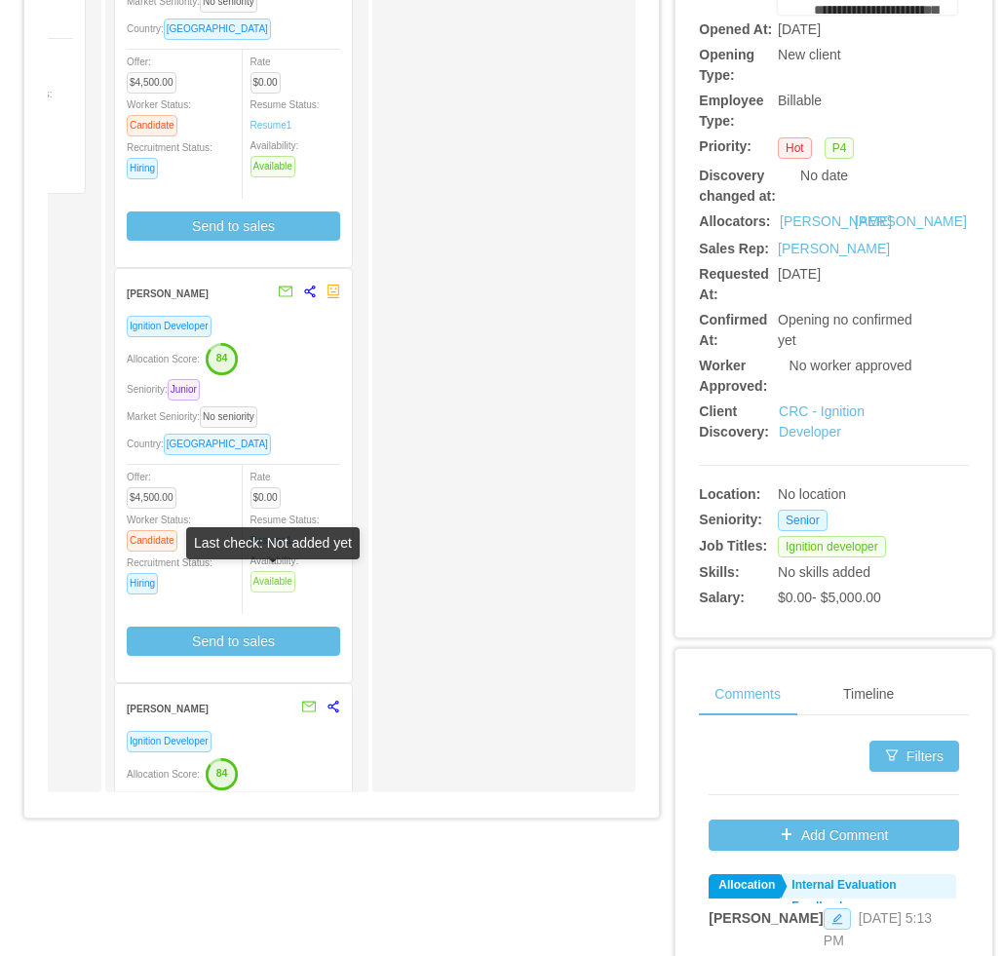
scroll to position [0, 0]
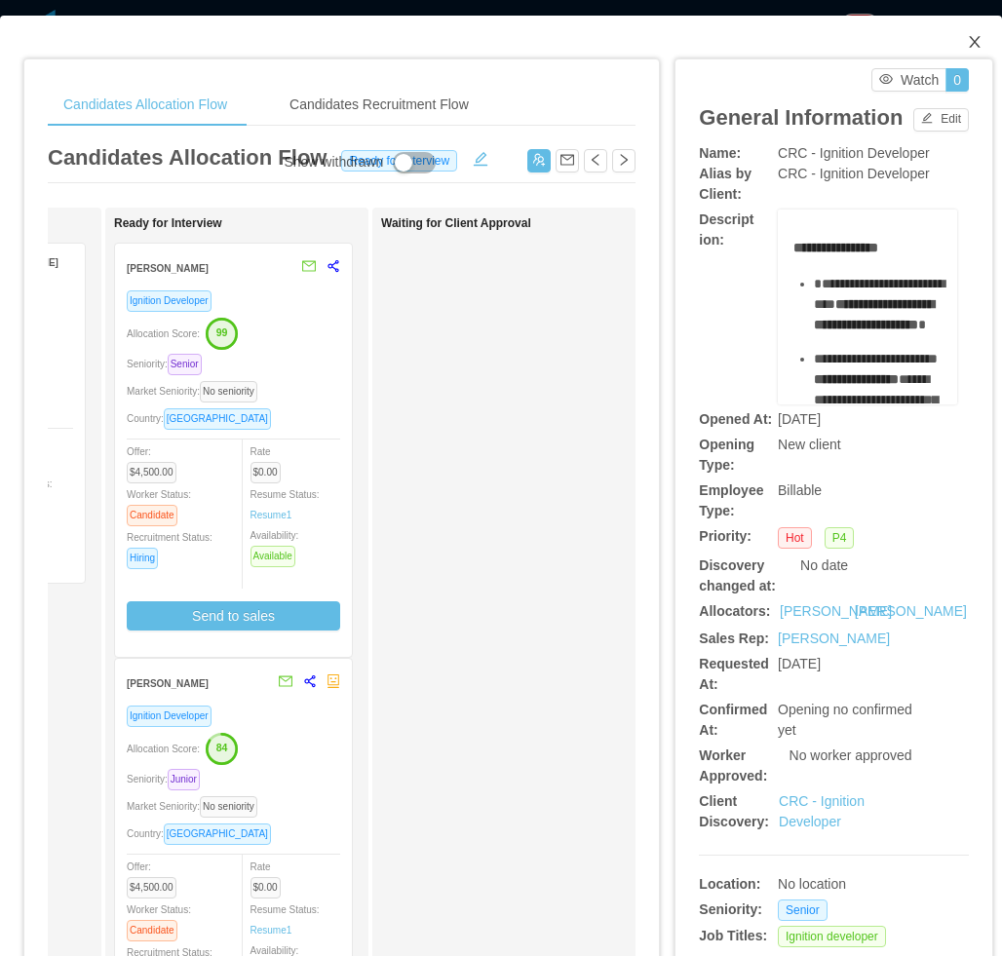
click at [967, 37] on icon "icon: close" at bounding box center [975, 42] width 16 height 16
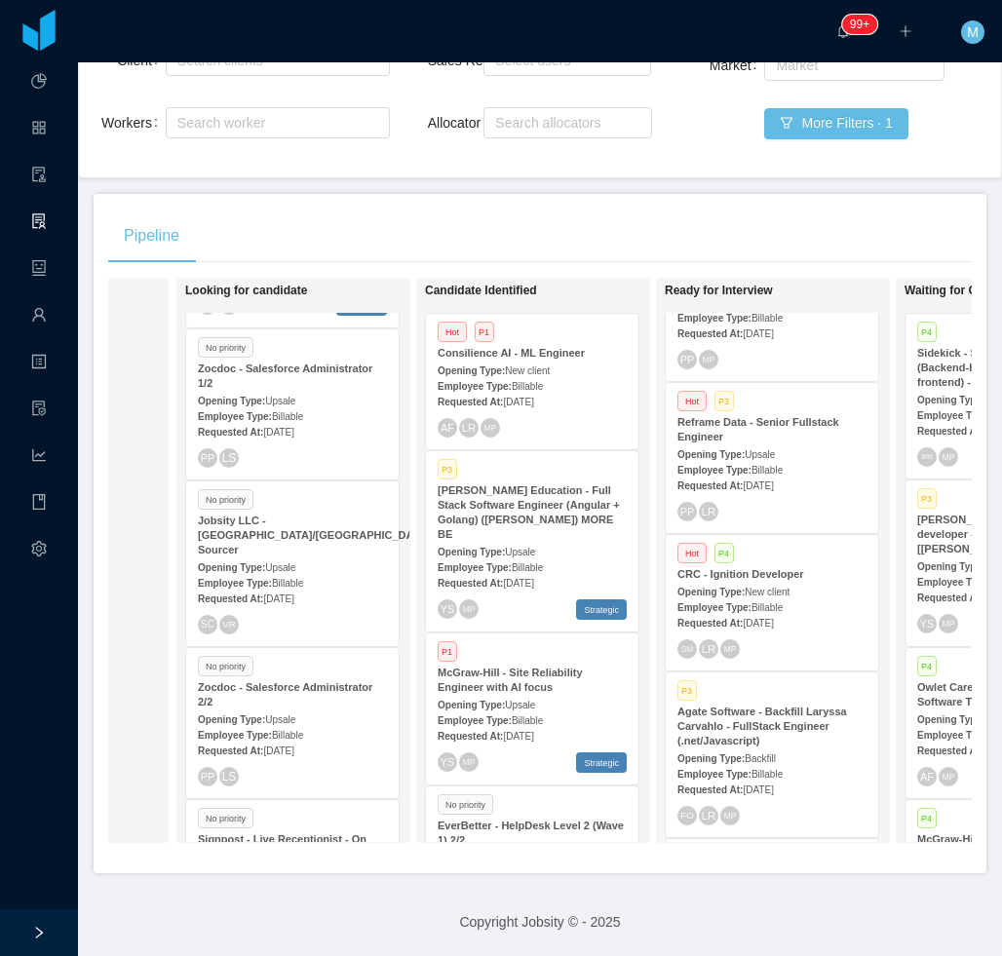
scroll to position [0, 182]
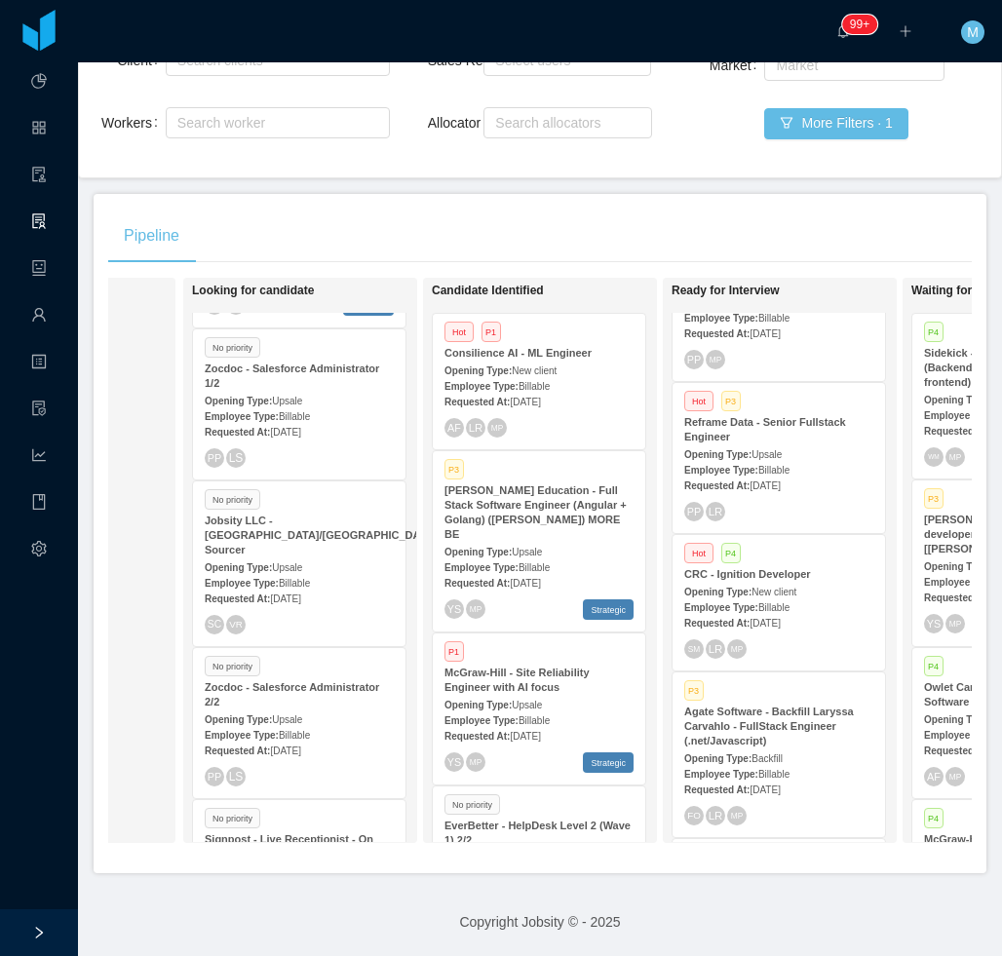
click at [568, 209] on div "Pipeline" at bounding box center [539, 236] width 863 height 55
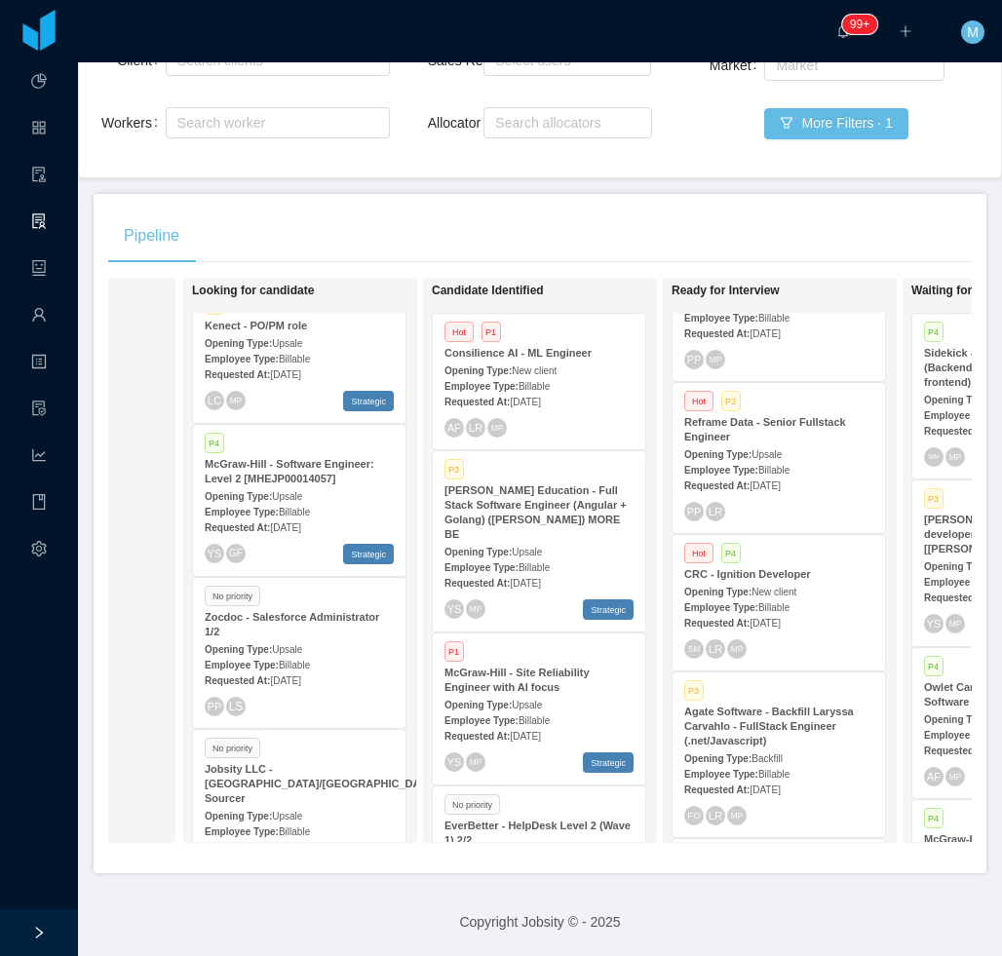
scroll to position [1456, 0]
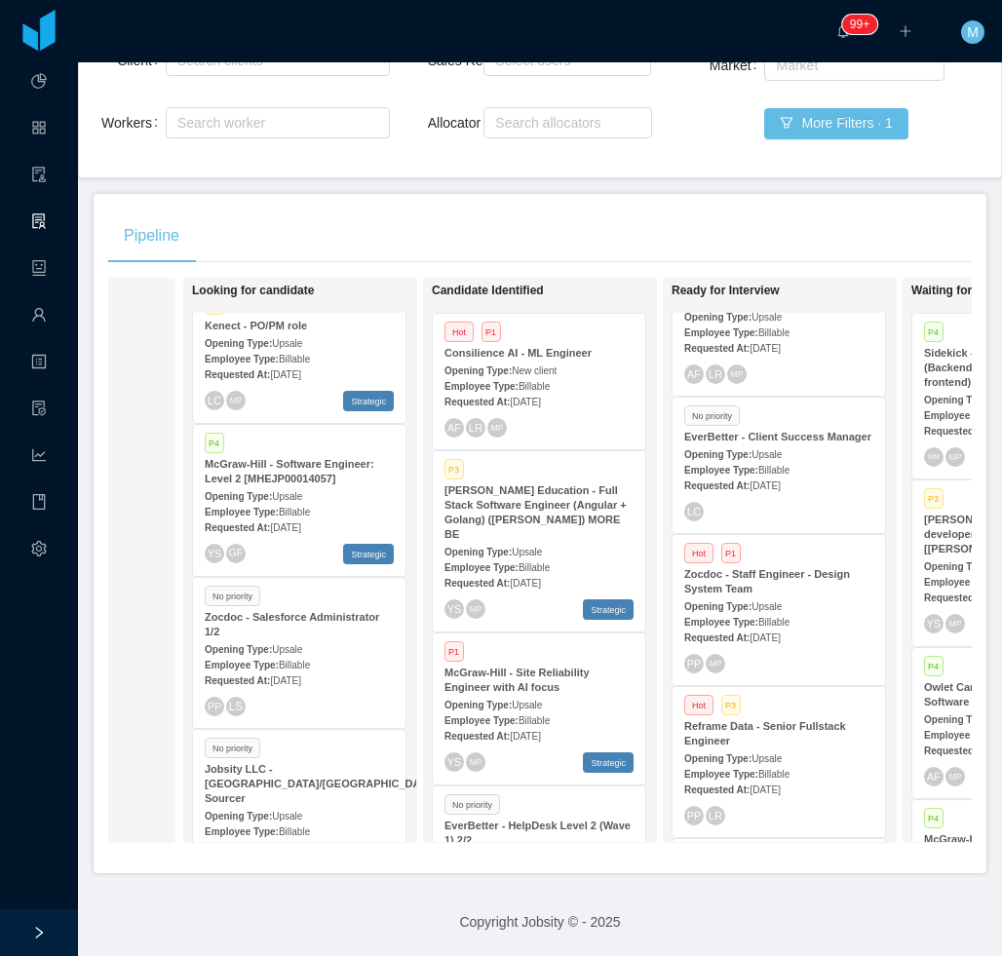
click at [800, 567] on div "Zocdoc - Staff Engineer - Design System Team" at bounding box center [778, 581] width 189 height 29
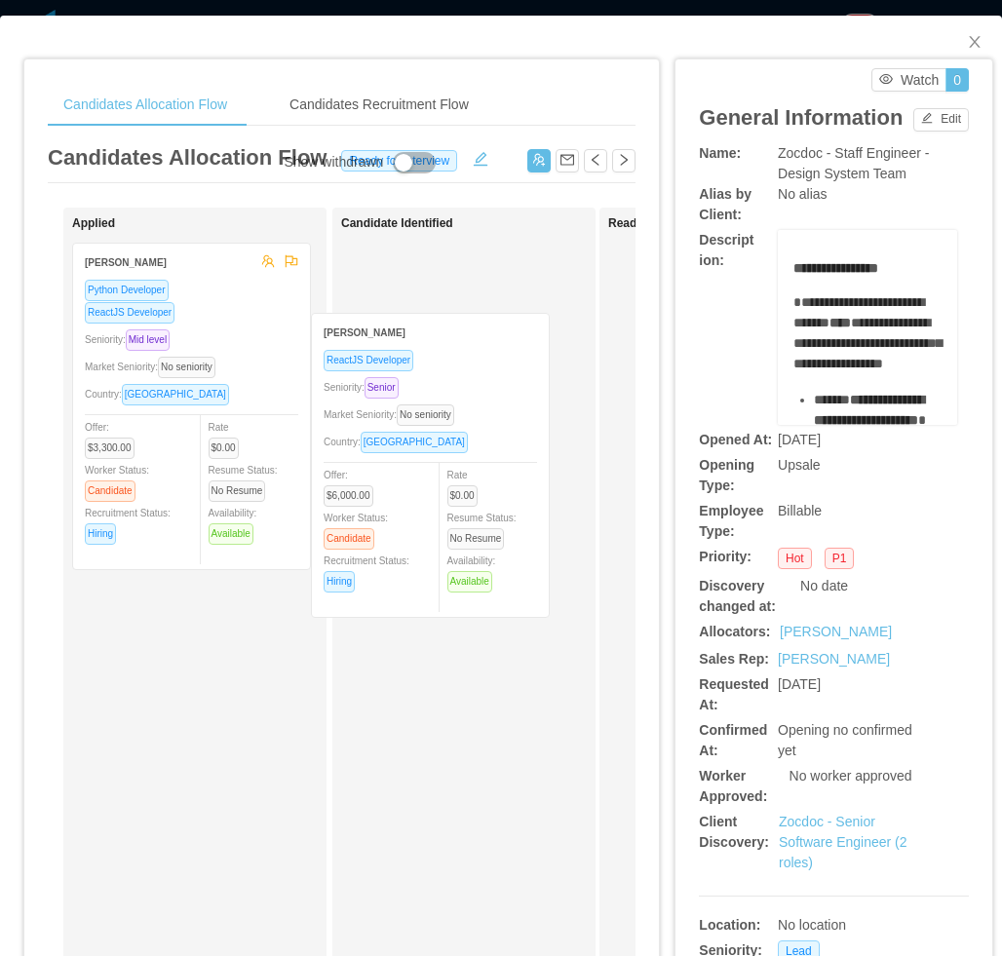
drag, startPoint x: 228, startPoint y: 711, endPoint x: 465, endPoint y: 448, distance: 353.9
click at [465, 448] on div "Applied Eduardo Startari Python Developer ReactJS Developer Seniority: Mid leve…" at bounding box center [342, 703] width 588 height 990
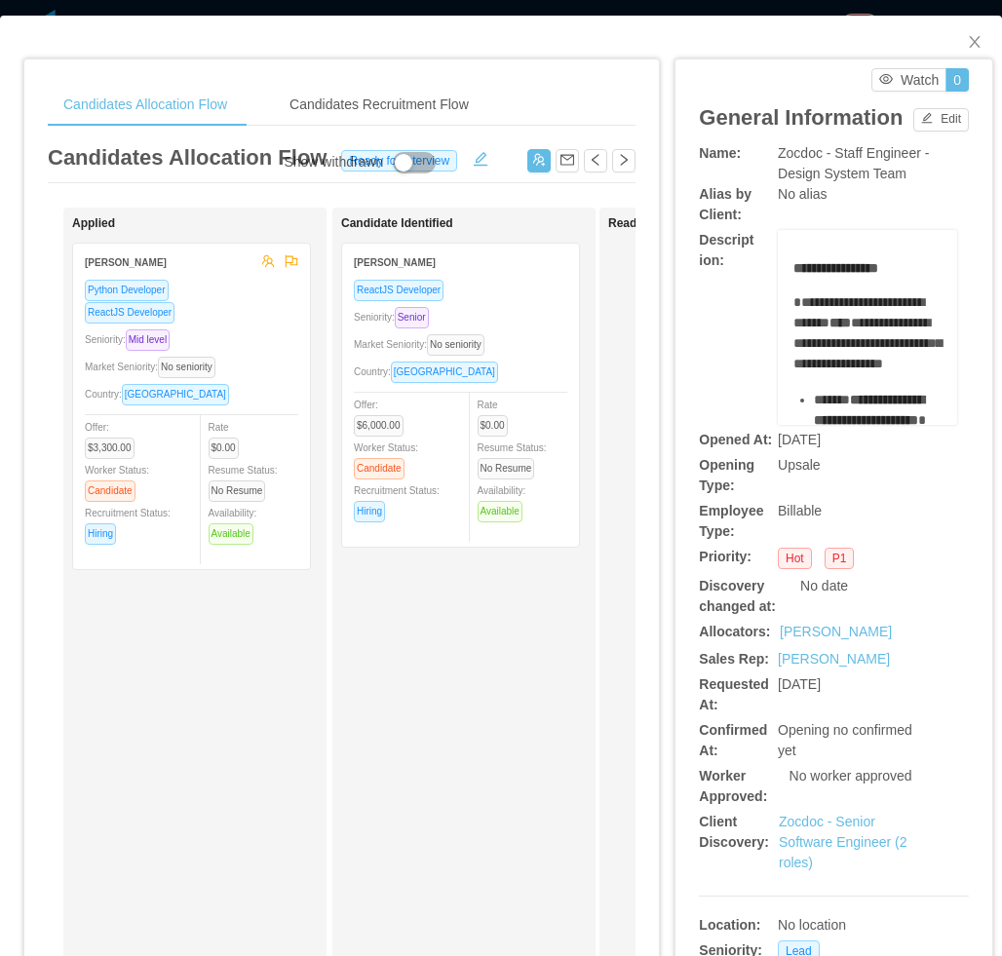
click at [559, 337] on div "Market Seniority: No seniority" at bounding box center [460, 344] width 213 height 22
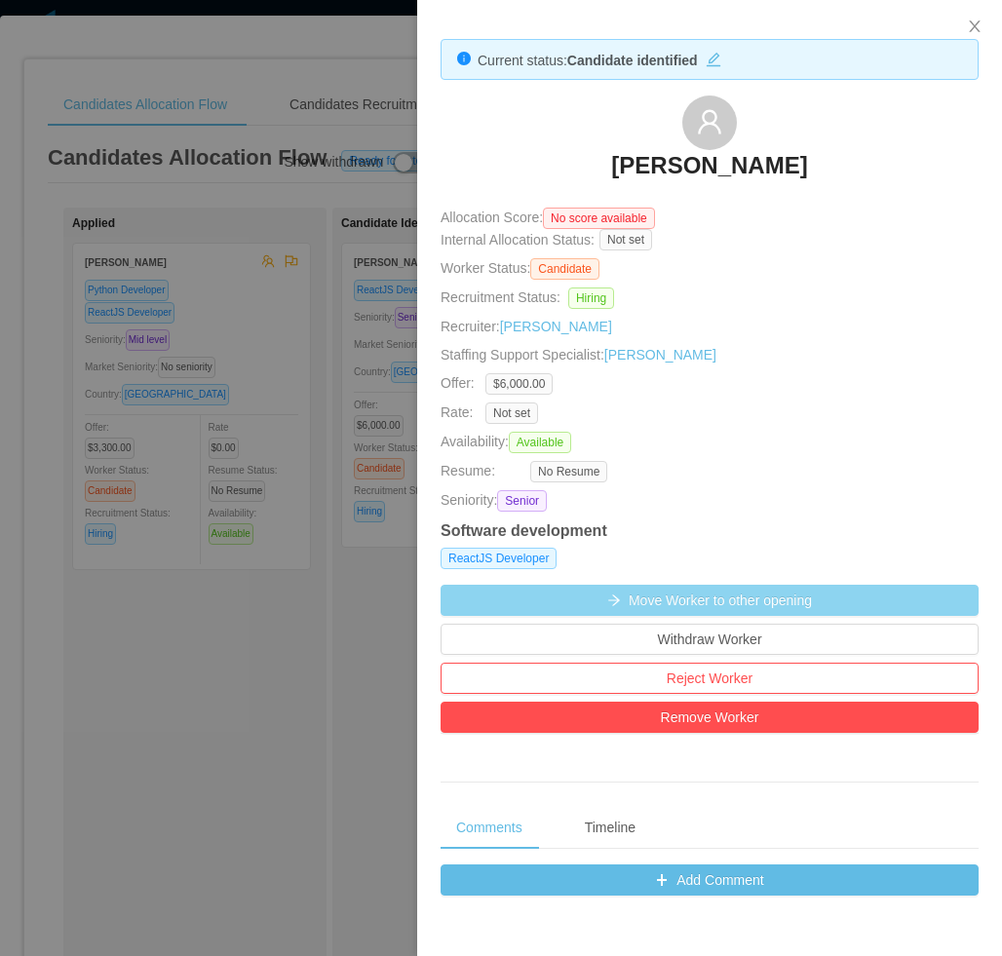
click at [723, 601] on button "Move Worker to other opening" at bounding box center [709, 600] width 538 height 31
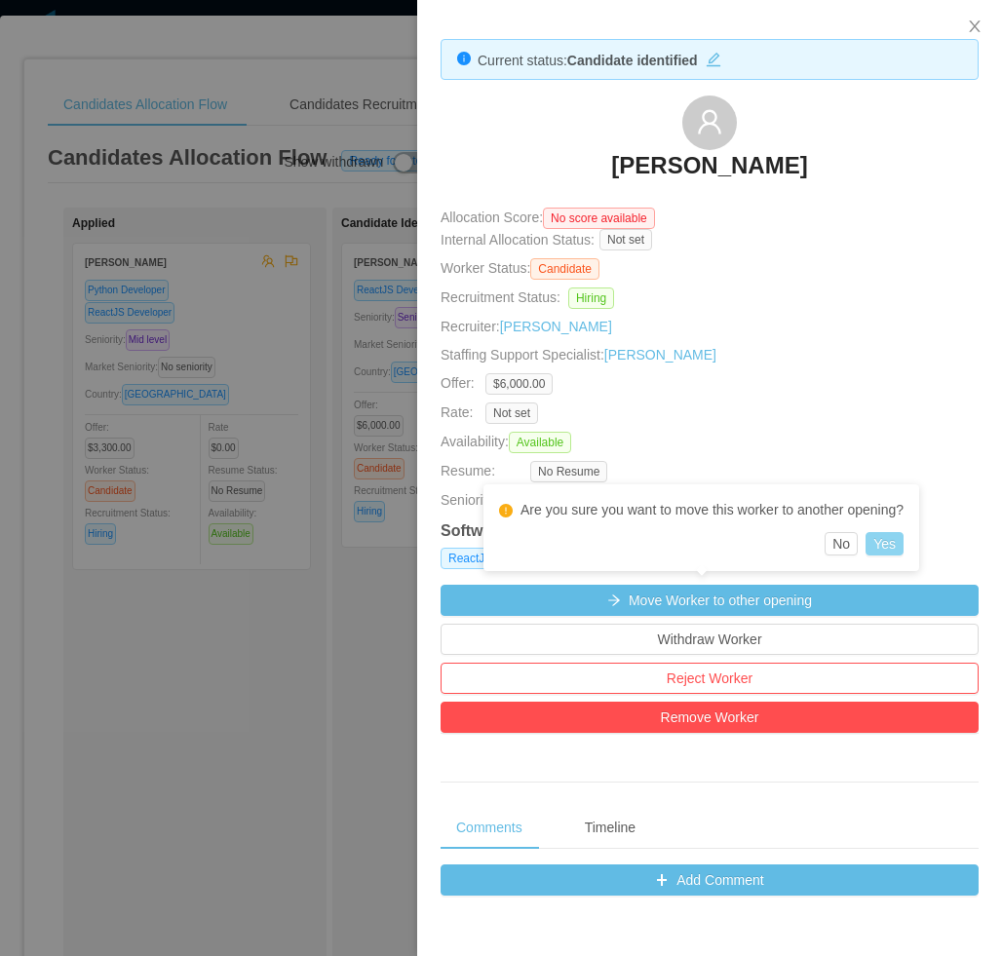
click at [898, 540] on button "Yes" at bounding box center [884, 543] width 38 height 23
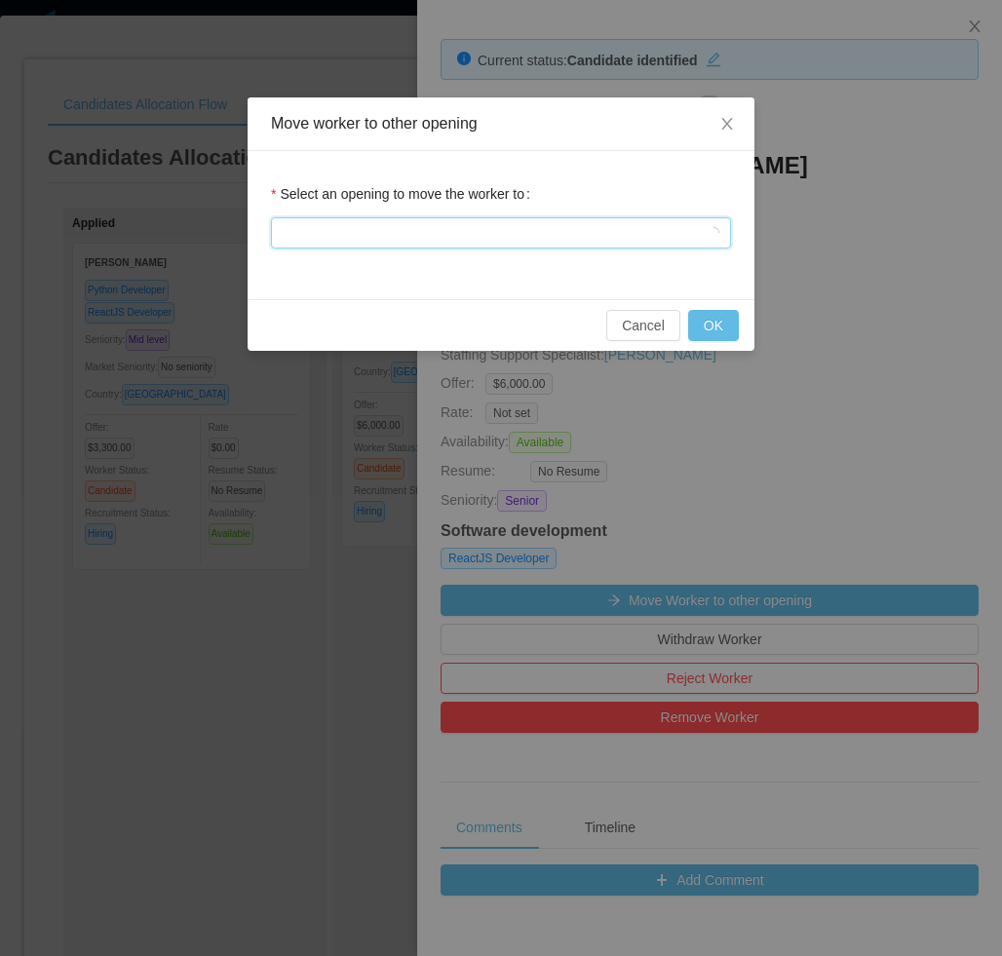
click at [596, 225] on div at bounding box center [495, 232] width 424 height 29
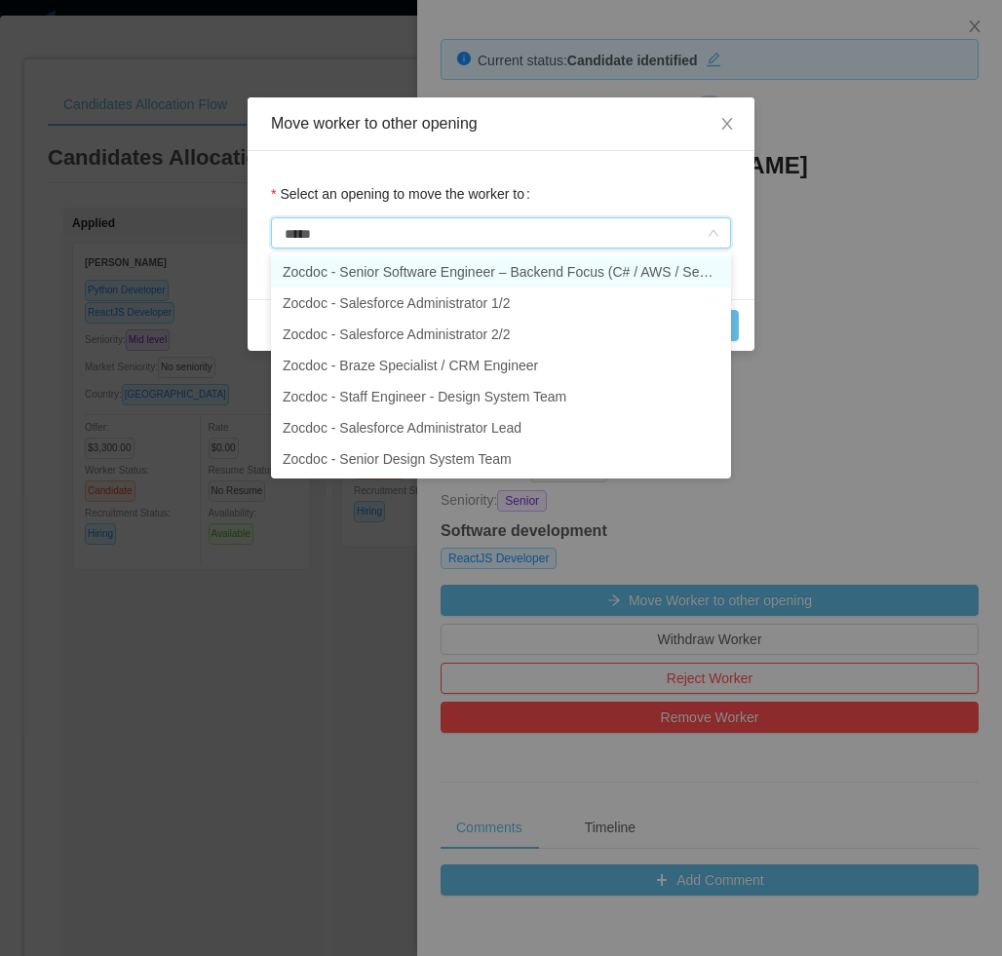
type input "******"
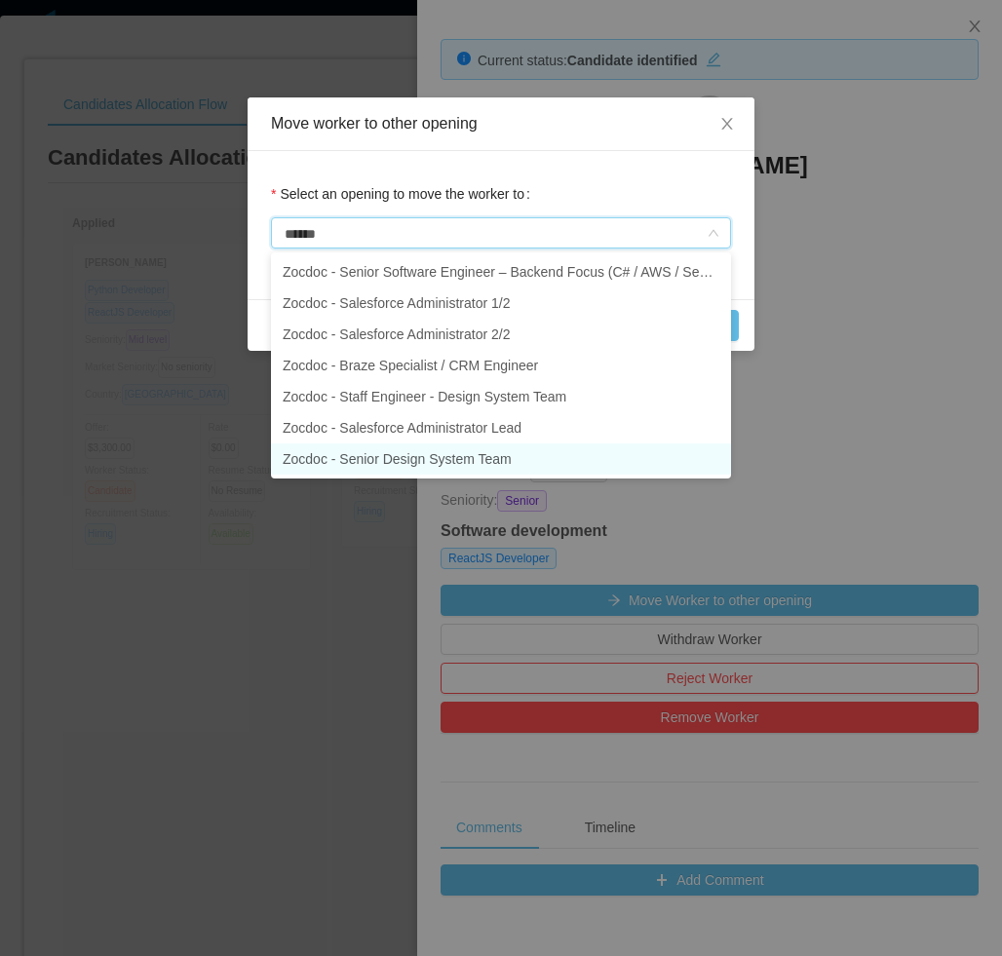
click at [493, 461] on li "Zocdoc - Senior Design System Team" at bounding box center [501, 458] width 460 height 31
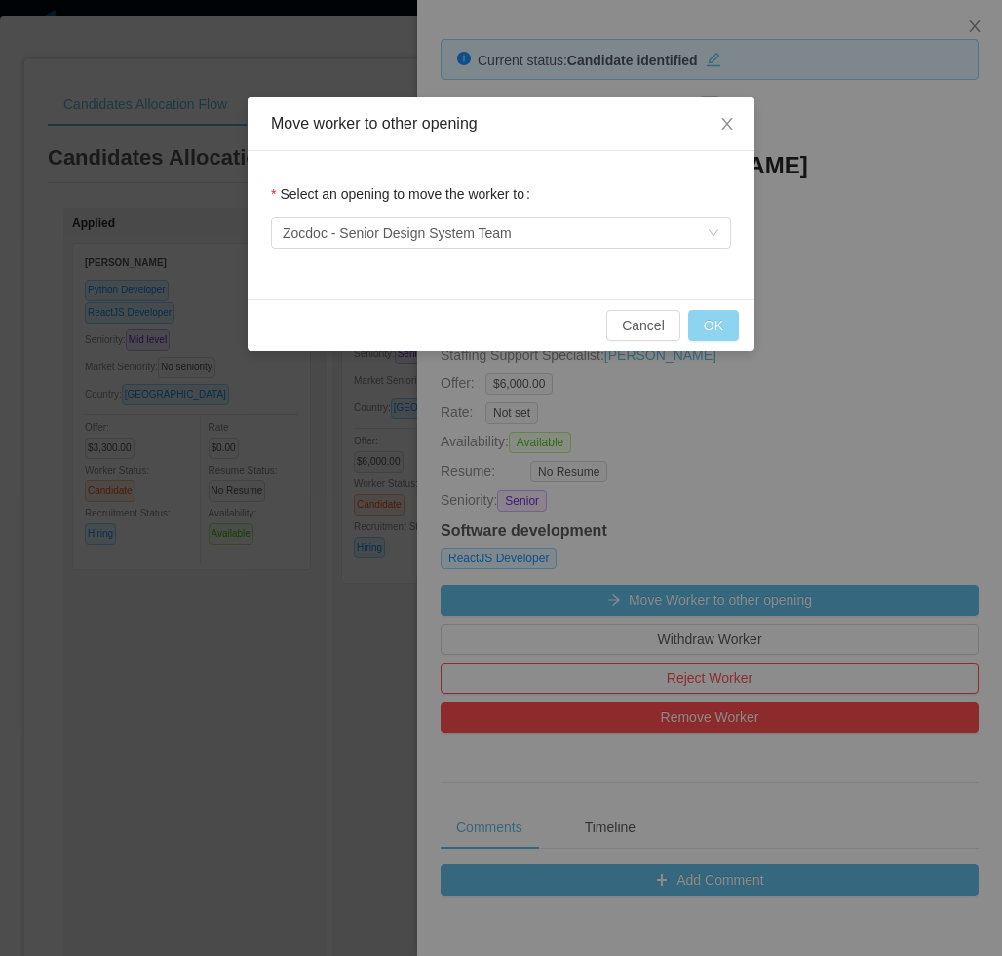
click at [698, 328] on button "OK" at bounding box center [713, 325] width 51 height 31
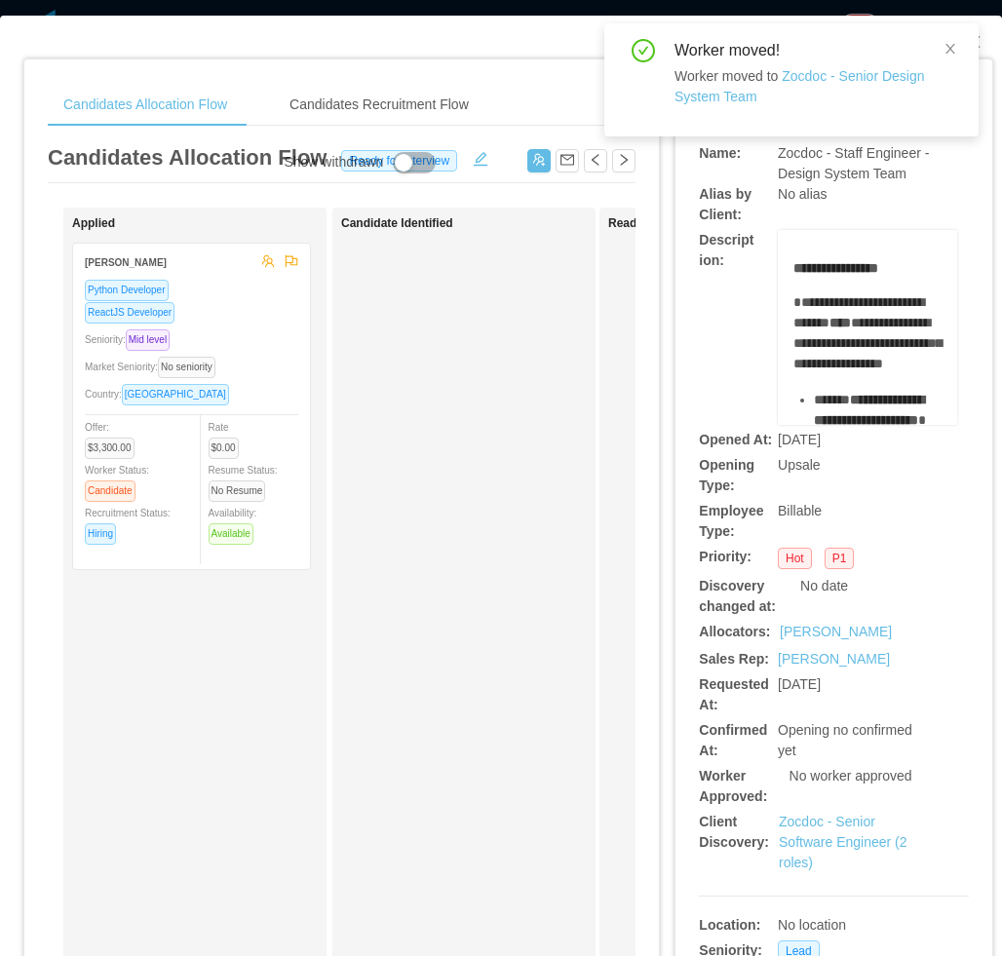
click at [467, 586] on div "Candidate Identified" at bounding box center [477, 694] width 273 height 957
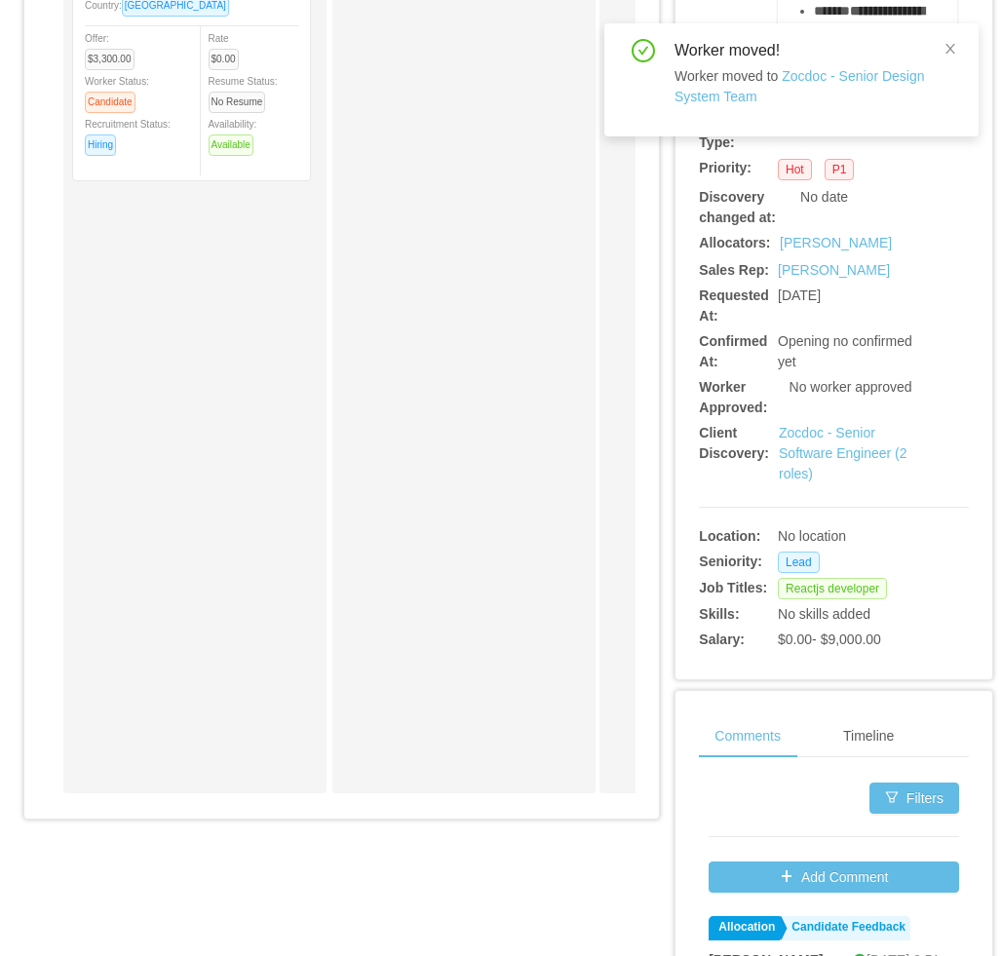
scroll to position [390, 0]
drag, startPoint x: 211, startPoint y: 822, endPoint x: 292, endPoint y: 817, distance: 81.0
click at [292, 817] on div "Candidates Allocation Flow Candidates Recruitment Flow Candidates Allocation Fl…" at bounding box center [341, 250] width 634 height 1161
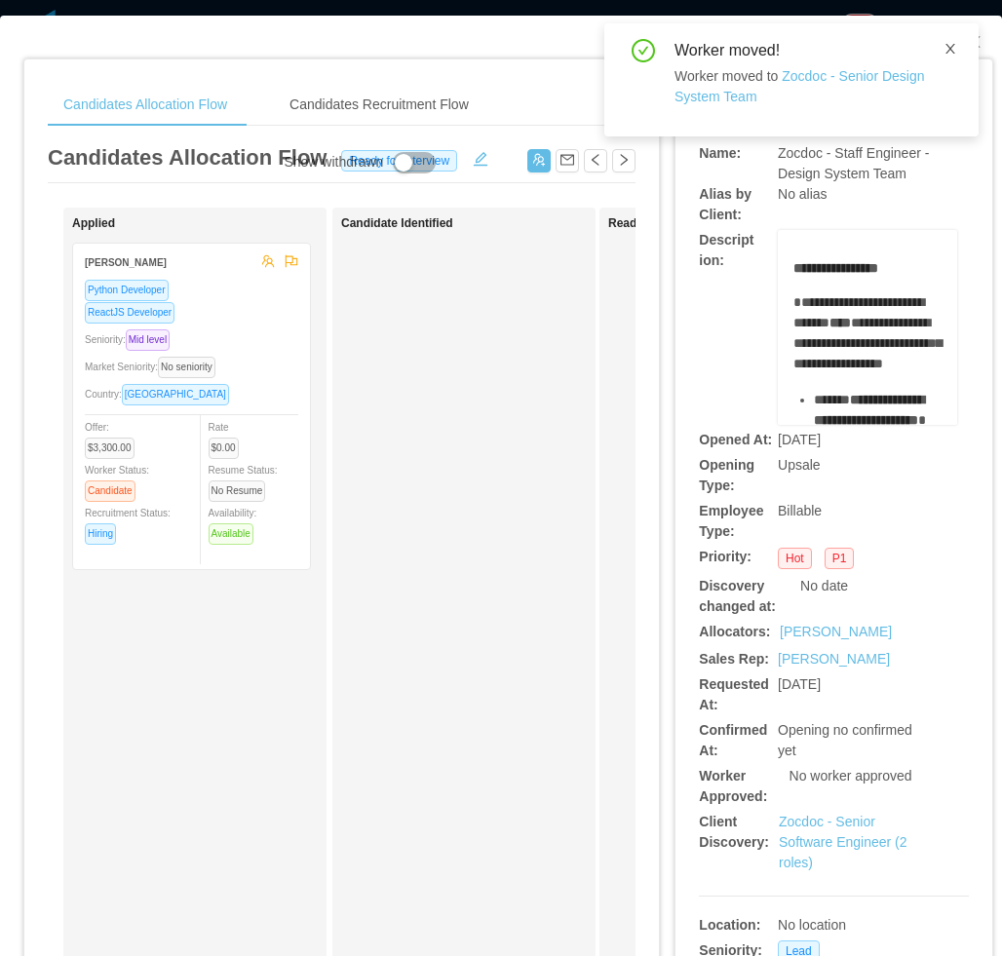
click at [945, 51] on icon "icon: close" at bounding box center [950, 49] width 14 height 14
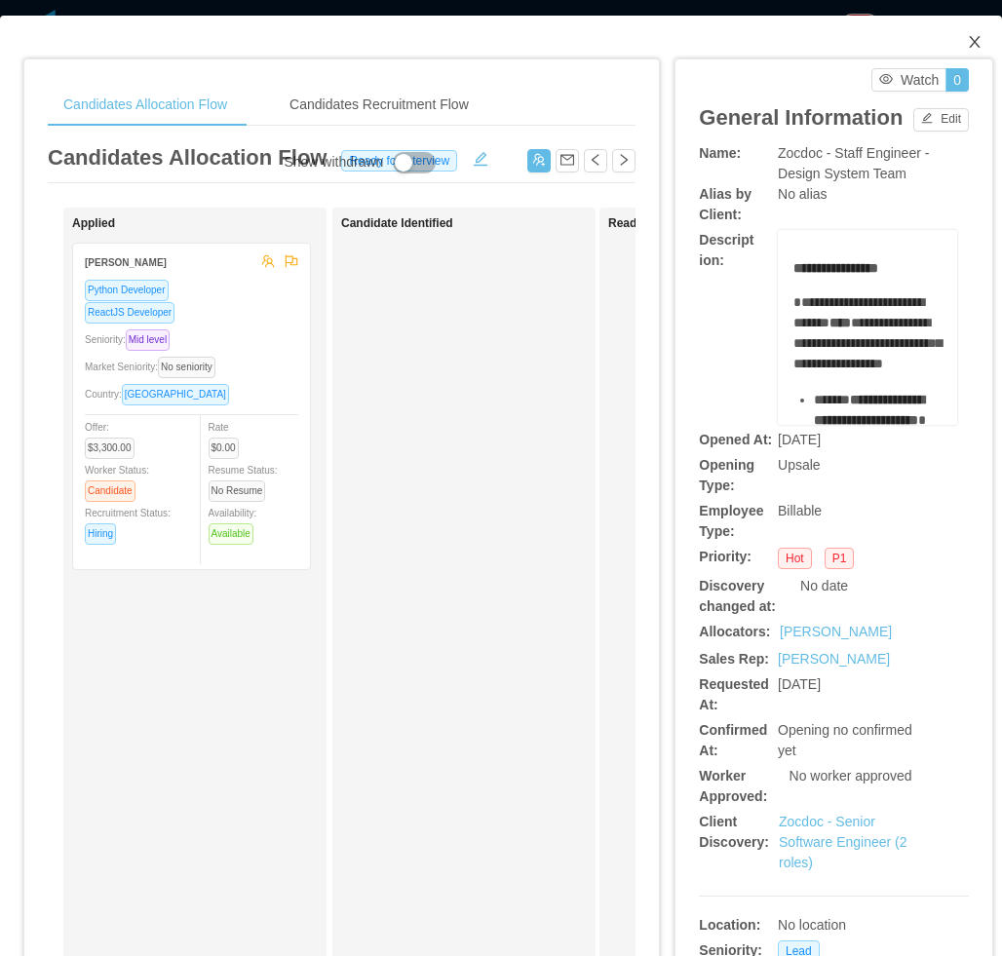
click at [967, 47] on icon "icon: close" at bounding box center [975, 42] width 16 height 16
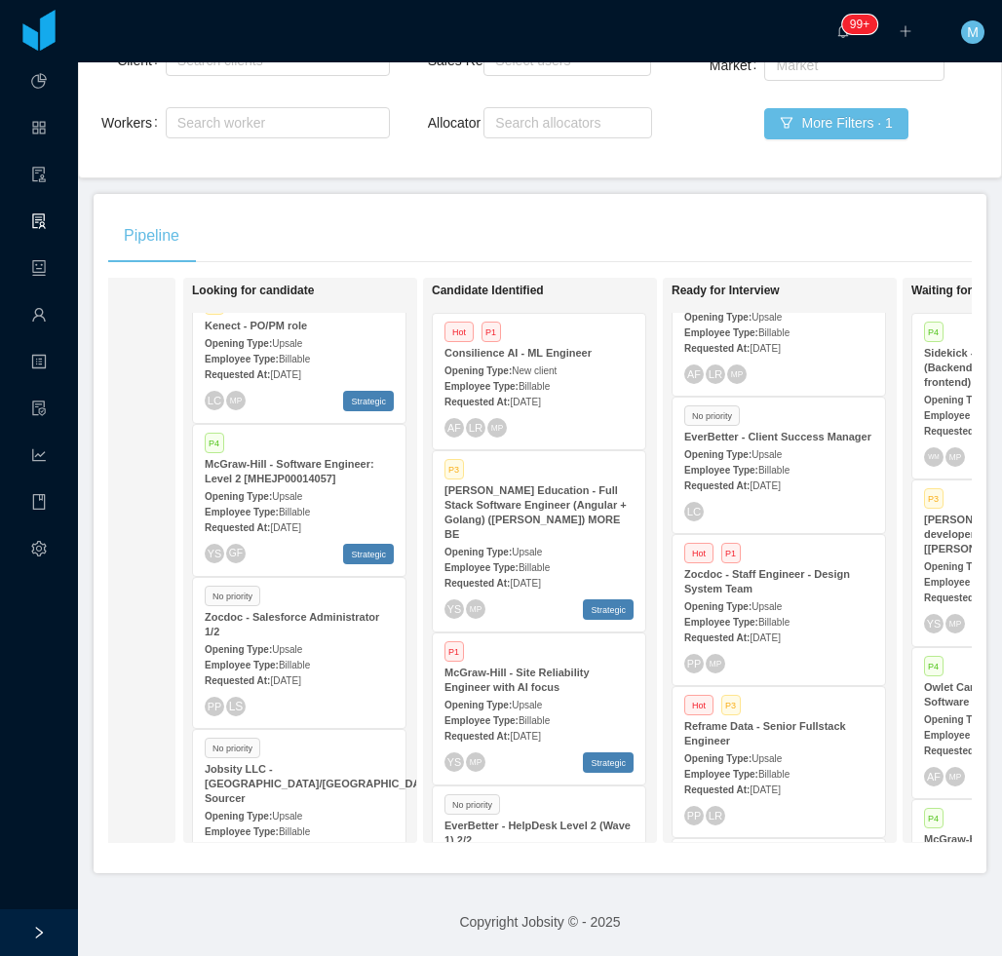
click at [621, 216] on div "Pipeline" at bounding box center [539, 236] width 863 height 55
drag, startPoint x: 570, startPoint y: 195, endPoint x: 573, endPoint y: 168, distance: 27.4
click at [571, 209] on div "Pipeline" at bounding box center [539, 236] width 863 height 55
click at [620, 211] on div "Pipeline" at bounding box center [539, 236] width 863 height 55
drag, startPoint x: 665, startPoint y: 209, endPoint x: 712, endPoint y: 138, distance: 85.1
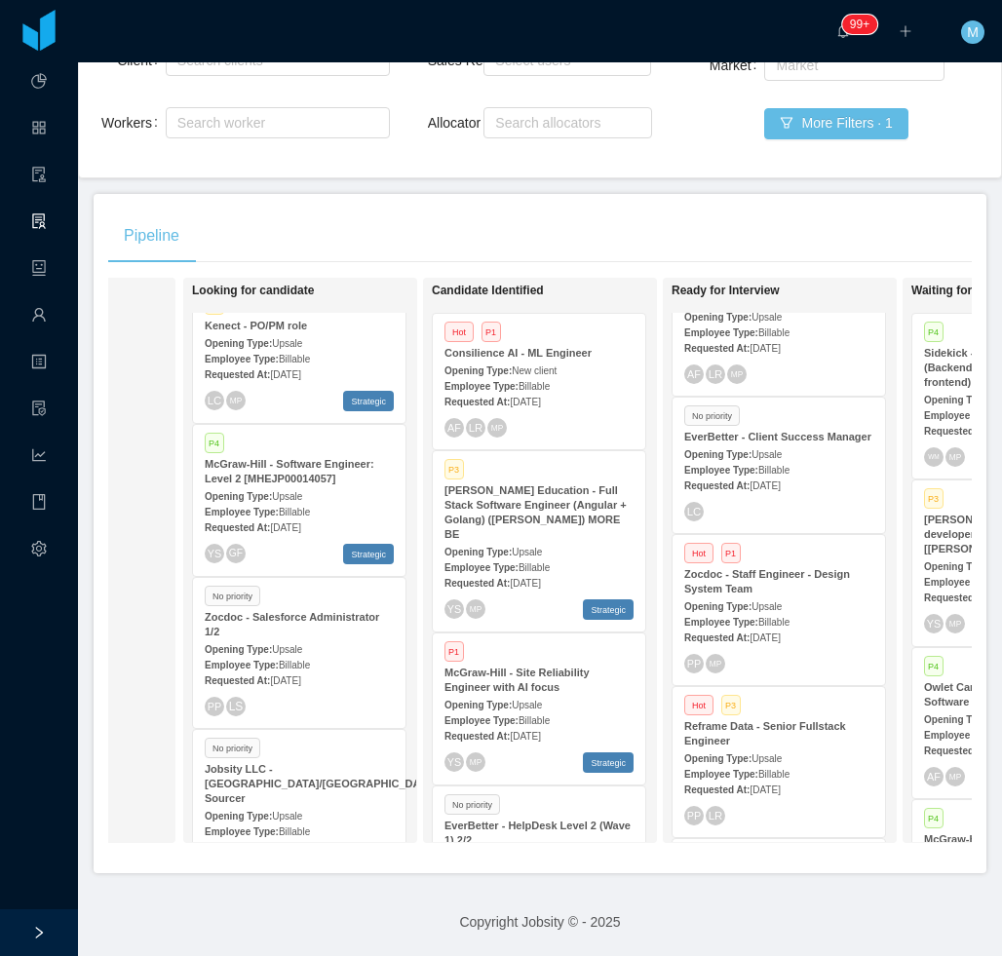
click at [665, 209] on div "Pipeline" at bounding box center [539, 236] width 863 height 55
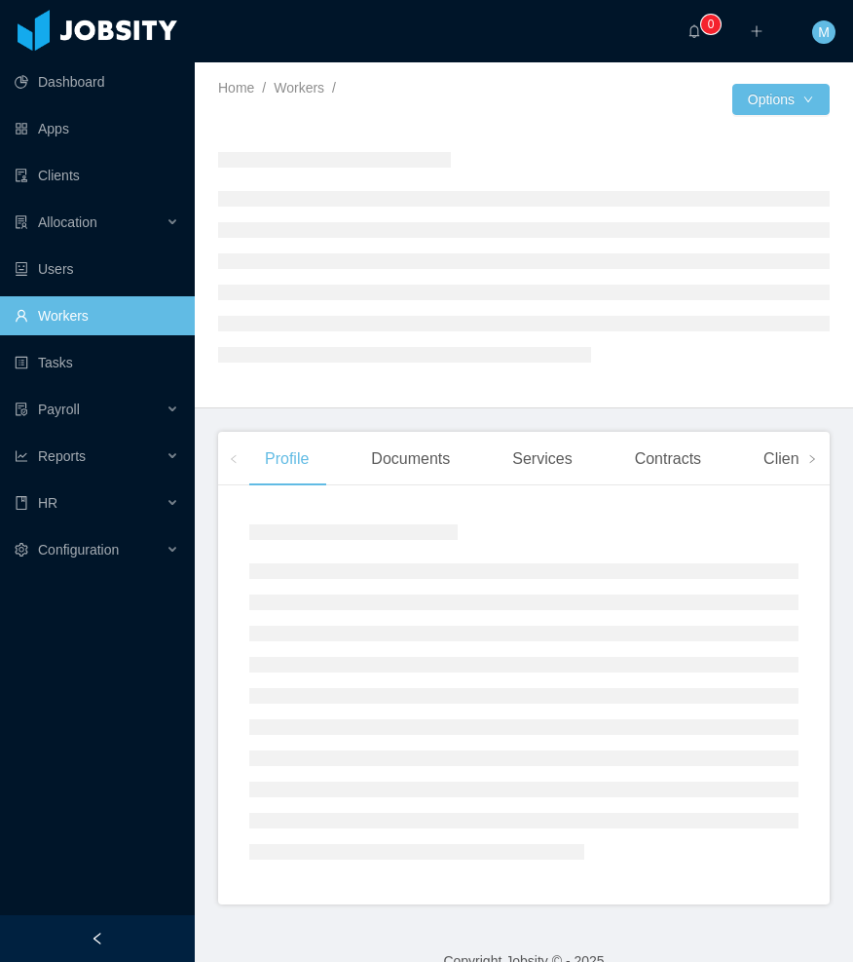
drag, startPoint x: 121, startPoint y: 942, endPoint x: 133, endPoint y: 895, distance: 48.2
click at [122, 941] on div at bounding box center [97, 938] width 195 height 47
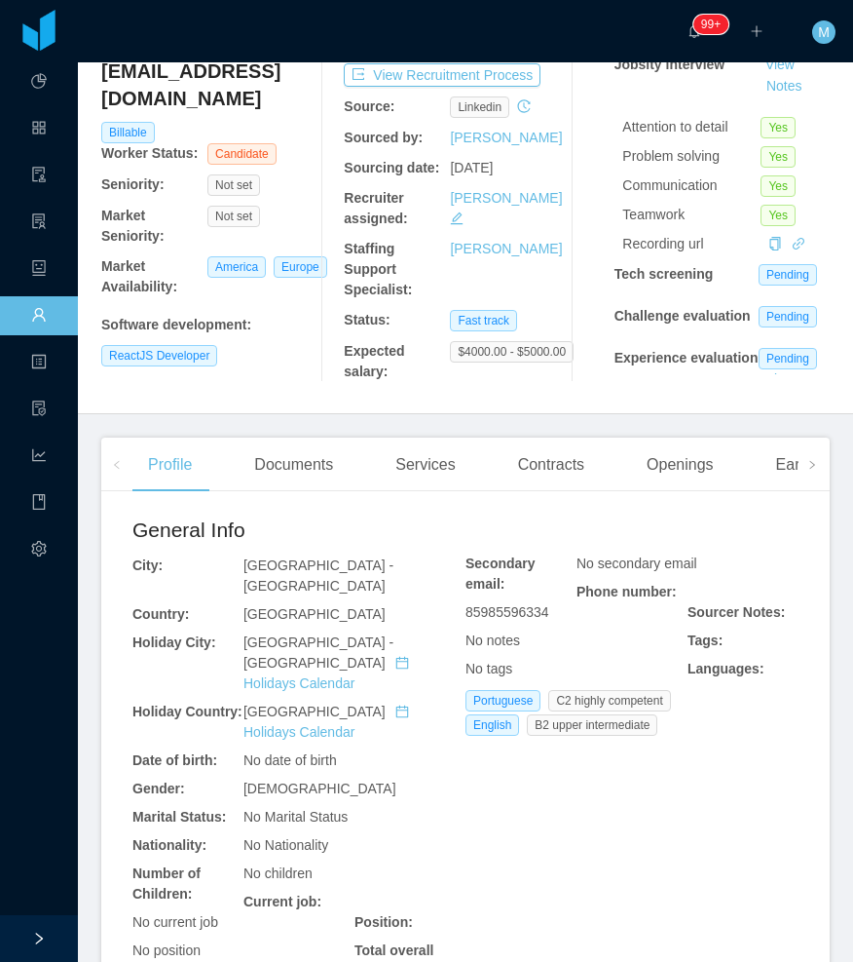
scroll to position [390, 0]
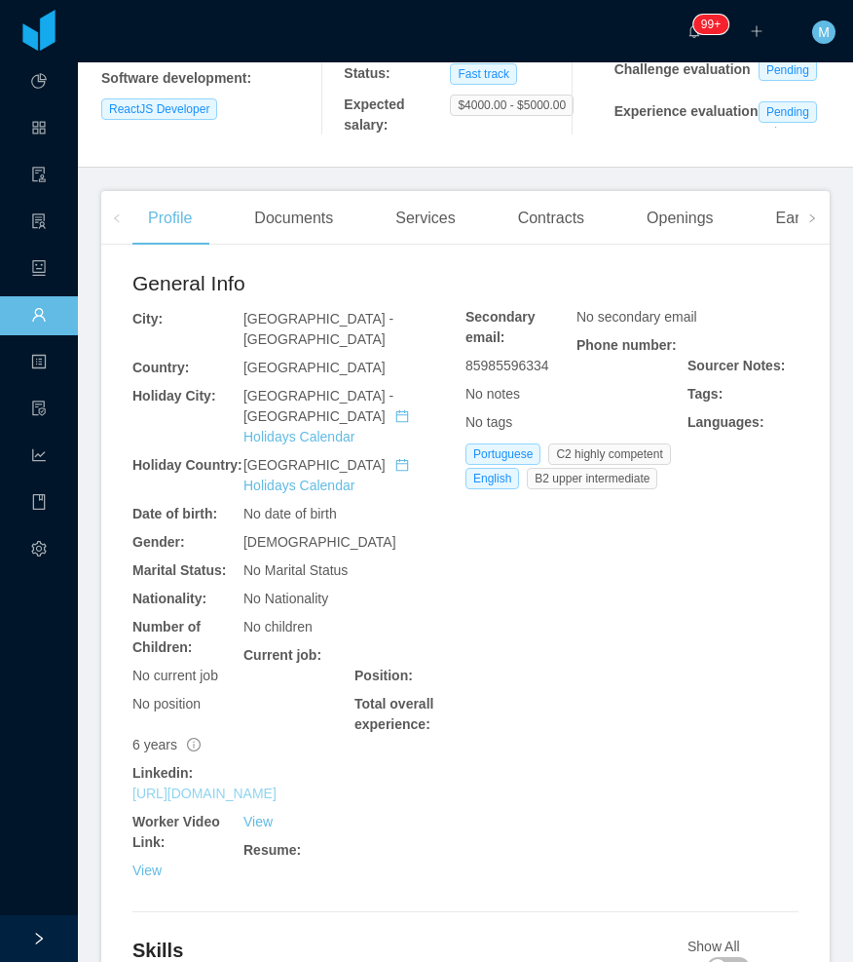
click at [253, 785] on link "[URL][DOMAIN_NAME]" at bounding box center [205, 793] width 144 height 16
